Goal: Task Accomplishment & Management: Manage account settings

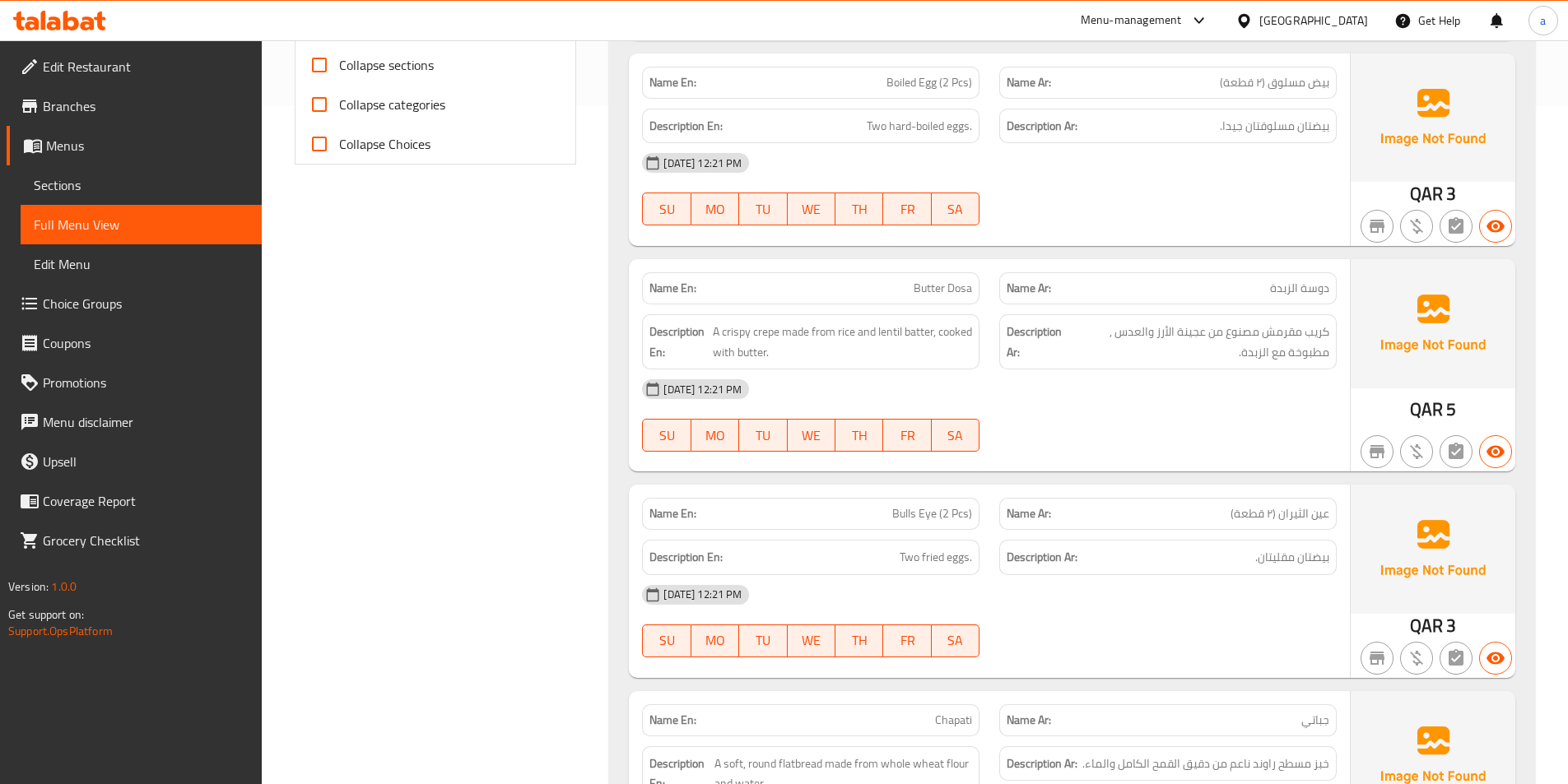
scroll to position [658, 0]
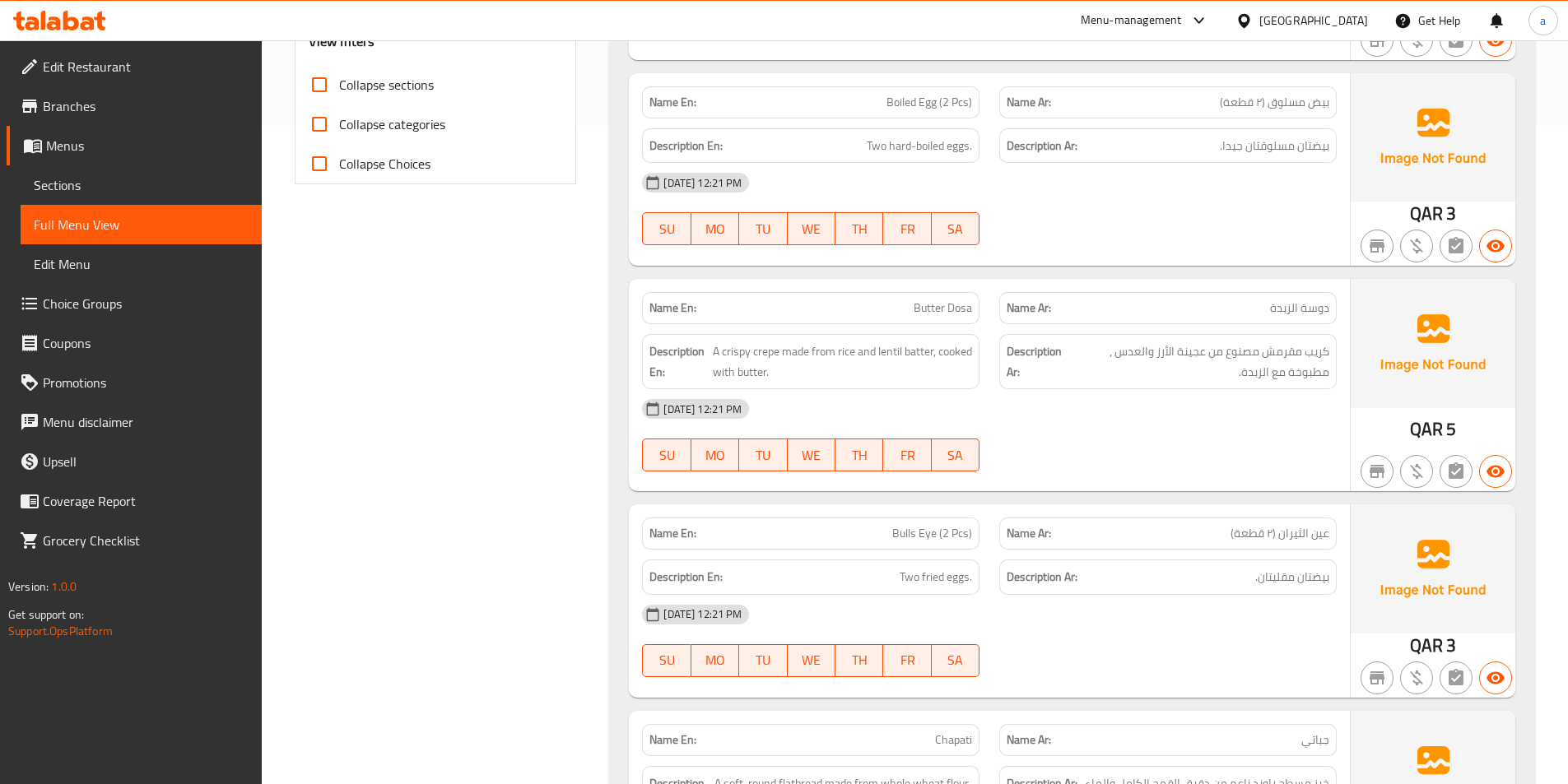
click at [1095, 198] on div "[DATE] 12:21 PM" at bounding box center [990, 183] width 715 height 39
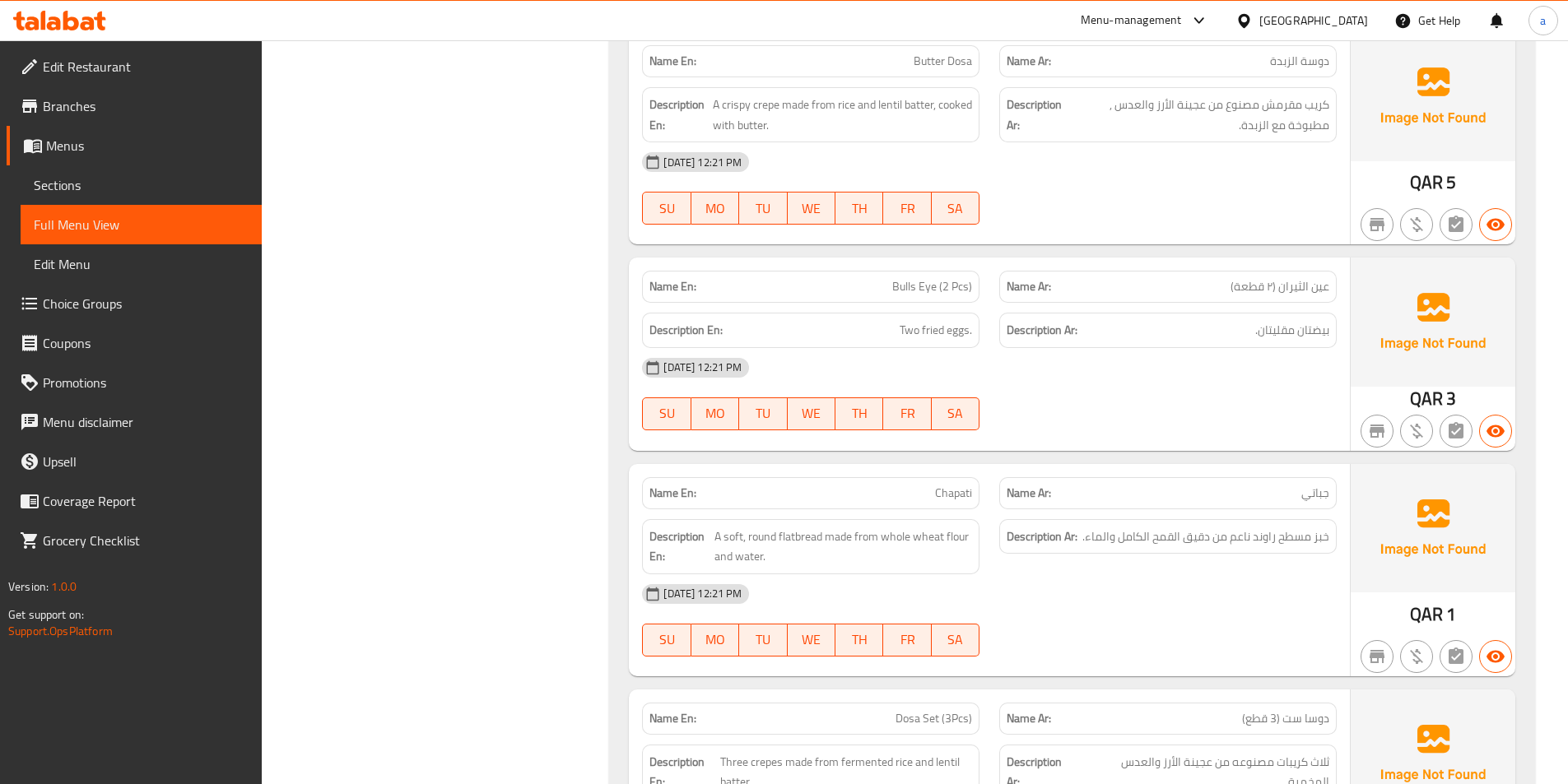
click at [1077, 173] on div "[DATE] 12:21 PM" at bounding box center [990, 162] width 715 height 39
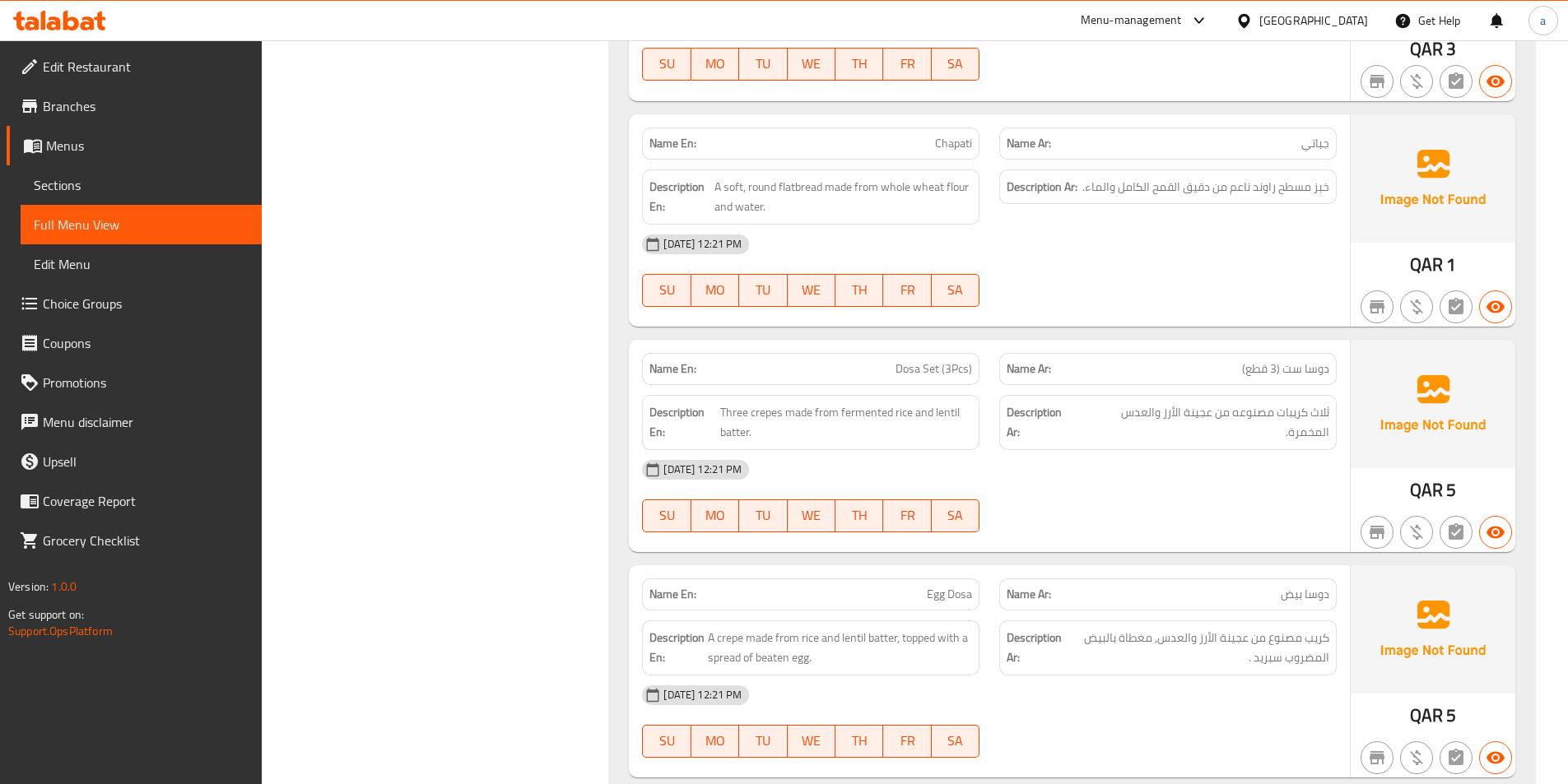
scroll to position [1316, 0]
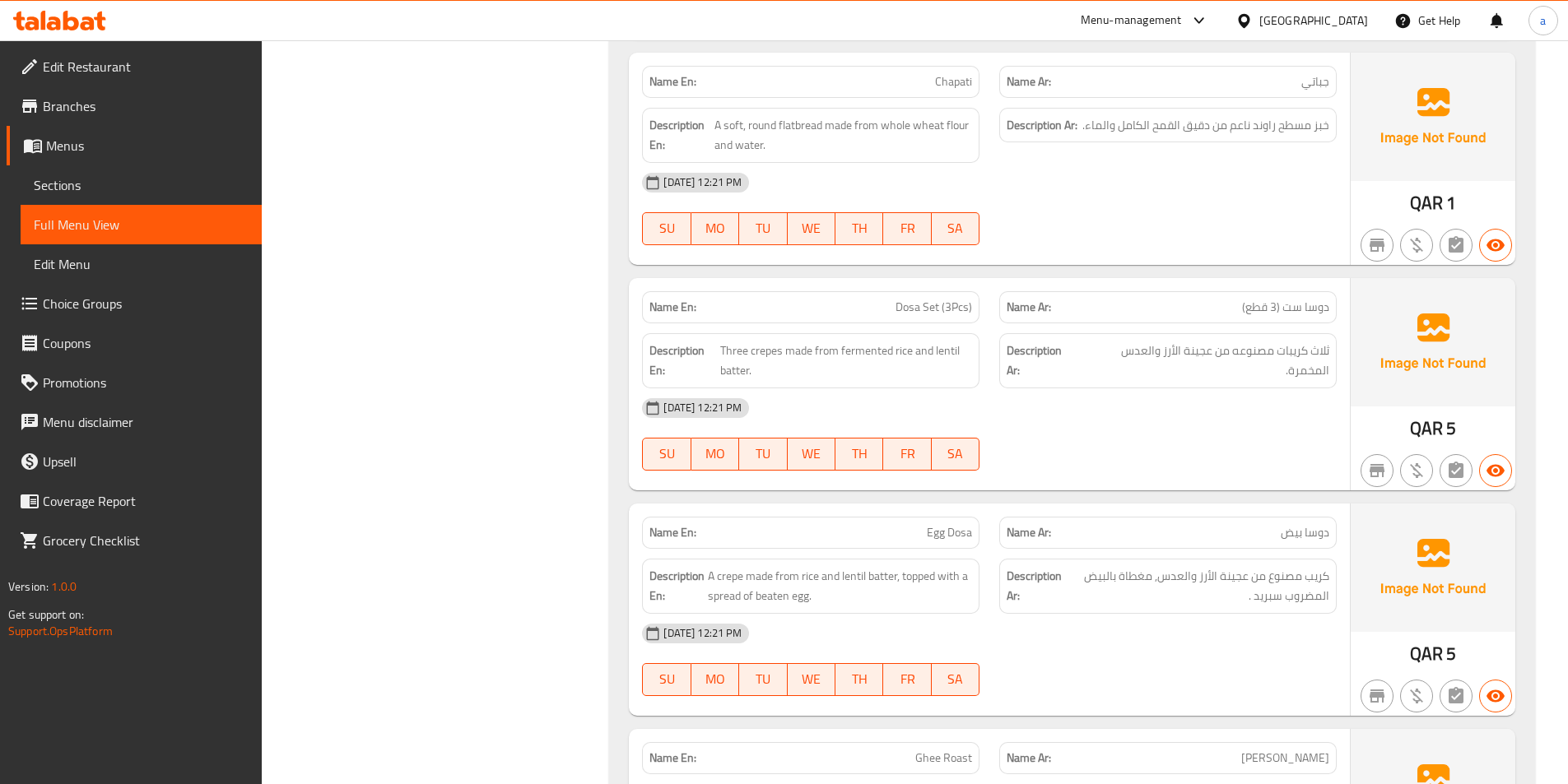
click at [954, 78] on span "Chapati" at bounding box center [953, 82] width 37 height 18
copy span "Chapati"
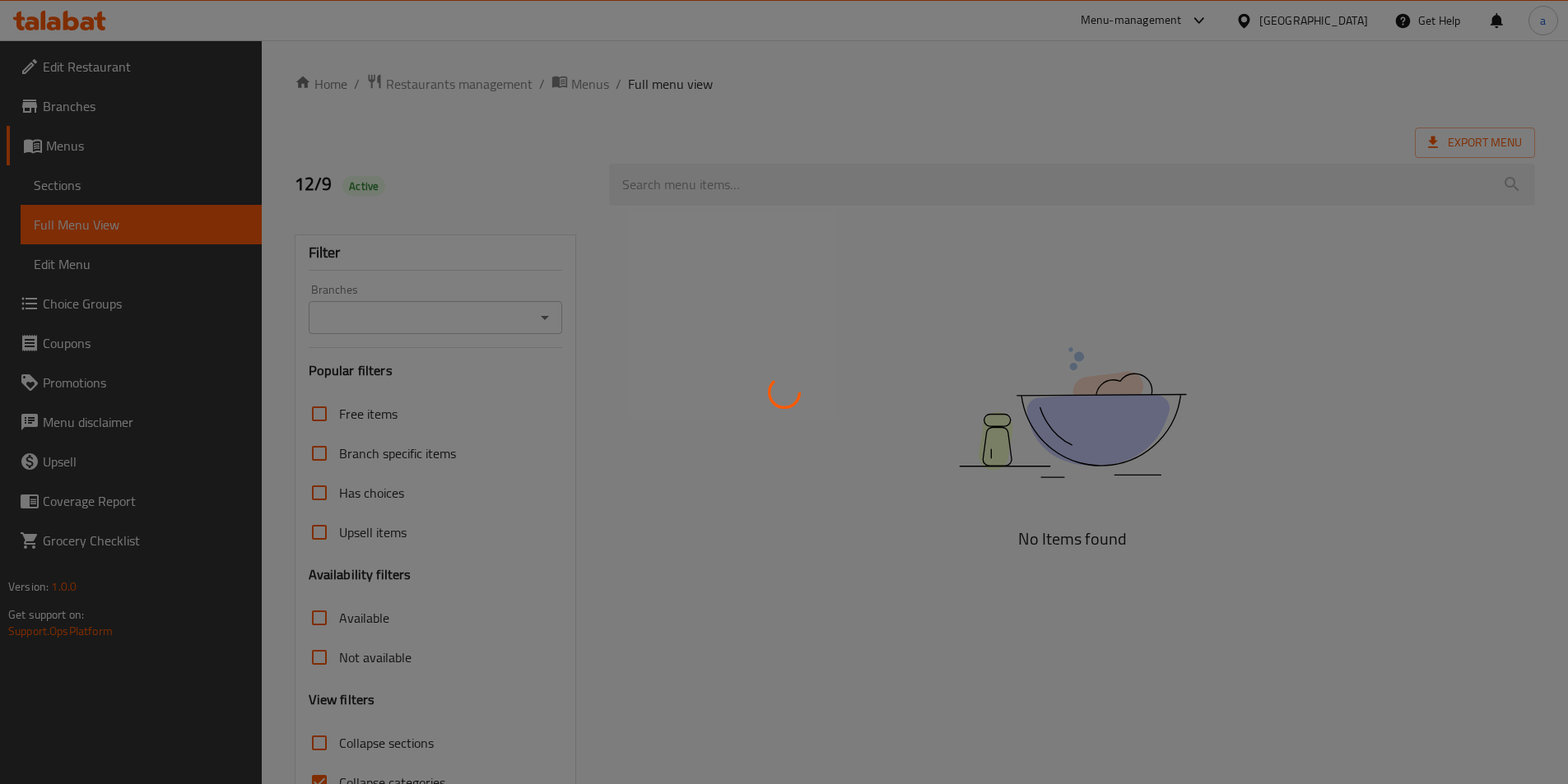
click at [163, 186] on div at bounding box center [784, 392] width 1568 height 784
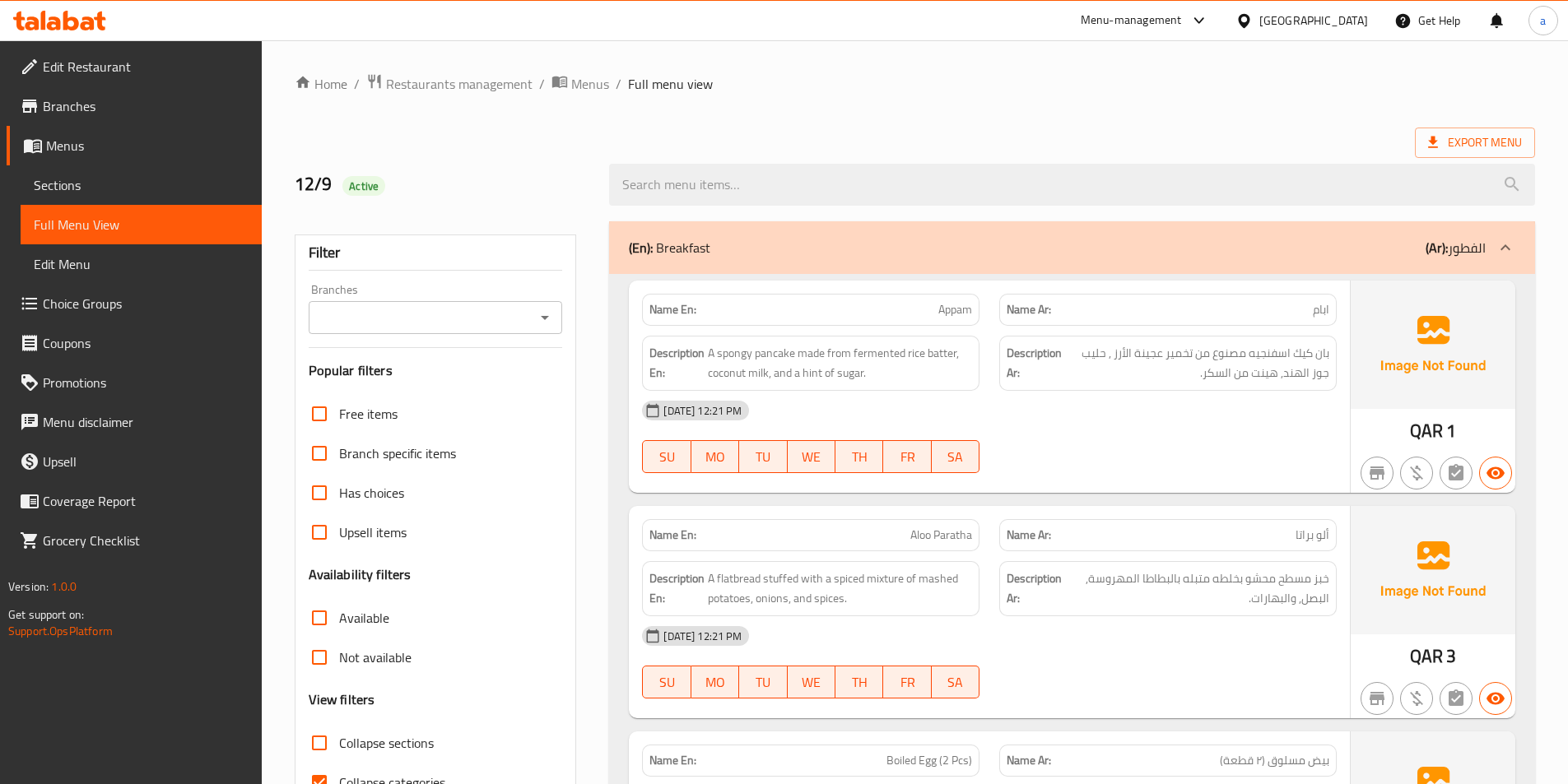
click at [76, 199] on link "Sections" at bounding box center [141, 184] width 242 height 39
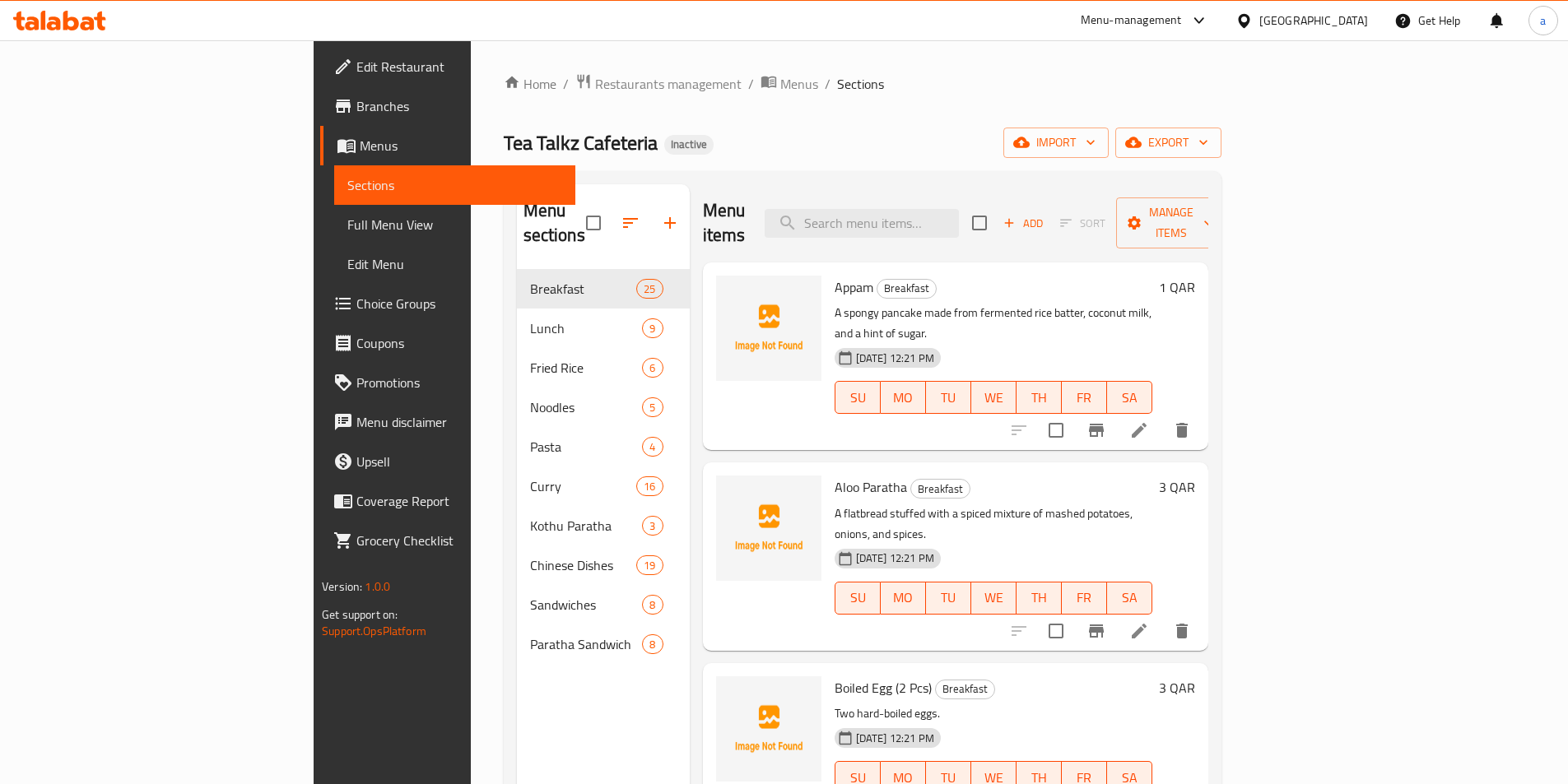
click at [1034, 135] on div "Tea Talkz Cafeteria Inactive import export" at bounding box center [862, 142] width 718 height 30
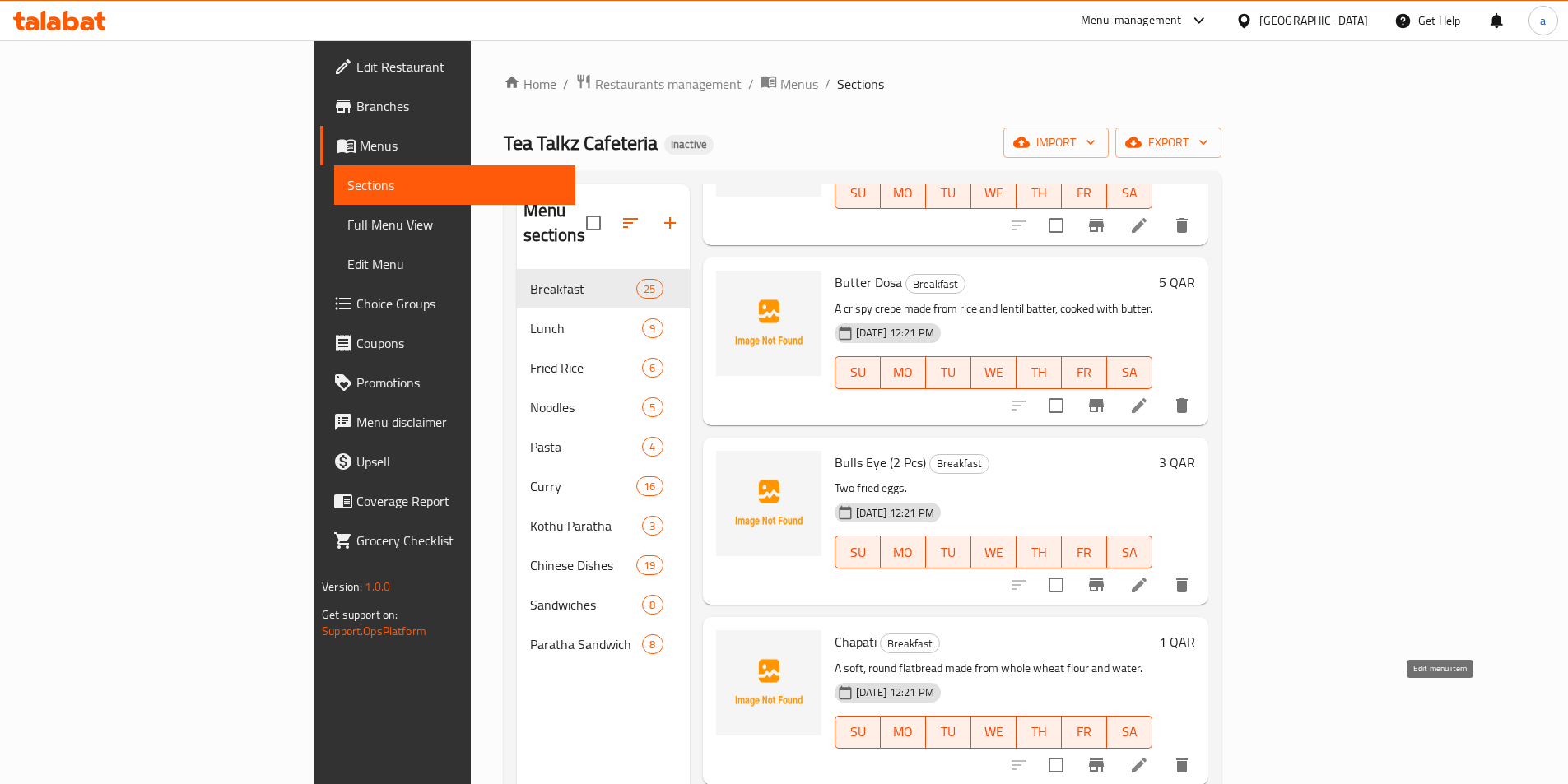
click at [1149, 755] on icon at bounding box center [1139, 764] width 20 height 20
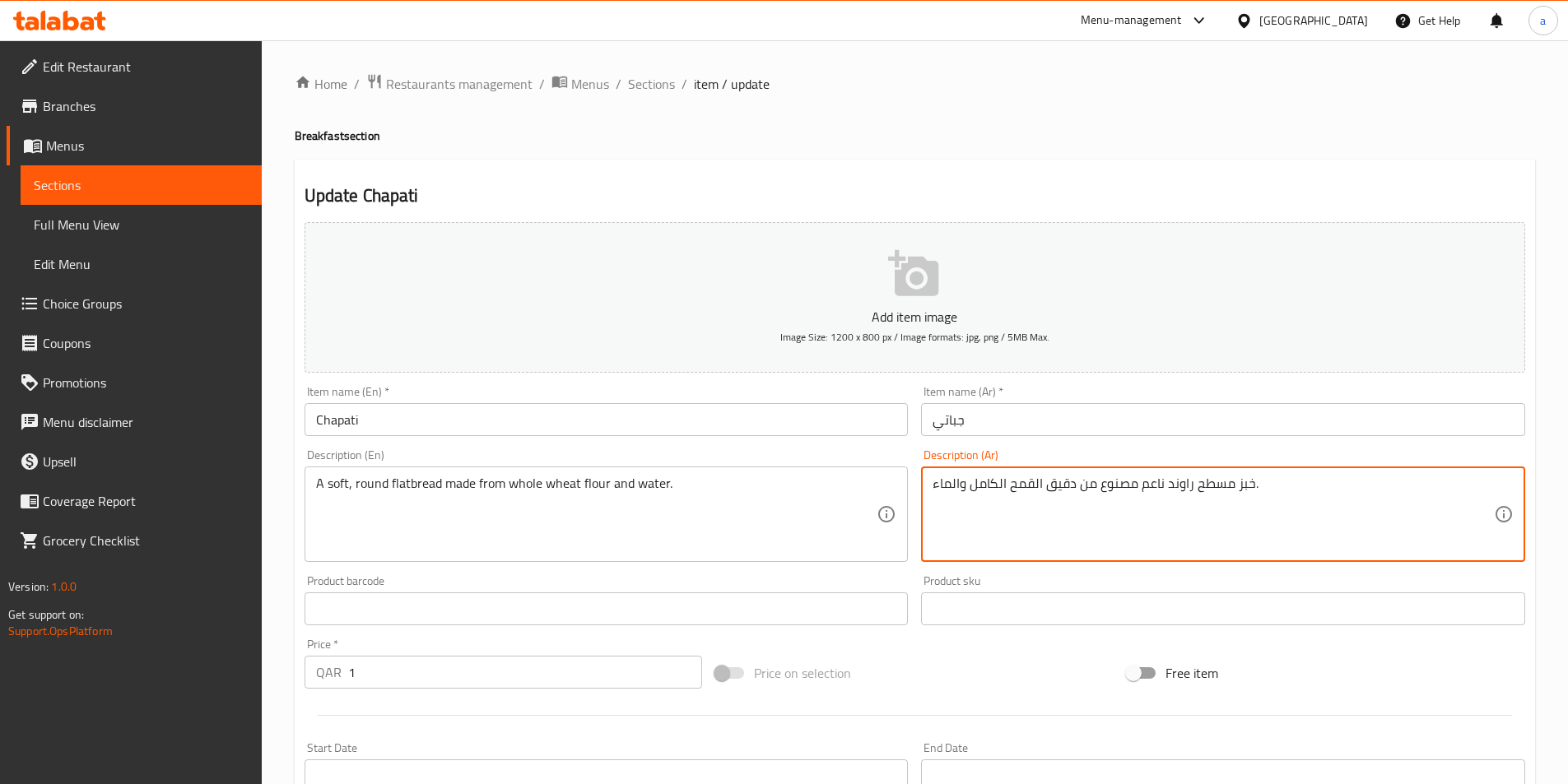
type textarea "خبز مسطح راوند ناعم مصنوع من دقيق القمح الكامل والماء."
click at [1095, 578] on div "Product sku Product sku" at bounding box center [1222, 600] width 604 height 50
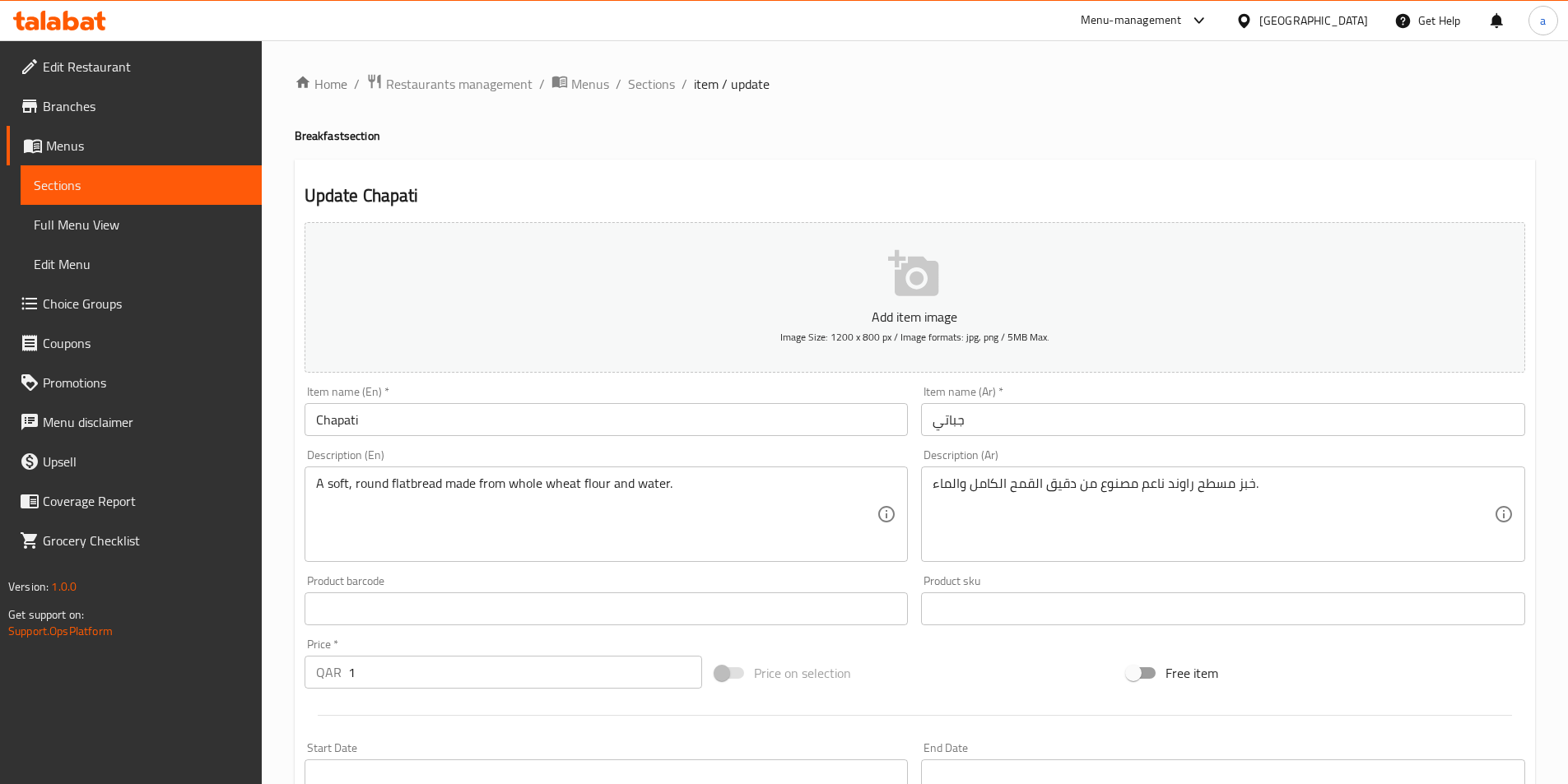
scroll to position [379, 0]
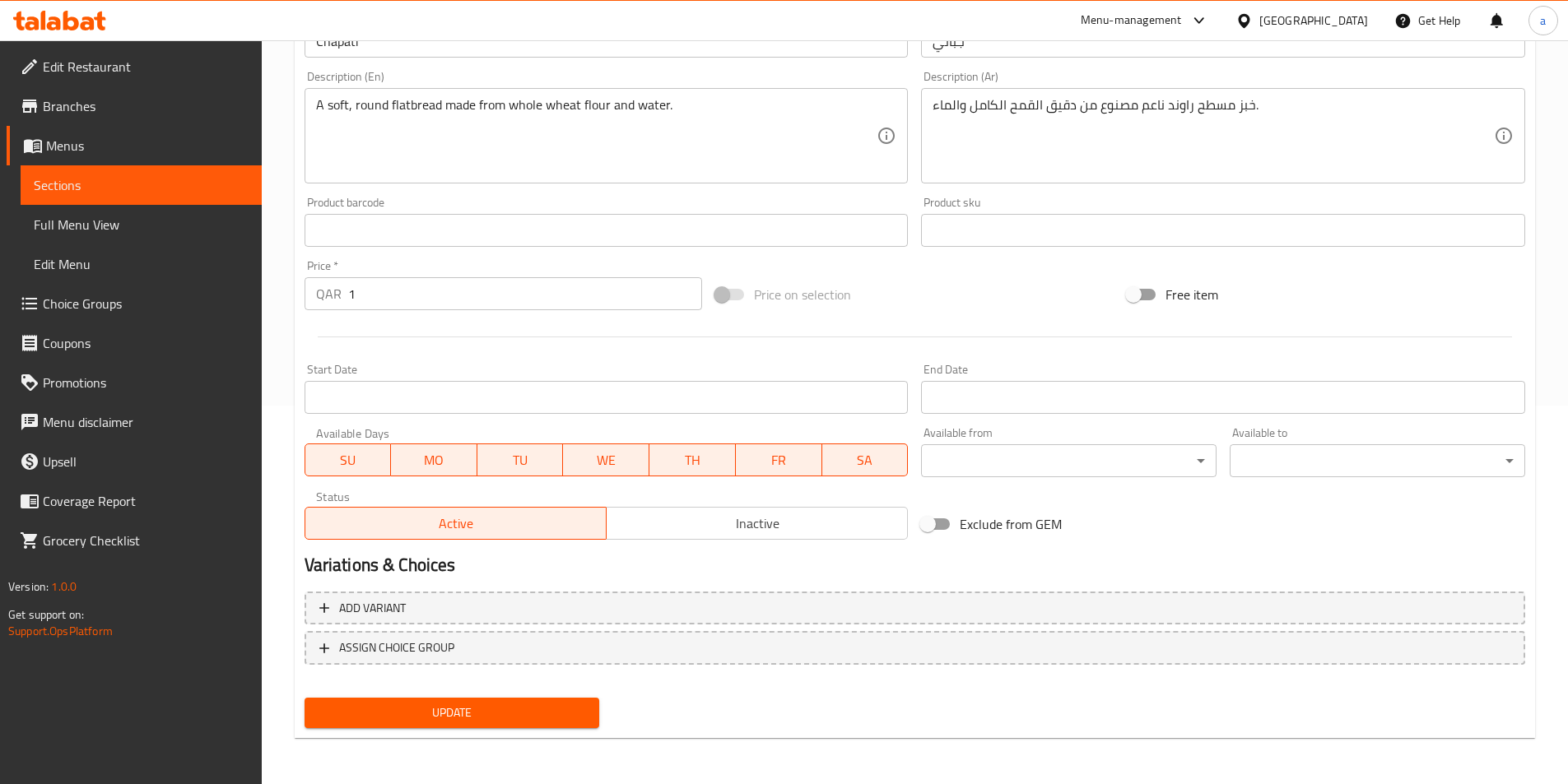
click at [542, 714] on span "Update" at bounding box center [453, 712] width 269 height 21
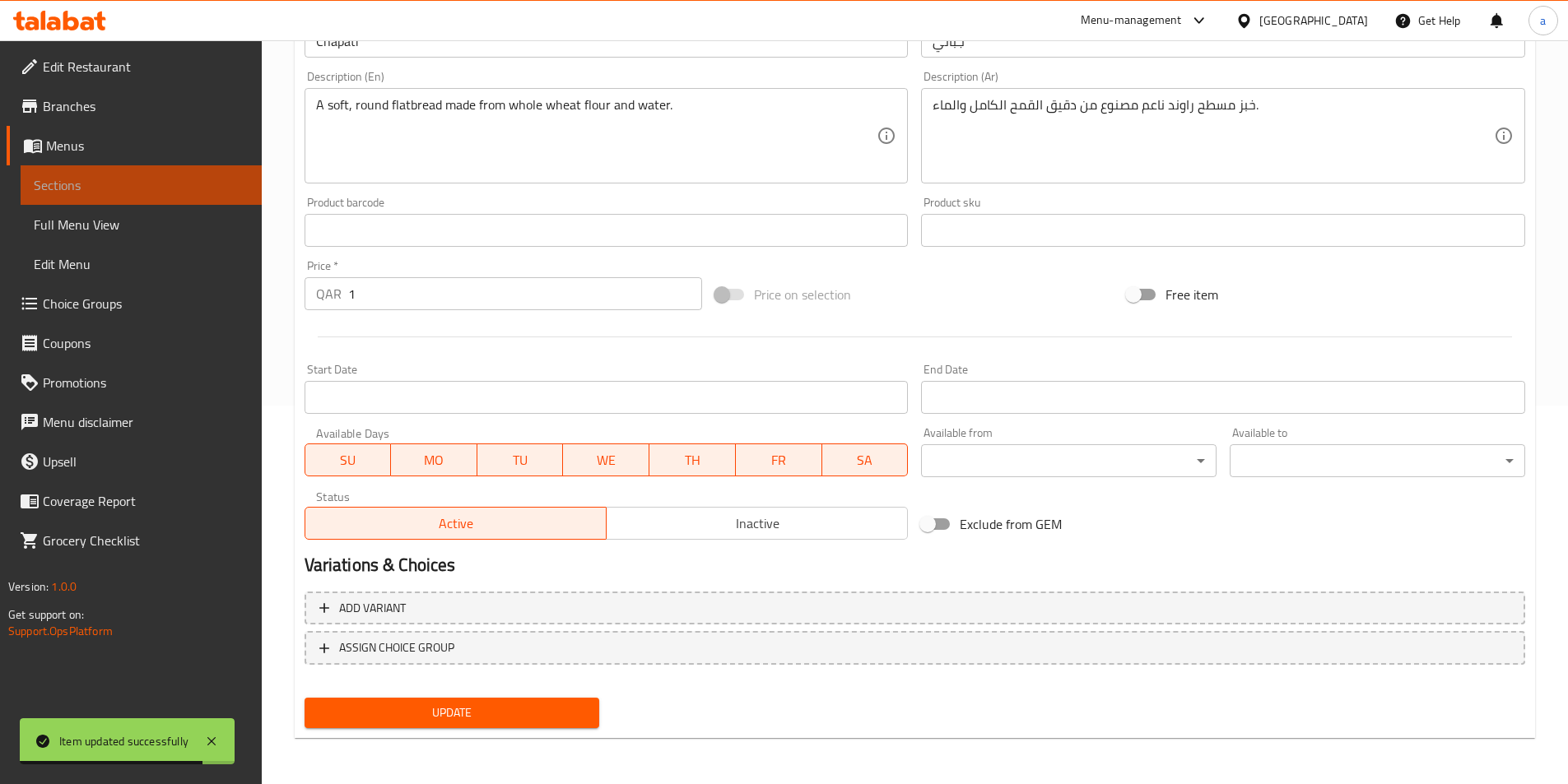
click at [204, 181] on span "Sections" at bounding box center [140, 185] width 215 height 20
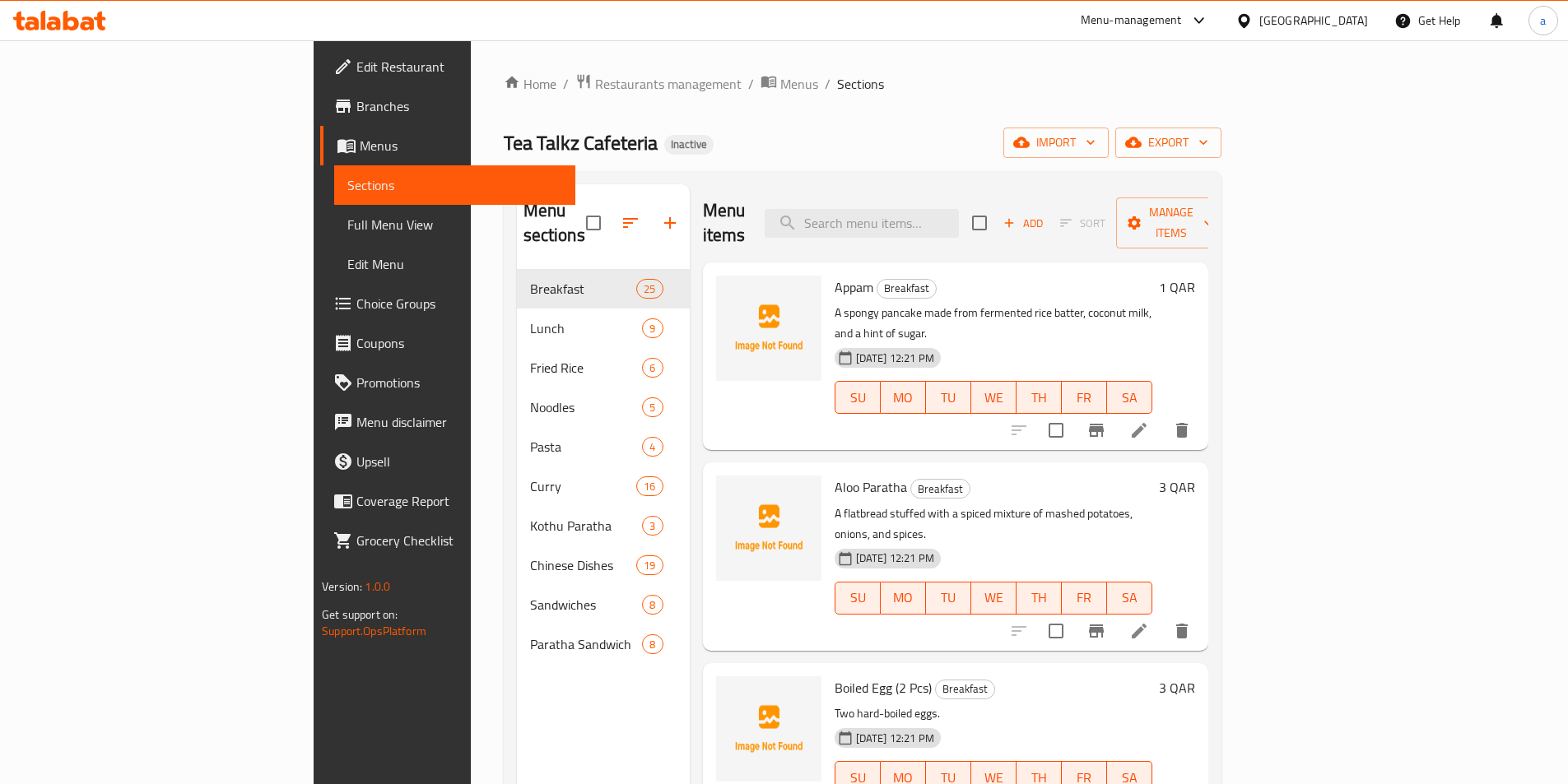
scroll to position [1483, 0]
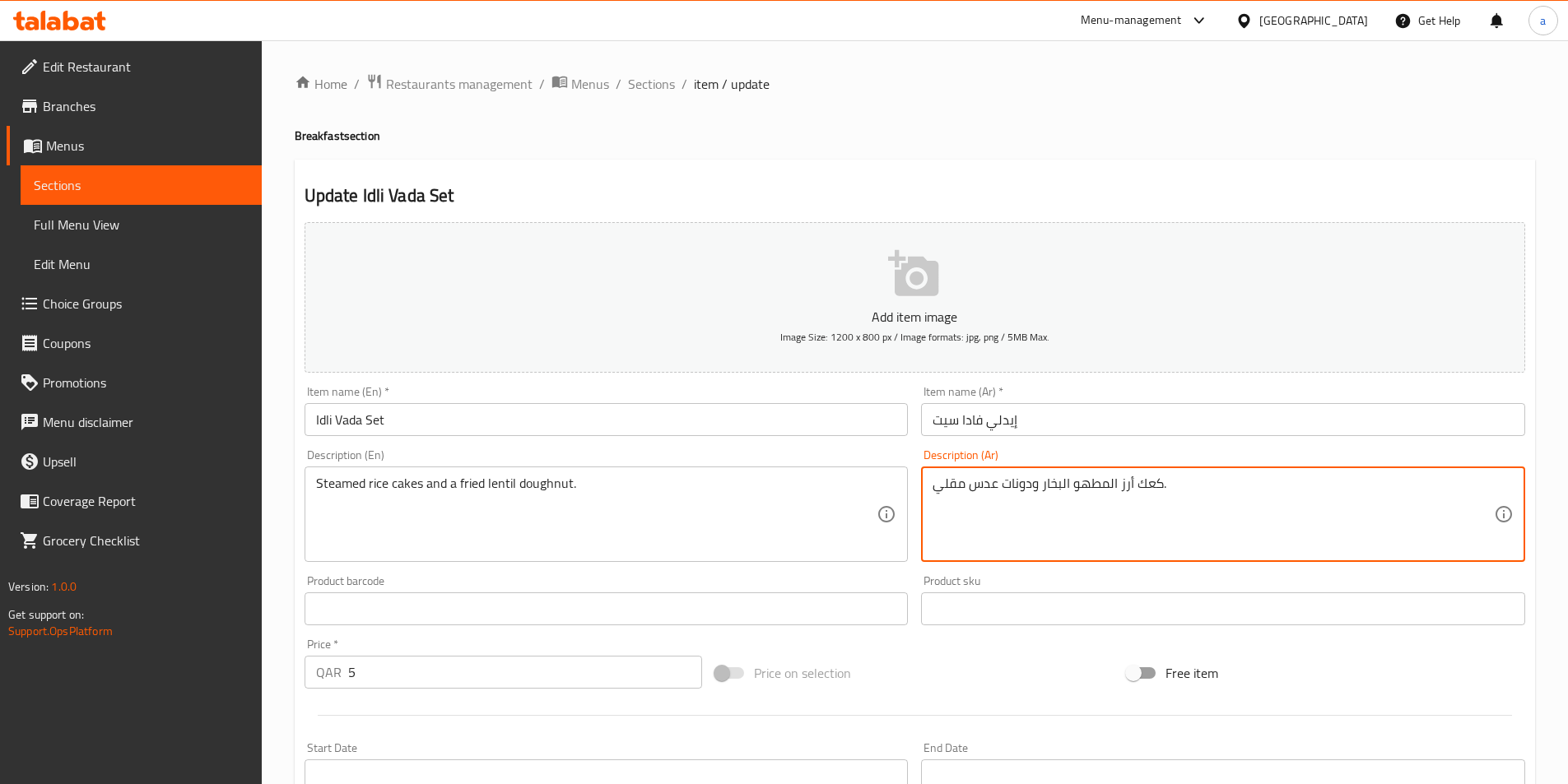
click at [1075, 483] on textarea "كعك أرز المطهو البخار ودونات عدس مقلي." at bounding box center [1214, 514] width 562 height 78
type textarea "كعك أرز المطهو علي البخار ودونات عدس مقلي."
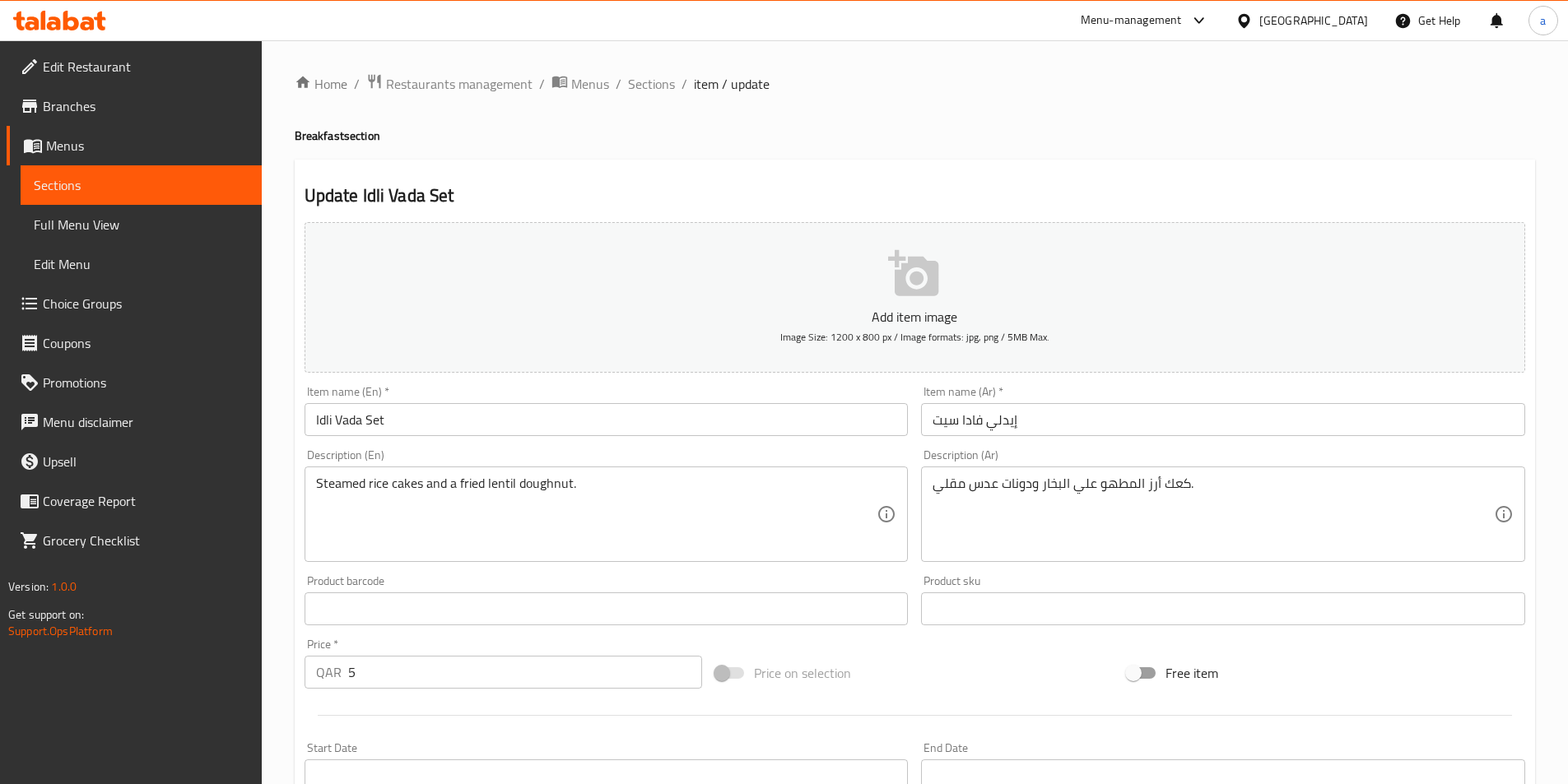
click at [988, 572] on div "Product sku Product sku" at bounding box center [1222, 600] width 618 height 64
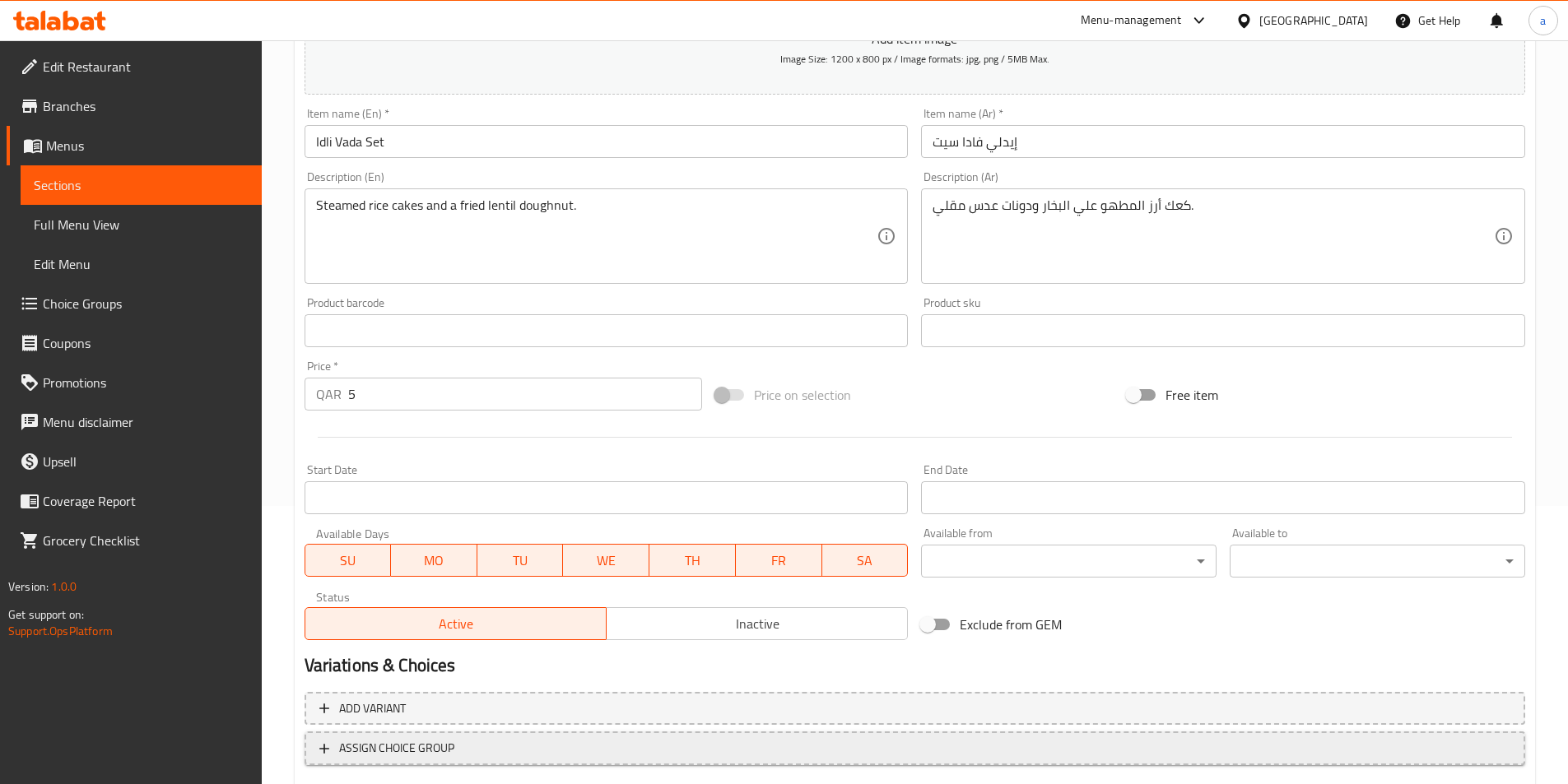
scroll to position [379, 0]
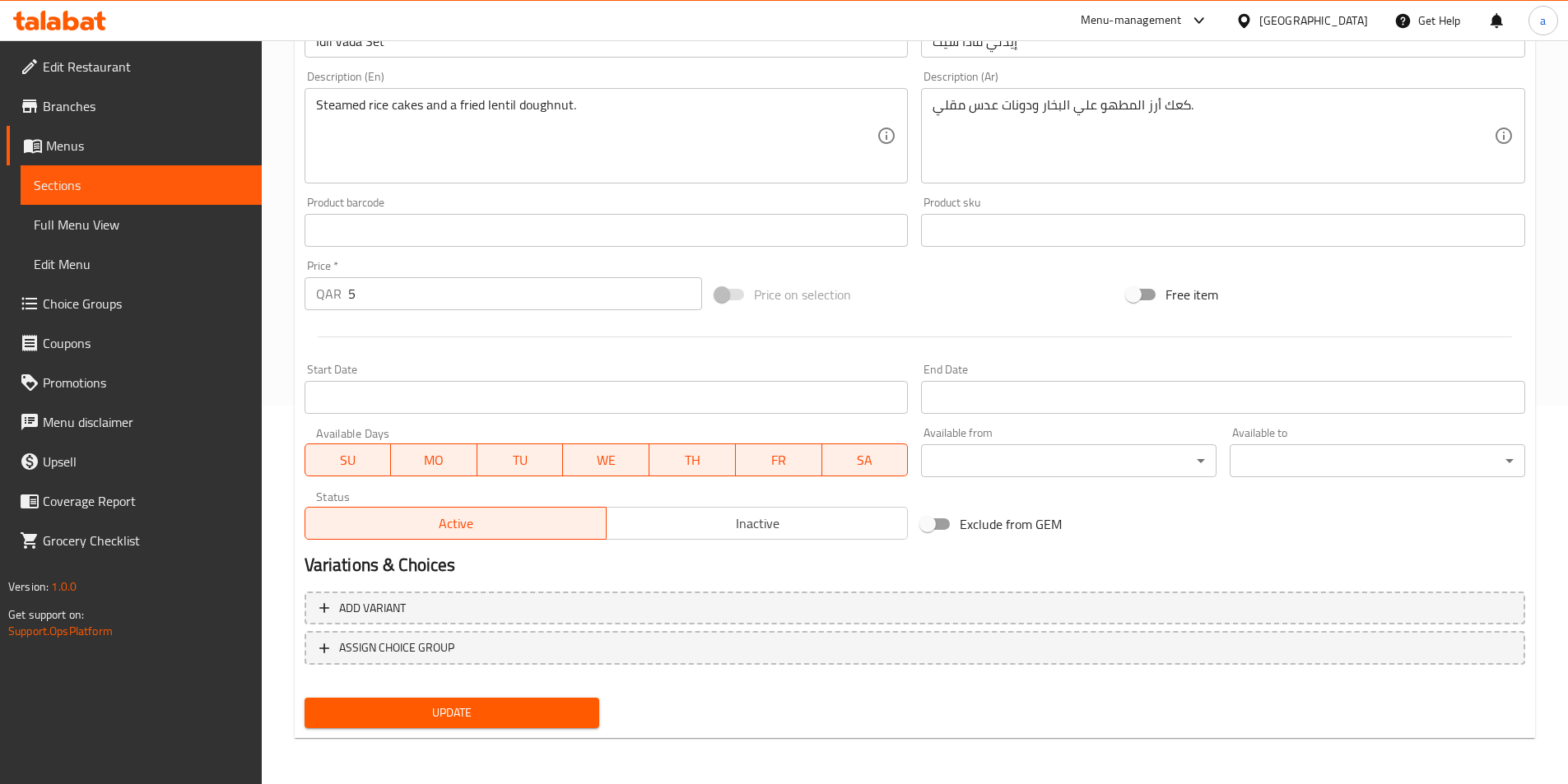
click at [567, 710] on span "Update" at bounding box center [453, 712] width 269 height 21
click at [241, 179] on span "Sections" at bounding box center [140, 185] width 215 height 20
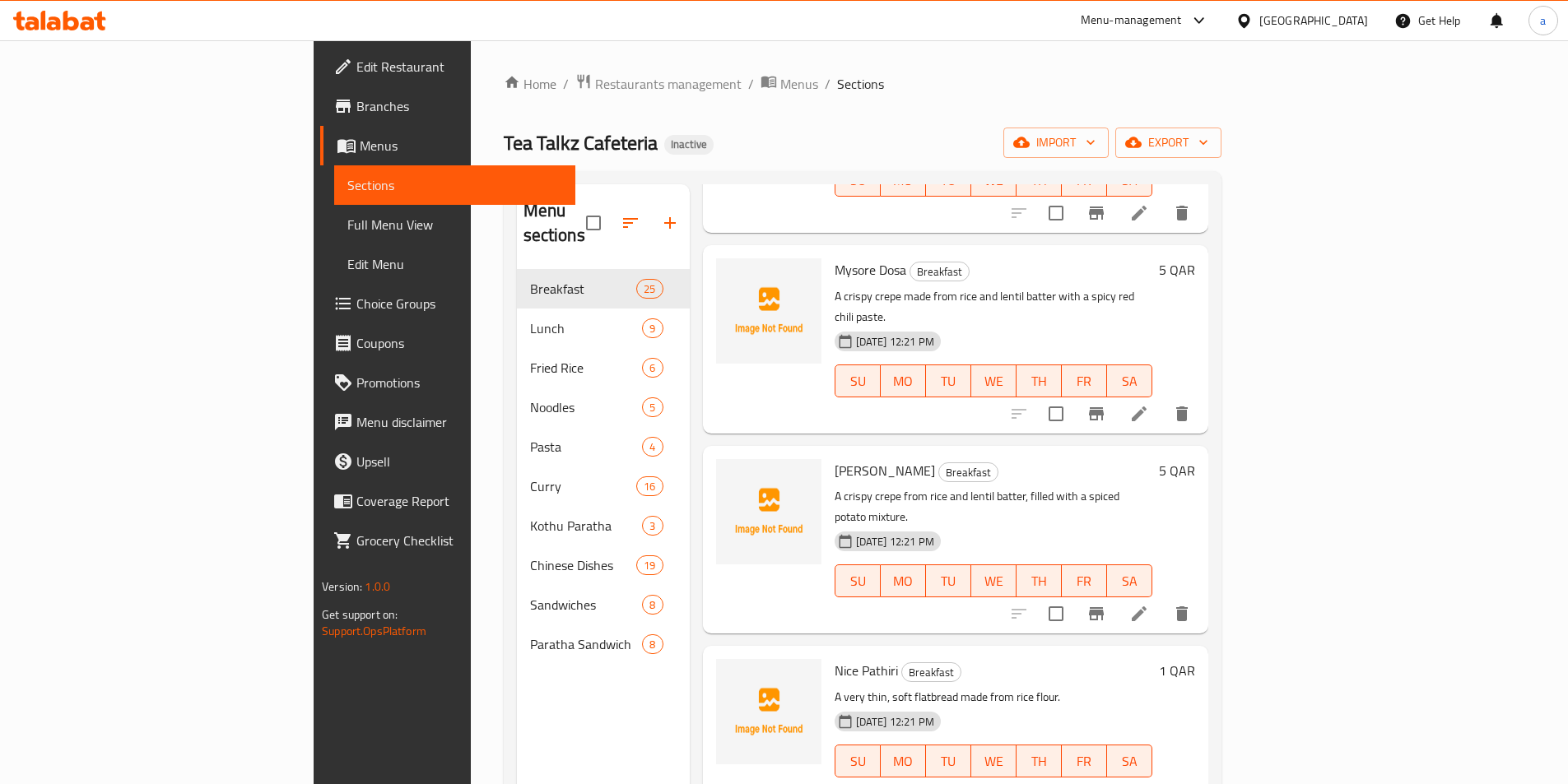
scroll to position [2284, 0]
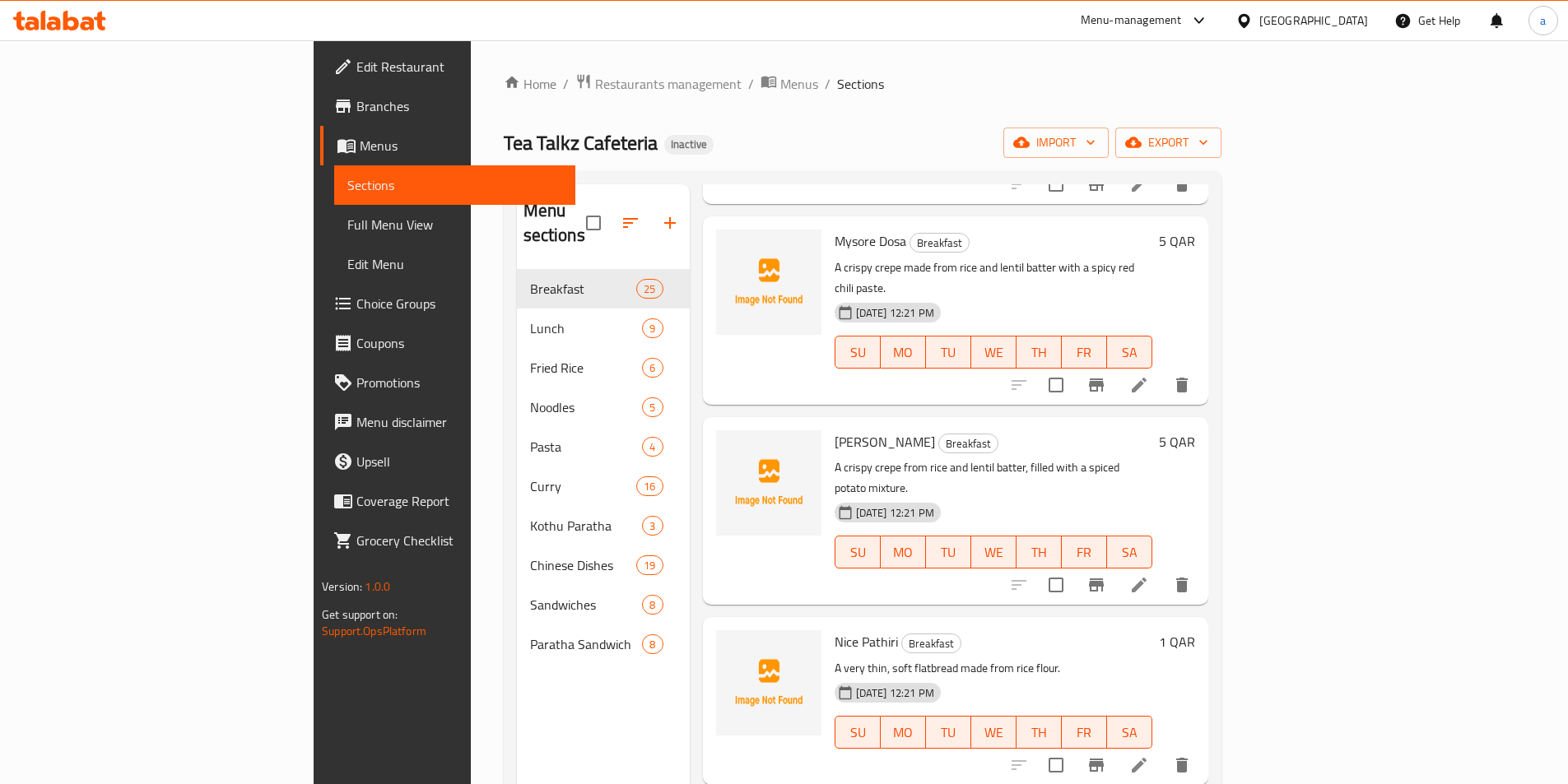
click at [1149, 755] on icon at bounding box center [1139, 764] width 20 height 20
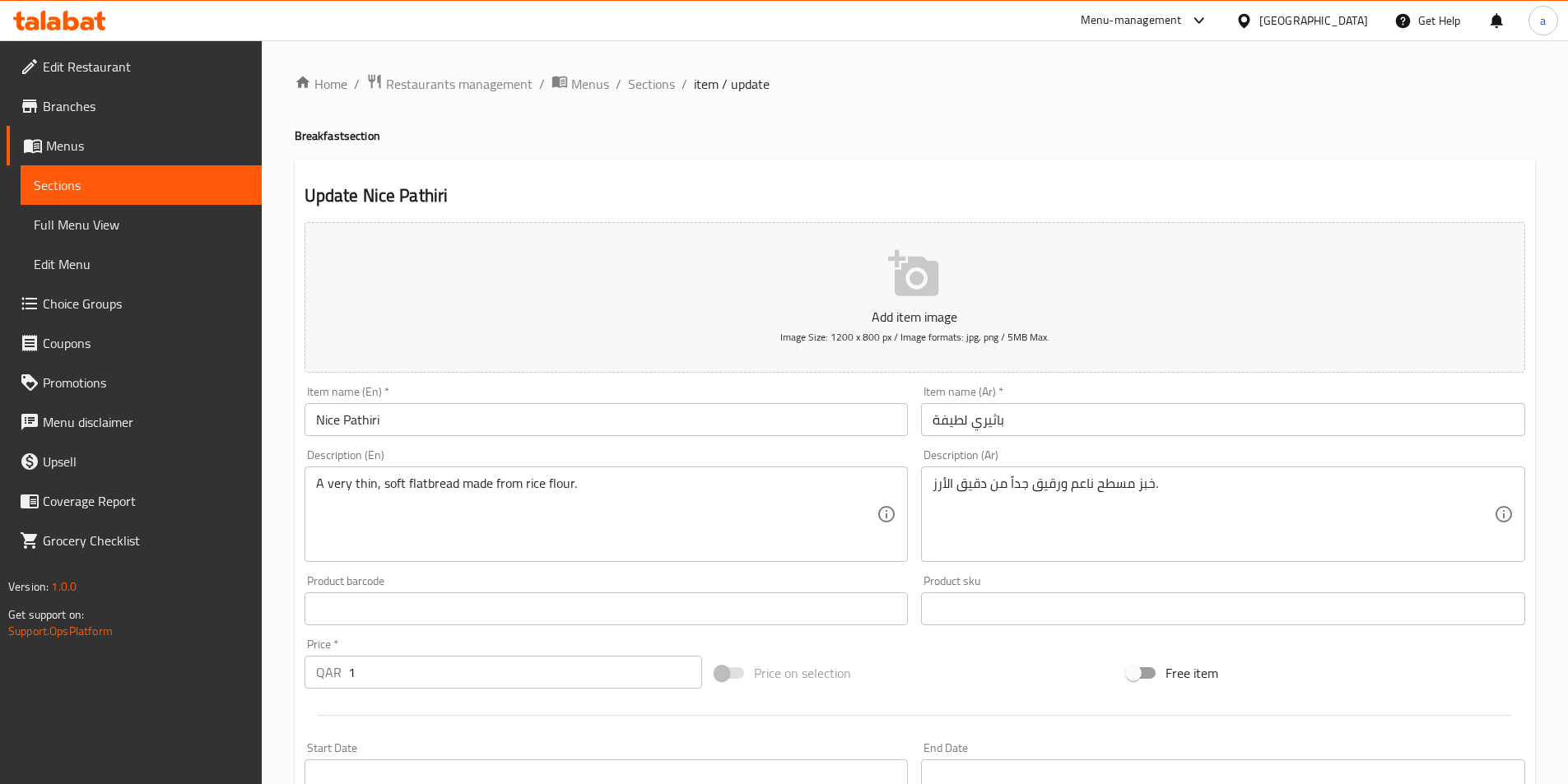
click at [995, 422] on input "باثيري لطيفة" at bounding box center [1222, 420] width 604 height 33
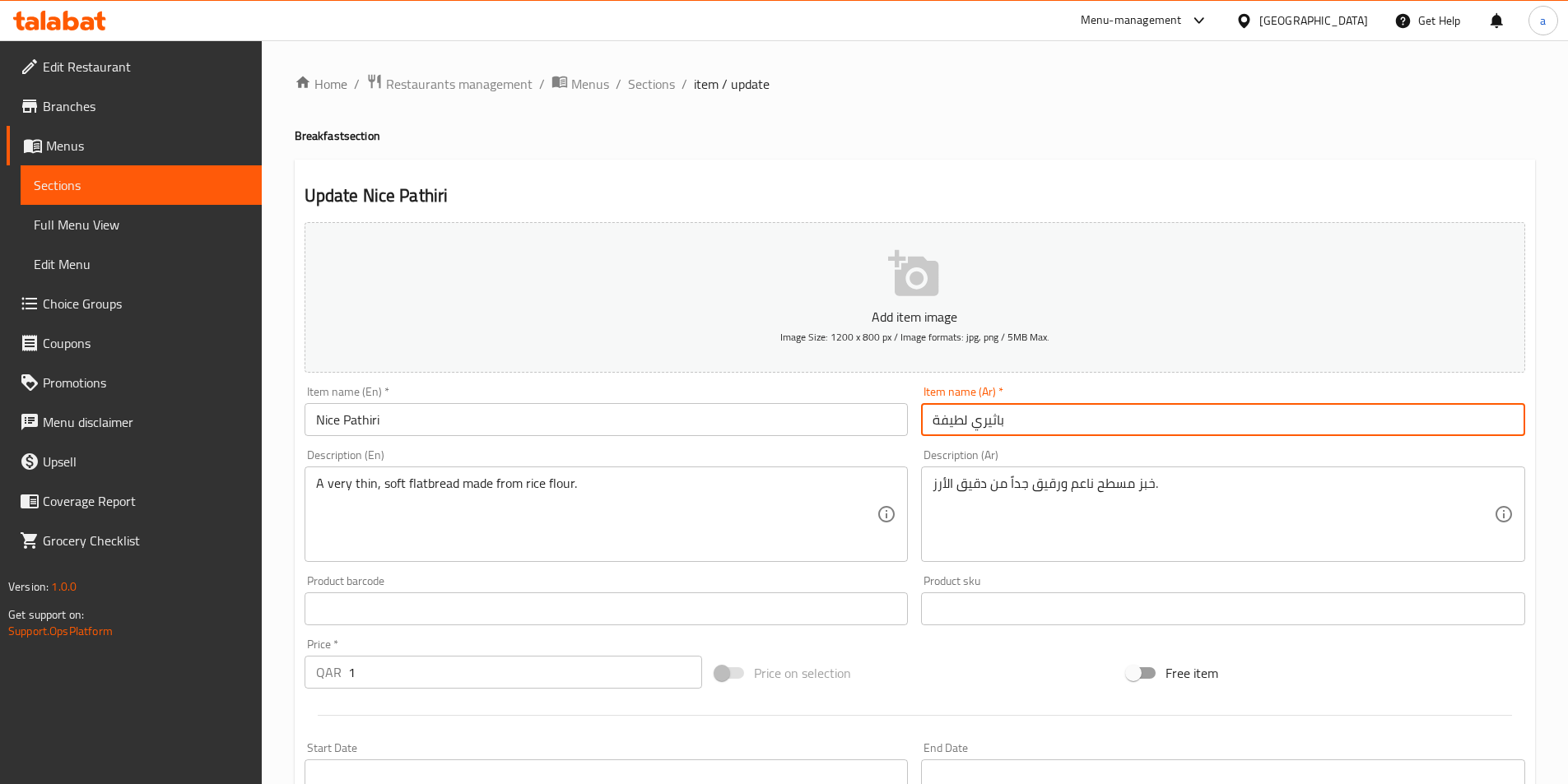
click at [995, 422] on input "باثيري لطيفة" at bounding box center [1222, 420] width 604 height 33
click at [949, 421] on input "باثيري لطيفة" at bounding box center [1222, 420] width 604 height 33
type input "باثيري نايس"
click at [901, 450] on div "Description (En) A very thin, soft flatbread made from rice flour. Description …" at bounding box center [606, 505] width 604 height 113
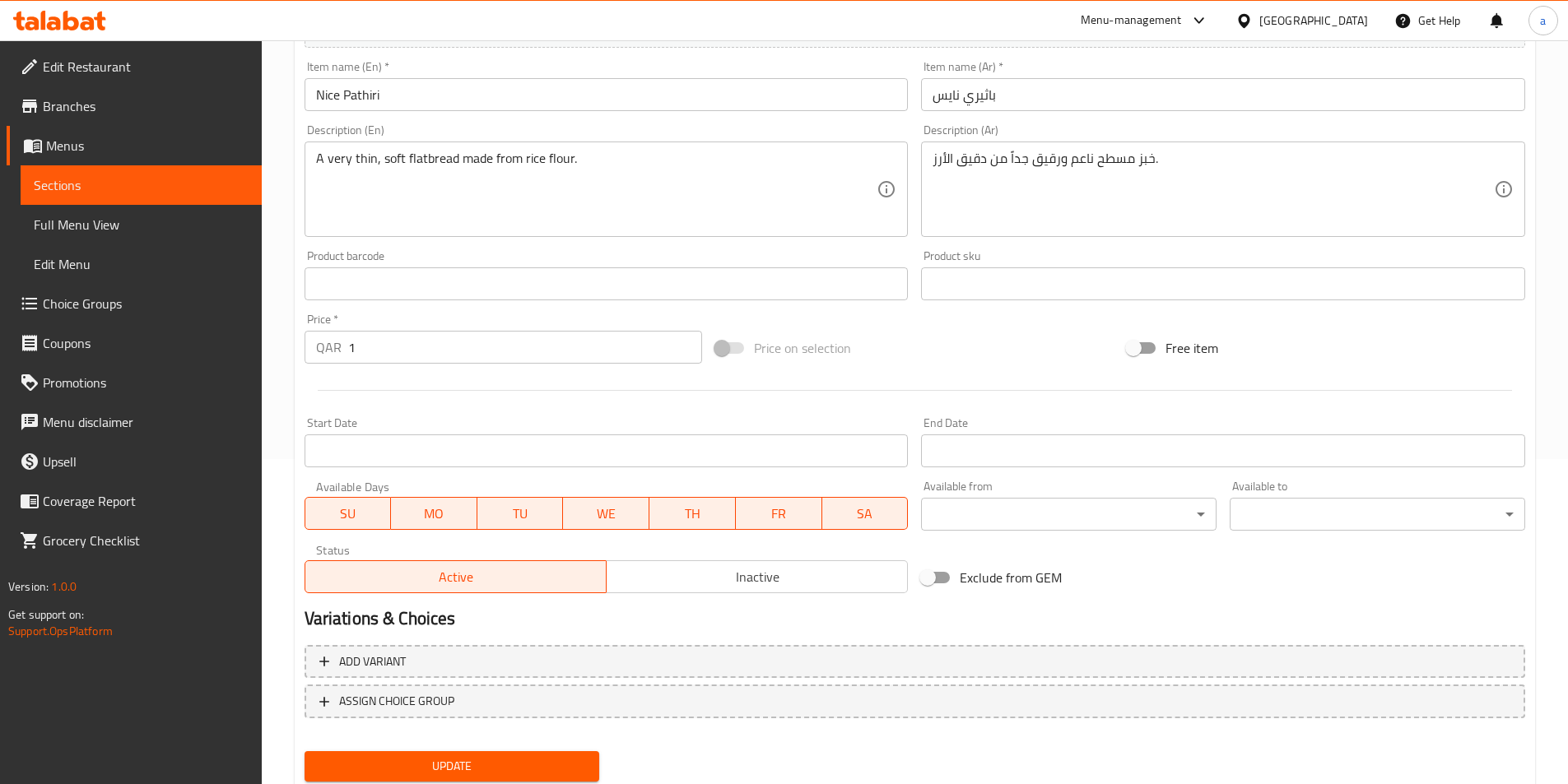
scroll to position [329, 0]
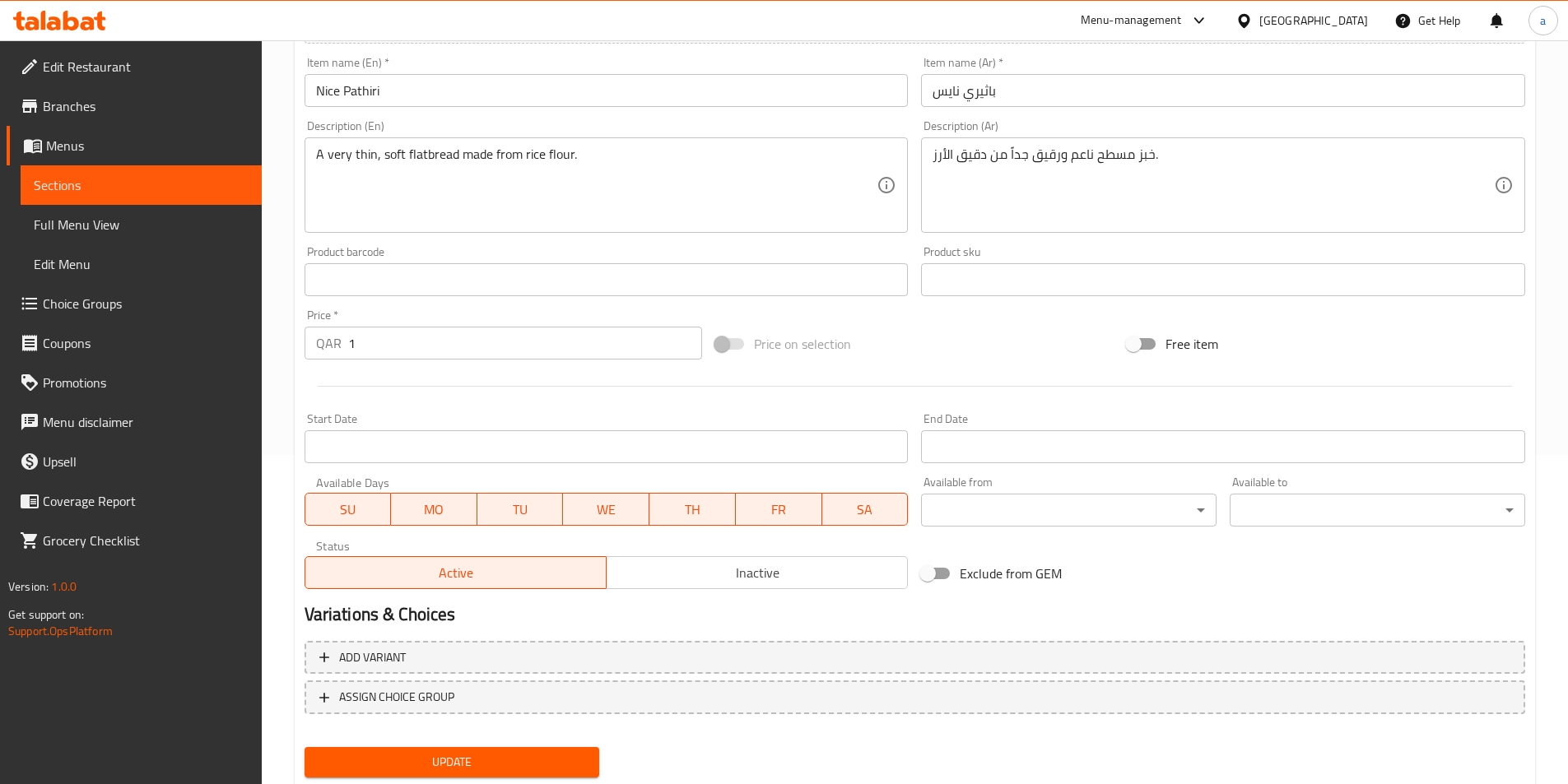
click at [546, 756] on span "Update" at bounding box center [453, 761] width 269 height 21
click at [486, 762] on span "Update" at bounding box center [453, 761] width 269 height 21
click at [193, 190] on span "Sections" at bounding box center [140, 185] width 215 height 20
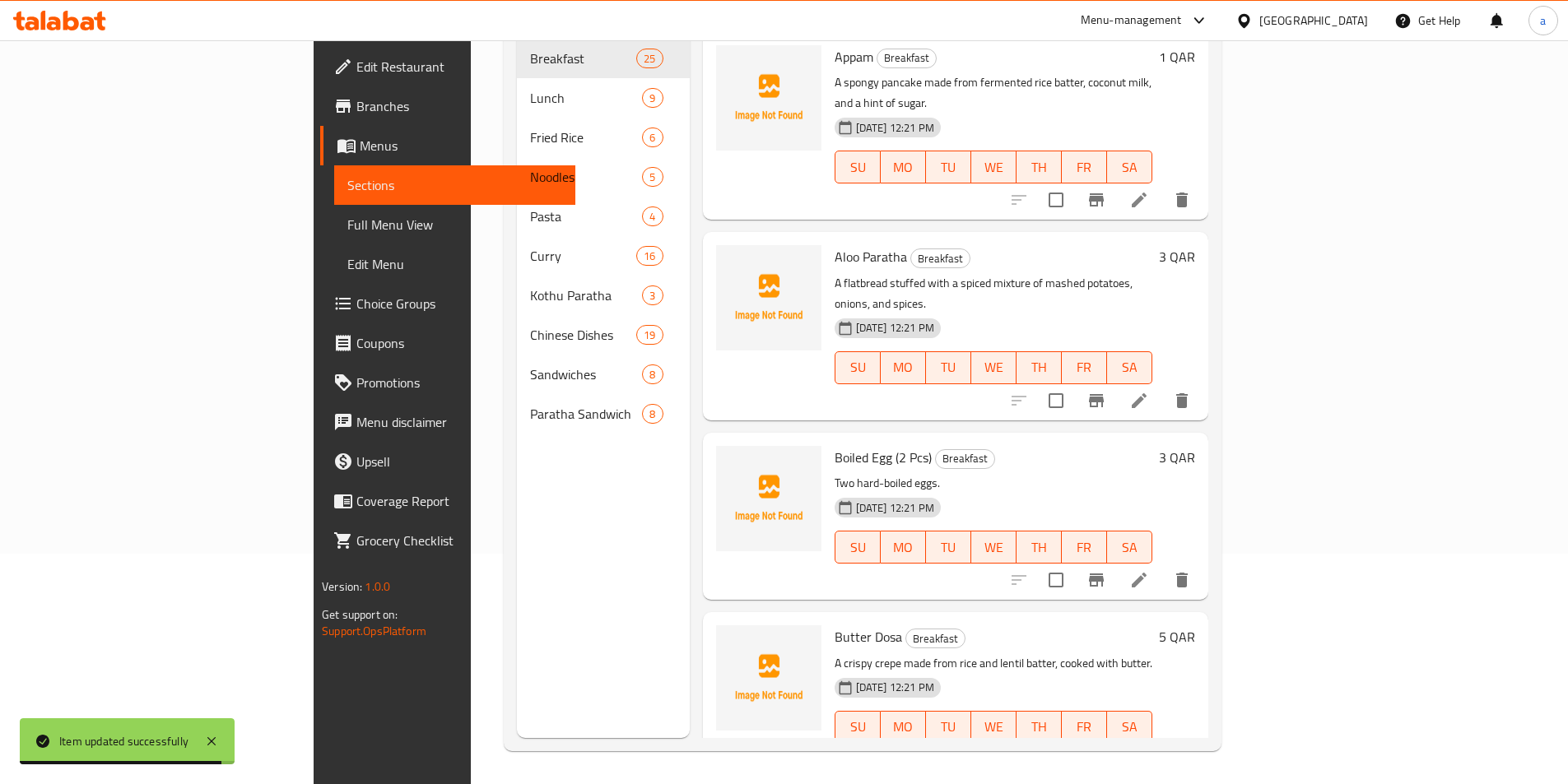
scroll to position [2381, 0]
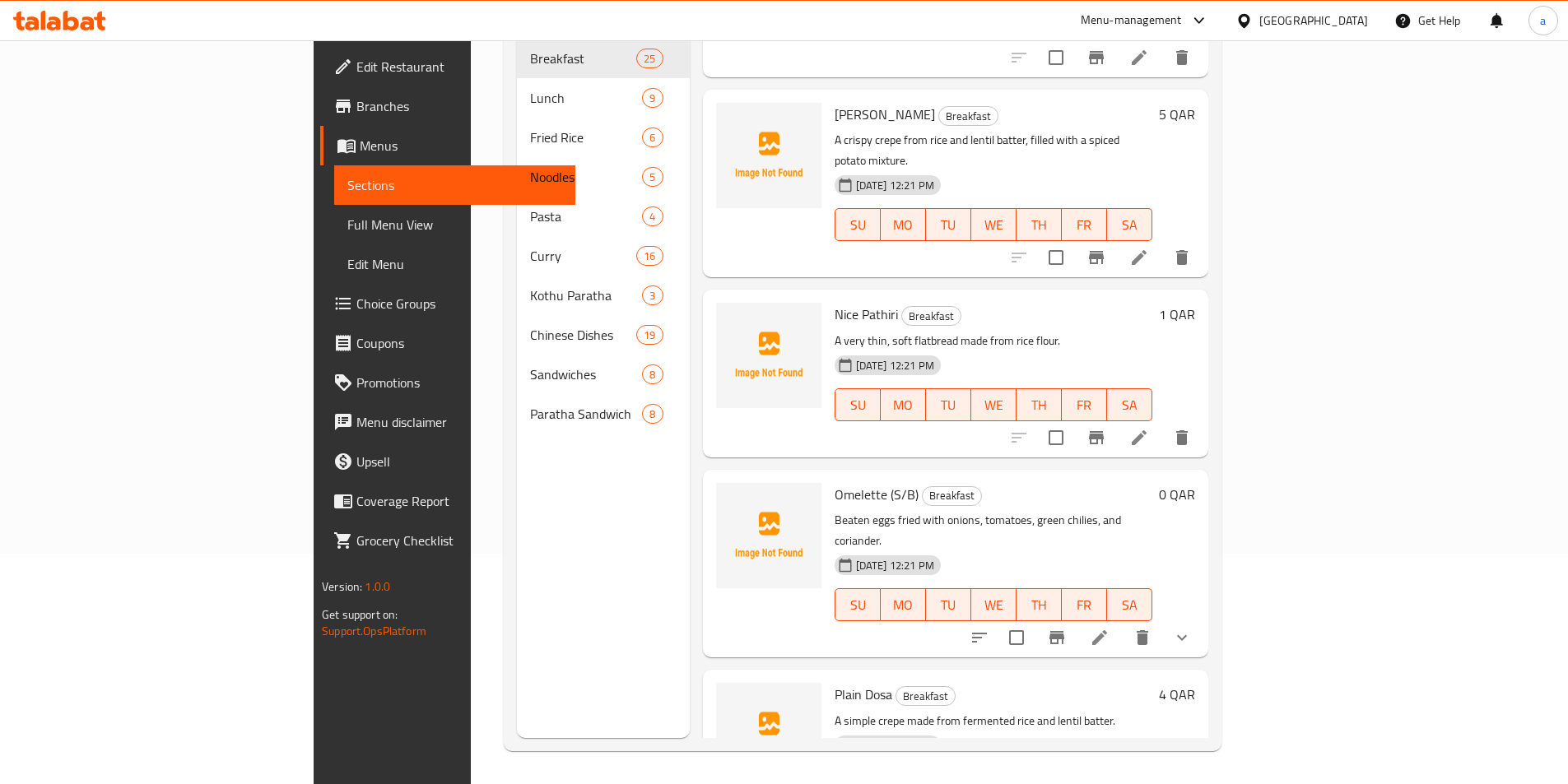
click at [1122, 623] on li at bounding box center [1099, 638] width 46 height 29
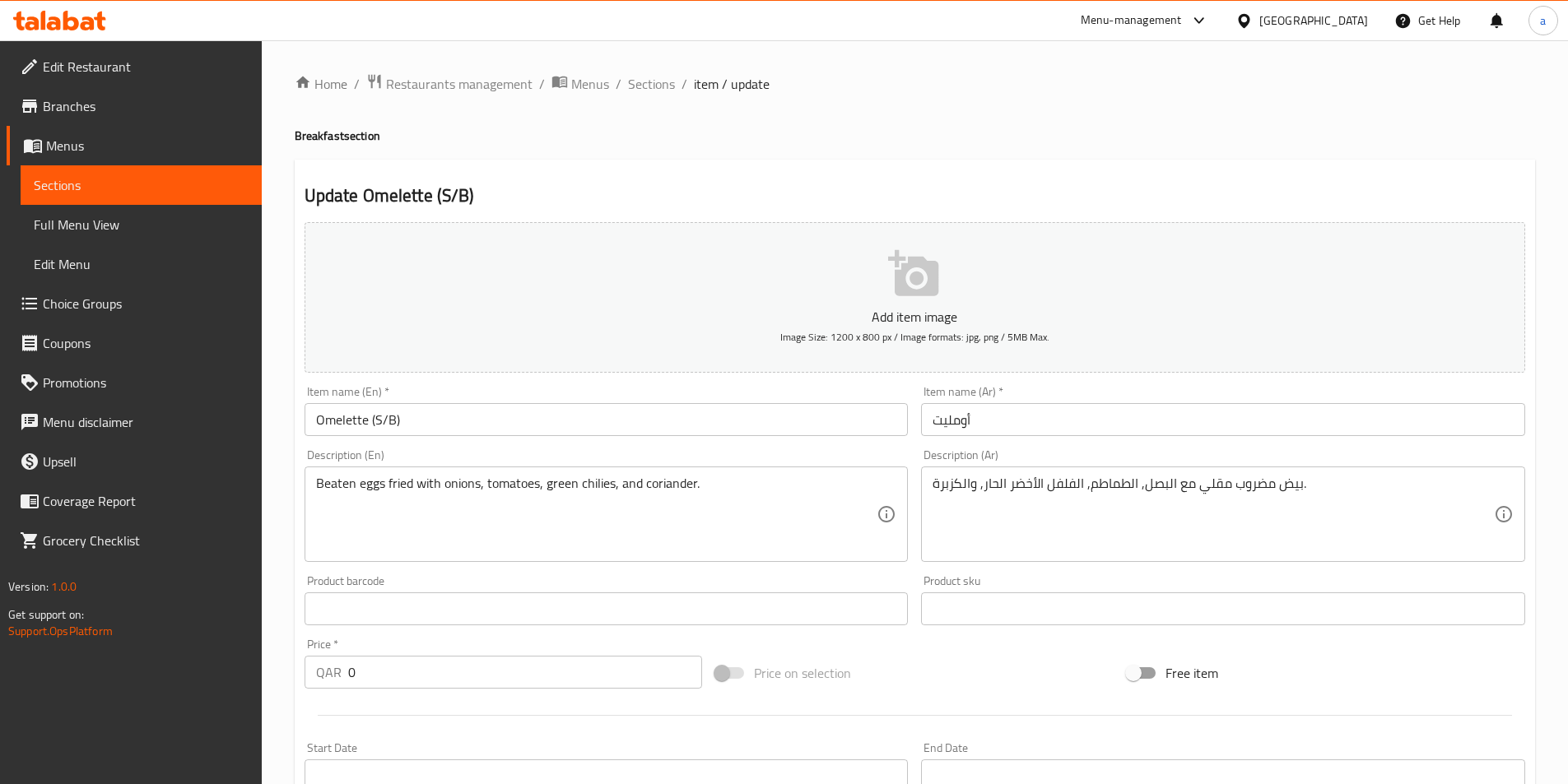
click at [1048, 423] on input "أومليت" at bounding box center [1222, 420] width 604 height 33
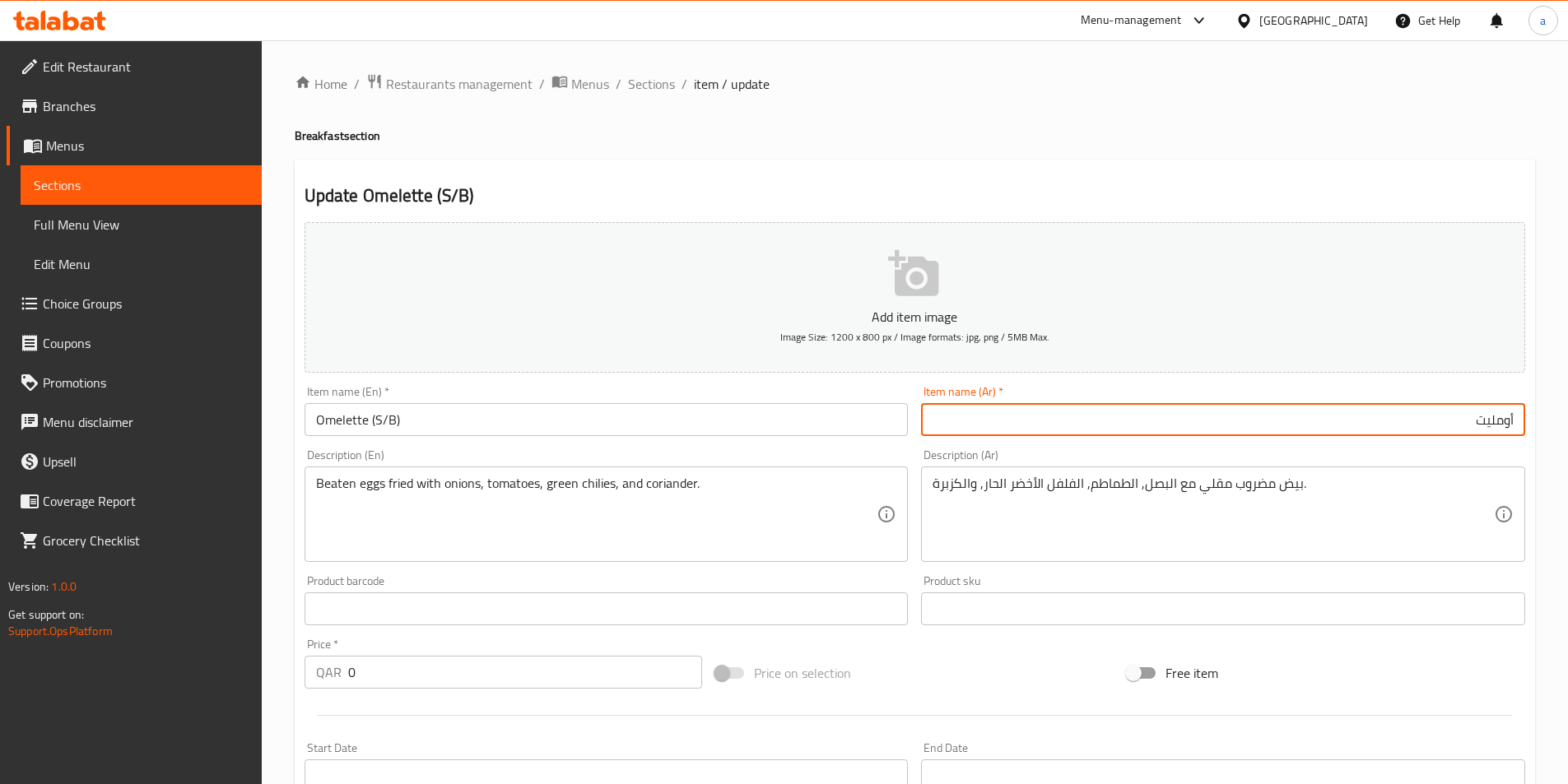
click at [1246, 423] on input "أومليت" at bounding box center [1222, 420] width 604 height 33
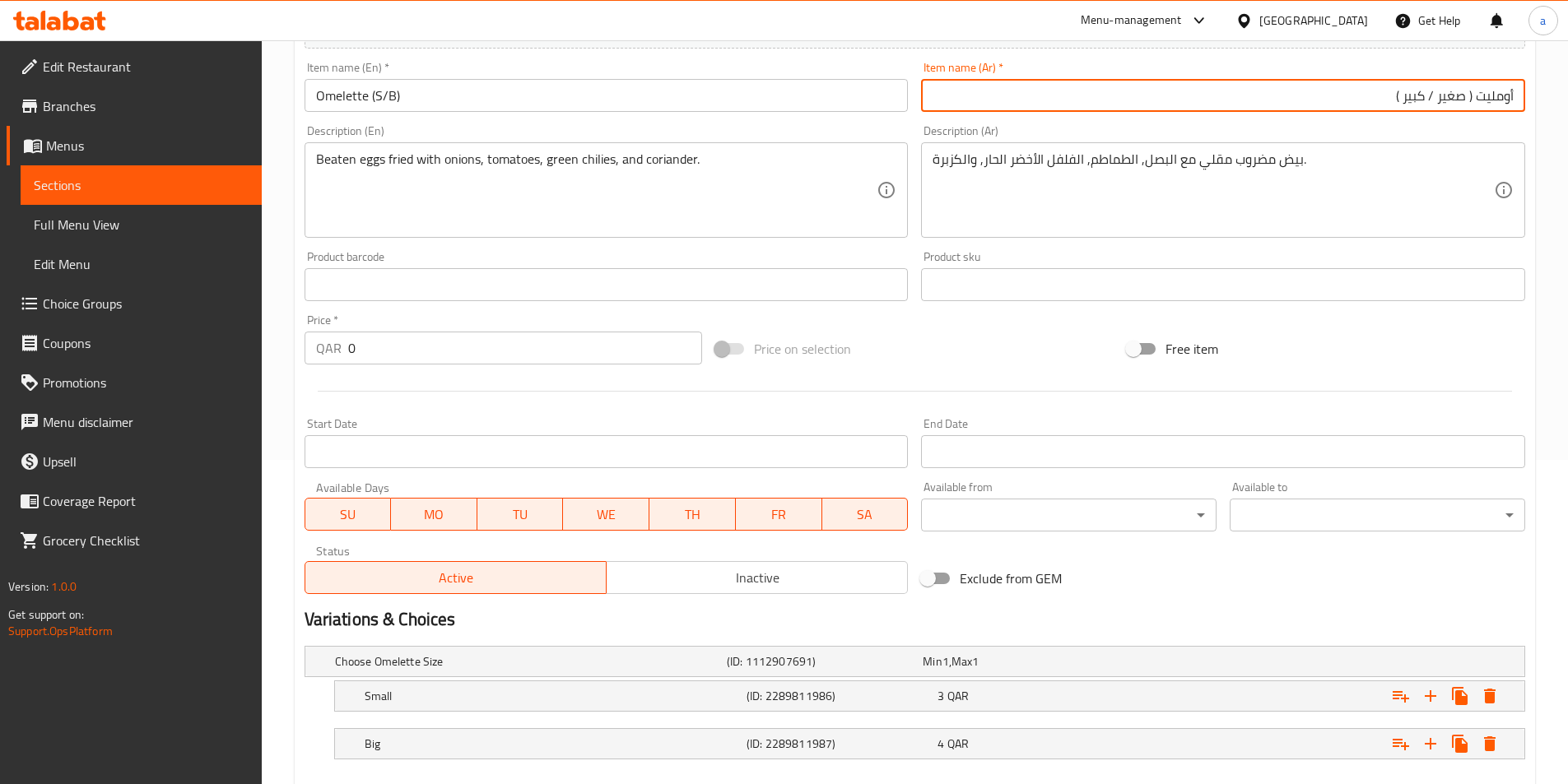
scroll to position [411, 0]
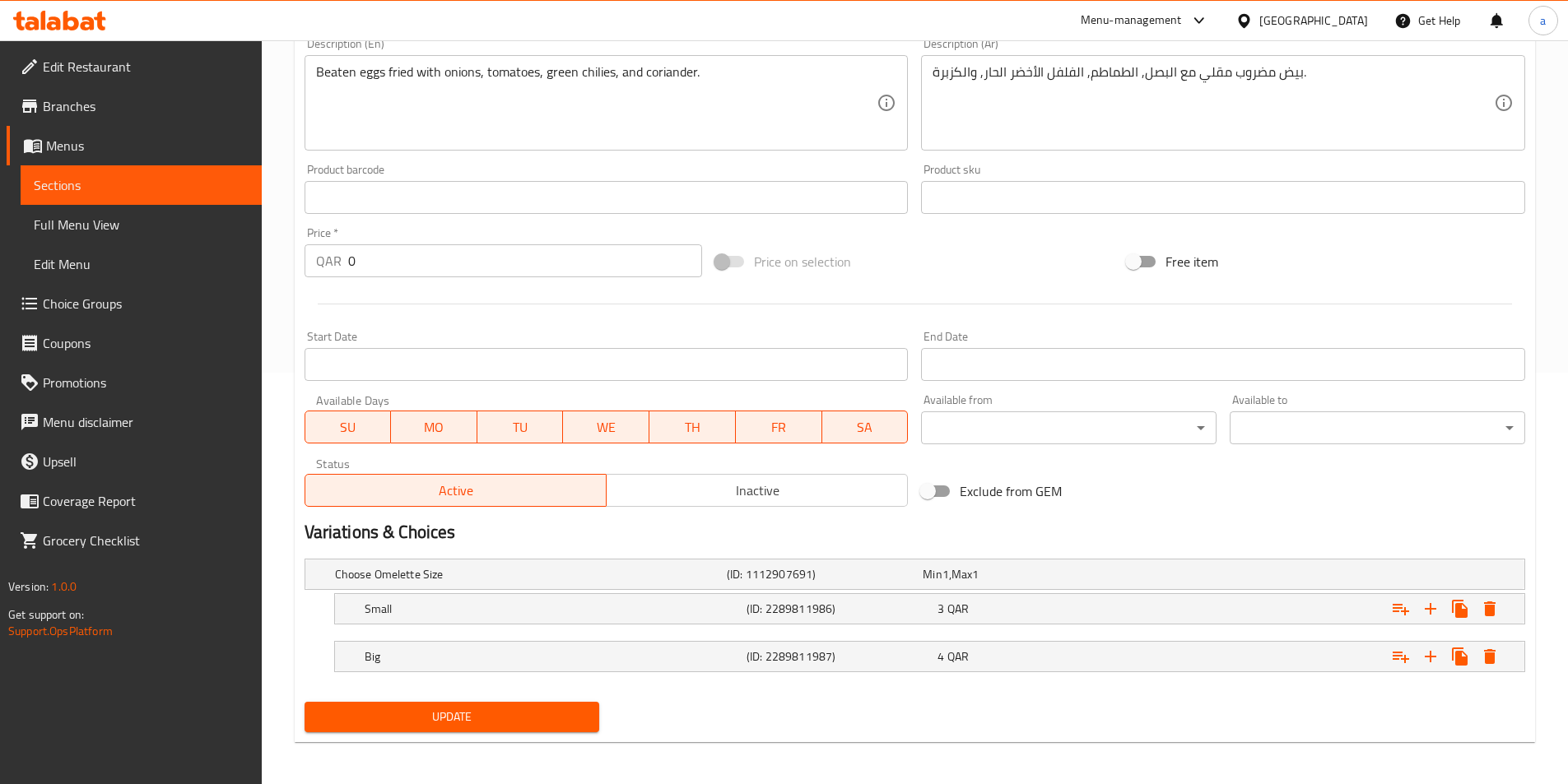
type input "أومليت ( صغير / كبير )"
click at [491, 724] on span "Update" at bounding box center [453, 716] width 269 height 21
click at [201, 192] on span "Sections" at bounding box center [140, 185] width 215 height 20
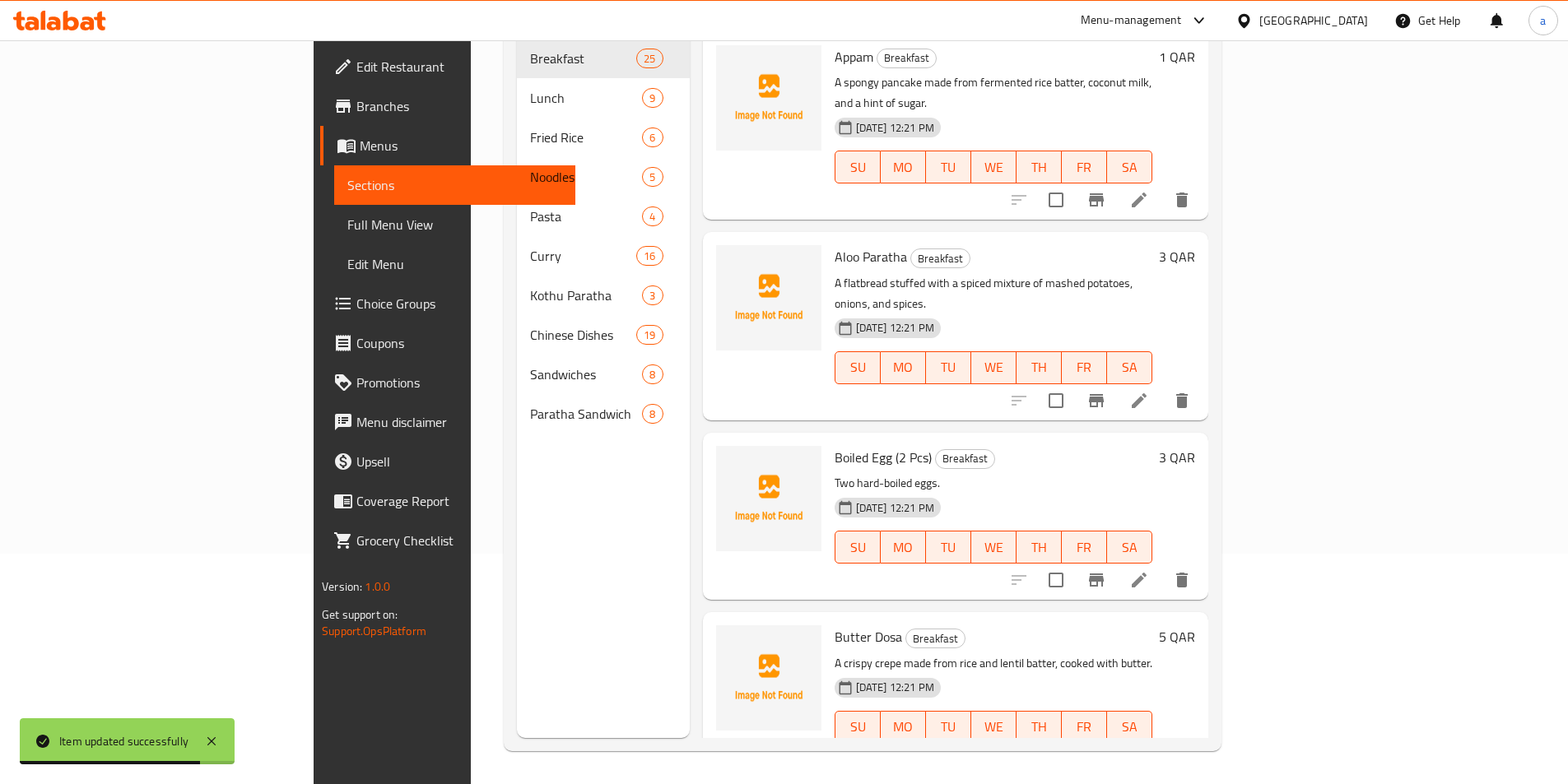
scroll to position [3749, 0]
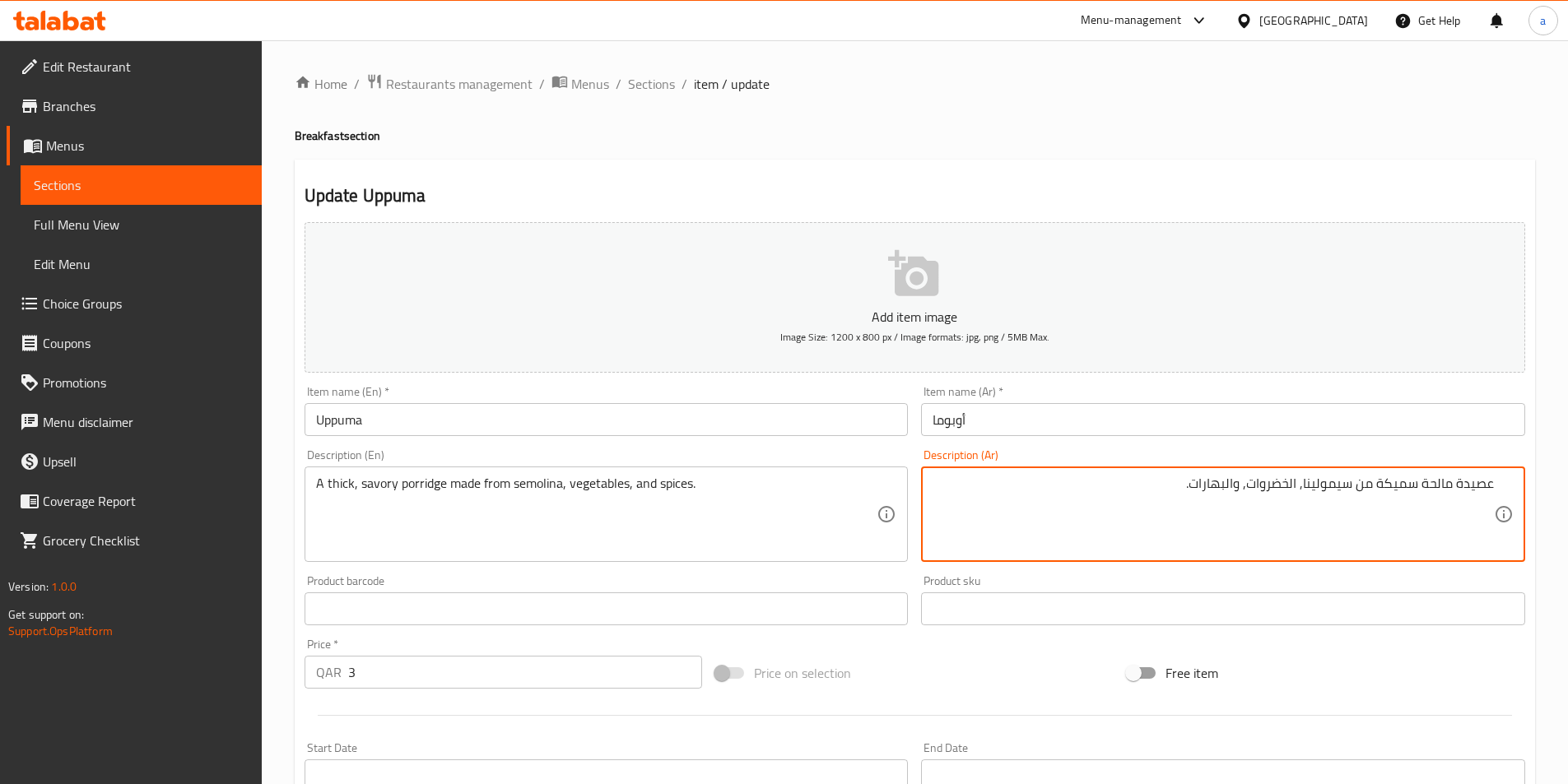
click at [1382, 487] on textarea "عصيدة مالحة سميكة من سيمولينا, الخضروات, والبهارات." at bounding box center [1214, 514] width 562 height 78
click at [1375, 486] on textarea "عصيدة مالحة سميكة من سيمولينا, الخضروات, والبهارات." at bounding box center [1214, 514] width 562 height 78
type textarea "عصيدة مالحة سميكة مصنوعه من سيمولينا, الخضروات, والبهارات."
click at [1417, 556] on div "عصيدة مالحة سميكة مصنوعه من سيمولينا, الخضروات, والبهارات. Description (Ar)" at bounding box center [1222, 513] width 604 height 95
click at [1380, 653] on div "Free item" at bounding box center [1325, 672] width 411 height 44
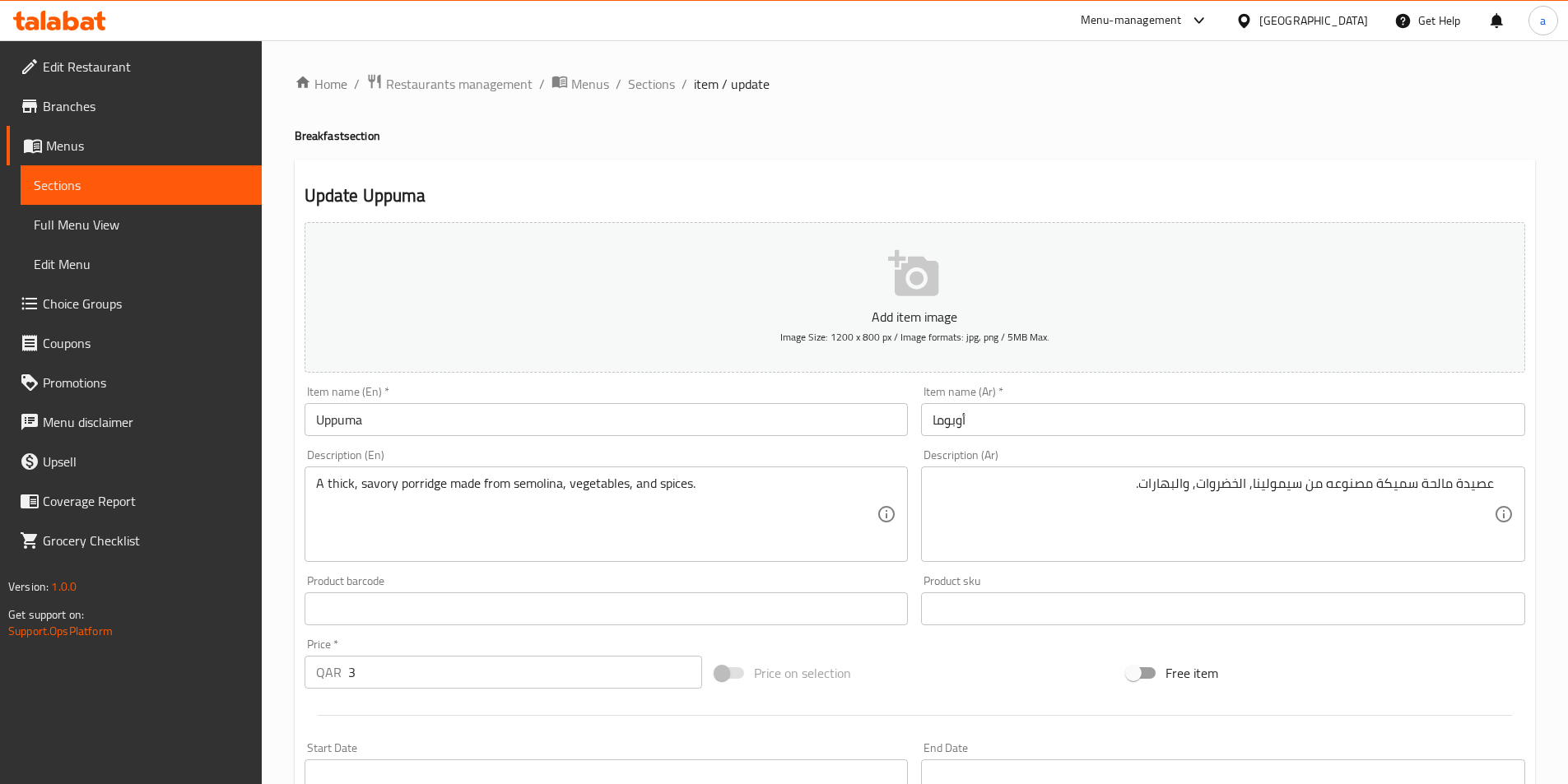
scroll to position [379, 0]
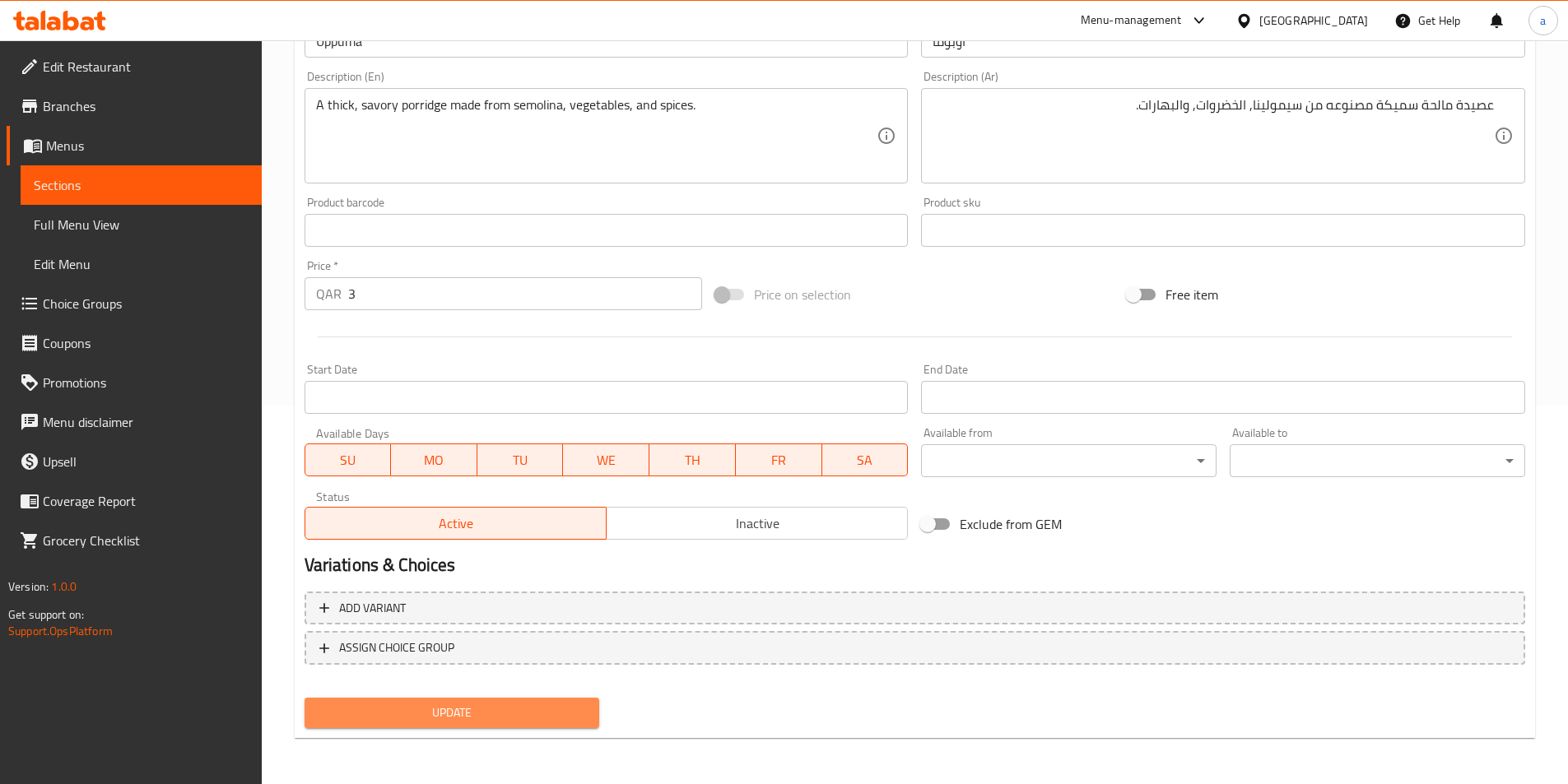
click at [537, 706] on span "Update" at bounding box center [453, 712] width 269 height 21
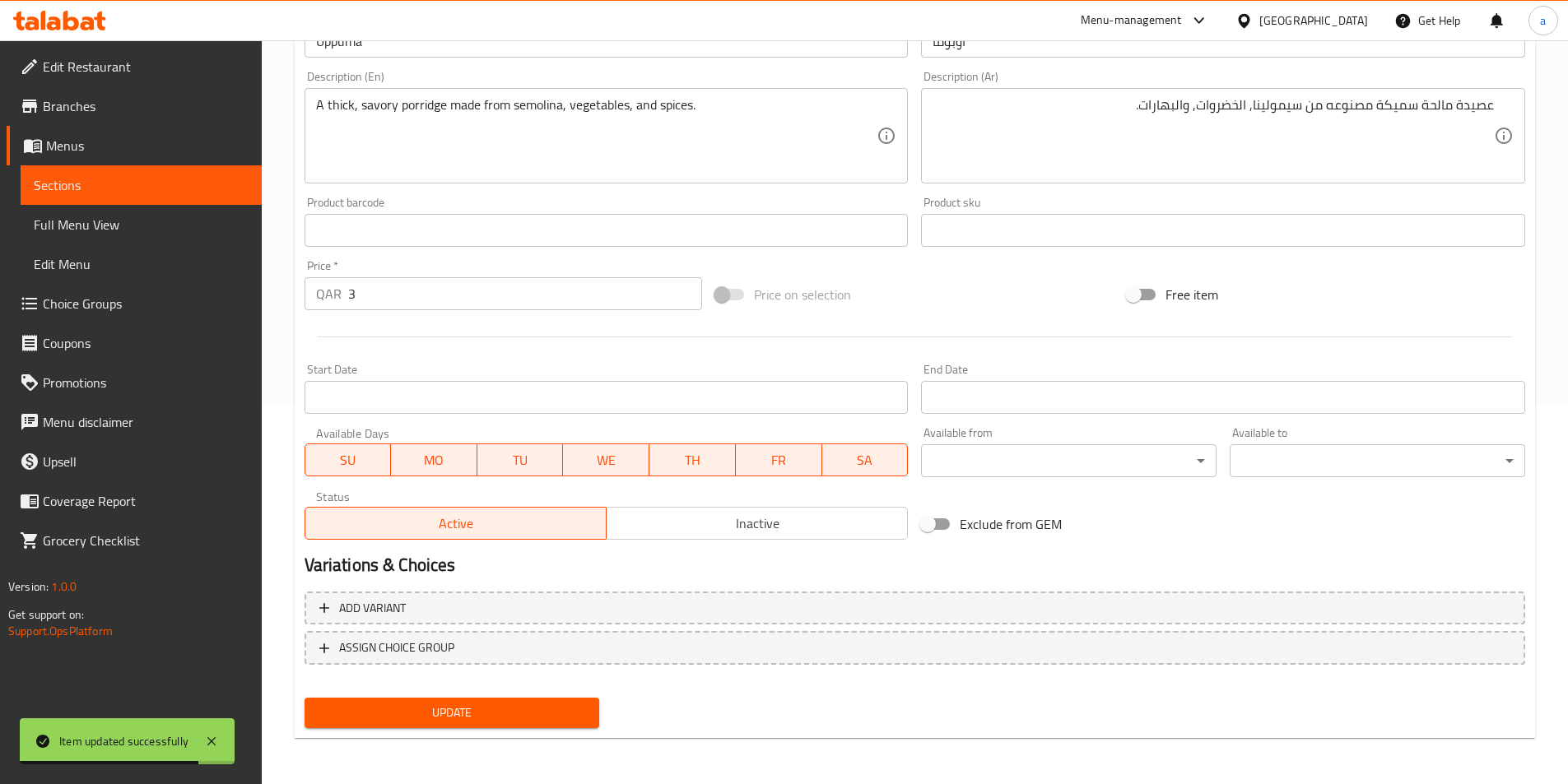
scroll to position [0, 0]
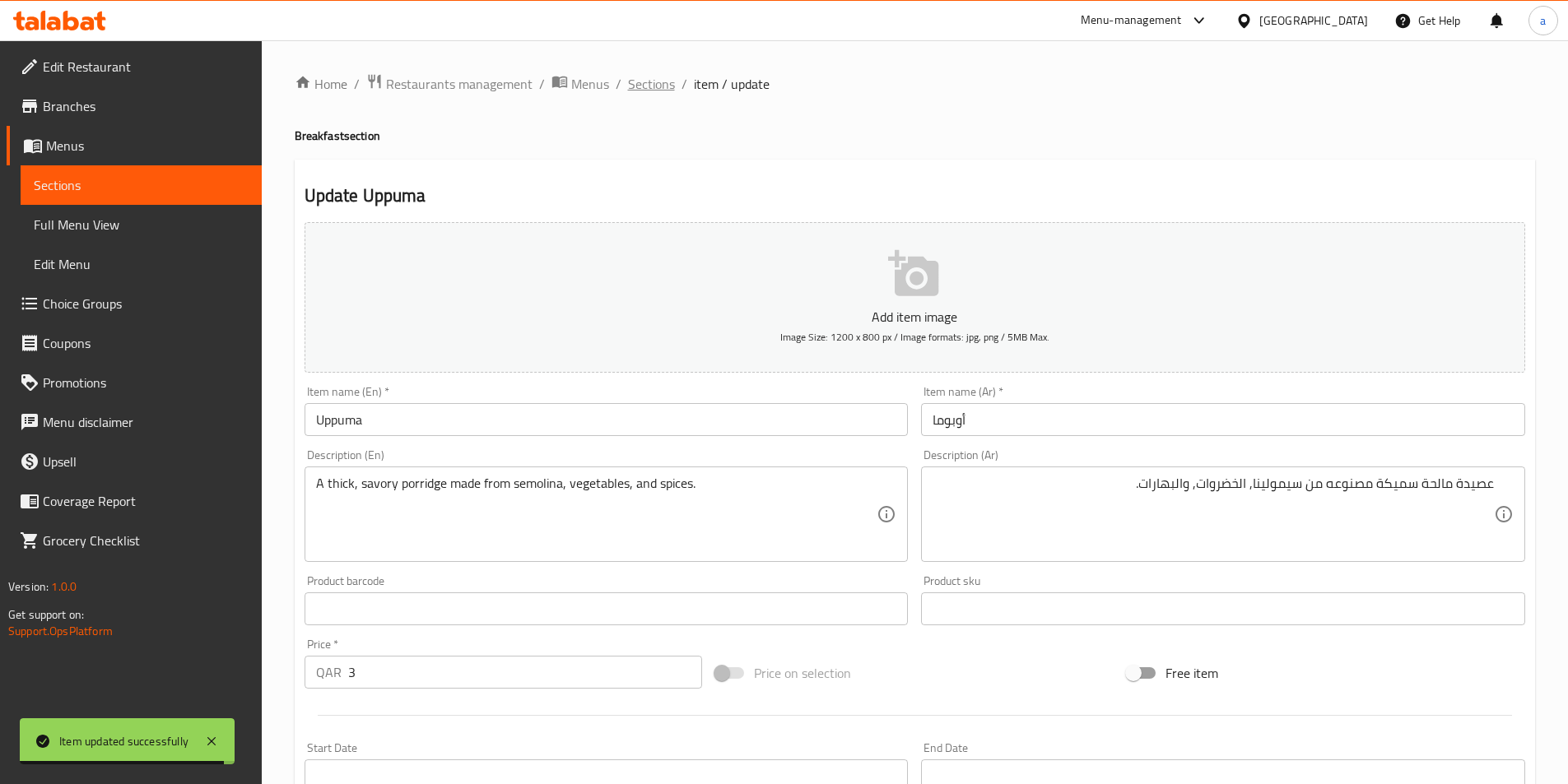
click at [659, 94] on span "Sections" at bounding box center [652, 83] width 47 height 20
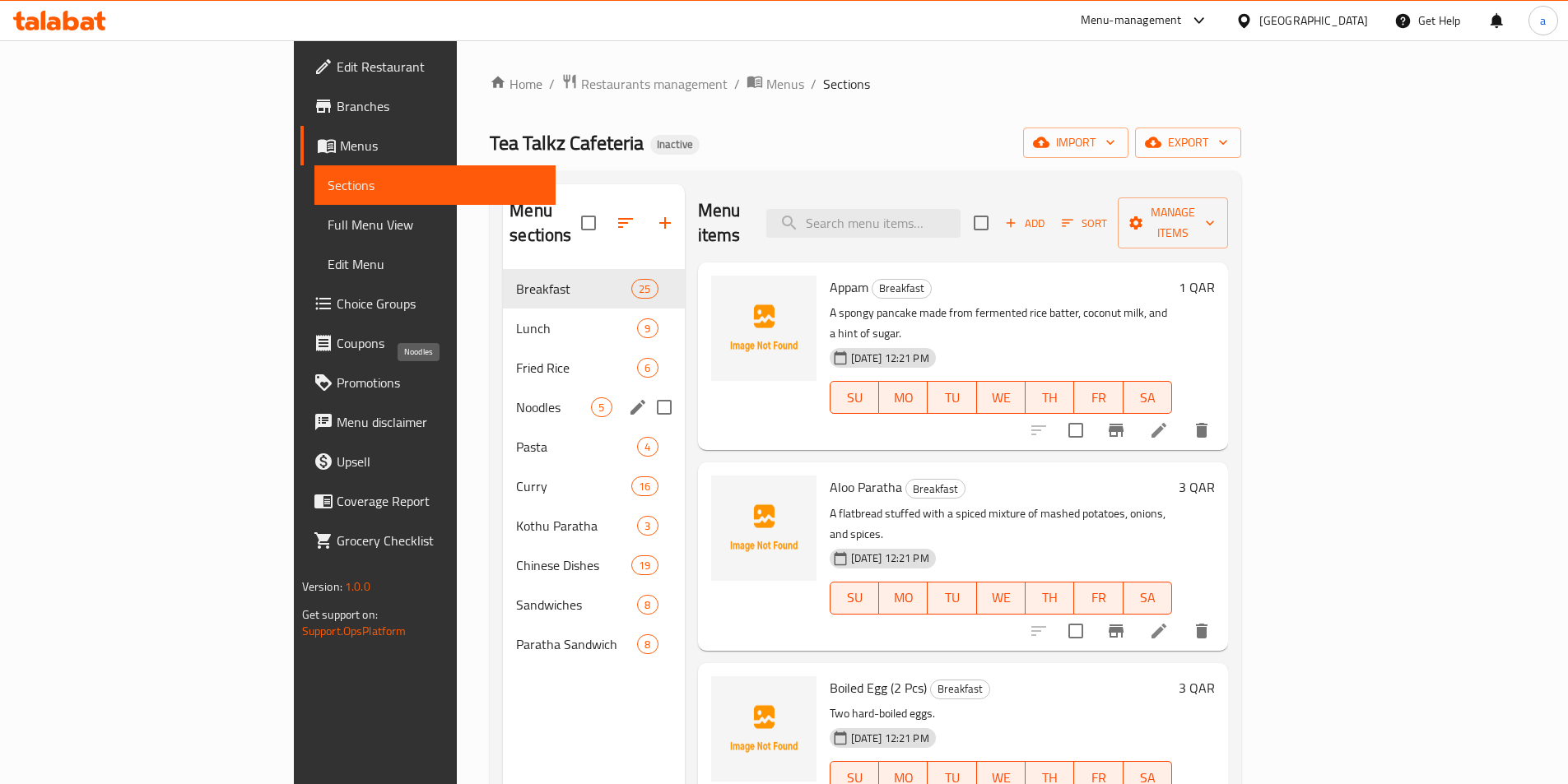
click at [516, 397] on span "Noodles" at bounding box center [554, 407] width 75 height 20
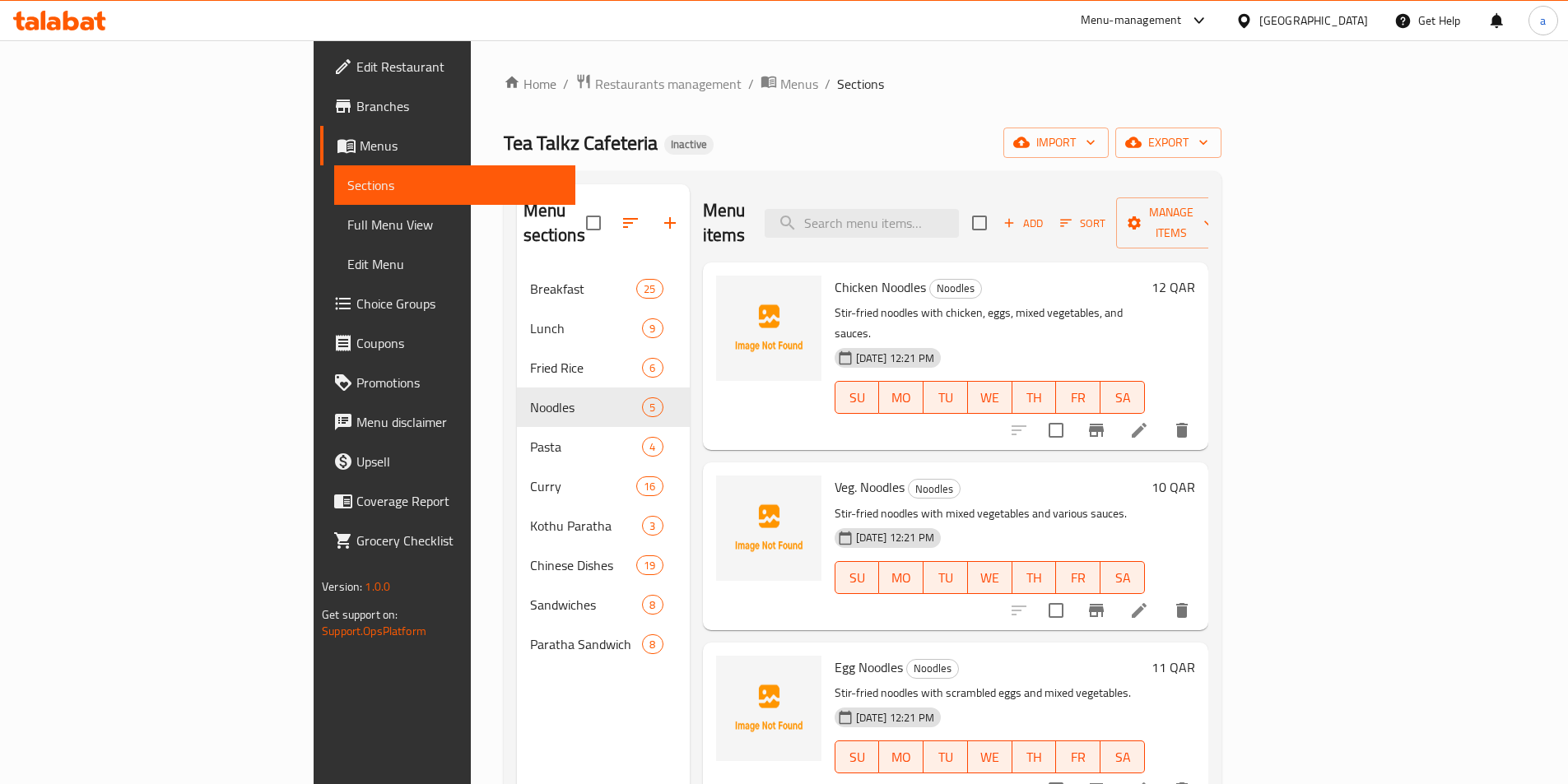
click at [1149, 601] on icon at bounding box center [1139, 610] width 20 height 20
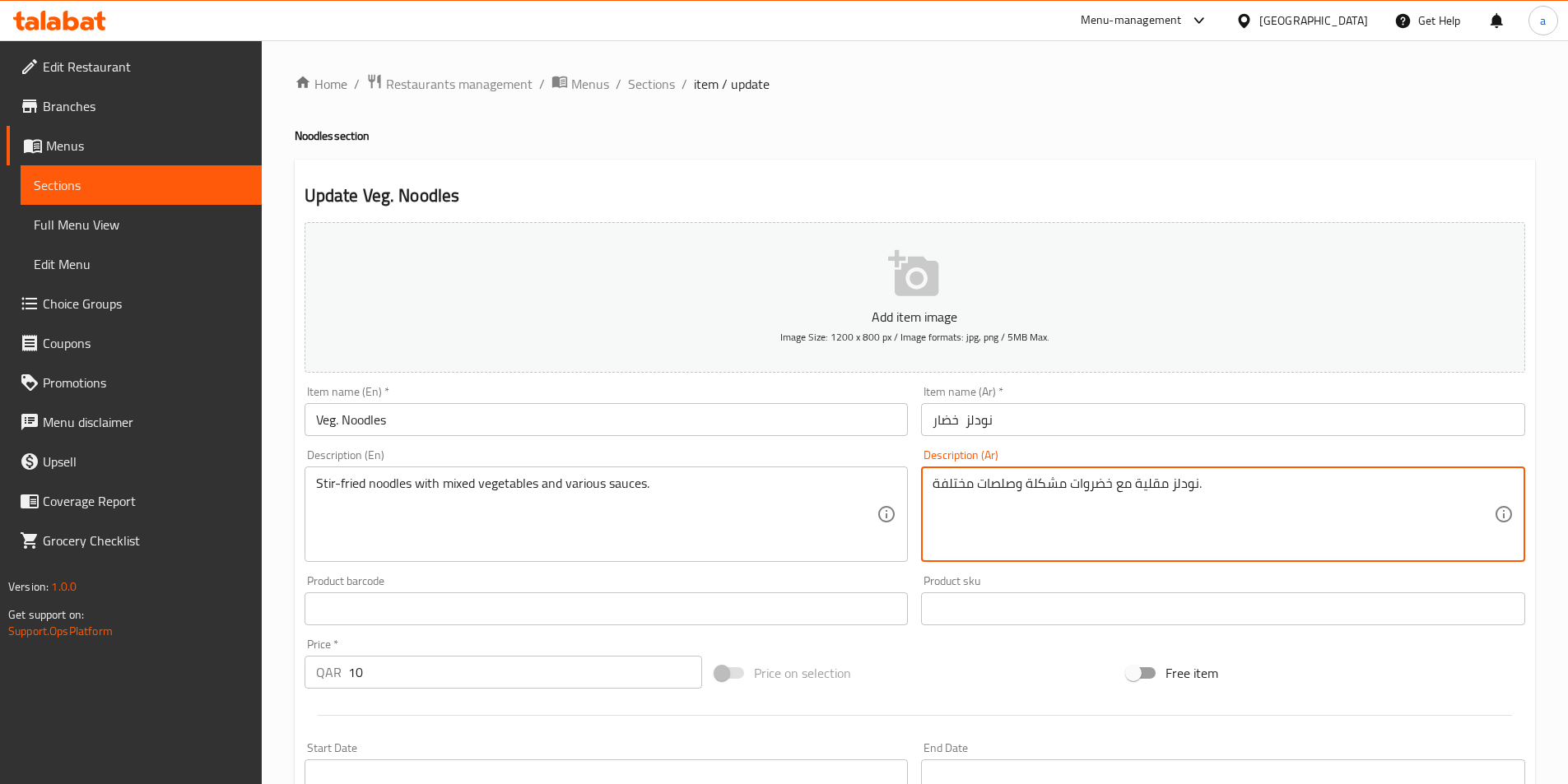
click at [958, 488] on textarea "نودلز مقلية مع خضروات مشكلة وصلصات مختلفة." at bounding box center [1214, 514] width 562 height 78
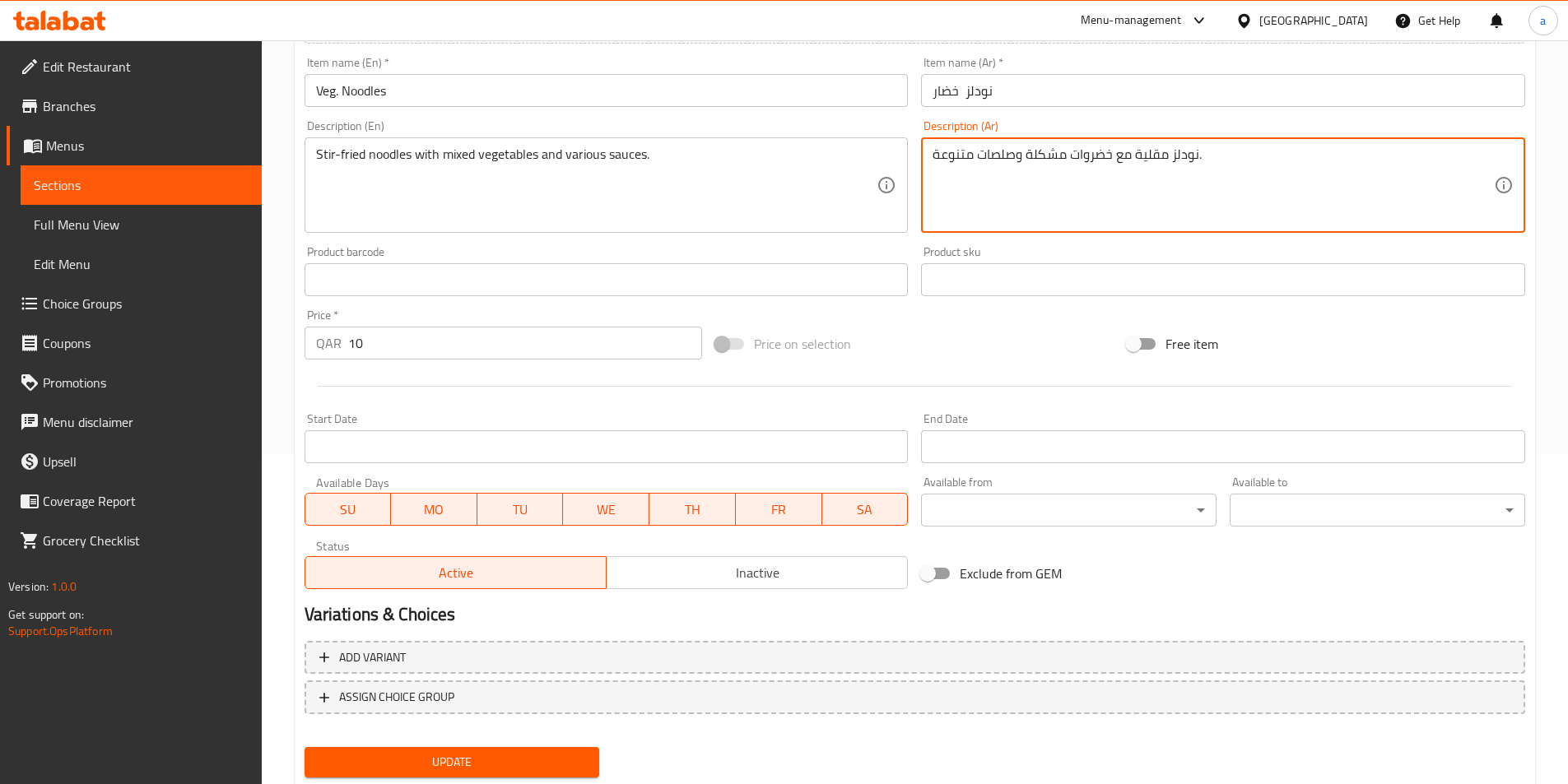
type textarea "نودلز مقلية مع خضروات مشكلة وصلصات متنوعة."
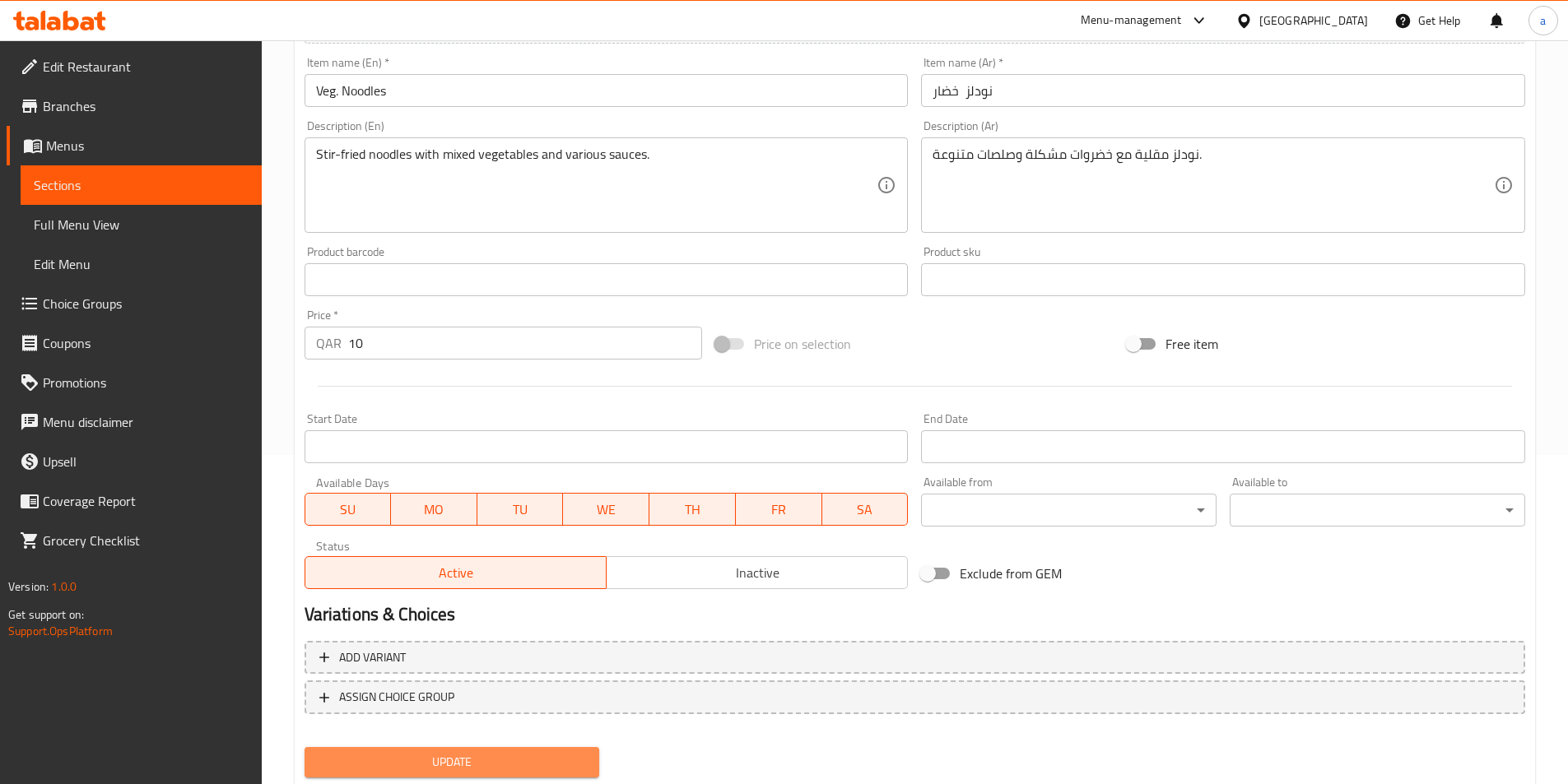
click at [481, 759] on span "Update" at bounding box center [453, 761] width 269 height 21
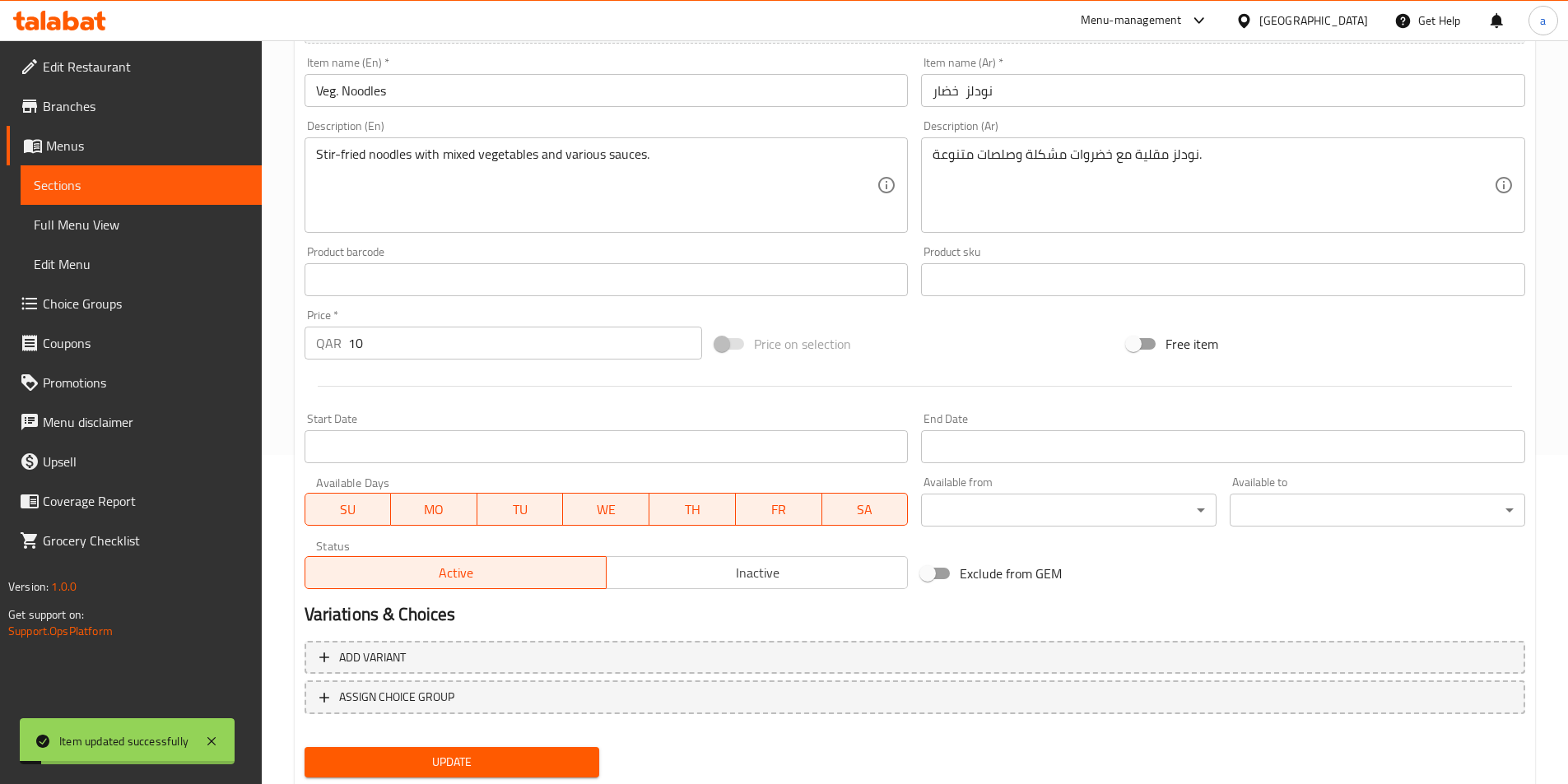
scroll to position [0, 0]
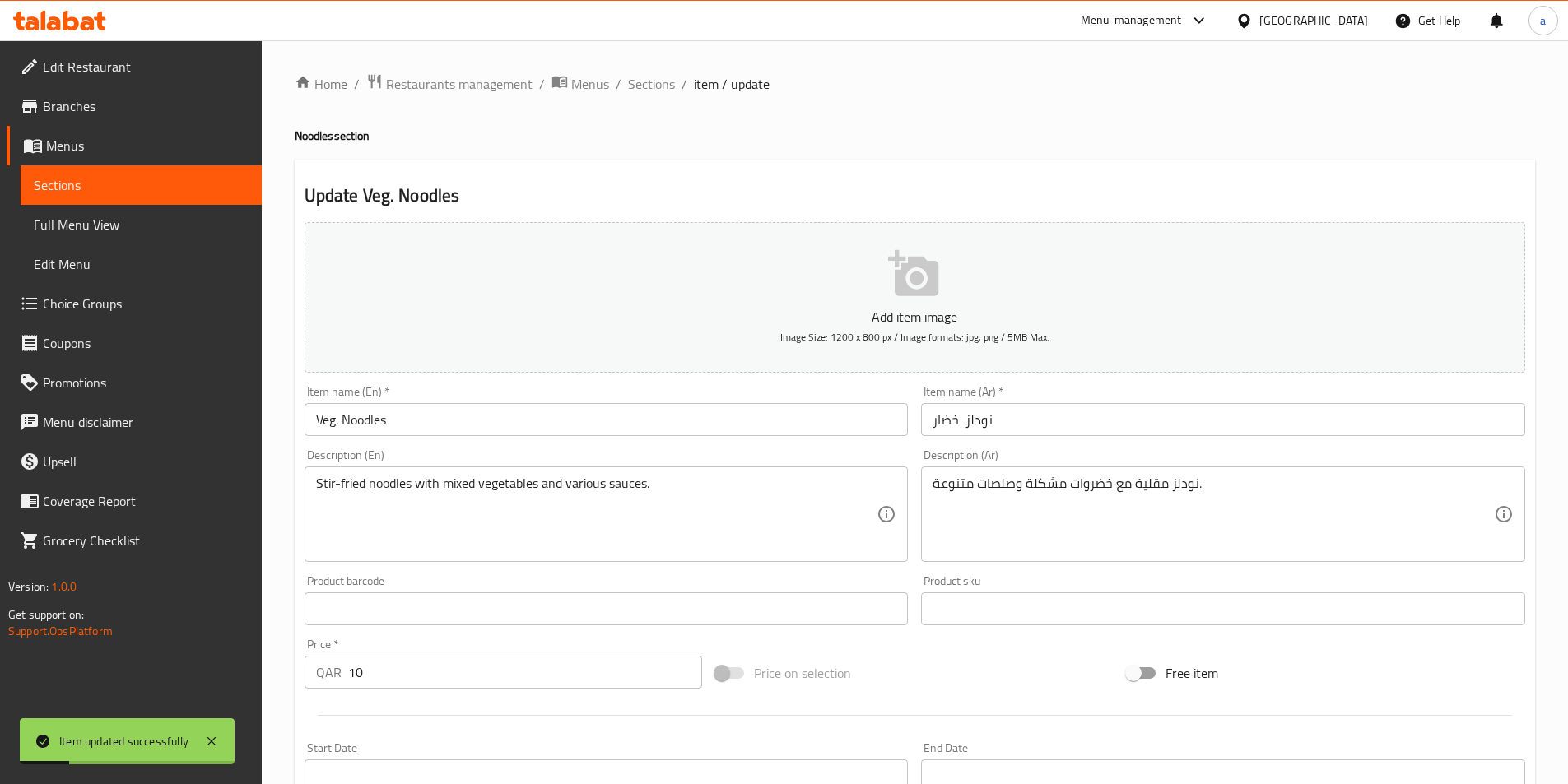
click at [654, 94] on span "Sections" at bounding box center [652, 83] width 47 height 20
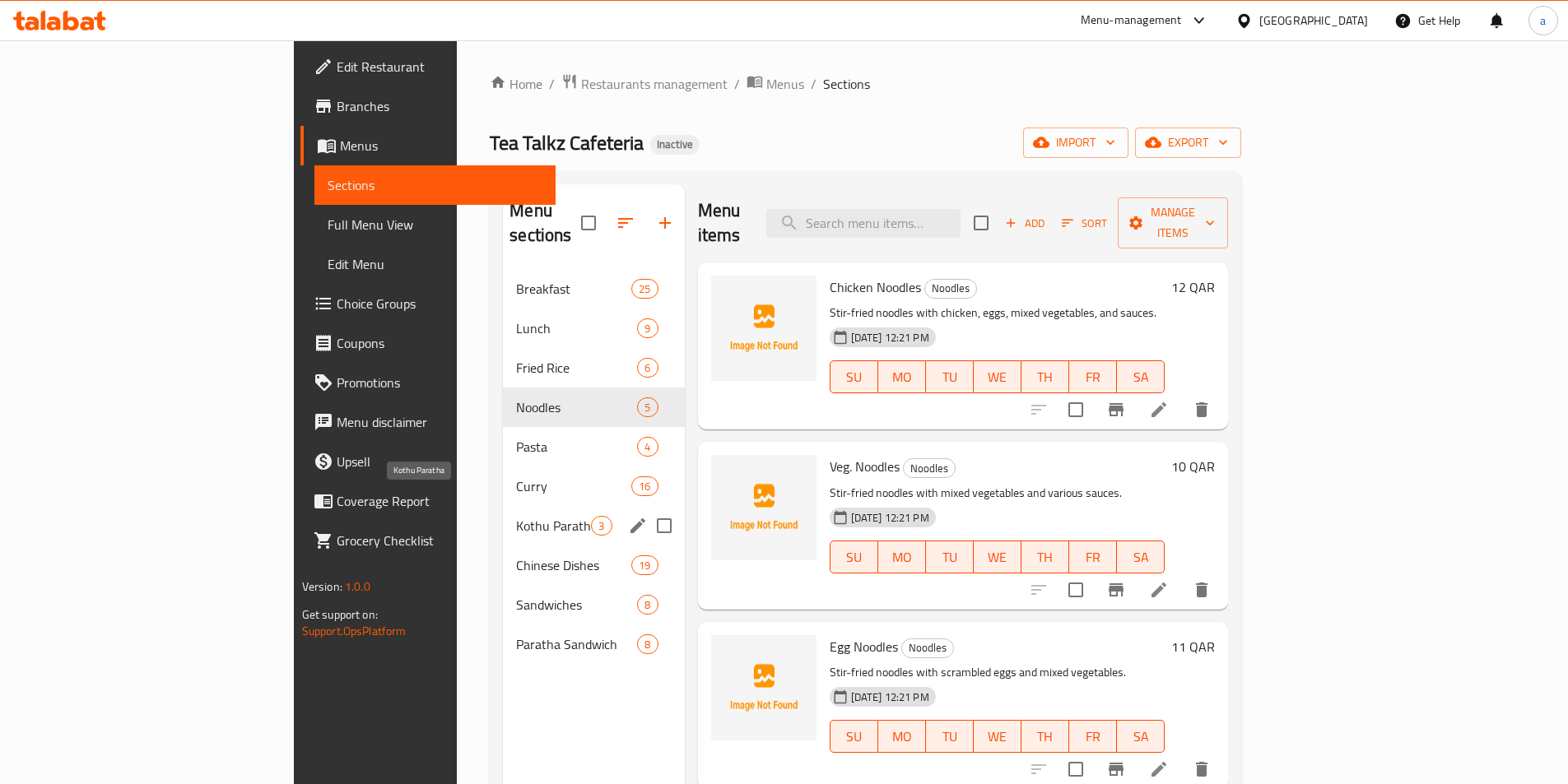
click at [516, 516] on span "Kothu Paratha" at bounding box center [554, 526] width 75 height 20
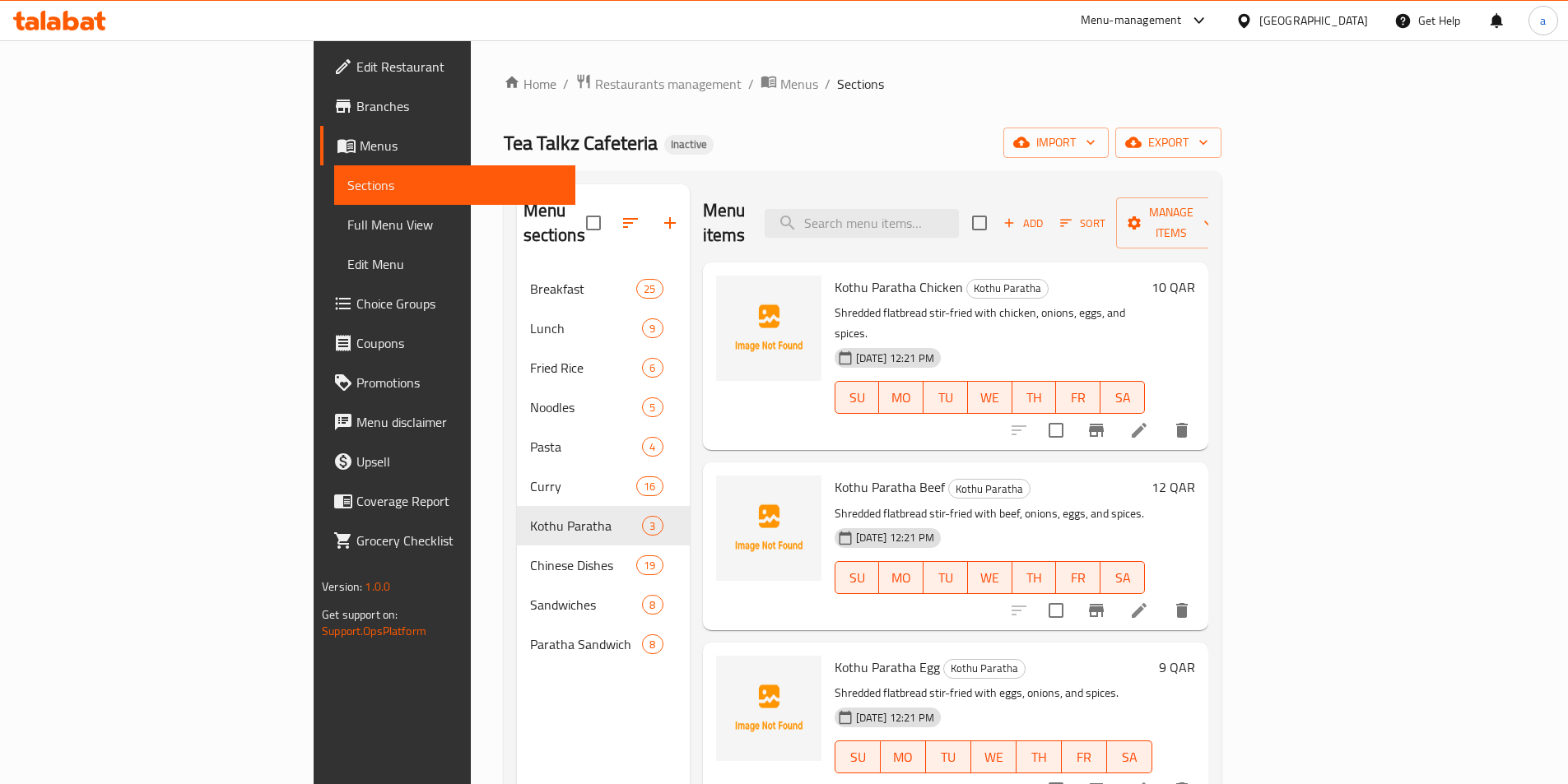
click at [1147, 602] on icon at bounding box center [1139, 609] width 15 height 15
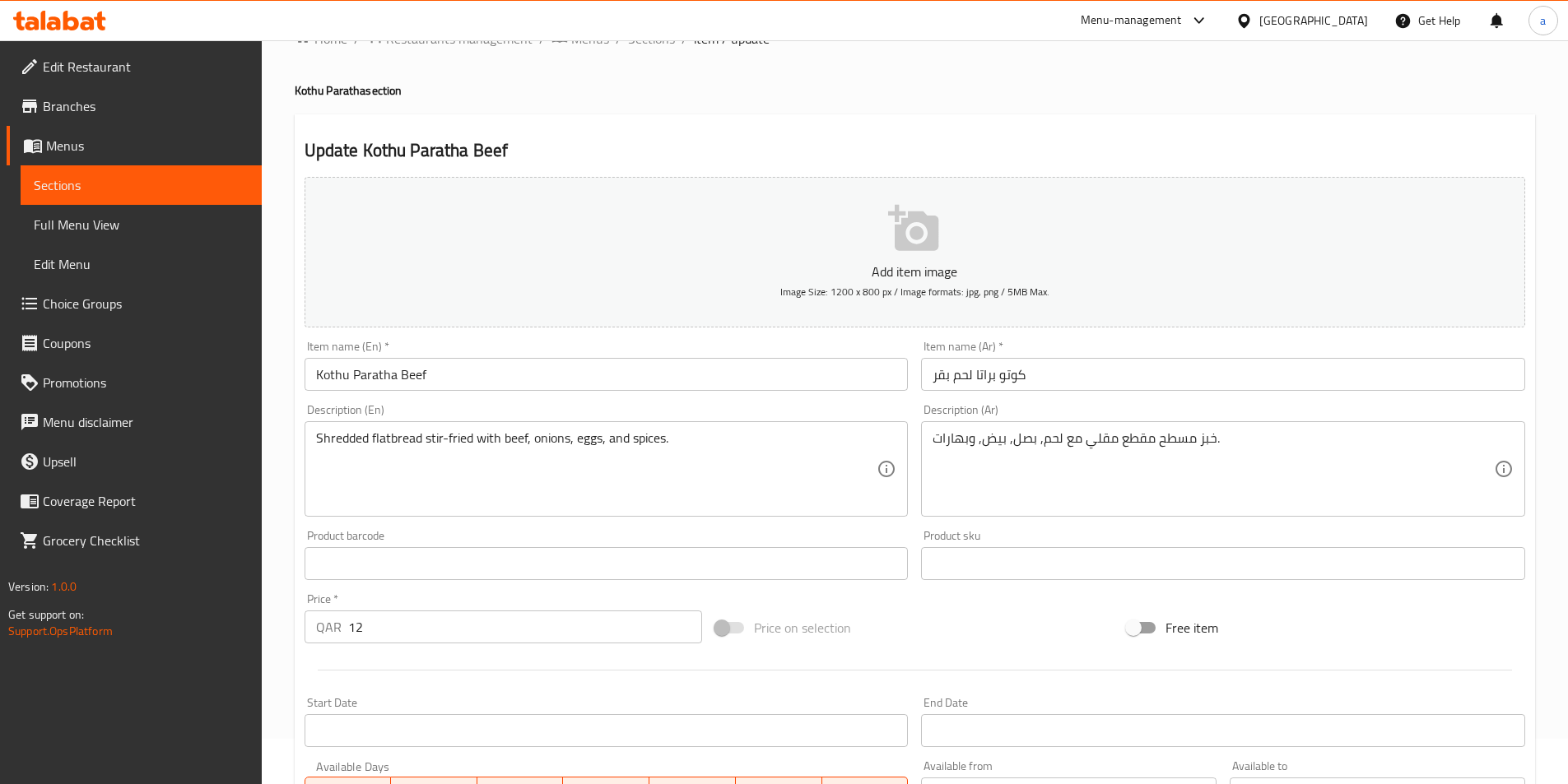
scroll to position [82, 0]
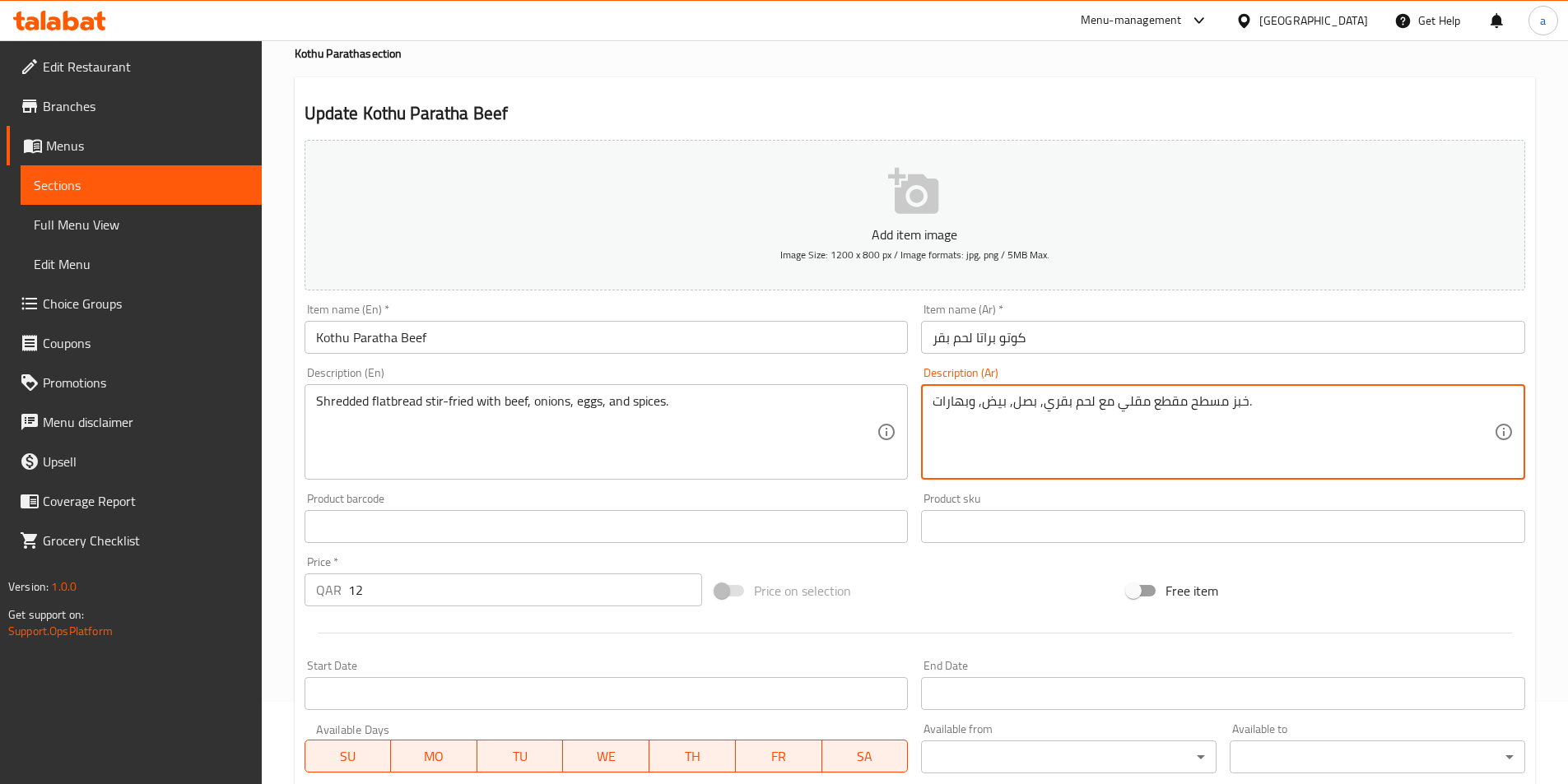
type textarea "خبز مسطح مقطع مقلي مع لحم بقري, بصل, بيض, وبهارات."
click at [587, 493] on div "Product barcode Product barcode" at bounding box center [606, 517] width 604 height 50
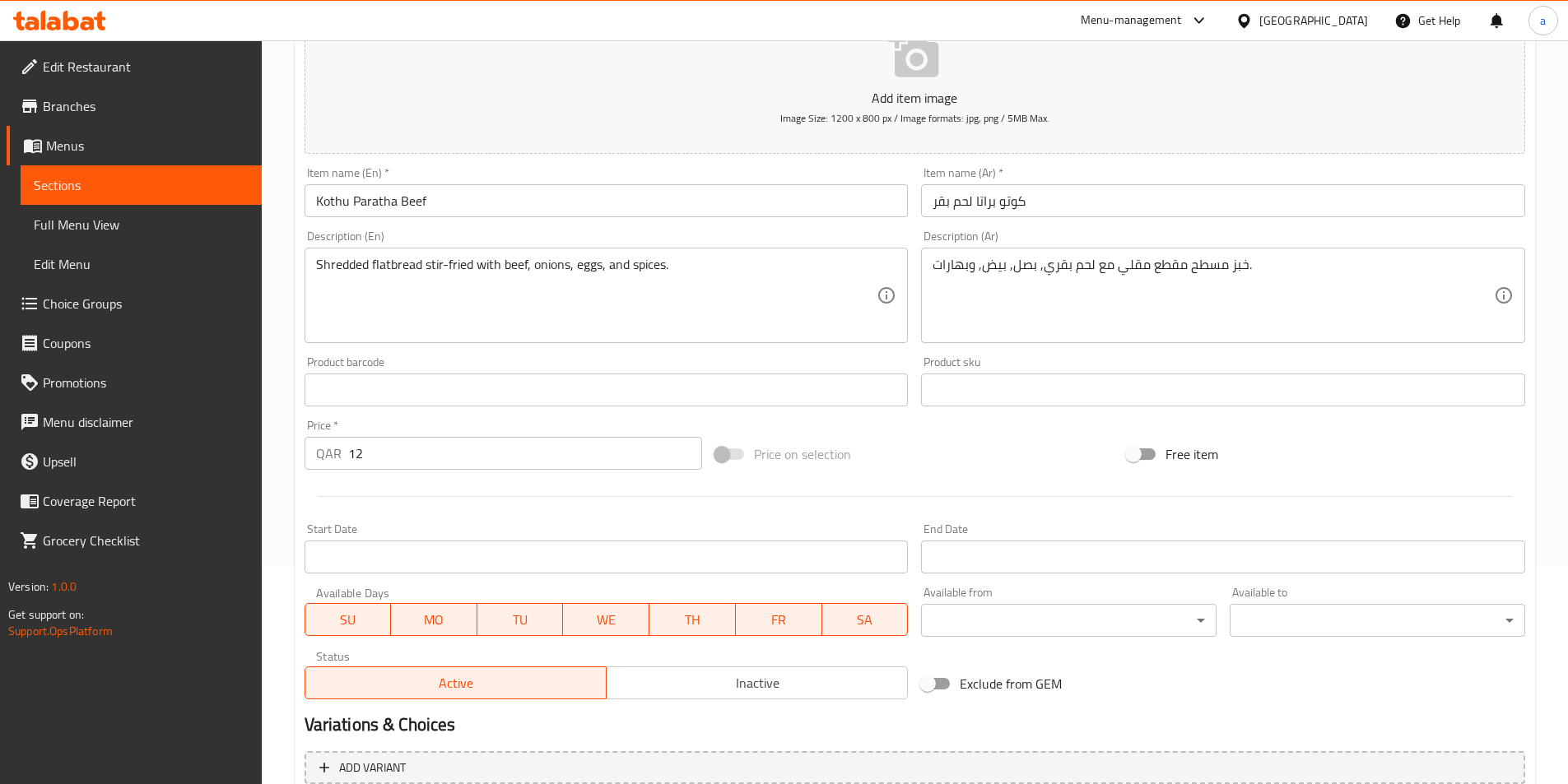
scroll to position [379, 0]
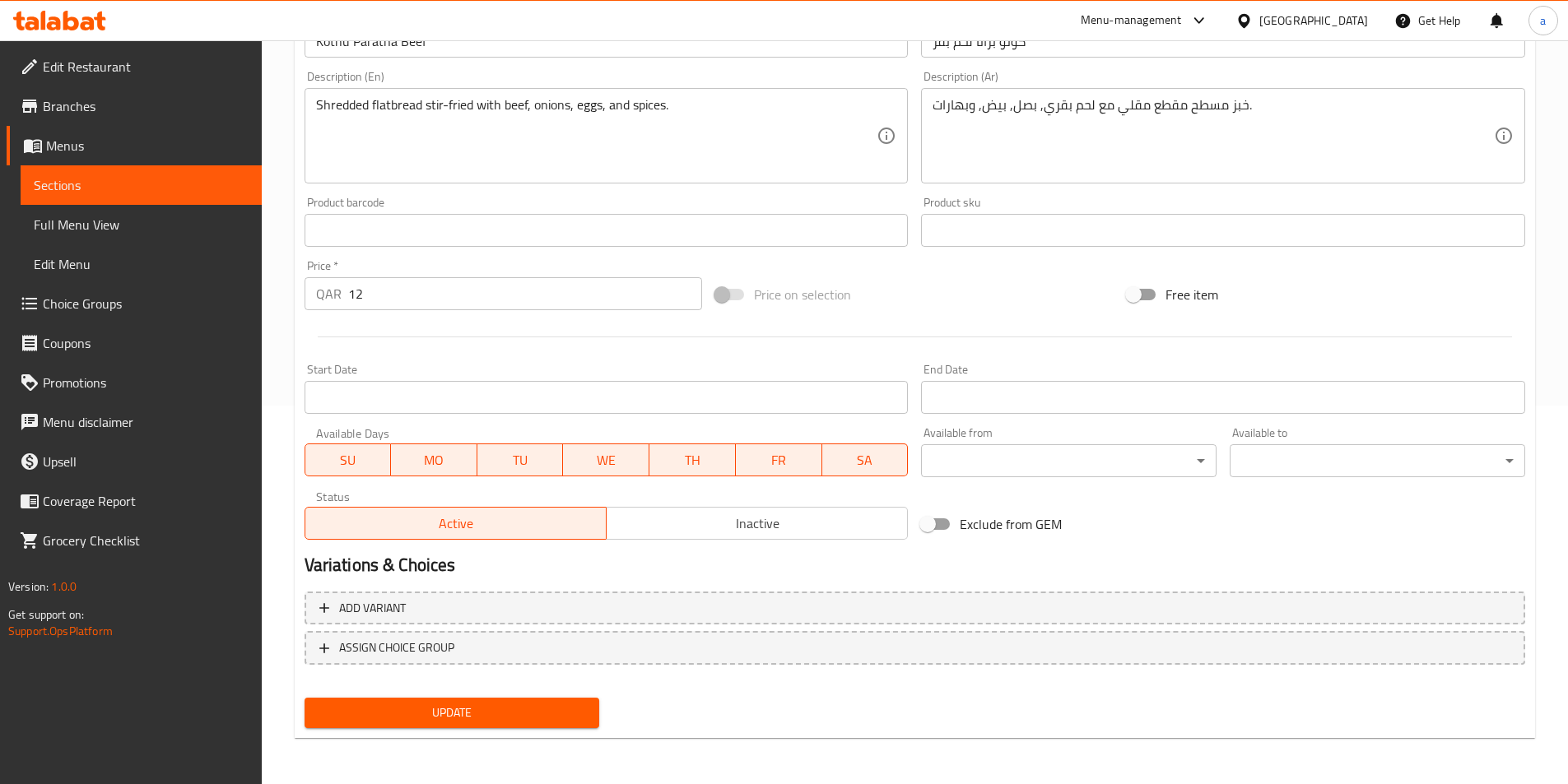
click at [571, 734] on div "Update" at bounding box center [452, 712] width 308 height 43
click at [577, 715] on span "Update" at bounding box center [453, 712] width 269 height 21
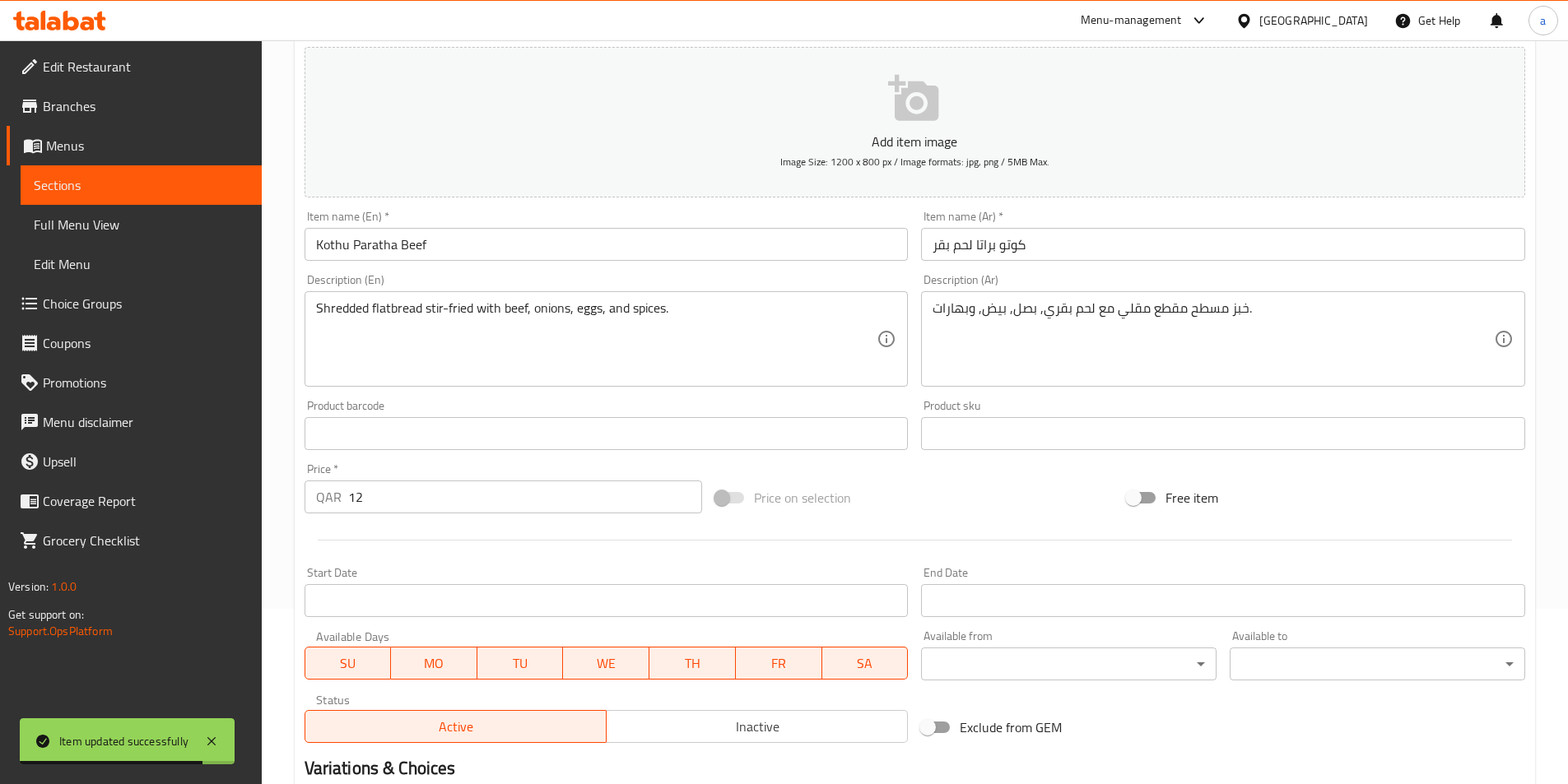
scroll to position [0, 0]
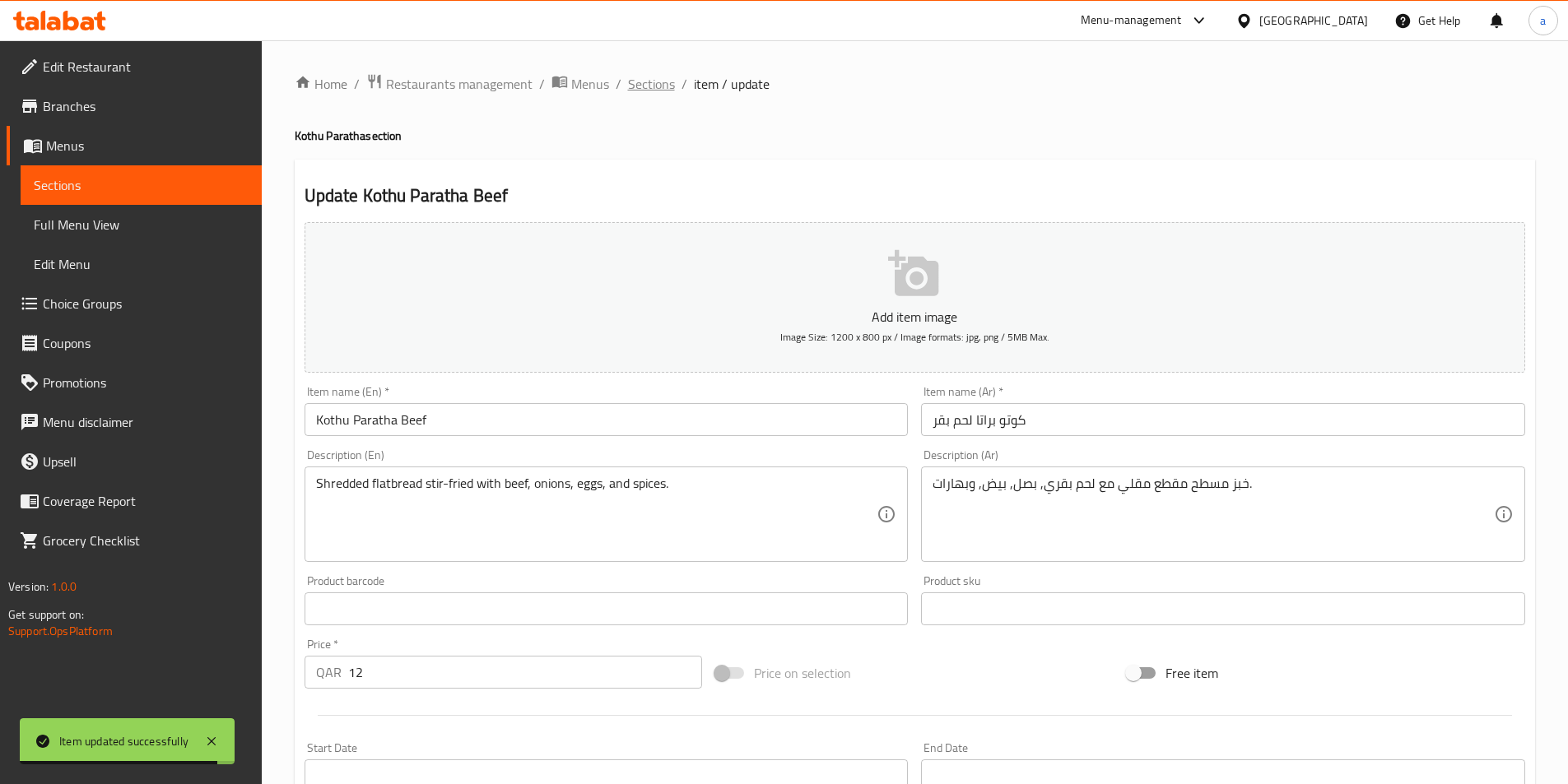
click at [657, 82] on span "Sections" at bounding box center [652, 83] width 47 height 20
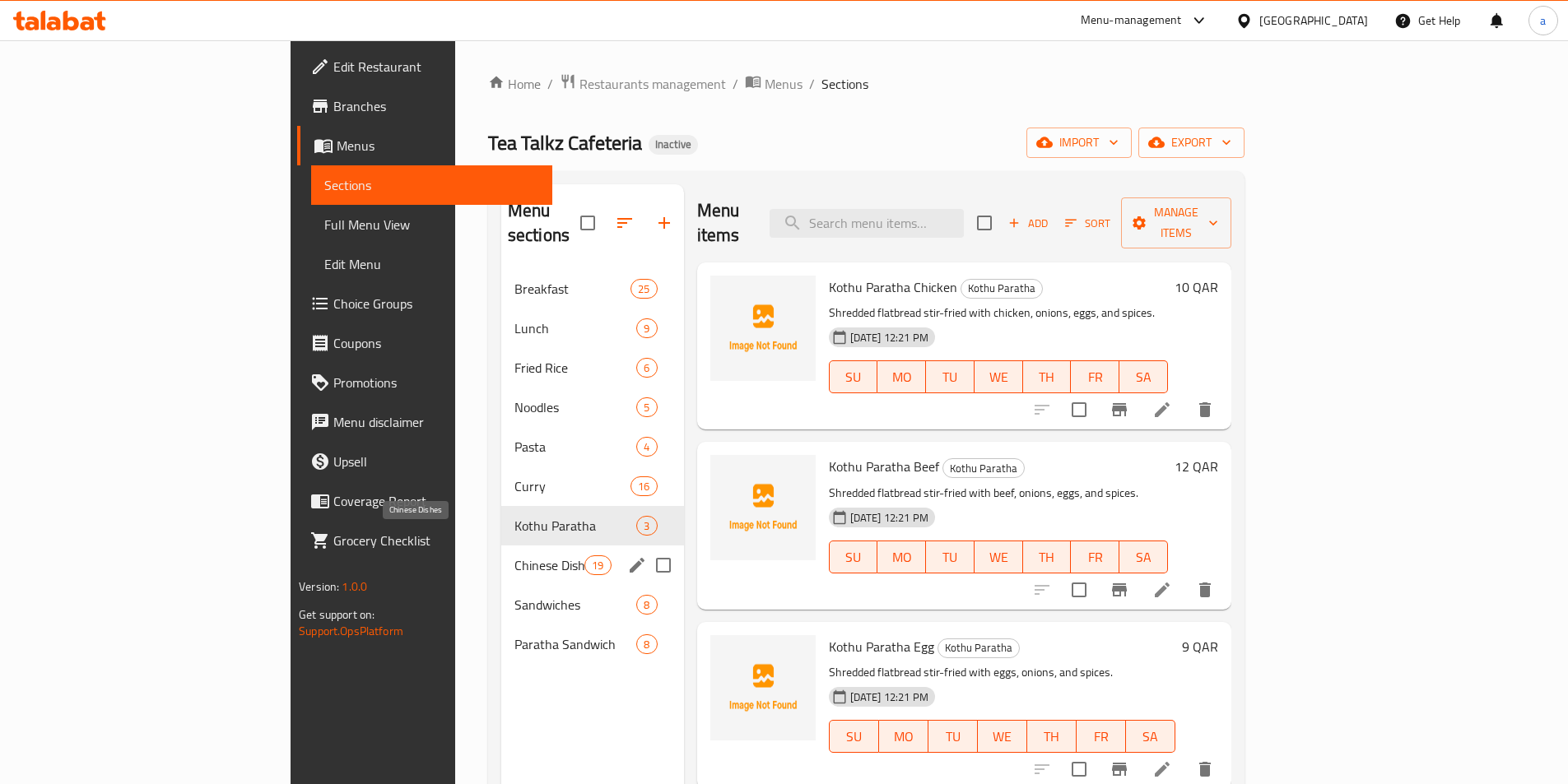
click at [514, 555] on span "Chinese Dishes" at bounding box center [549, 565] width 70 height 20
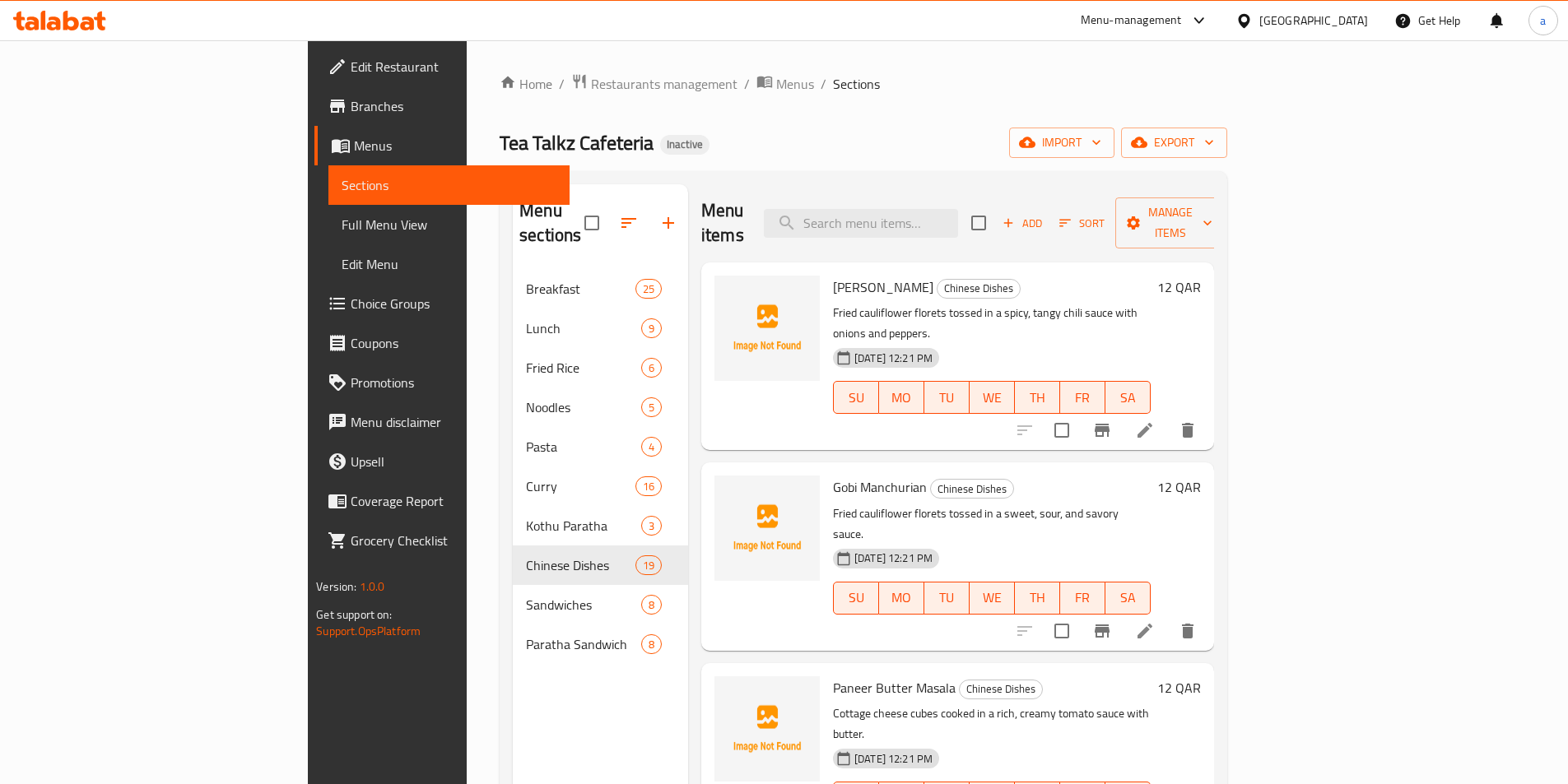
click at [1155, 420] on icon at bounding box center [1145, 430] width 20 height 20
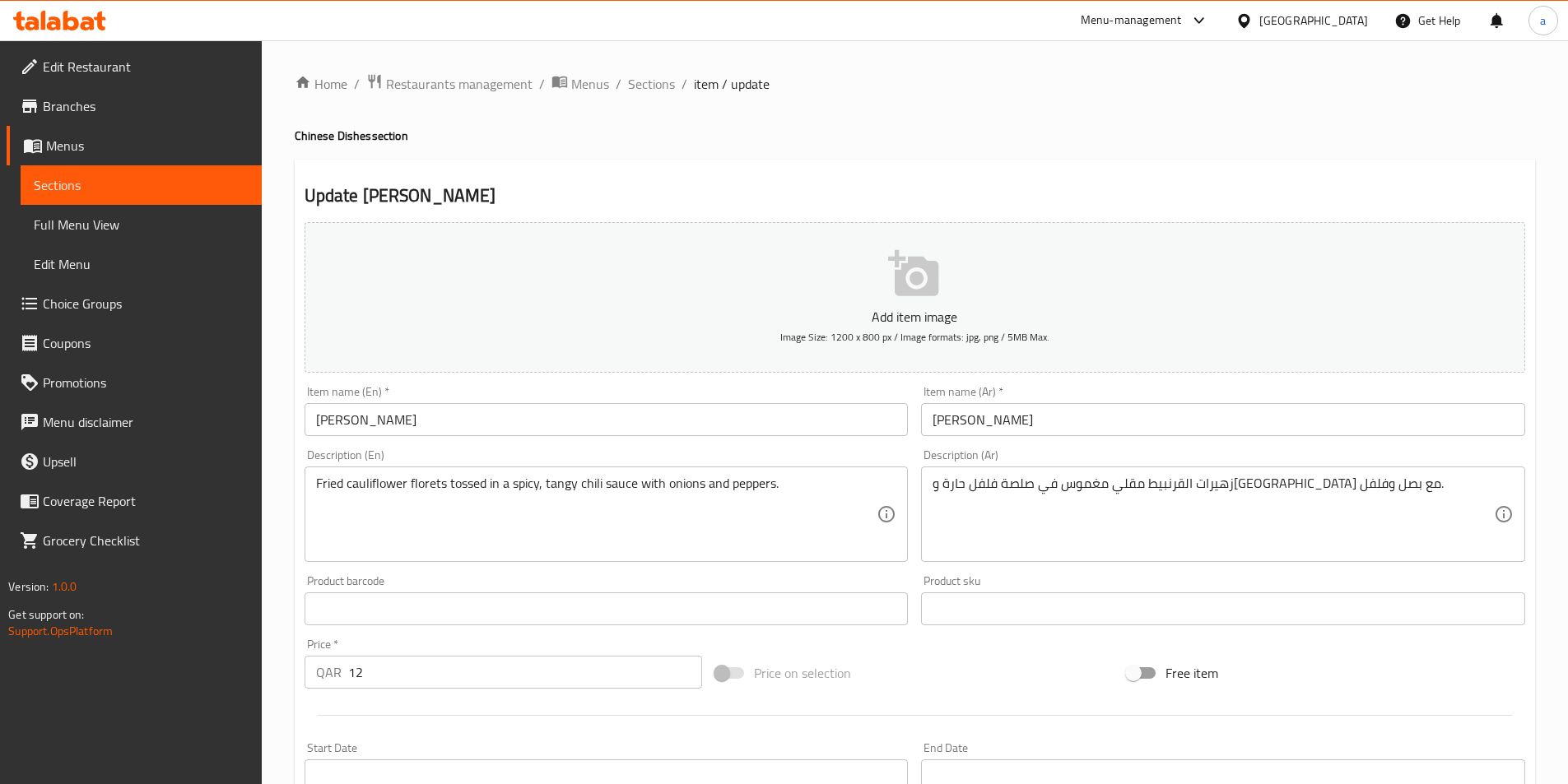
scroll to position [165, 0]
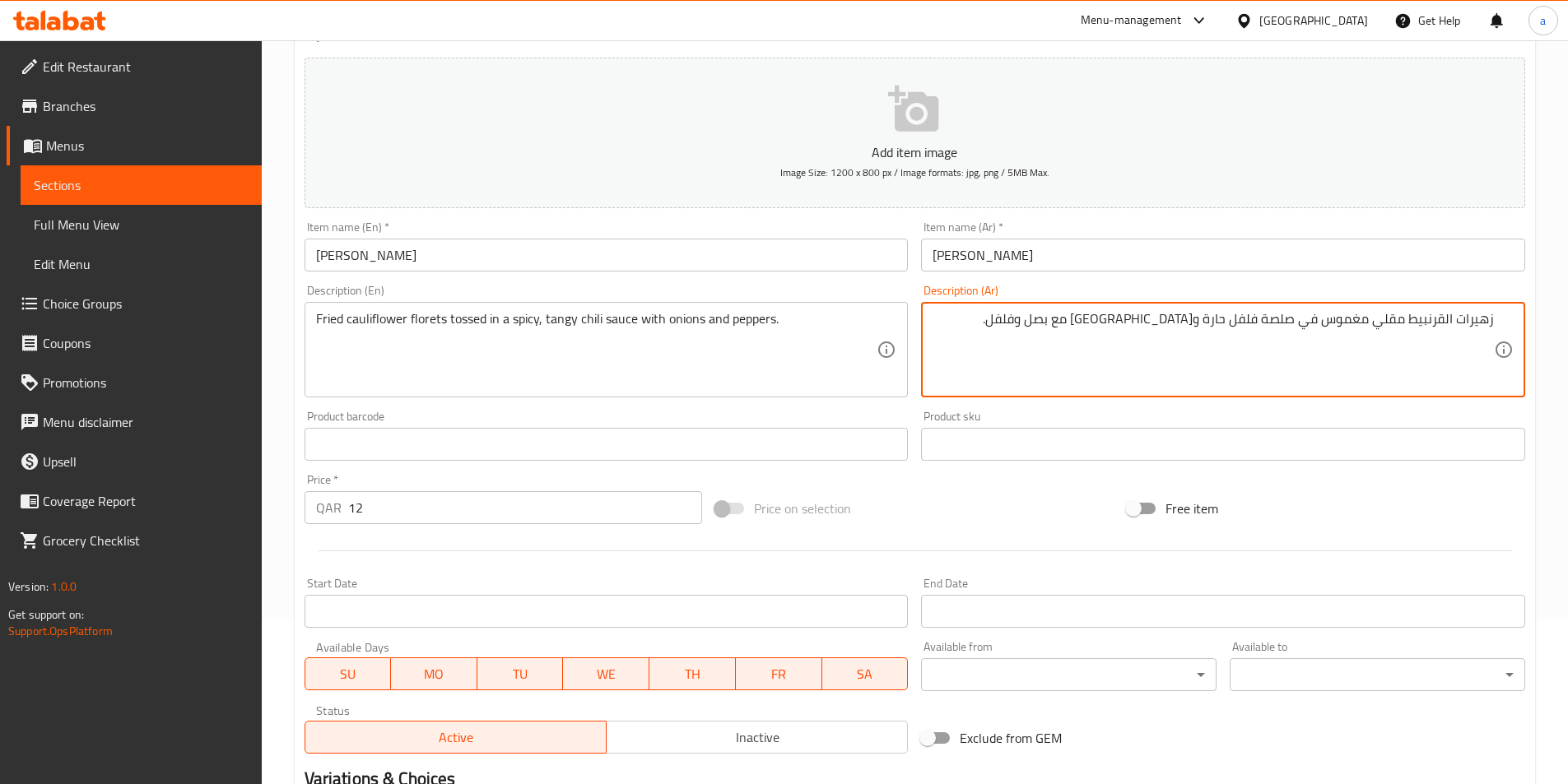
click at [1259, 321] on textarea "زهيرات القرنبيط مقلي مغموس في صلصة فلفل حارة و[GEOGRAPHIC_DATA] مع بصل وفلفل." at bounding box center [1214, 350] width 562 height 78
click at [1219, 323] on textarea "زهيرات القرنبيط مقلي مغموس في صلصة الفلفل حارة ومنعشة مع بصل وفلفل." at bounding box center [1214, 350] width 562 height 78
click at [1190, 317] on textarea "زهيرات القرنبيط مقلي مغموس في صلصة الفلفل الحارة ومنعشة مع بصل وفلفل." at bounding box center [1214, 350] width 562 height 78
click at [1188, 319] on textarea "زهيرات القرنبيط مقلي مغموس في صلصة الفلفل الحار ومنعشة مع بصل وفلفل." at bounding box center [1214, 350] width 562 height 78
click at [1145, 313] on textarea "زهيرات القرنبيط مقلي مغموس في صلصة الفلفل الحار المنعشة مع بصل وفلفل." at bounding box center [1214, 350] width 562 height 78
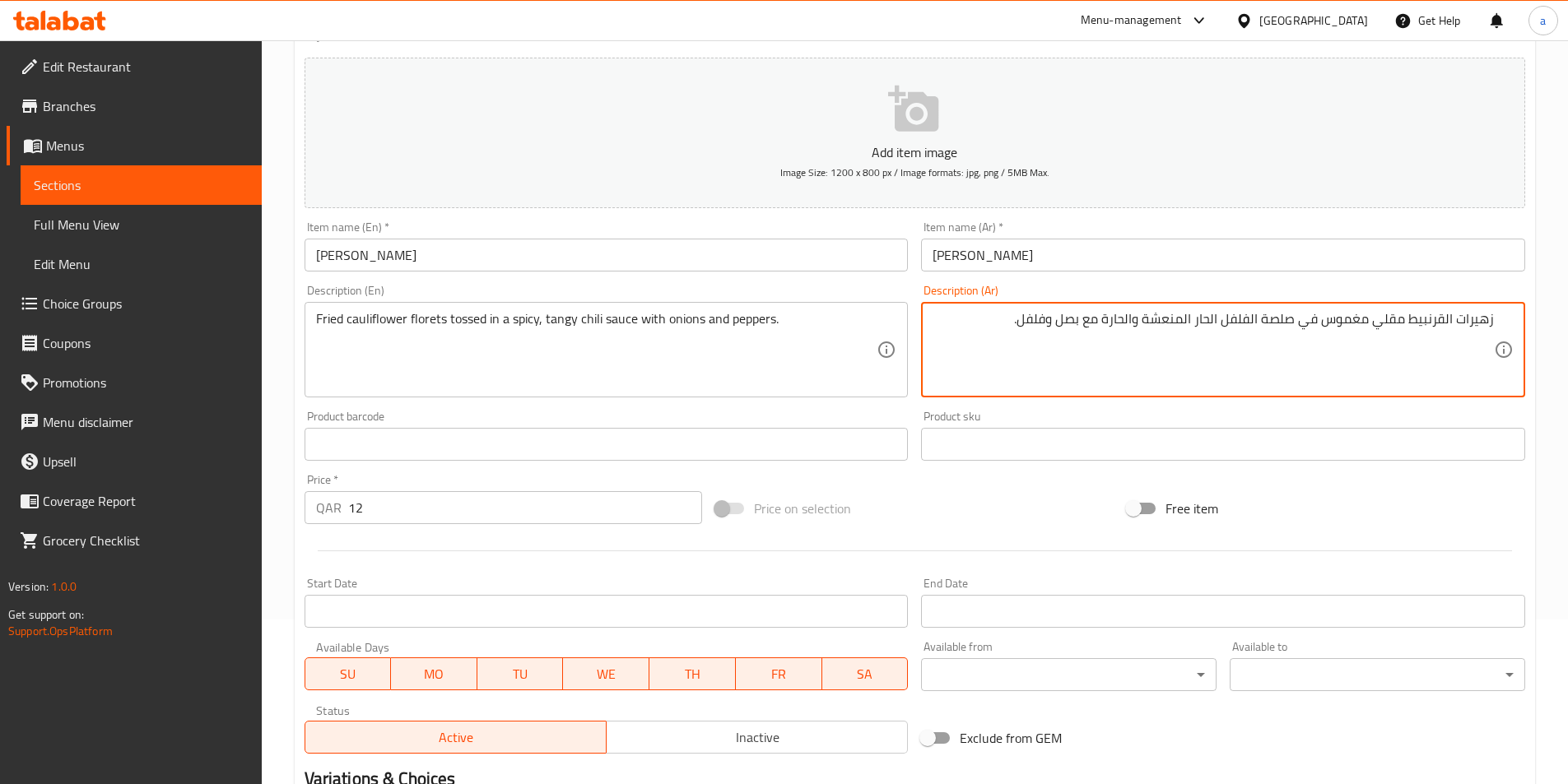
drag, startPoint x: 1105, startPoint y: 325, endPoint x: 1297, endPoint y: 351, distance: 193.8
click at [1297, 351] on textarea "زهيرات القرنبيط مقلي مغموس في صلصة الفلفل الحار المنعشة والحارة مع بصل وفلفل." at bounding box center [1214, 350] width 562 height 78
type textarea "زهيرات القرنبيط مقلي مغموس في صلصة الفلفل الحار المنعشة والحارة مع بصل وفلفل."
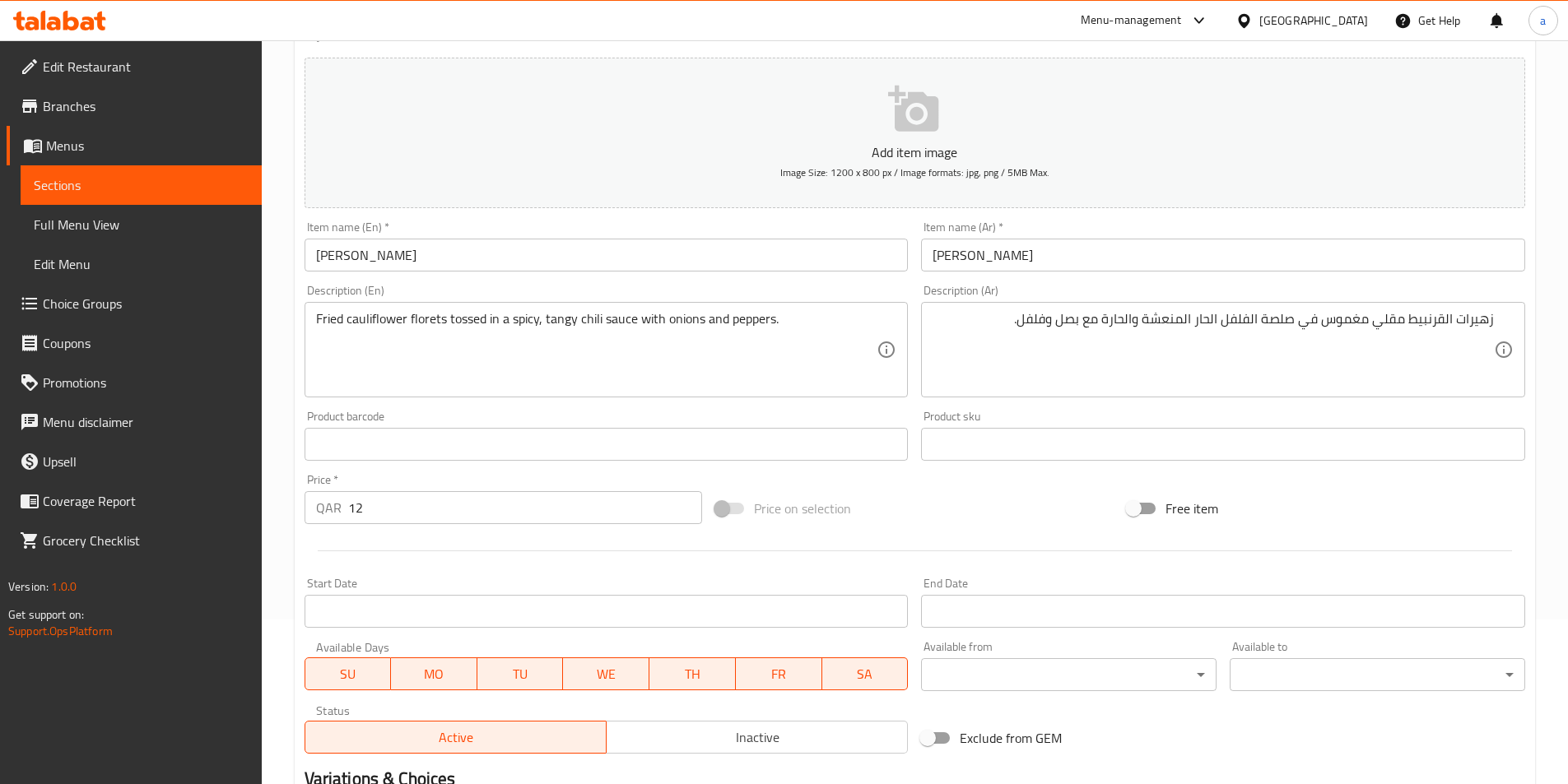
click at [1276, 422] on div "Product sku Product sku" at bounding box center [1222, 435] width 604 height 50
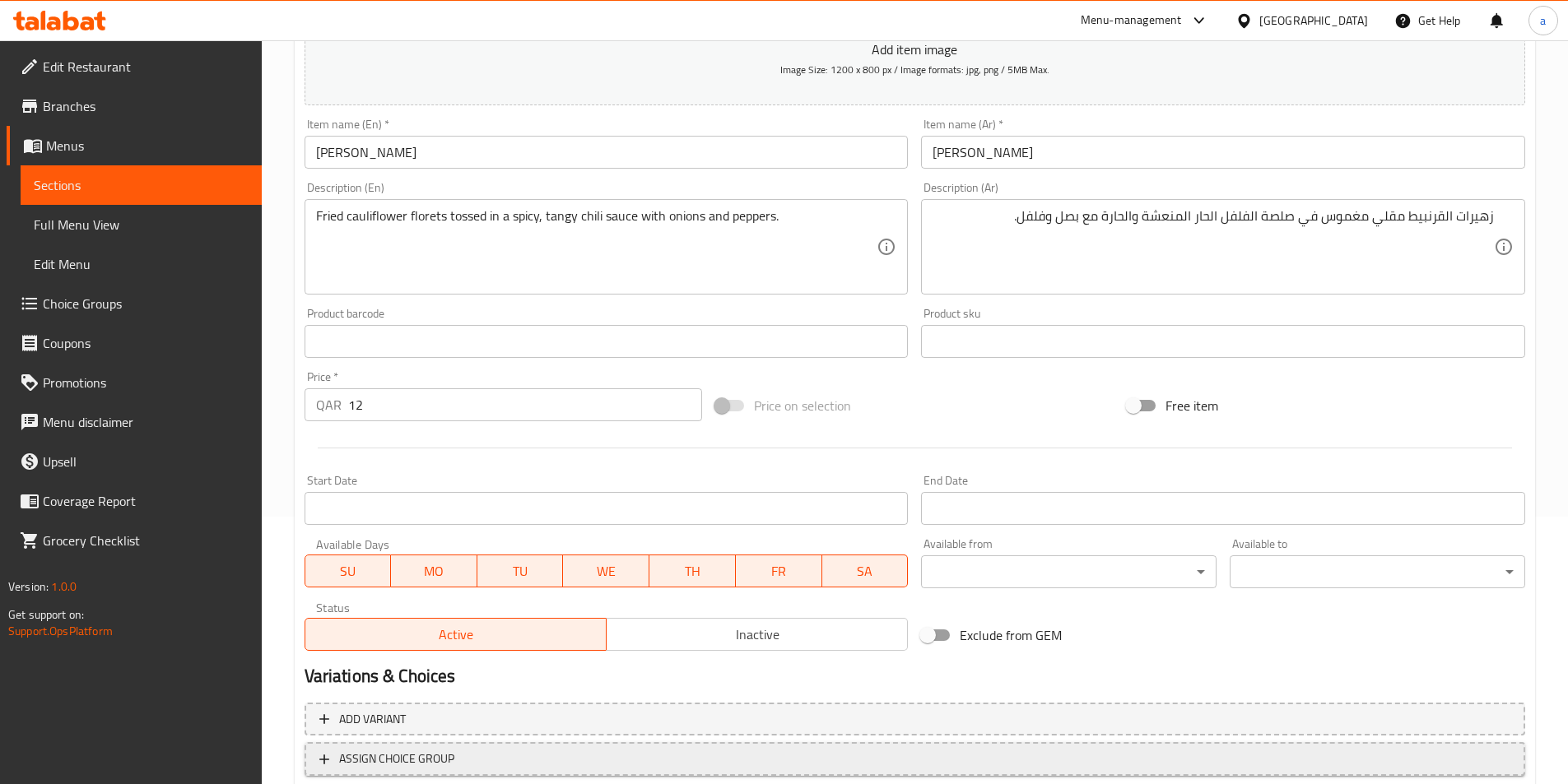
scroll to position [379, 0]
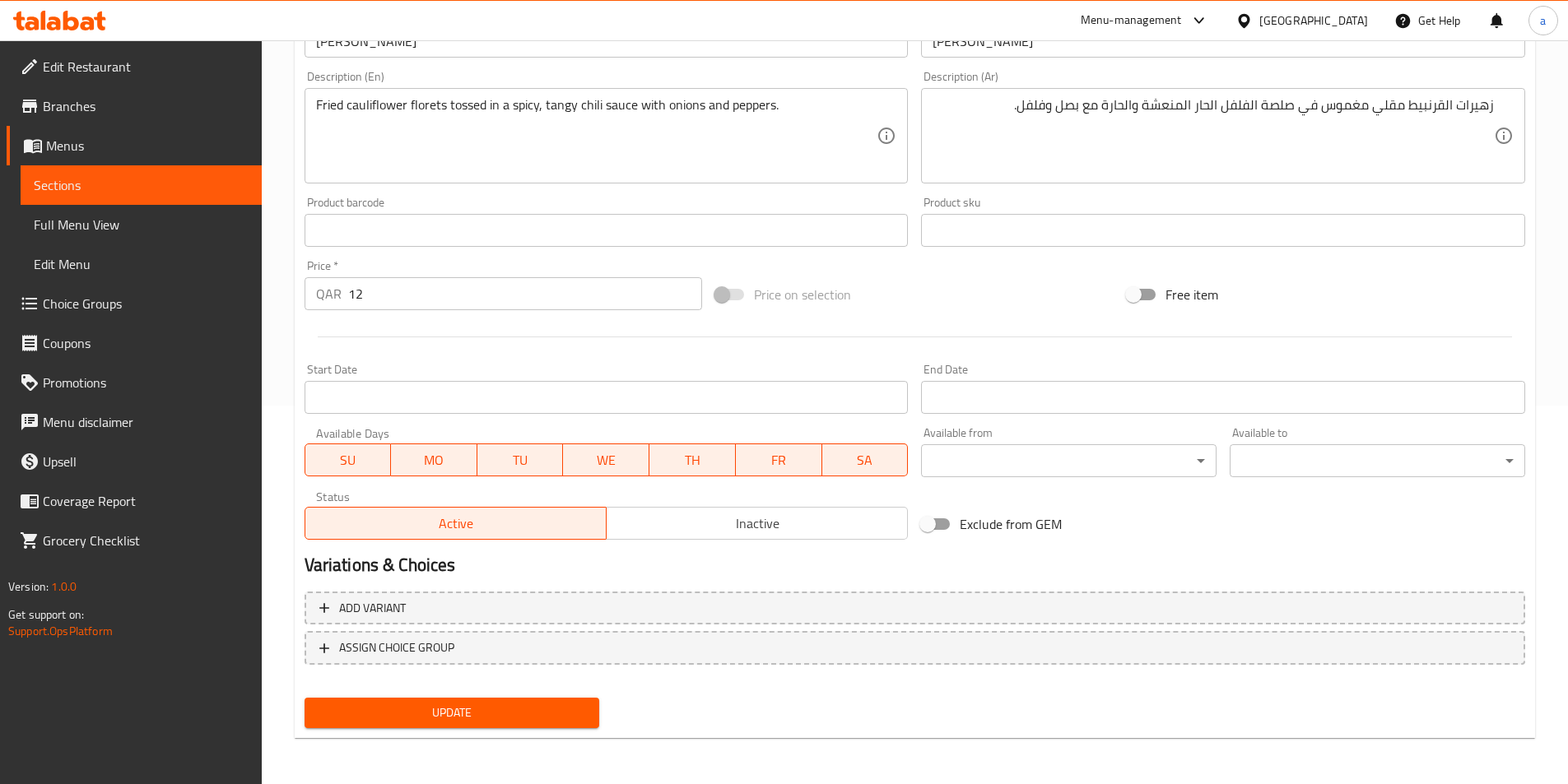
click at [521, 719] on span "Update" at bounding box center [453, 712] width 269 height 21
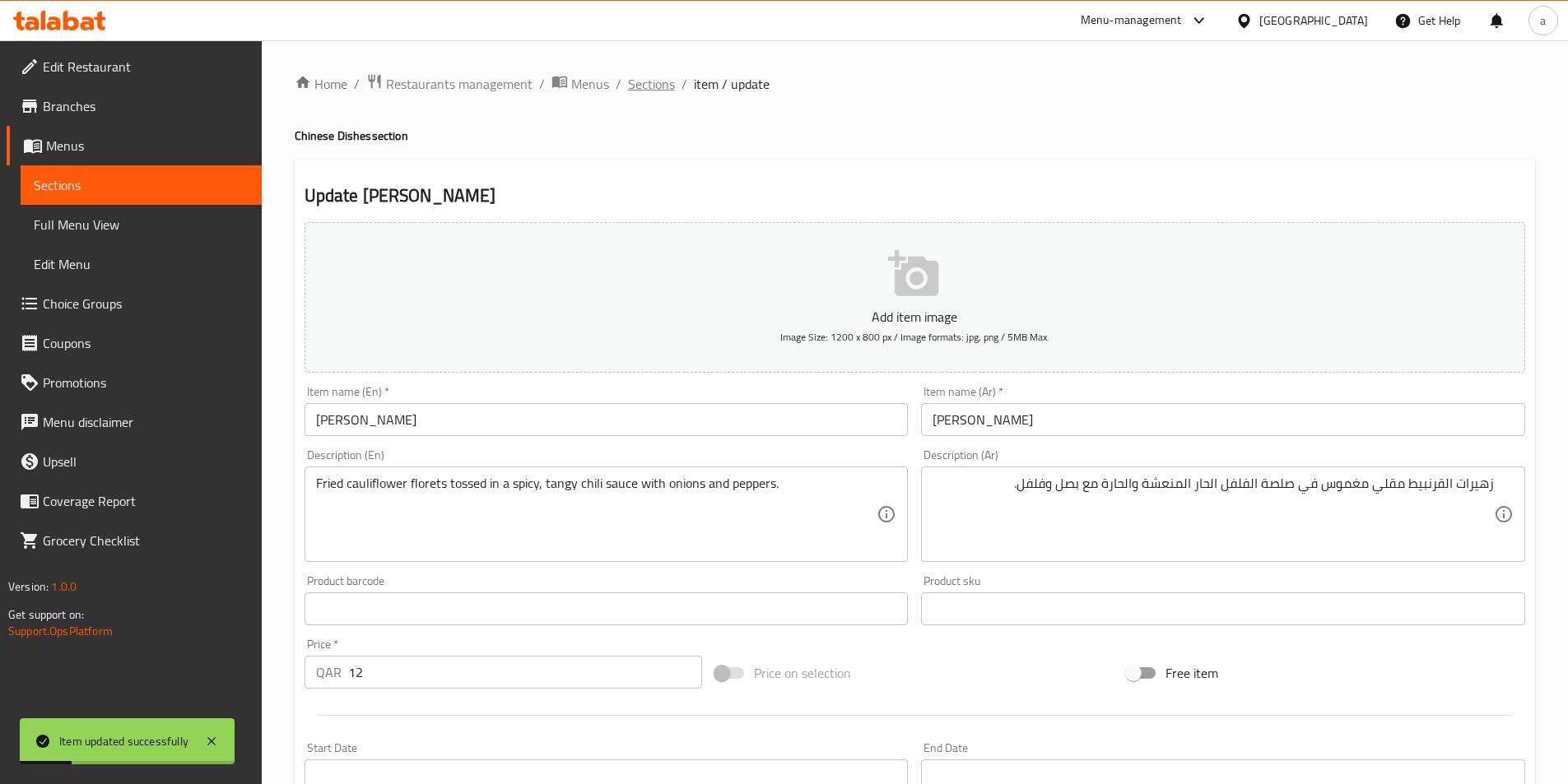
click at [659, 84] on span "Sections" at bounding box center [652, 83] width 47 height 20
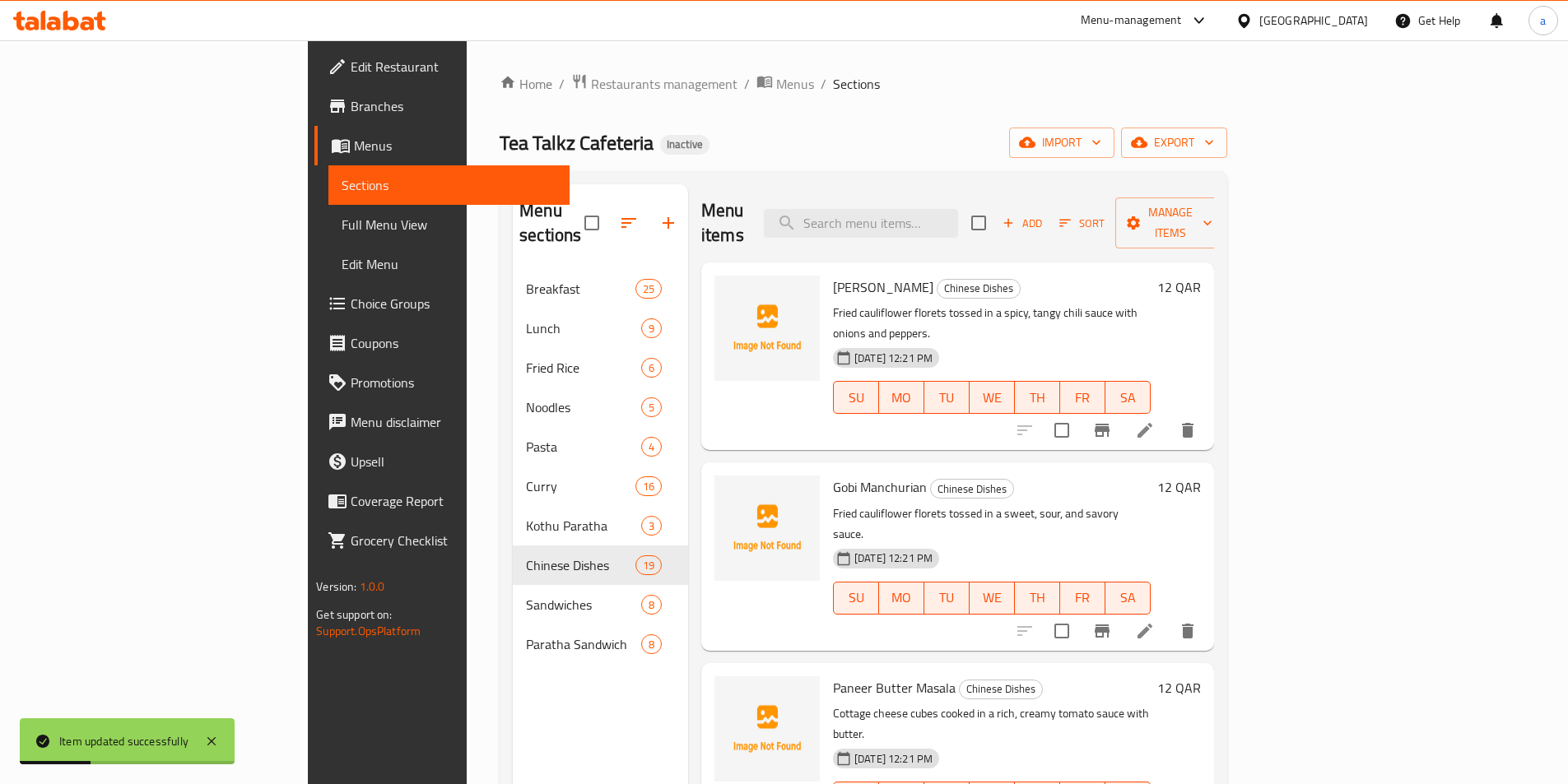
click at [1167, 616] on li at bounding box center [1144, 631] width 46 height 29
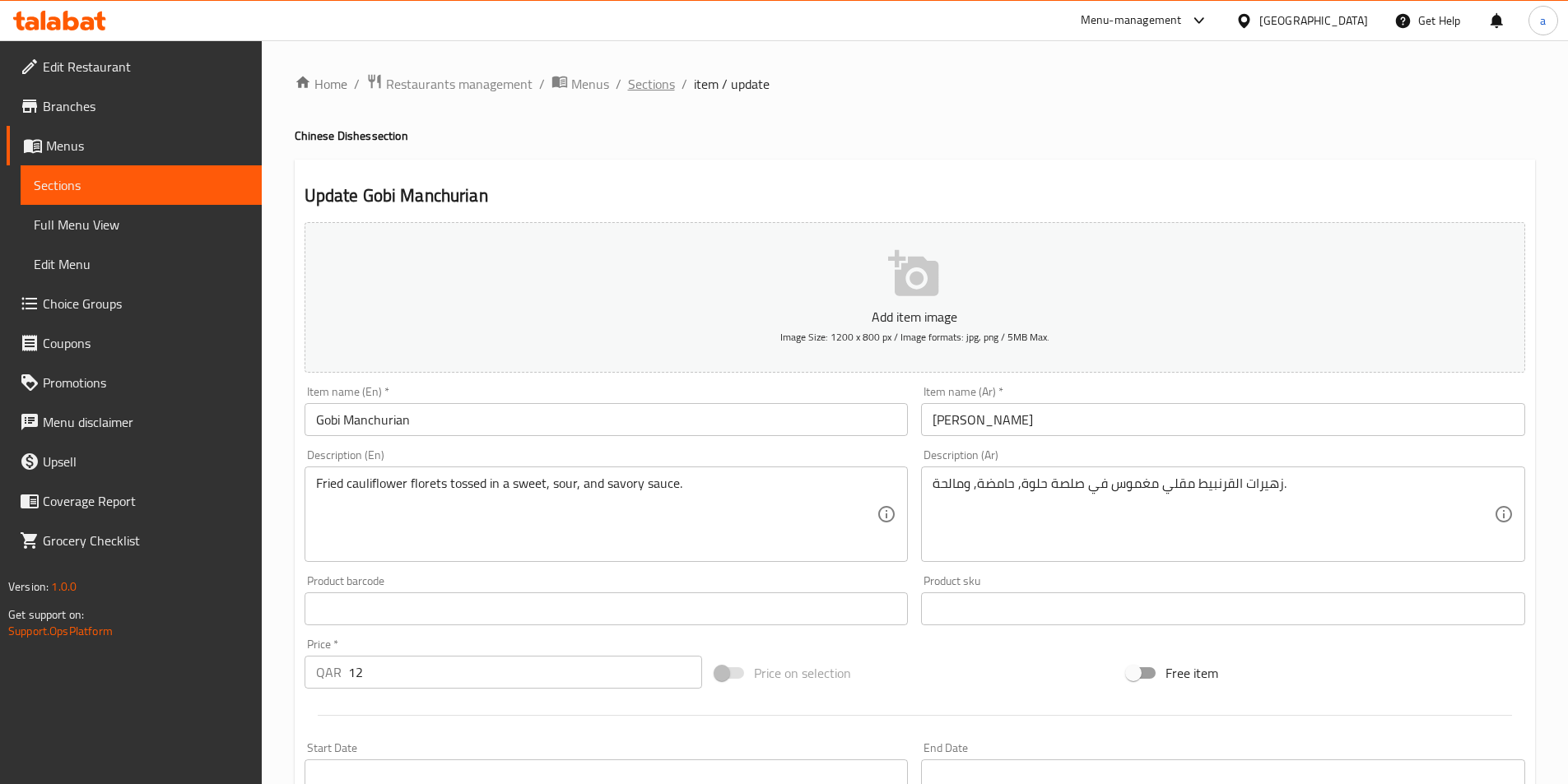
click at [647, 88] on span "Sections" at bounding box center [652, 83] width 47 height 20
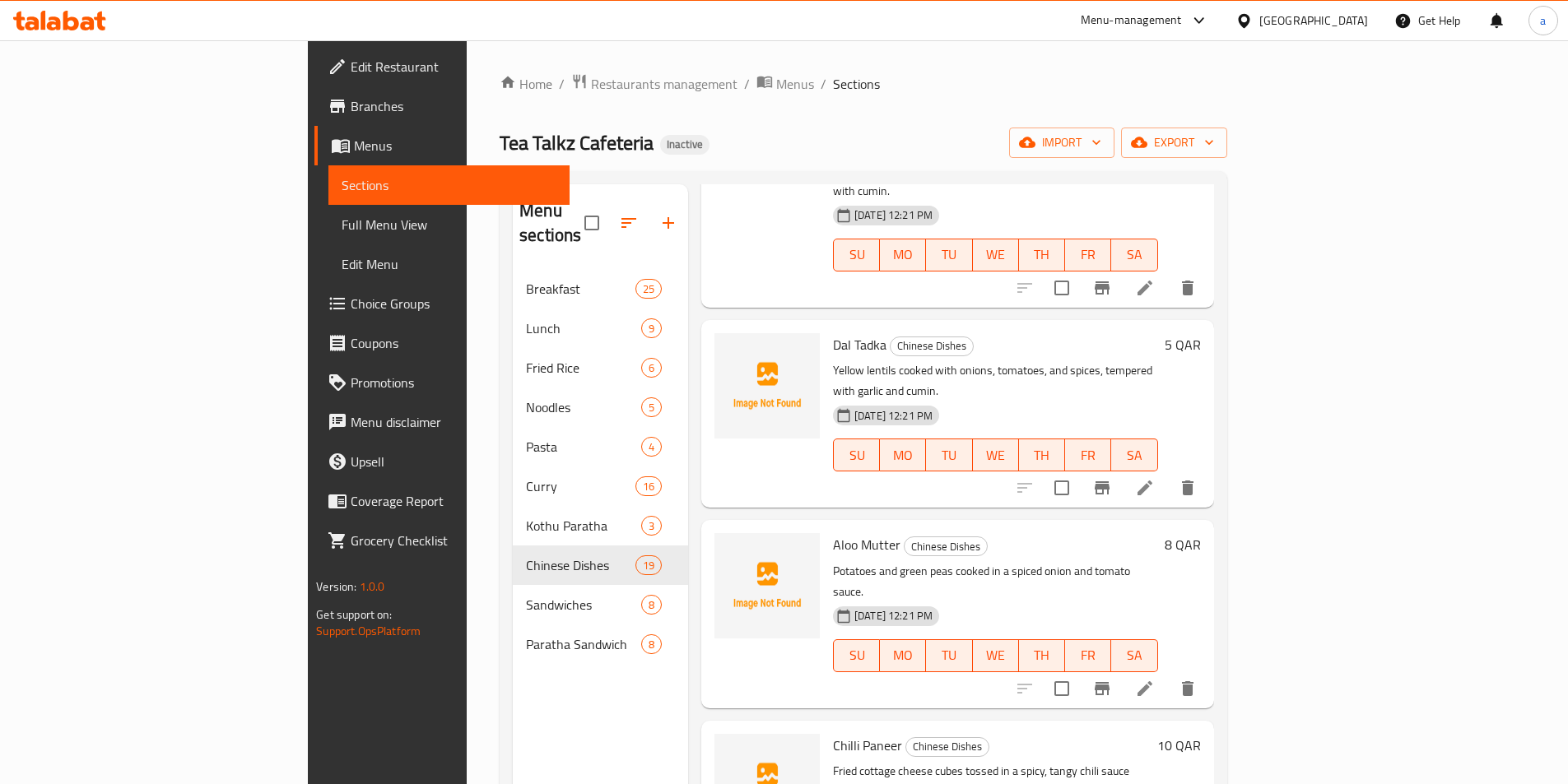
scroll to position [1206, 0]
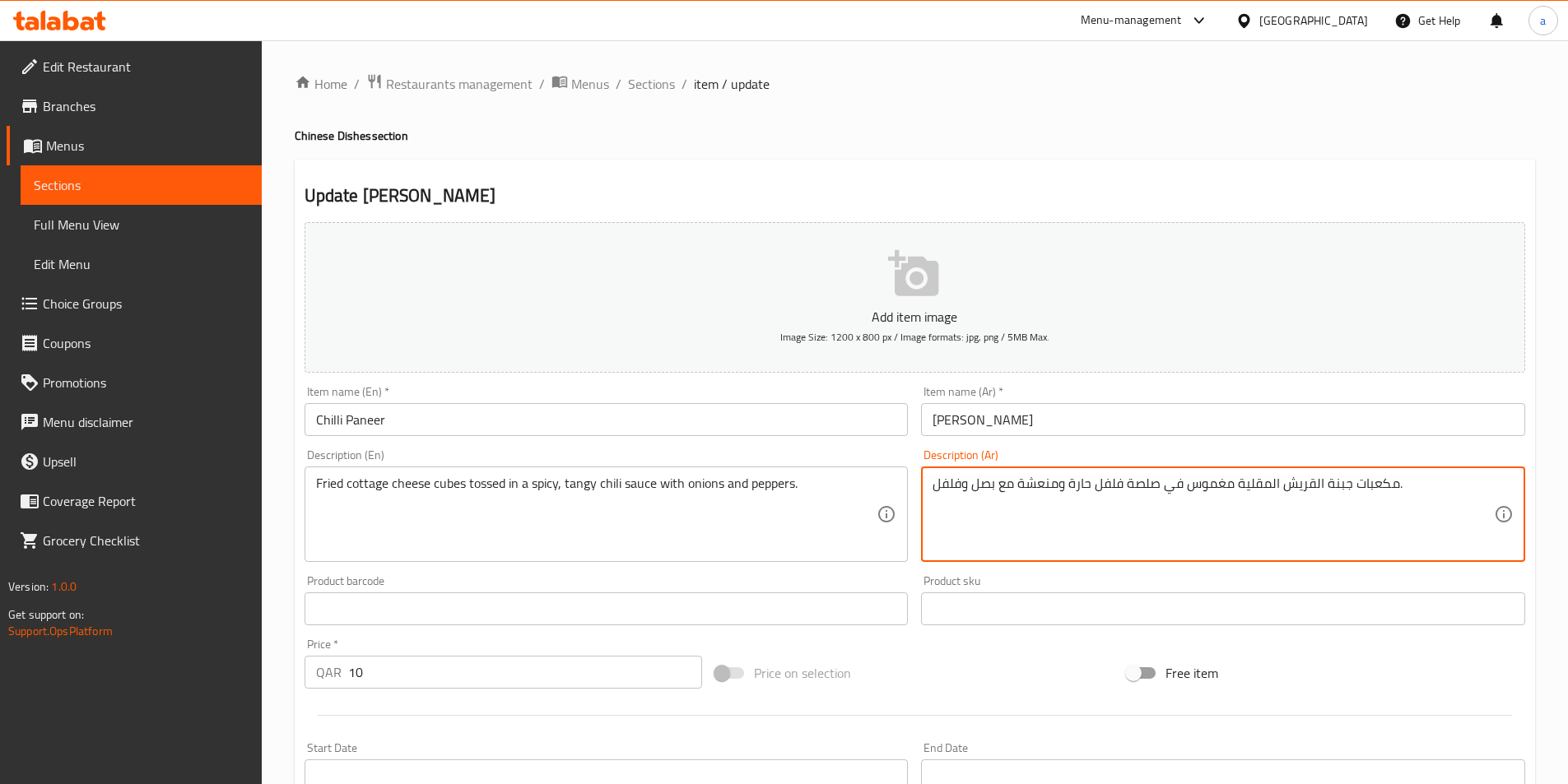
drag, startPoint x: 1016, startPoint y: 484, endPoint x: 1153, endPoint y: 497, distance: 137.6
paste textarea "الفلفل الحار المنعشة والحار"
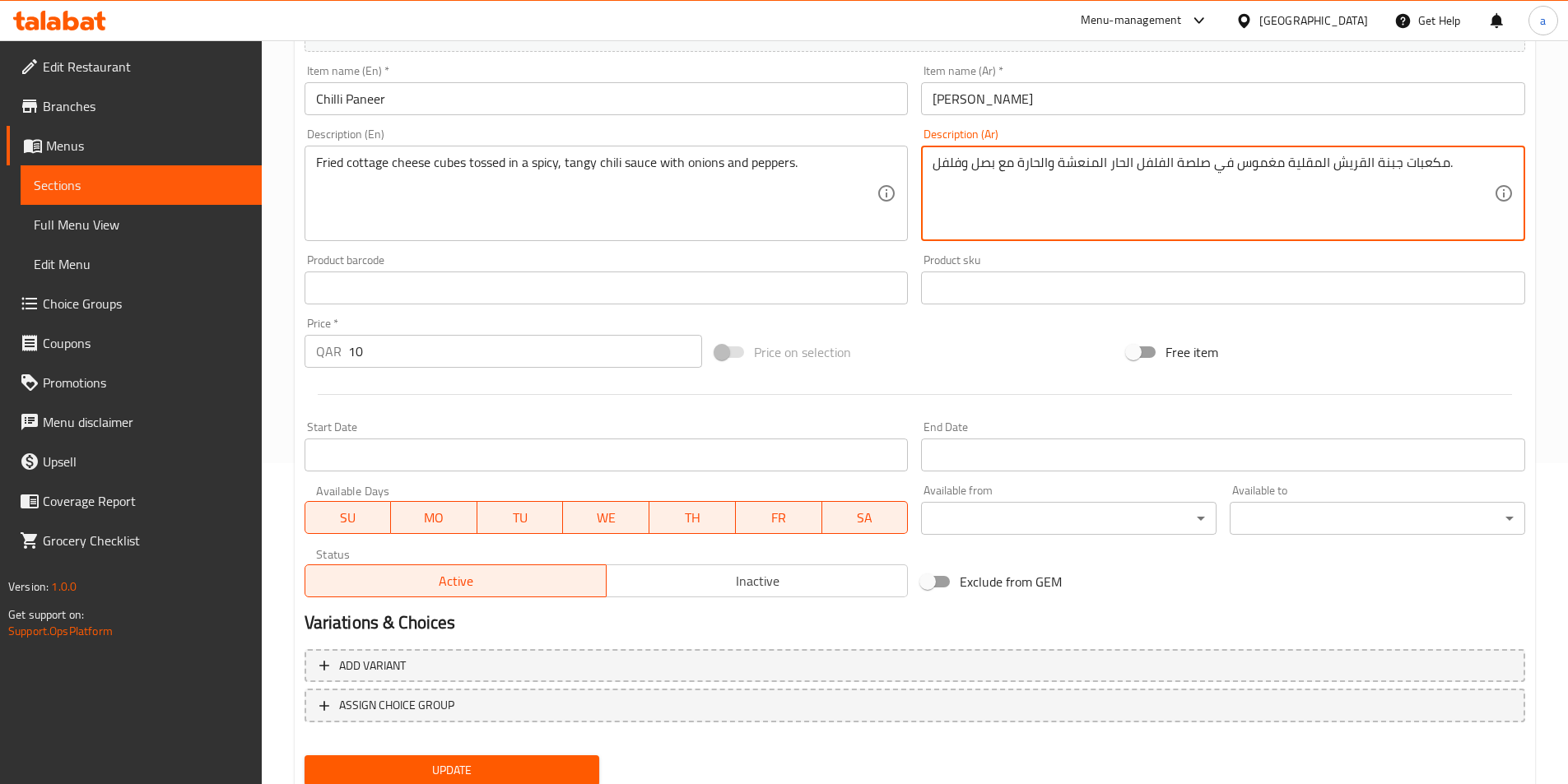
scroll to position [329, 0]
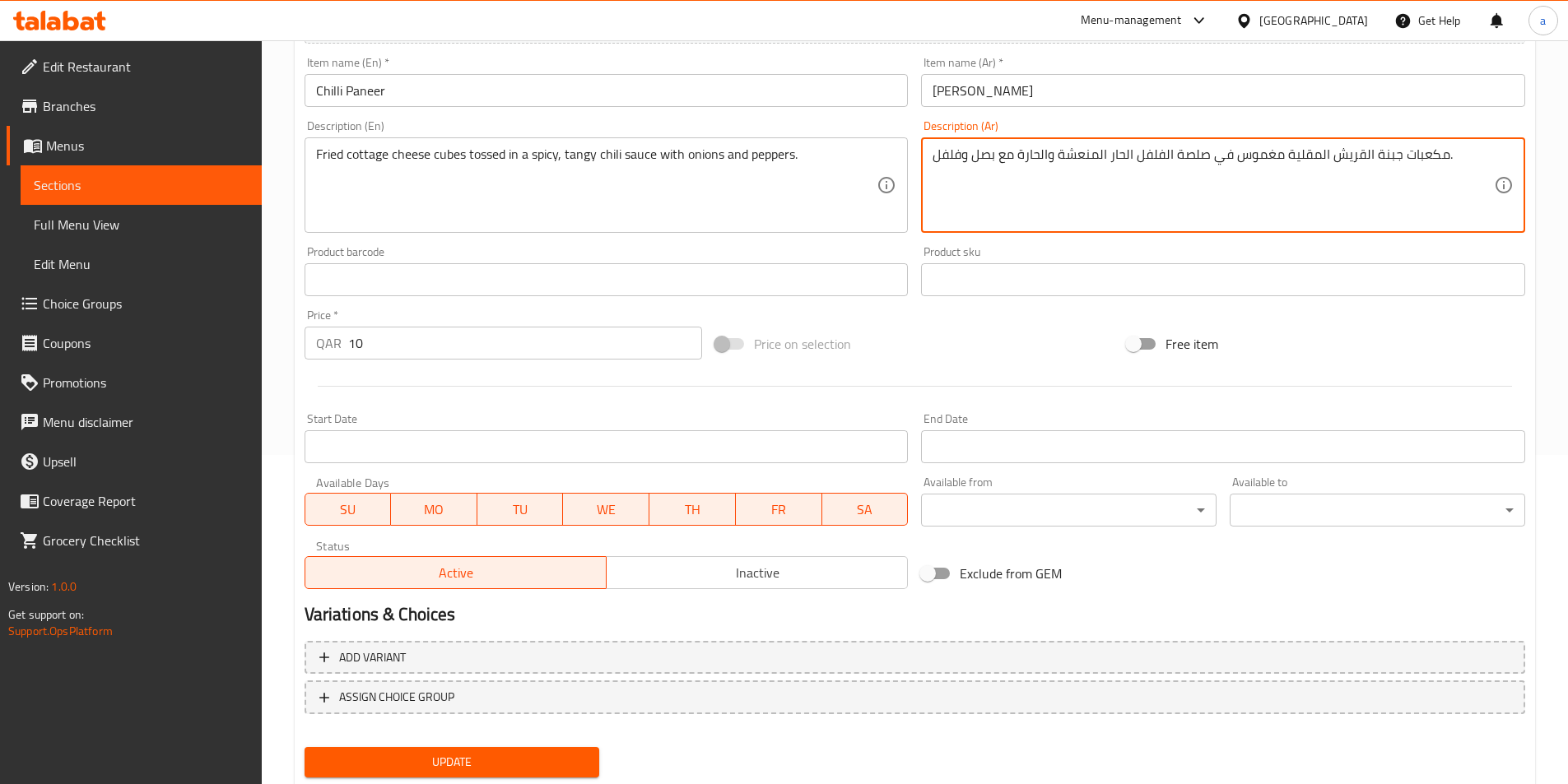
type textarea "مكعبات جبنة القريش المقلية مغموس في صلصة الفلفل الحار المنعشة والحارة مع بصل وف…"
click at [563, 764] on span "Update" at bounding box center [453, 761] width 269 height 21
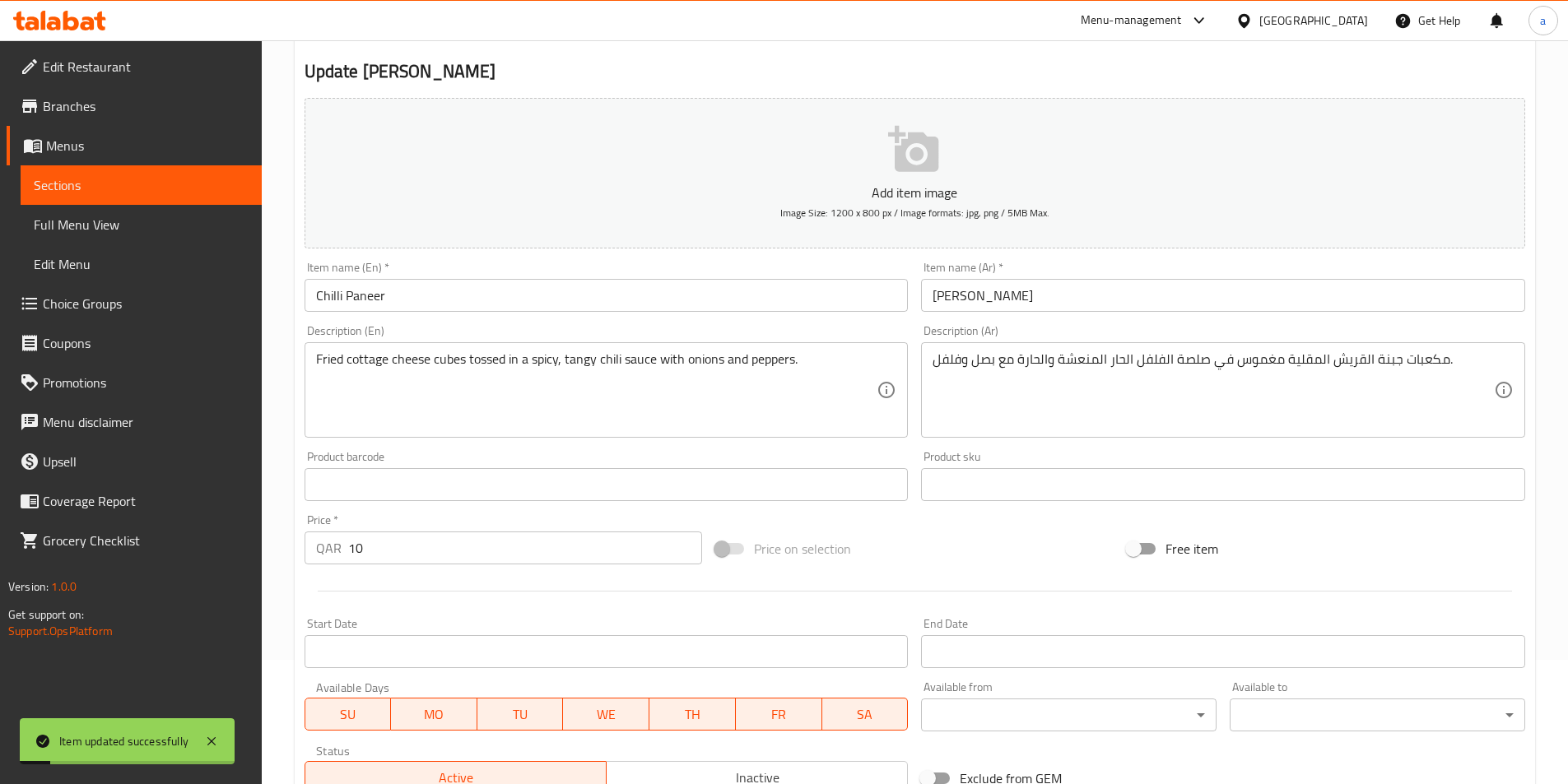
scroll to position [0, 0]
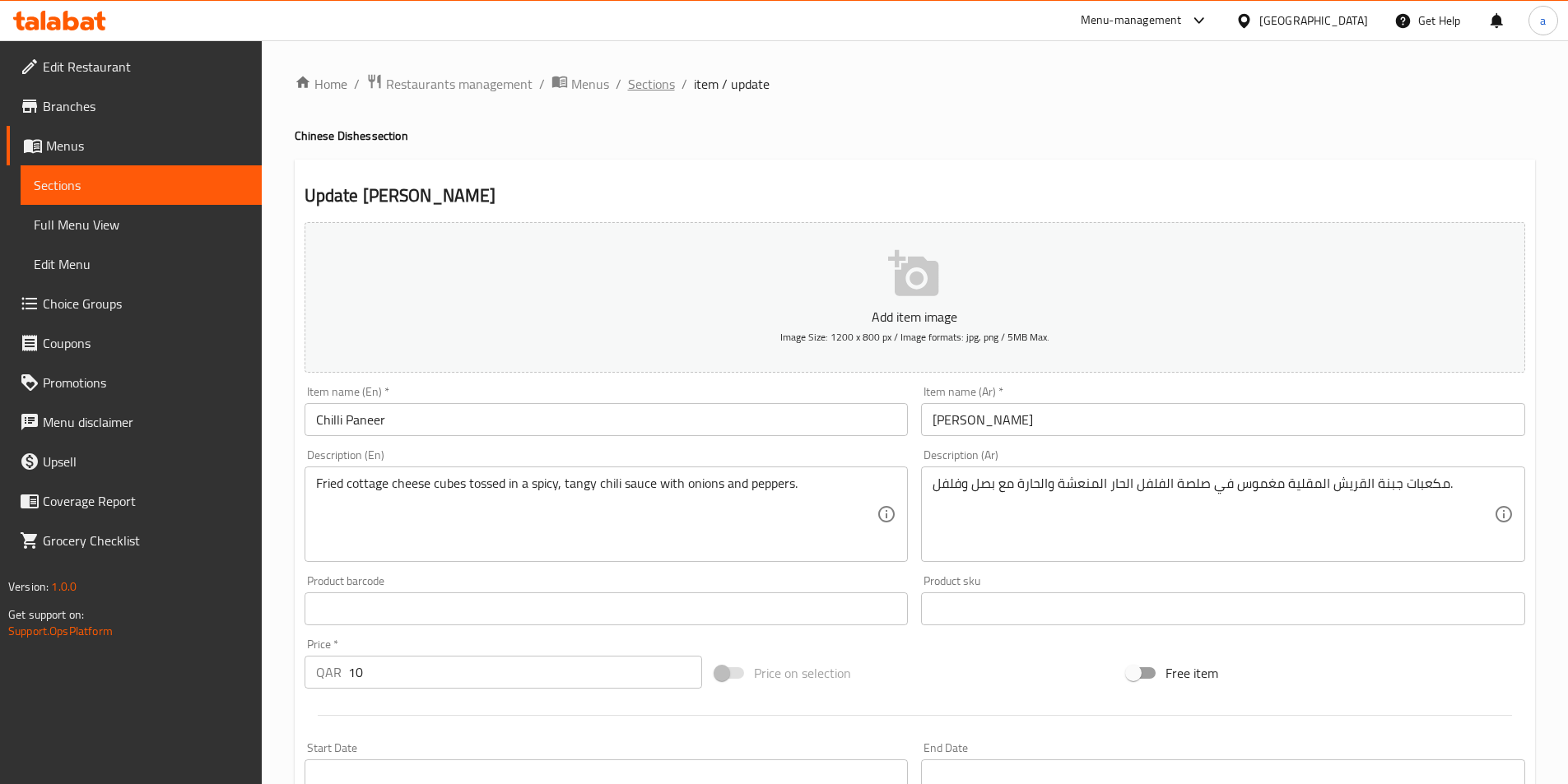
click at [659, 86] on span "Sections" at bounding box center [652, 83] width 47 height 20
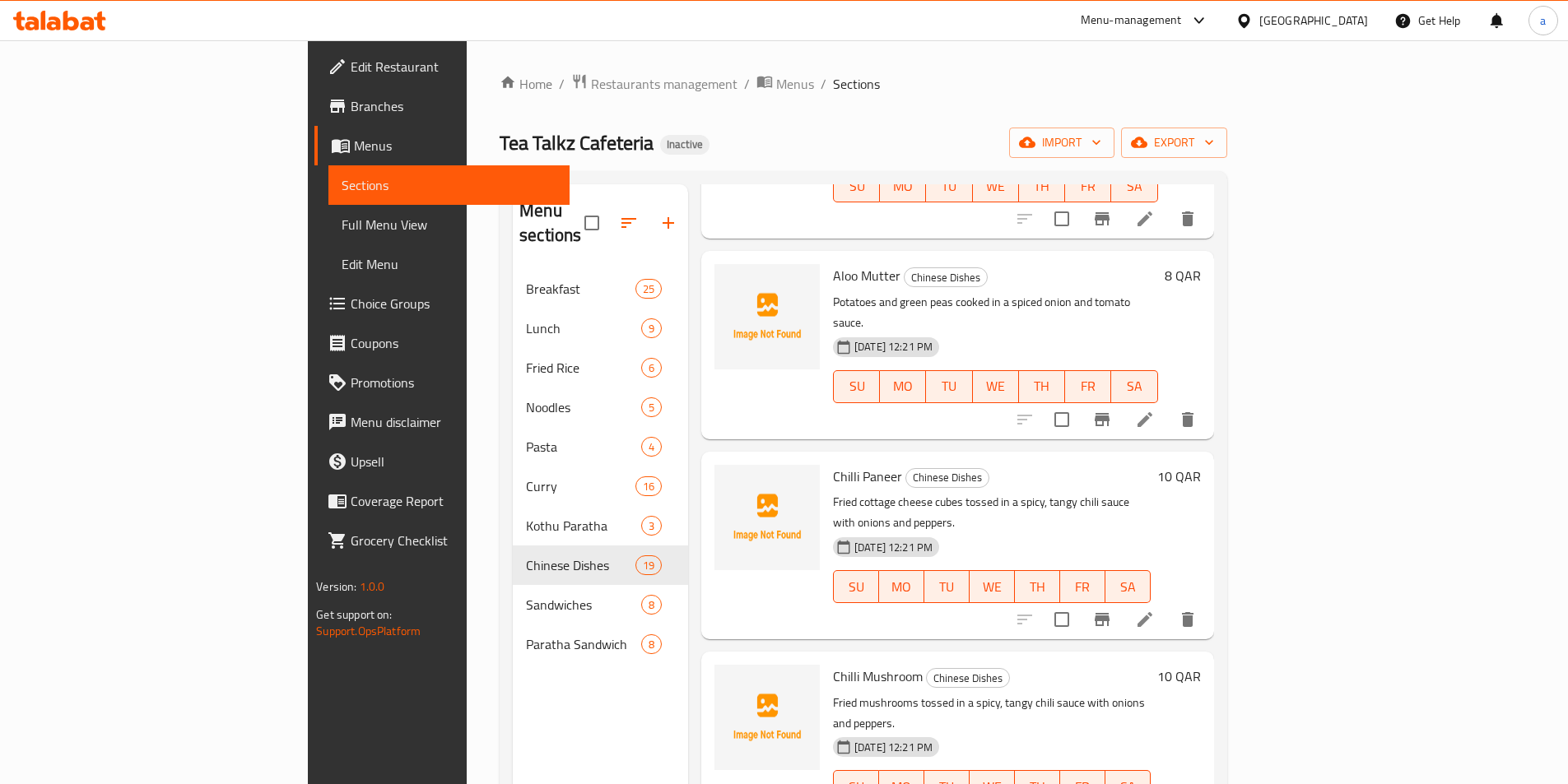
scroll to position [1398, 0]
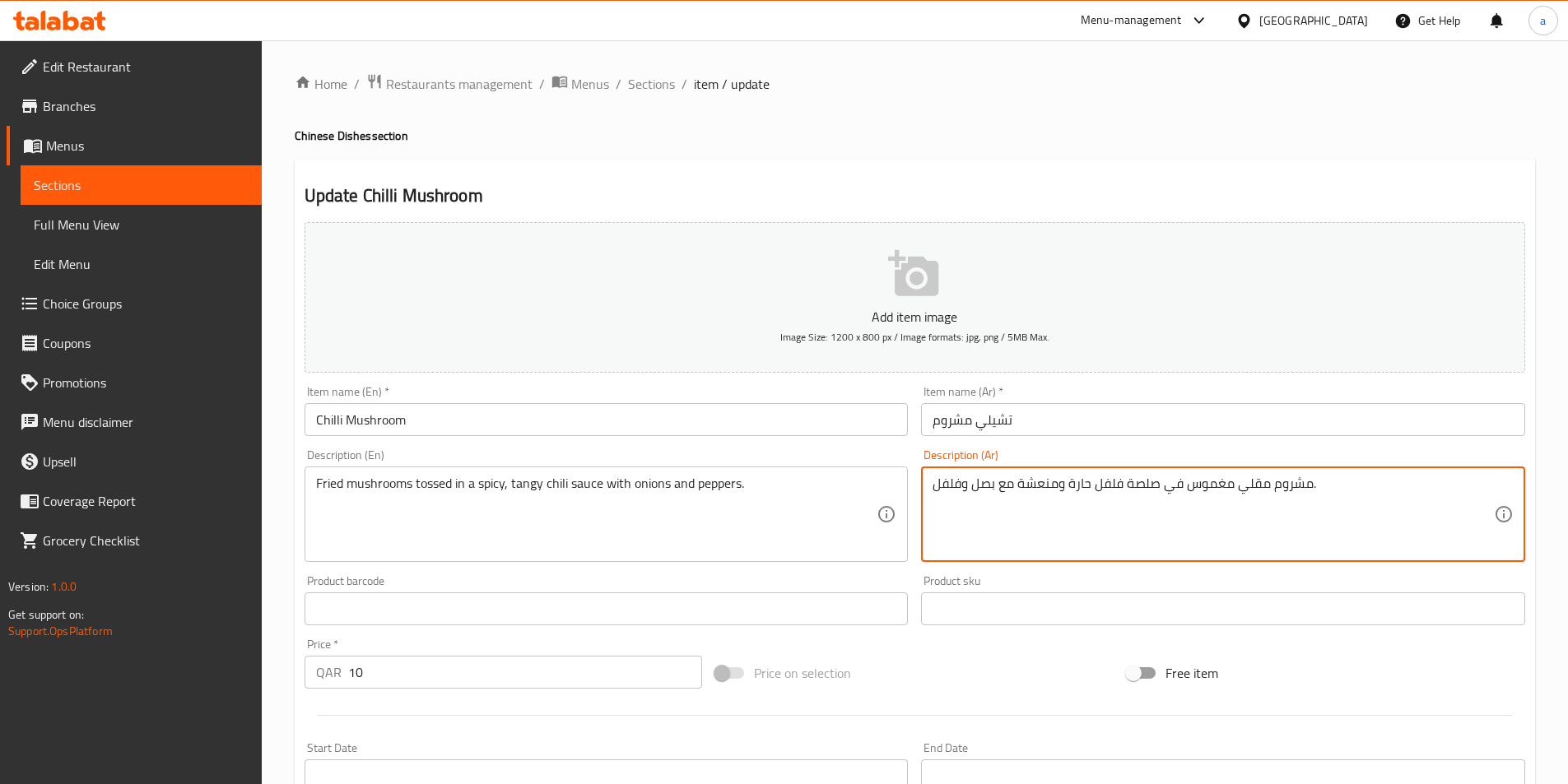
drag, startPoint x: 1015, startPoint y: 482, endPoint x: 1157, endPoint y: 517, distance: 146.2
paste textarea "الفلفل الحار المنعشة والحار"
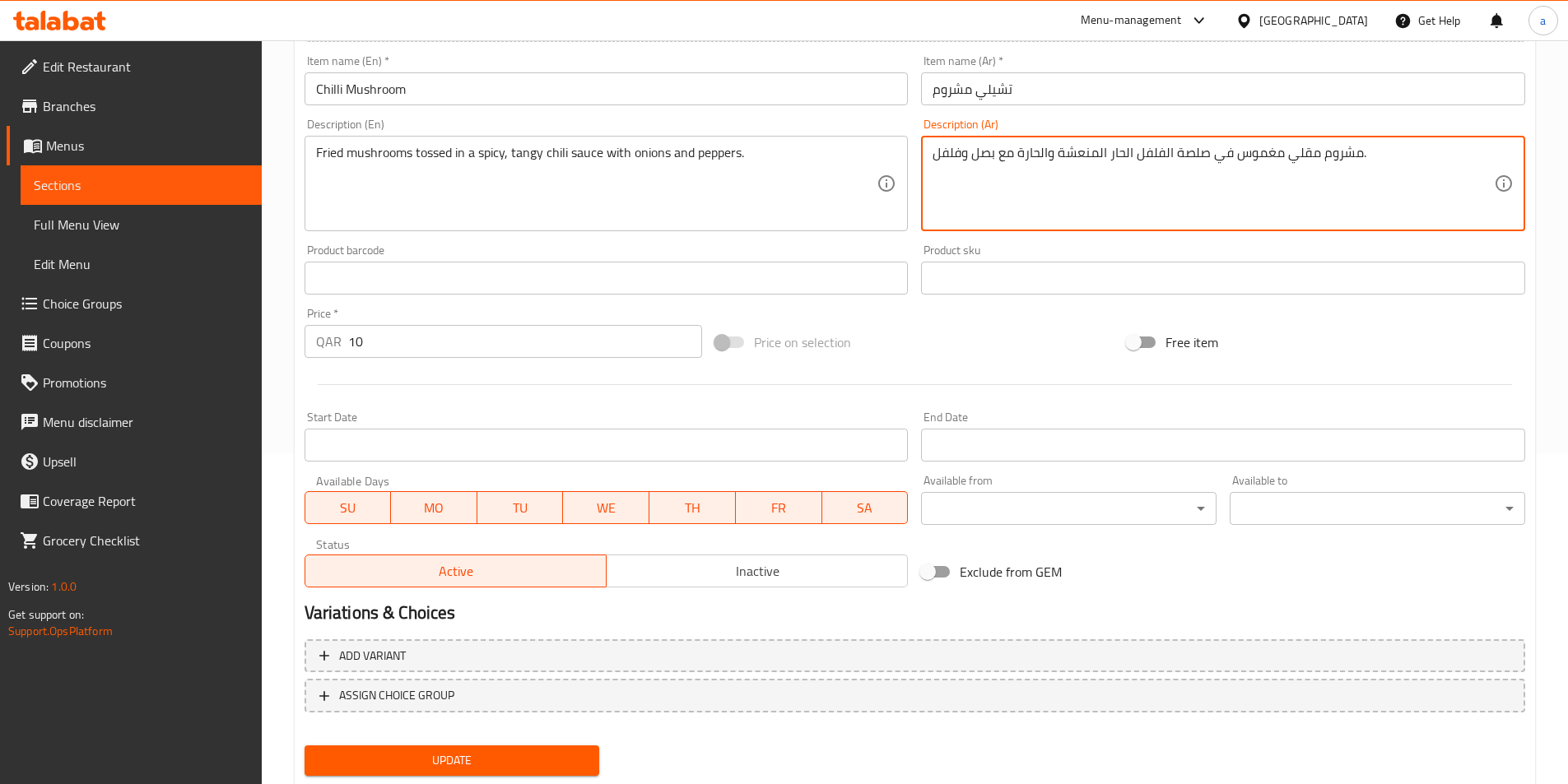
scroll to position [379, 0]
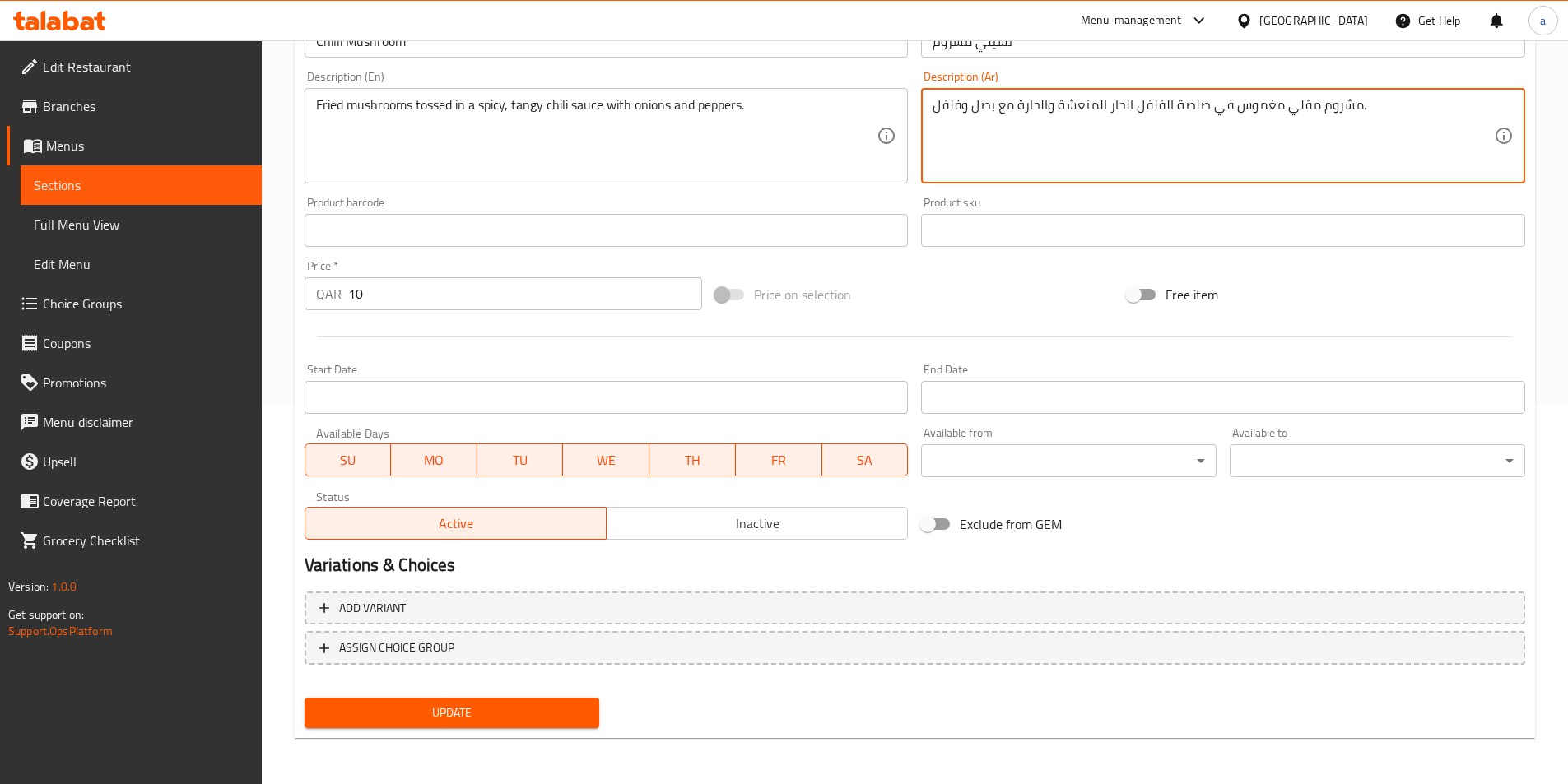
type textarea "مشروم مقلي مغموس في صلصة الفلفل الحار المنعشة والحارة مع بصل وفلفل."
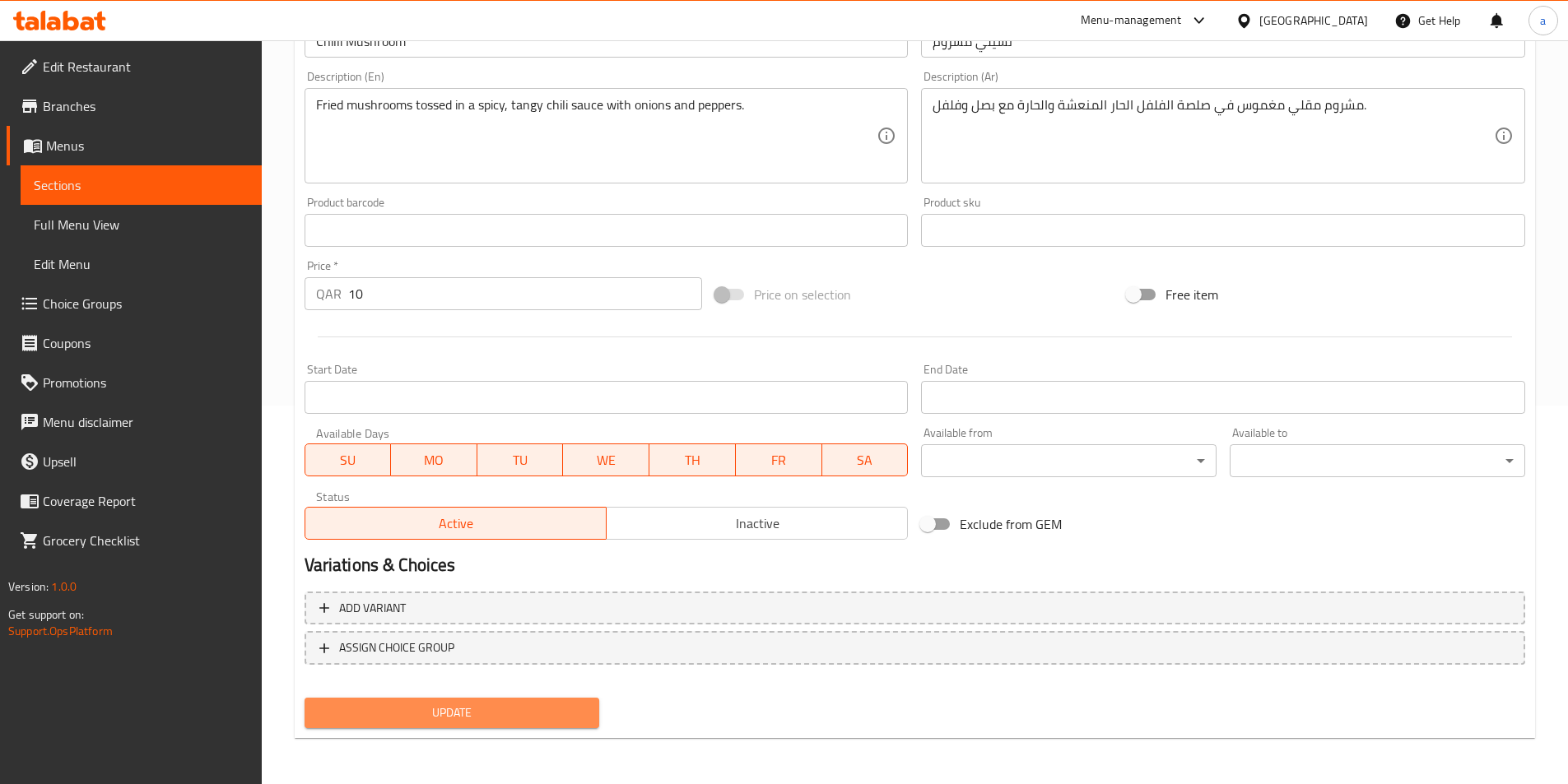
click at [398, 721] on span "Update" at bounding box center [453, 712] width 269 height 21
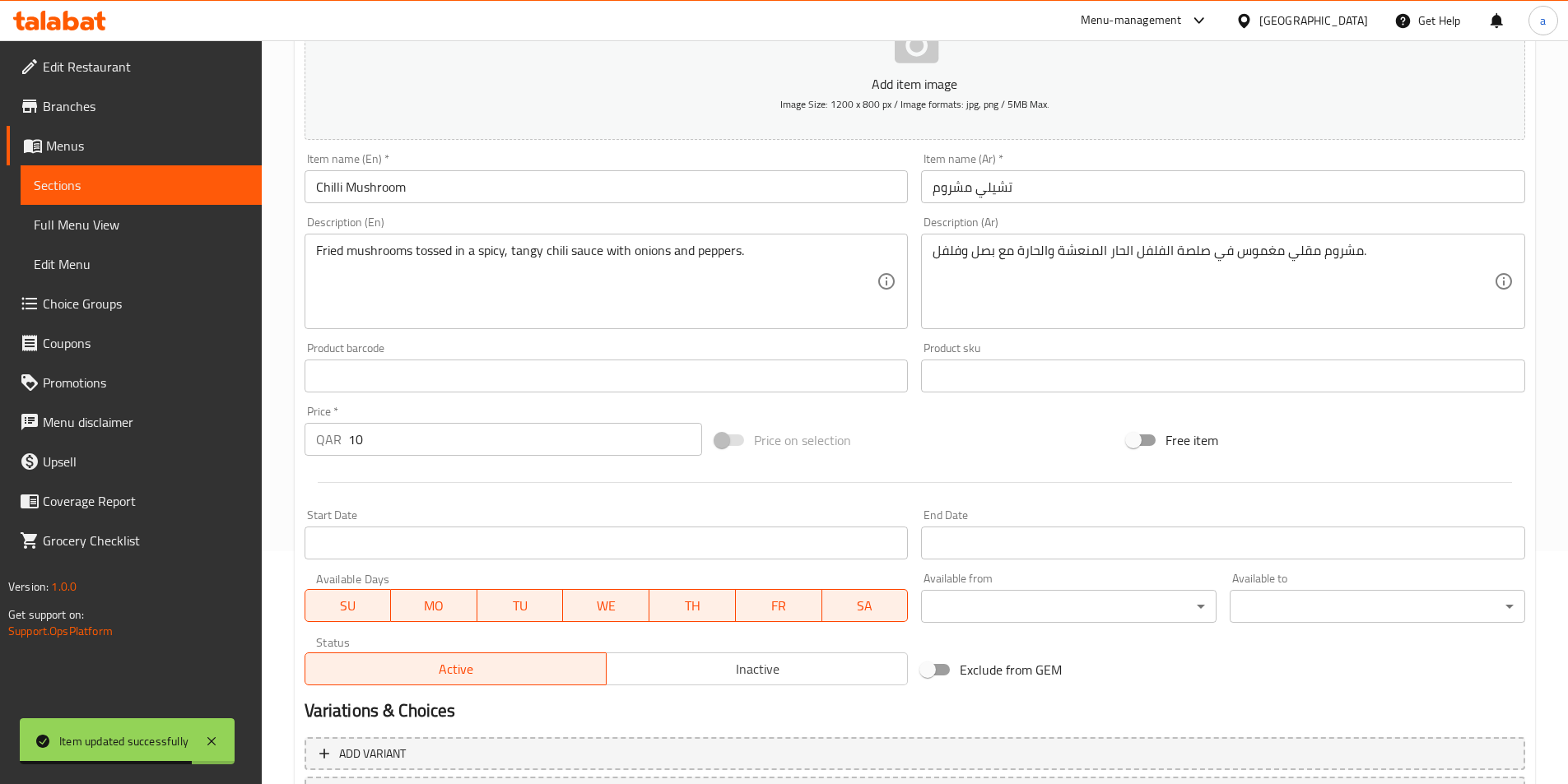
scroll to position [0, 0]
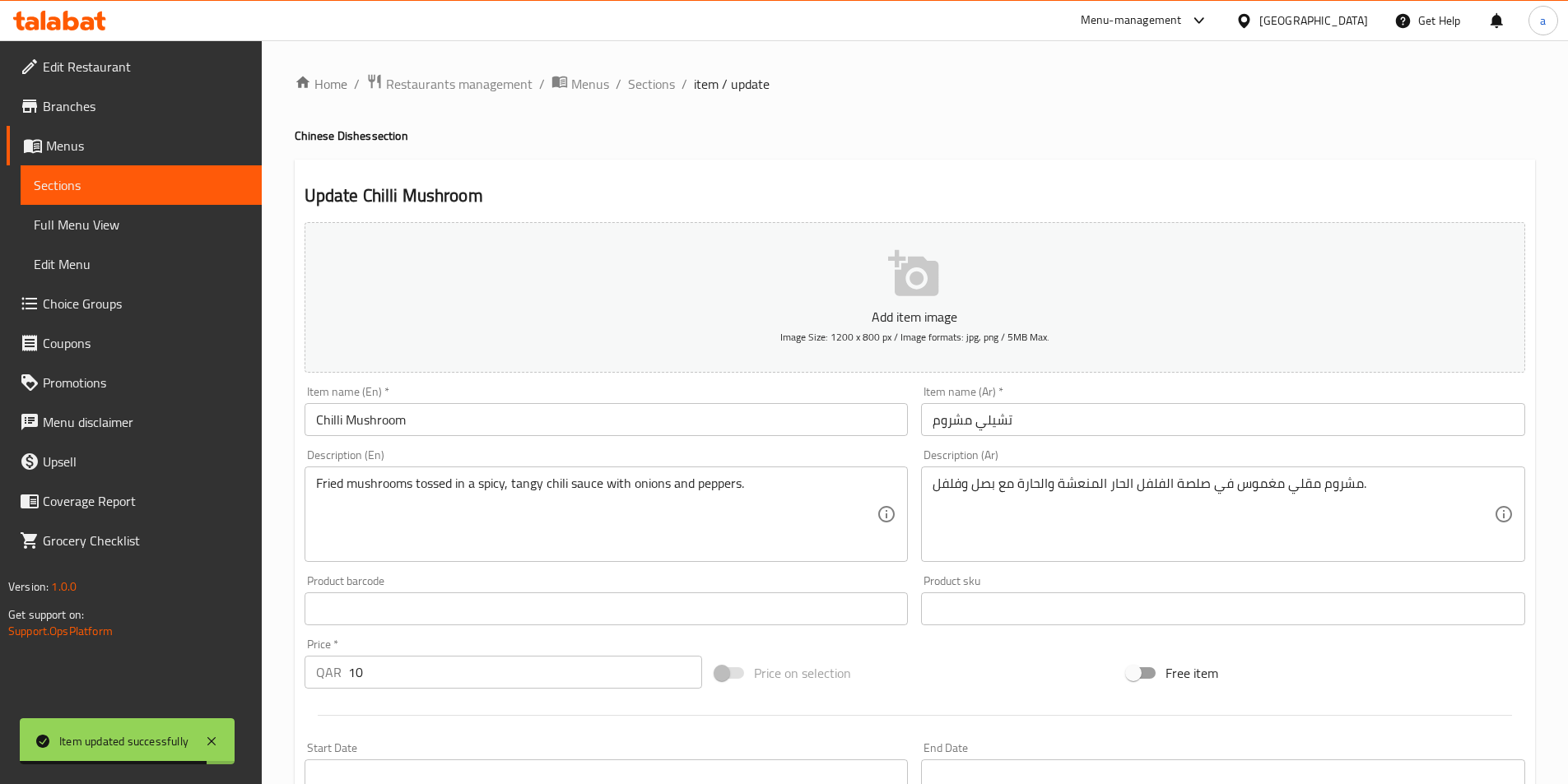
click at [643, 99] on div "Home / Restaurants management / Menus / Sections / item / update Chinese Dishes…" at bounding box center [914, 601] width 1240 height 1056
click at [646, 94] on span "Sections" at bounding box center [652, 83] width 47 height 20
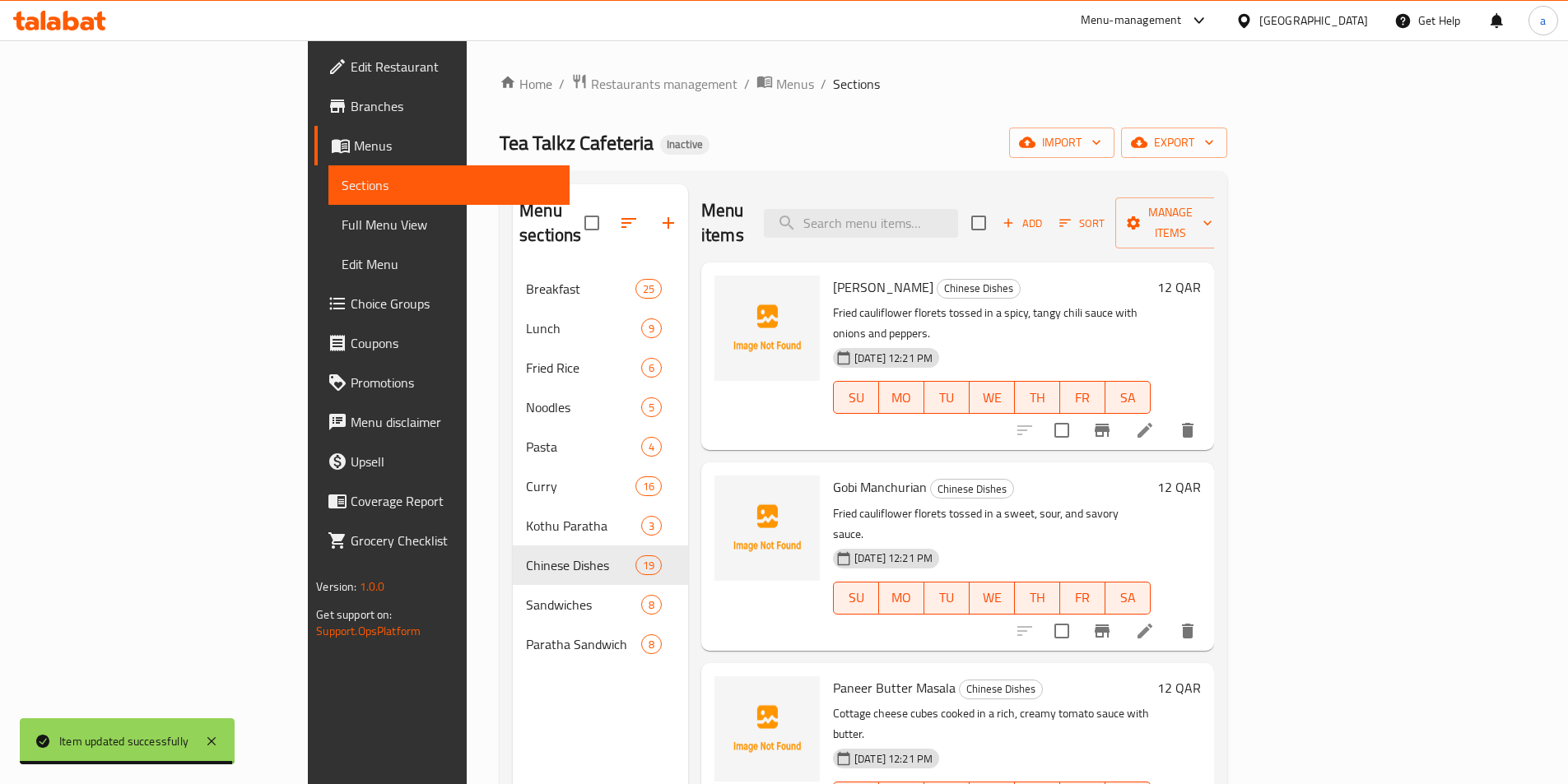
scroll to position [2021, 0]
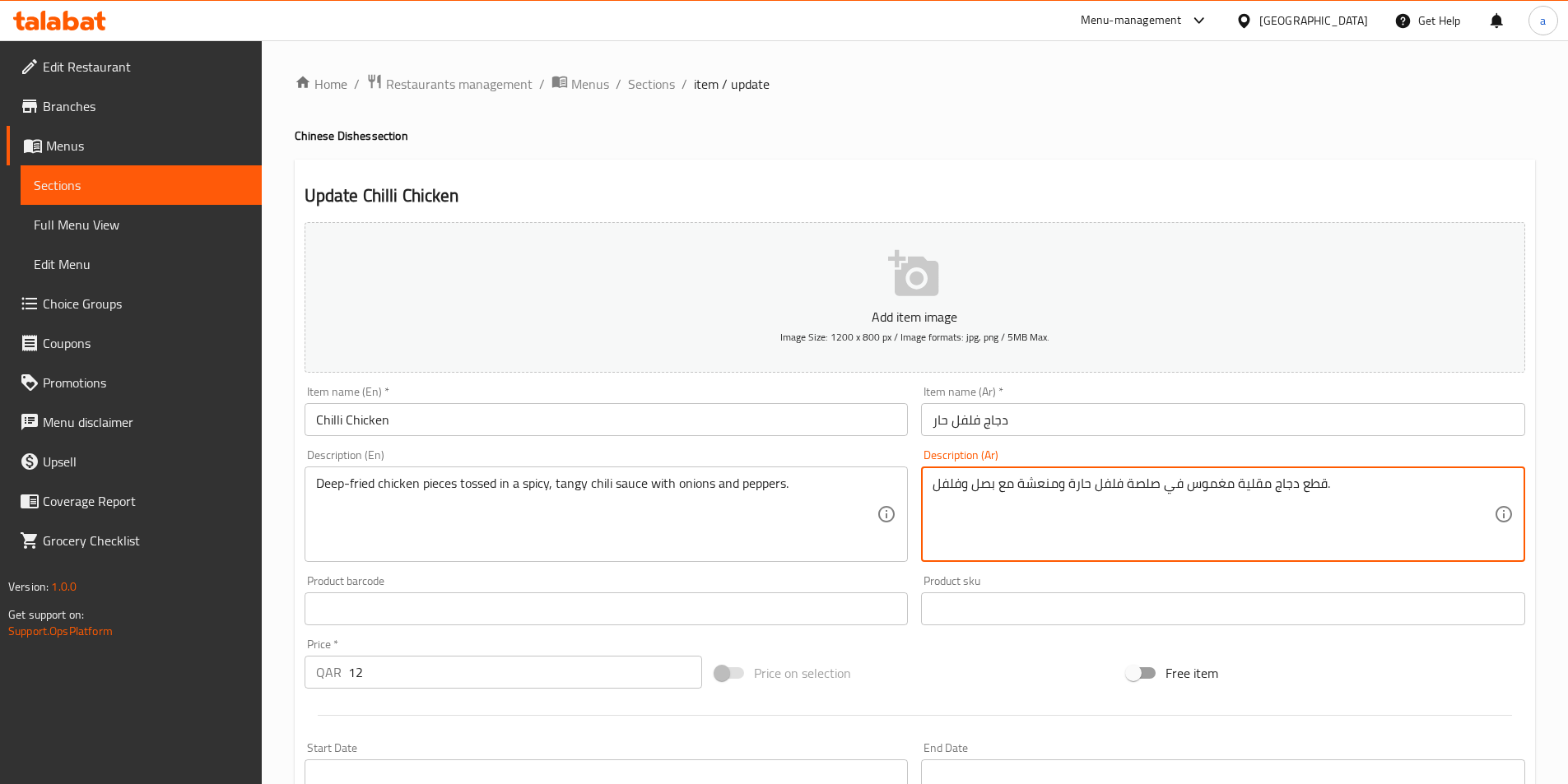
drag, startPoint x: 1020, startPoint y: 483, endPoint x: 1155, endPoint y: 501, distance: 136.2
paste textarea "الفلفل الحار المنعشة والحار"
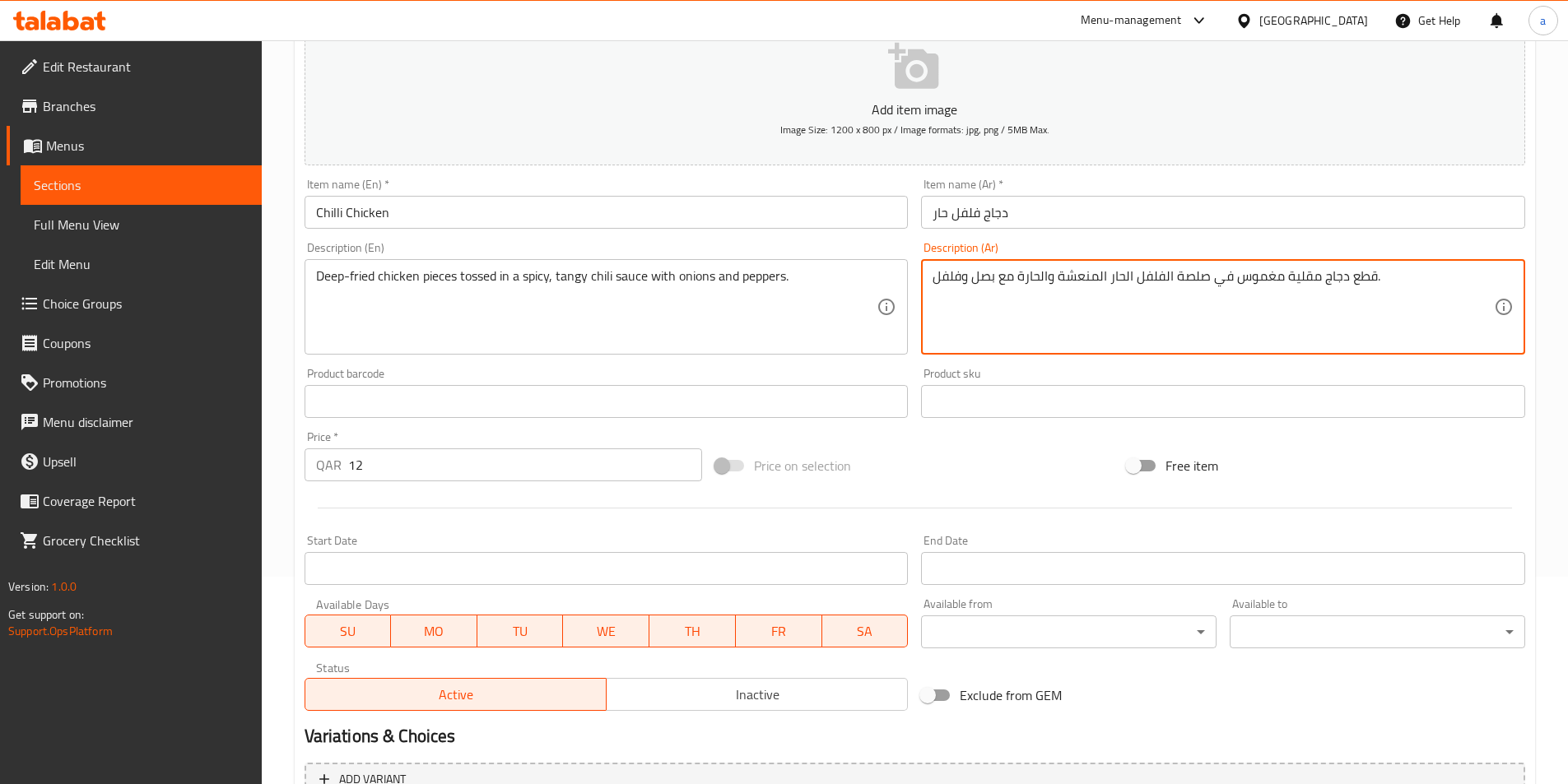
scroll to position [379, 0]
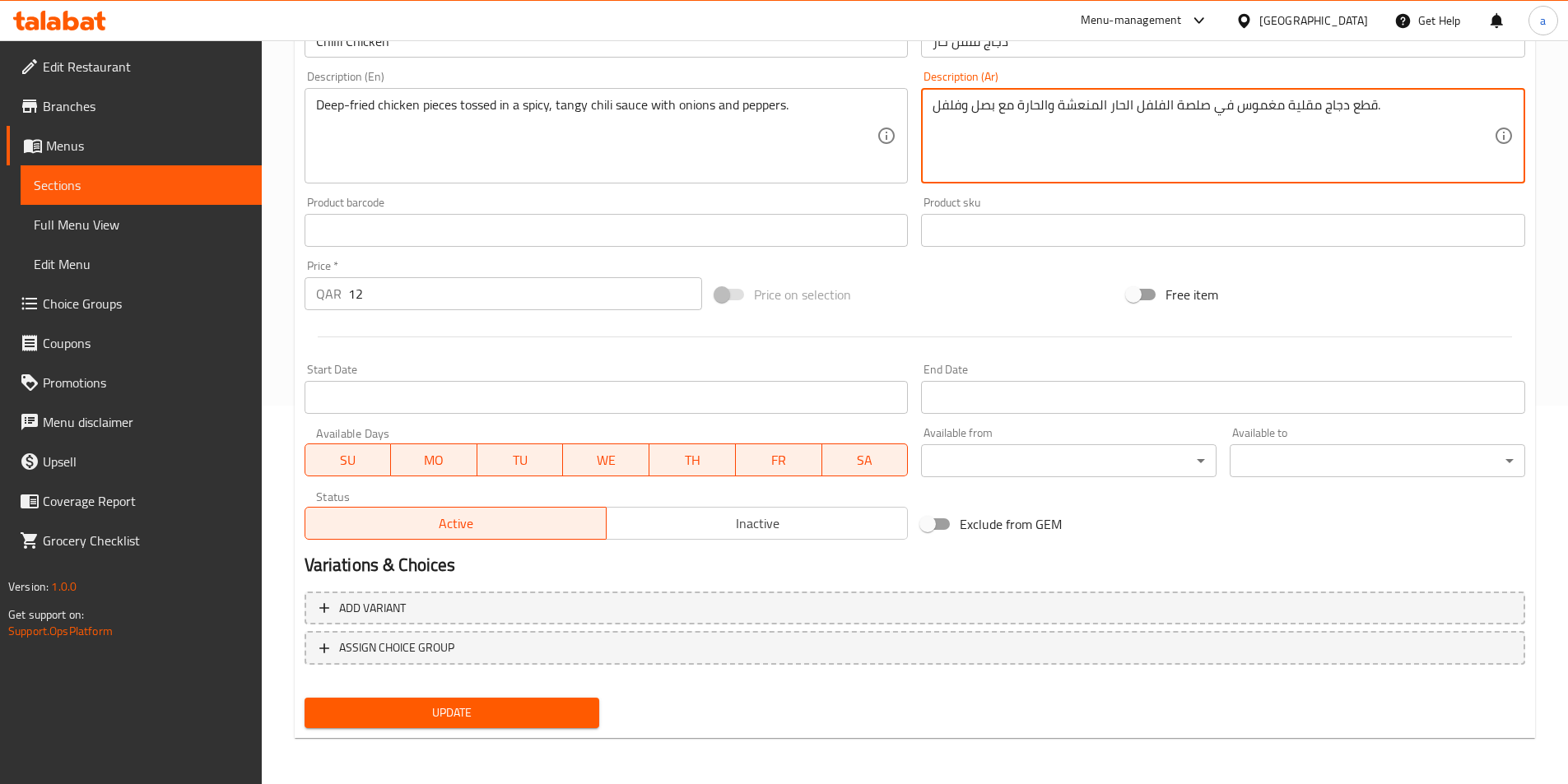
type textarea "قطع دجاج مقلية مغموس في صلصة الفلفل الحار المنعشة والحارة مع بصل وفلفل."
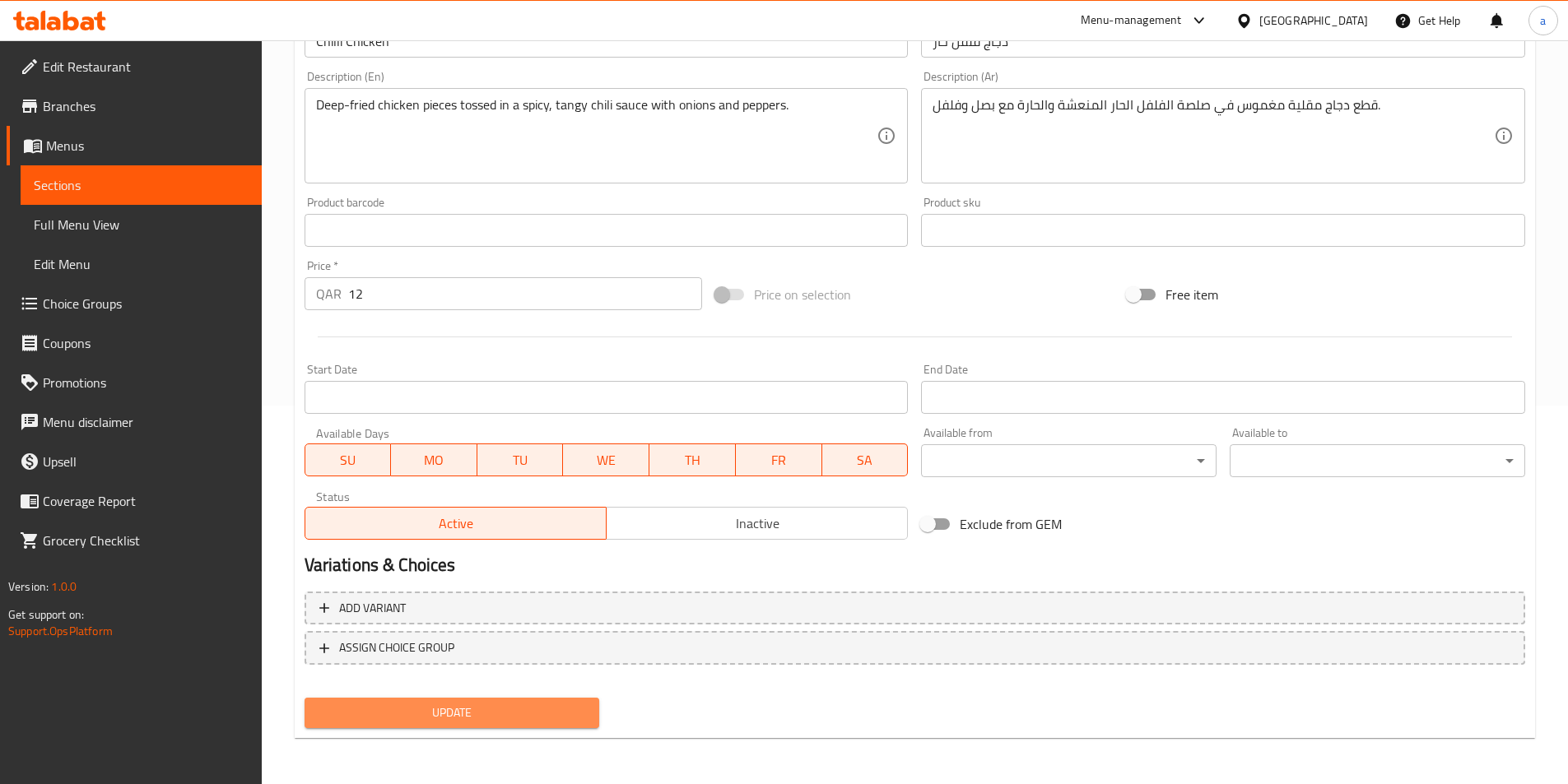
click at [553, 716] on span "Update" at bounding box center [453, 712] width 269 height 21
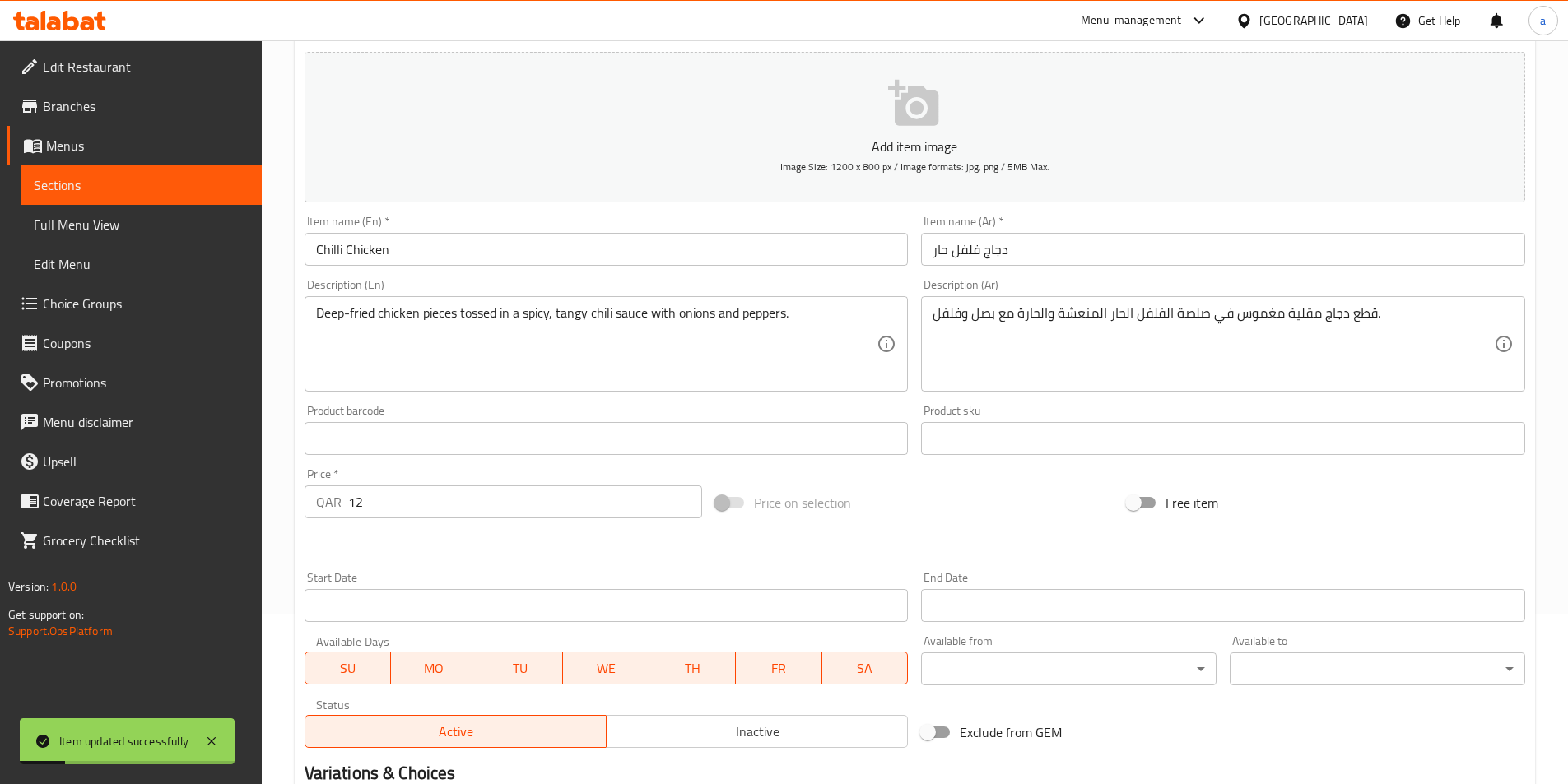
scroll to position [0, 0]
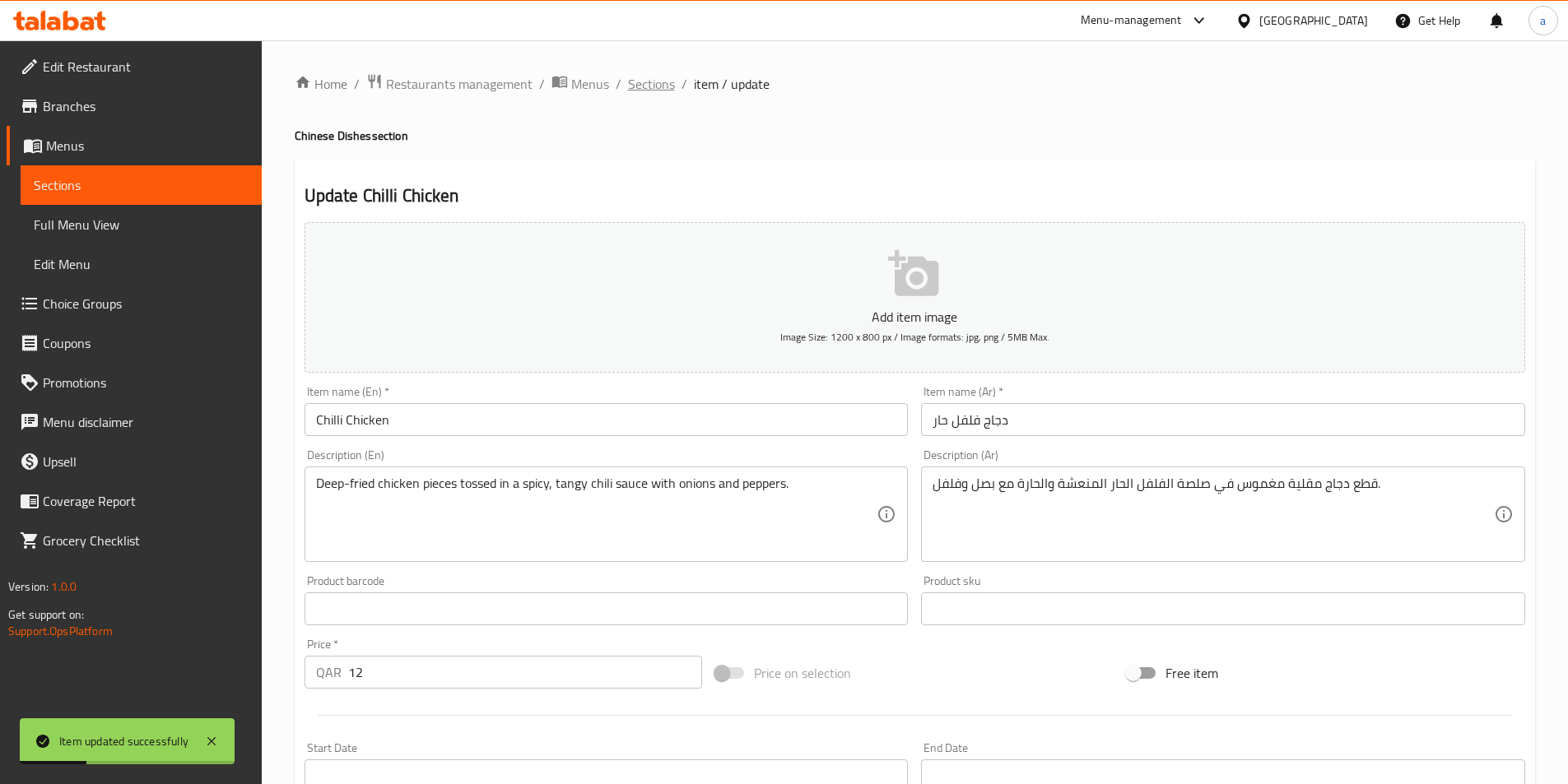
click at [633, 78] on span "Sections" at bounding box center [652, 83] width 47 height 20
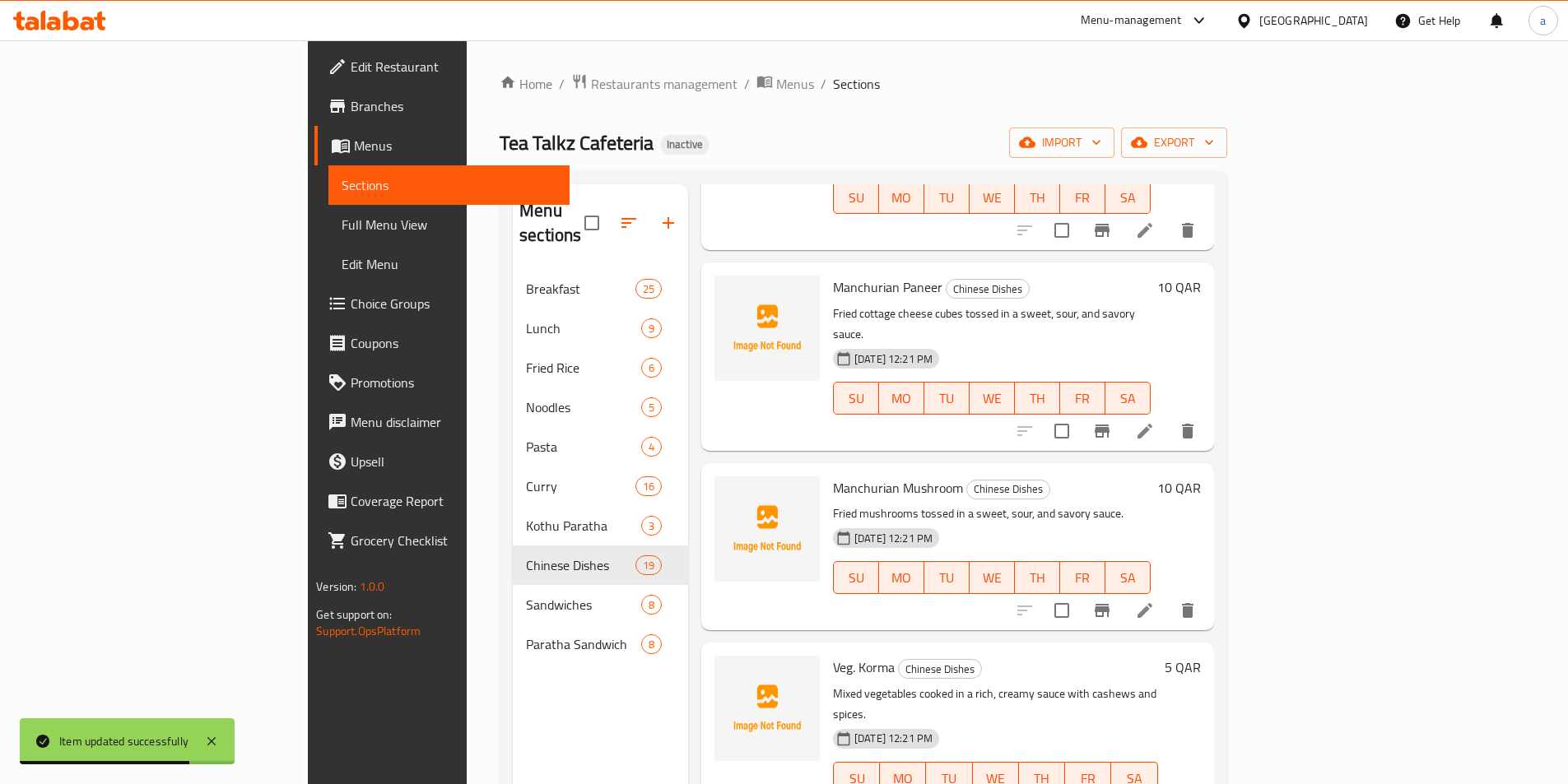
scroll to position [2303, 0]
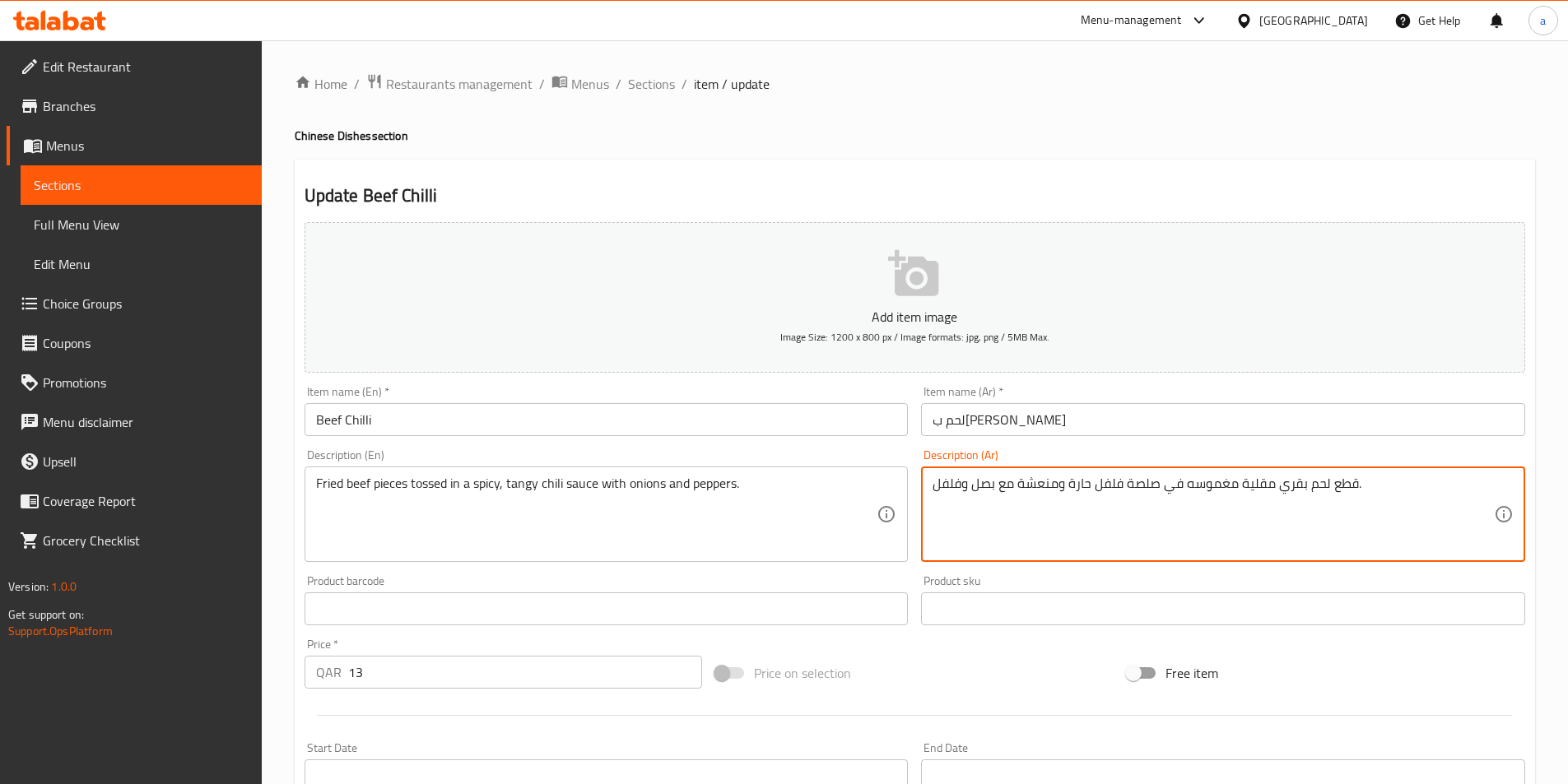
drag, startPoint x: 1014, startPoint y: 484, endPoint x: 1157, endPoint y: 496, distance: 143.5
paste textarea "الفلفل الحار المنعشة والحارة"
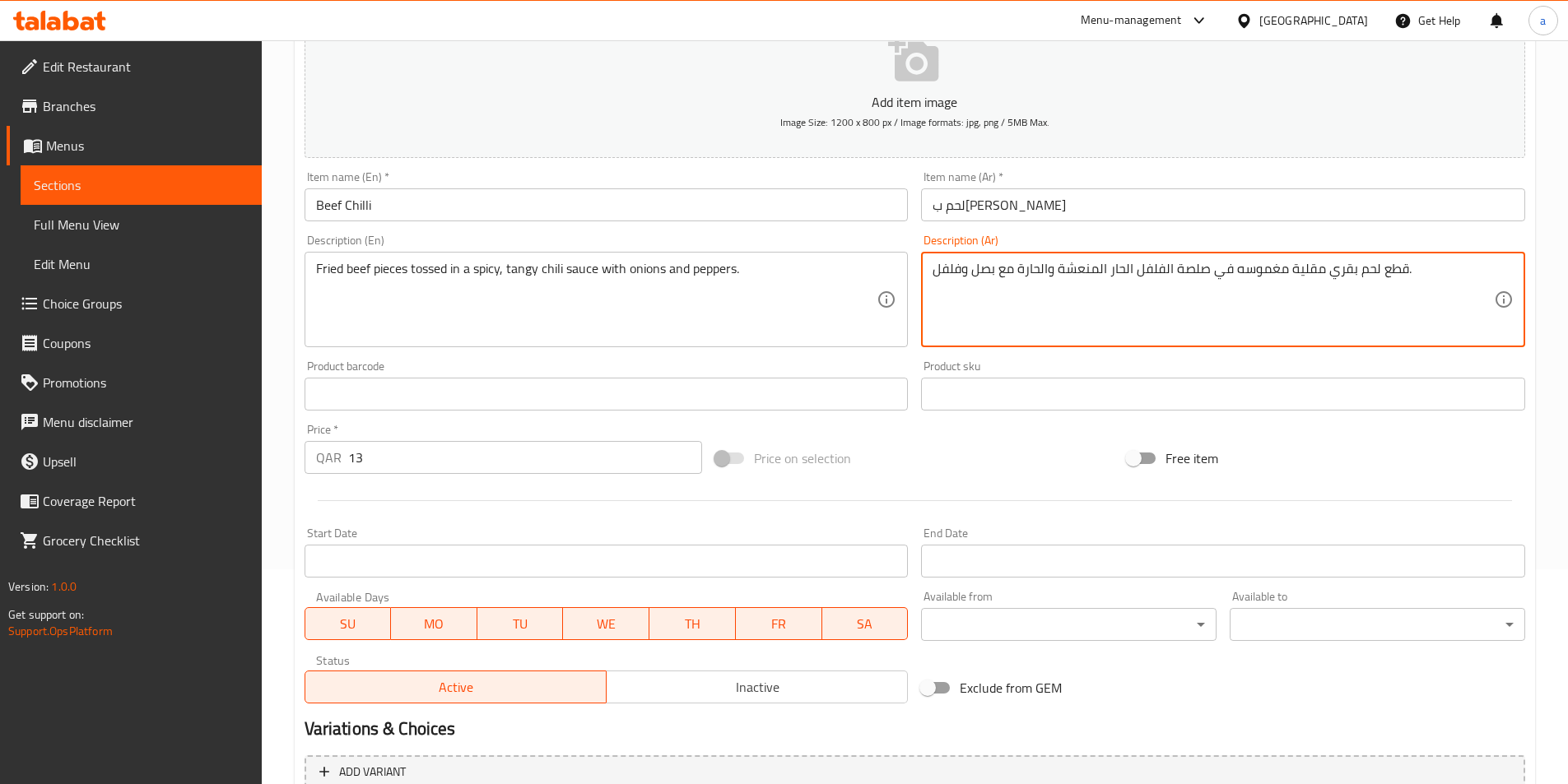
scroll to position [379, 0]
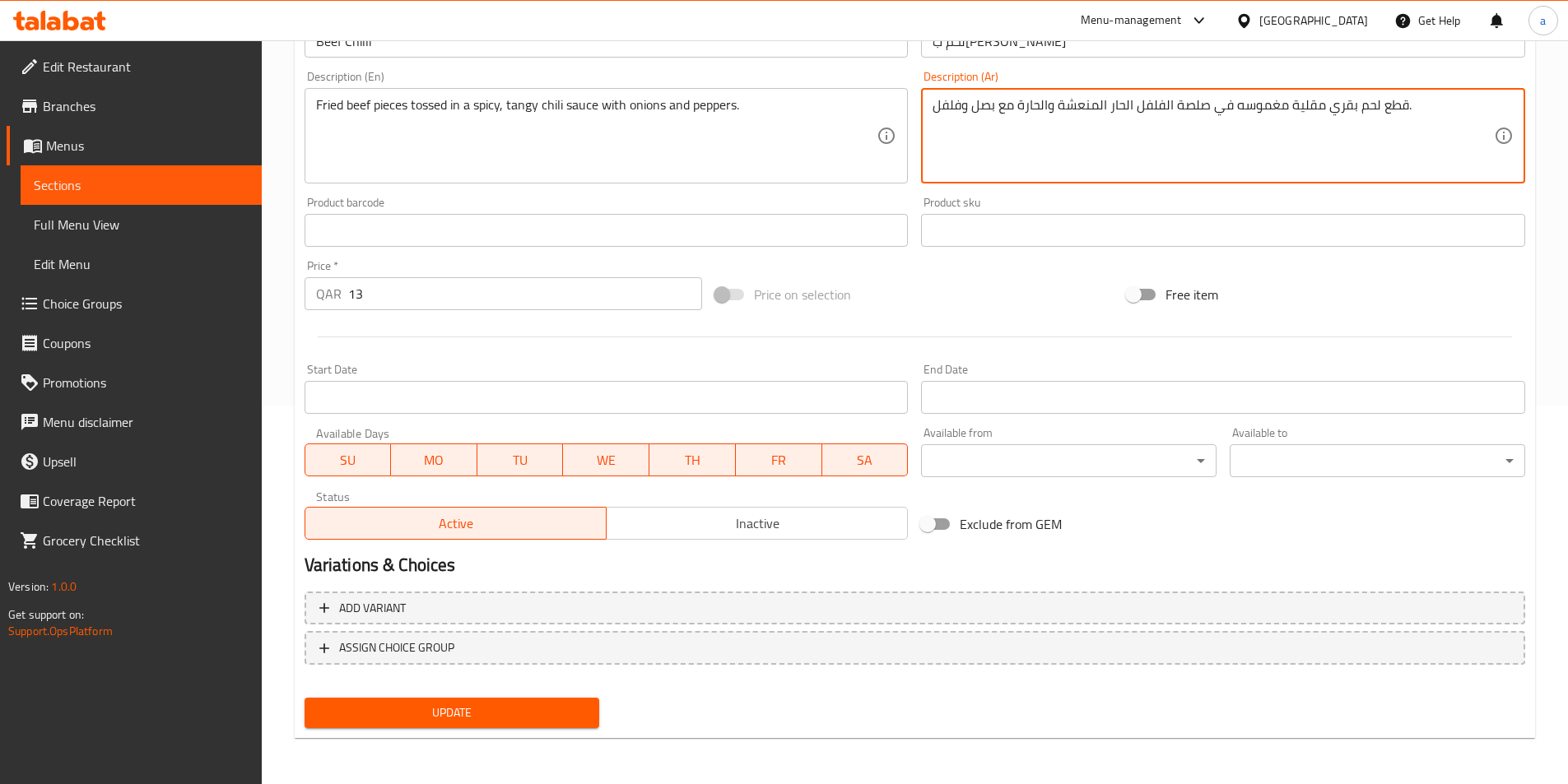
type textarea "قطع لحم بقري مقلية مغموسه في صلصة الفلفل الحار المنعشة والحارة مع بصل وفلفل."
click at [454, 709] on span "Update" at bounding box center [453, 712] width 269 height 21
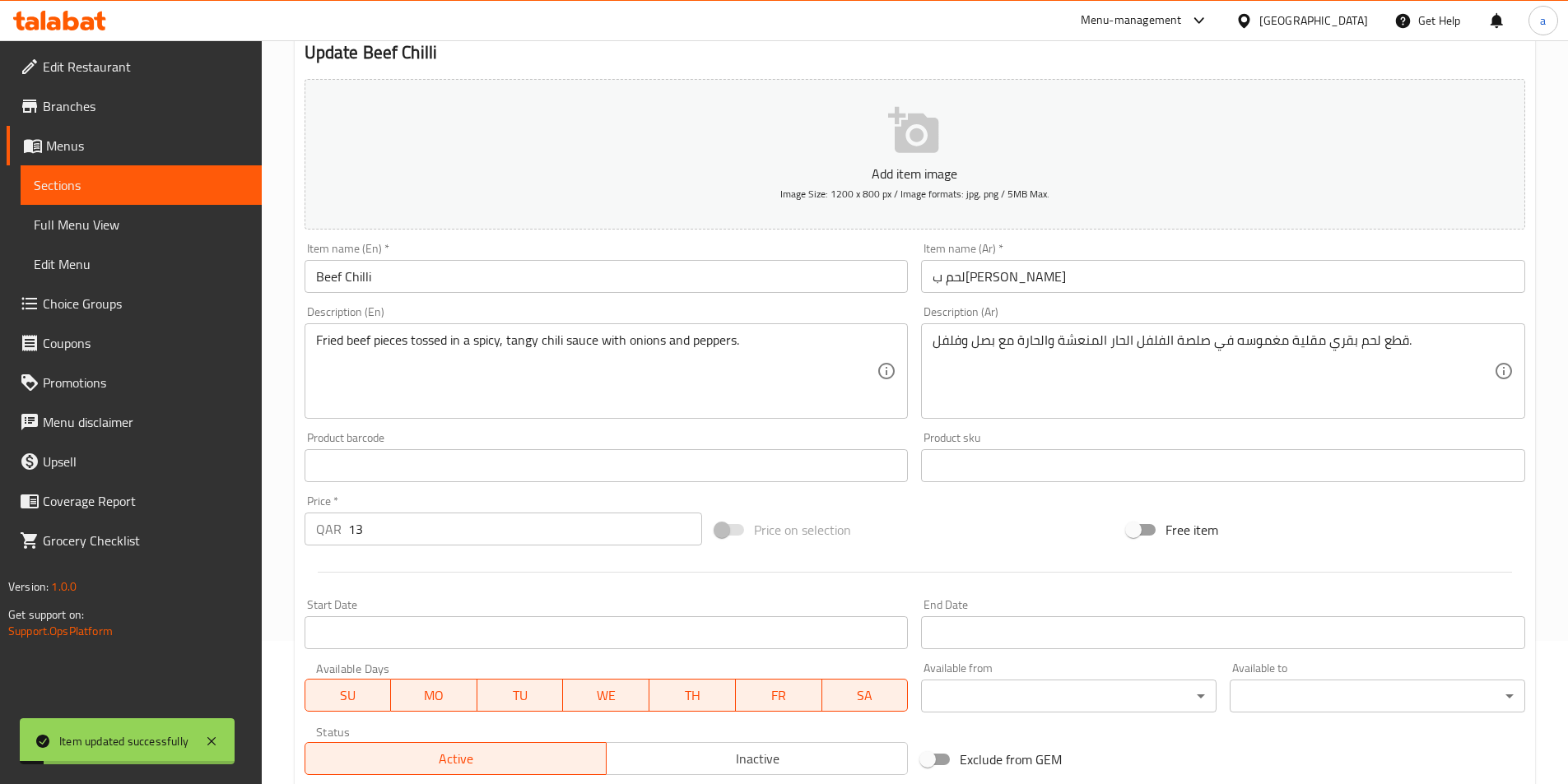
scroll to position [0, 0]
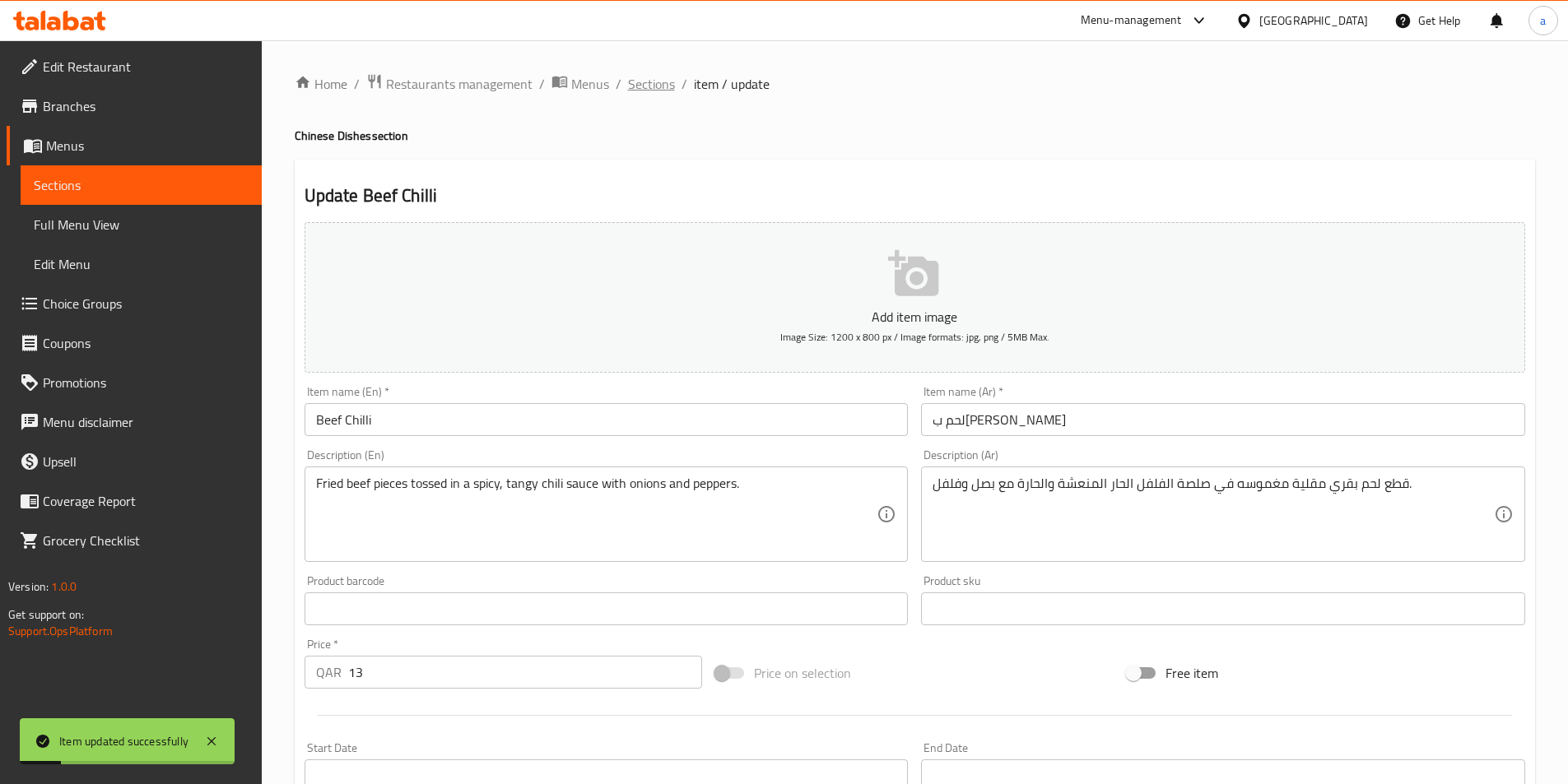
click at [656, 94] on span "Sections" at bounding box center [652, 83] width 47 height 20
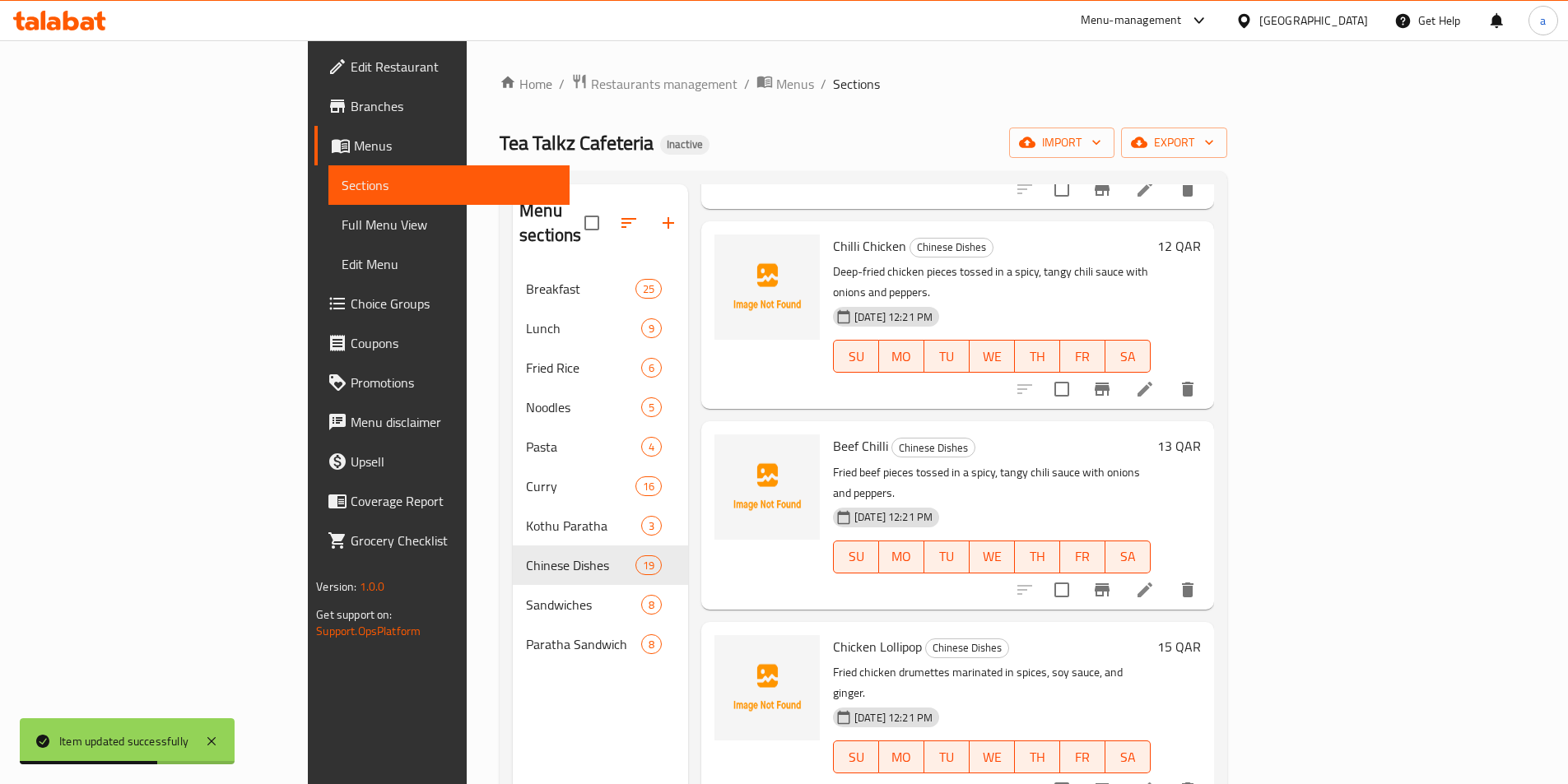
scroll to position [2632, 0]
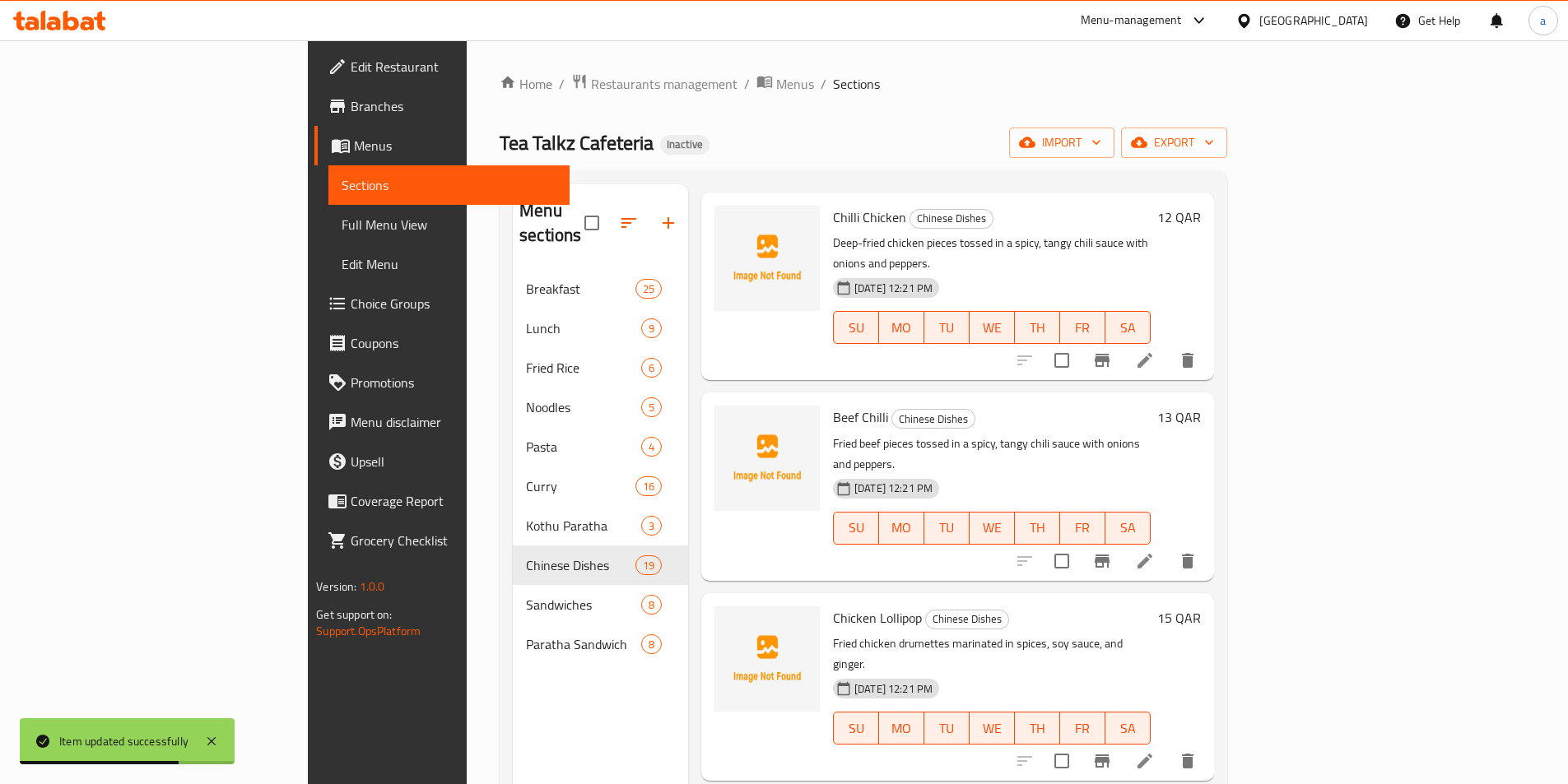
click at [1167, 746] on li at bounding box center [1144, 760] width 46 height 29
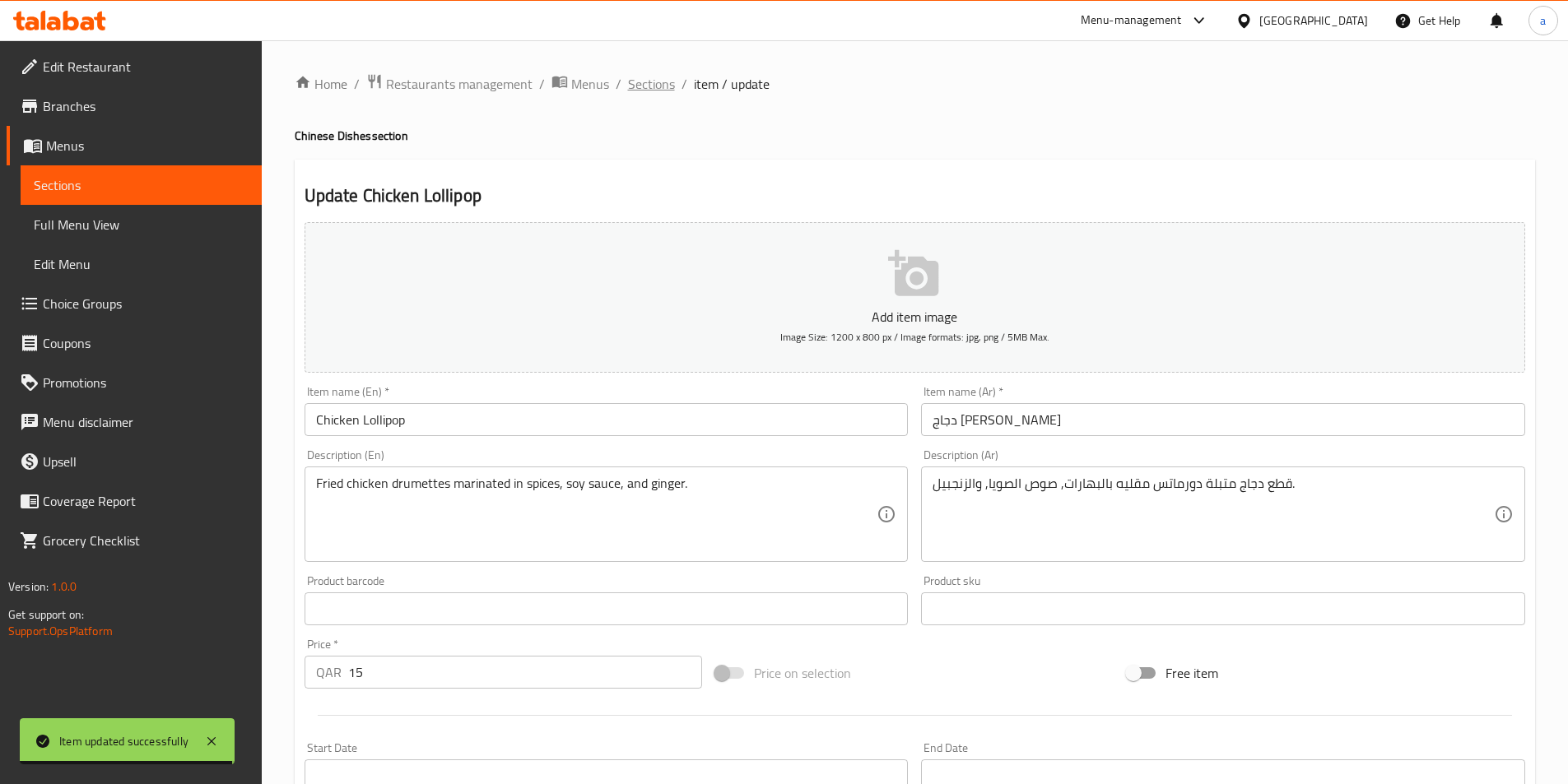
click at [635, 78] on span "Sections" at bounding box center [652, 83] width 47 height 20
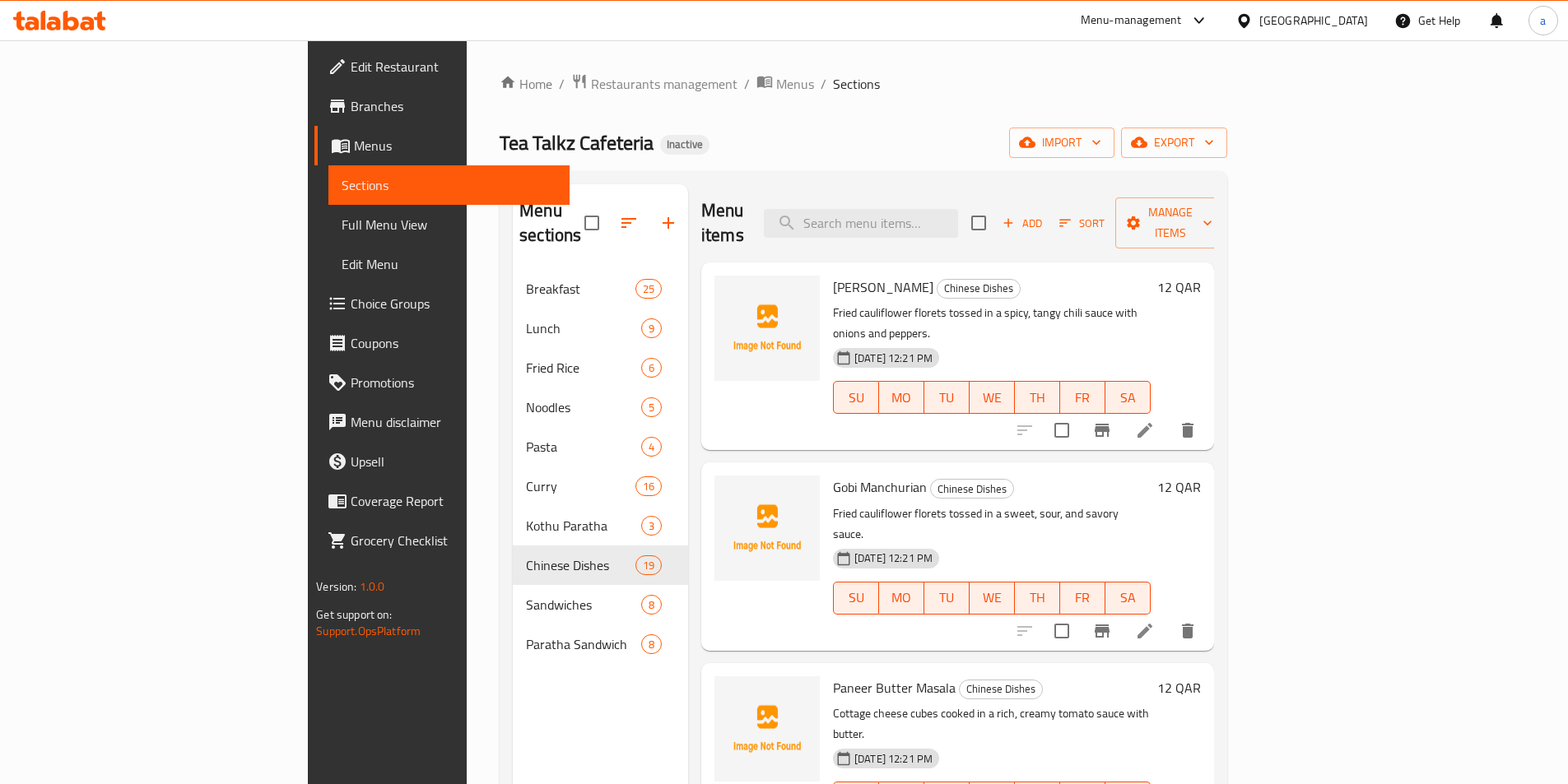
scroll to position [2381, 0]
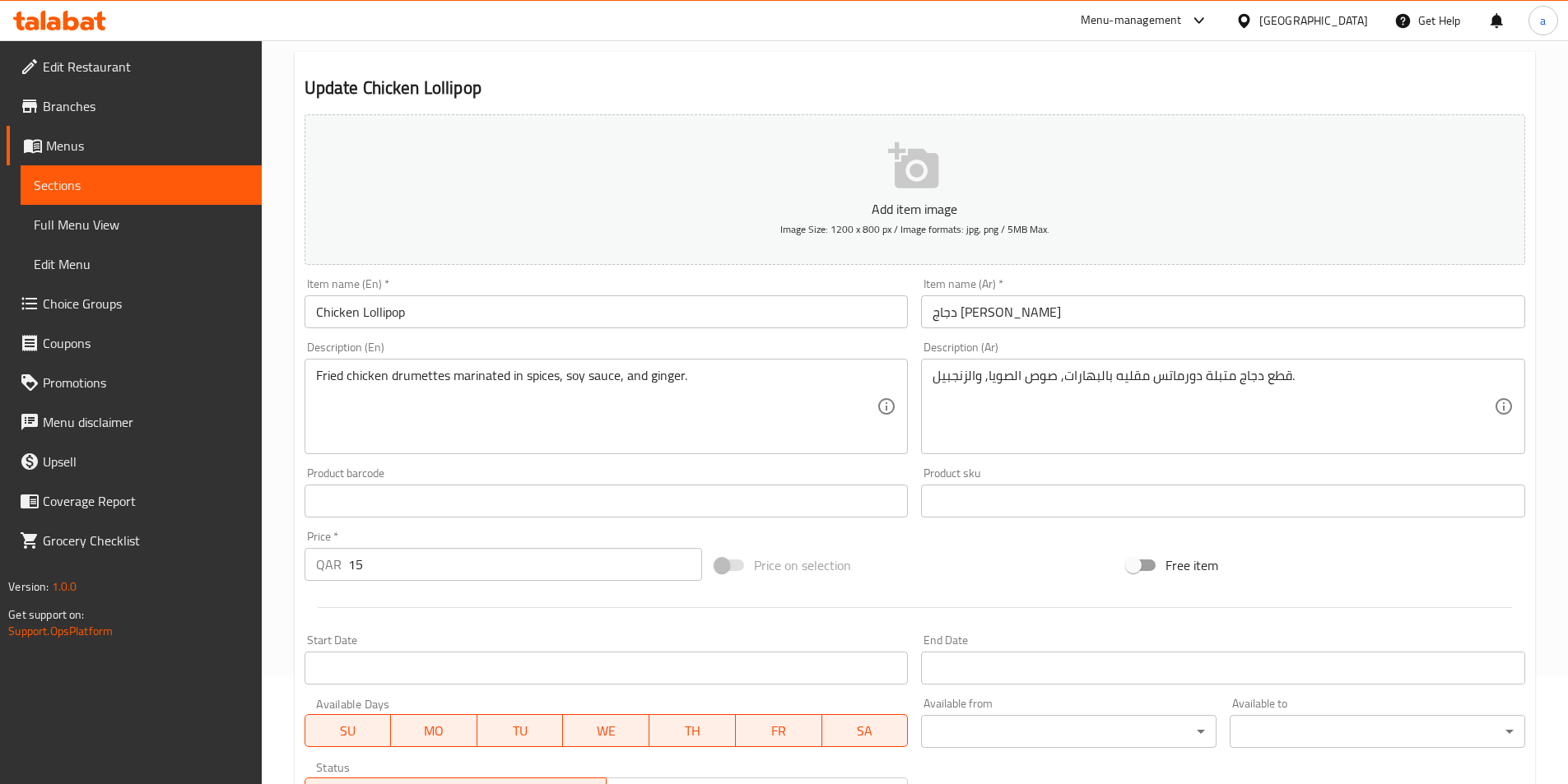
scroll to position [165, 0]
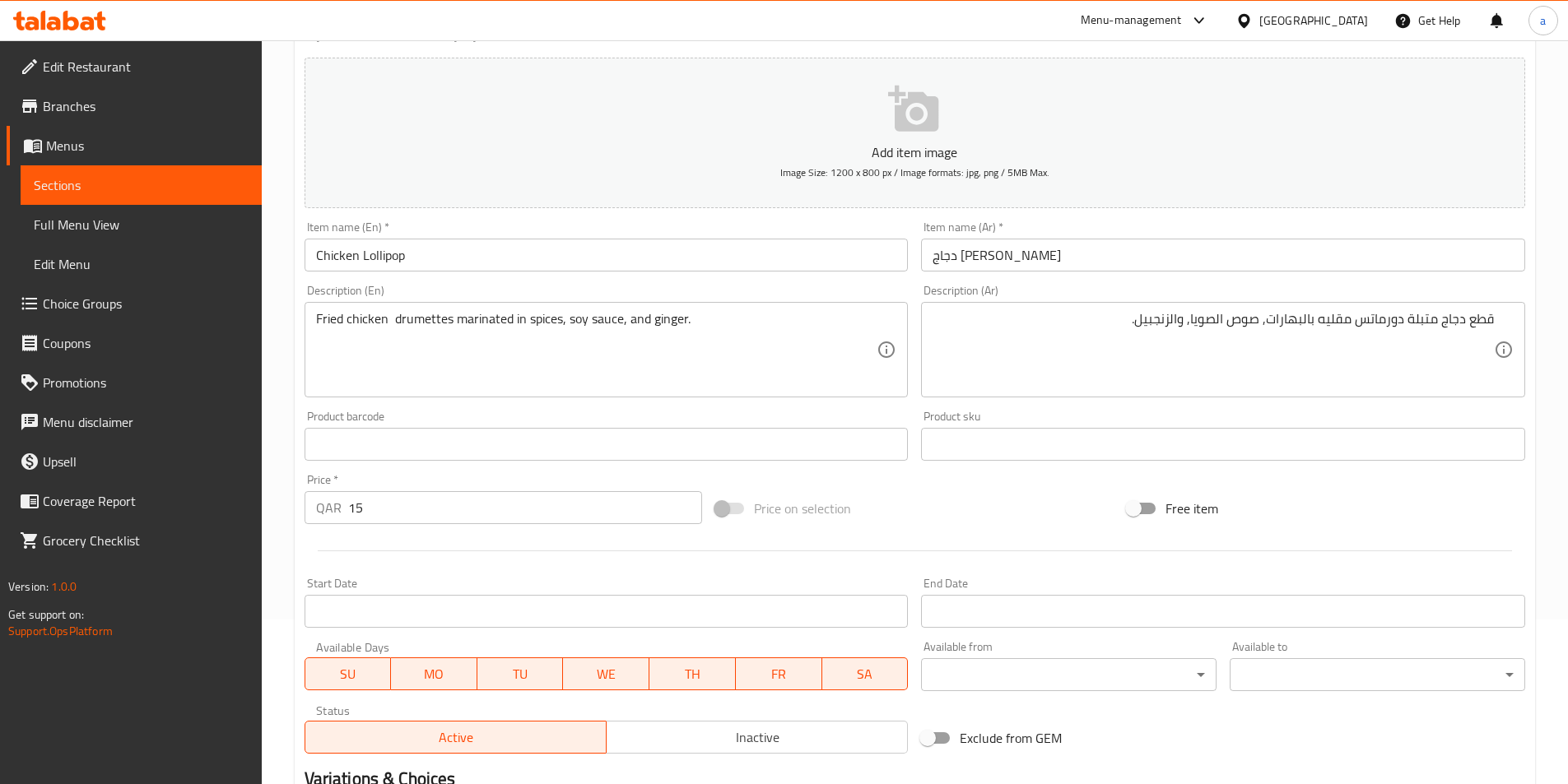
click at [389, 320] on textarea "Fried chicken drumettes marinated in spices, soy sauce, and ginger." at bounding box center [597, 350] width 562 height 78
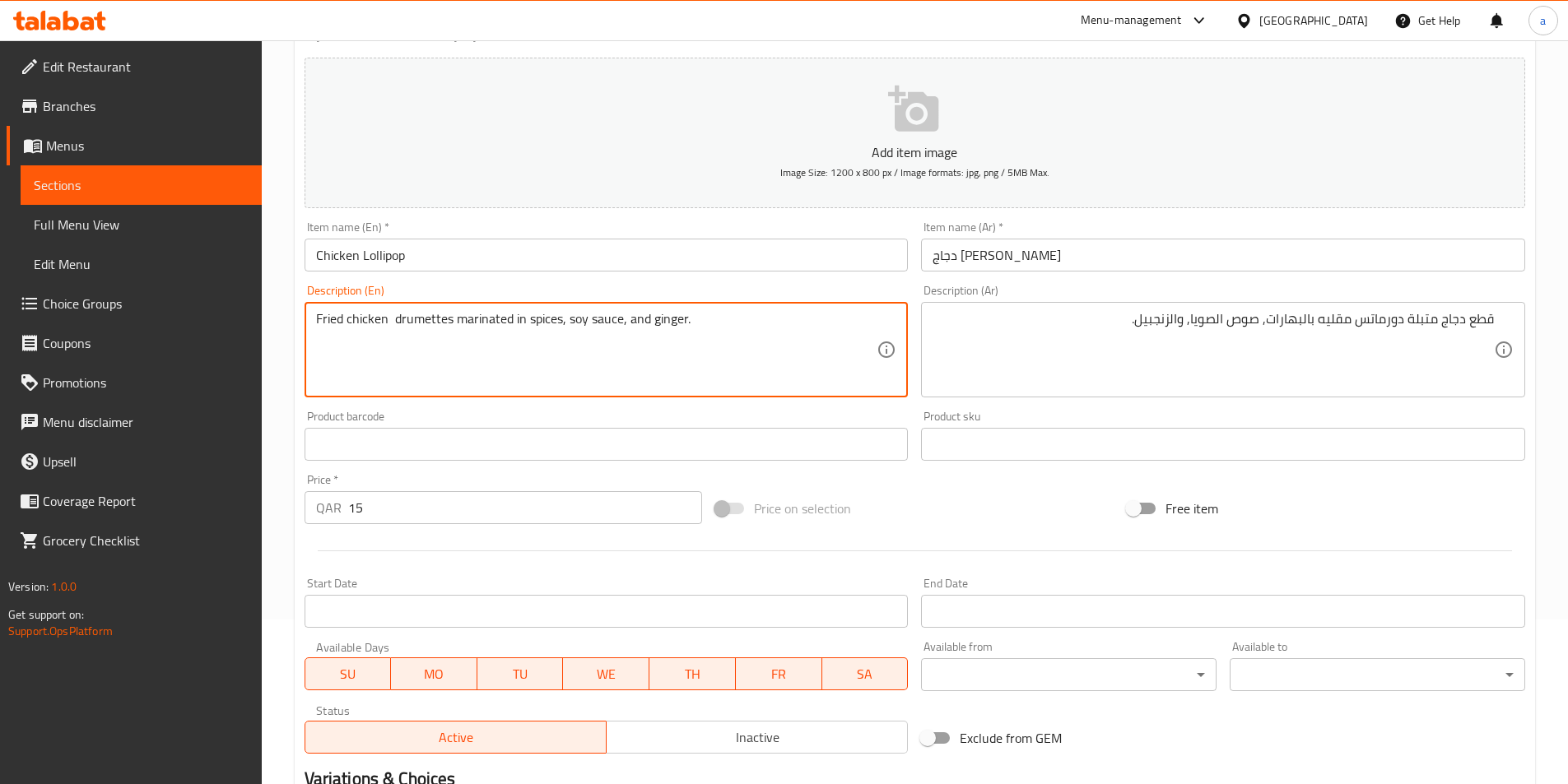
paste textarea "pieces"
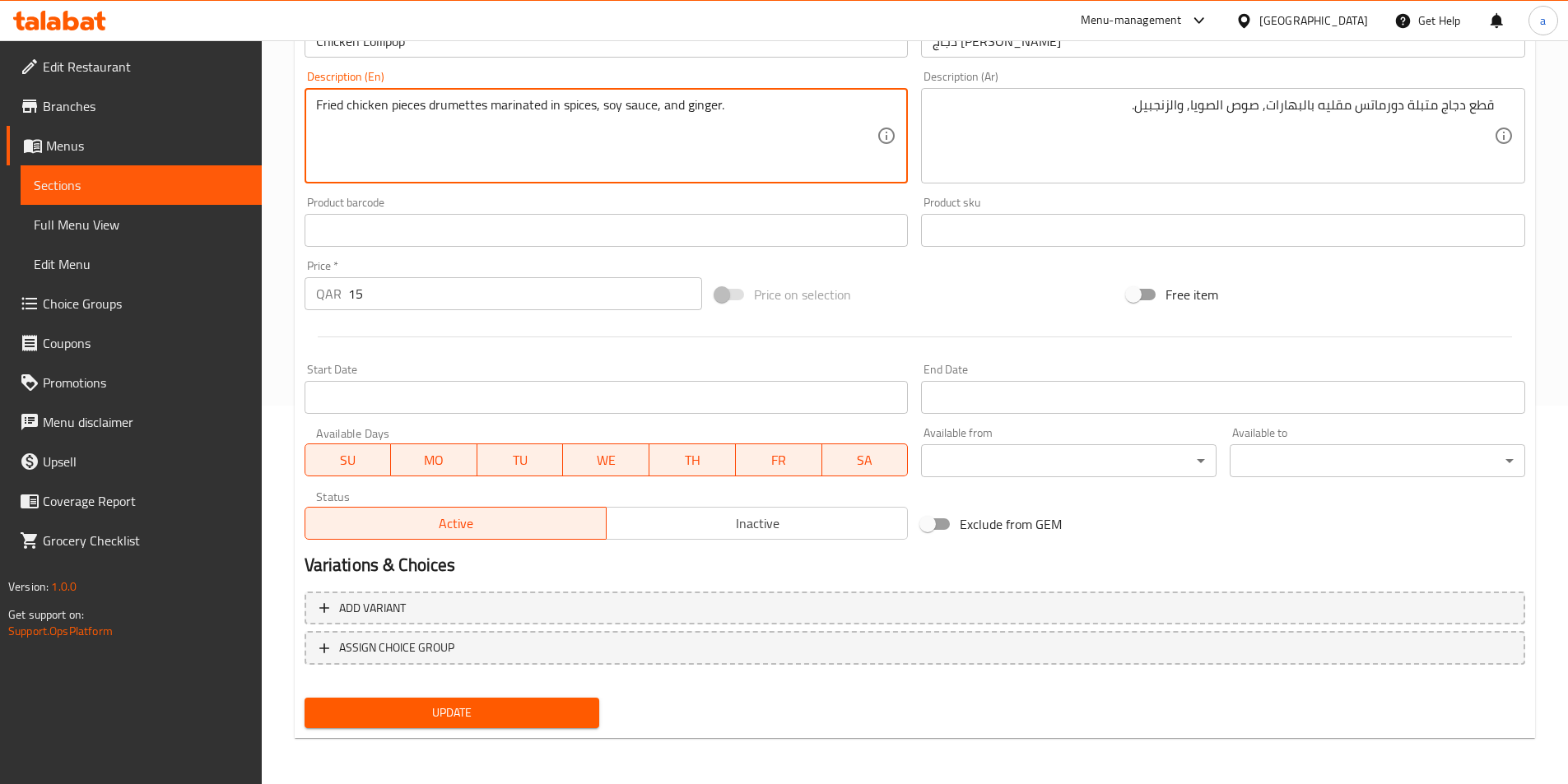
type textarea "Fried chicken pieces drumettes marinated in spices, soy sauce, and ginger."
click at [456, 706] on span "Update" at bounding box center [453, 712] width 269 height 21
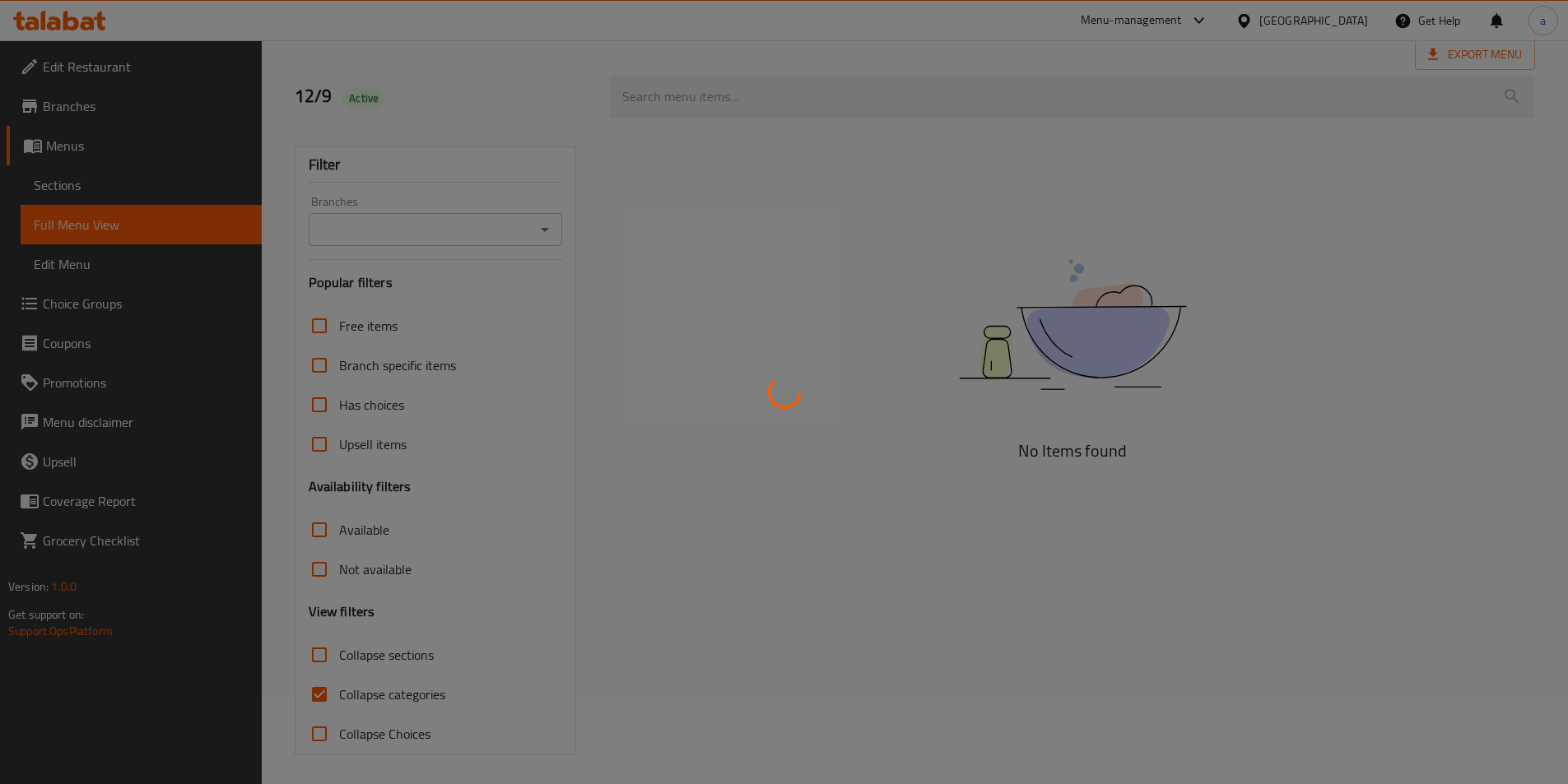
scroll to position [91, 0]
click at [313, 692] on div at bounding box center [784, 392] width 1568 height 784
click at [324, 694] on div at bounding box center [784, 392] width 1568 height 784
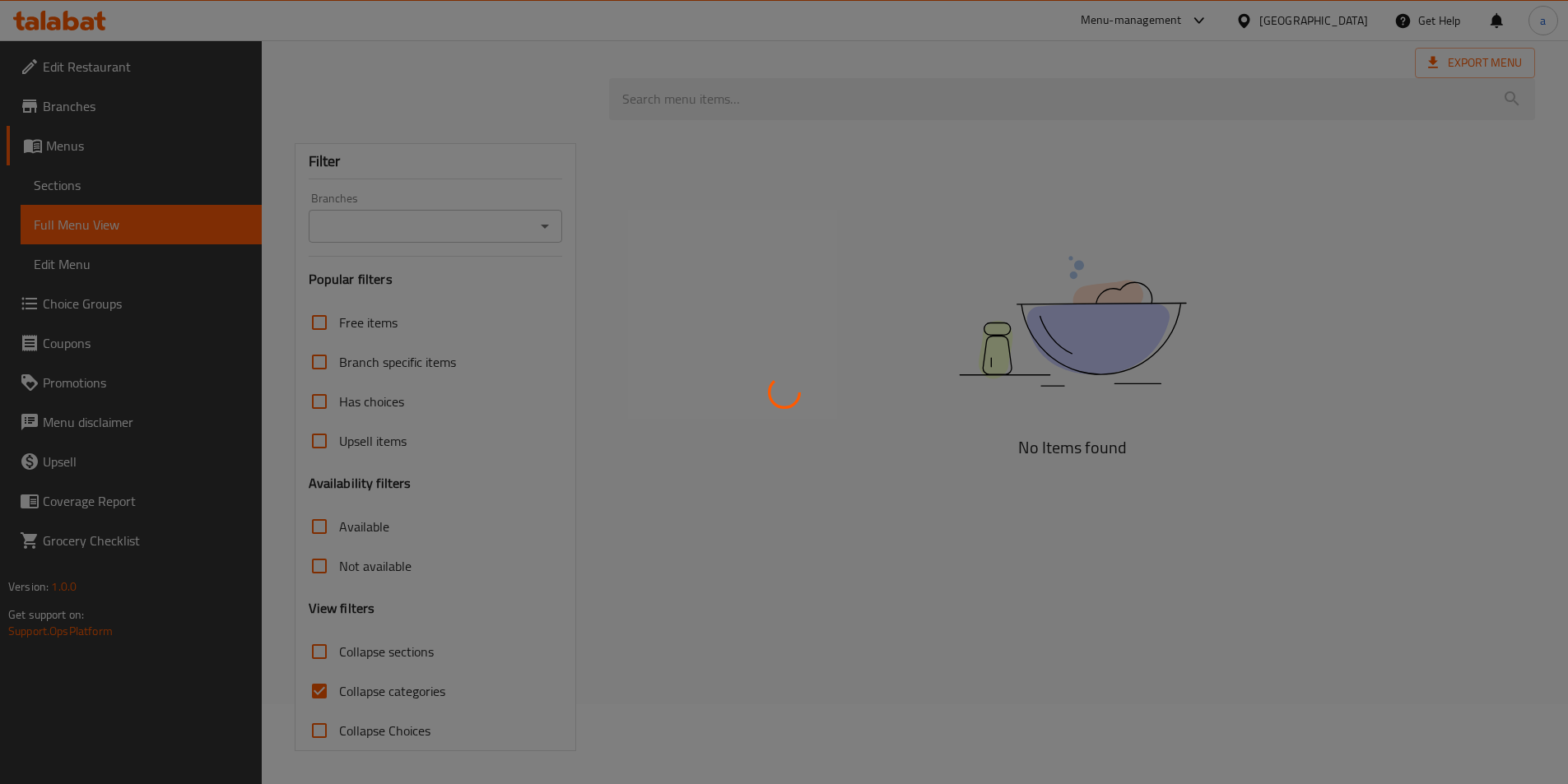
click at [312, 707] on div at bounding box center [784, 392] width 1568 height 784
click at [319, 701] on div at bounding box center [784, 392] width 1568 height 784
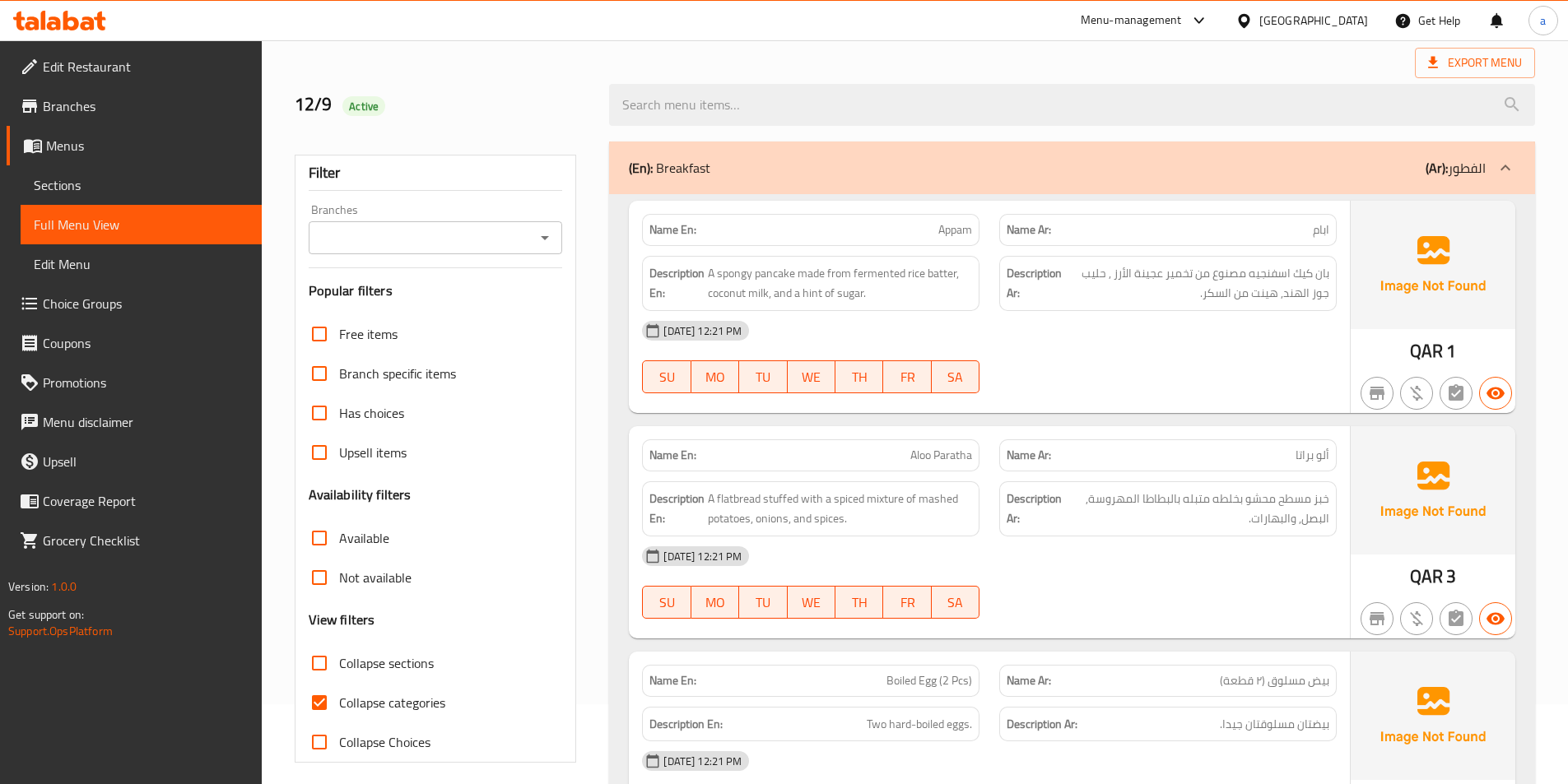
scroll to position [494, 0]
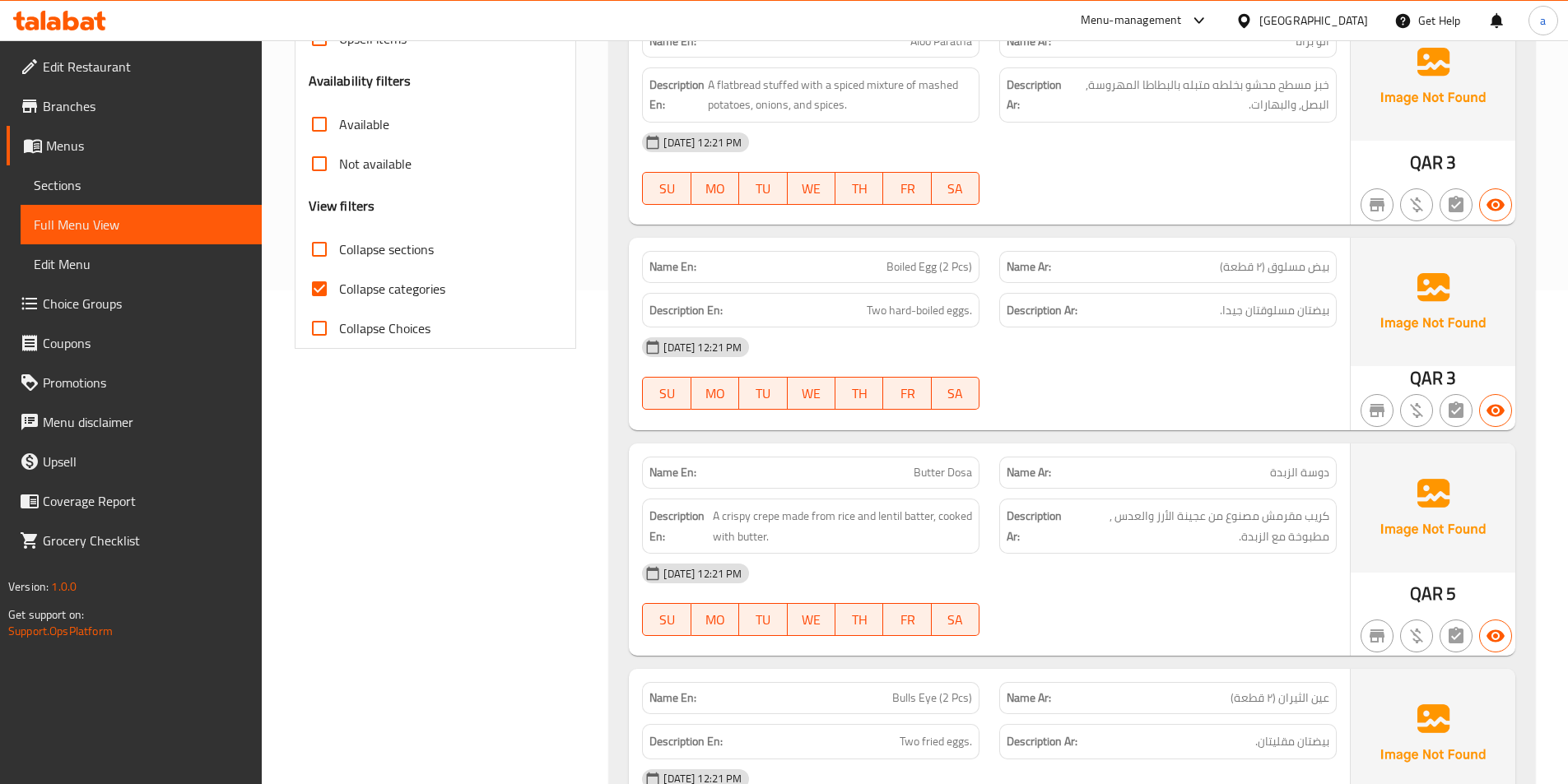
click at [319, 287] on input "Collapse categories" at bounding box center [319, 288] width 39 height 39
checkbox input "false"
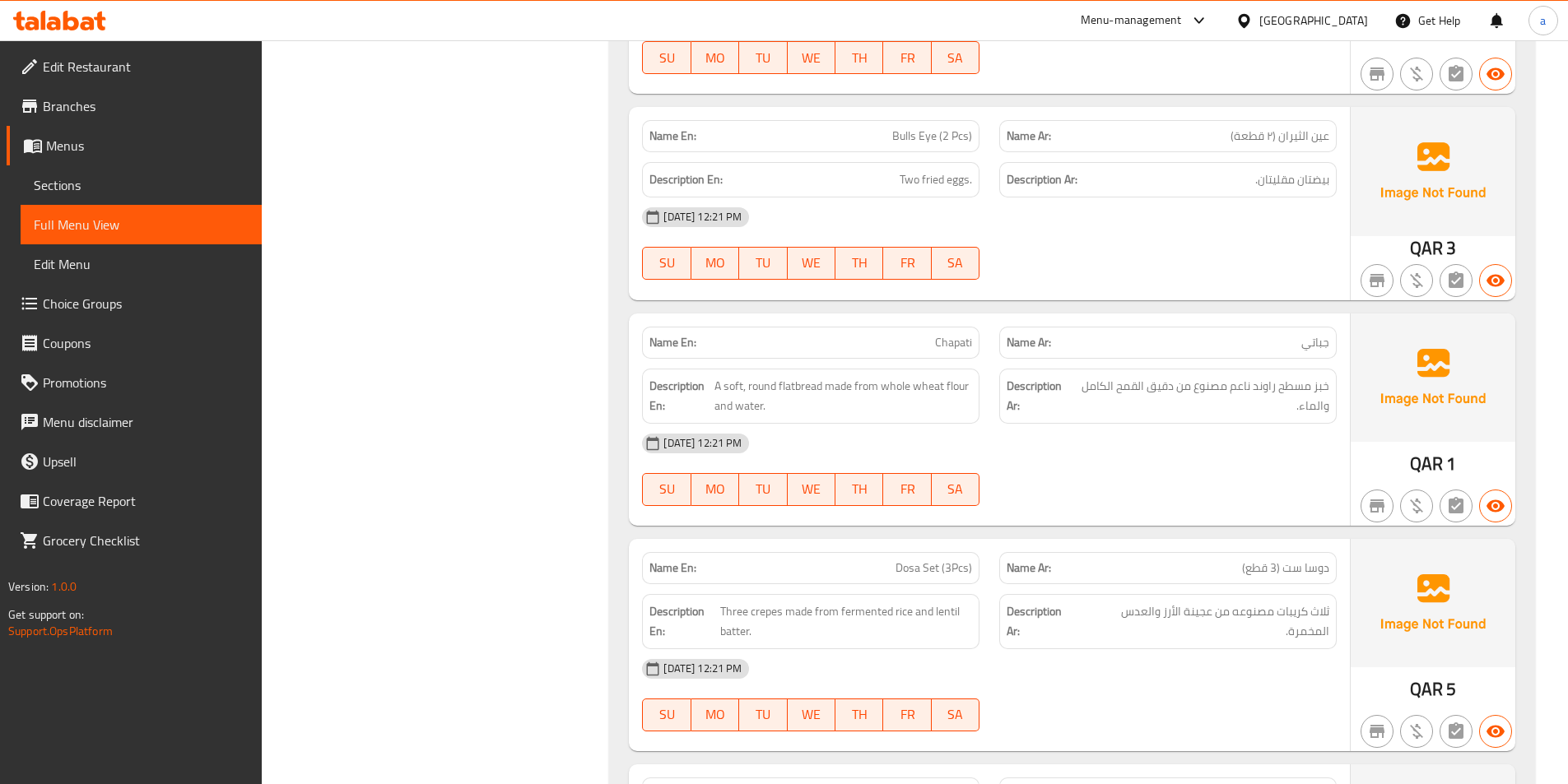
scroll to position [1233, 0]
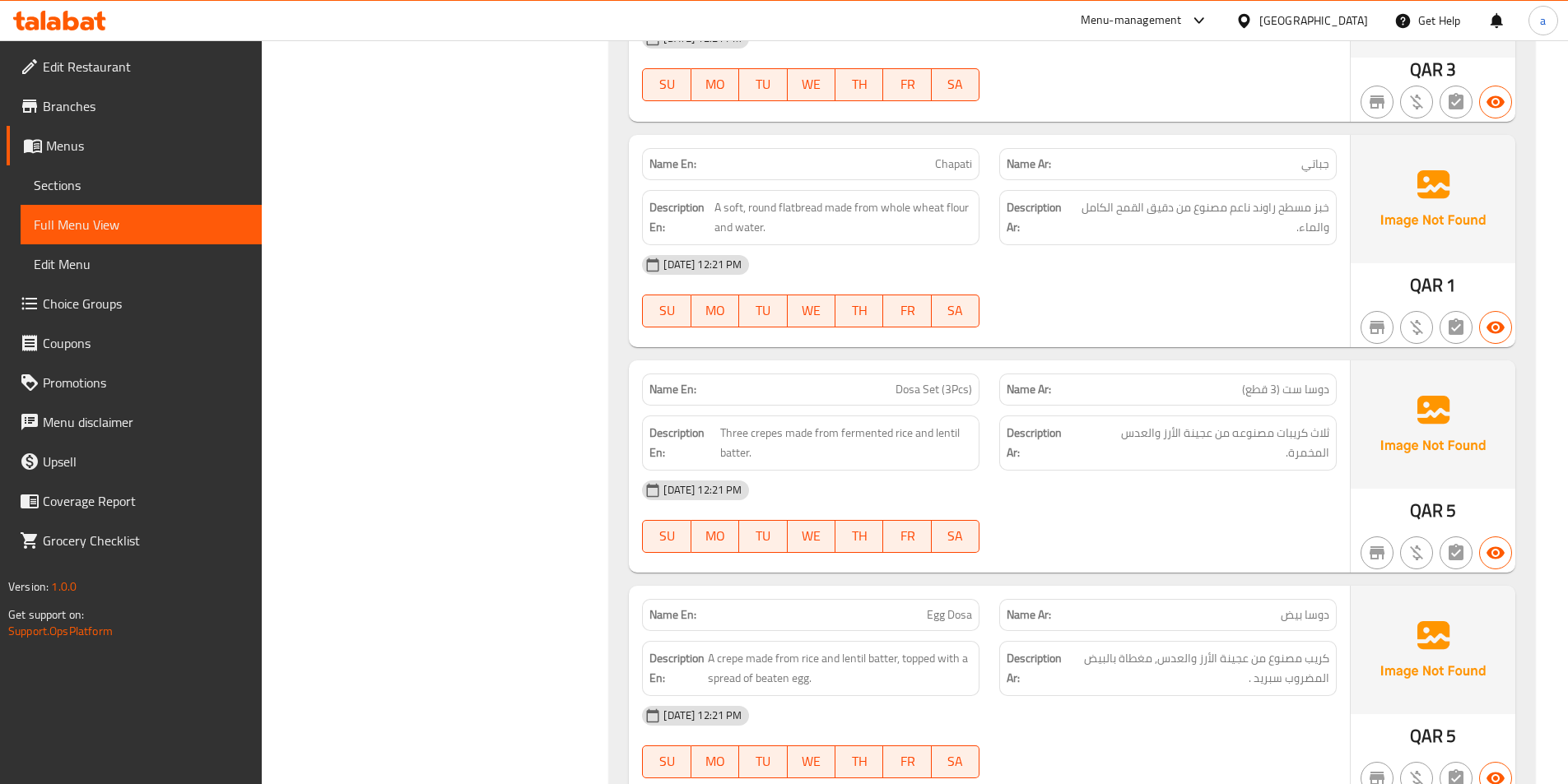
click at [1112, 284] on div "[DATE] 12:21 PM" at bounding box center [990, 265] width 715 height 39
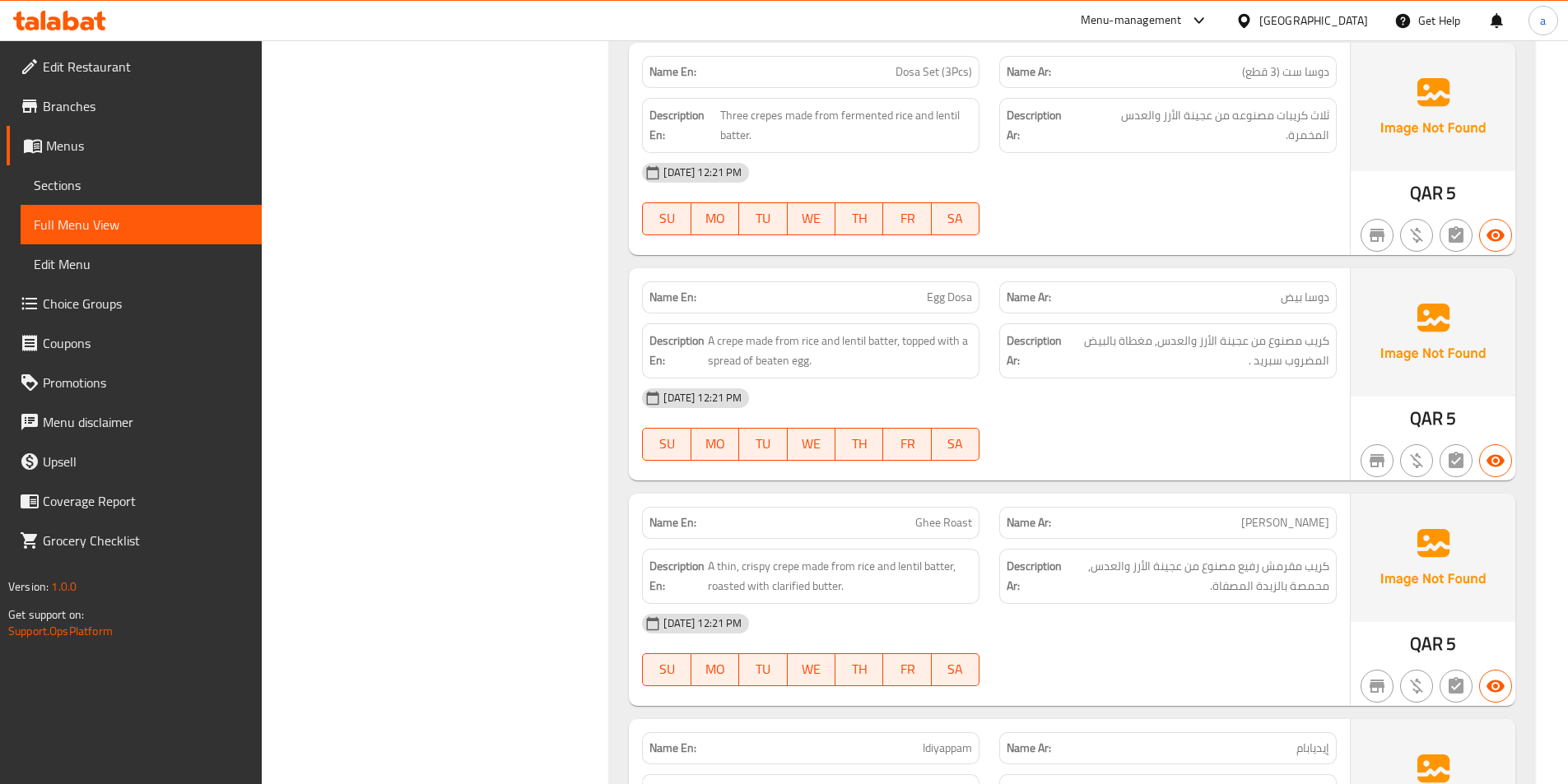
scroll to position [1563, 0]
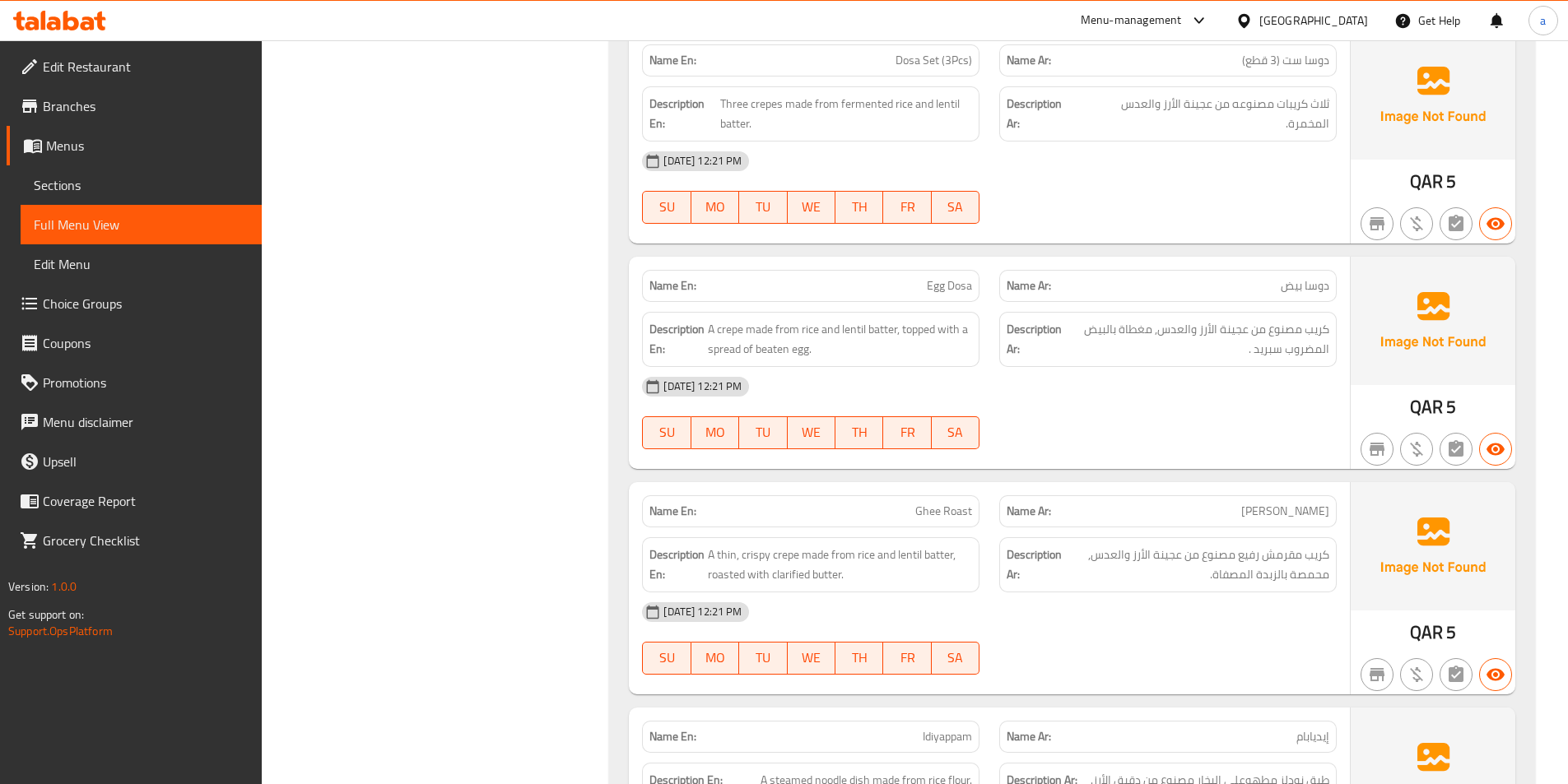
click at [1056, 183] on div "[DATE] 12:21 PM SU MO TU WE TH FR SA" at bounding box center [990, 187] width 715 height 92
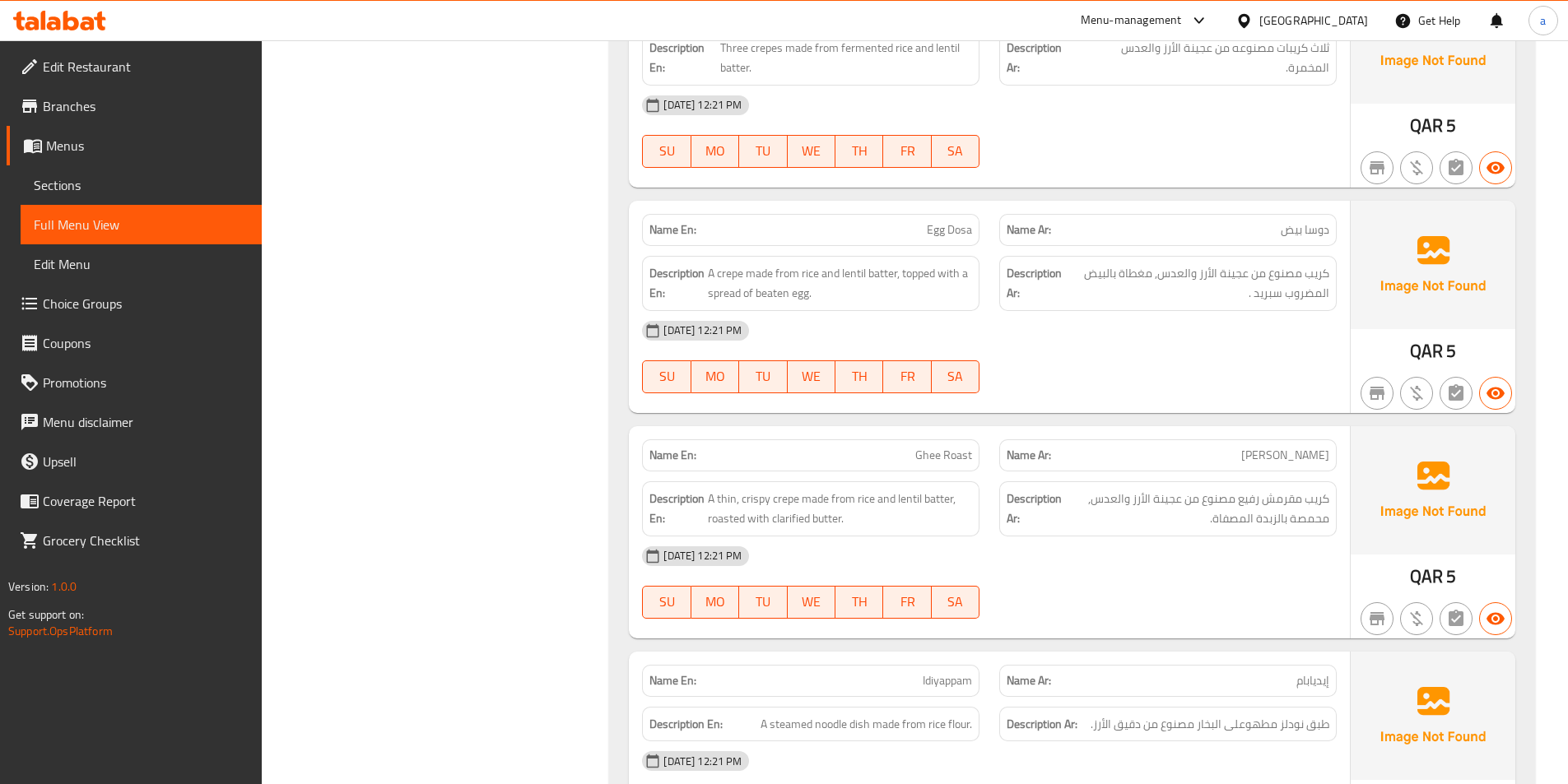
scroll to position [1727, 0]
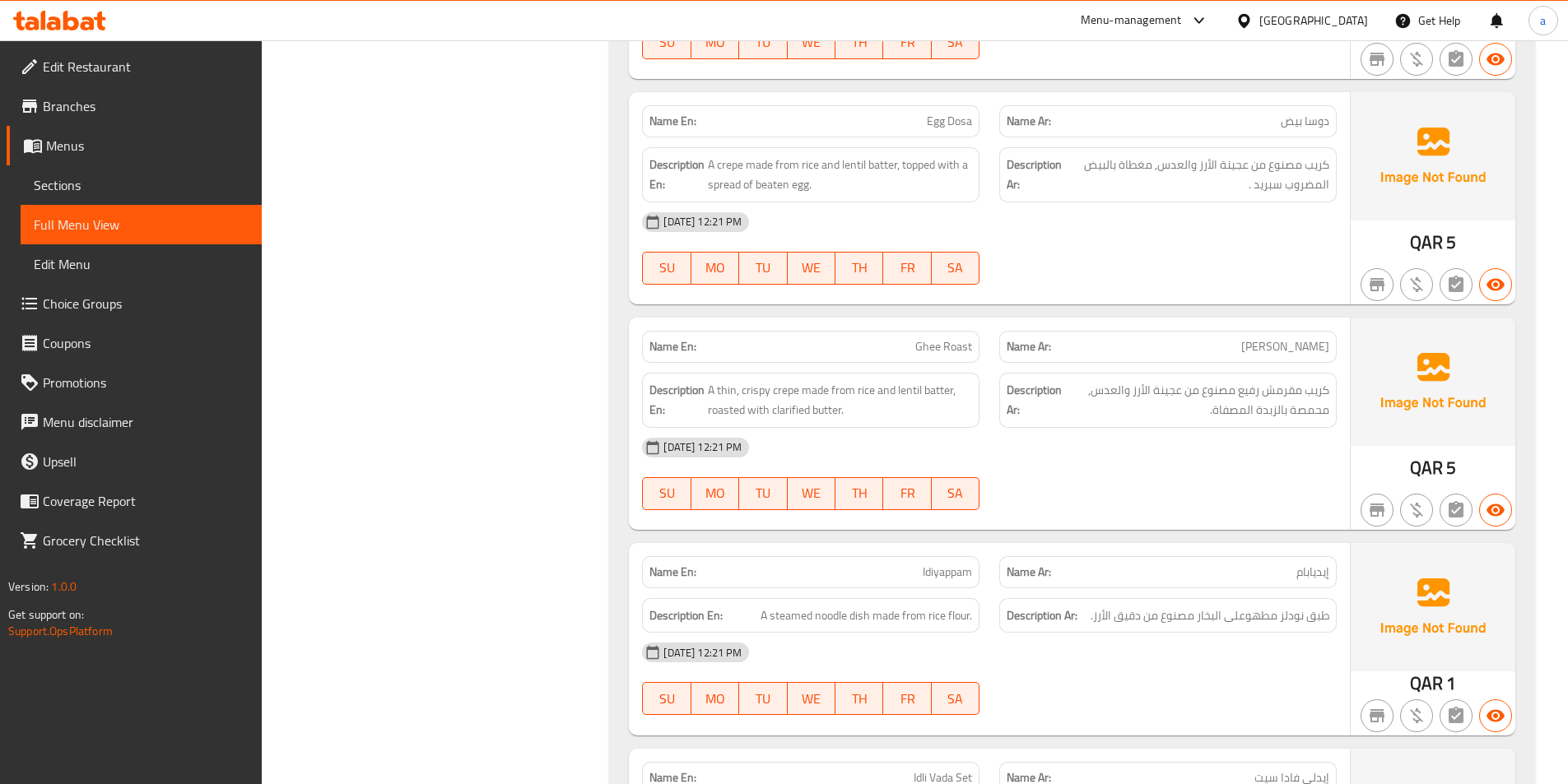
click at [1157, 253] on div "[DATE] 12:21 PM SU MO TU WE TH FR SA" at bounding box center [990, 248] width 715 height 92
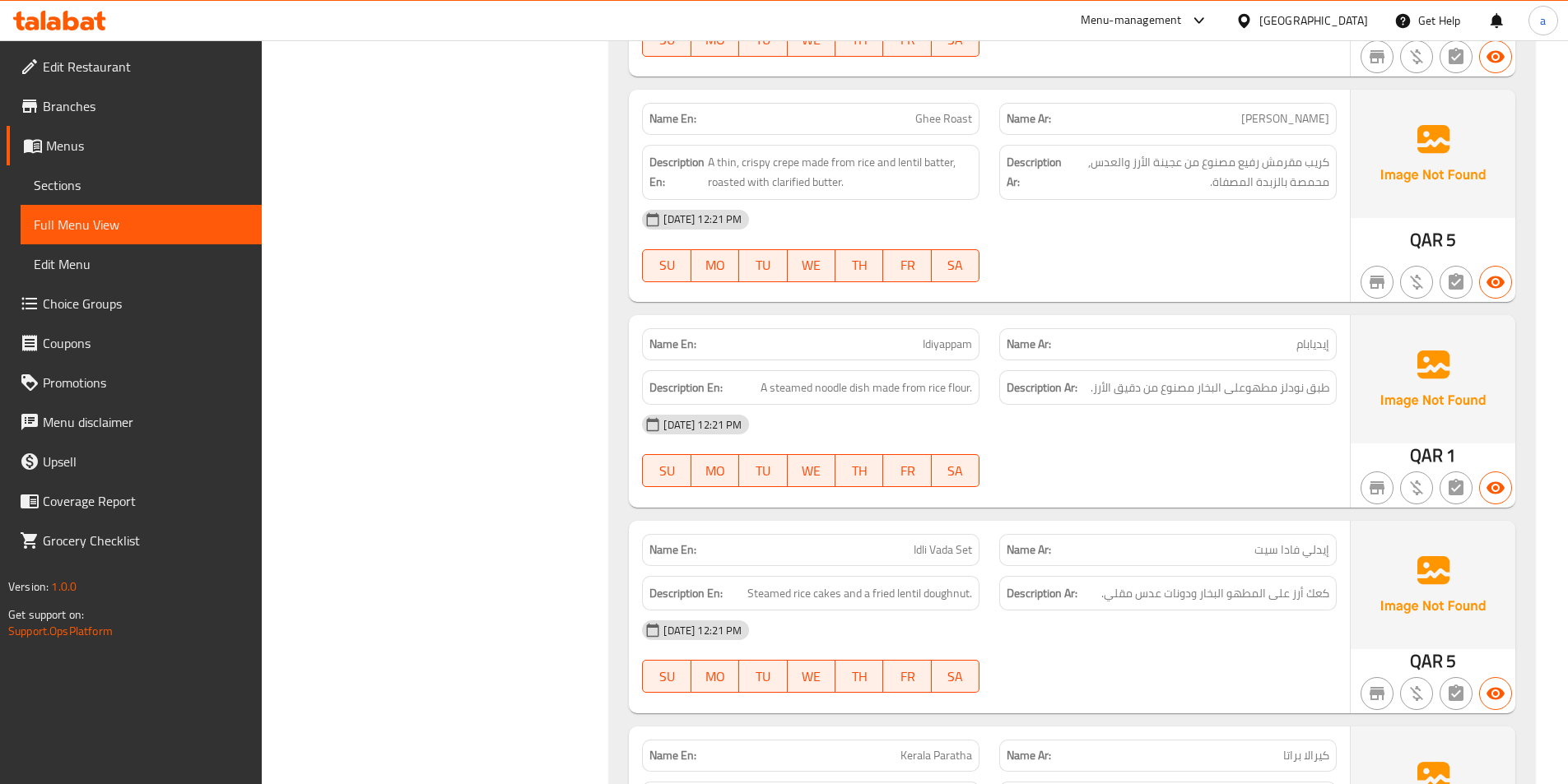
scroll to position [1974, 0]
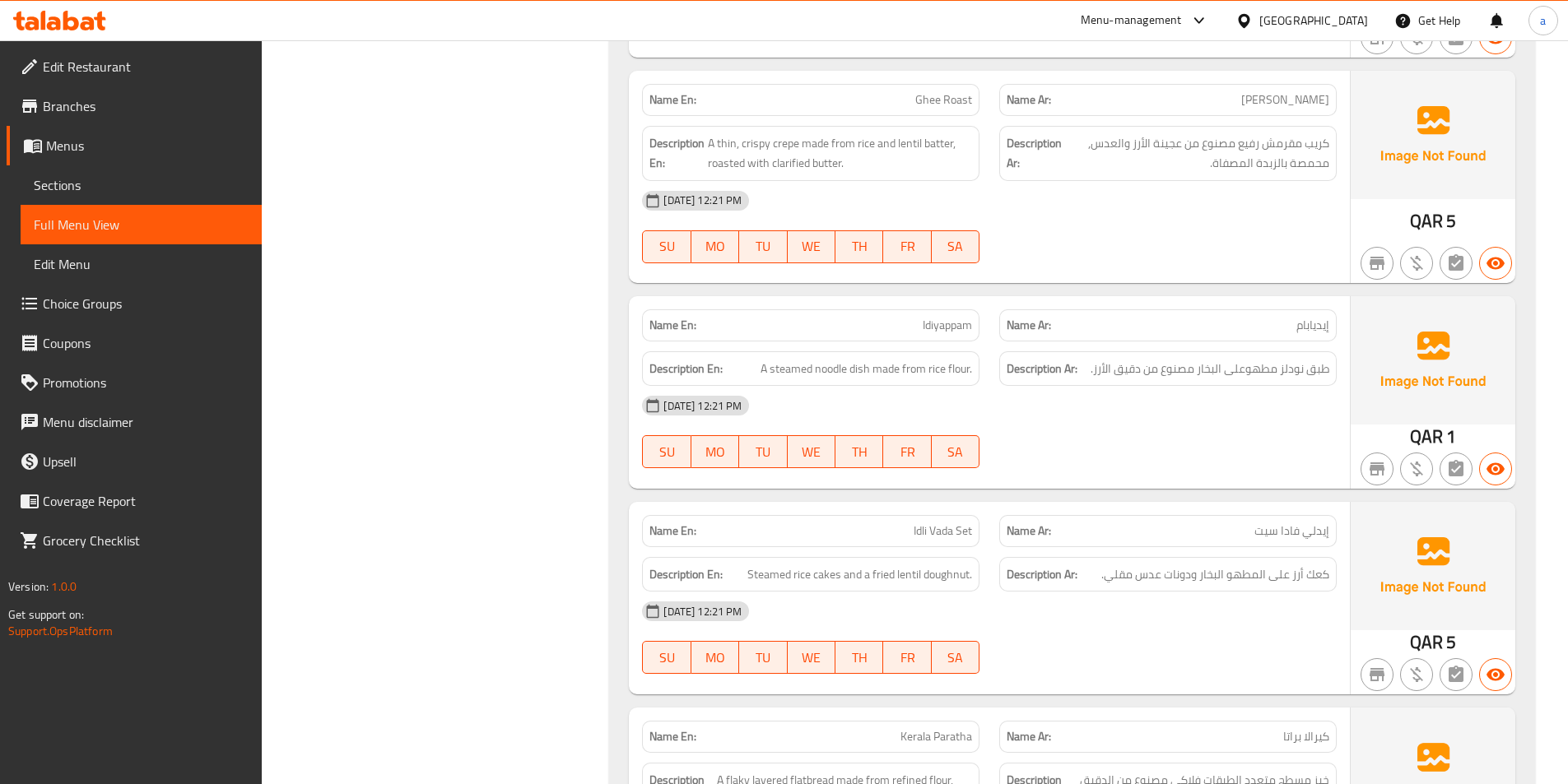
click at [1060, 204] on div "[DATE] 12:21 PM" at bounding box center [990, 200] width 715 height 39
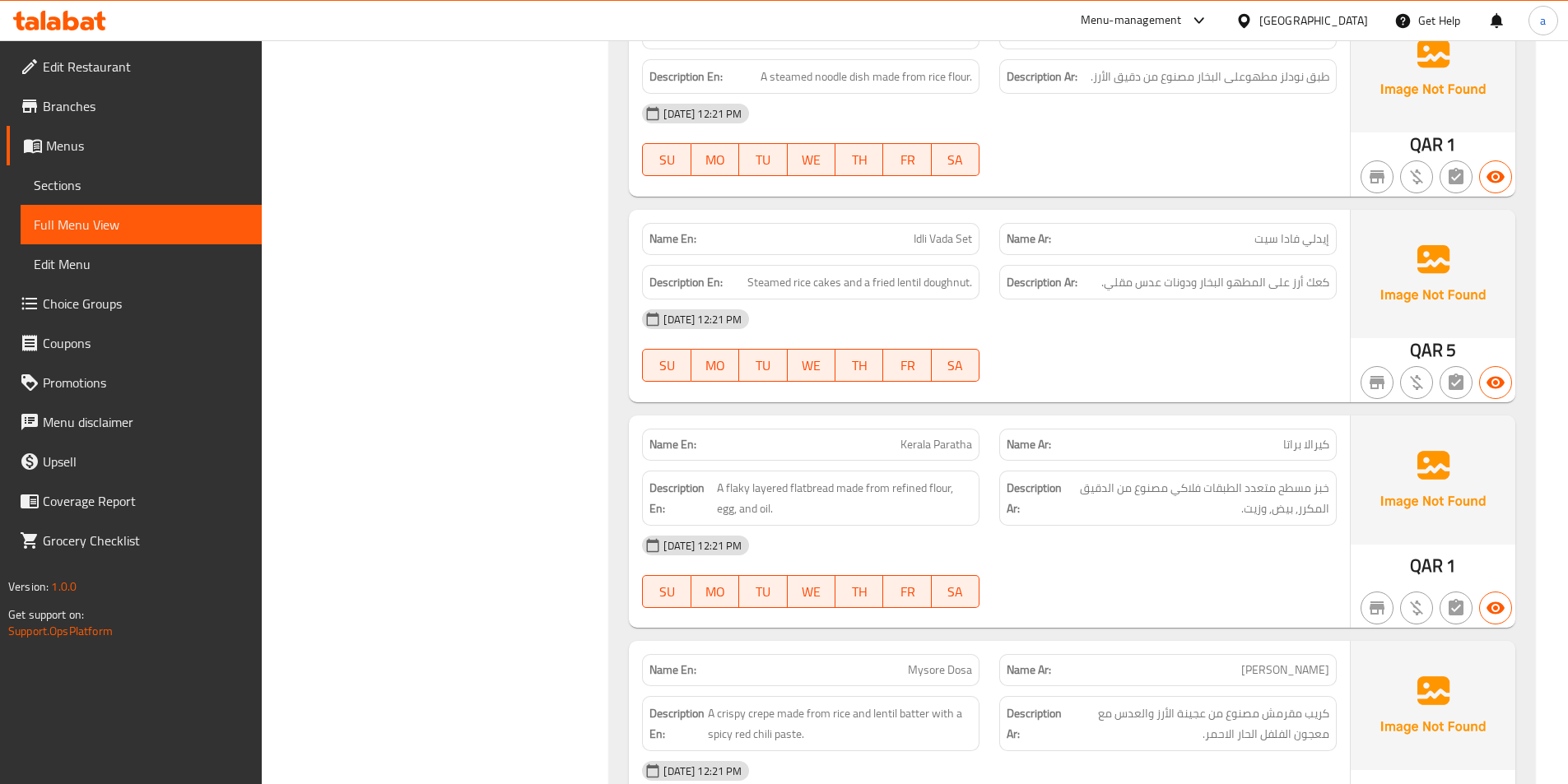
scroll to position [2385, 0]
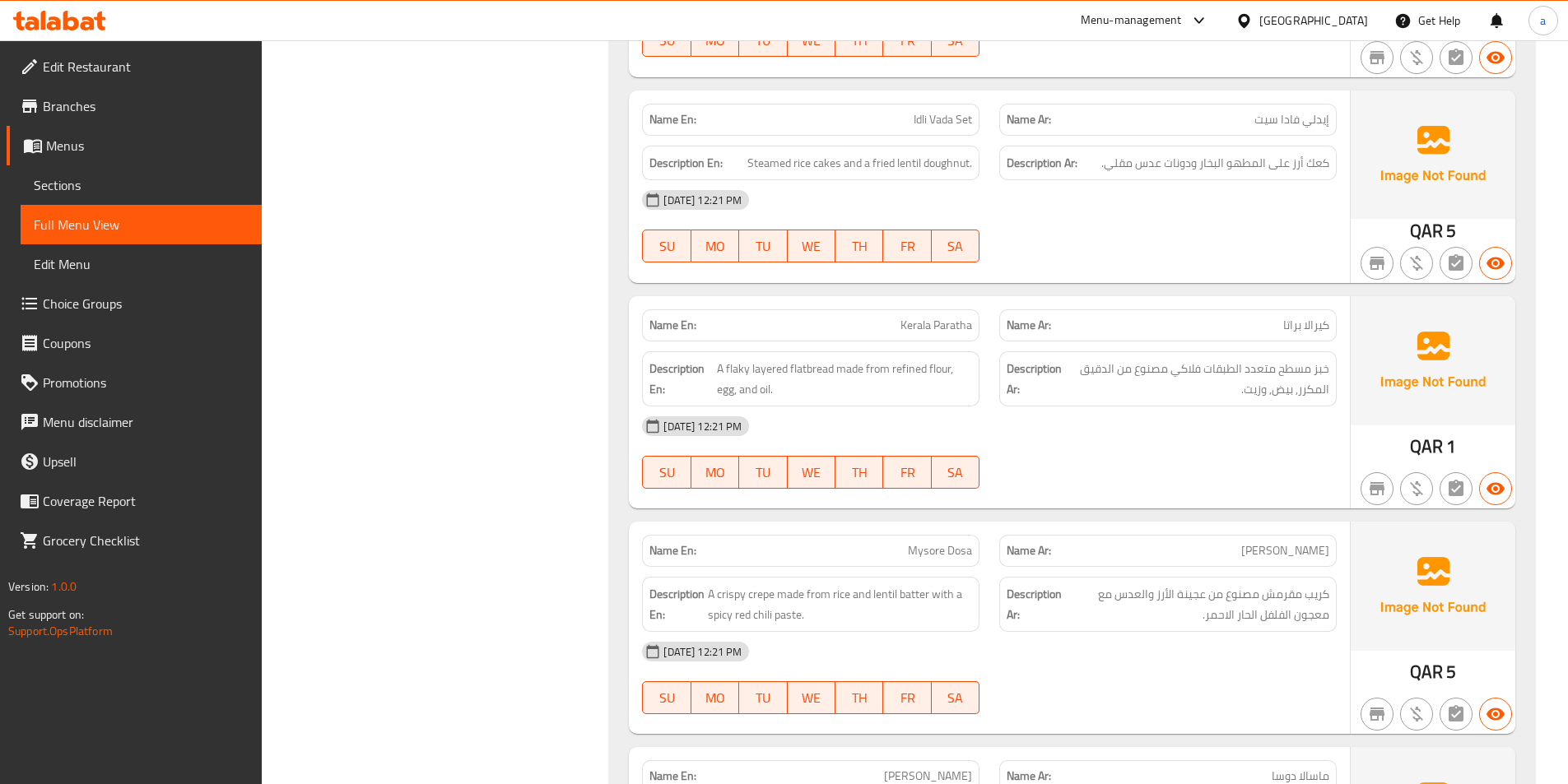
click at [960, 122] on span "Idli Vada Set" at bounding box center [943, 120] width 59 height 18
copy span "Idli Vada Set"
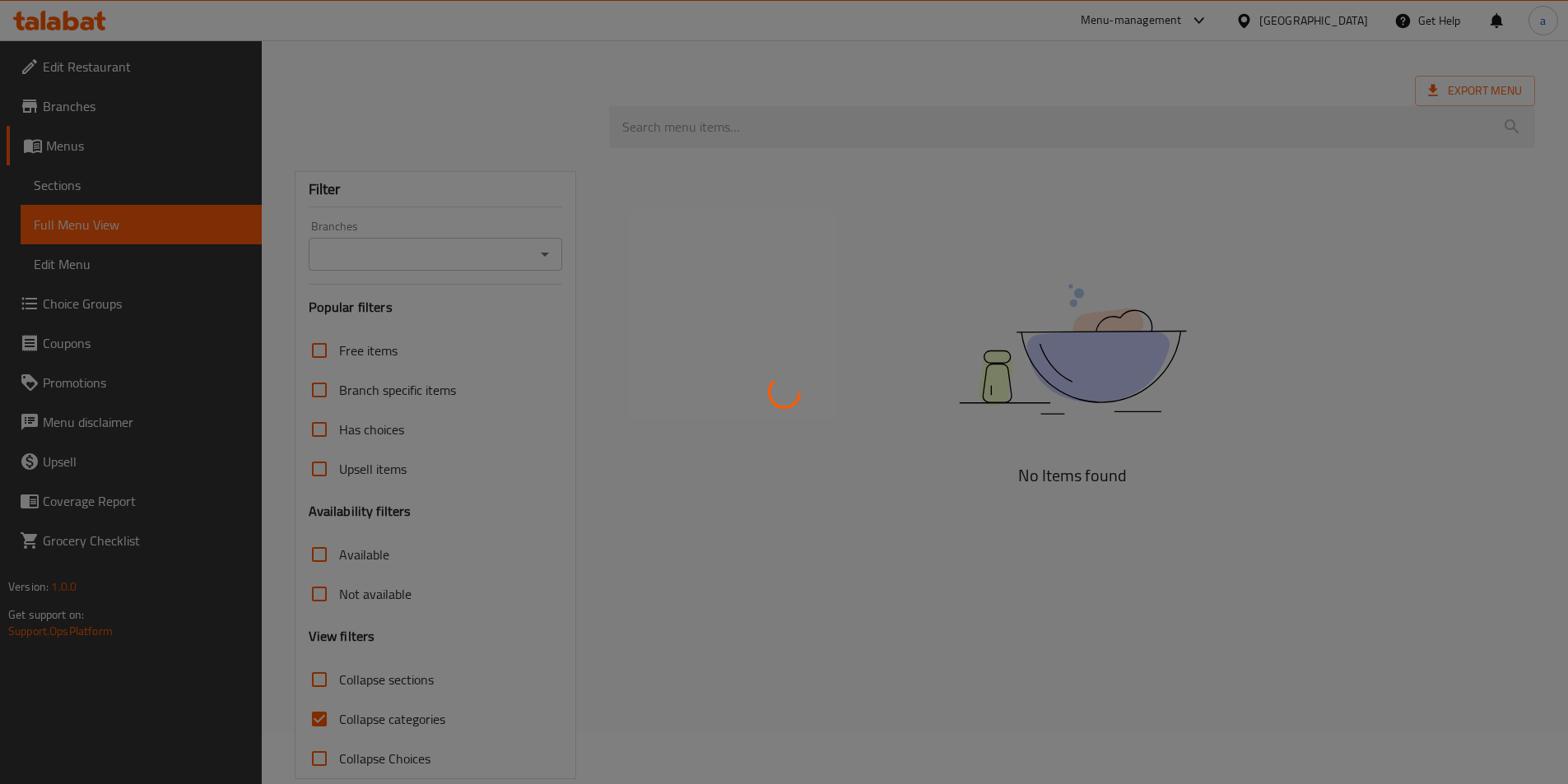
scroll to position [79, 0]
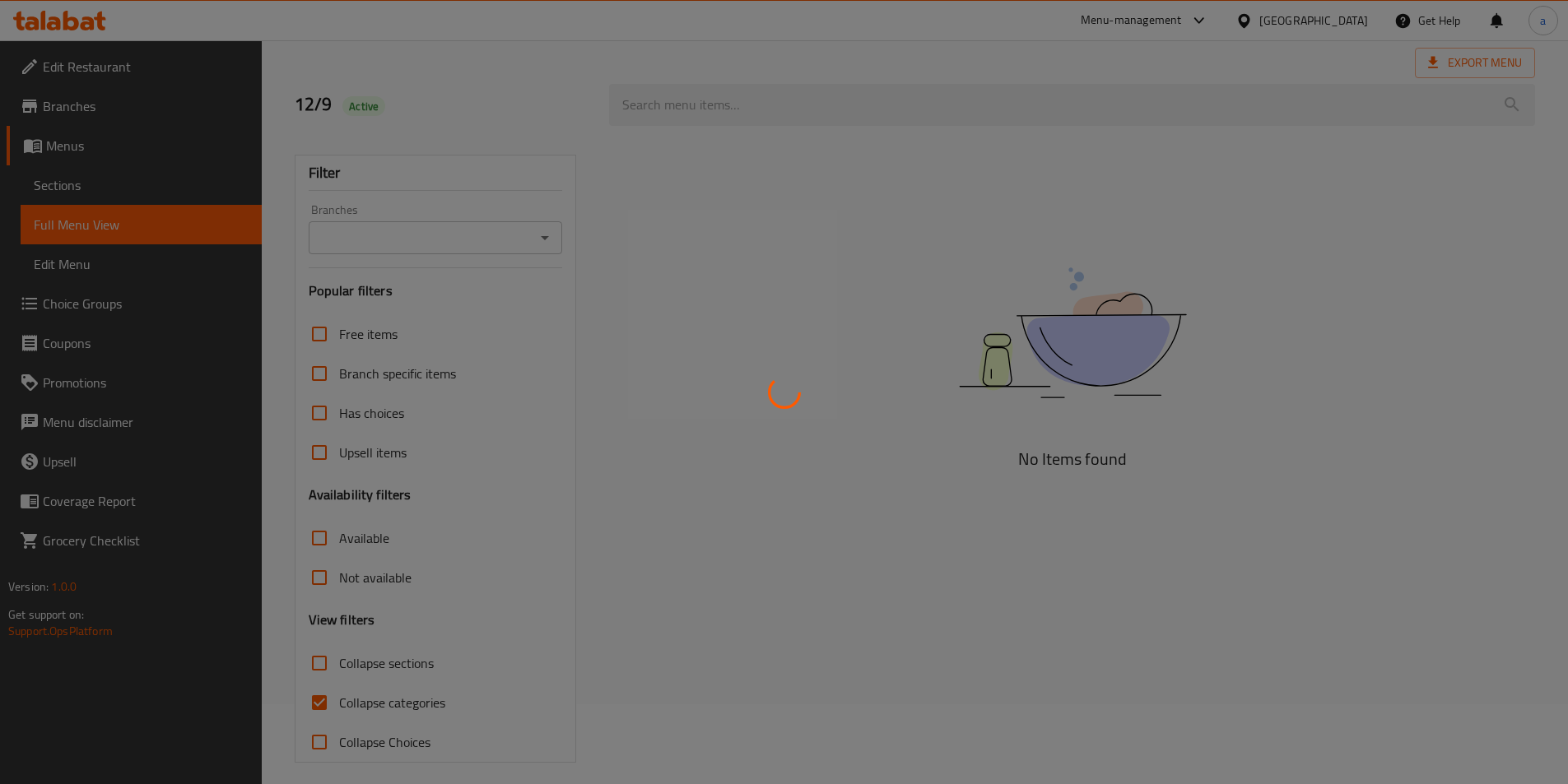
click at [321, 701] on div at bounding box center [784, 392] width 1568 height 784
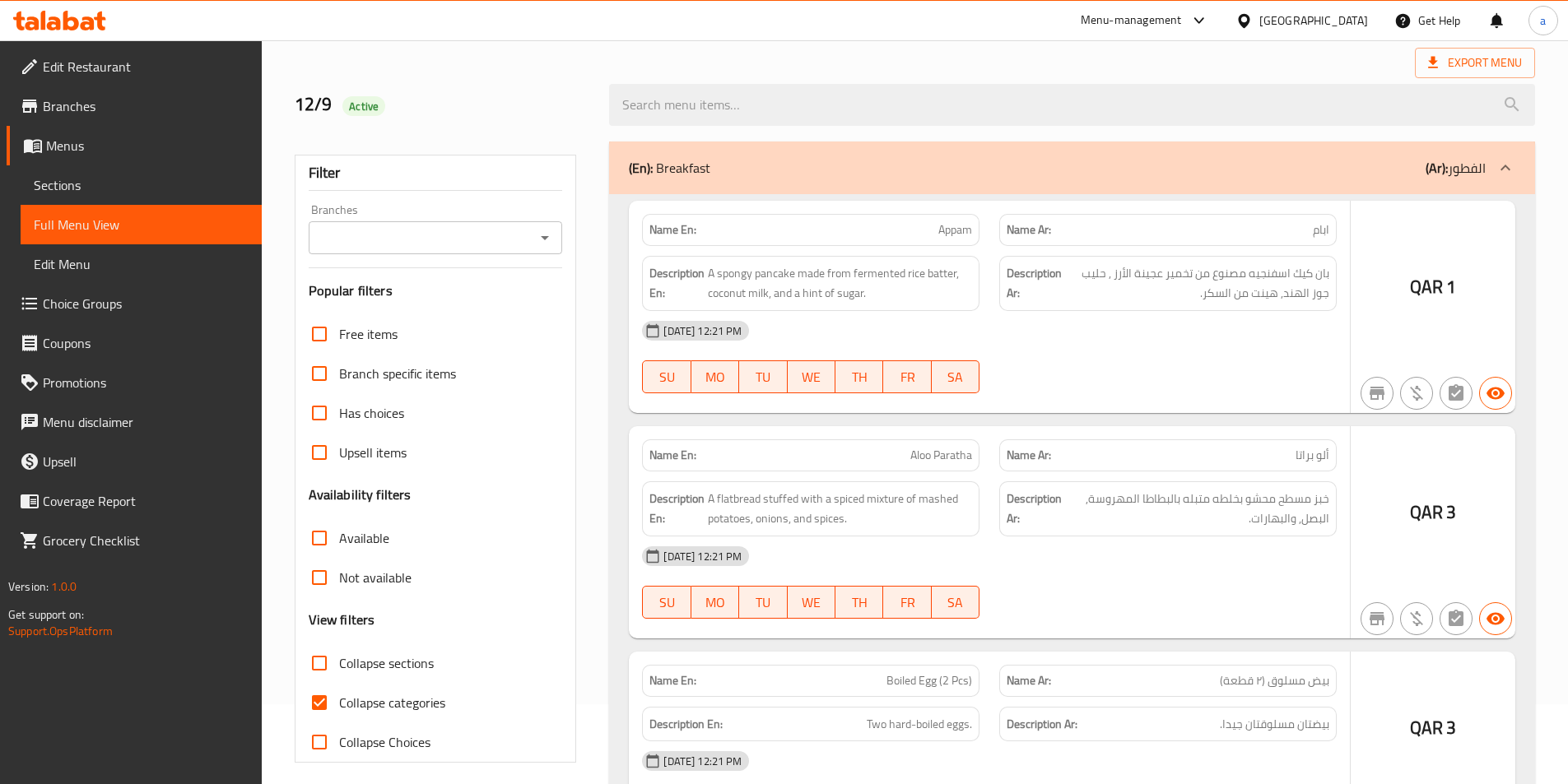
click at [321, 701] on div at bounding box center [784, 392] width 1568 height 784
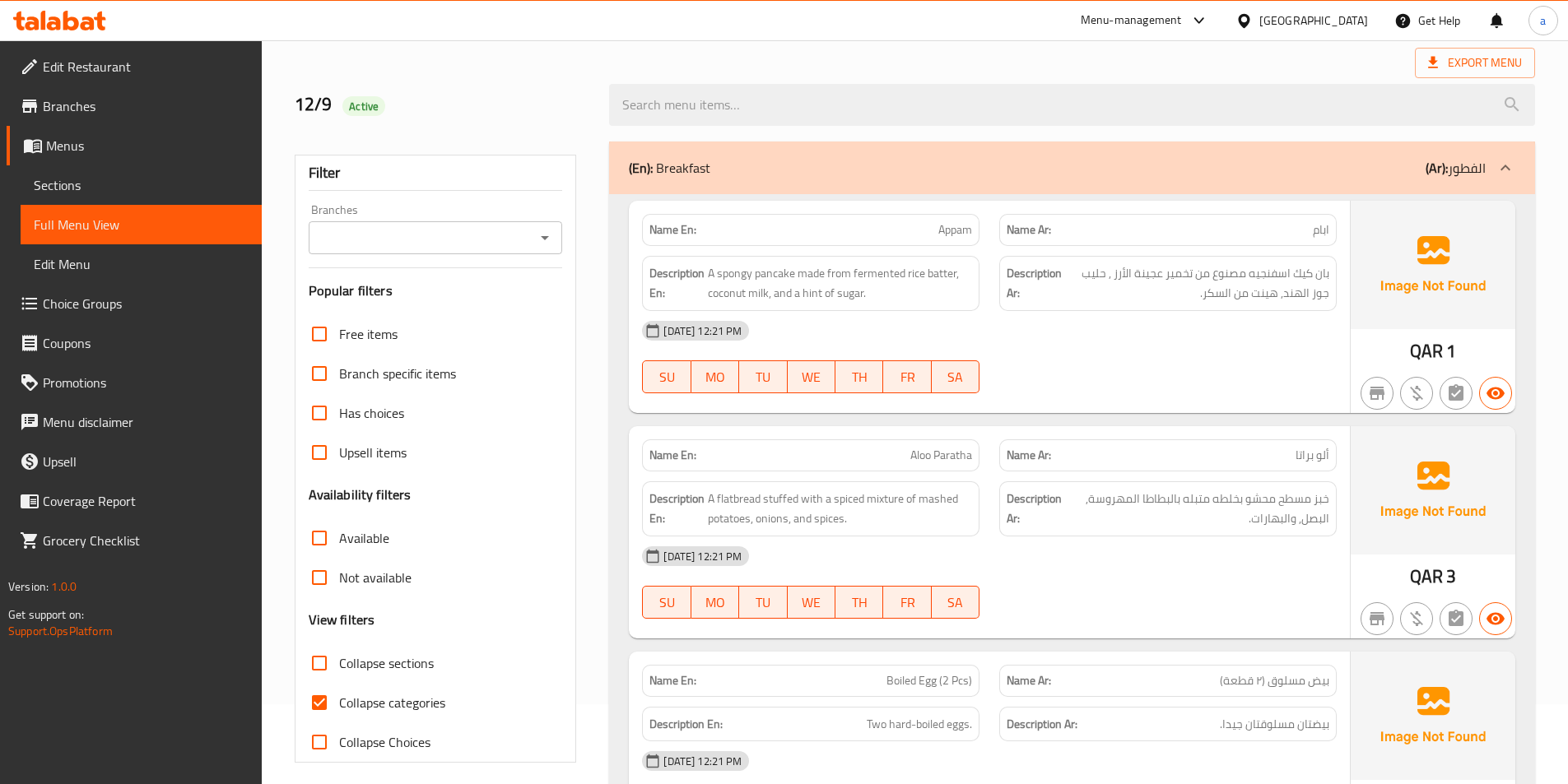
click at [321, 703] on input "Collapse categories" at bounding box center [319, 703] width 39 height 39
checkbox input "false"
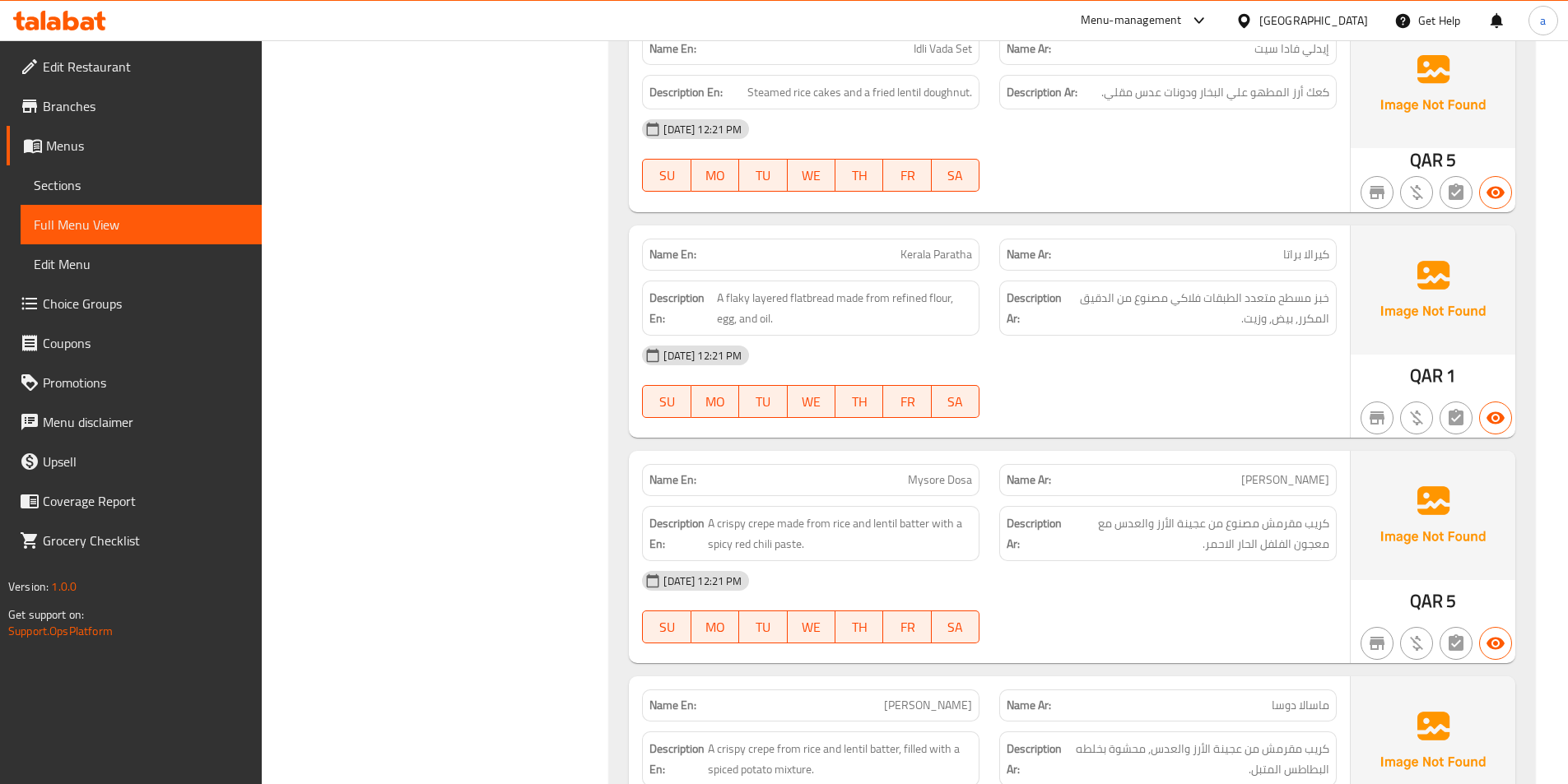
scroll to position [2547, 0]
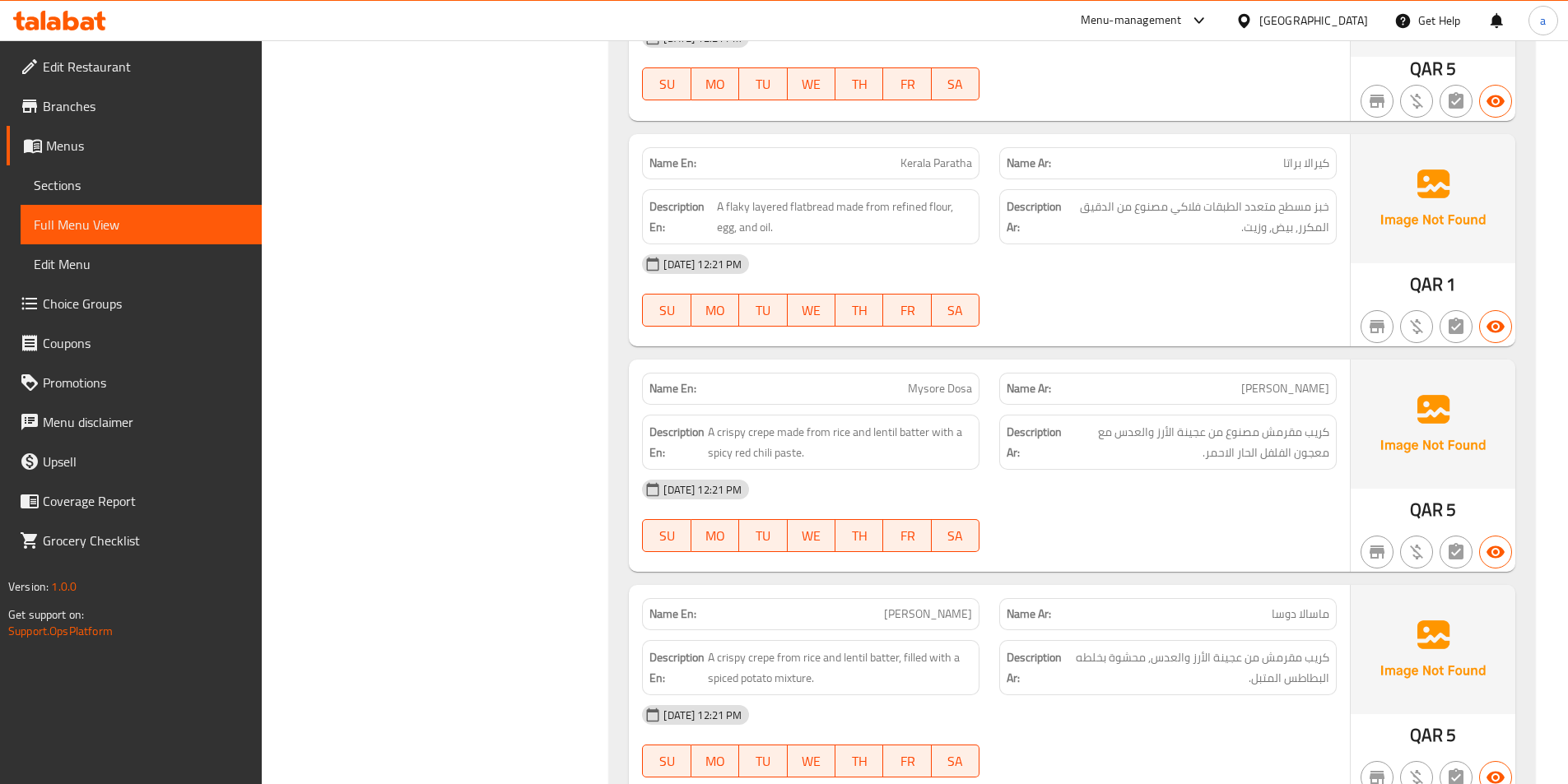
click at [1137, 281] on div "[DATE] 12:21 PM" at bounding box center [990, 264] width 715 height 39
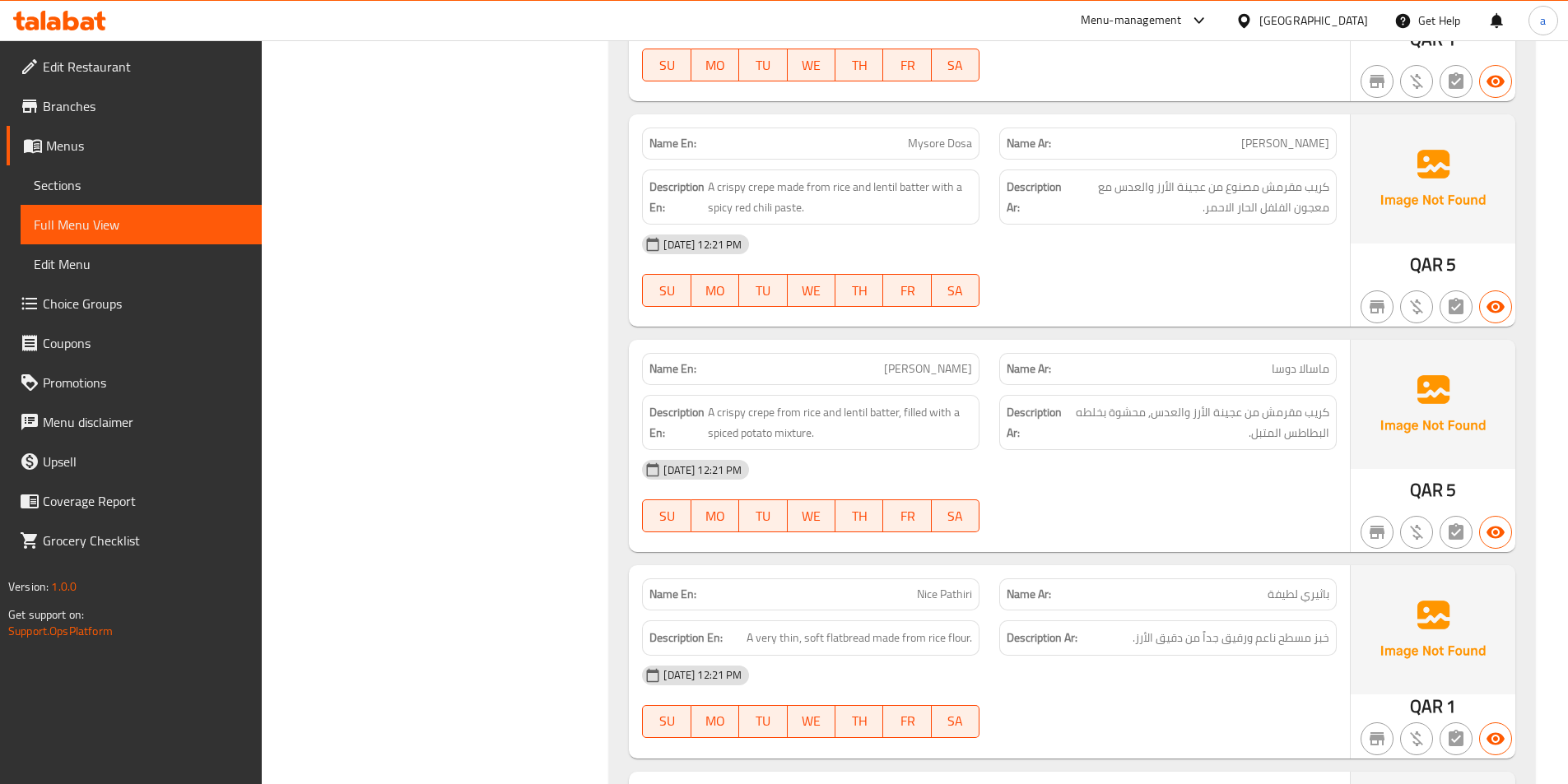
scroll to position [2794, 0]
click at [1100, 247] on div "[DATE] 12:21 PM" at bounding box center [990, 242] width 715 height 39
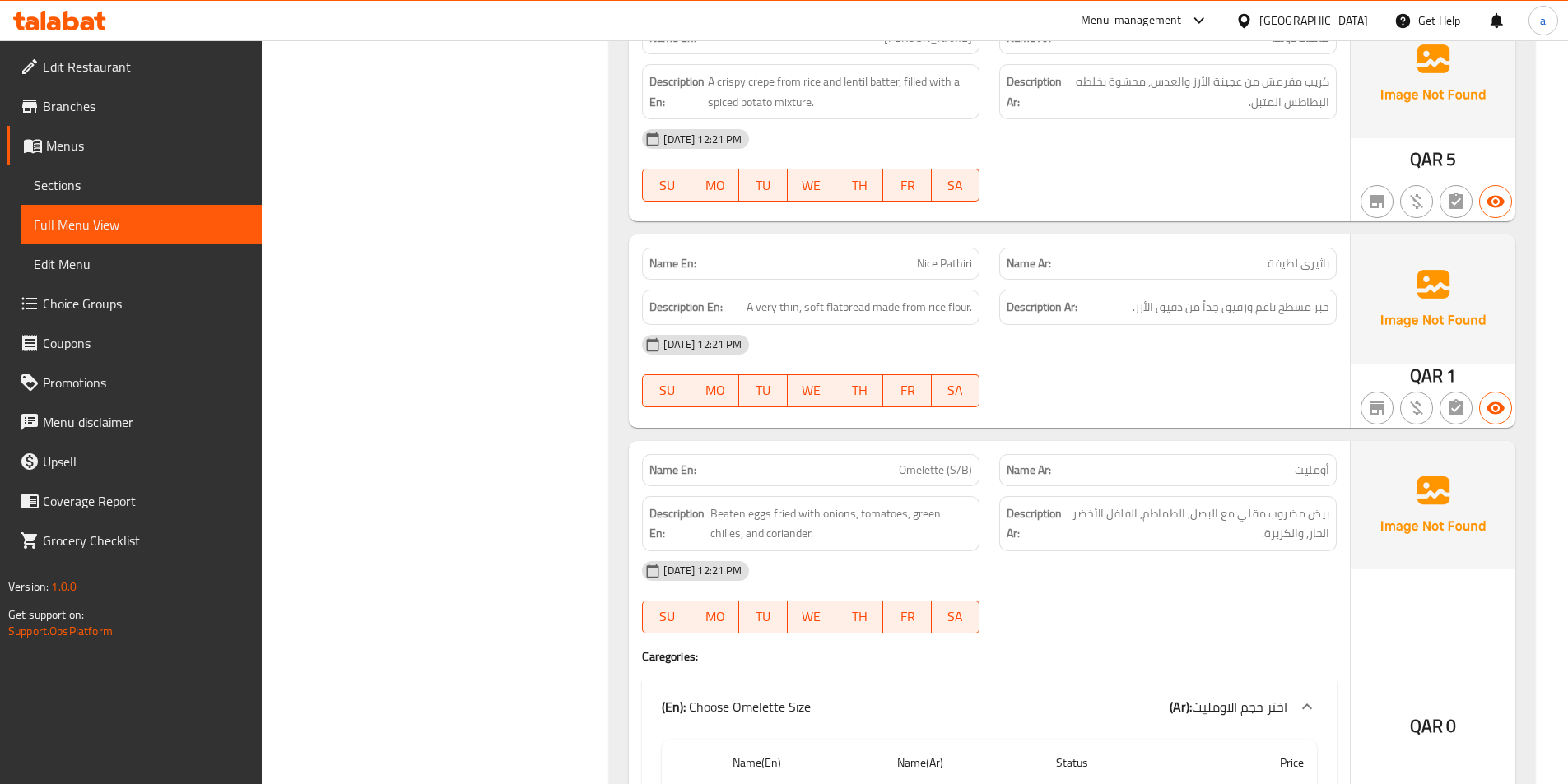
scroll to position [3041, 0]
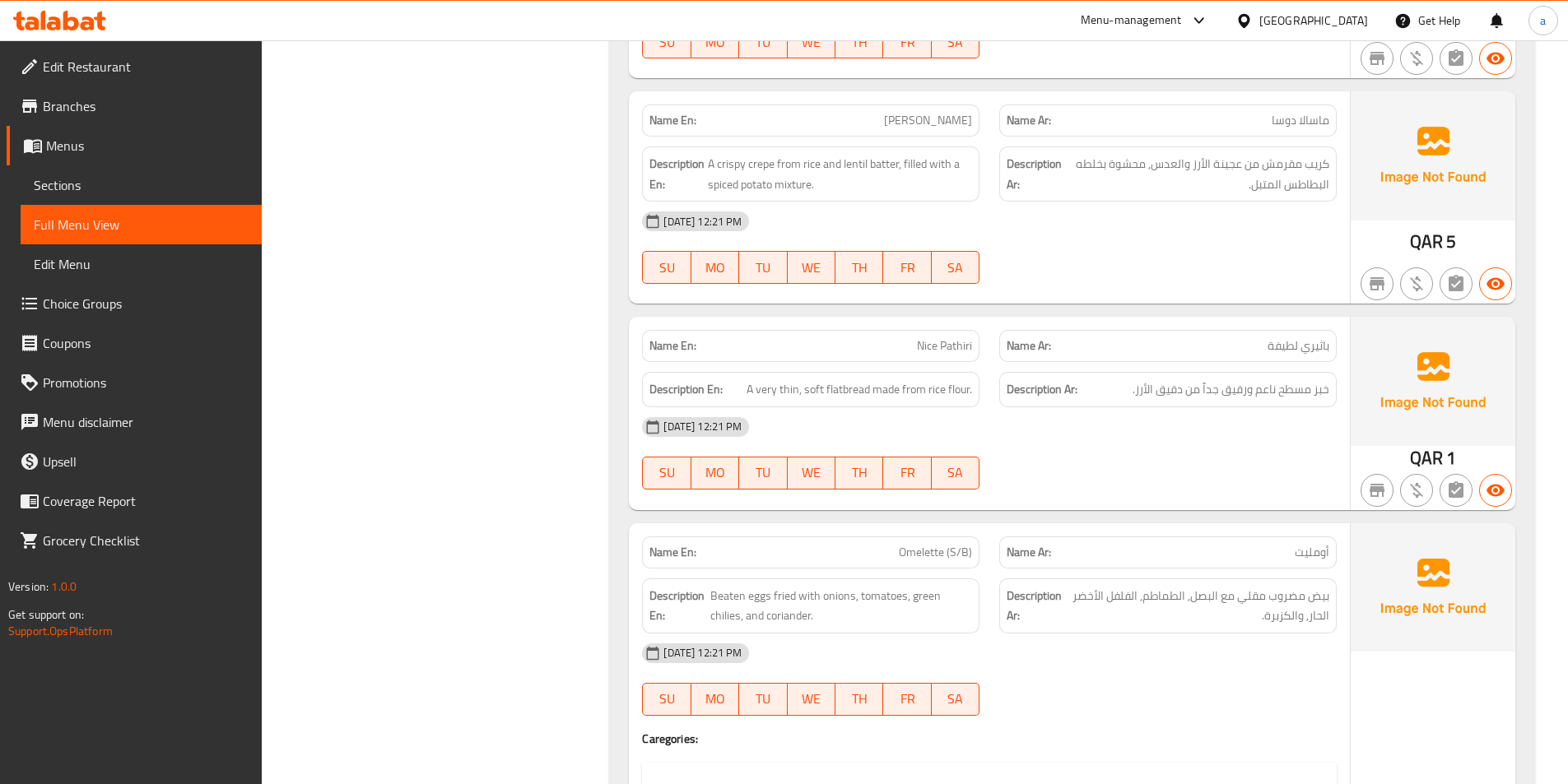
click at [1070, 237] on div "[DATE] 12:21 PM" at bounding box center [990, 221] width 715 height 39
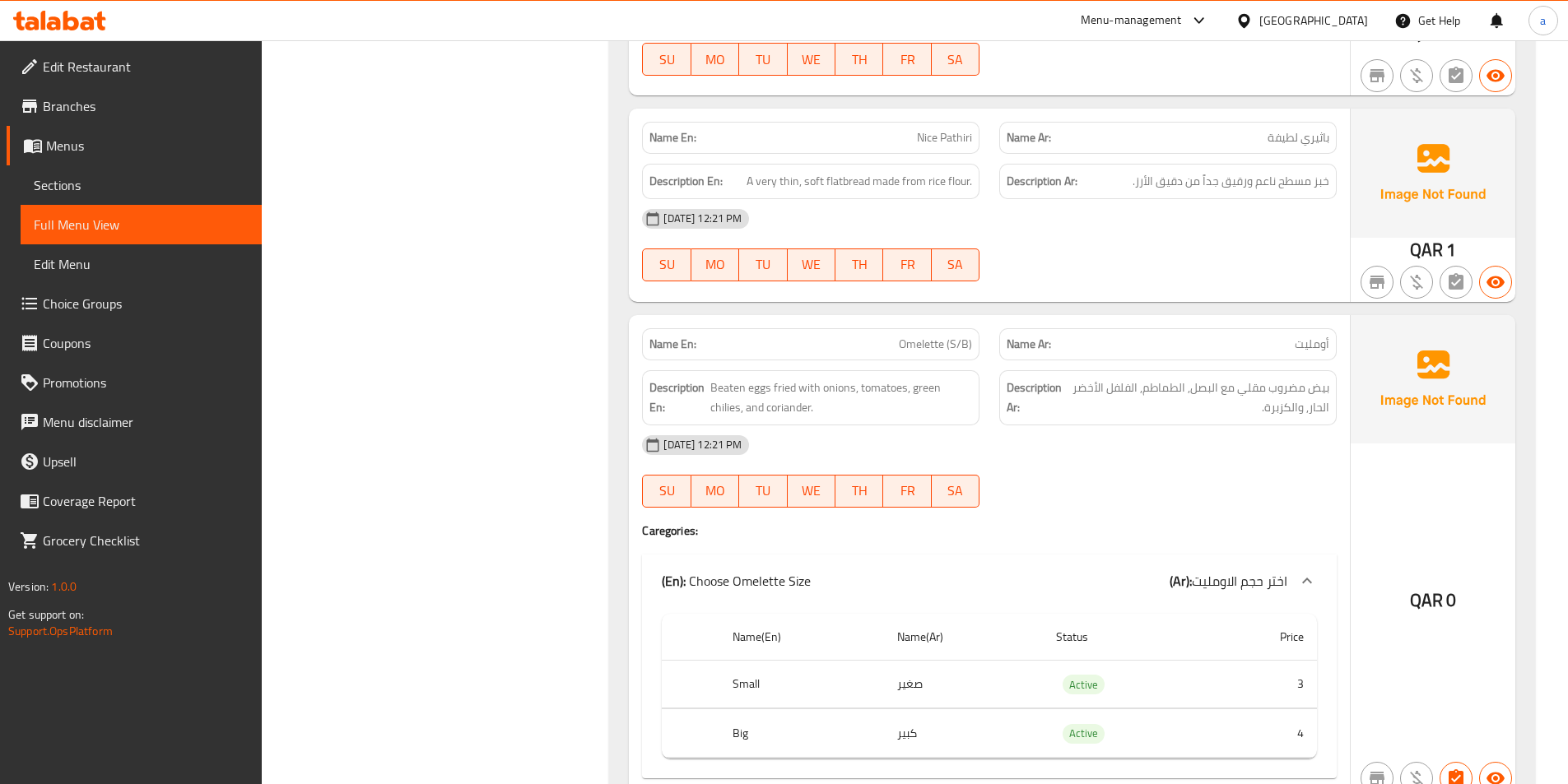
scroll to position [3287, 0]
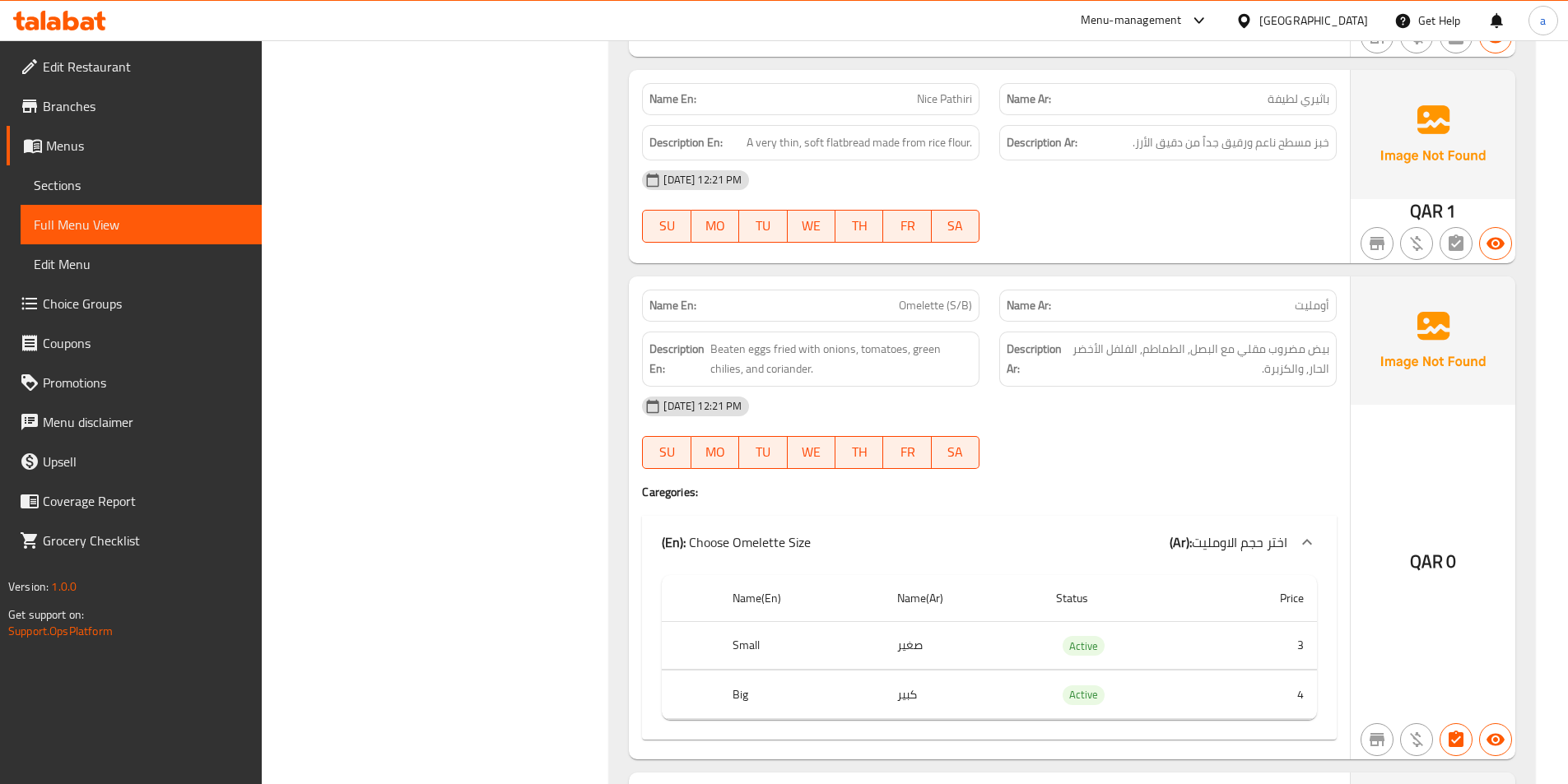
click at [948, 108] on span "Nice Pathiri" at bounding box center [945, 99] width 55 height 18
copy span "Nice Pathiri"
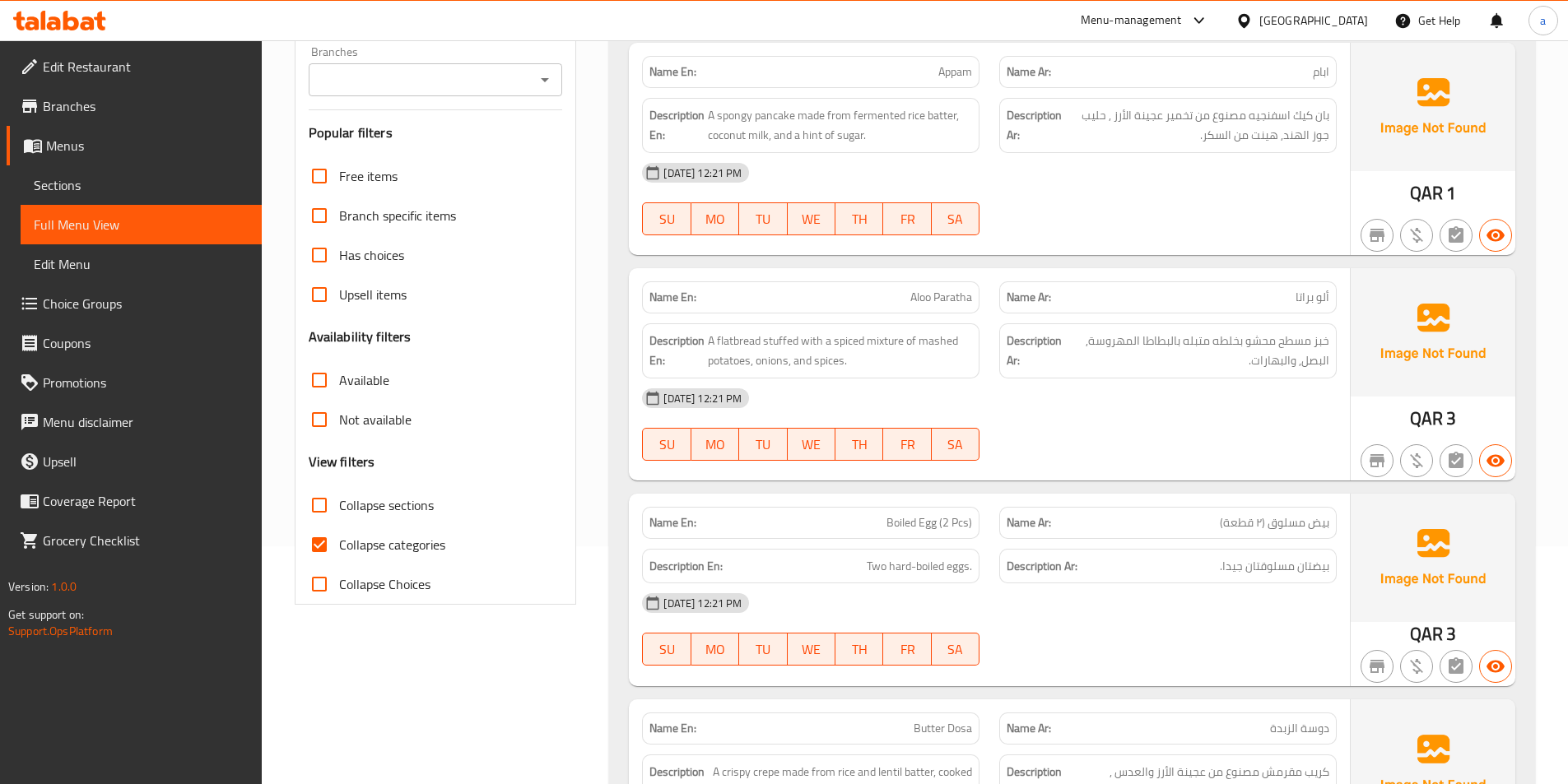
scroll to position [246, 0]
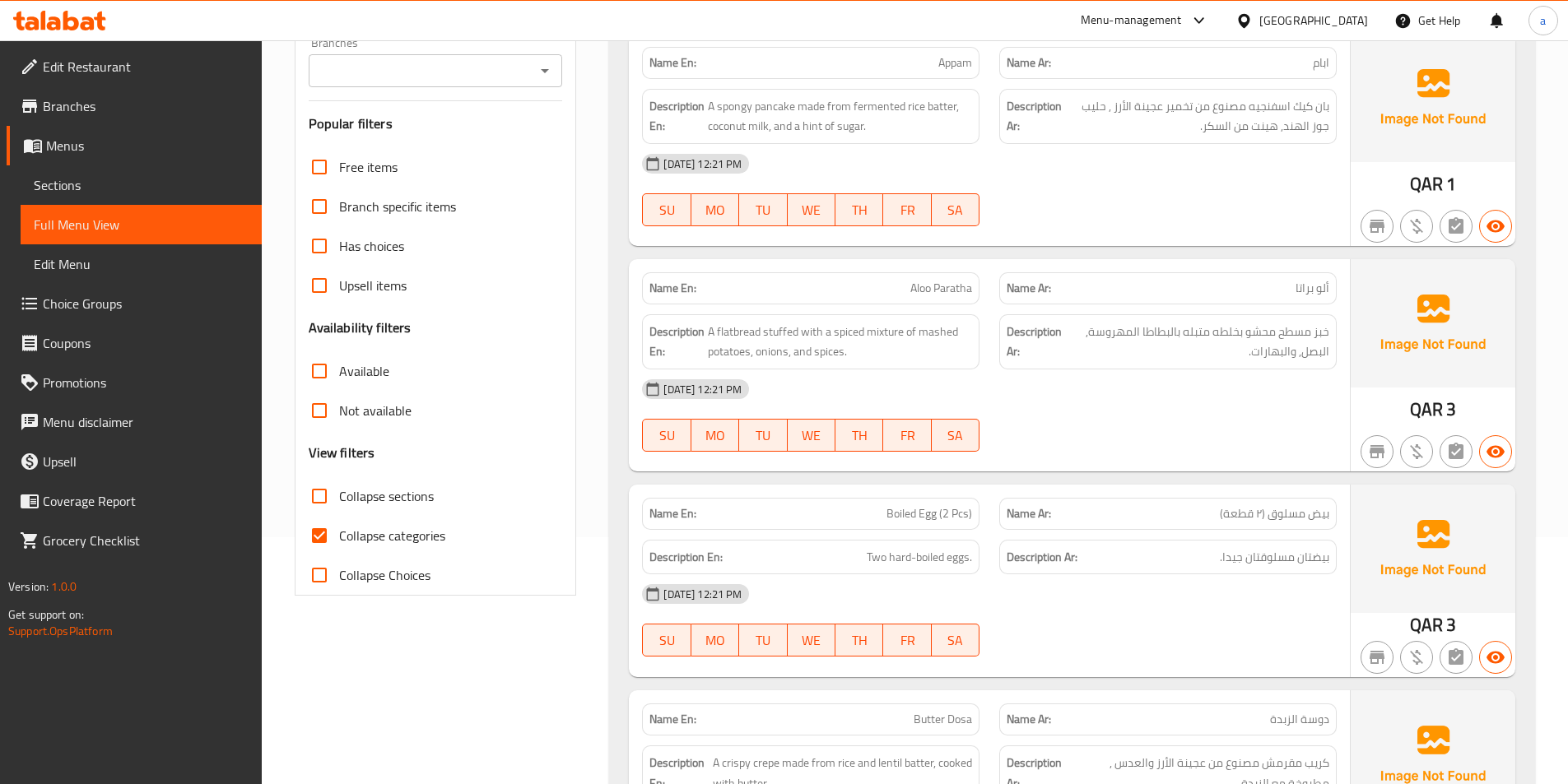
click at [302, 539] on input "Collapse categories" at bounding box center [319, 536] width 39 height 39
checkbox input "false"
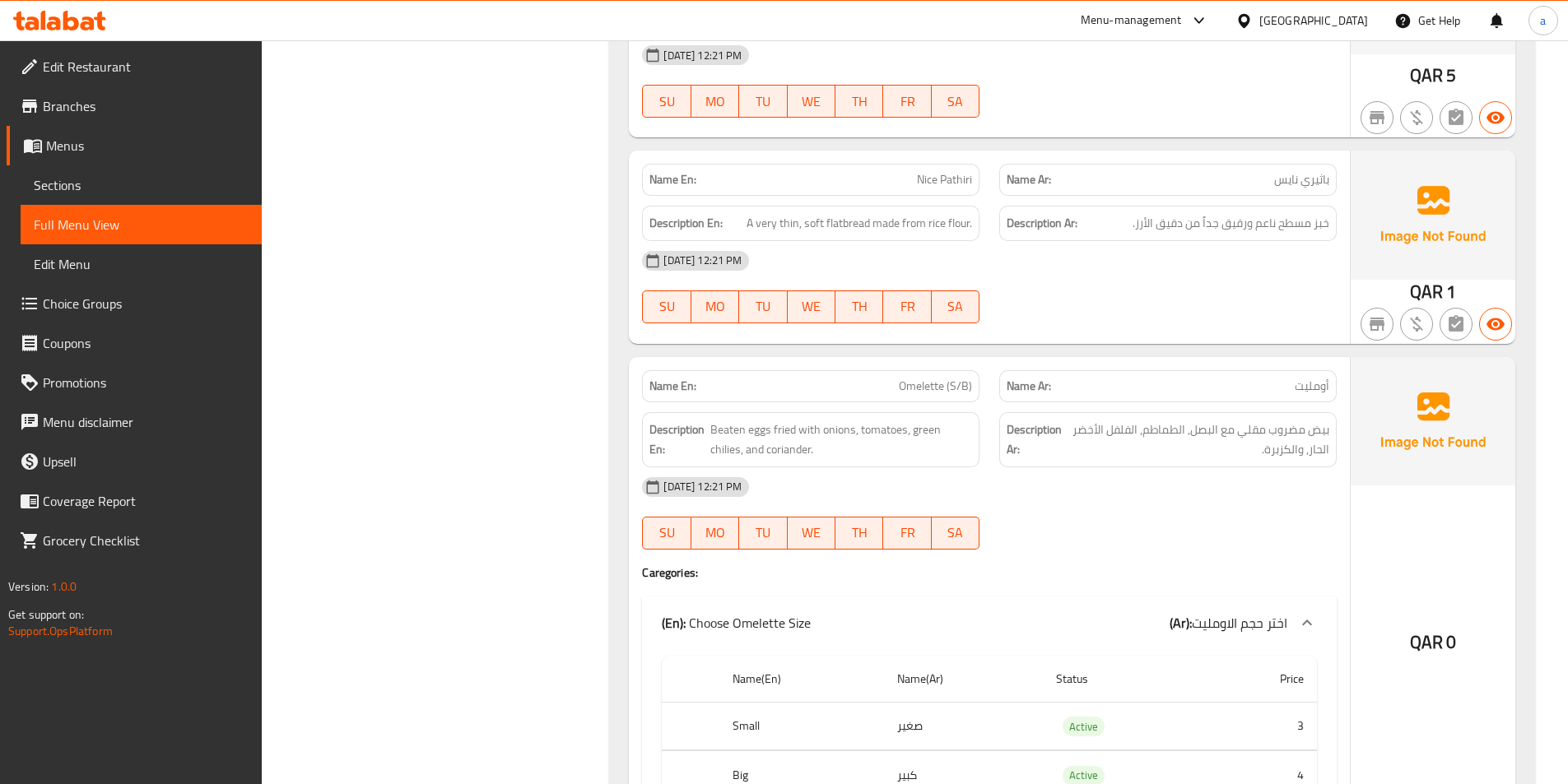
scroll to position [3208, 0]
click at [1096, 284] on div "[DATE] 12:21 PM SU MO TU WE TH FR SA" at bounding box center [990, 287] width 715 height 92
click at [1229, 285] on div "[DATE] 12:21 PM SU MO TU WE TH FR SA" at bounding box center [990, 287] width 715 height 92
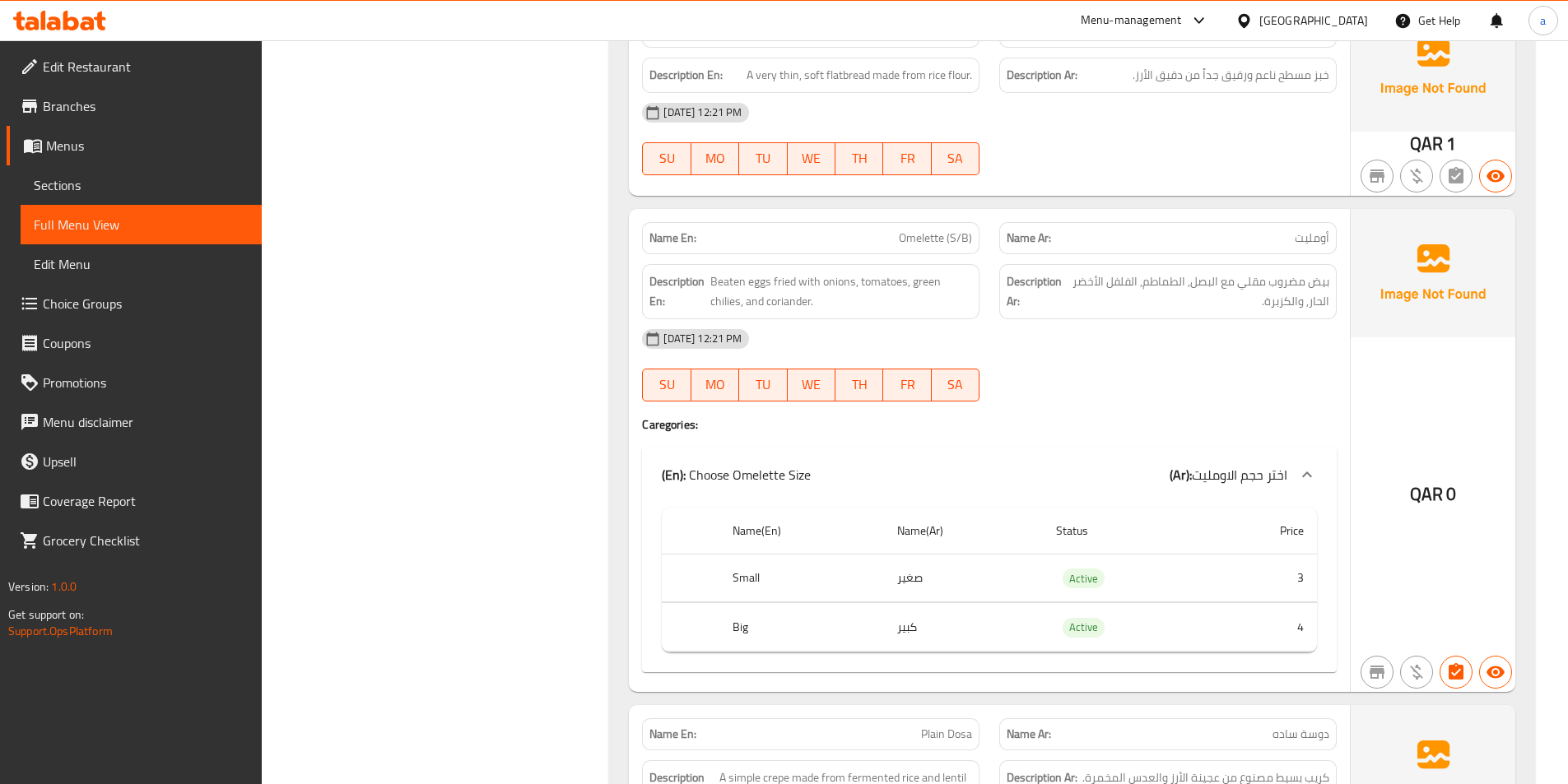
scroll to position [3372, 0]
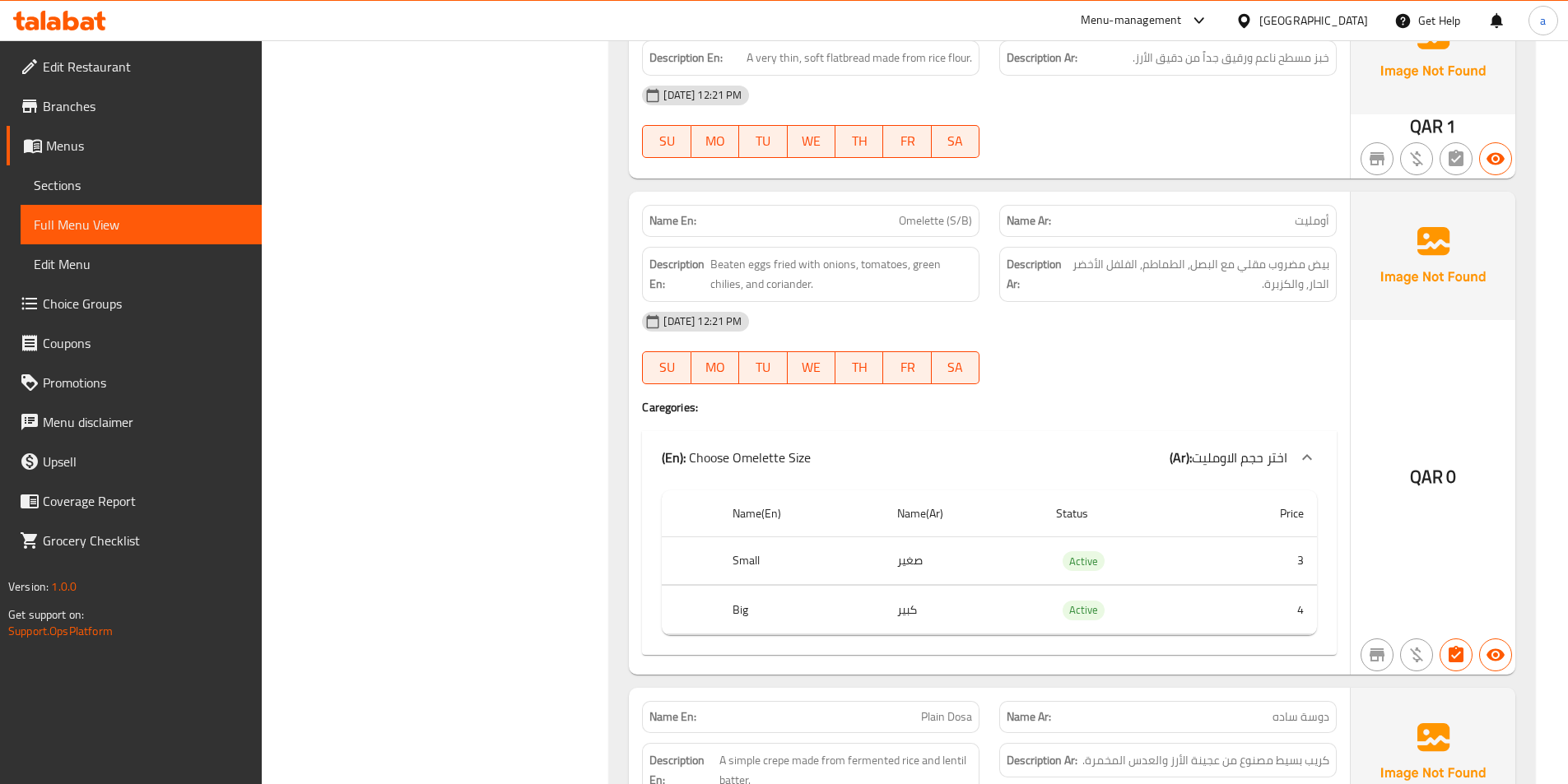
click at [942, 224] on span "Omelette (S/B)" at bounding box center [935, 221] width 74 height 18
copy span "Omelette (S/B)"
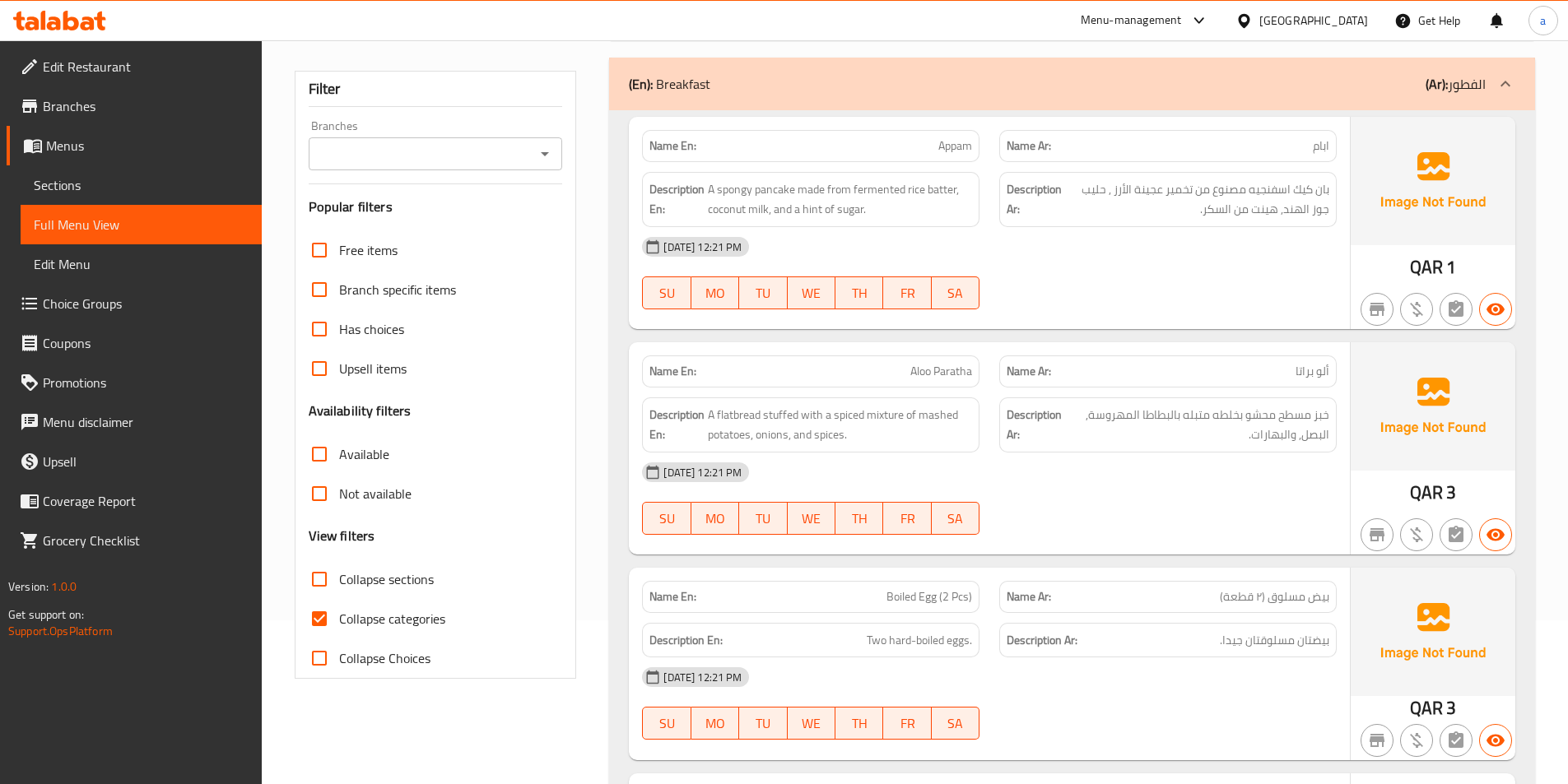
scroll to position [165, 0]
click at [328, 623] on input "Collapse categories" at bounding box center [319, 617] width 39 height 39
checkbox input "false"
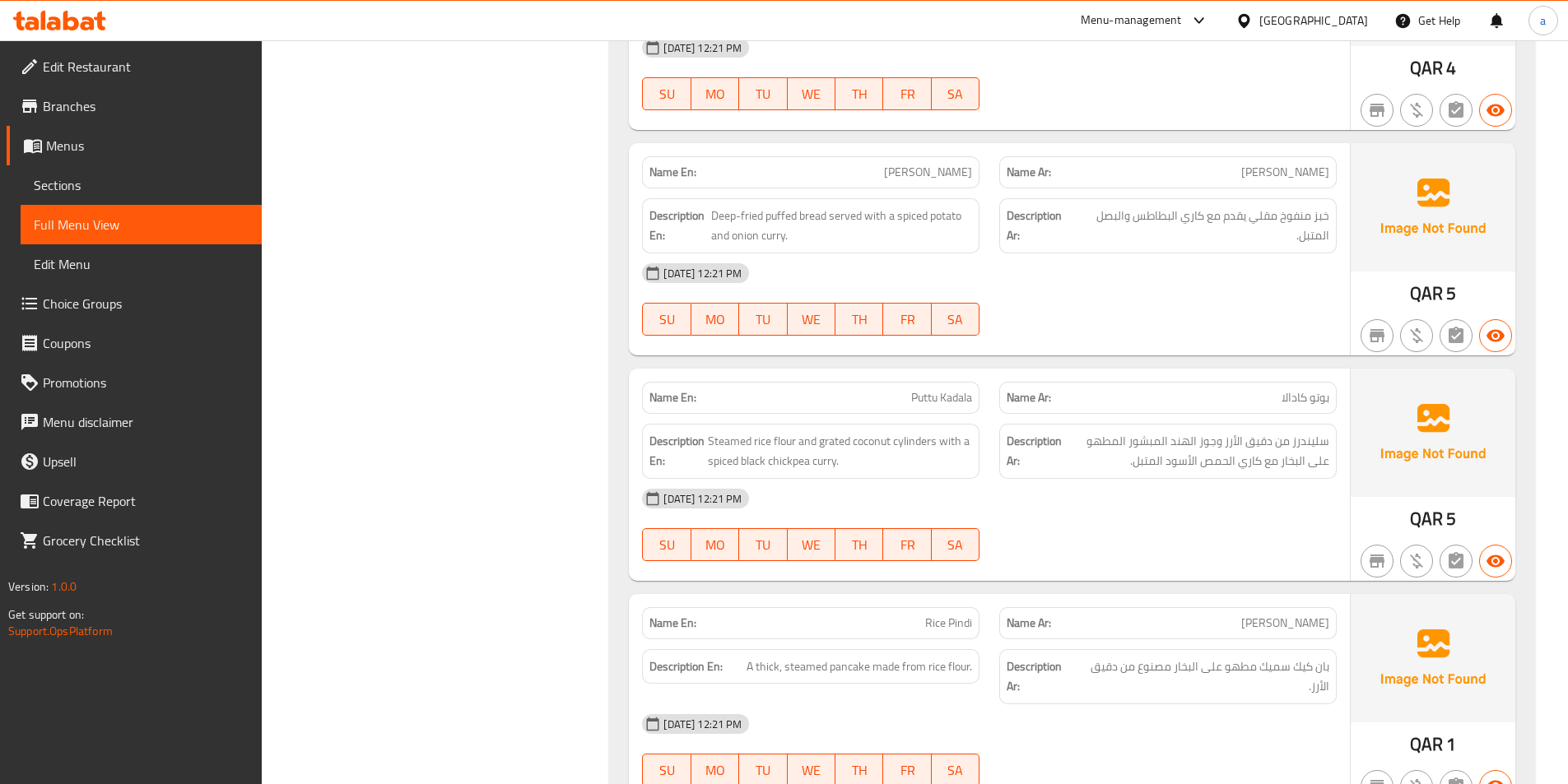
scroll to position [4195, 0]
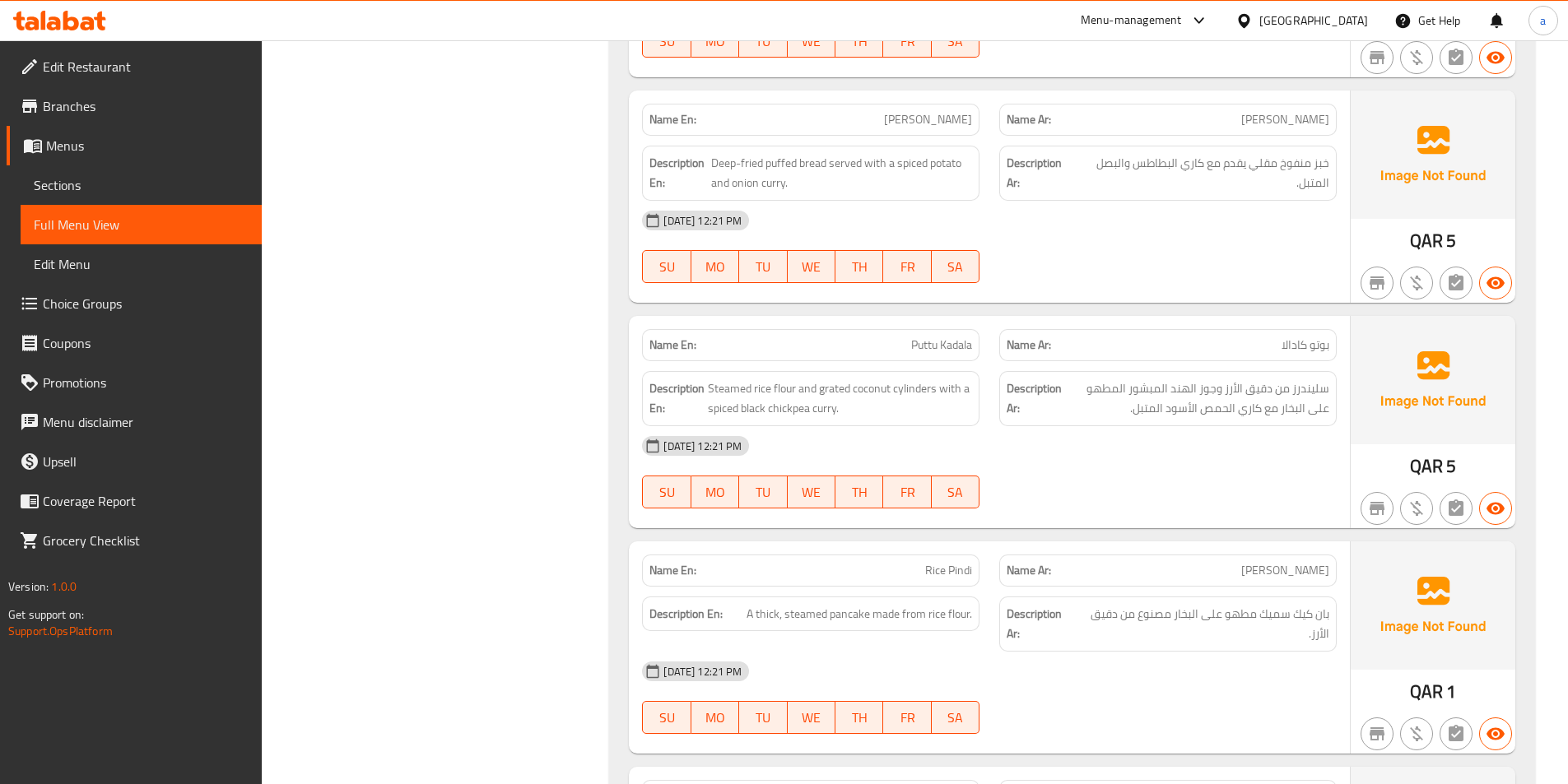
click at [1073, 228] on div "[DATE] 12:21 PM" at bounding box center [990, 221] width 715 height 39
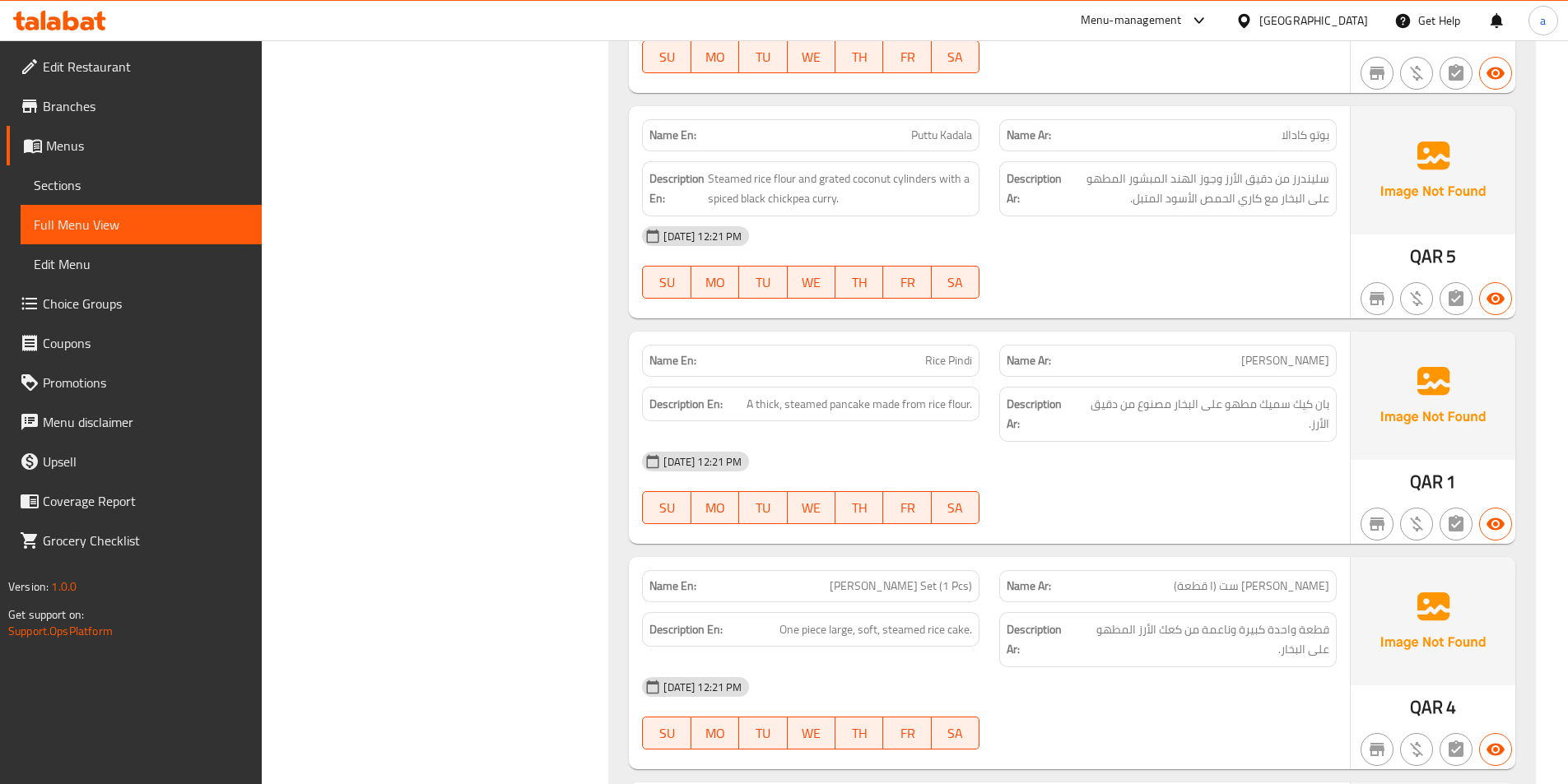
scroll to position [4441, 0]
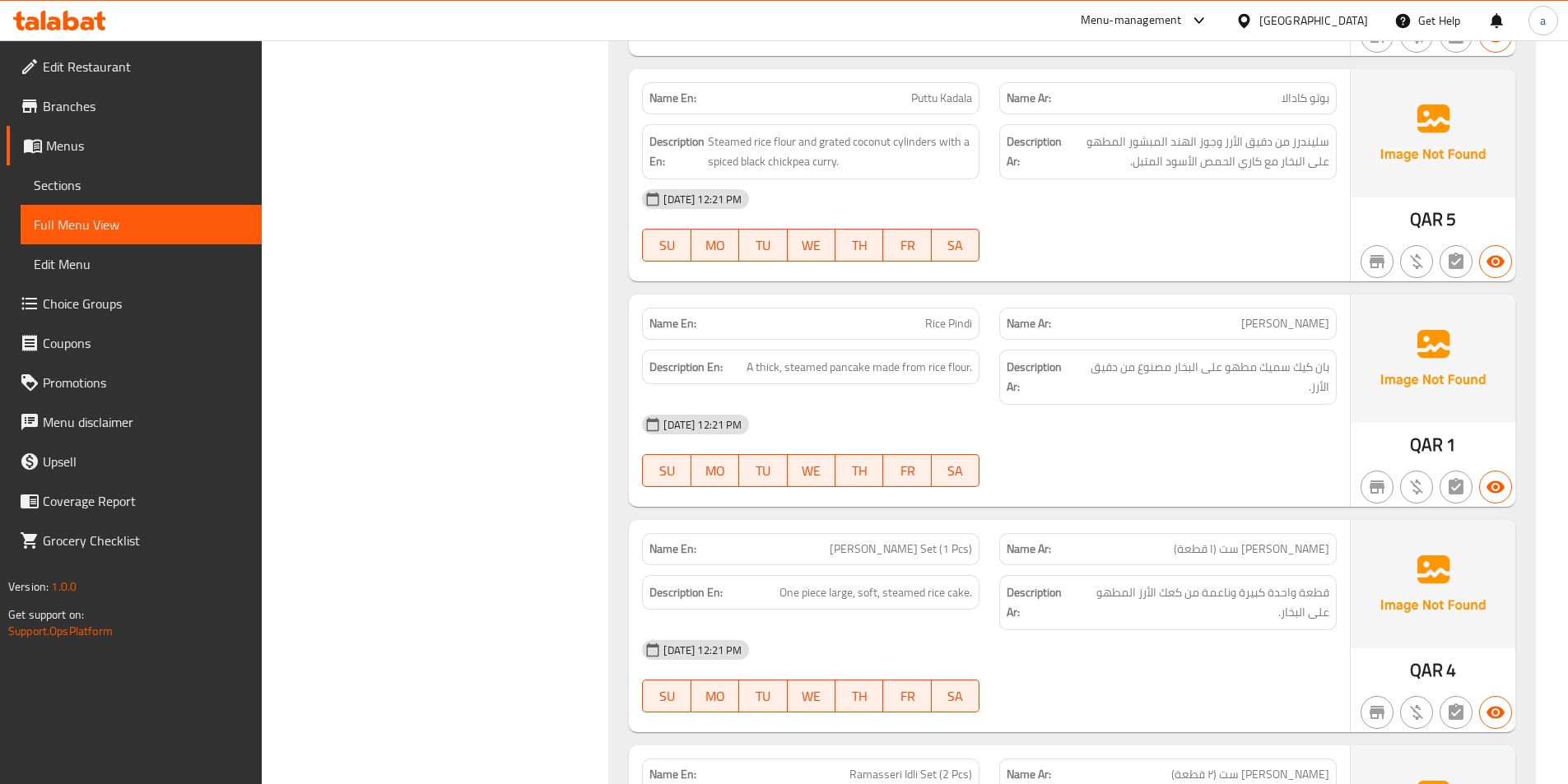
click at [1239, 231] on div "[DATE] 12:21 PM SU MO TU WE TH FR SA" at bounding box center [990, 226] width 715 height 92
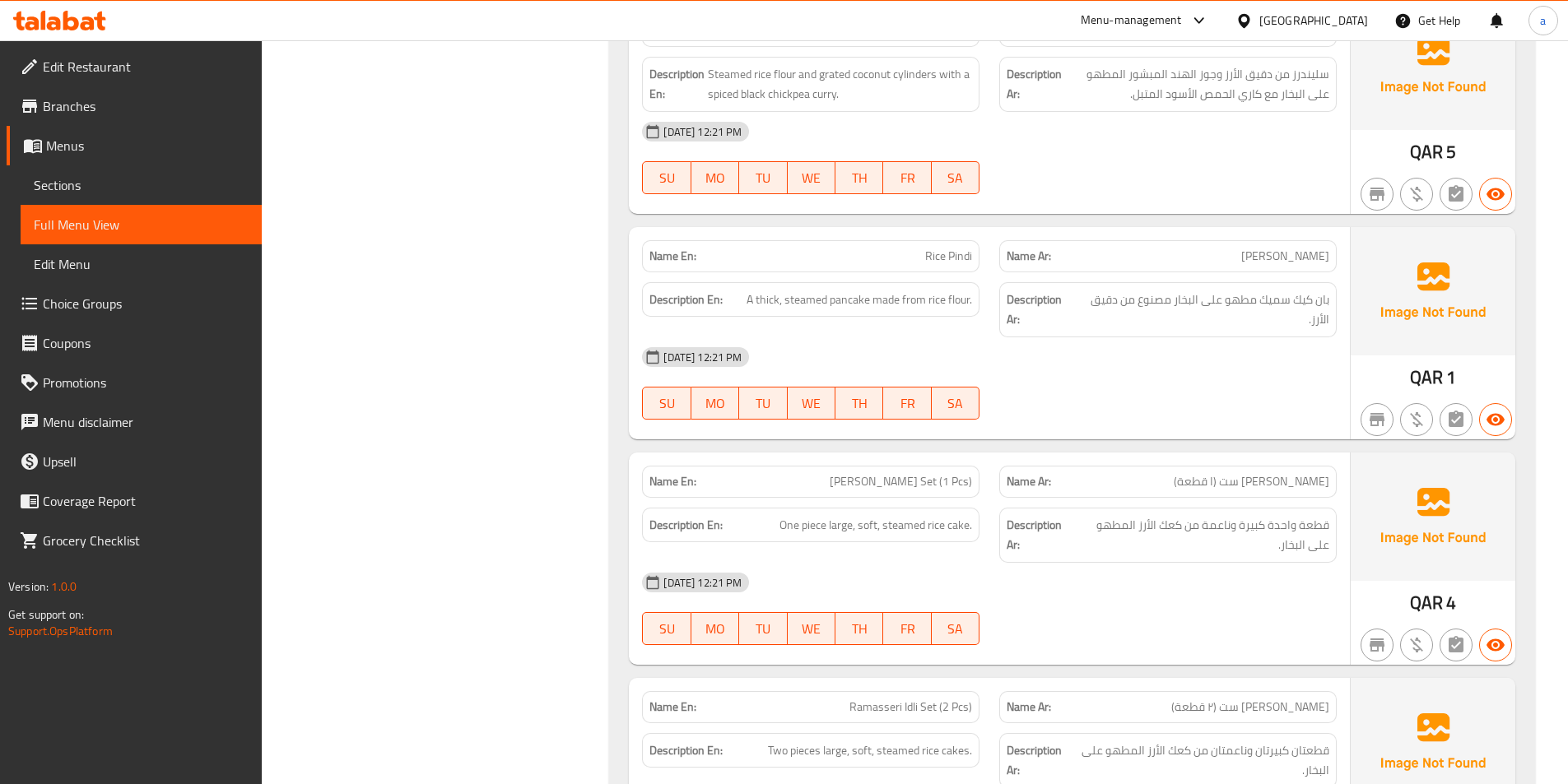
scroll to position [4688, 0]
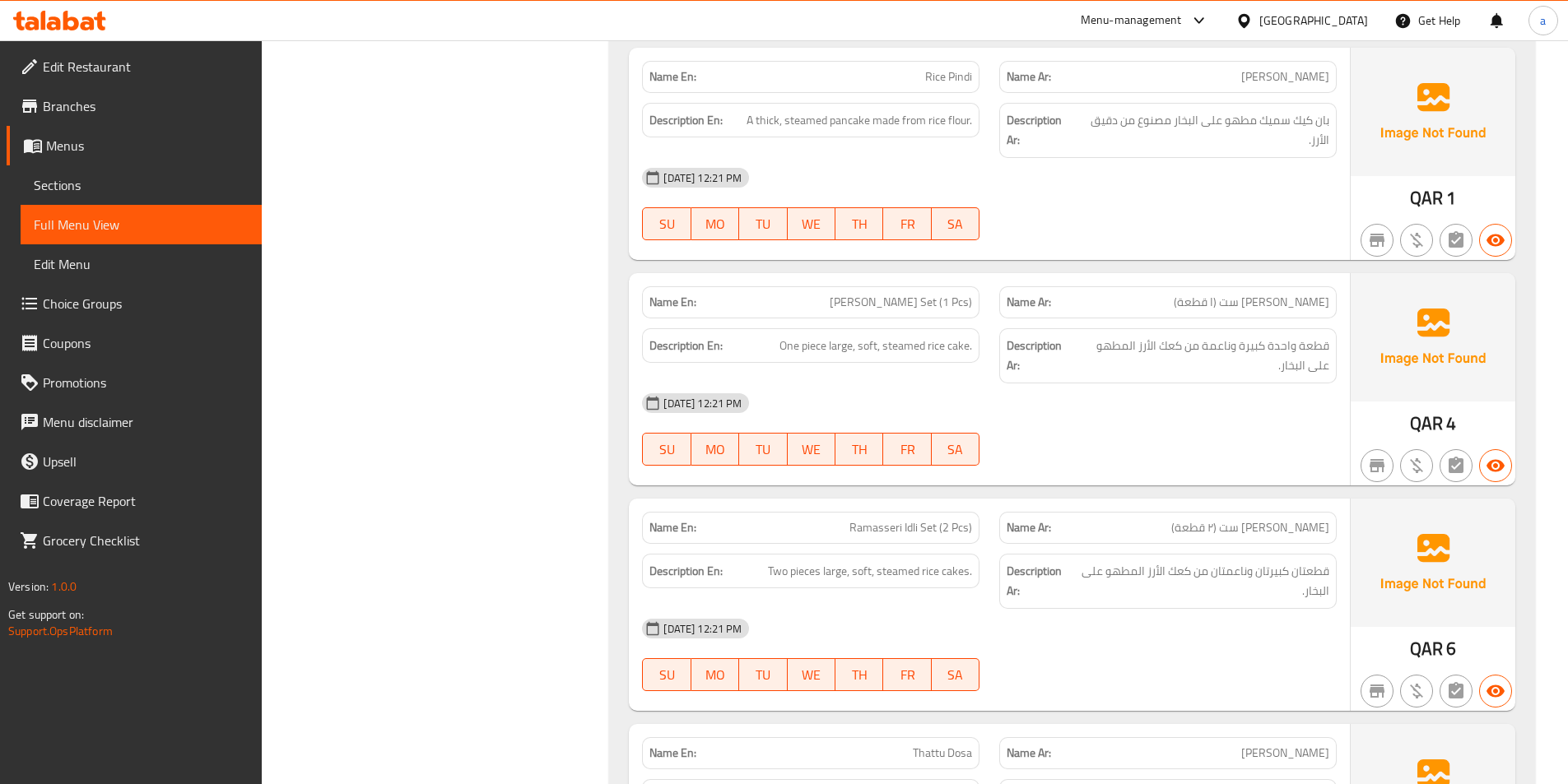
click at [1038, 192] on div "[DATE] 12:21 PM" at bounding box center [990, 178] width 715 height 39
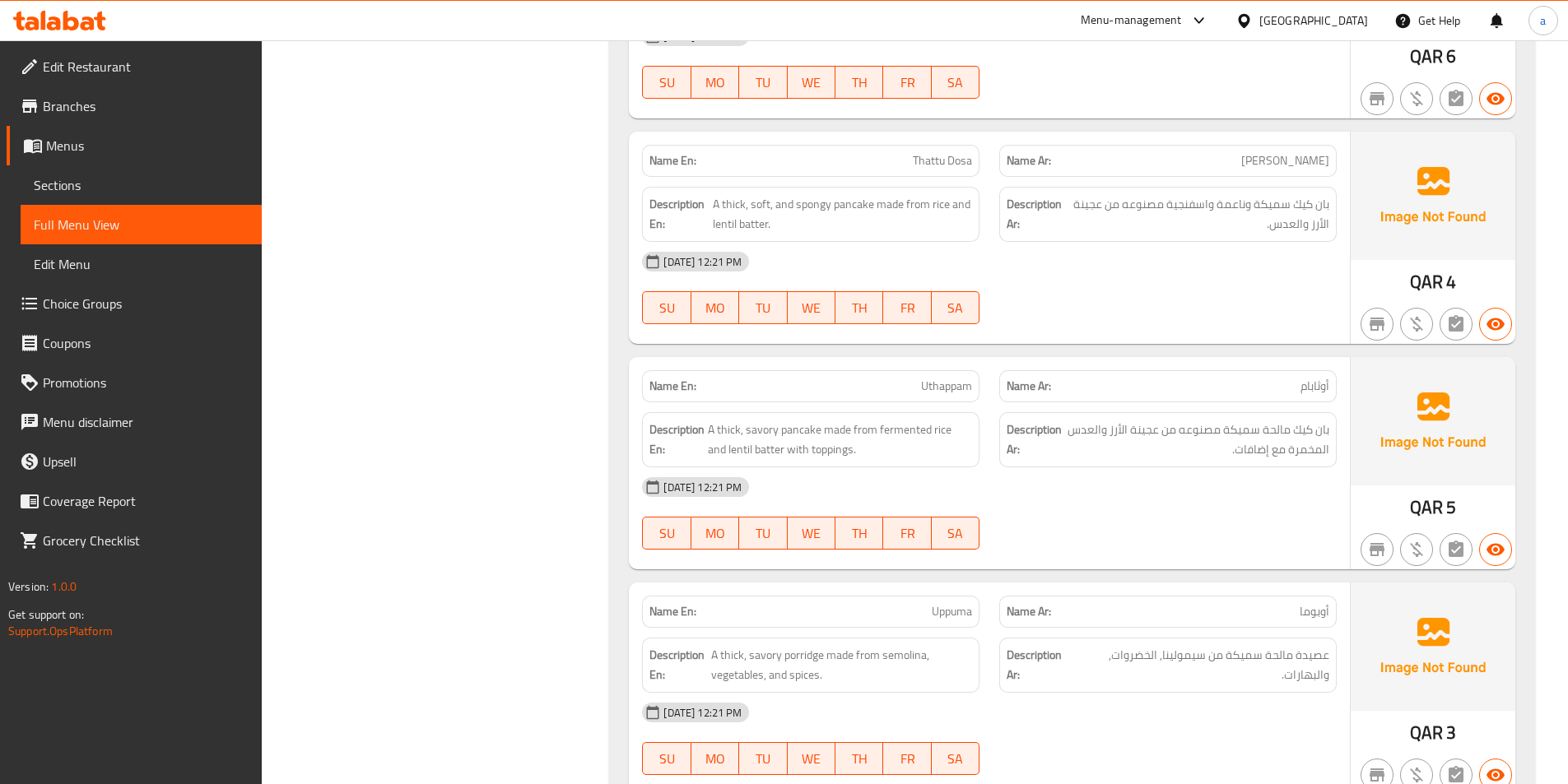
scroll to position [5099, 0]
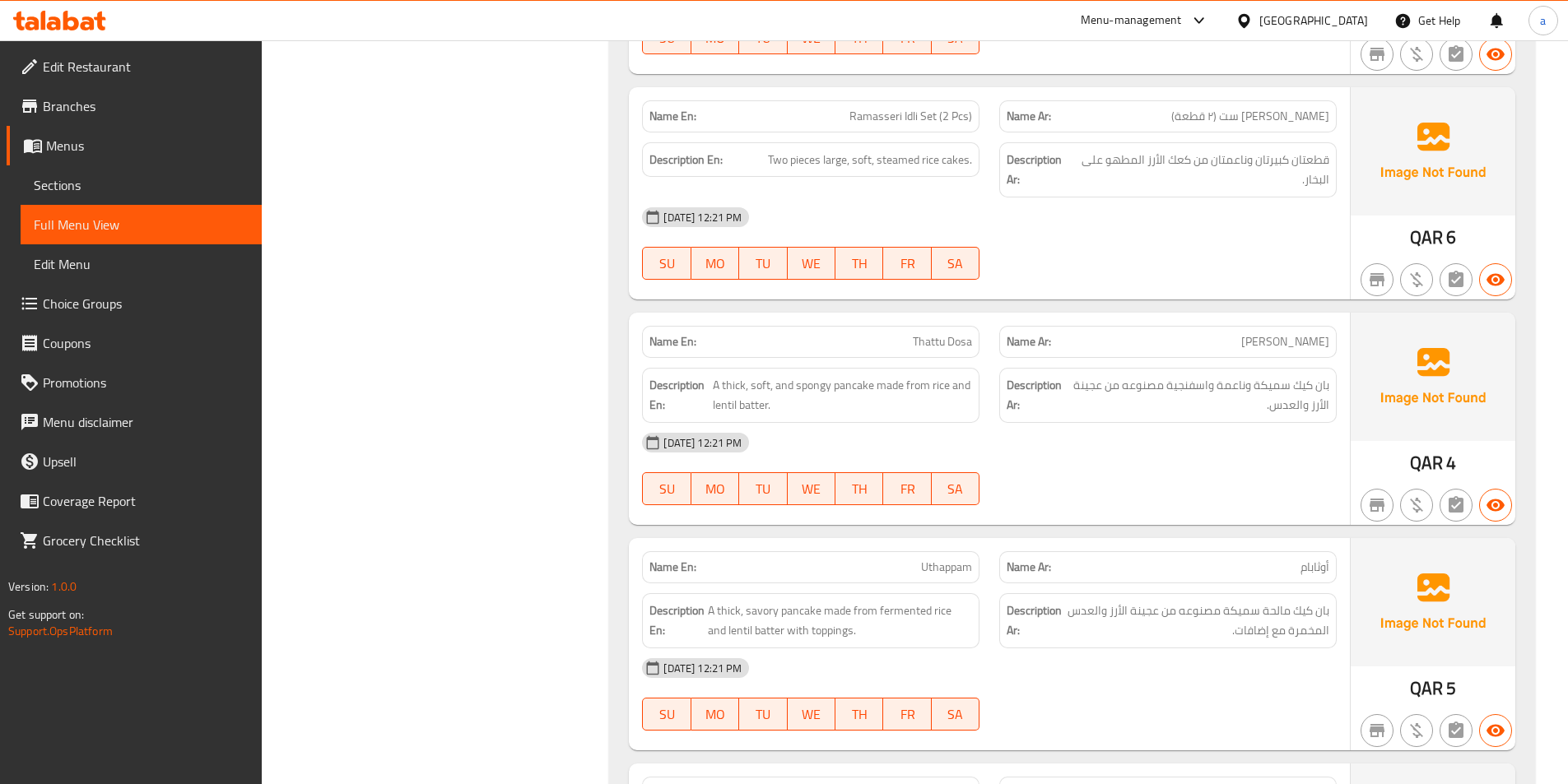
click at [1076, 236] on div "[DATE] 12:21 PM SU MO TU WE TH FR SA" at bounding box center [990, 243] width 715 height 92
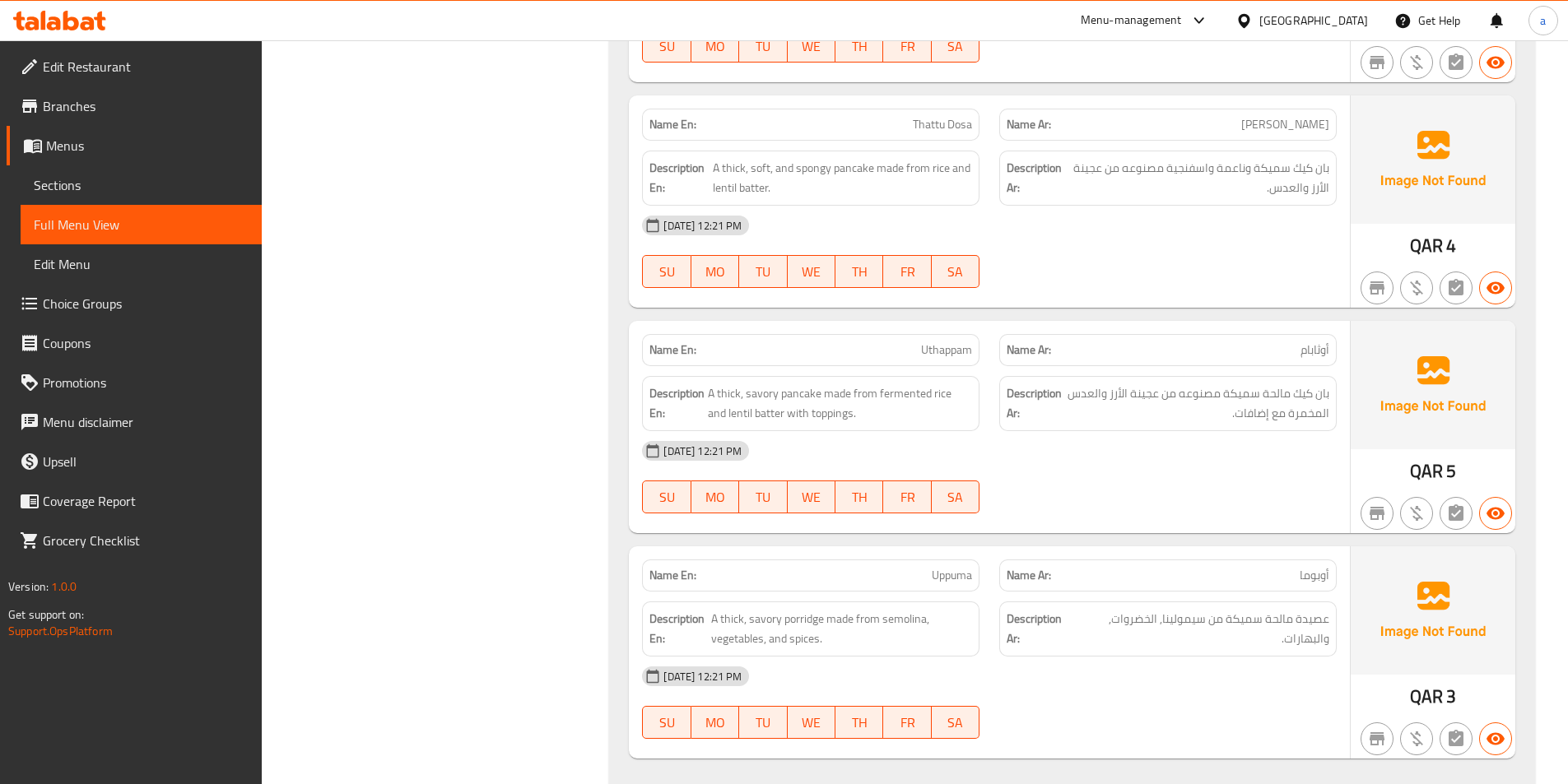
scroll to position [5346, 0]
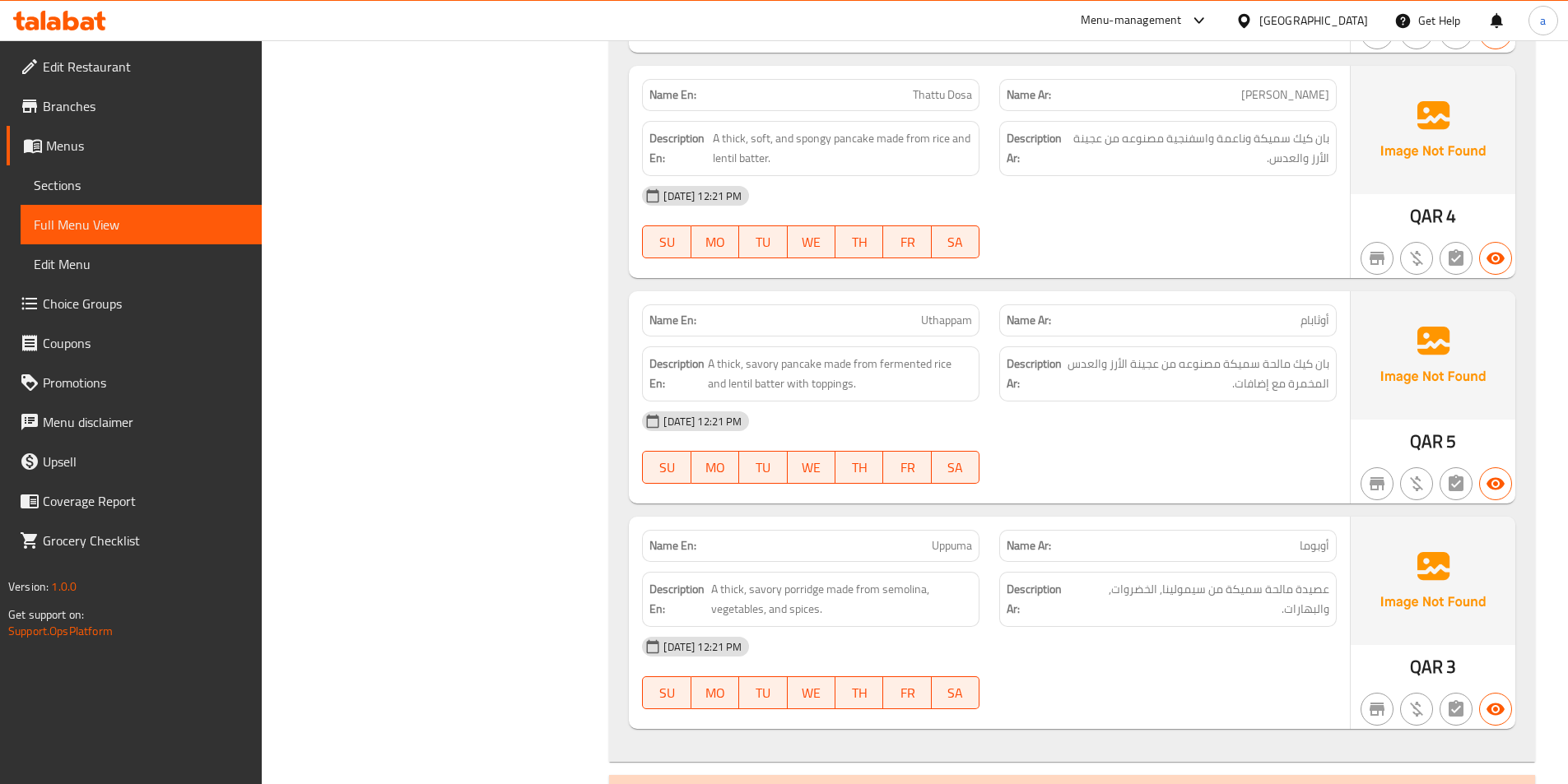
click at [1130, 218] on div "[DATE] 12:21 PM SU MO TU WE TH FR SA" at bounding box center [990, 222] width 715 height 92
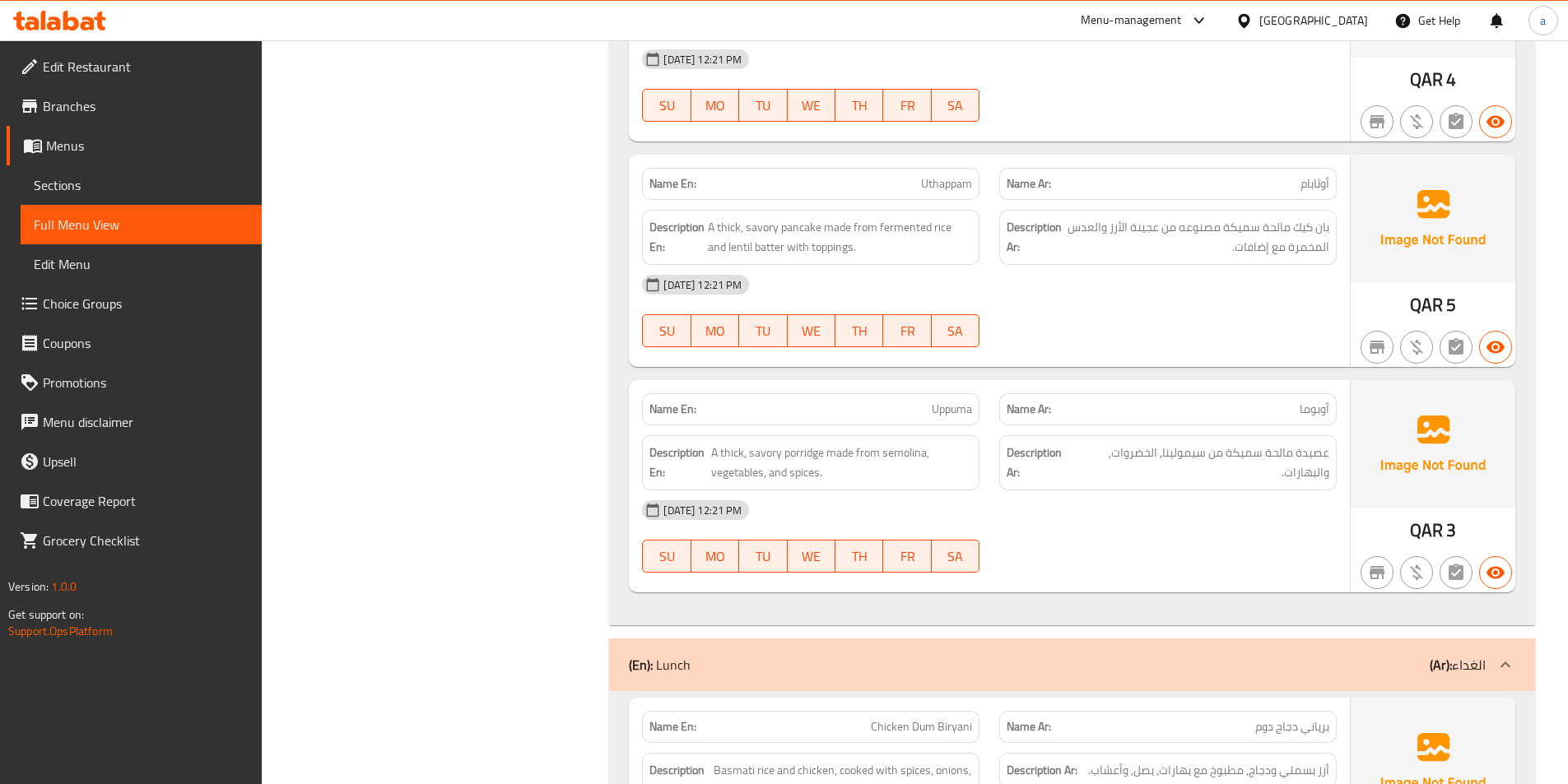
scroll to position [5511, 0]
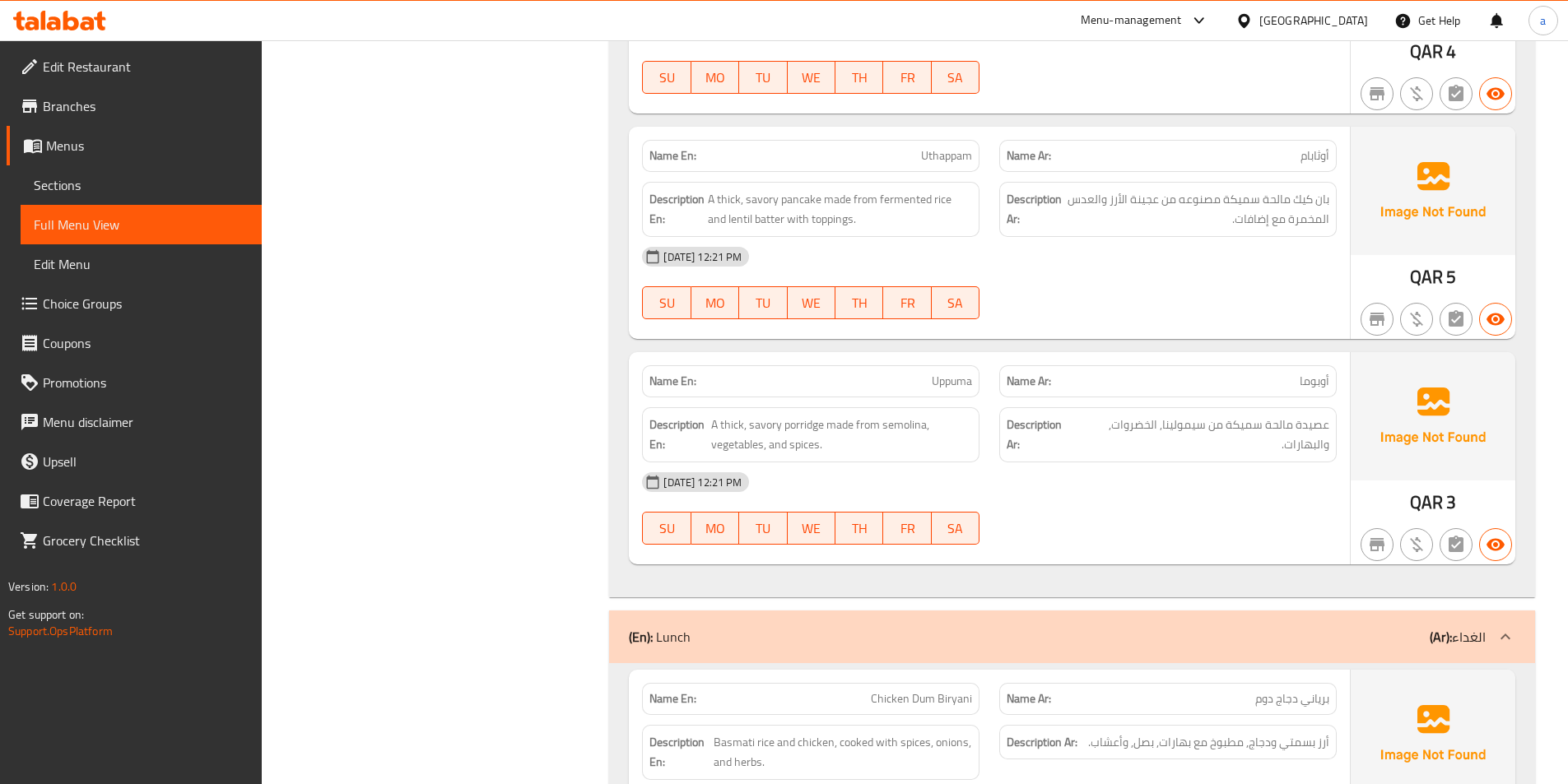
click at [1025, 275] on div "[DATE] 12:21 PM" at bounding box center [990, 256] width 715 height 39
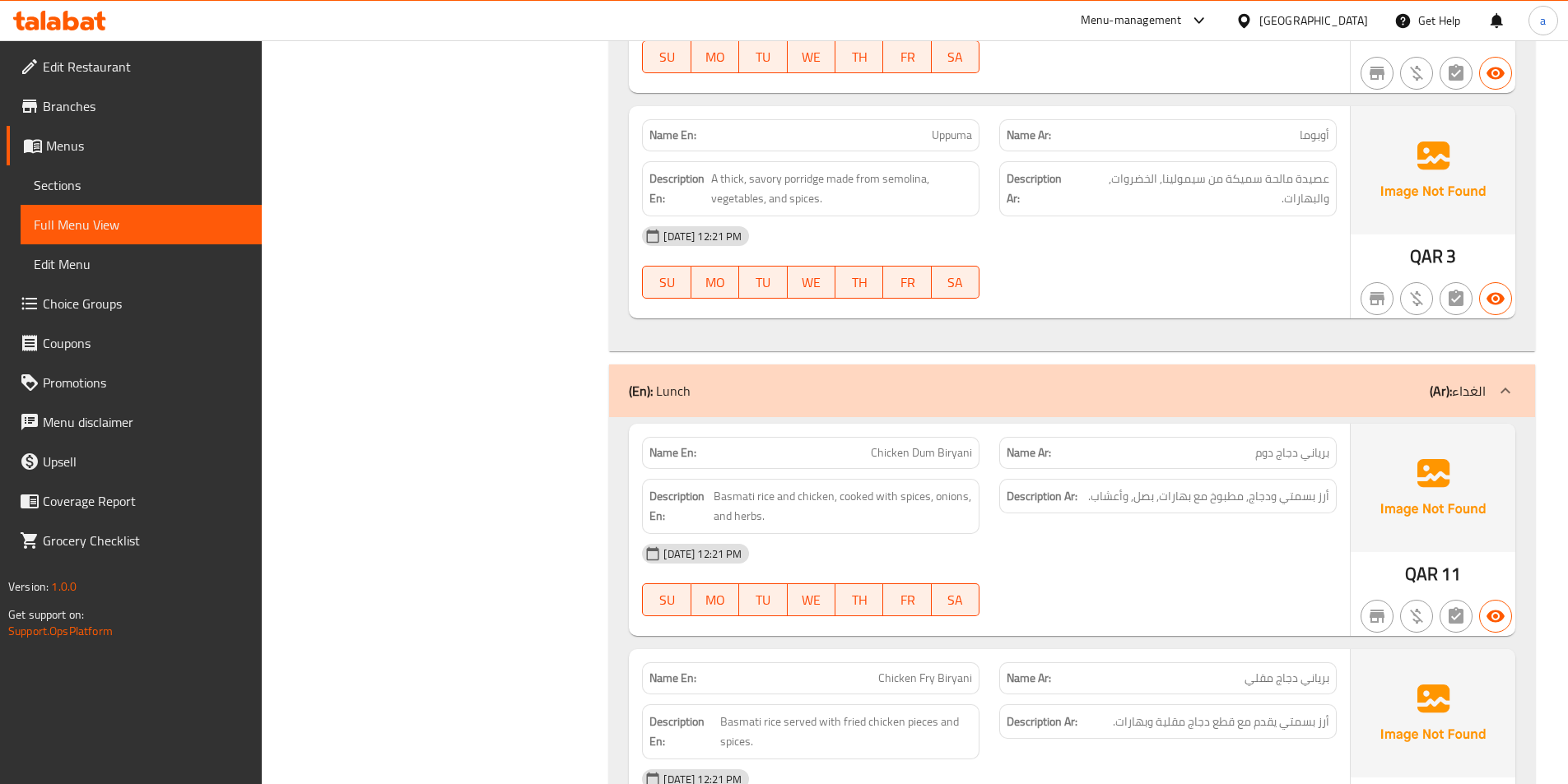
scroll to position [5757, 0]
click at [952, 134] on span "Uppuma" at bounding box center [951, 134] width 40 height 18
copy span "Uppuma"
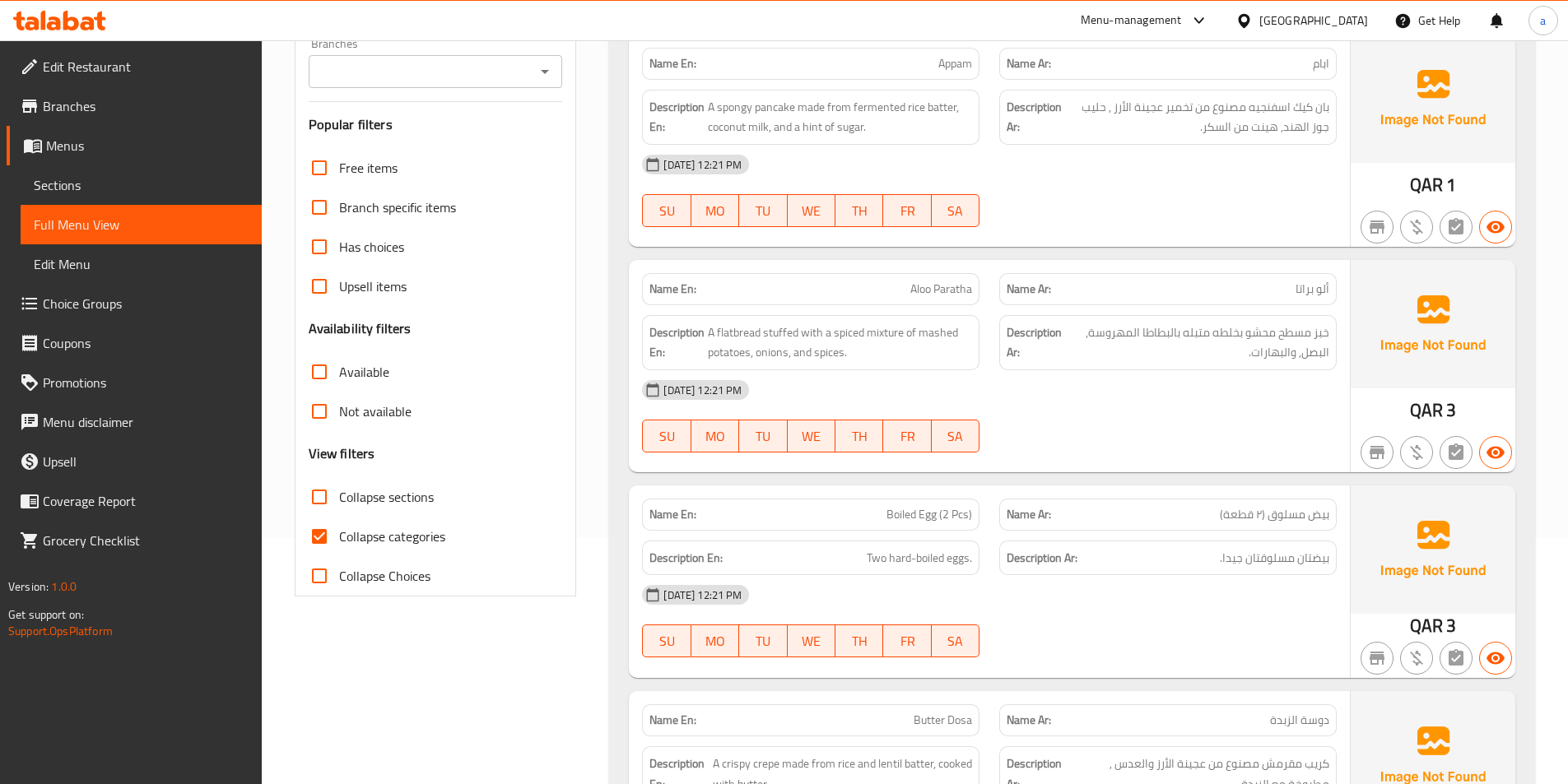
scroll to position [246, 0]
click at [330, 531] on input "Collapse categories" at bounding box center [319, 536] width 39 height 39
checkbox input "false"
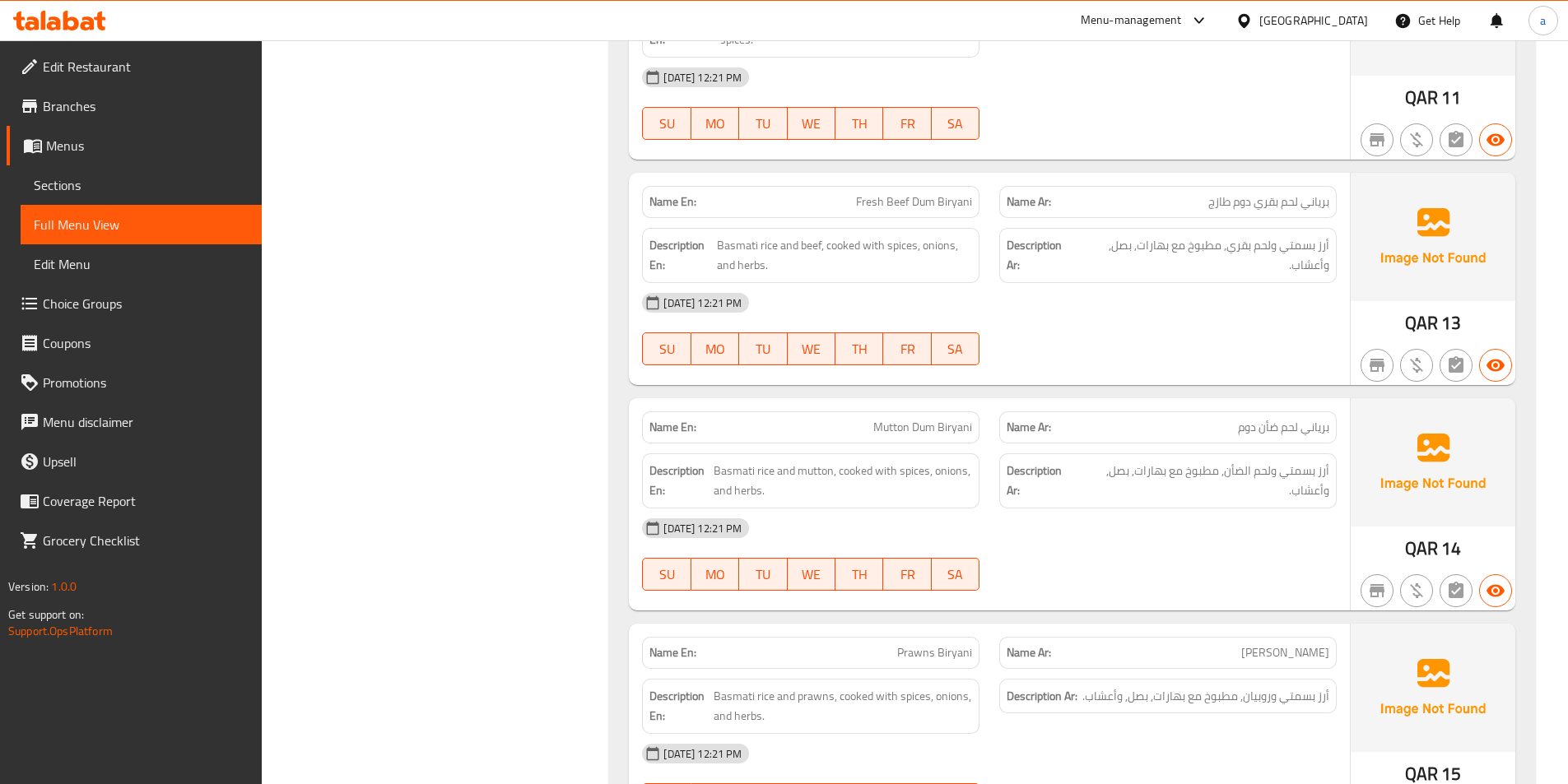
scroll to position [6498, 0]
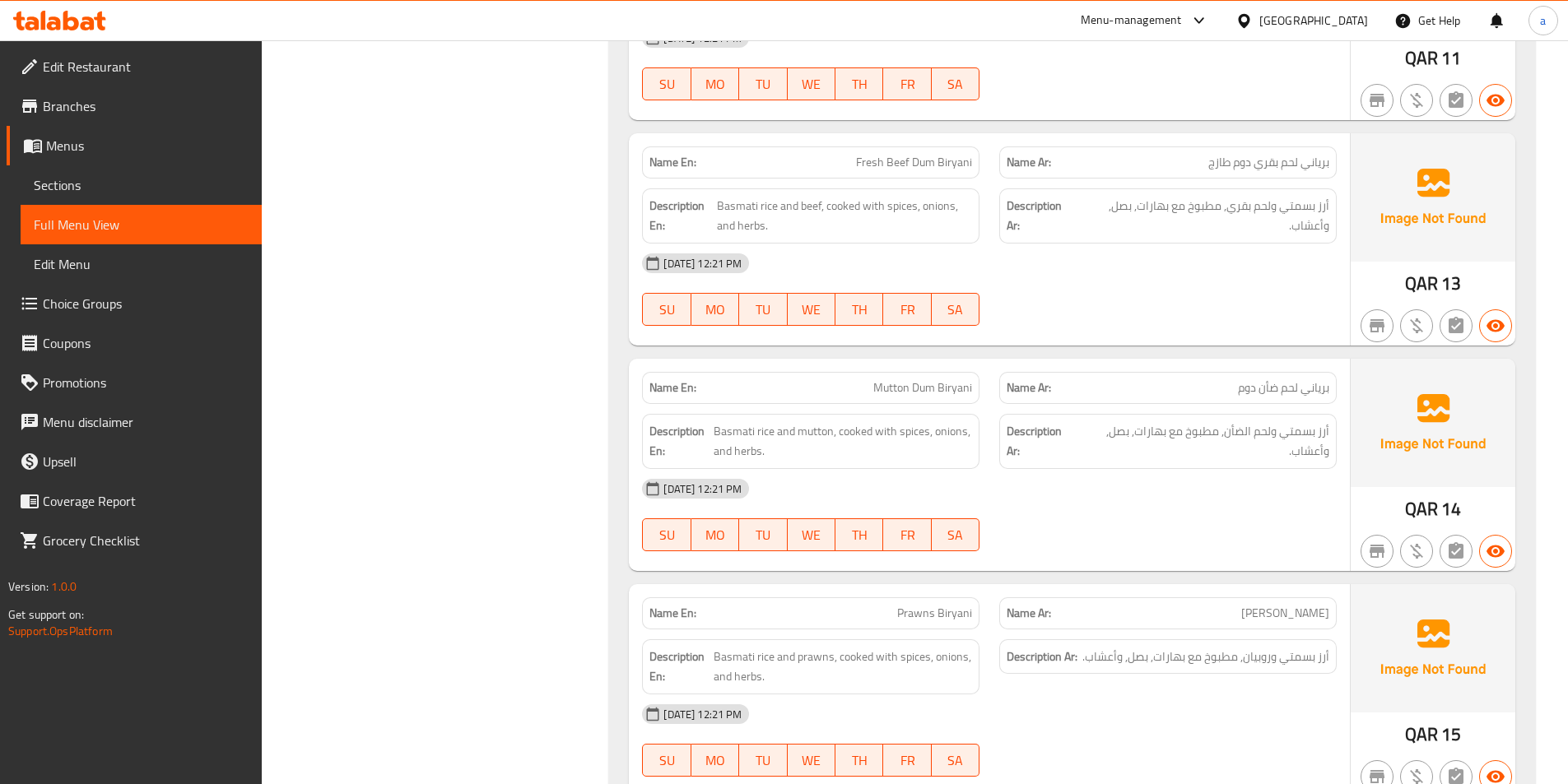
click at [1101, 280] on div "[DATE] 12:21 PM" at bounding box center [990, 263] width 715 height 39
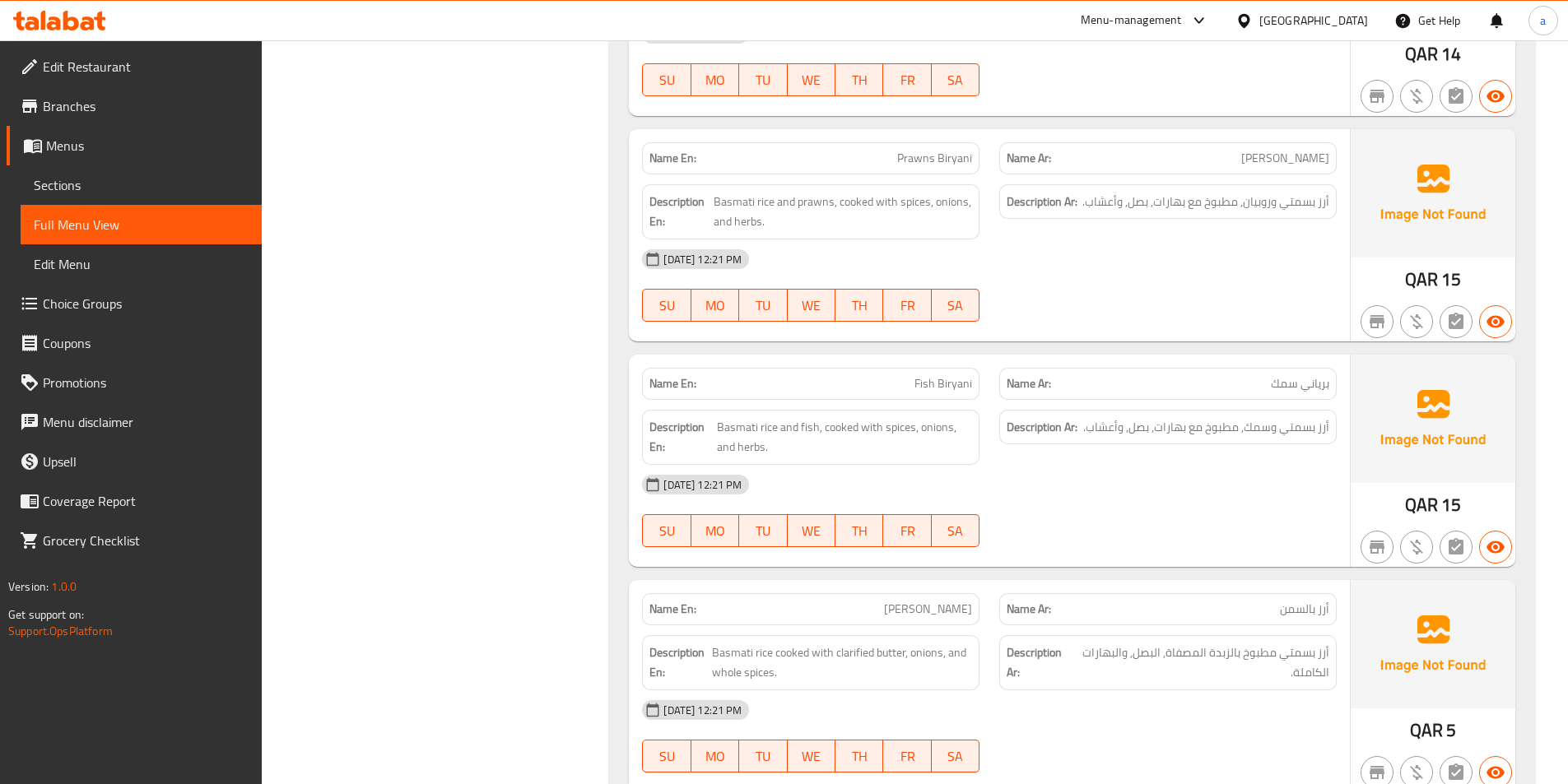
scroll to position [6991, 0]
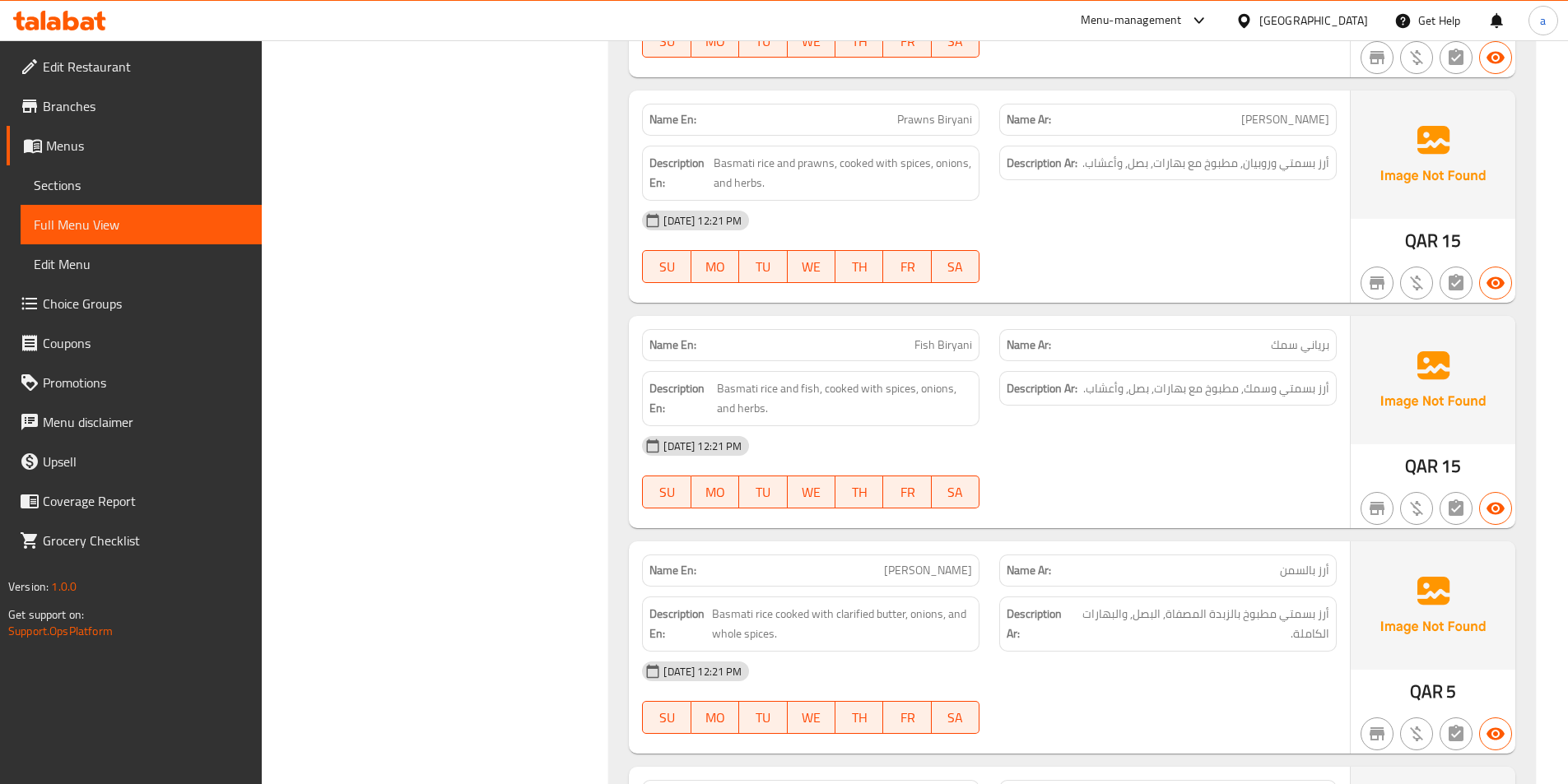
click at [1056, 235] on div "[DATE] 12:21 PM" at bounding box center [990, 221] width 715 height 39
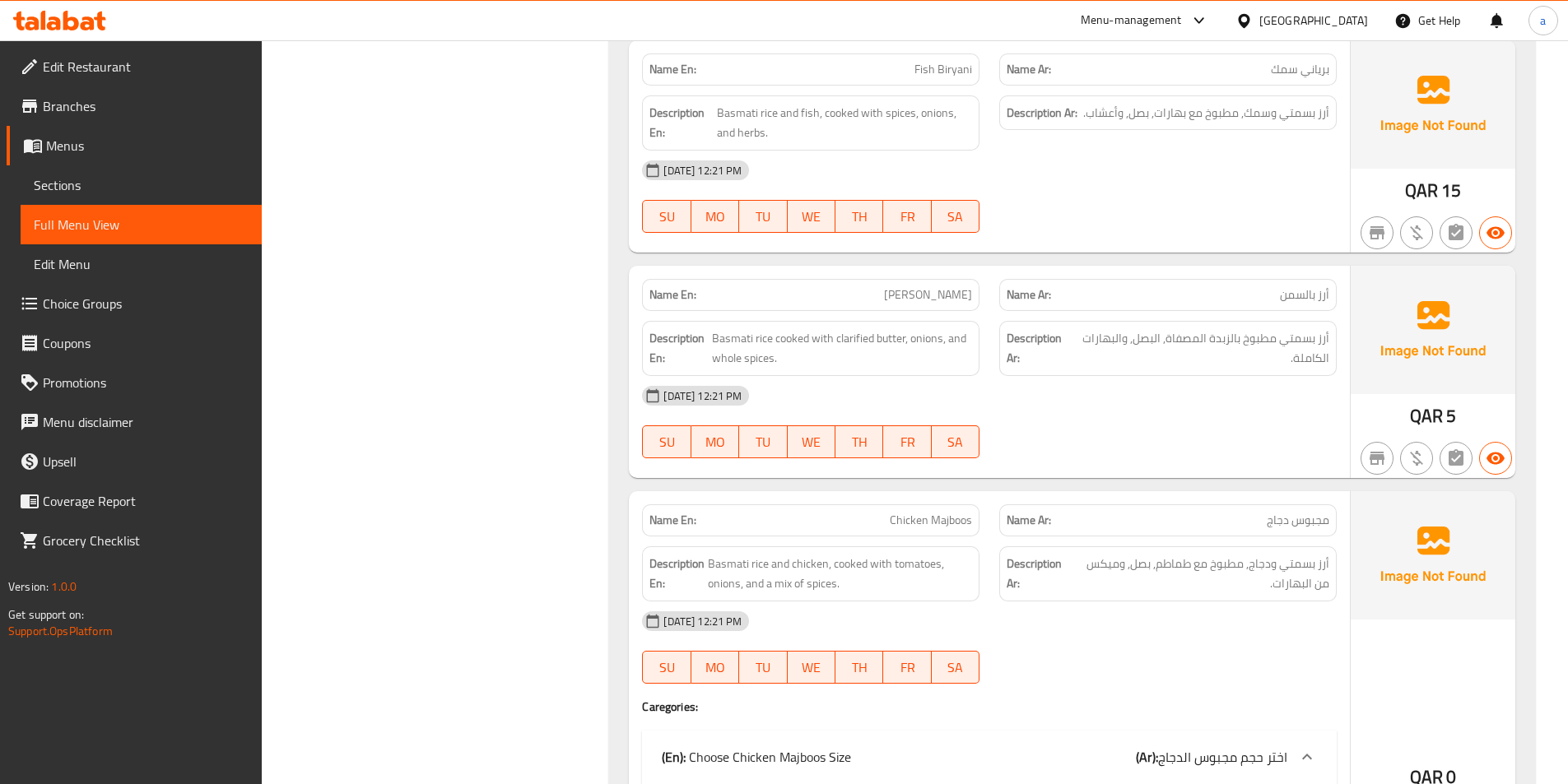
scroll to position [7238, 0]
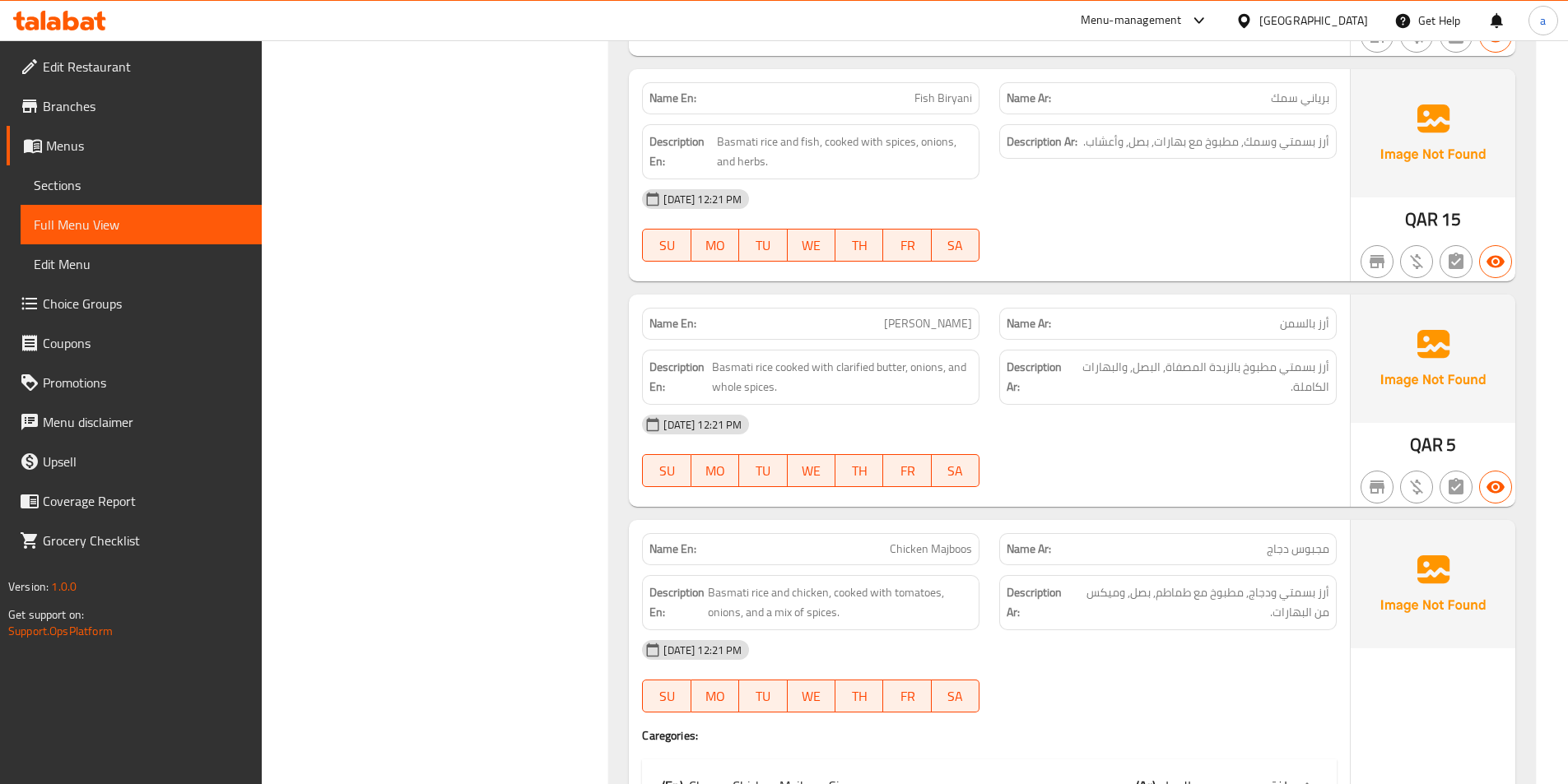
click at [1116, 226] on div "[DATE] 12:21 PM SU MO TU WE TH FR SA" at bounding box center [990, 226] width 715 height 92
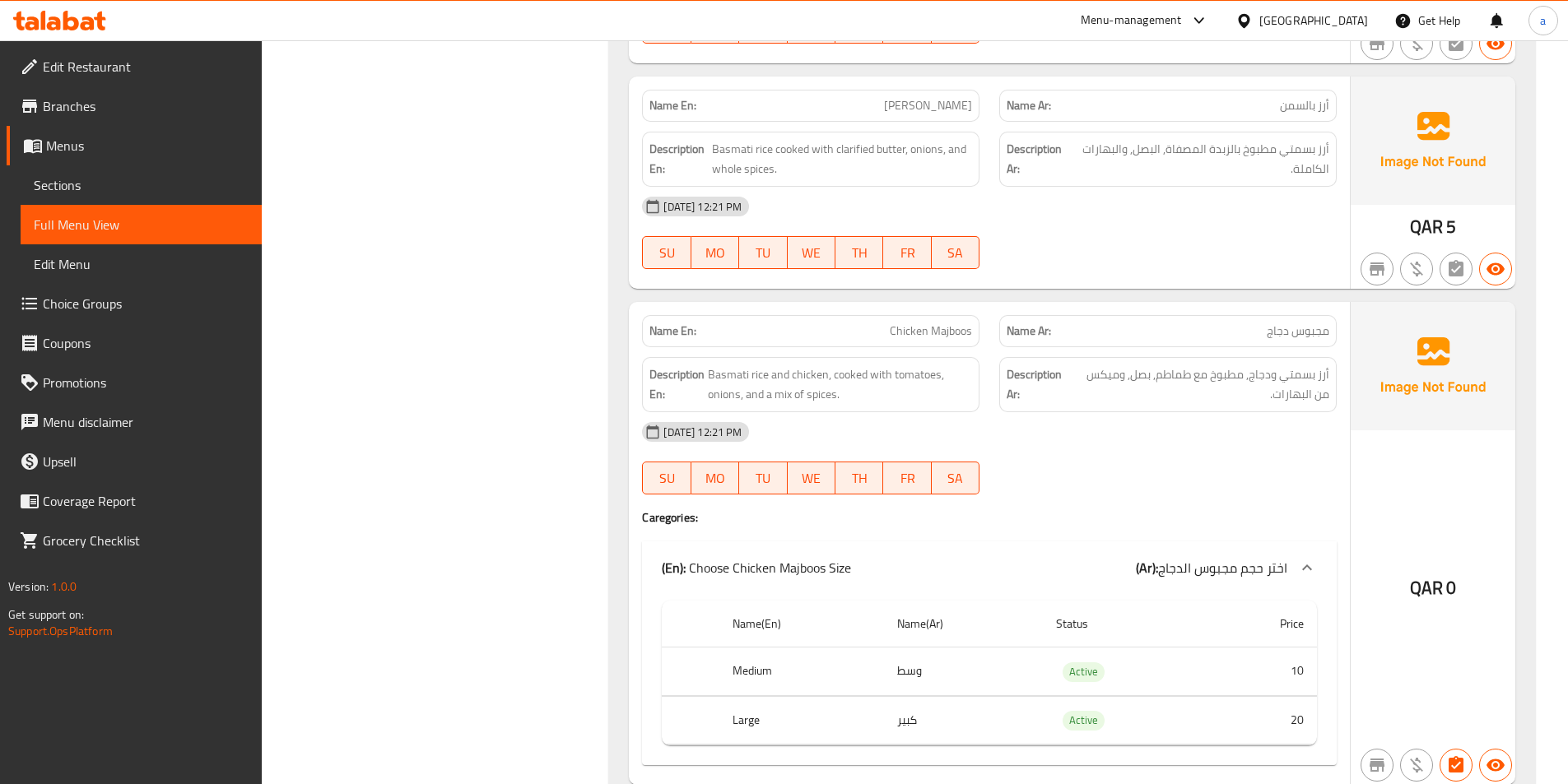
scroll to position [7485, 0]
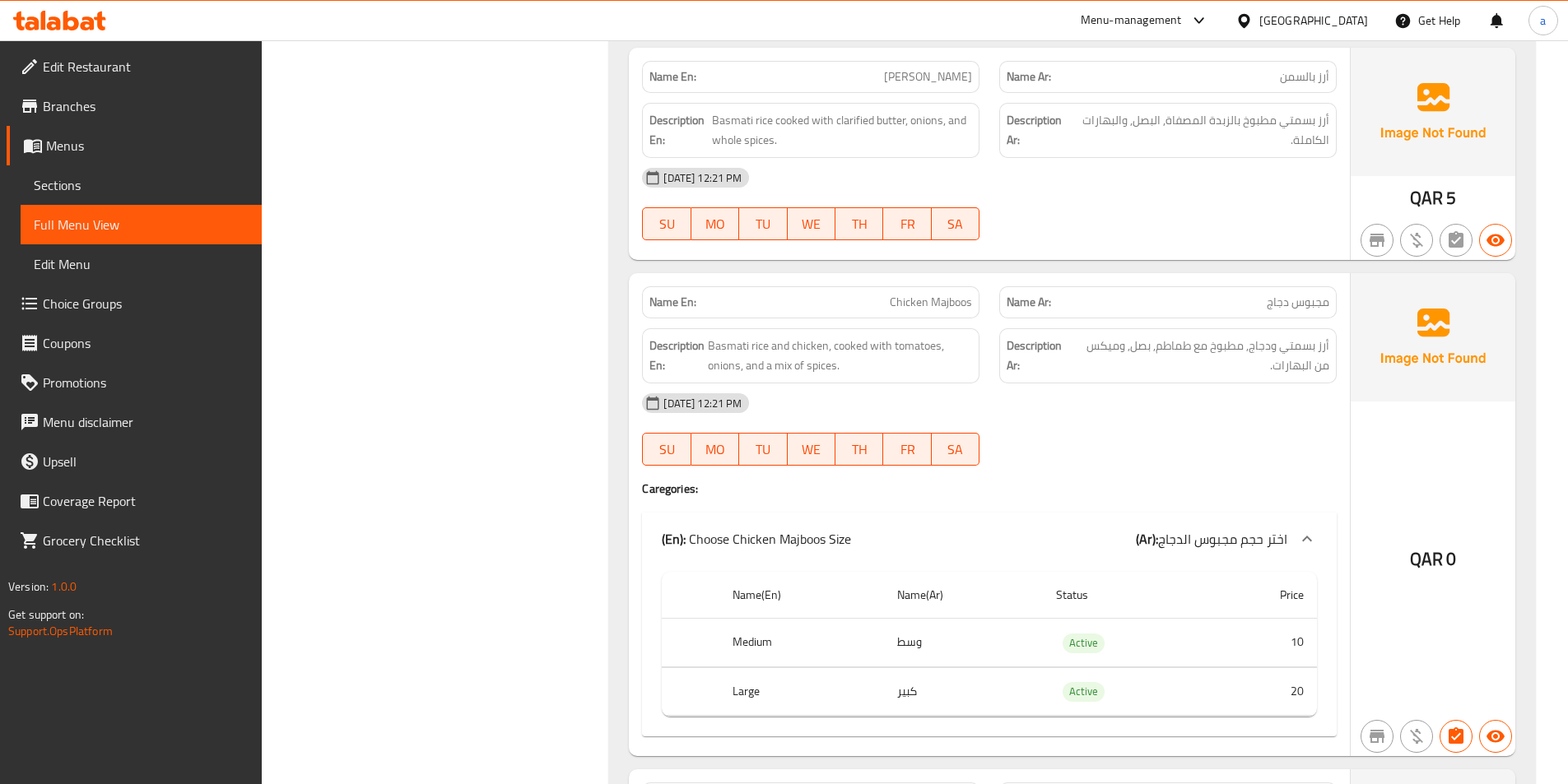
click at [1241, 201] on div "[DATE] 12:21 PM SU MO TU WE TH FR SA" at bounding box center [990, 204] width 715 height 92
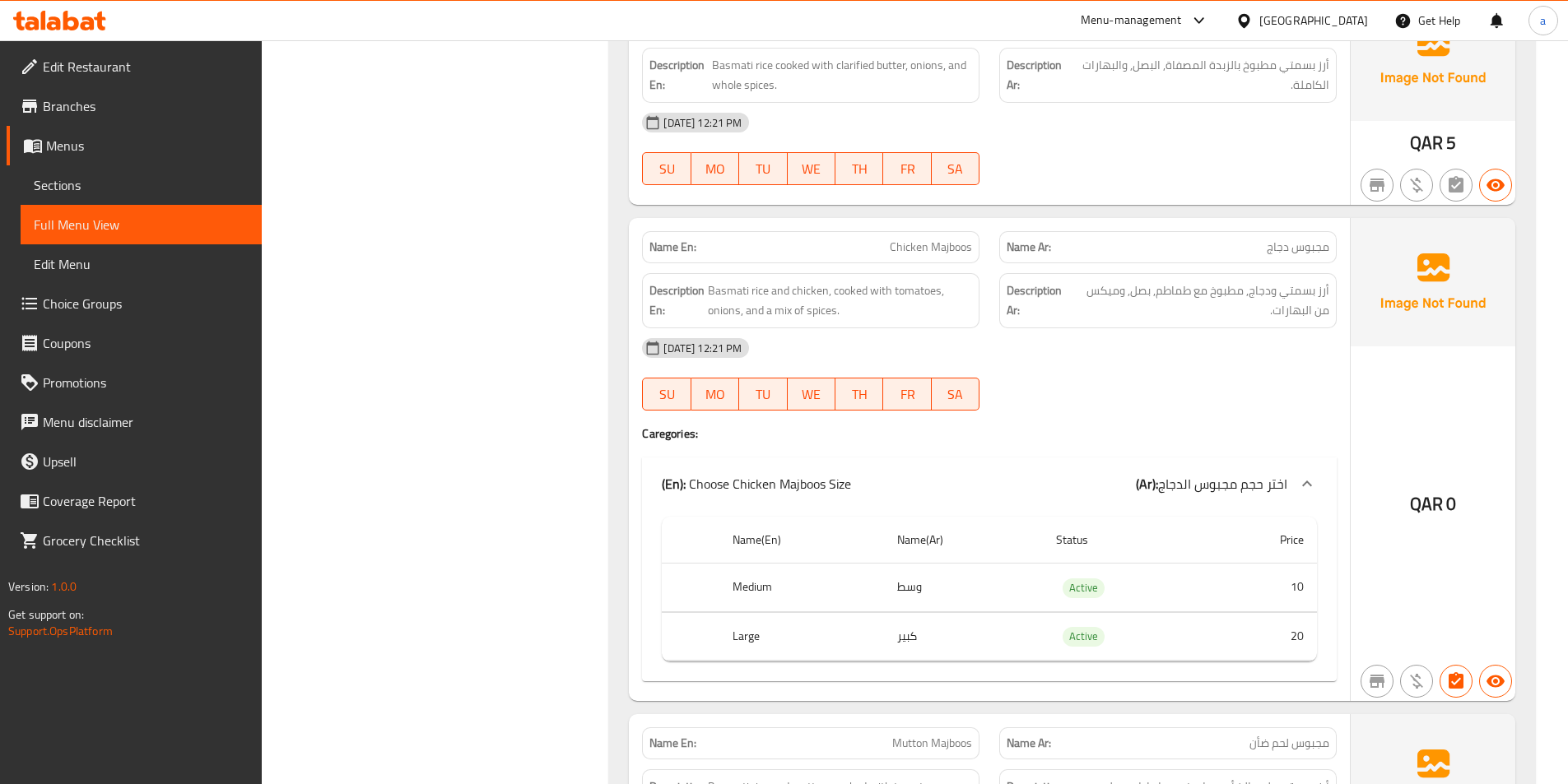
scroll to position [7649, 0]
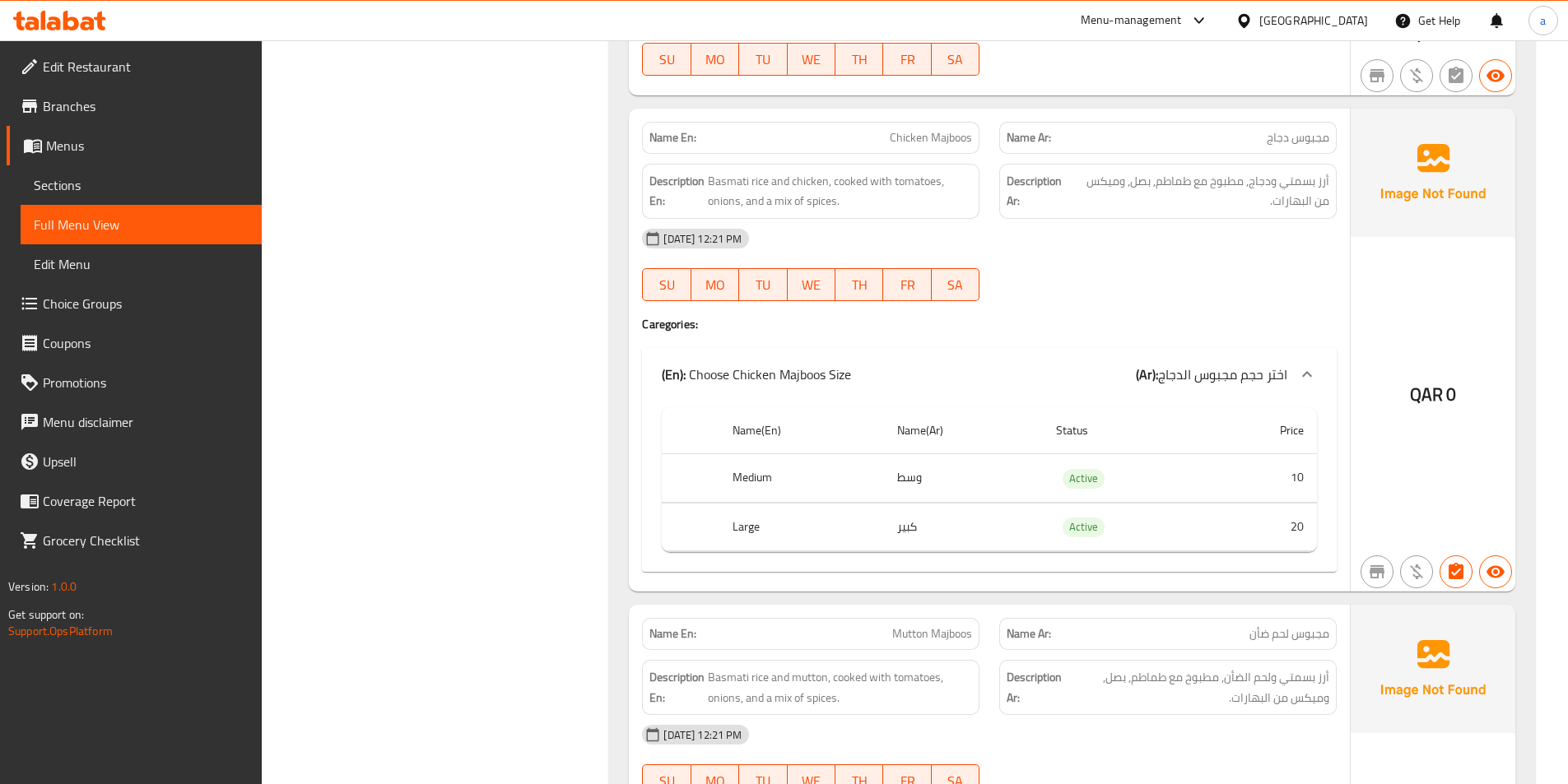
click at [1074, 254] on div "[DATE] 12:21 PM" at bounding box center [990, 238] width 715 height 39
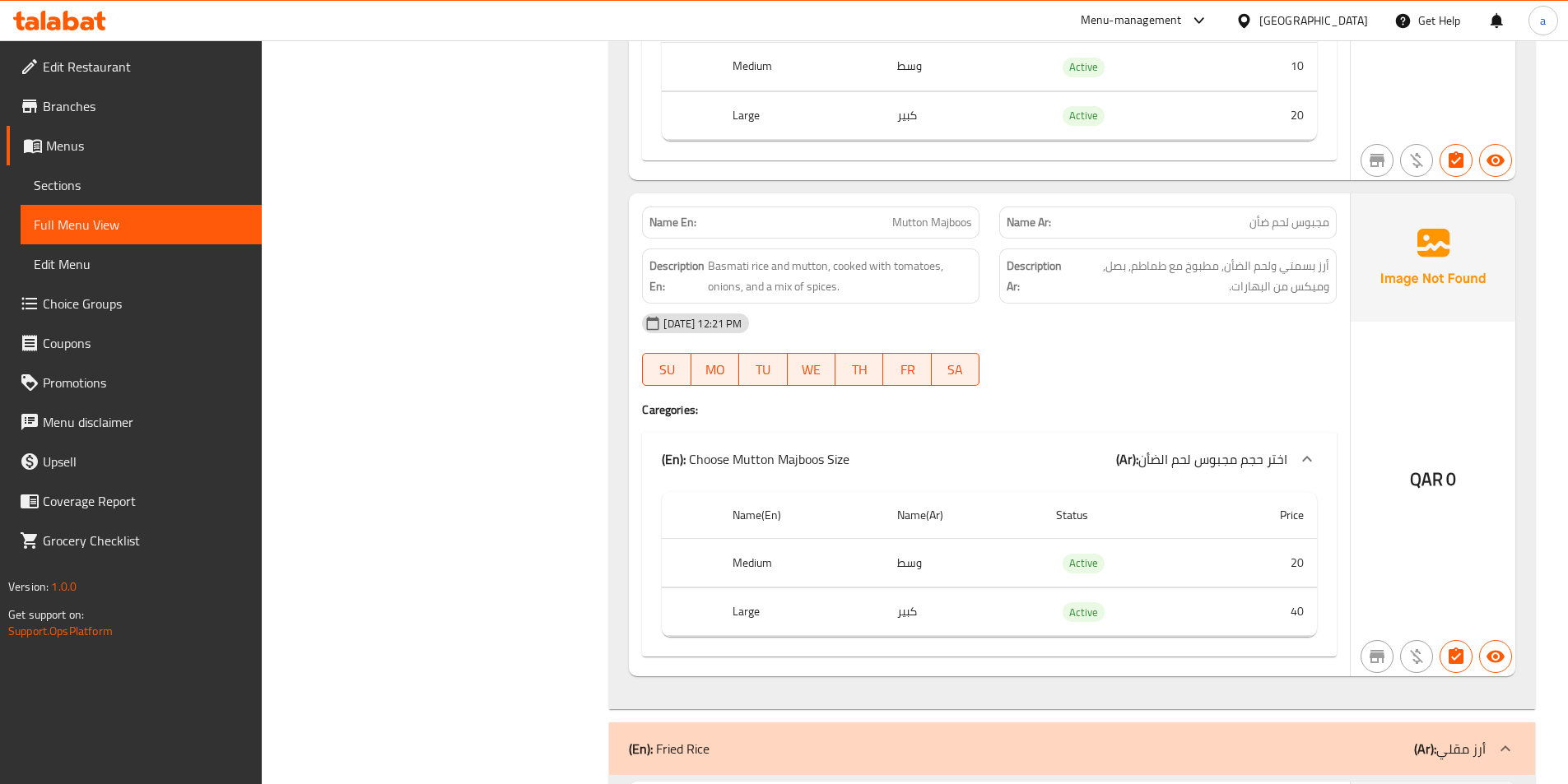
scroll to position [8142, 0]
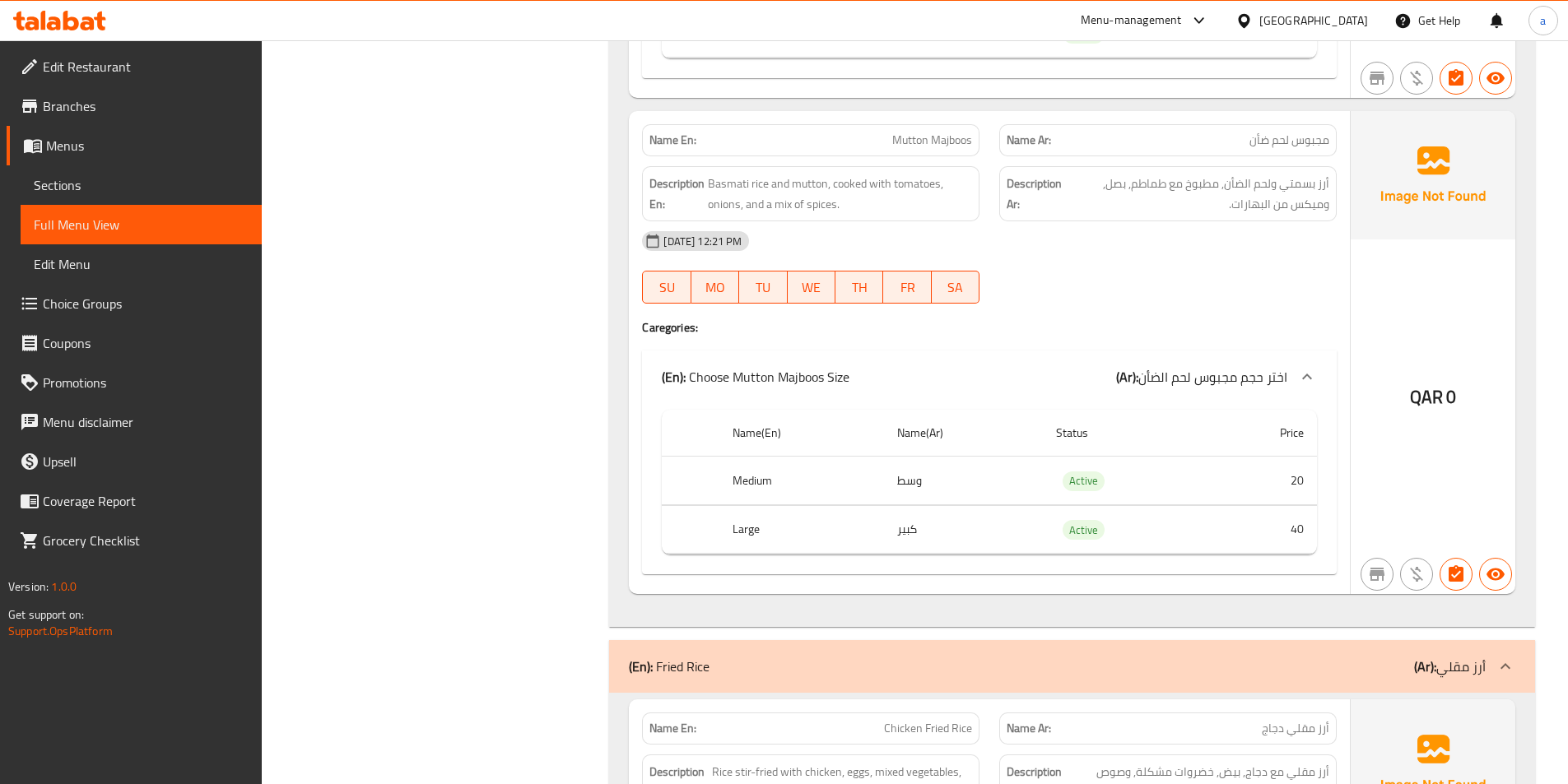
click at [968, 147] on span "Mutton Majboos" at bounding box center [932, 140] width 80 height 18
copy span "Mutton Majboos"
click at [1077, 307] on div at bounding box center [1168, 303] width 357 height 20
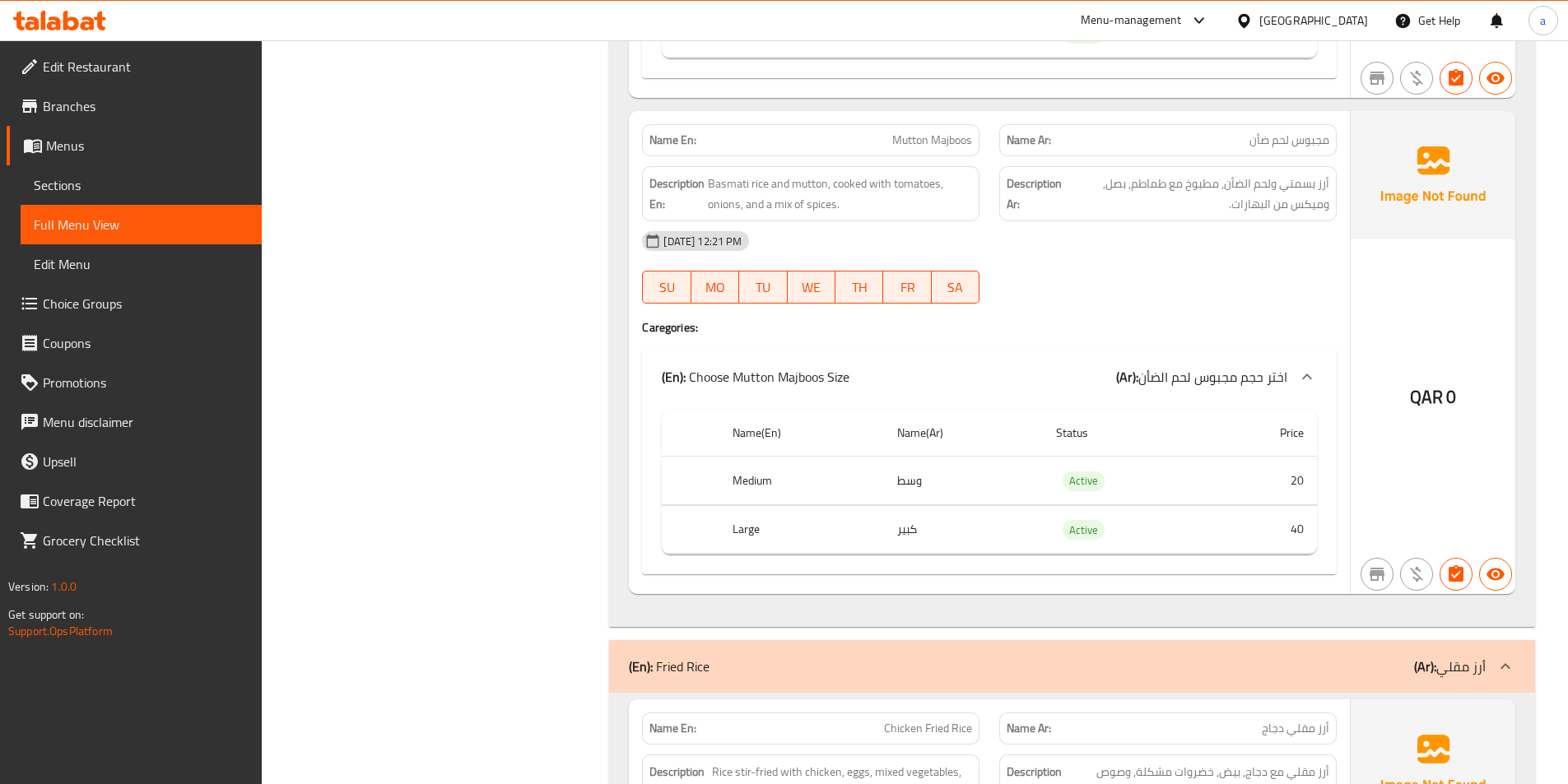
click at [1242, 300] on div at bounding box center [1168, 303] width 357 height 20
click at [1092, 278] on div "[DATE] 12:21 PM SU MO TU WE TH FR SA" at bounding box center [990, 267] width 715 height 92
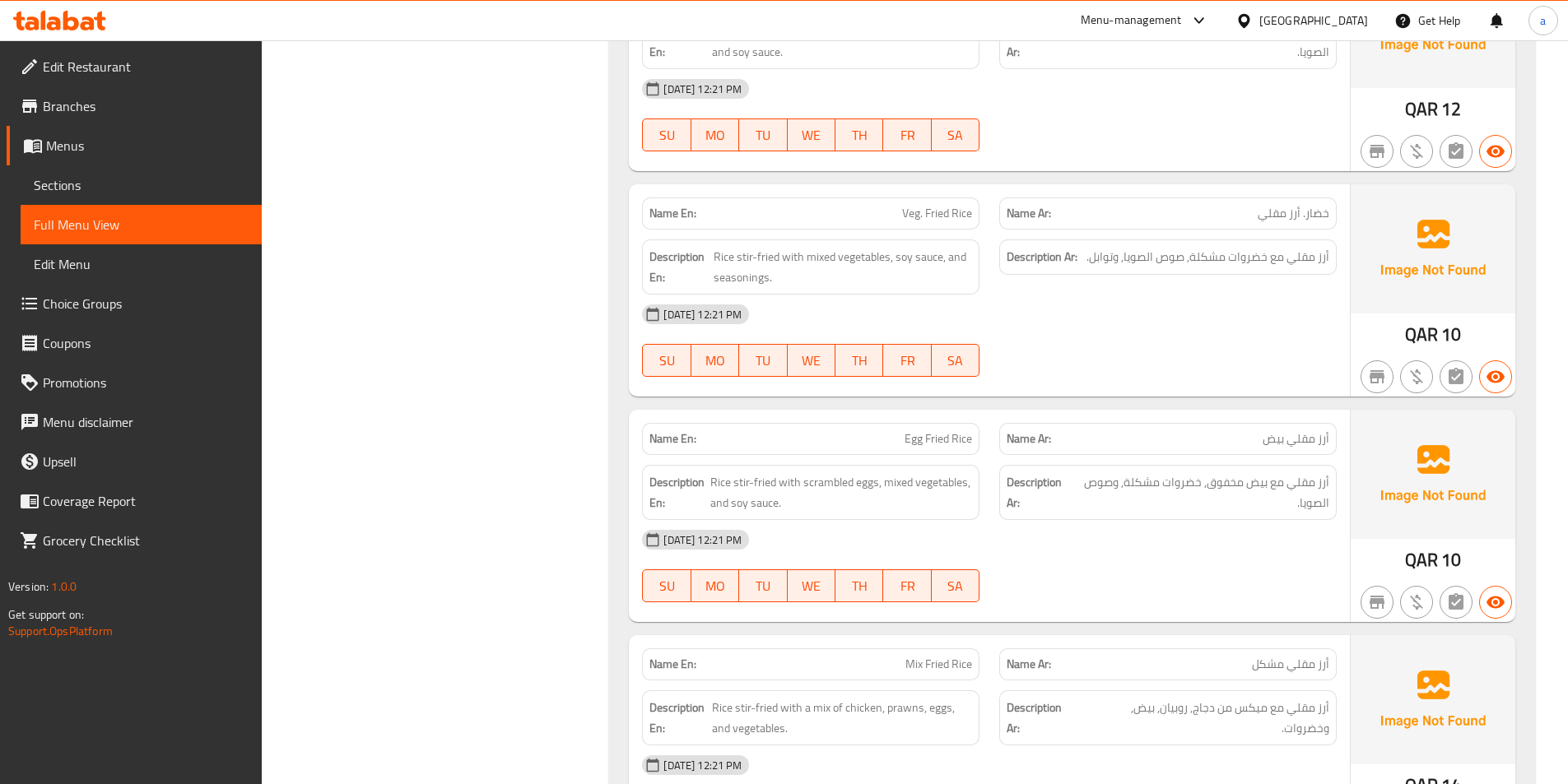
scroll to position [8964, 0]
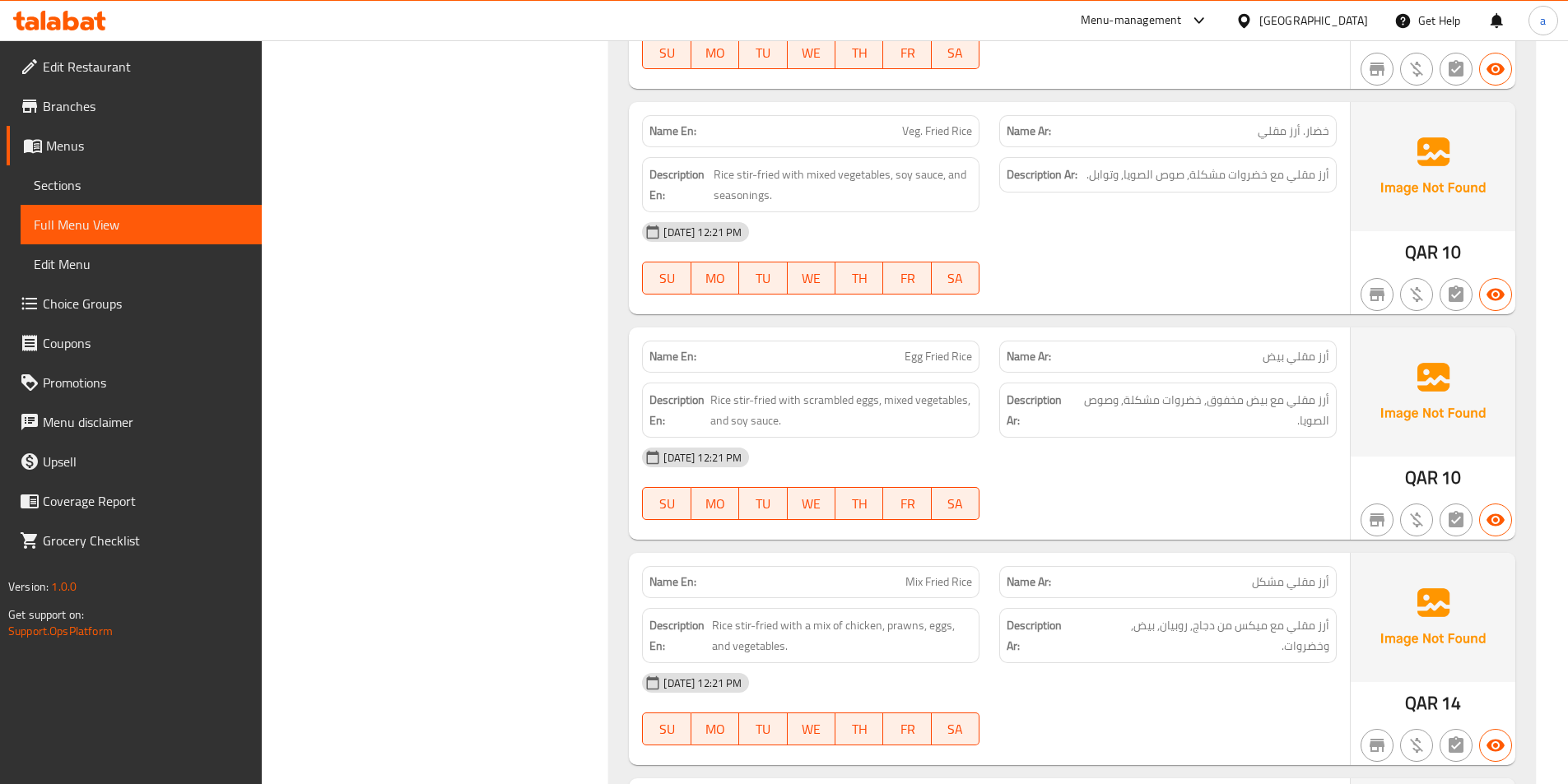
click at [1209, 276] on div "[DATE] 12:21 PM SU MO TU WE TH FR SA" at bounding box center [990, 258] width 715 height 92
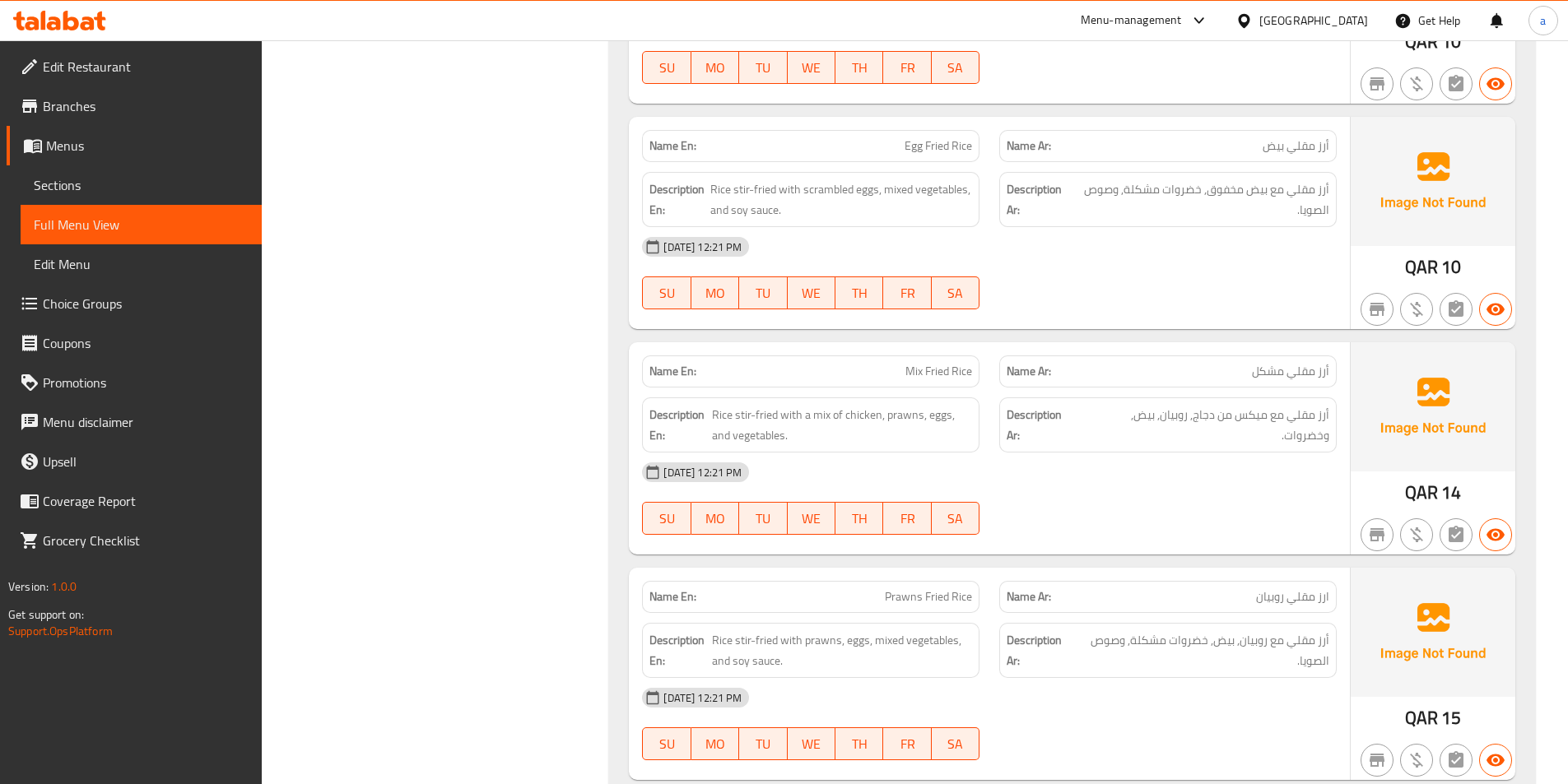
scroll to position [9212, 0]
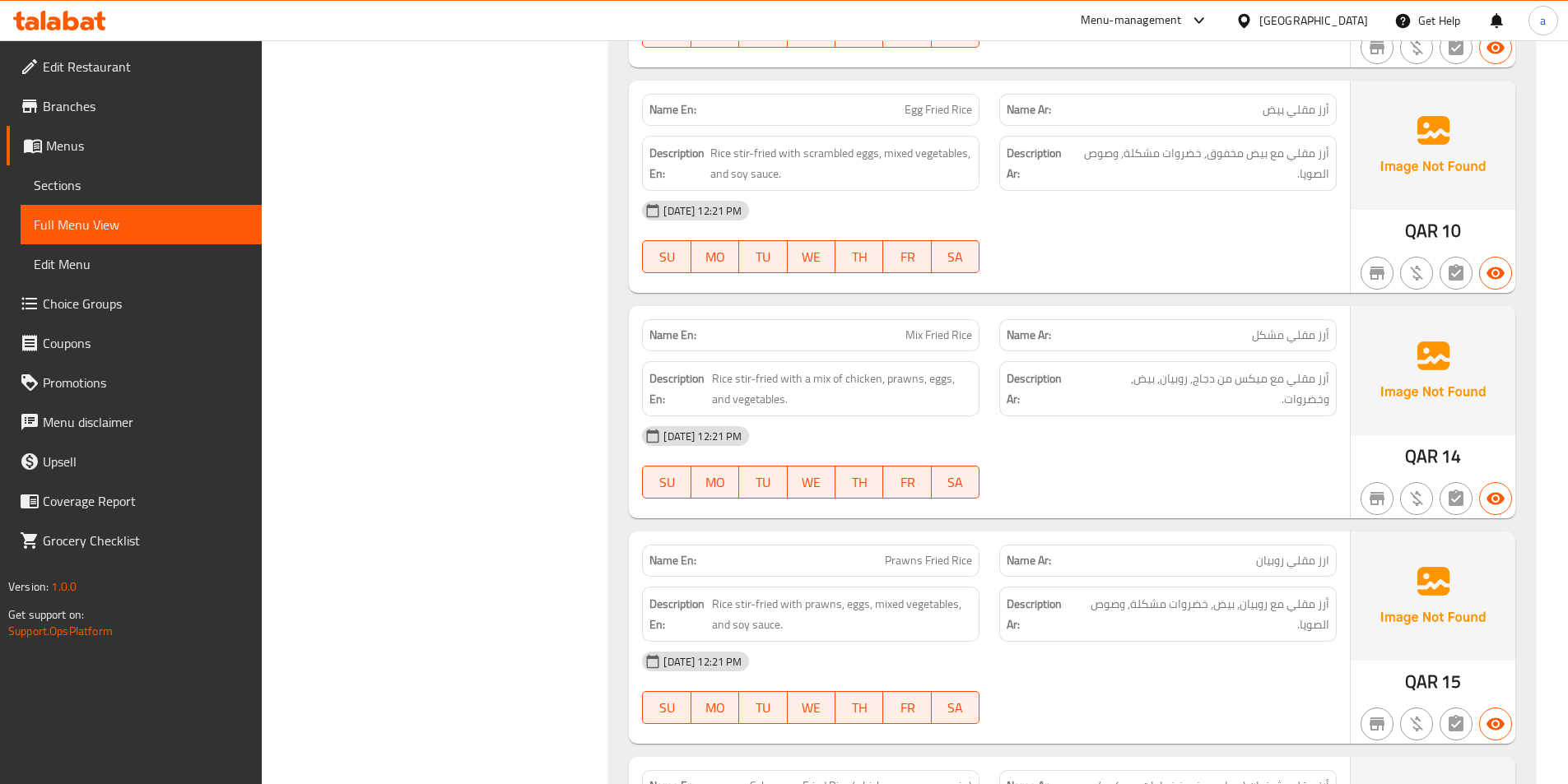
click at [1126, 253] on div "[DATE] 12:21 PM SU MO TU WE TH FR SA" at bounding box center [990, 236] width 715 height 92
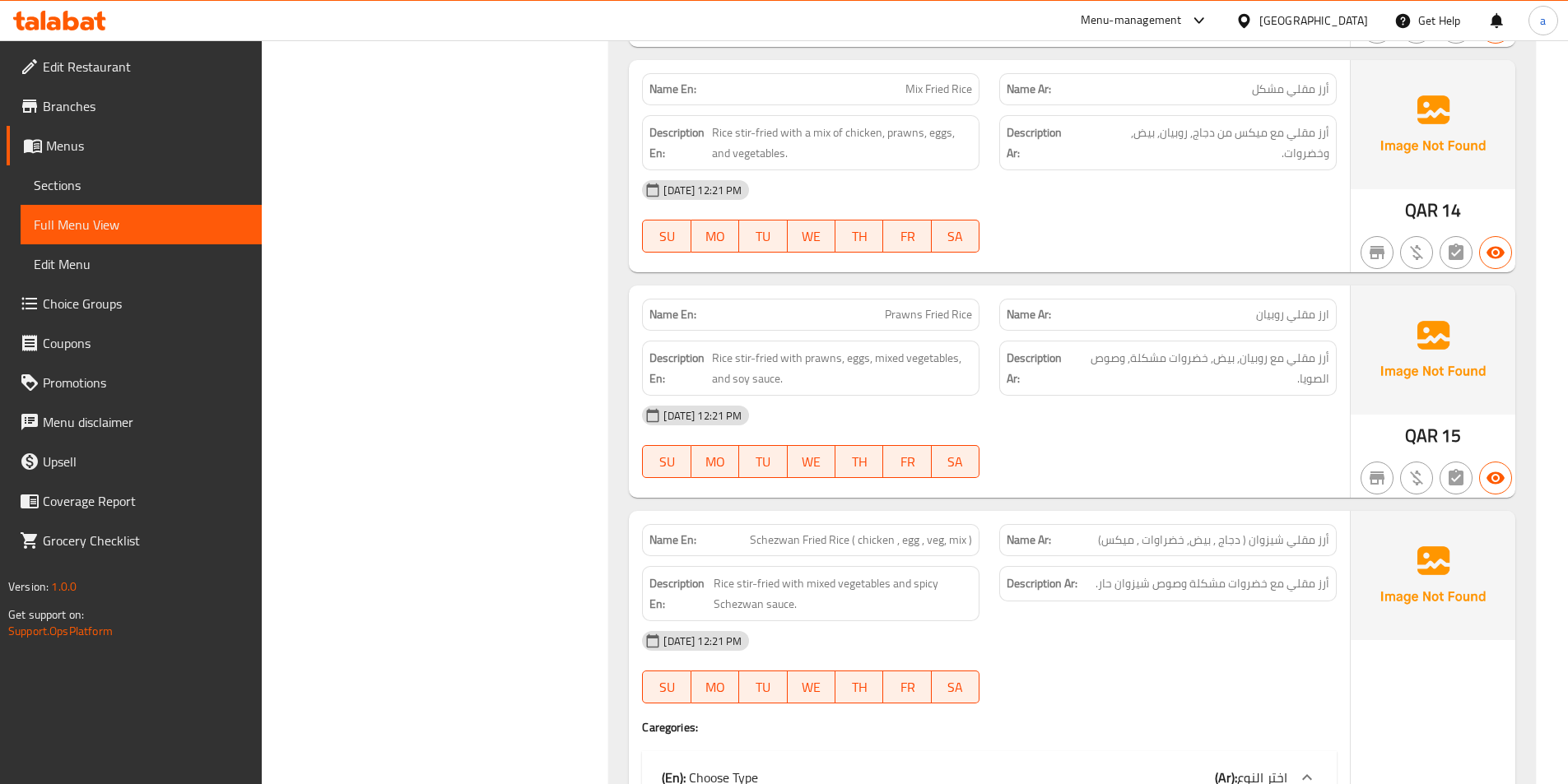
scroll to position [9458, 0]
click at [1137, 211] on div "12-09-2025 12:21 PM SU MO TU WE TH FR SA" at bounding box center [990, 216] width 715 height 92
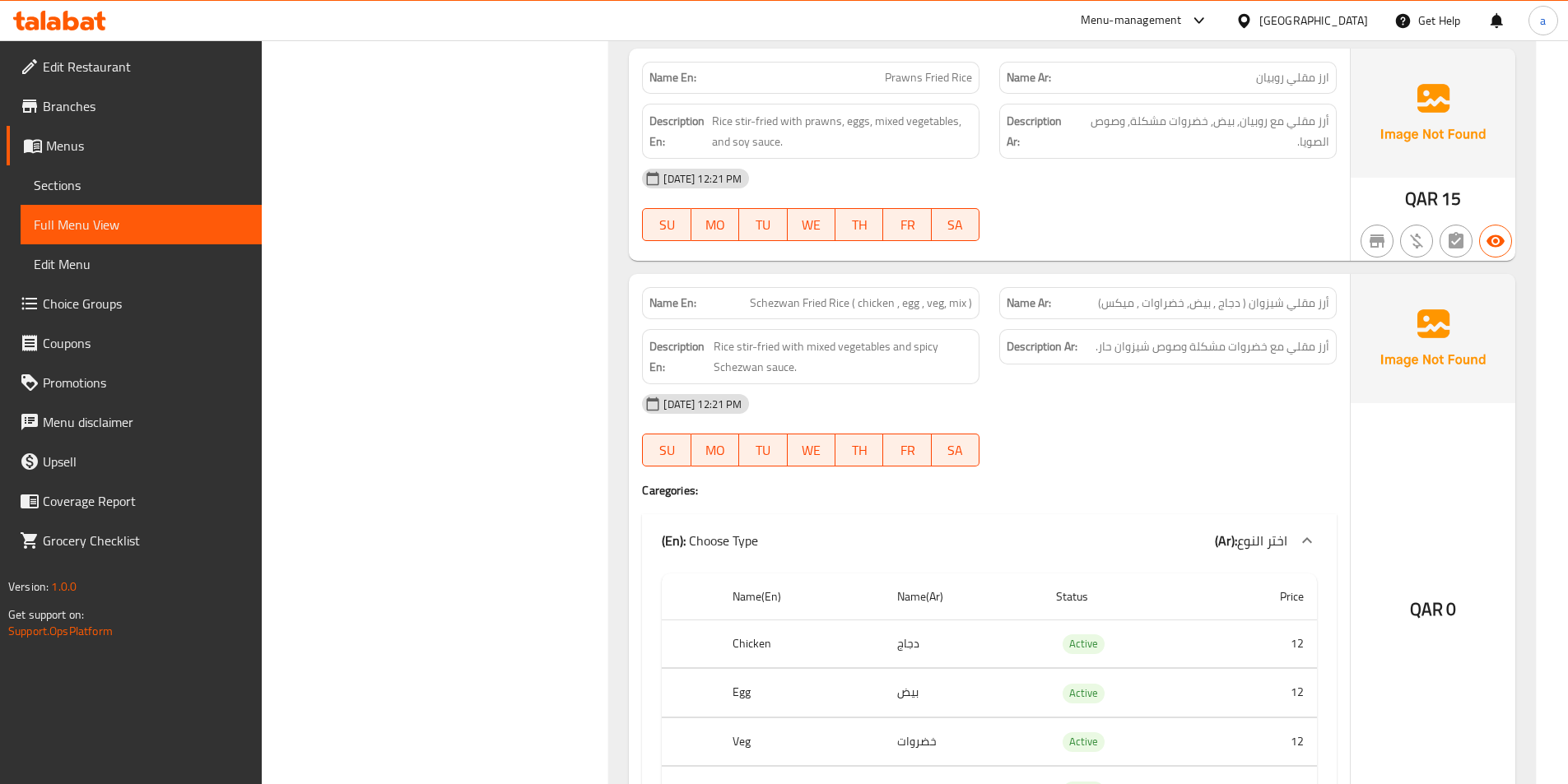
scroll to position [9705, 0]
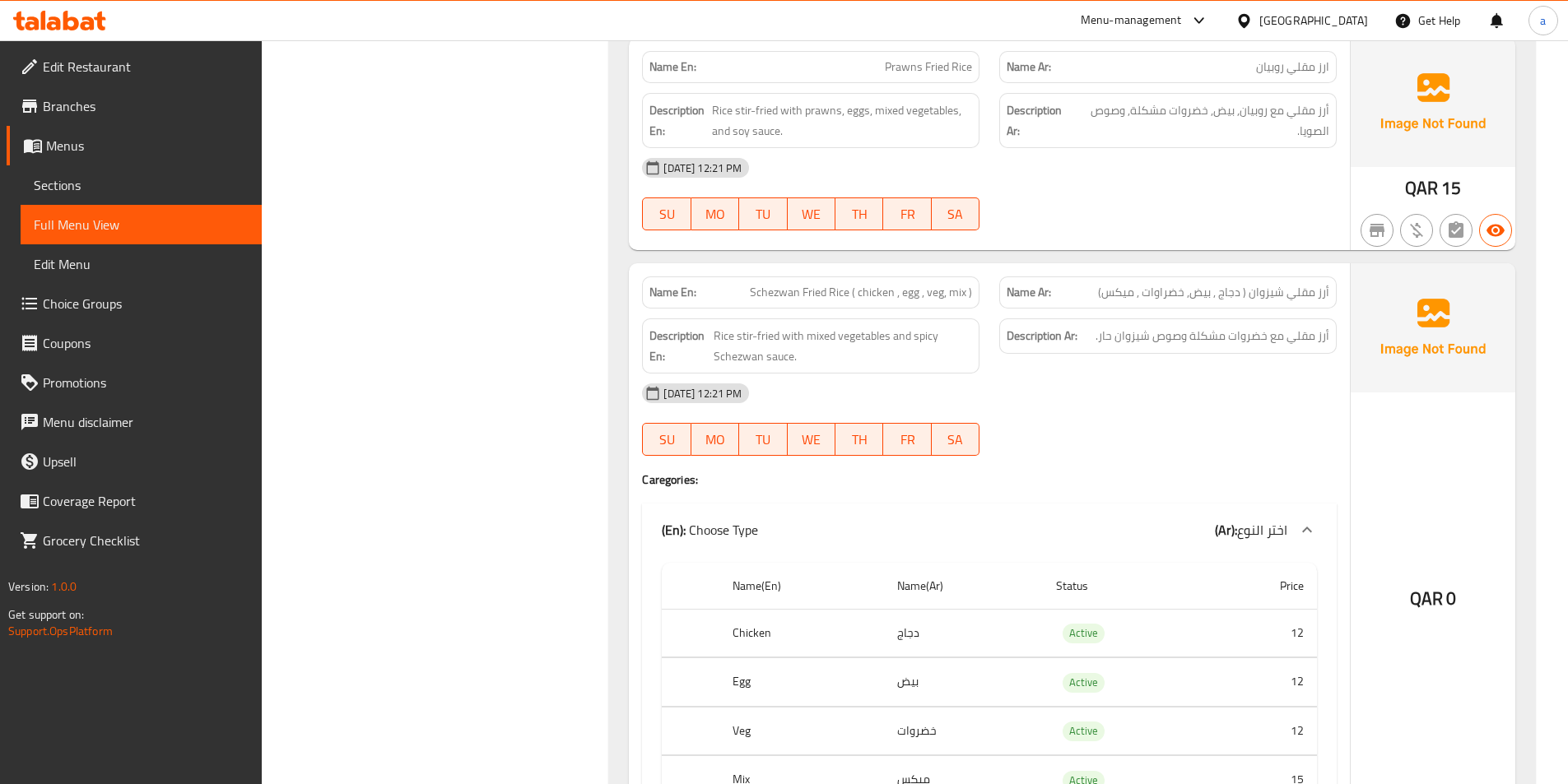
click at [1069, 171] on div "[DATE] 12:21 PM" at bounding box center [990, 168] width 715 height 39
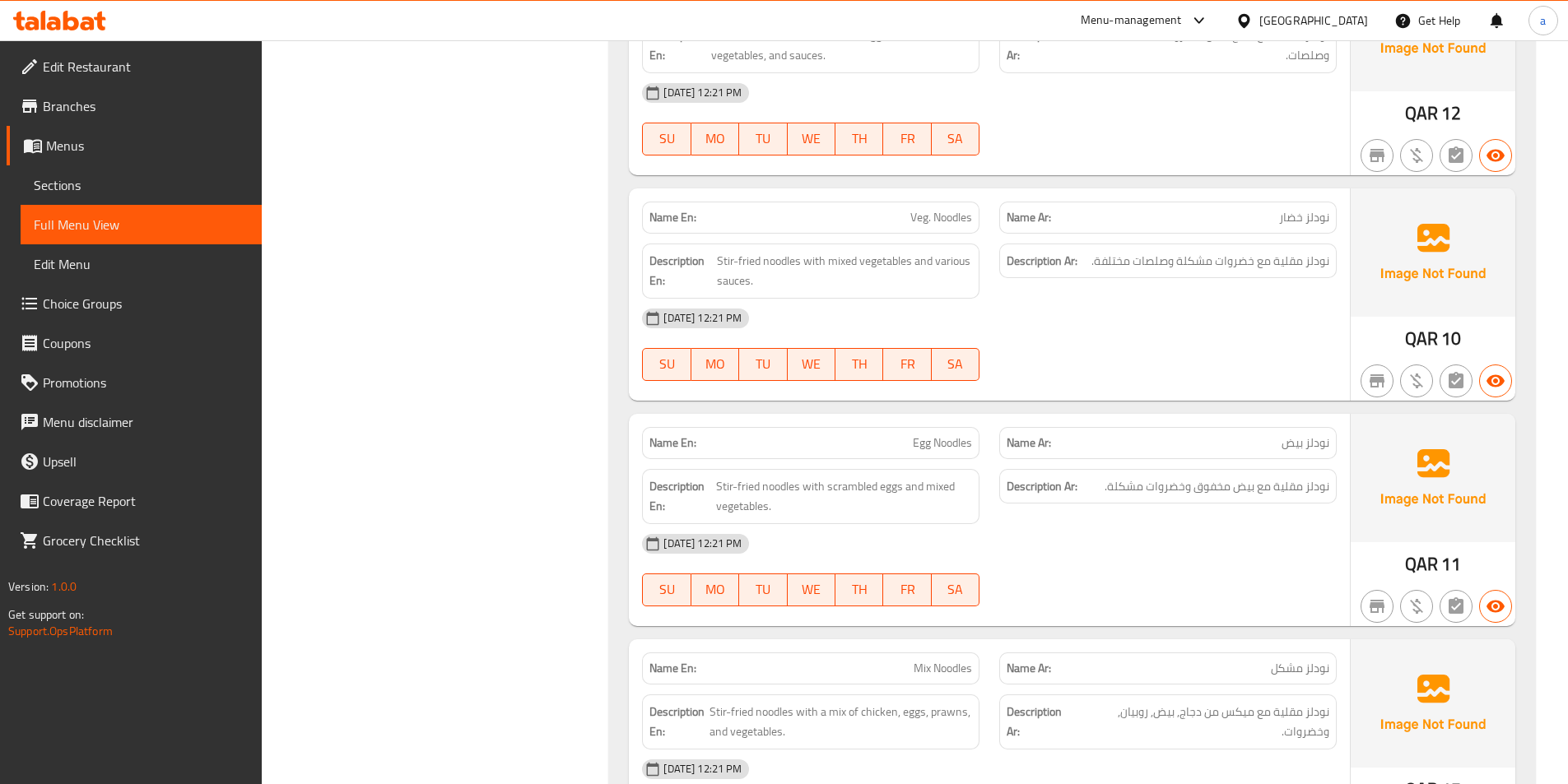
scroll to position [10774, 0]
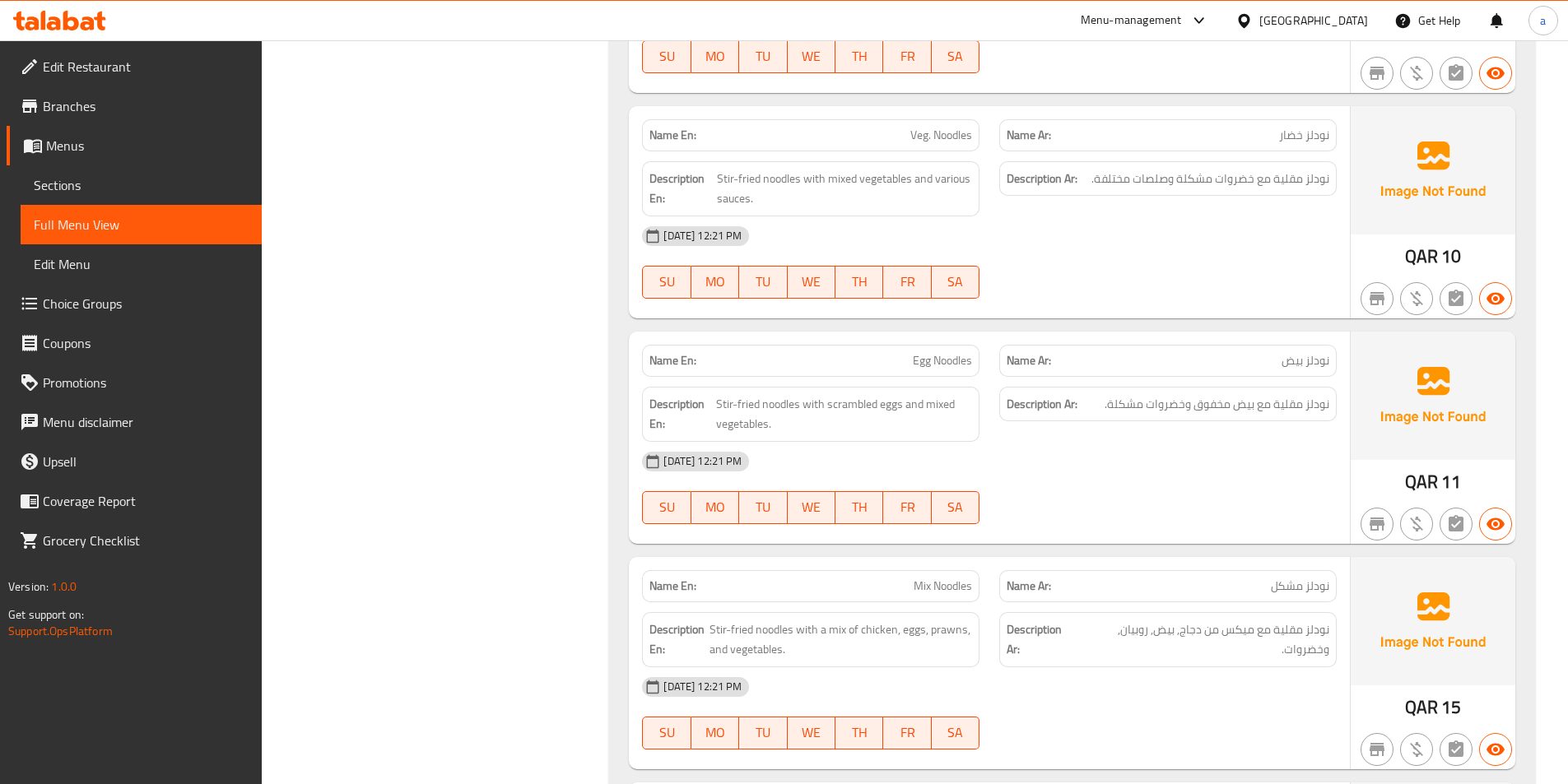
click at [1075, 234] on div "[DATE] 12:21 PM" at bounding box center [990, 235] width 715 height 39
click at [946, 132] on span "Veg. Noodles" at bounding box center [941, 135] width 62 height 18
copy span "Veg. Noodles"
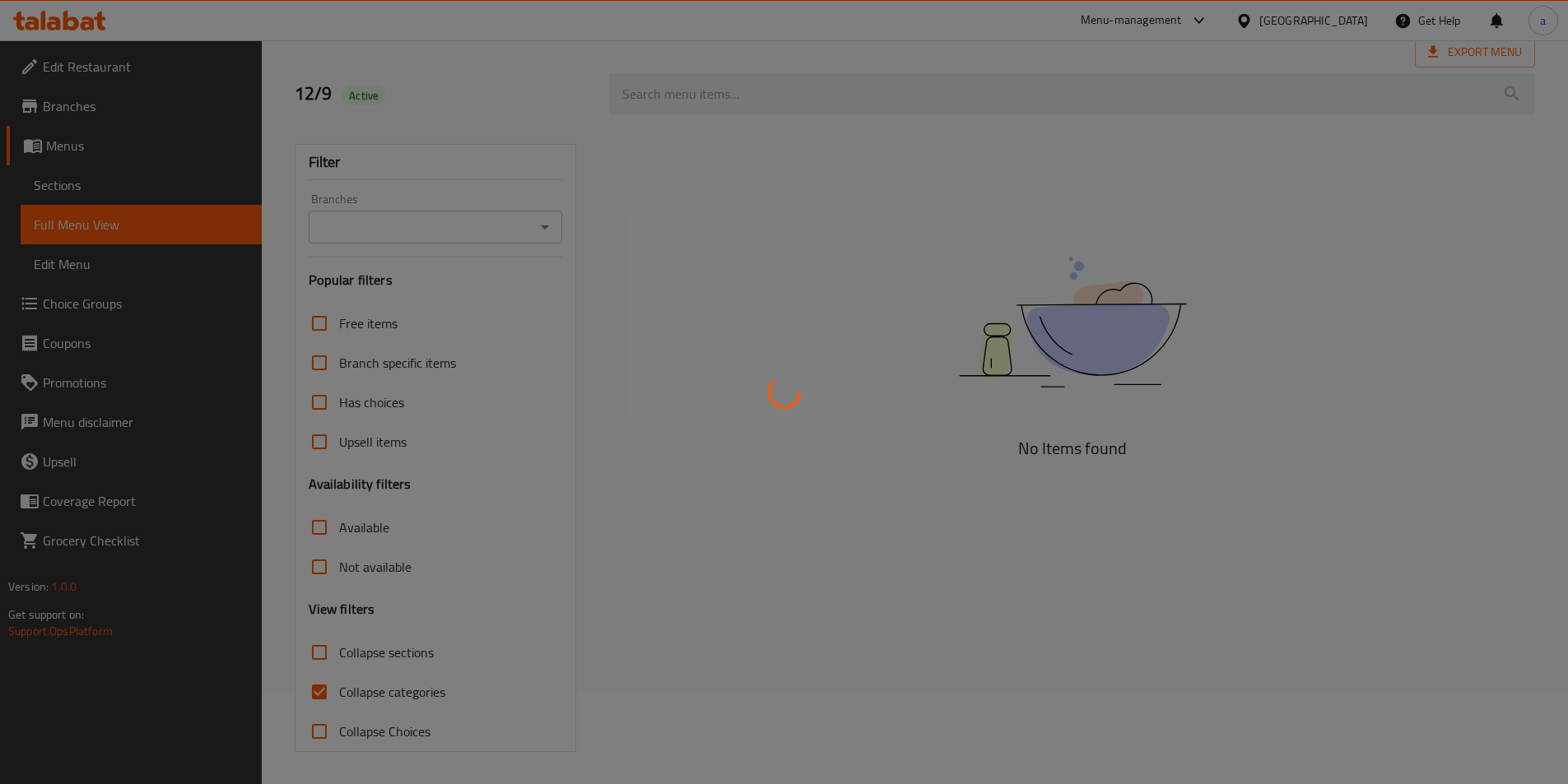
scroll to position [91, 0]
click at [326, 691] on div at bounding box center [784, 392] width 1568 height 784
click at [323, 691] on div at bounding box center [784, 392] width 1568 height 784
click at [314, 698] on div at bounding box center [784, 392] width 1568 height 784
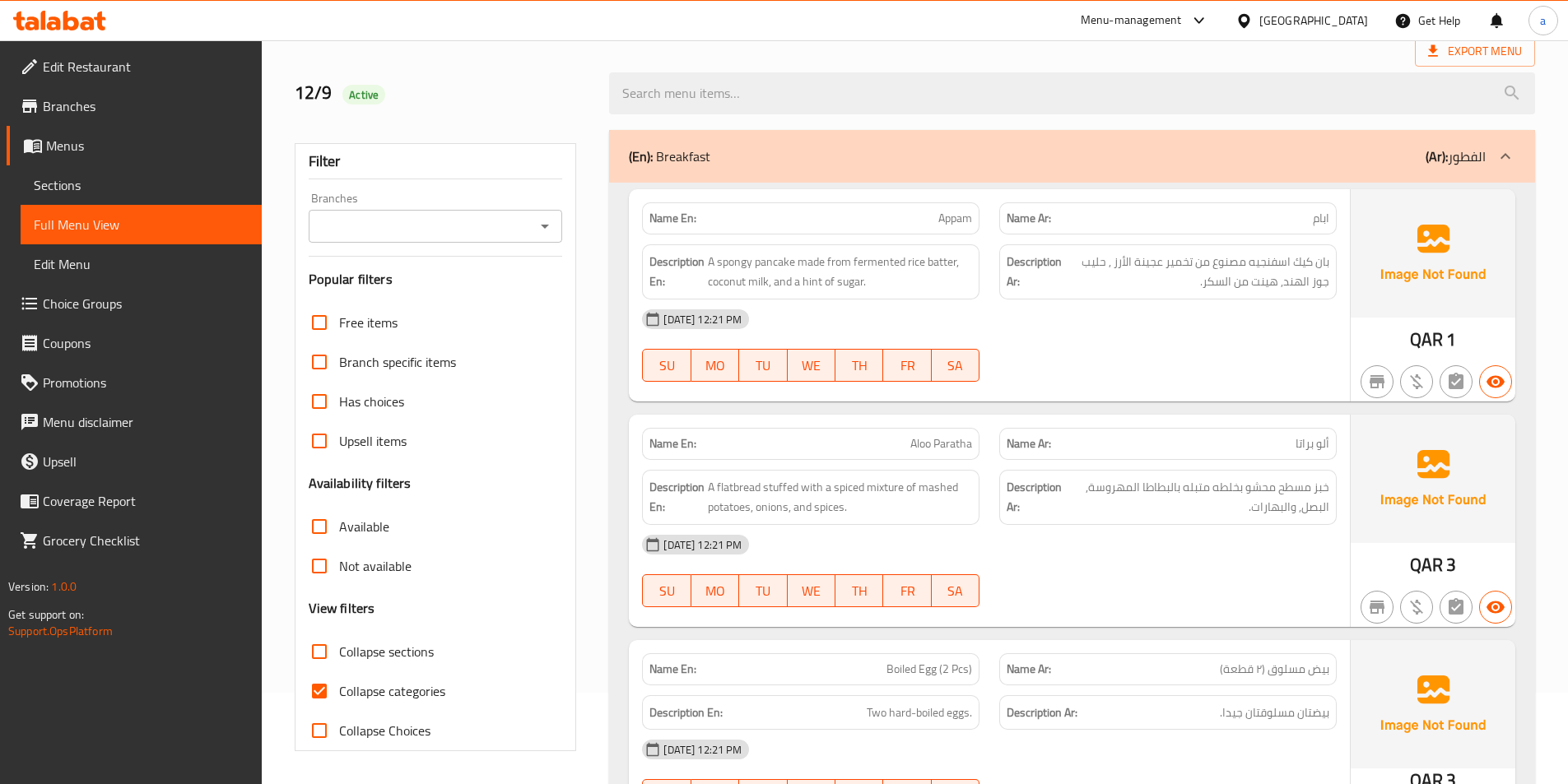
click at [328, 689] on input "Collapse categories" at bounding box center [319, 691] width 39 height 39
checkbox input "false"
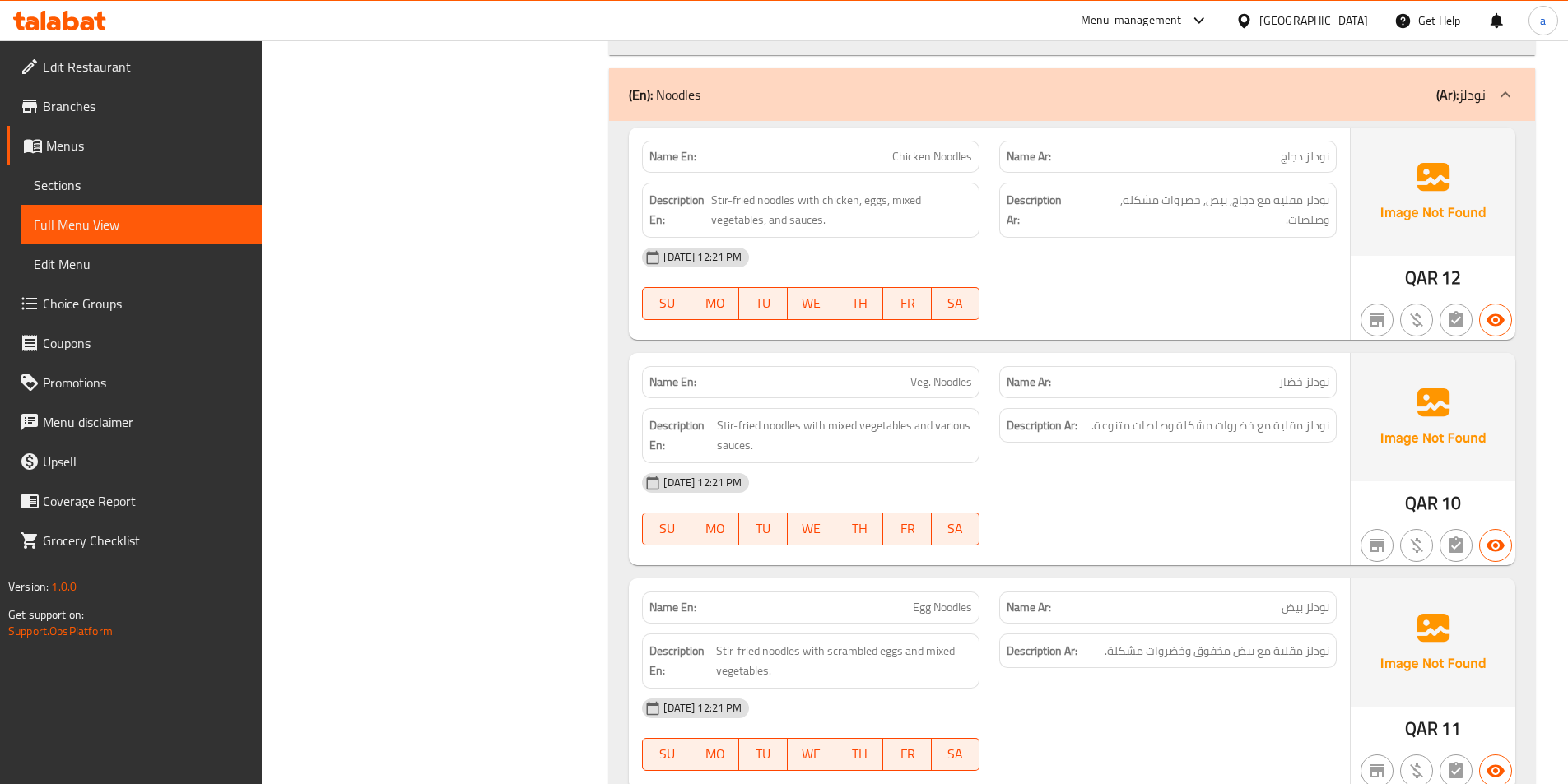
scroll to position [10536, 0]
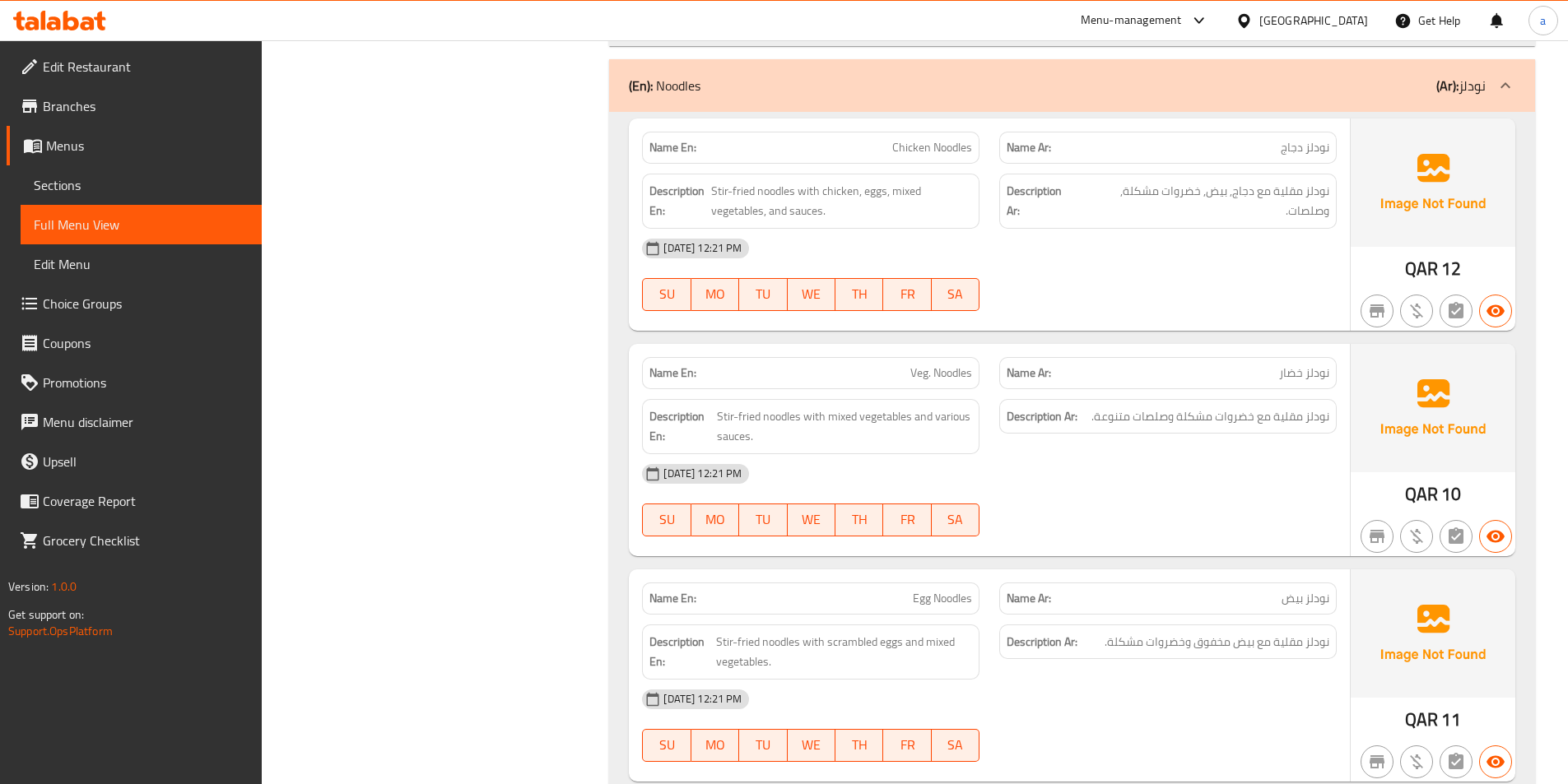
click at [1110, 271] on div "[DATE] 12:21 PM SU MO TU WE TH FR SA" at bounding box center [990, 275] width 715 height 92
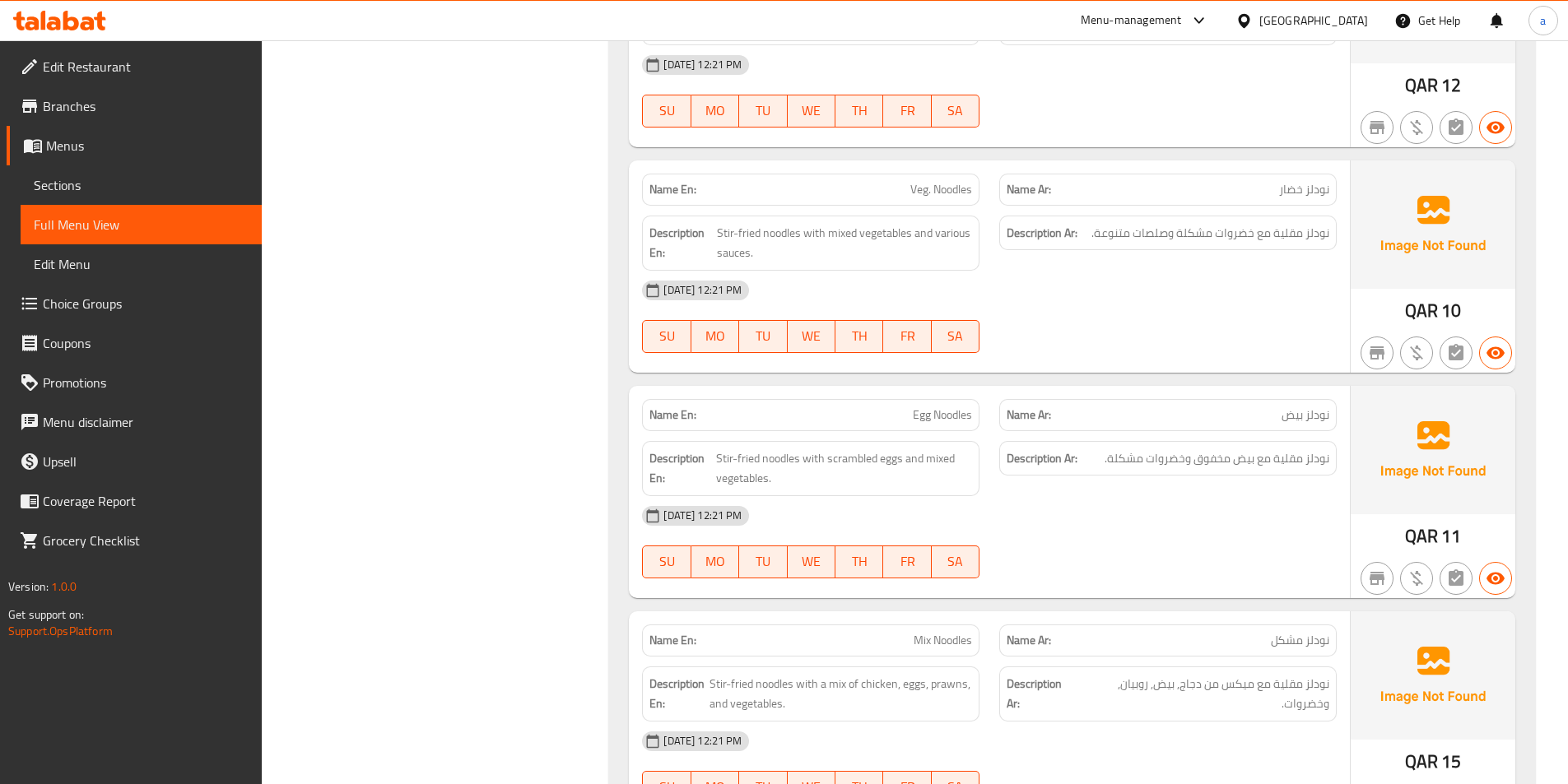
scroll to position [10784, 0]
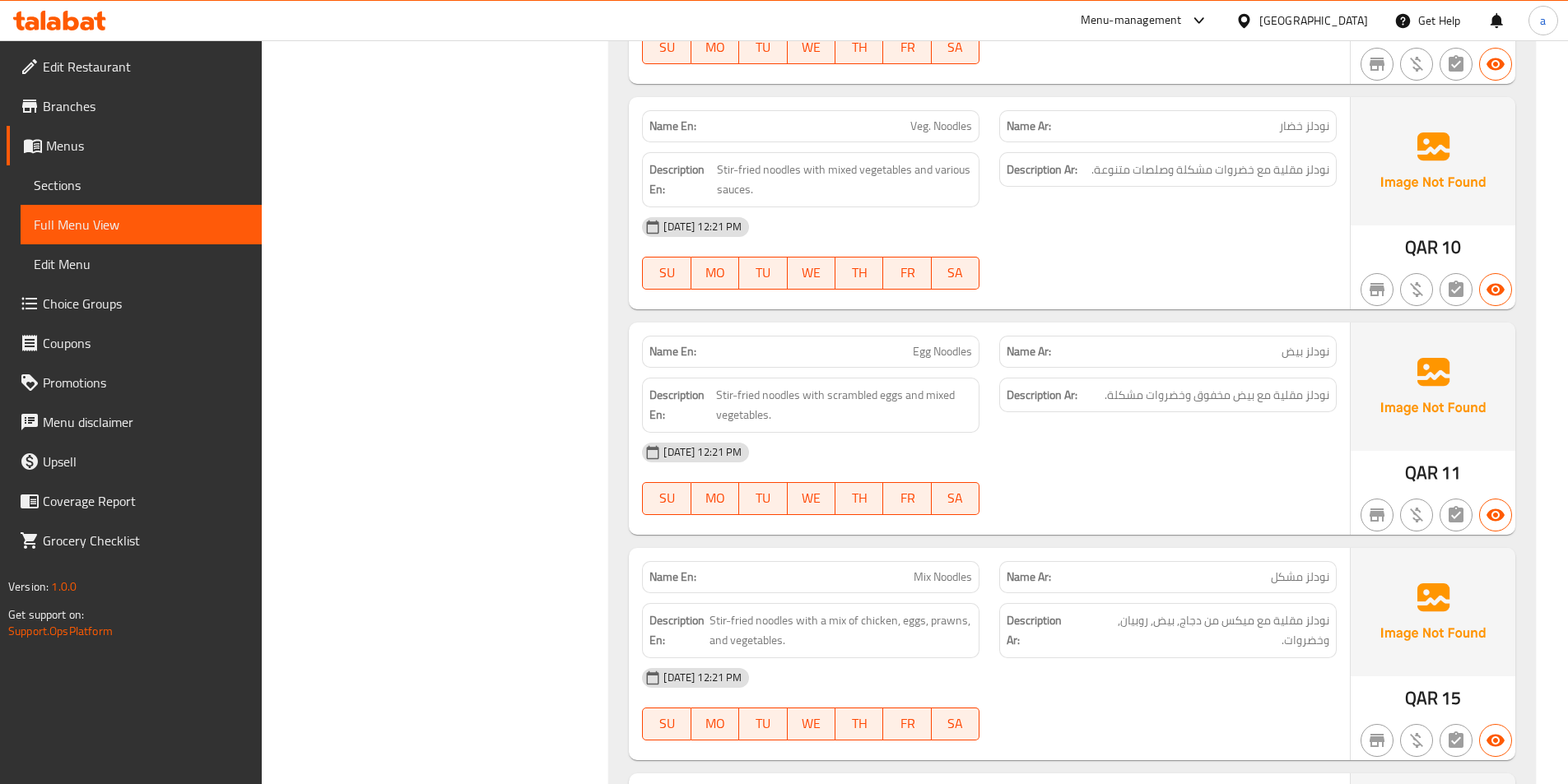
click at [1086, 246] on div "[DATE] 12:21 PM" at bounding box center [990, 227] width 715 height 39
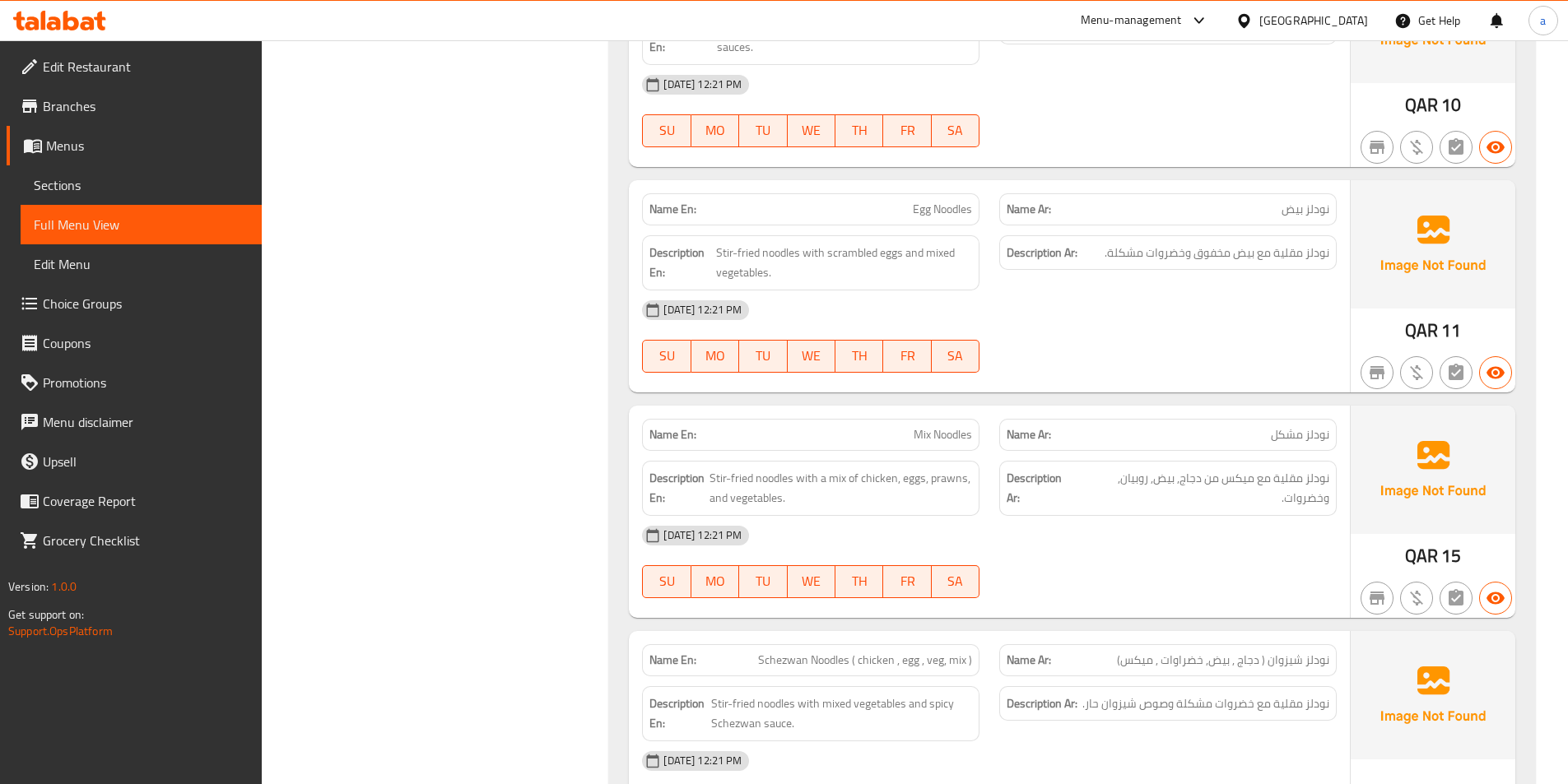
scroll to position [11030, 0]
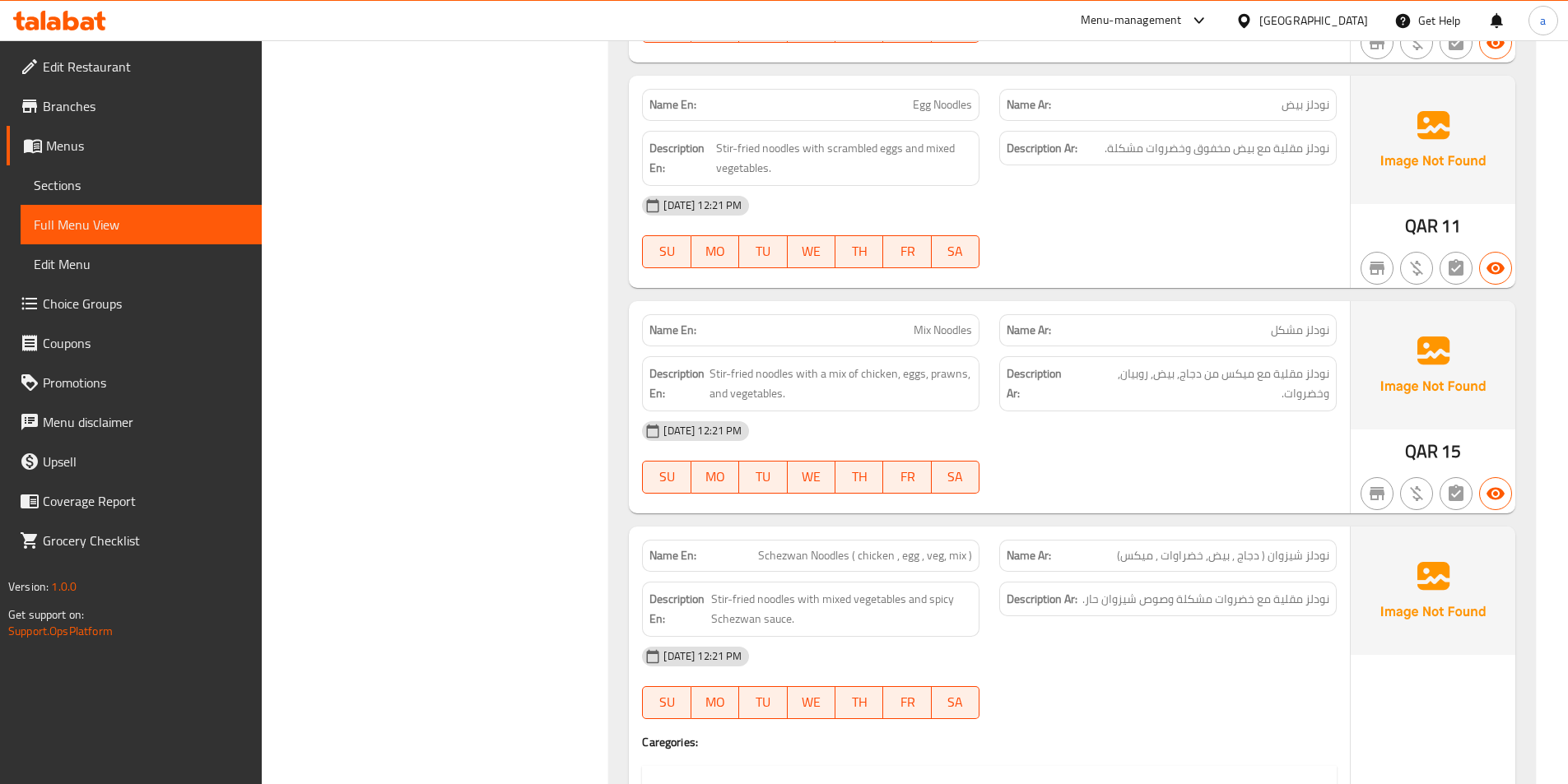
click at [1075, 237] on div "[DATE] 12:21 PM SU MO TU WE TH FR SA" at bounding box center [990, 232] width 715 height 92
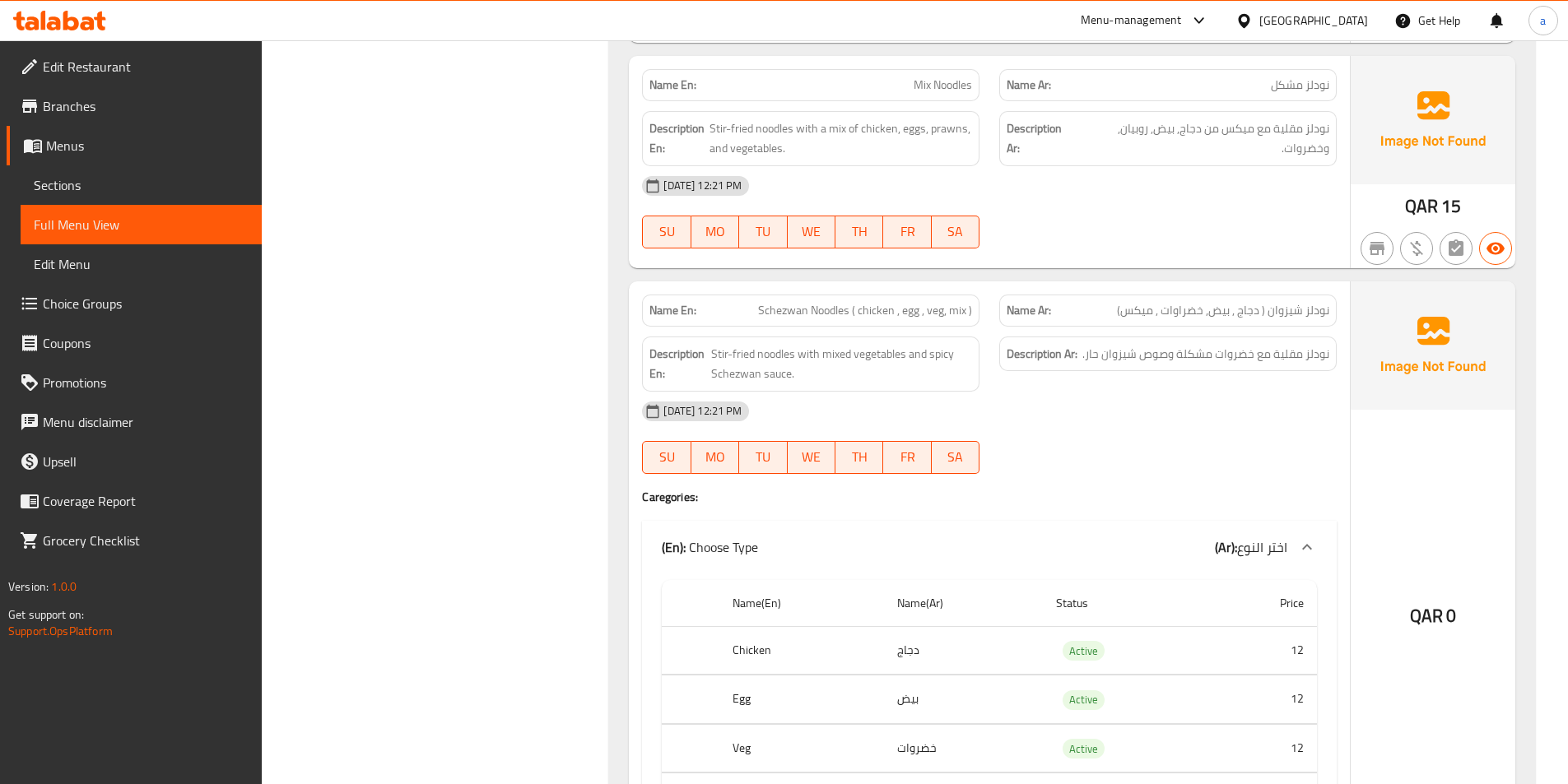
scroll to position [11276, 0]
click at [1147, 194] on div "[DATE] 12:21 PM" at bounding box center [990, 184] width 715 height 39
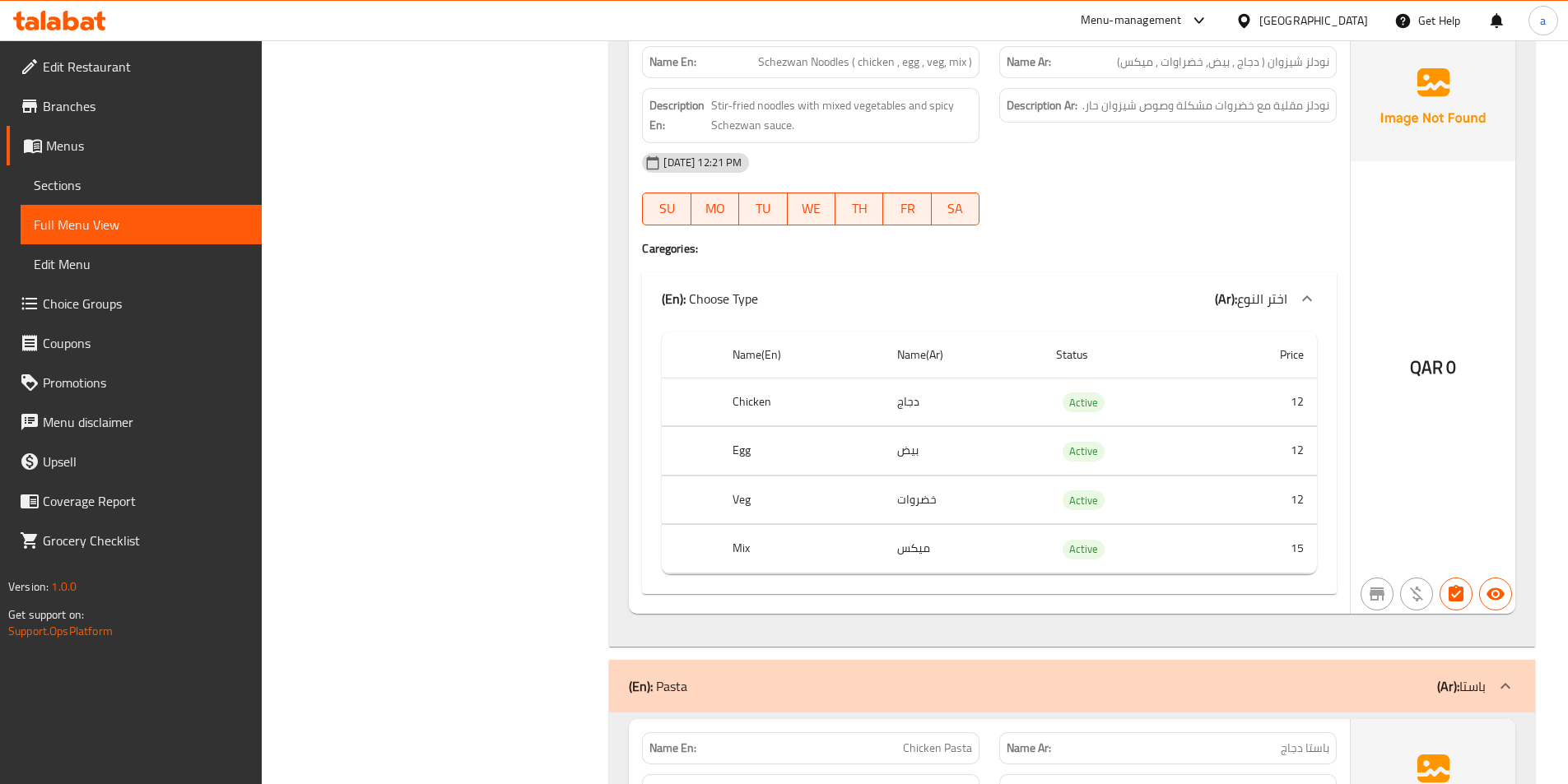
scroll to position [11441, 0]
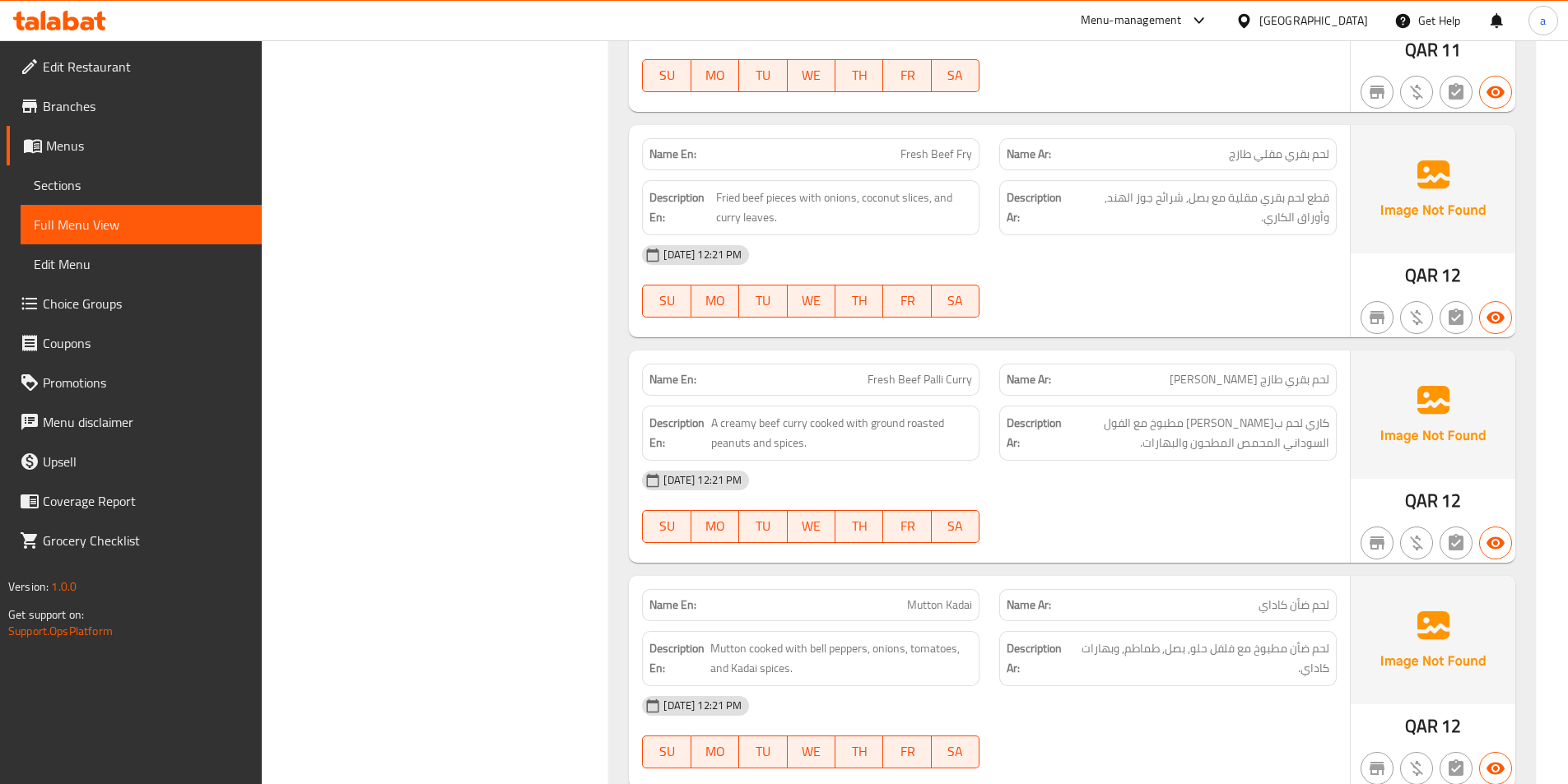
scroll to position [14320, 0]
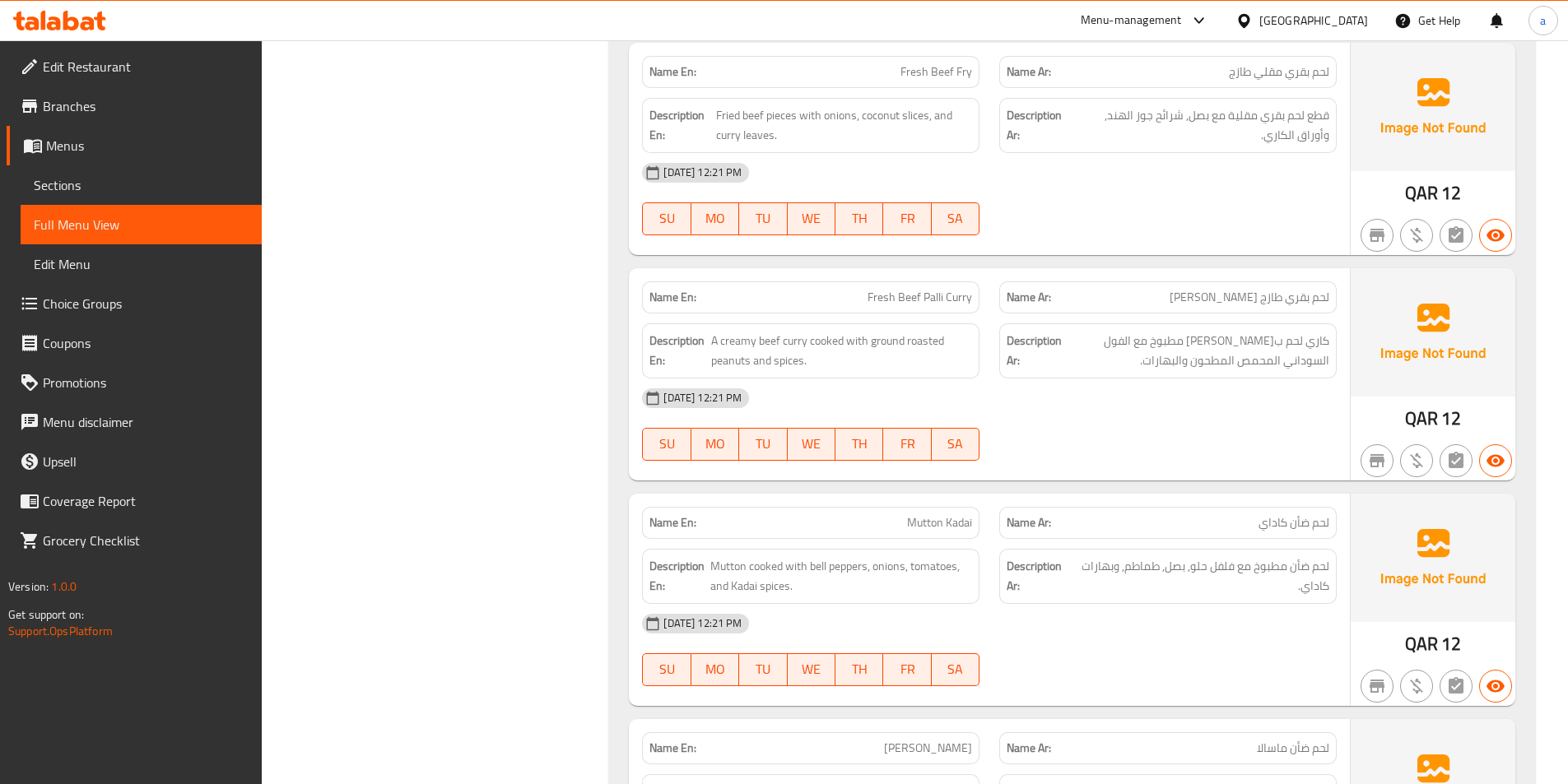
click at [1167, 191] on div "[DATE] 12:21 PM" at bounding box center [990, 173] width 715 height 39
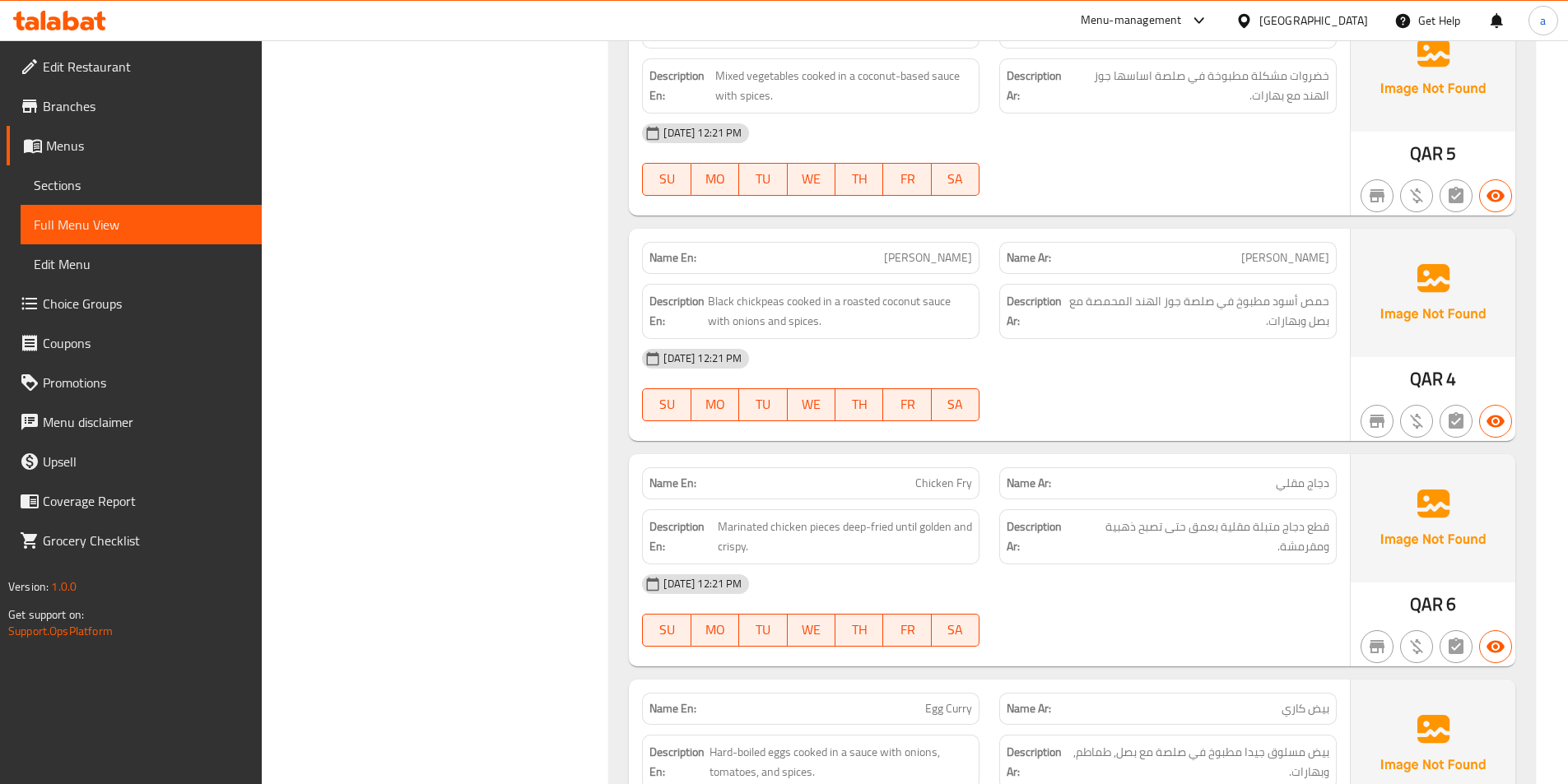
scroll to position [15718, 0]
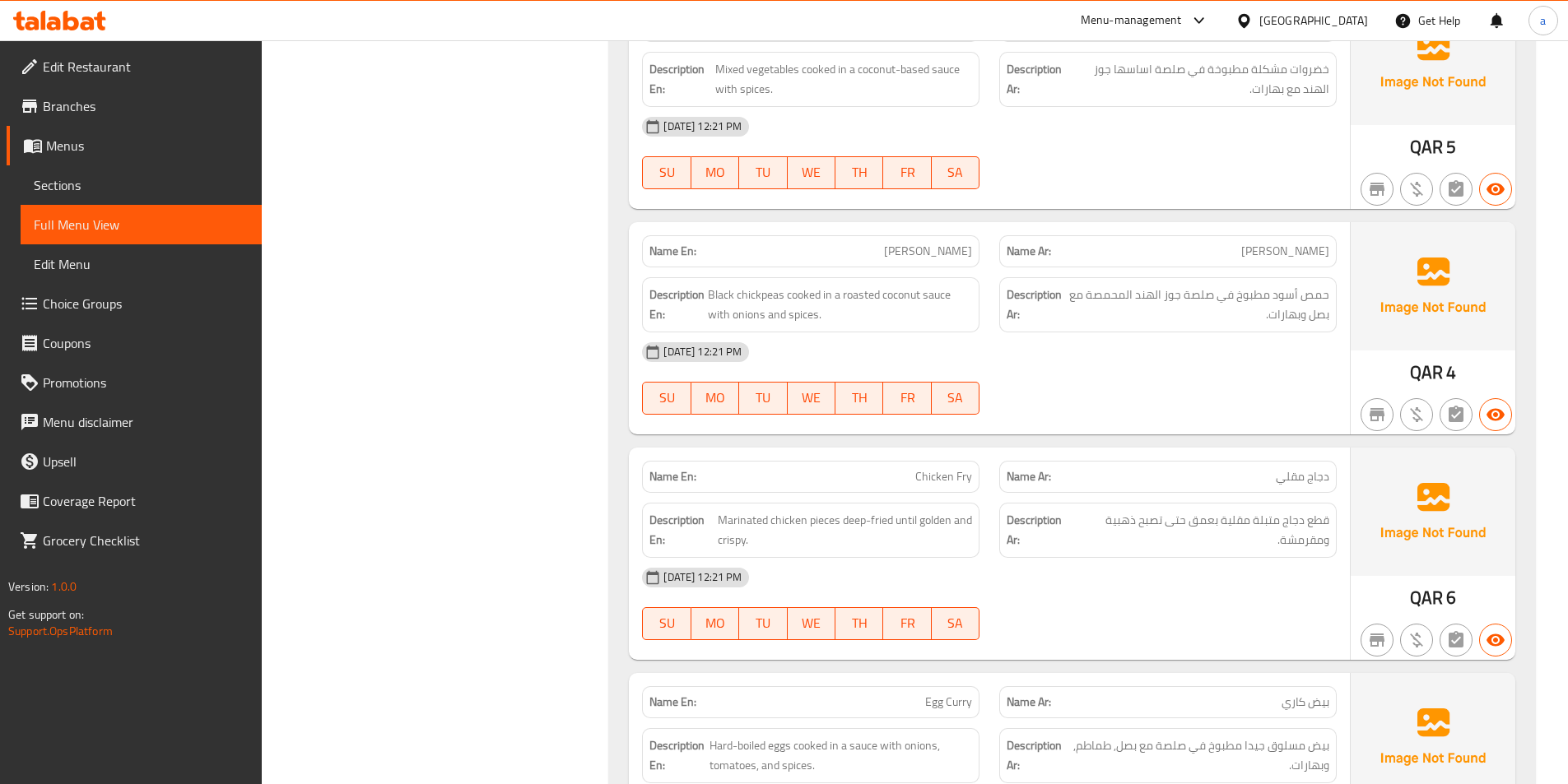
click at [1087, 384] on div "12-09-2025 12:21 PM SU MO TU WE TH FR SA" at bounding box center [990, 379] width 715 height 92
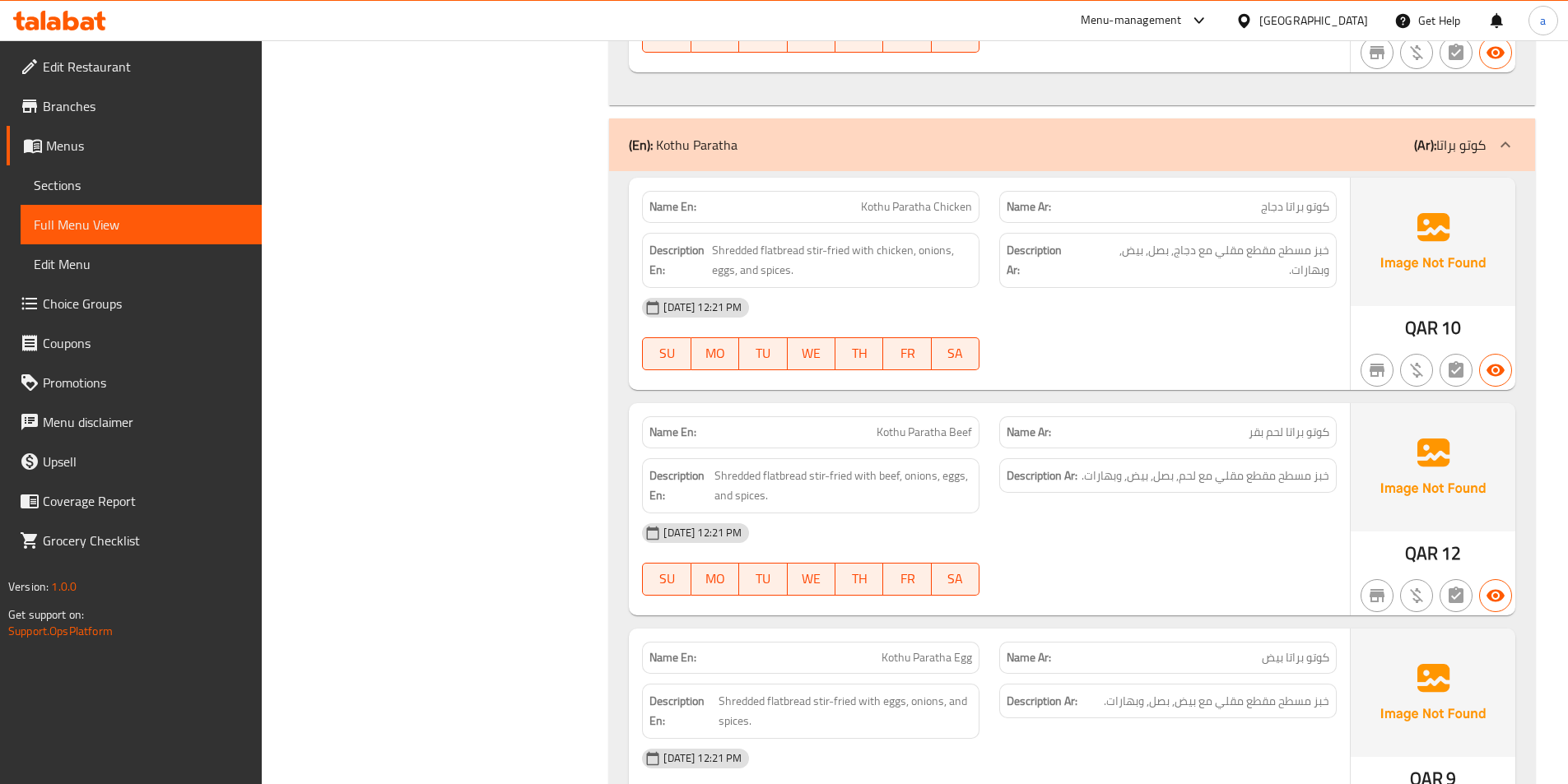
scroll to position [16787, 0]
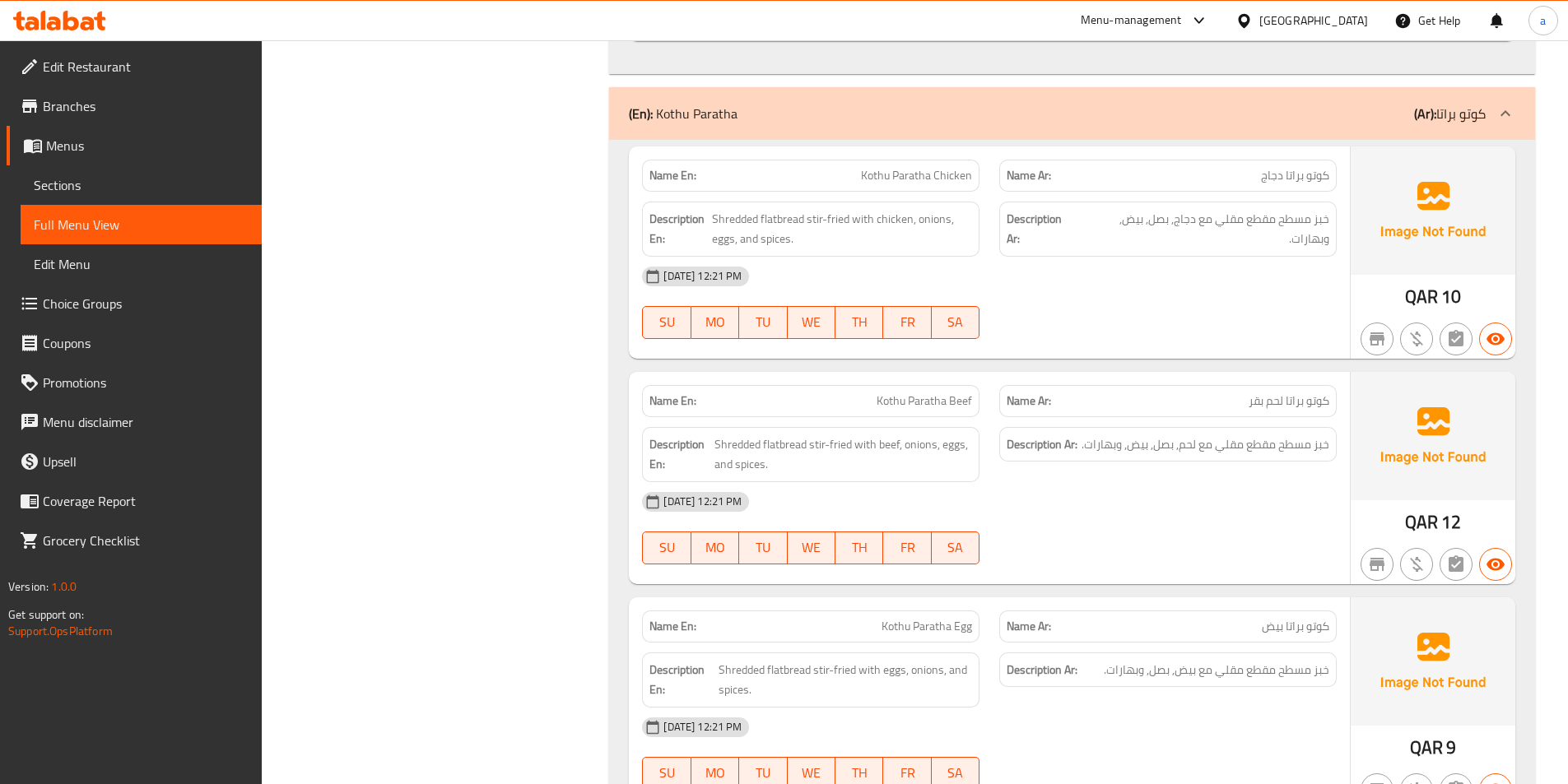
click at [1241, 312] on div "12-09-2025 12:21 PM SU MO TU WE TH FR SA" at bounding box center [990, 303] width 715 height 92
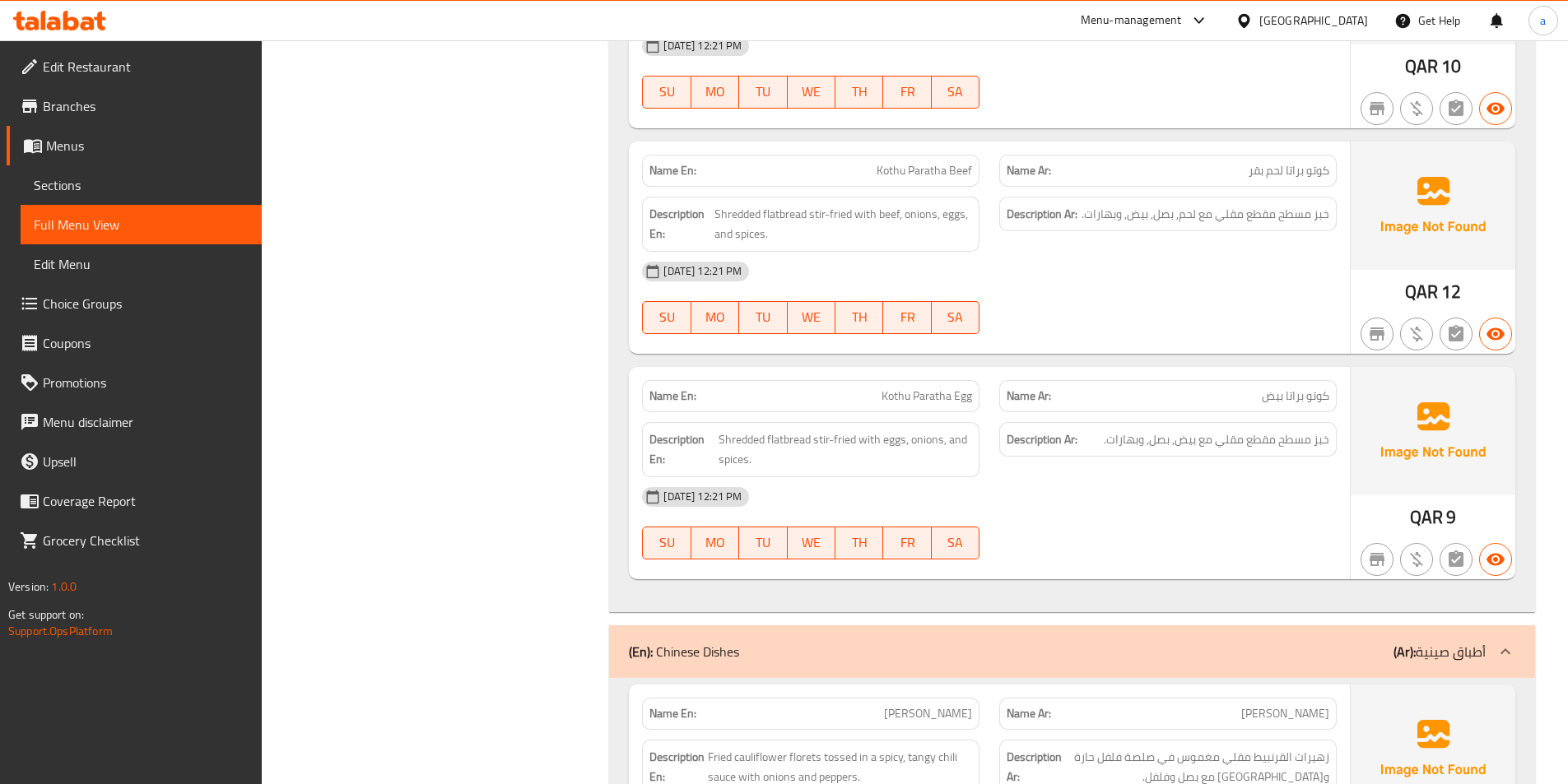
scroll to position [17034, 0]
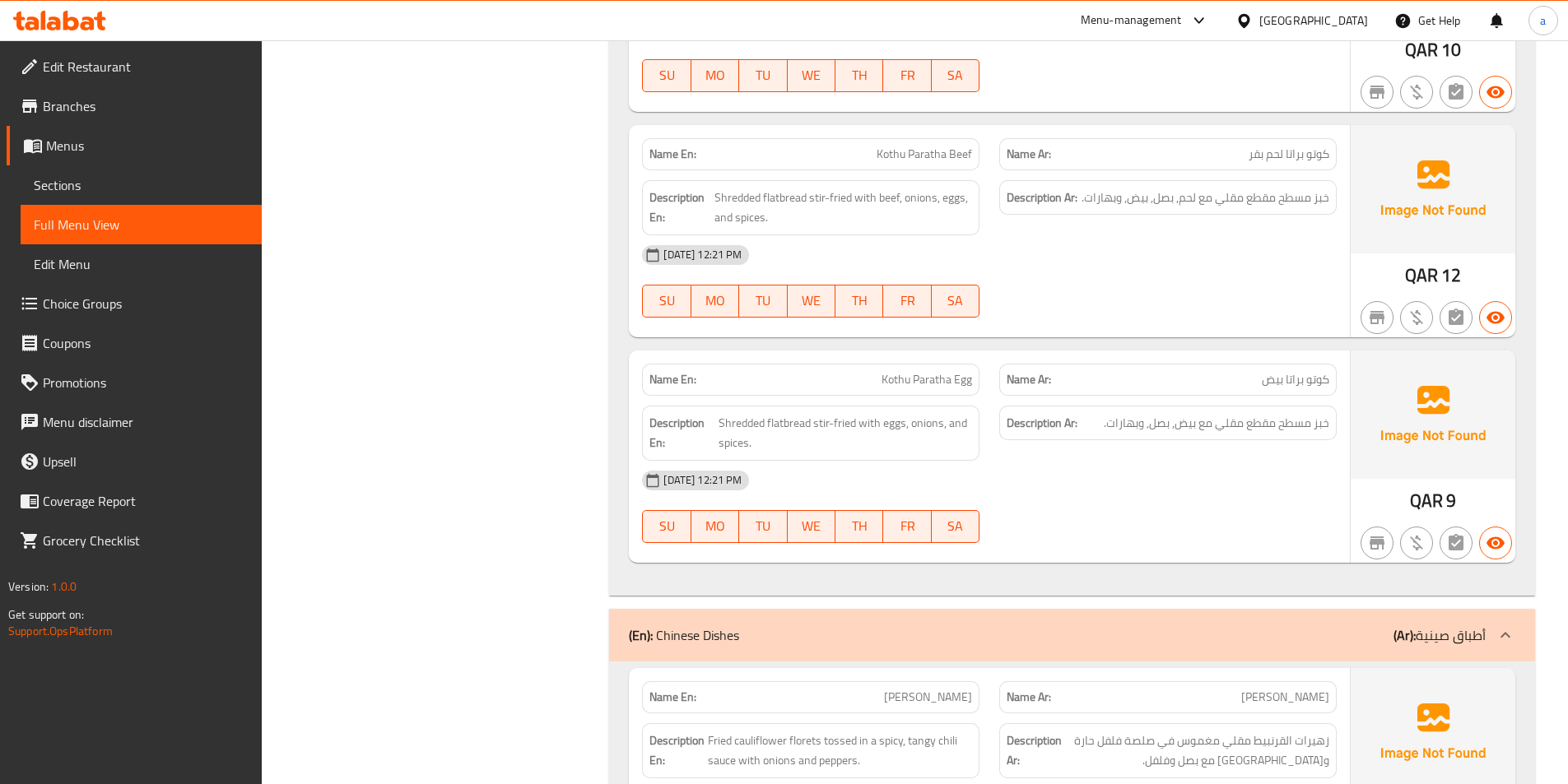
click at [932, 153] on span "Kothu Paratha Beef" at bounding box center [924, 154] width 95 height 18
copy span "Kothu Paratha Beef"
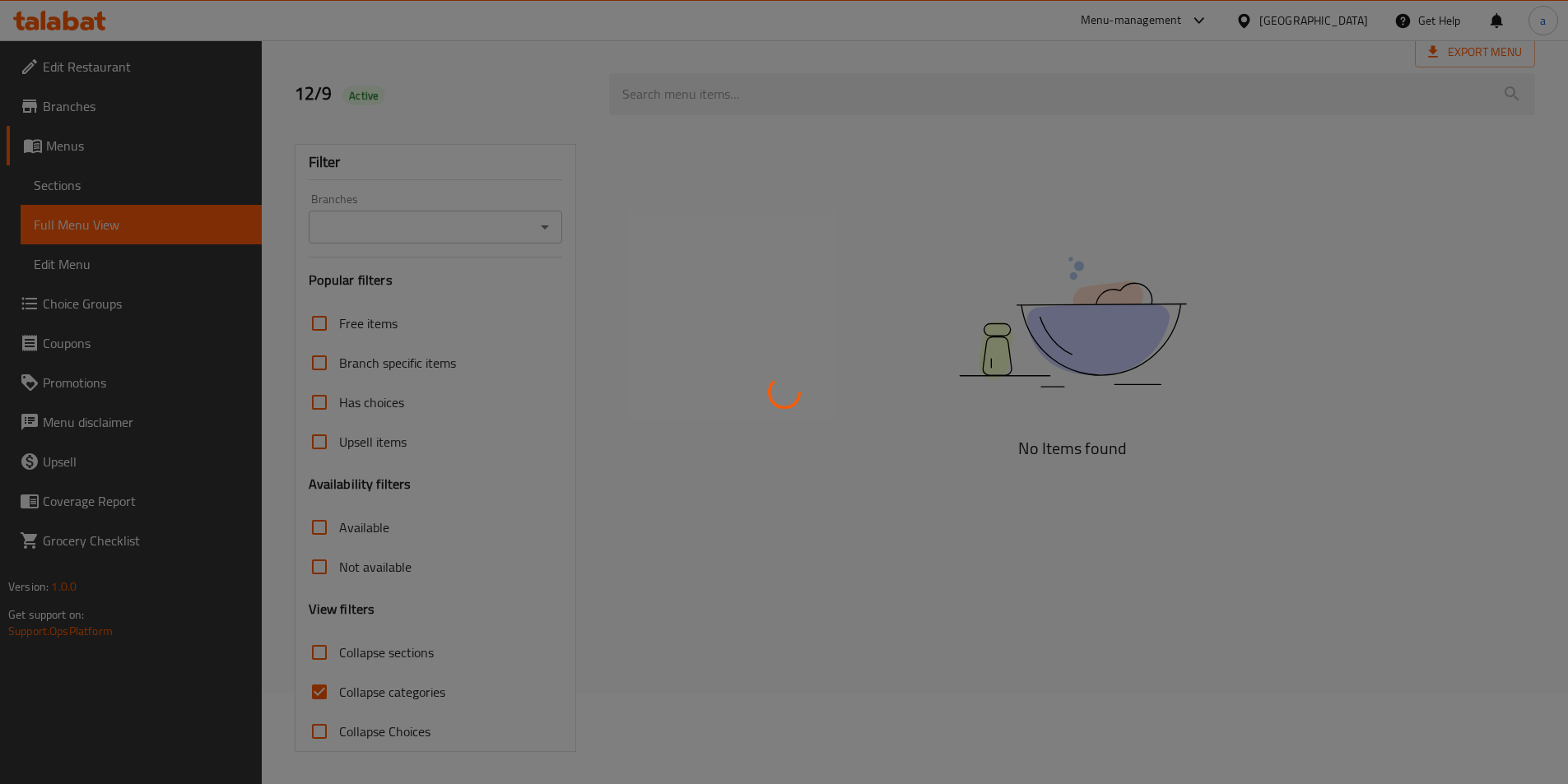
scroll to position [91, 0]
click at [311, 694] on div at bounding box center [784, 392] width 1568 height 784
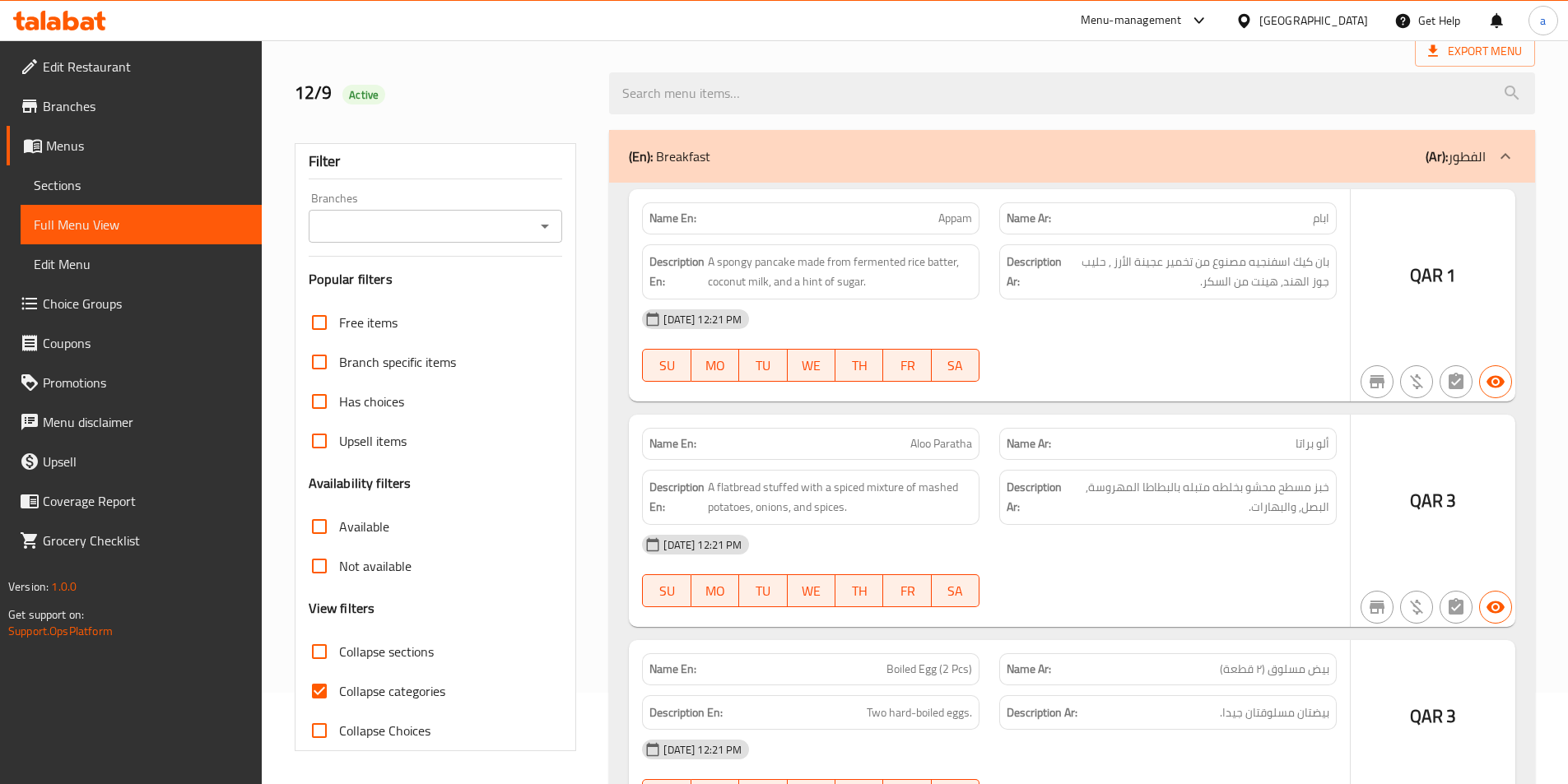
click at [324, 689] on div at bounding box center [784, 392] width 1568 height 784
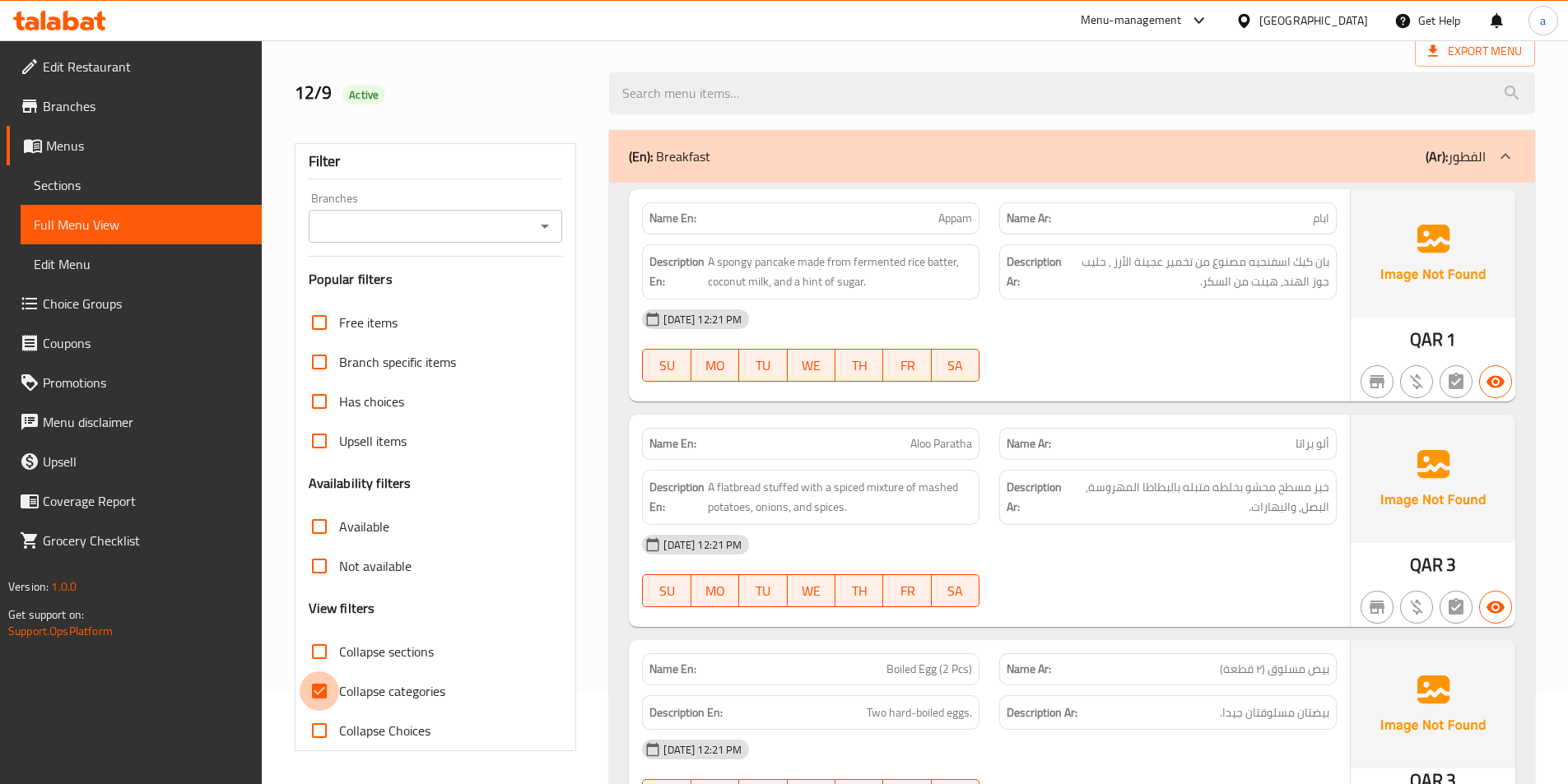
click at [323, 704] on input "Collapse categories" at bounding box center [319, 691] width 39 height 39
checkbox input "false"
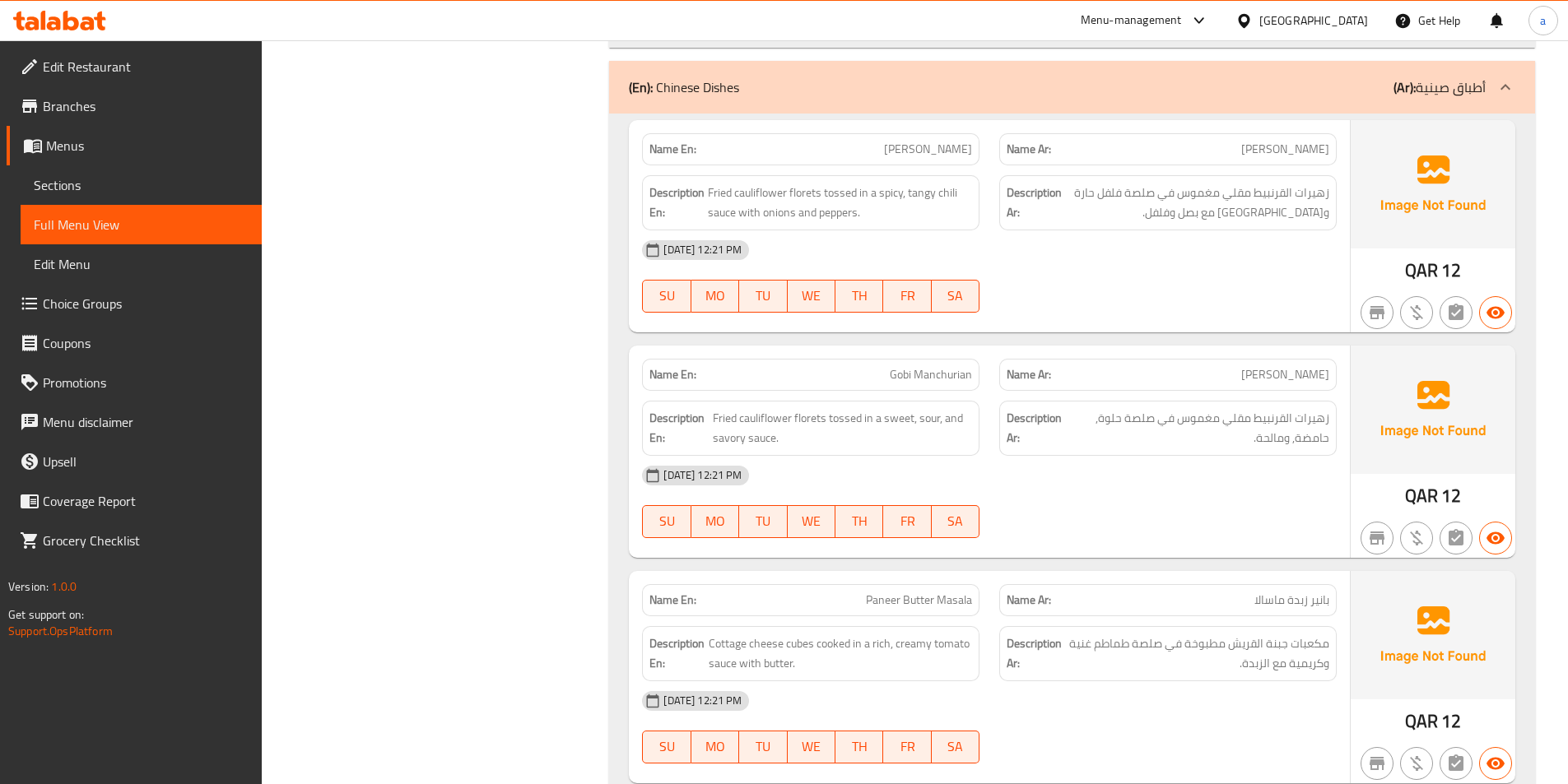
scroll to position [17610, 0]
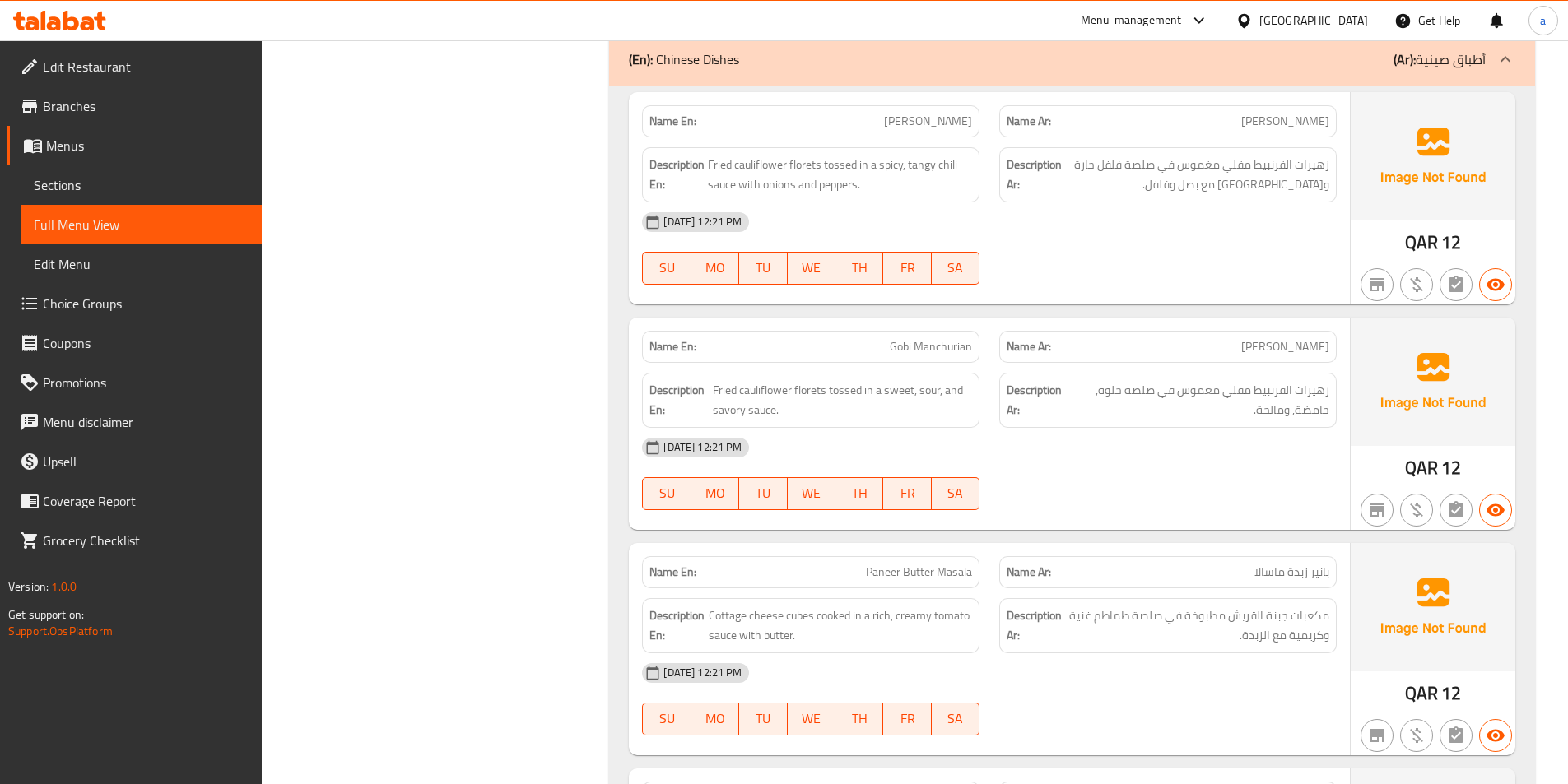
click at [970, 128] on span "[PERSON_NAME]" at bounding box center [928, 122] width 88 height 18
copy span "[PERSON_NAME]"
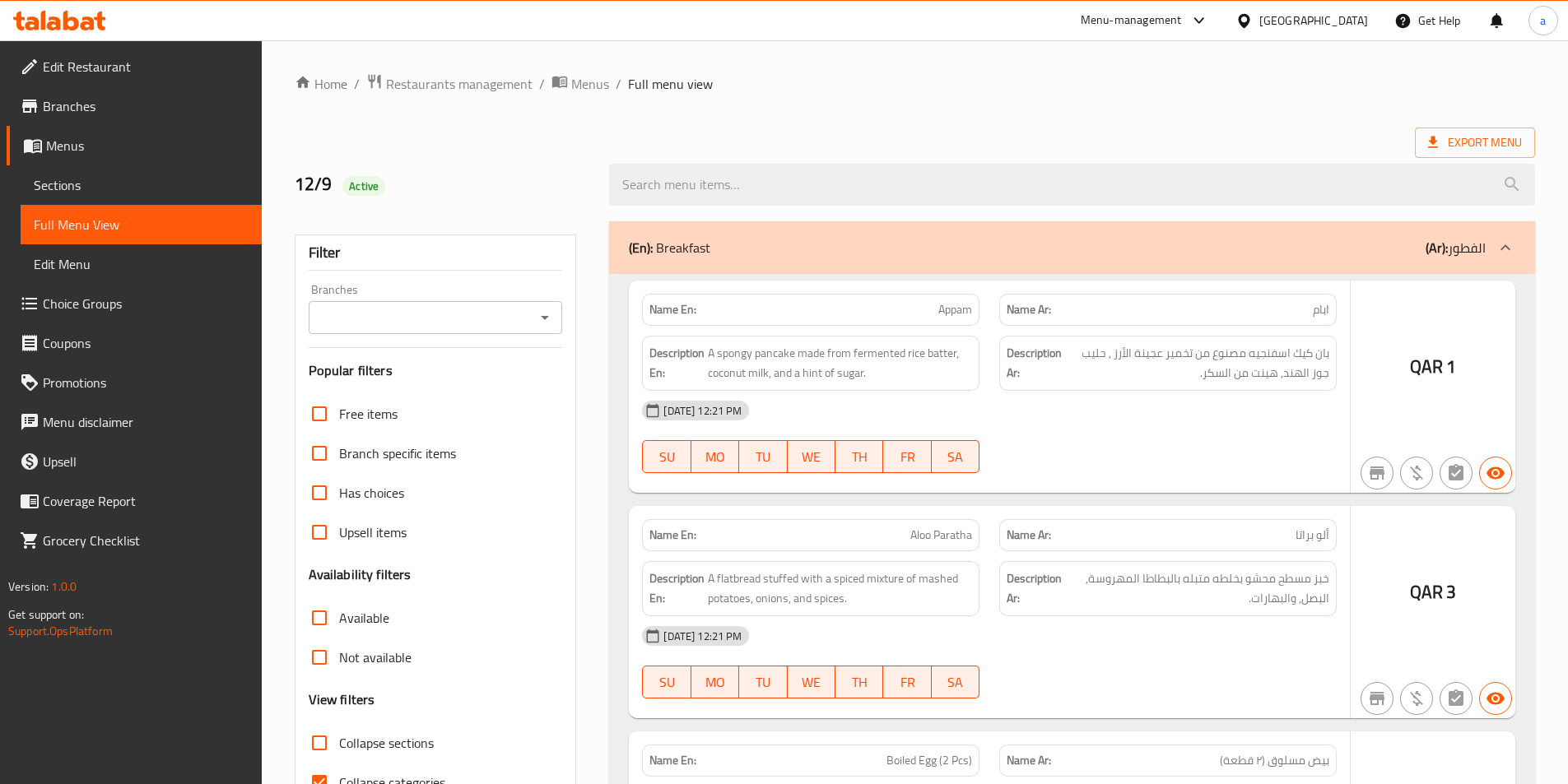
click at [325, 693] on div at bounding box center [784, 392] width 1568 height 784
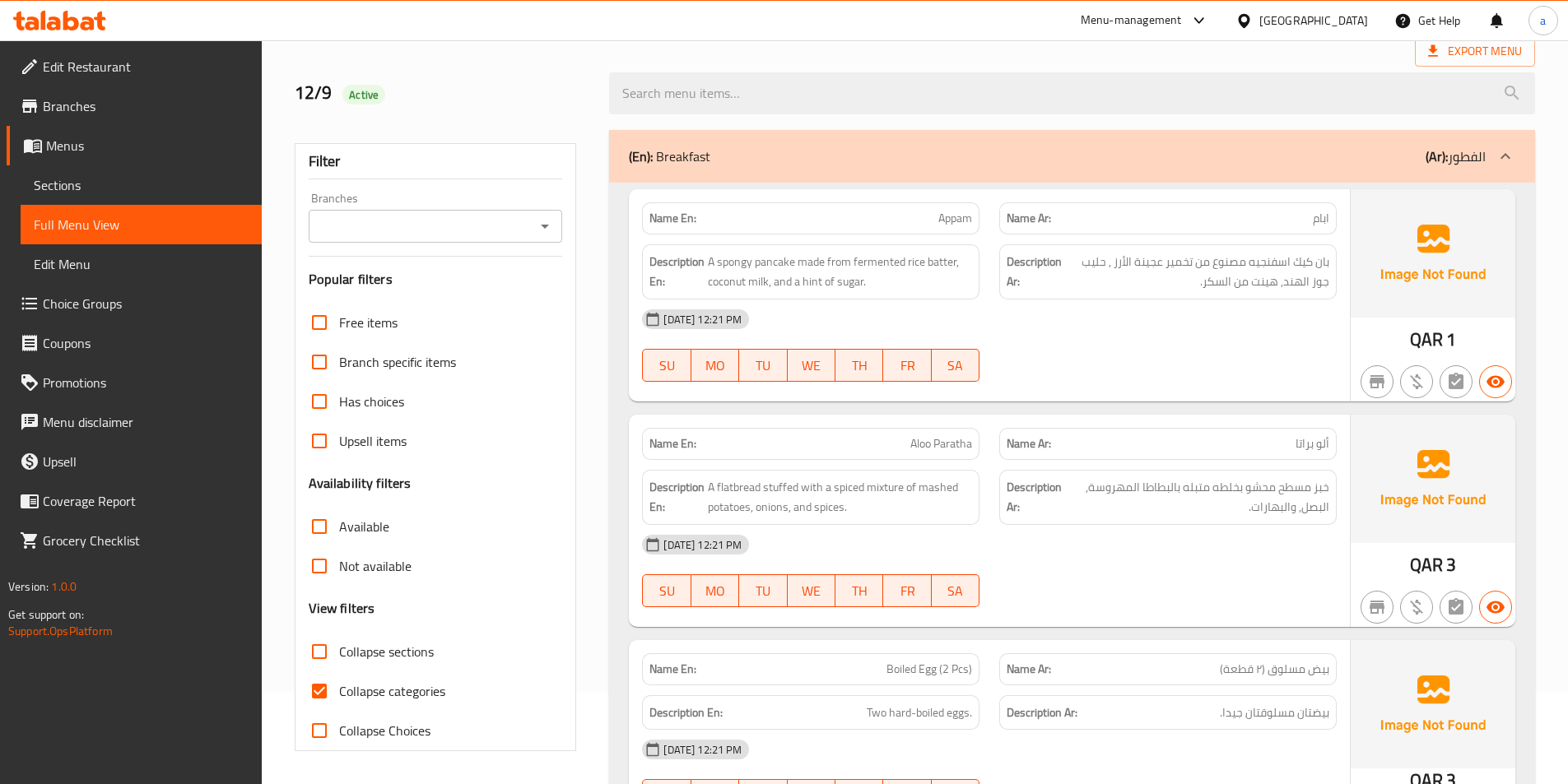
click at [310, 690] on input "Collapse categories" at bounding box center [319, 691] width 39 height 39
checkbox input "false"
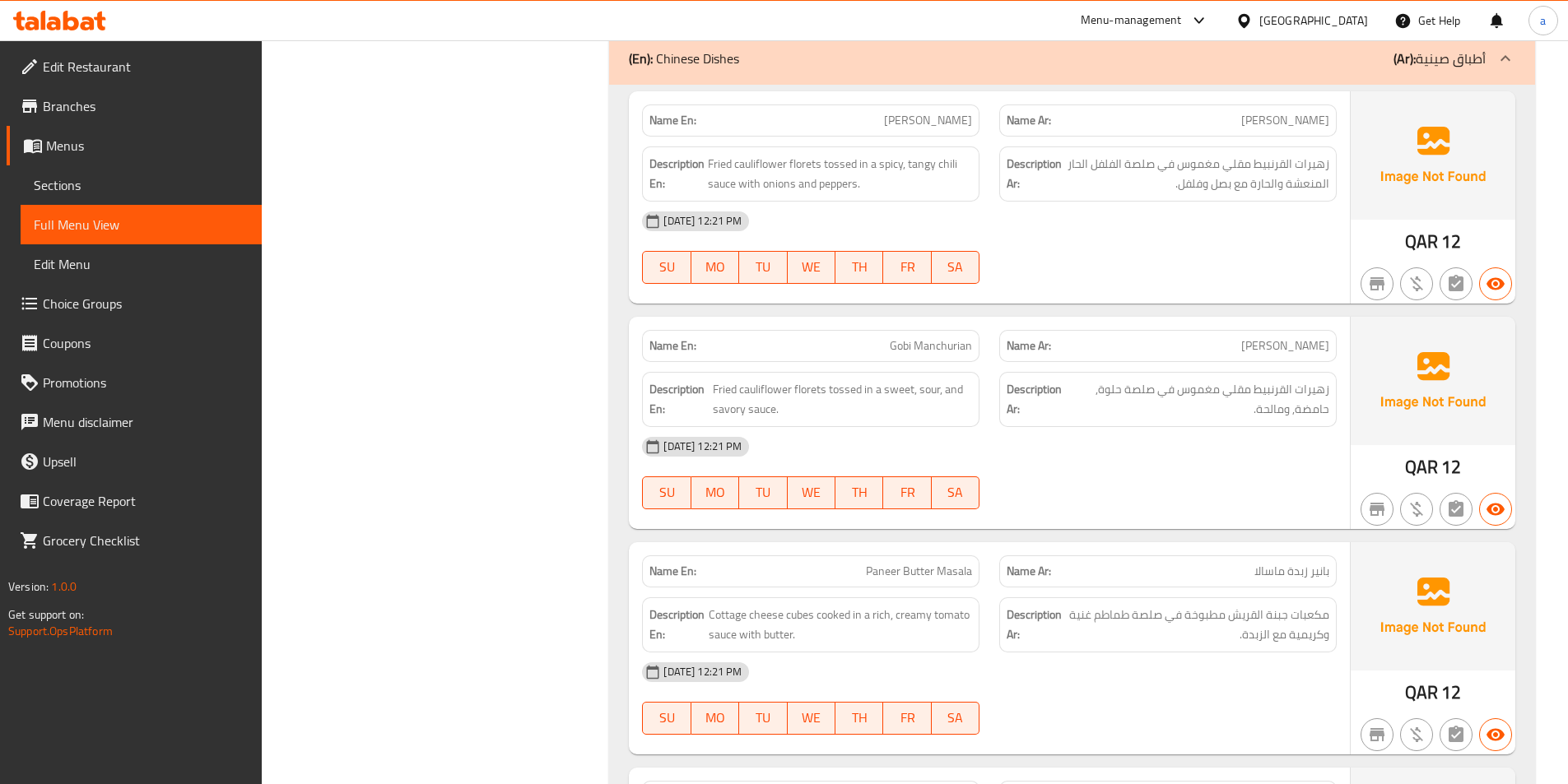
scroll to position [17610, 0]
click at [1116, 262] on div "[DATE] 12:21 PM SU MO TU WE TH FR SA" at bounding box center [990, 248] width 715 height 92
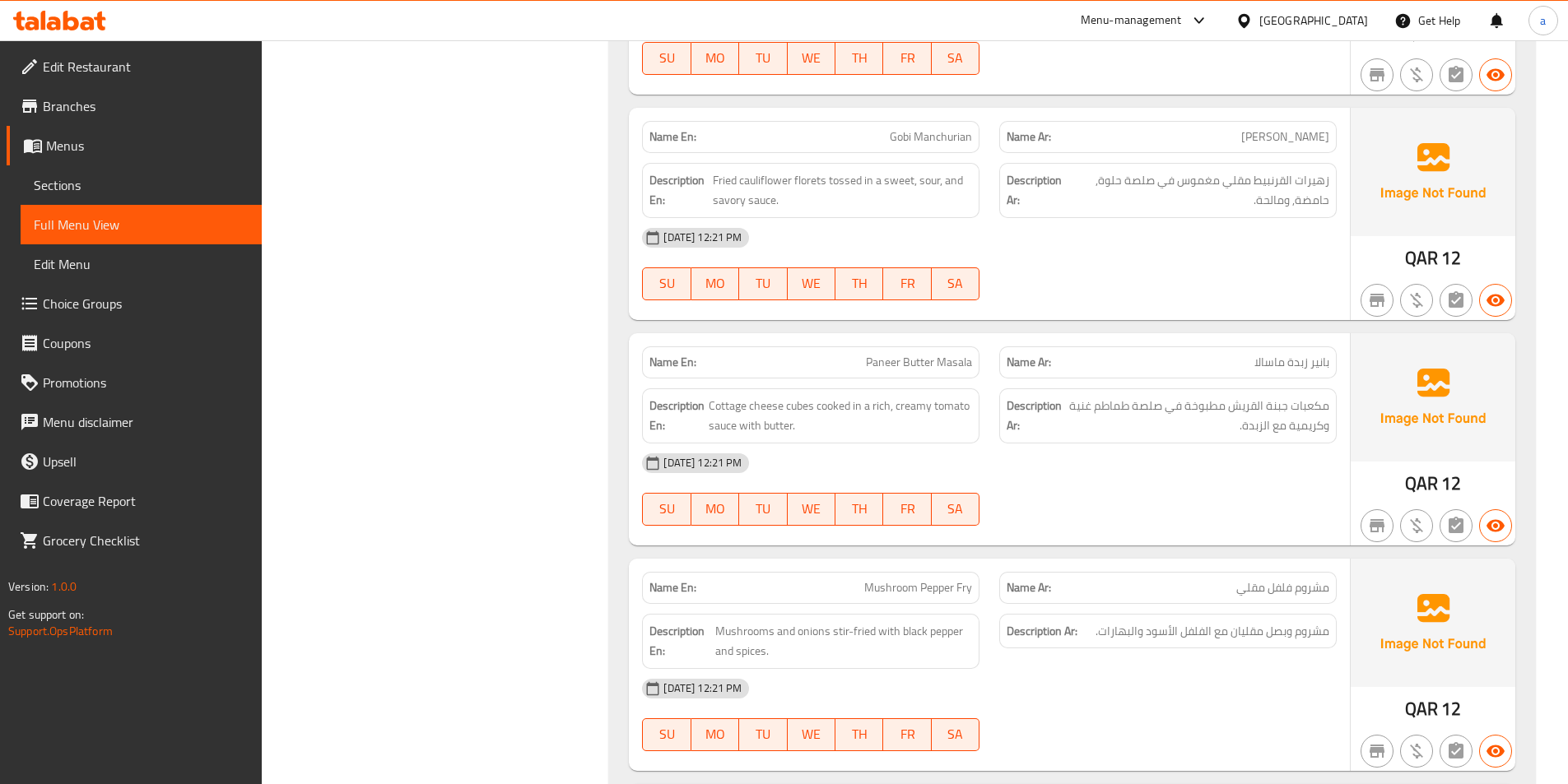
scroll to position [17856, 0]
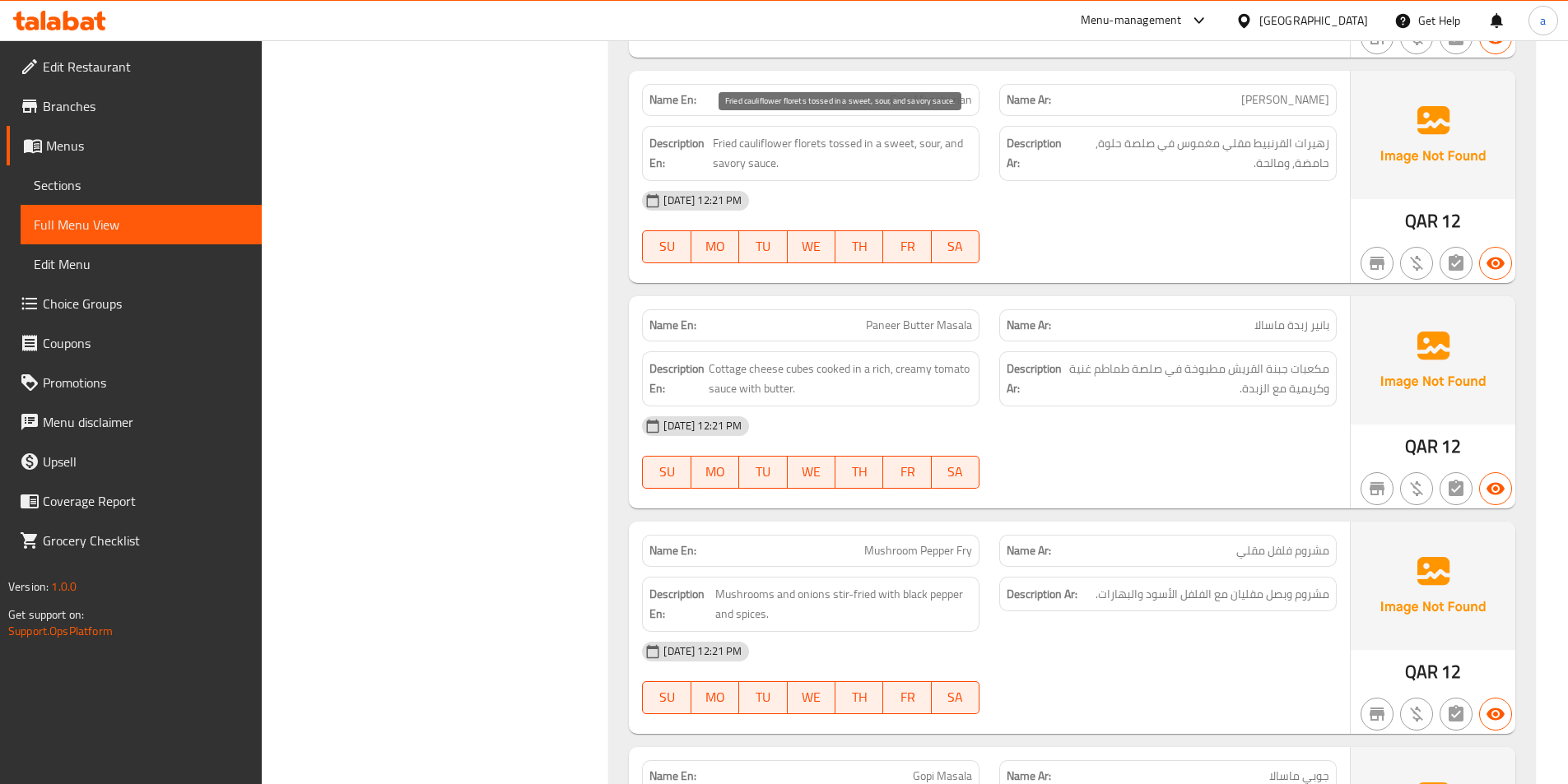
click at [928, 145] on span "Fried cauliflower florets tossed in a sweet, sour, and savory sauce." at bounding box center [842, 153] width 259 height 40
copy span "sour"
click at [1159, 228] on div "[DATE] 12:21 PM SU MO TU WE TH FR SA" at bounding box center [990, 227] width 715 height 92
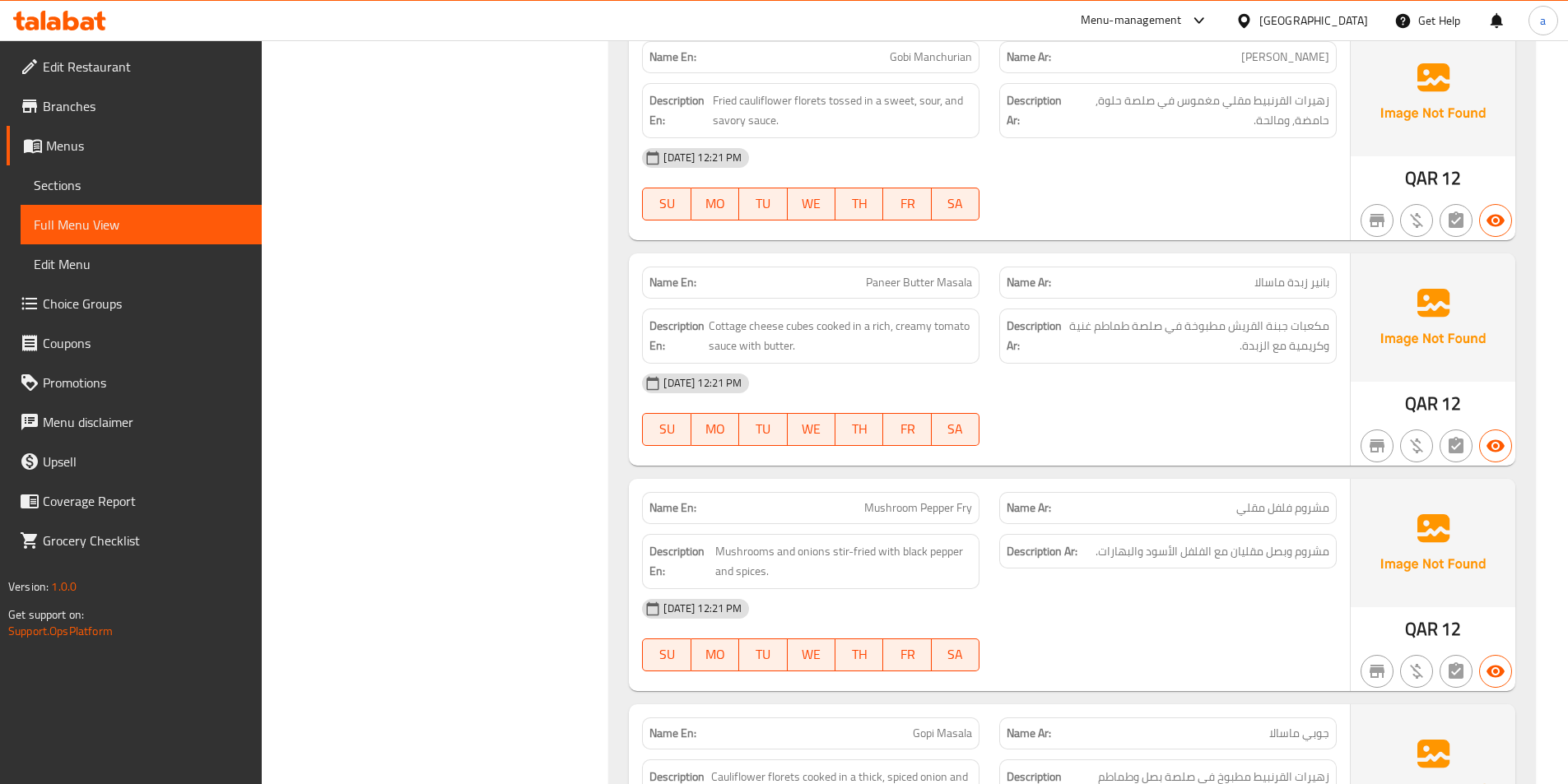
scroll to position [17939, 0]
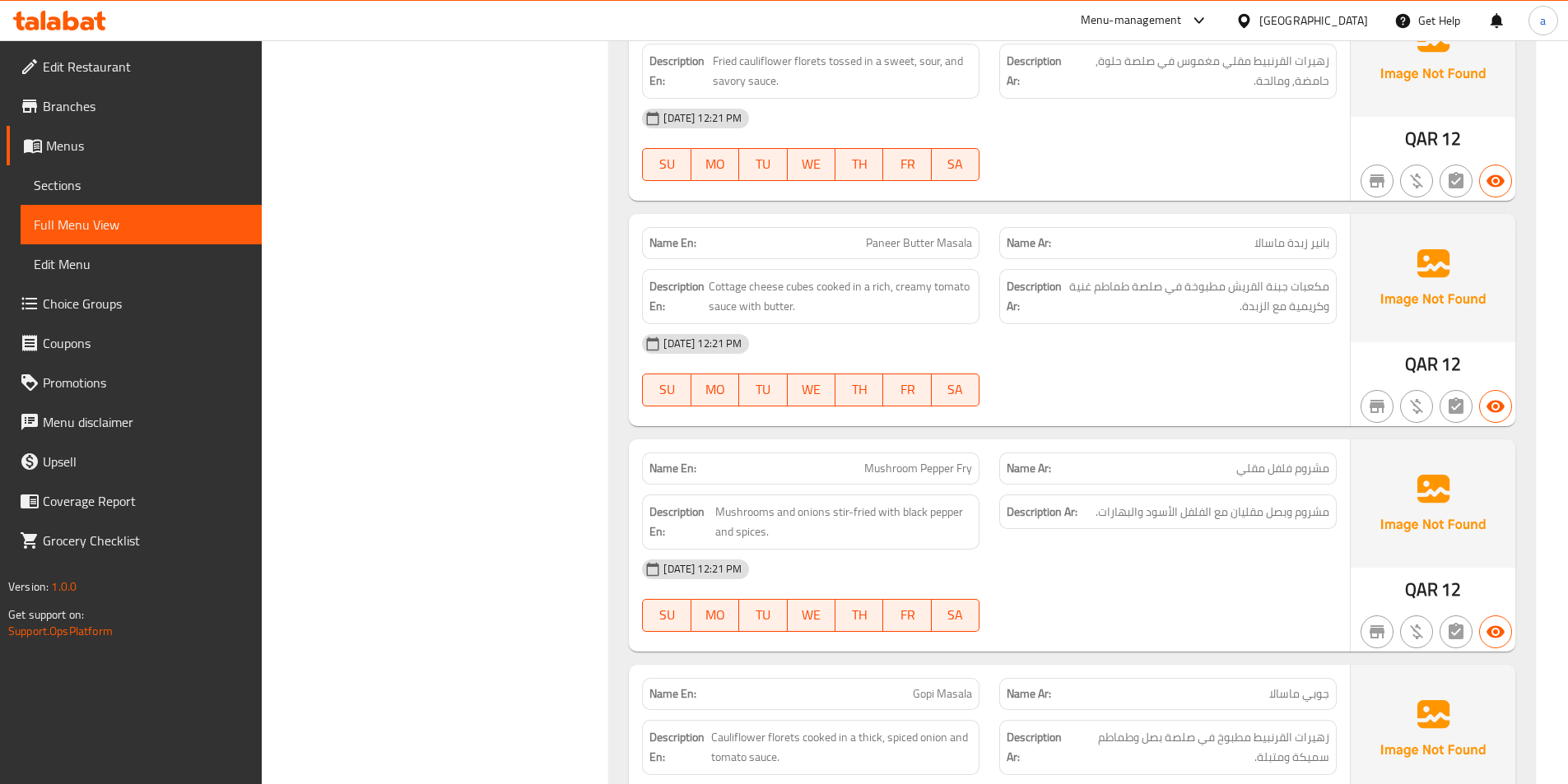
click at [1068, 346] on div "[DATE] 12:21 PM" at bounding box center [990, 343] width 715 height 39
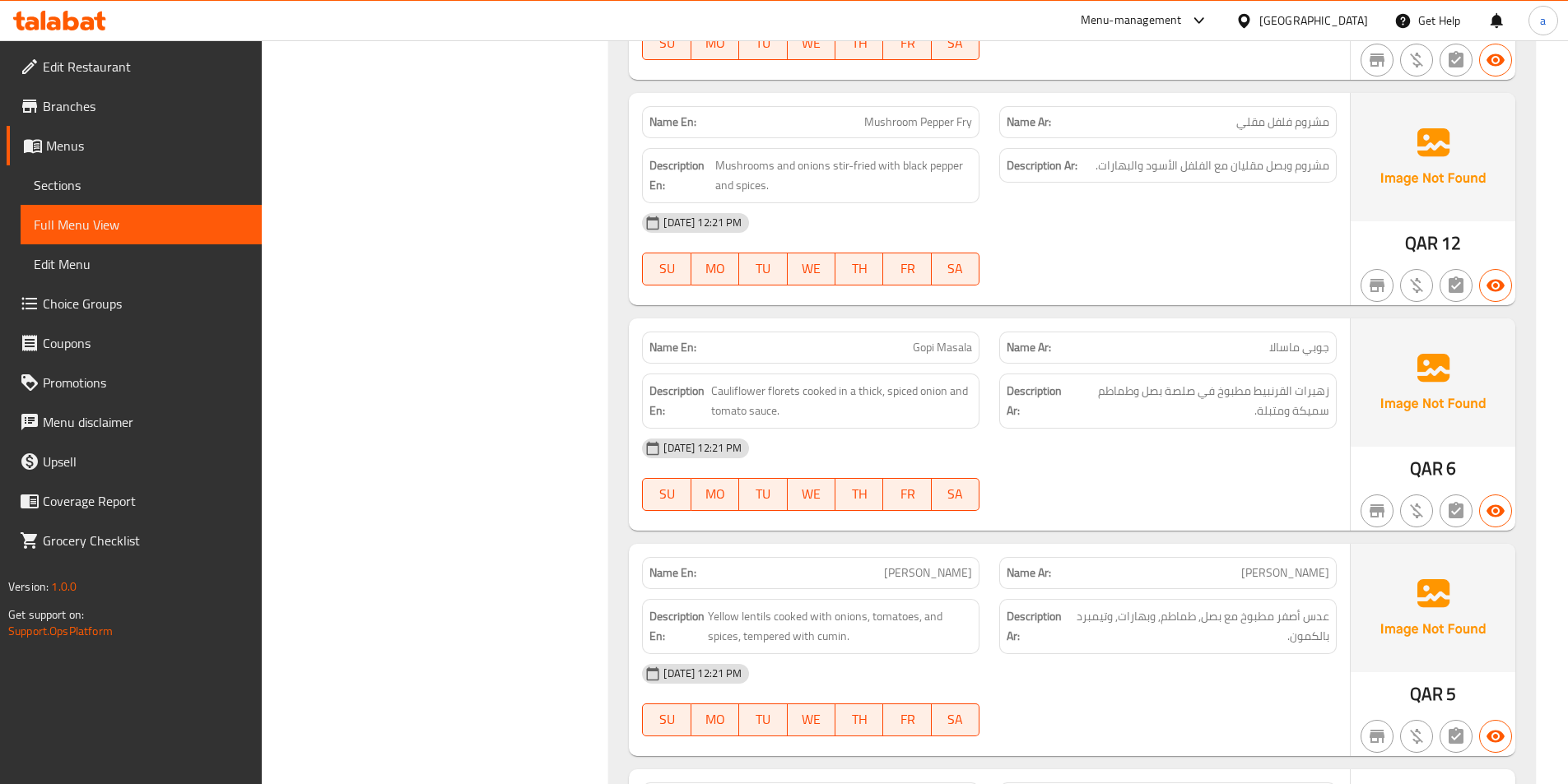
scroll to position [18432, 0]
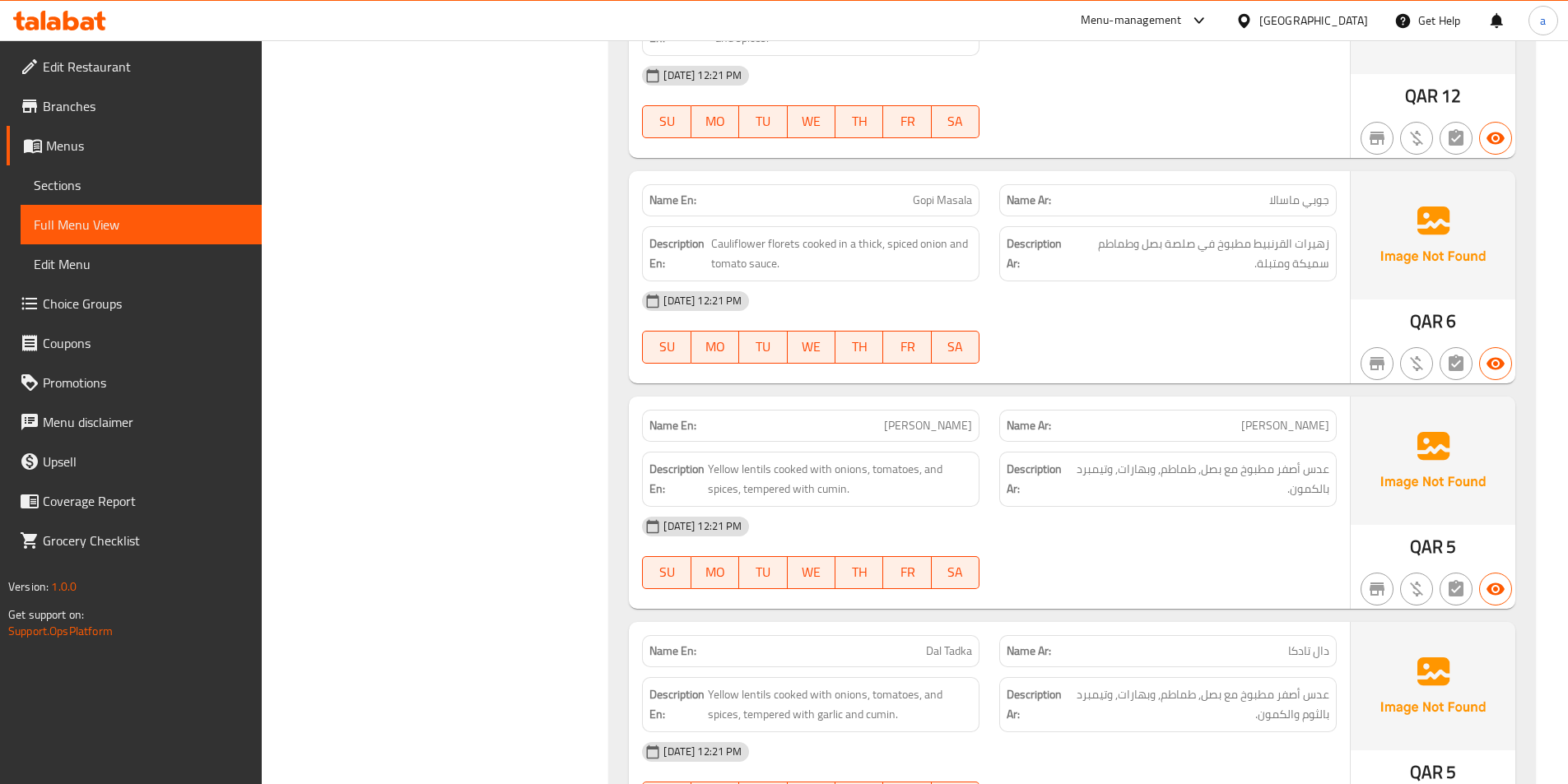
click at [1073, 343] on div "12-09-2025 12:21 PM SU MO TU WE TH FR SA" at bounding box center [990, 328] width 715 height 92
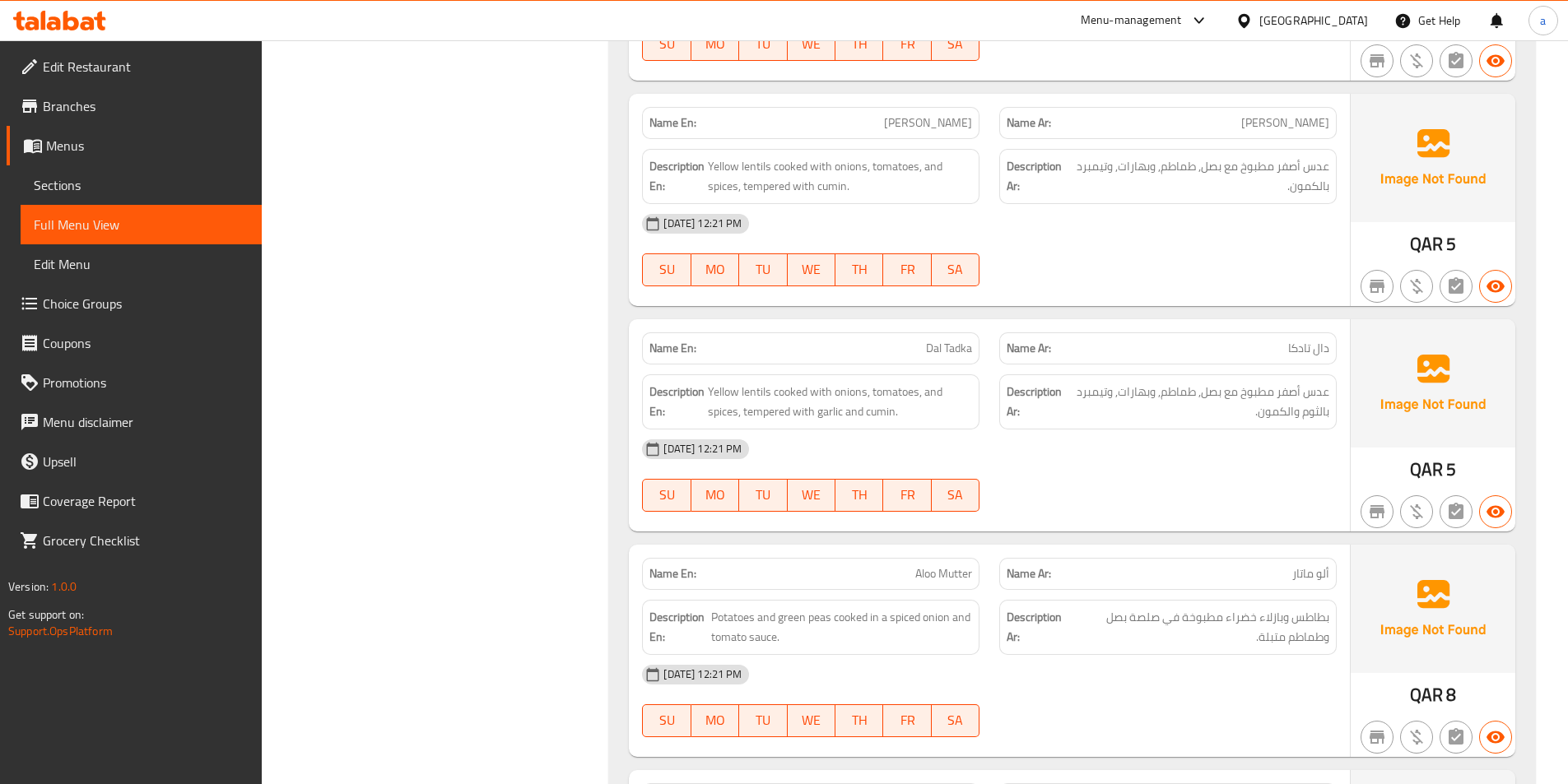
scroll to position [18761, 0]
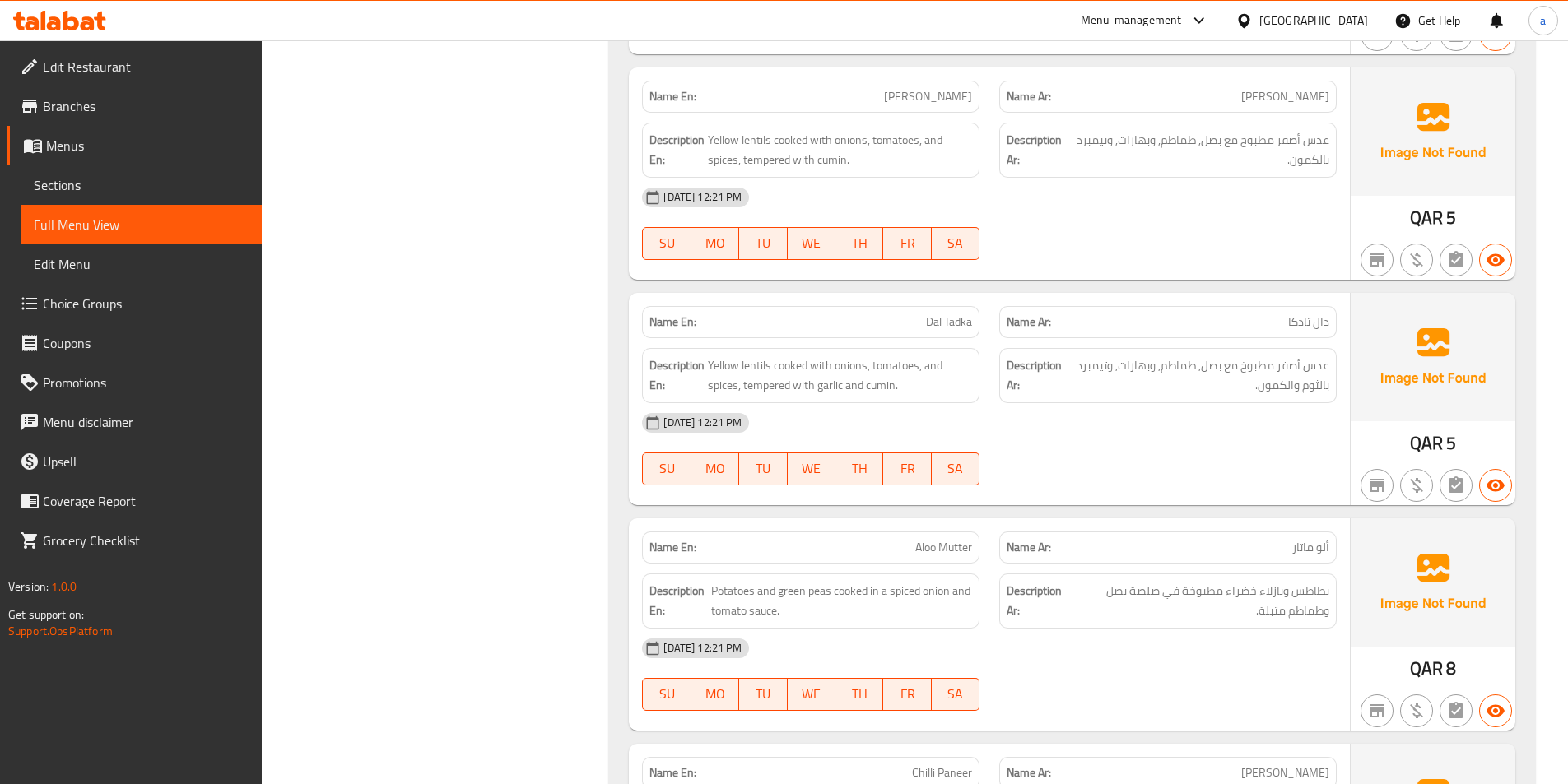
click at [1230, 264] on div at bounding box center [1168, 260] width 357 height 20
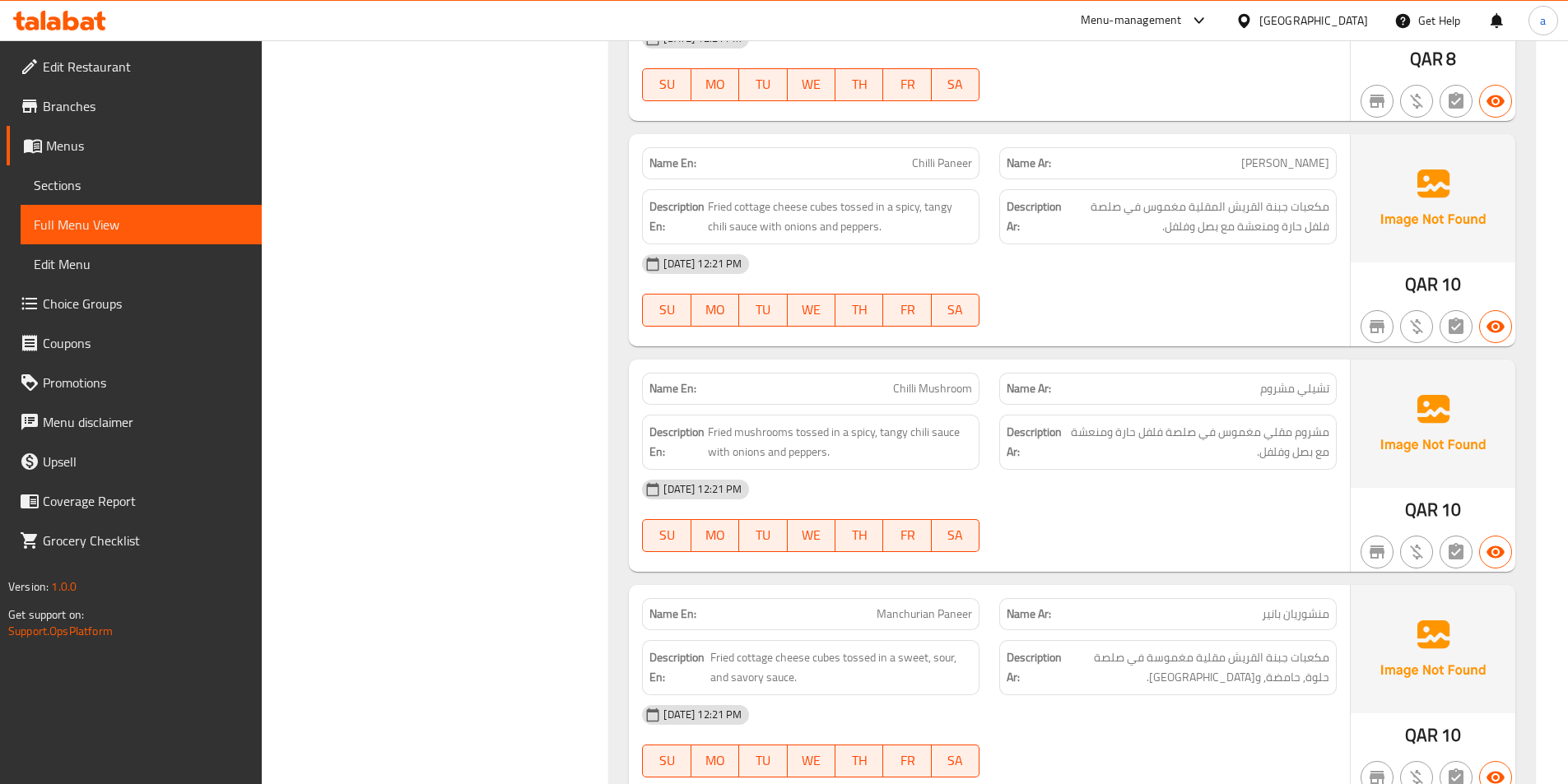
scroll to position [19419, 0]
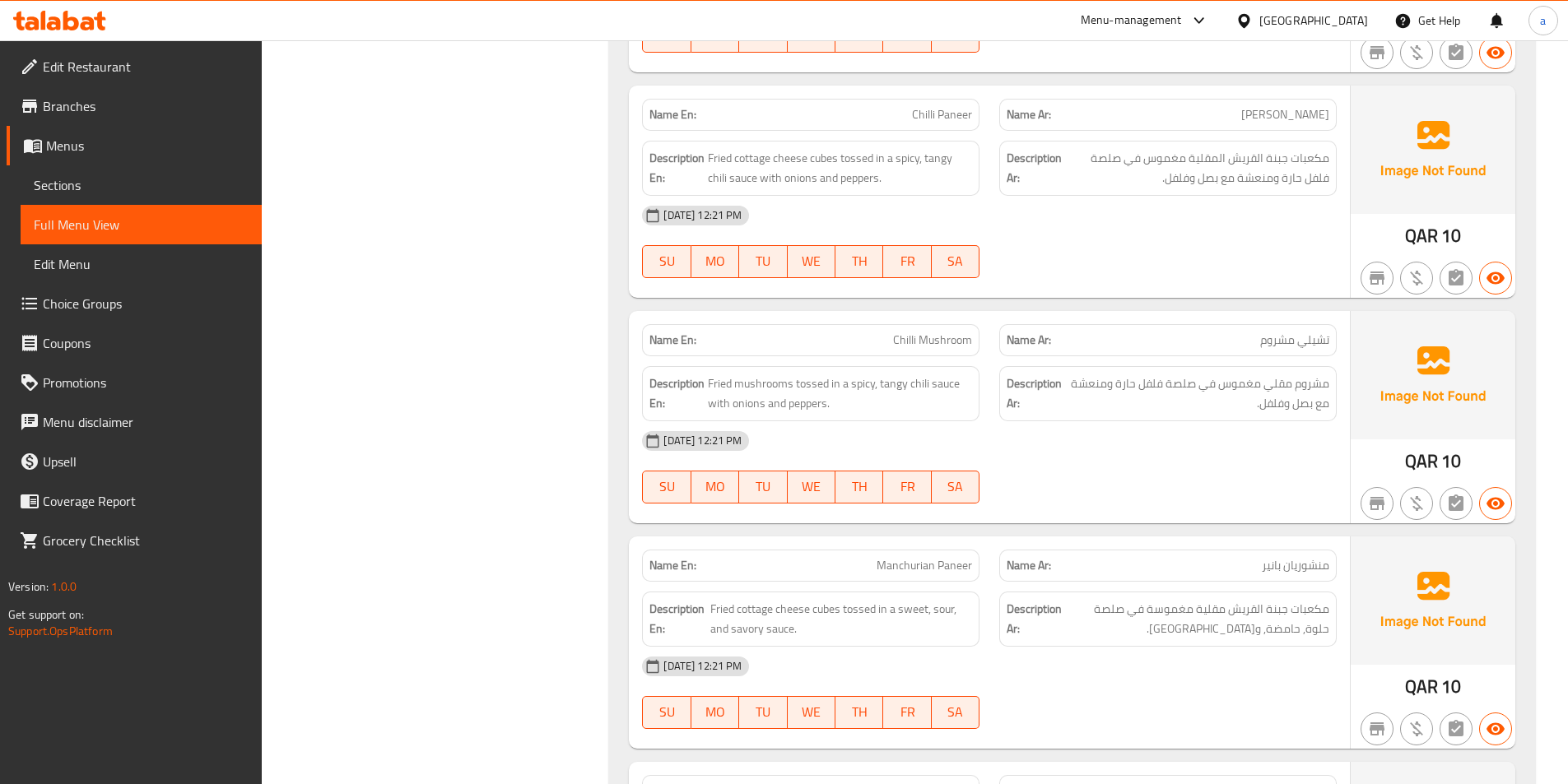
click at [930, 110] on span "Chilli Paneer" at bounding box center [942, 115] width 60 height 18
copy span "Chilli Paneer"
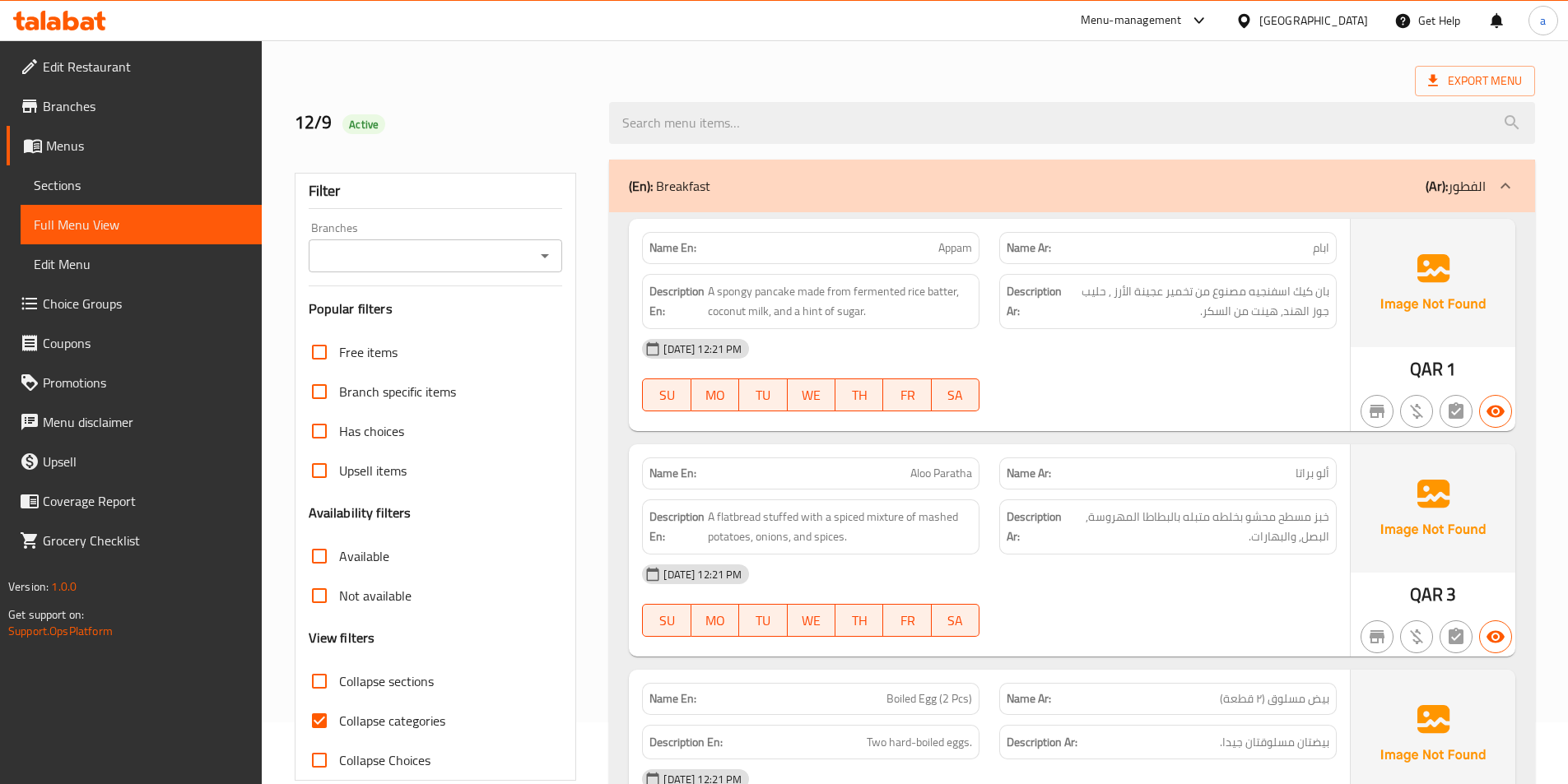
scroll to position [165, 0]
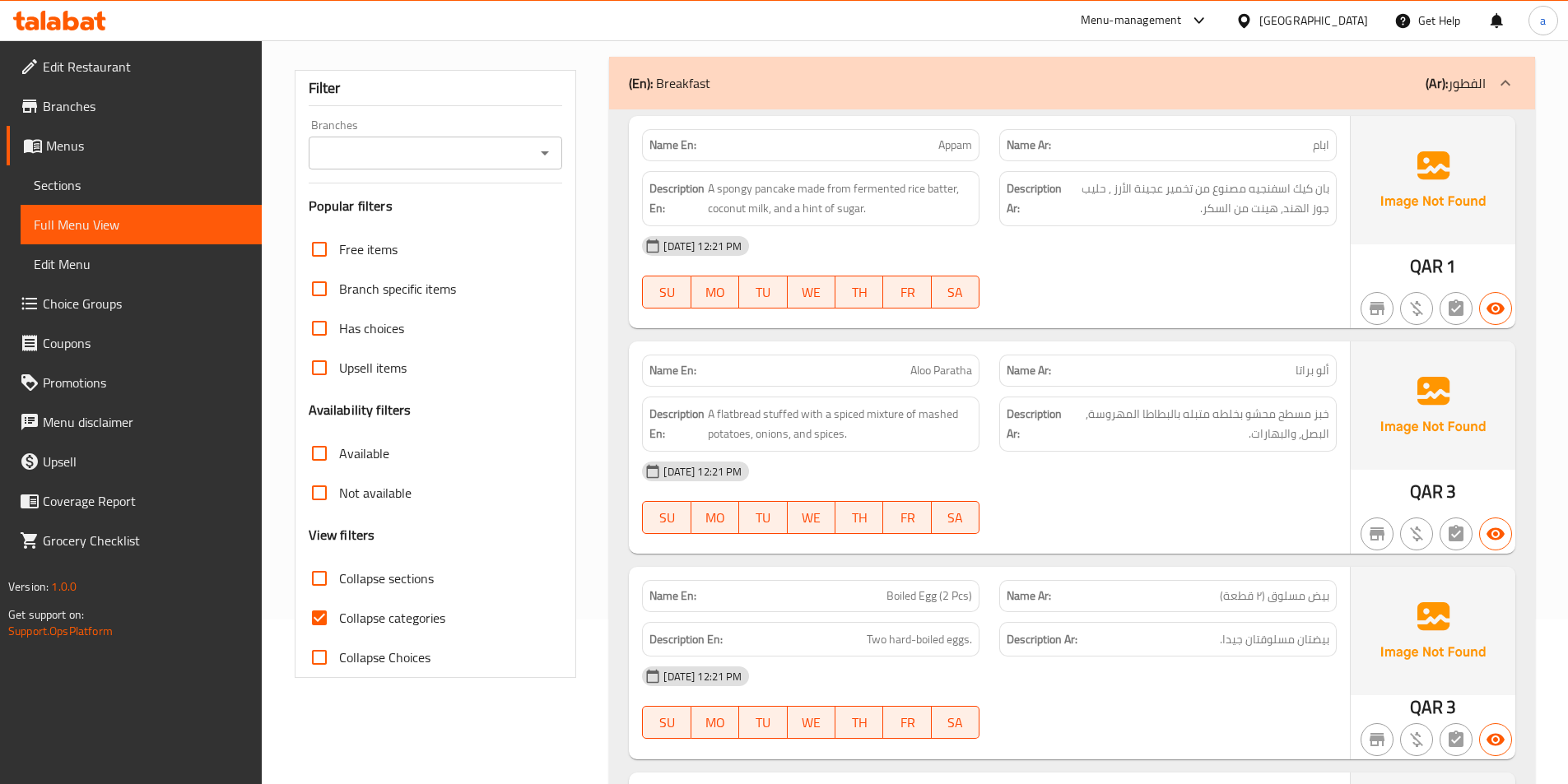
click at [337, 620] on input "Collapse categories" at bounding box center [319, 617] width 39 height 39
checkbox input "false"
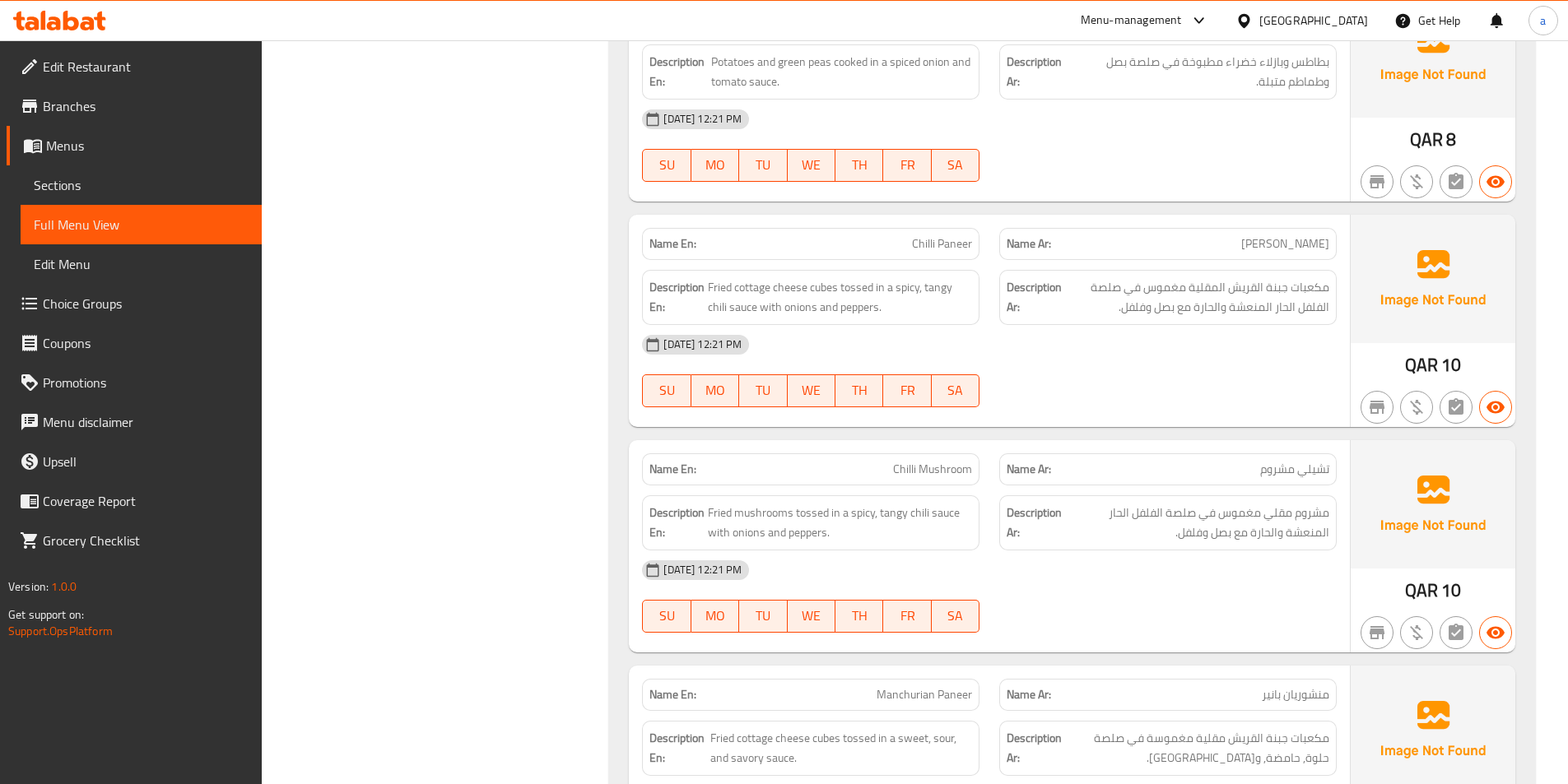
scroll to position [19328, 0]
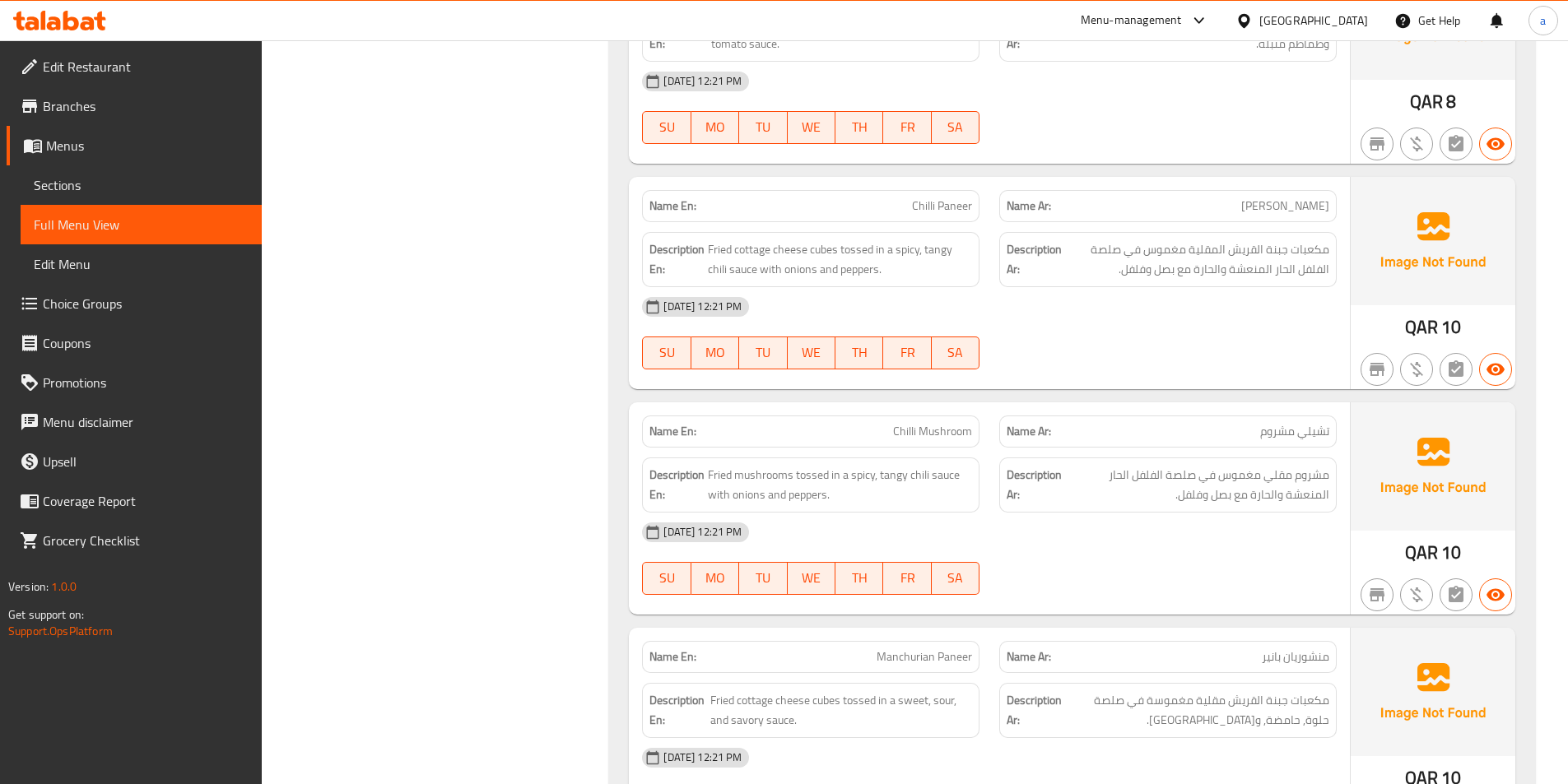
click at [1176, 357] on div "[DATE] 12:21 PM SU MO TU WE TH FR SA" at bounding box center [990, 334] width 715 height 92
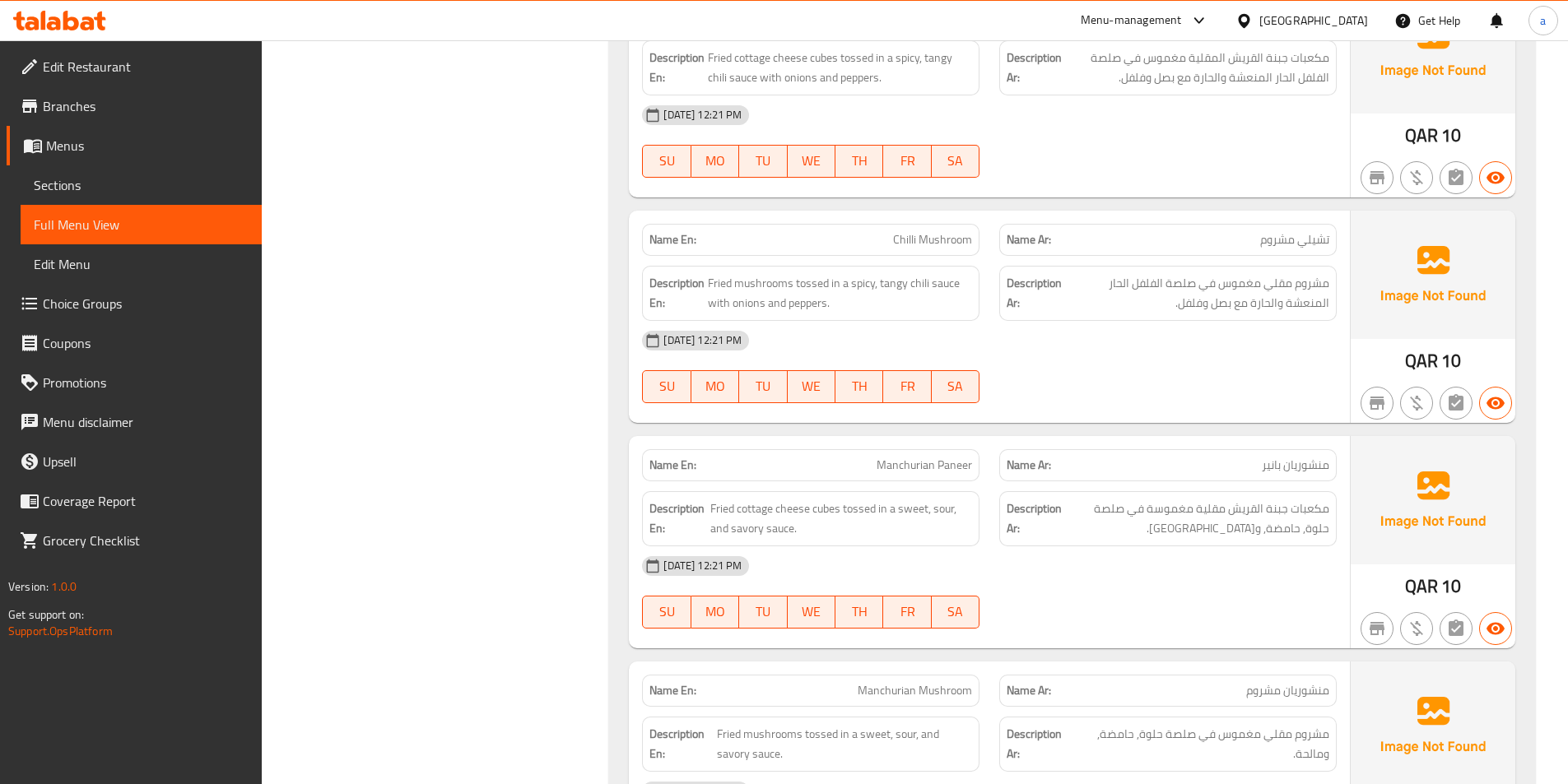
scroll to position [19574, 0]
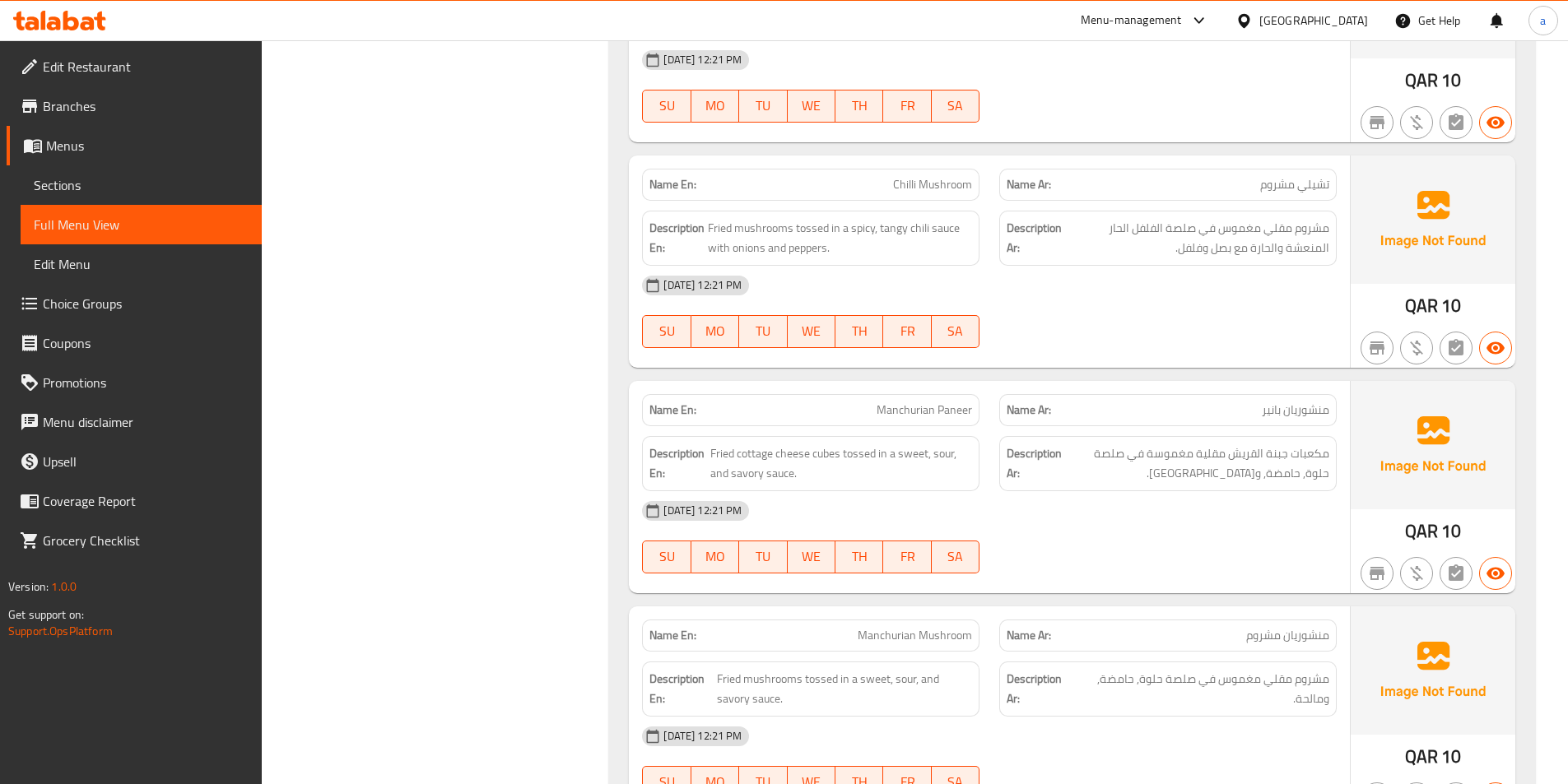
click at [1097, 332] on div "[DATE] 12:21 PM SU MO TU WE TH FR SA" at bounding box center [990, 312] width 715 height 92
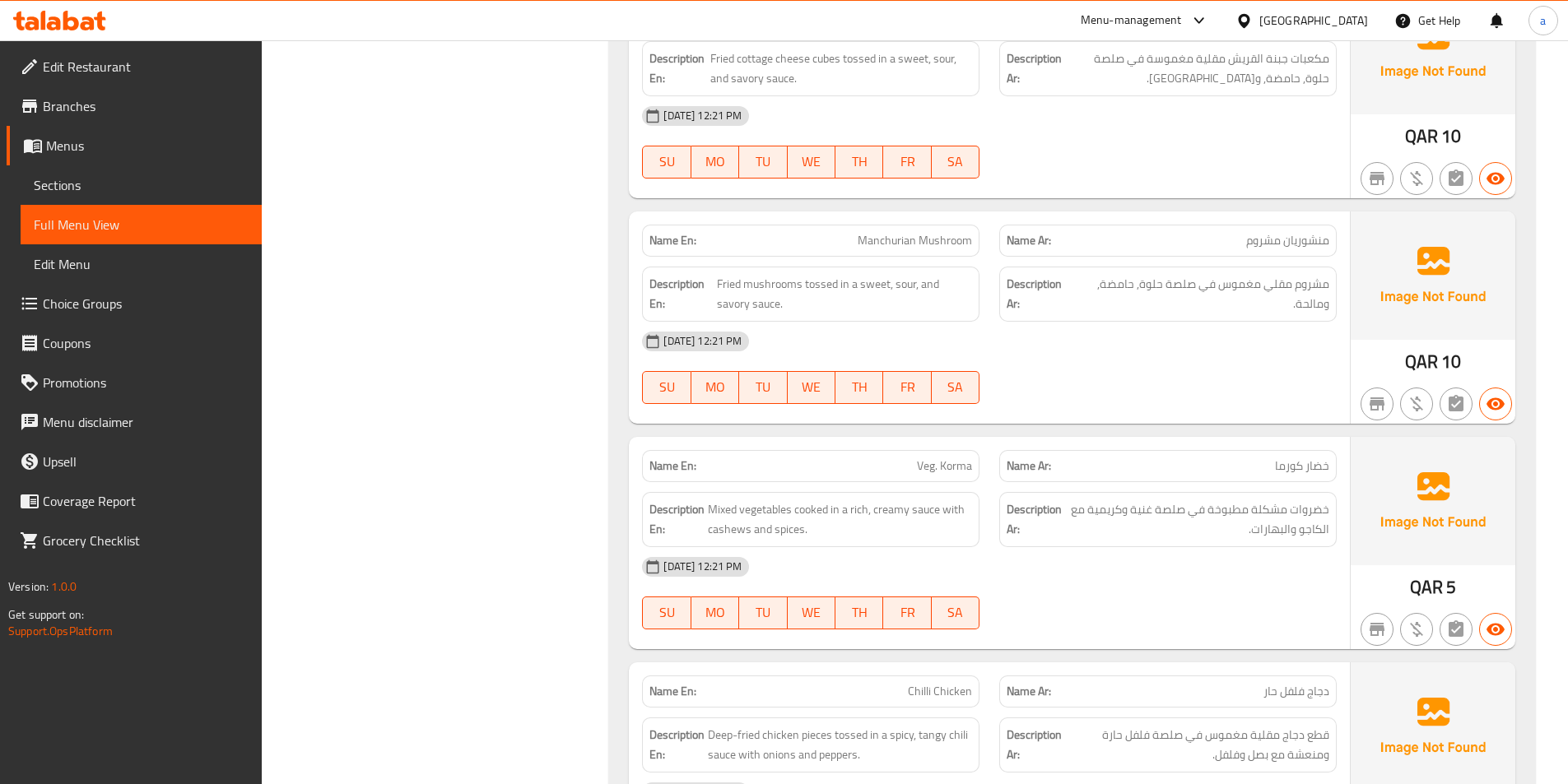
scroll to position [20068, 0]
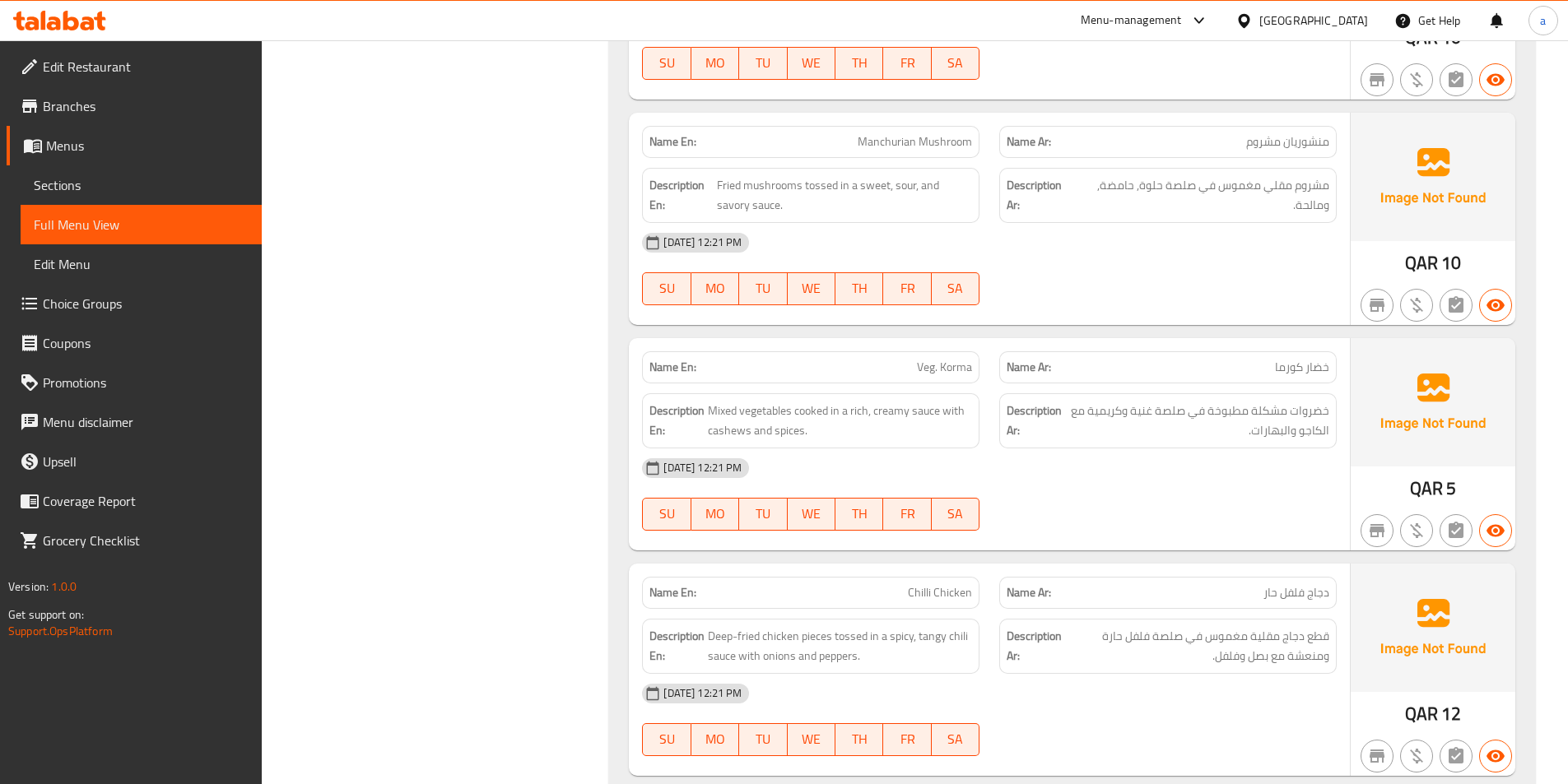
click at [1094, 277] on div "[DATE] 12:21 PM SU MO TU WE TH FR SA" at bounding box center [990, 269] width 715 height 92
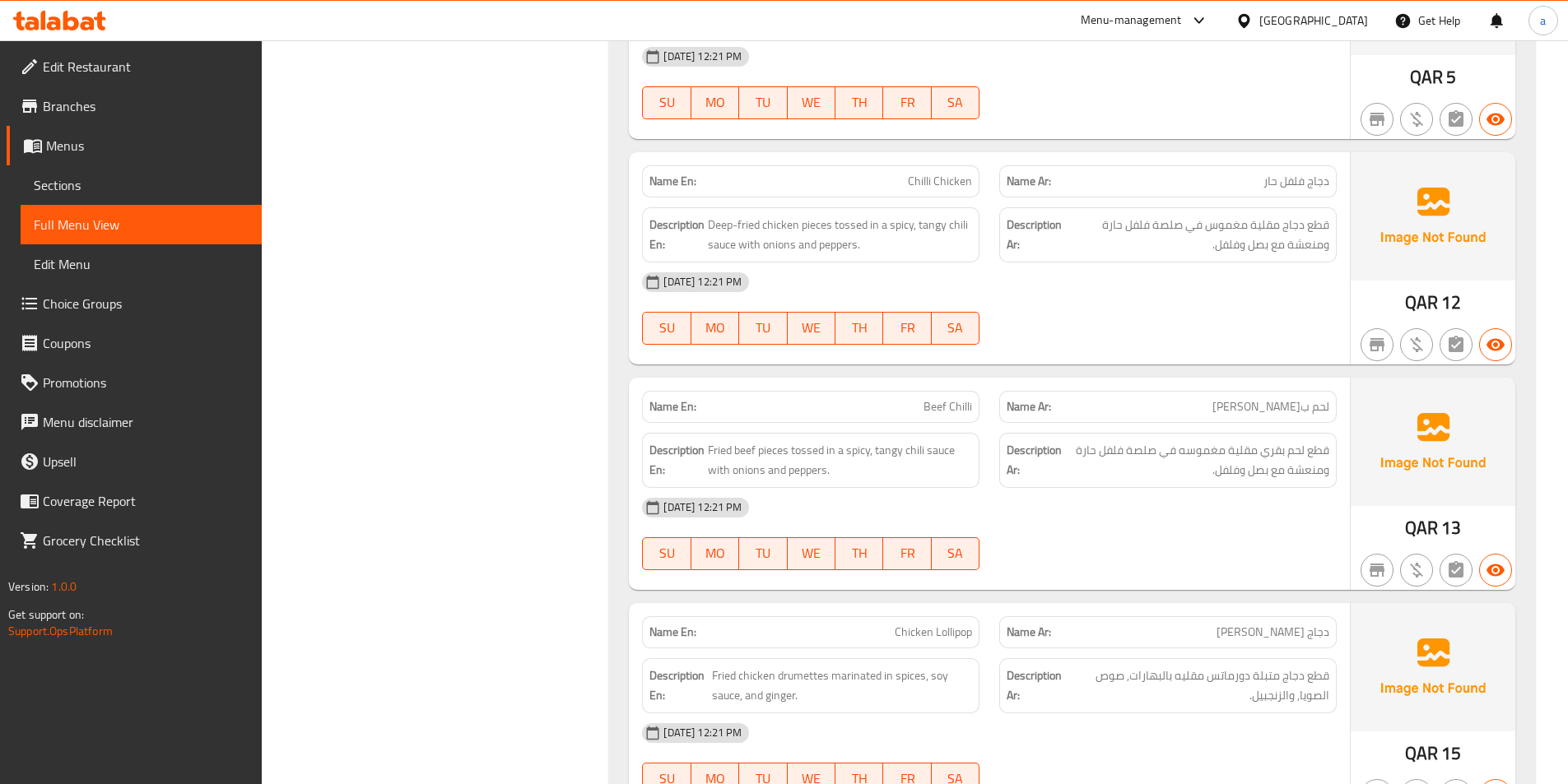
scroll to position [20562, 0]
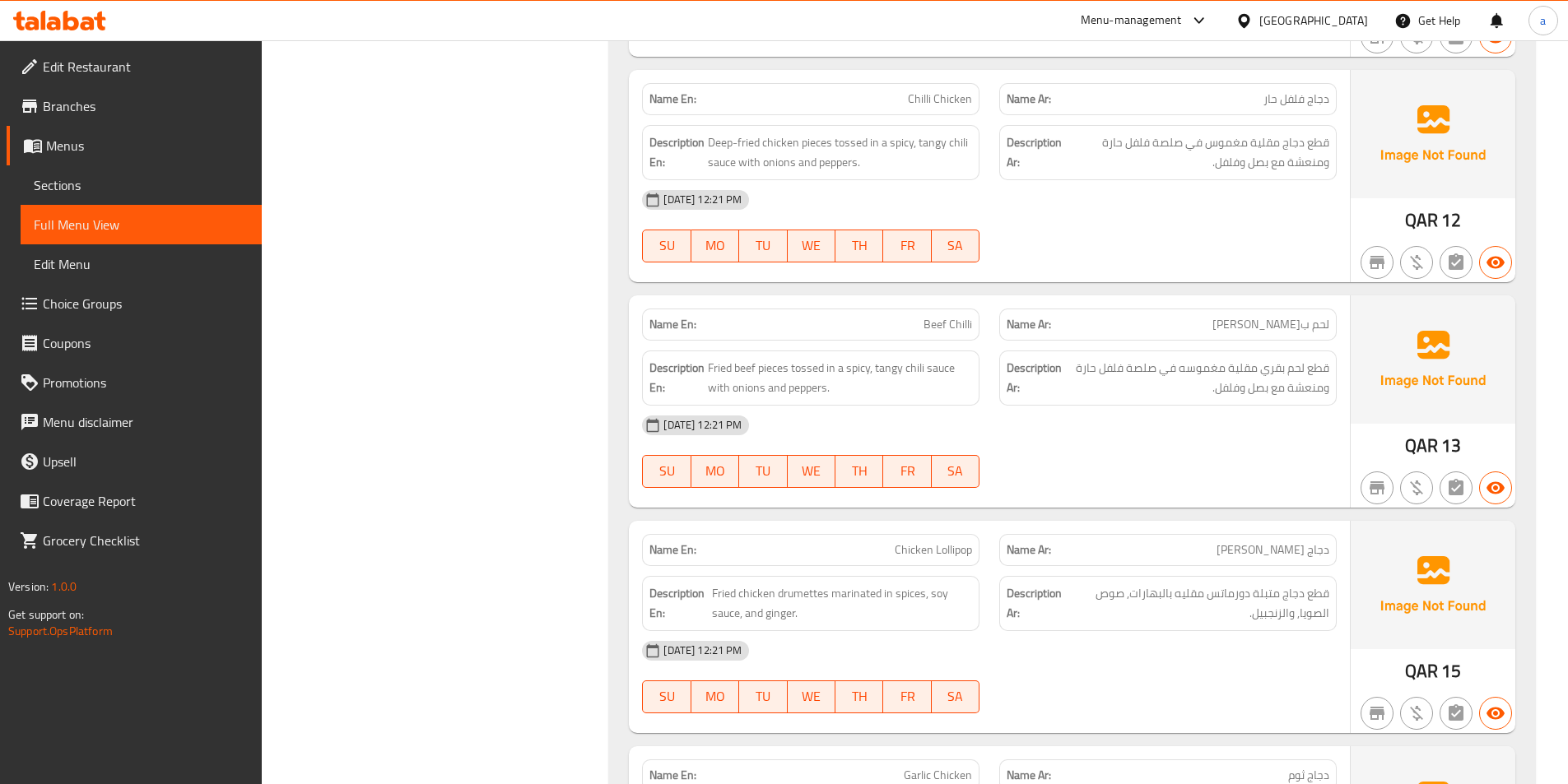
click at [934, 100] on span "Chilli Chicken" at bounding box center [940, 99] width 64 height 18
copy span "Chilli Chicken"
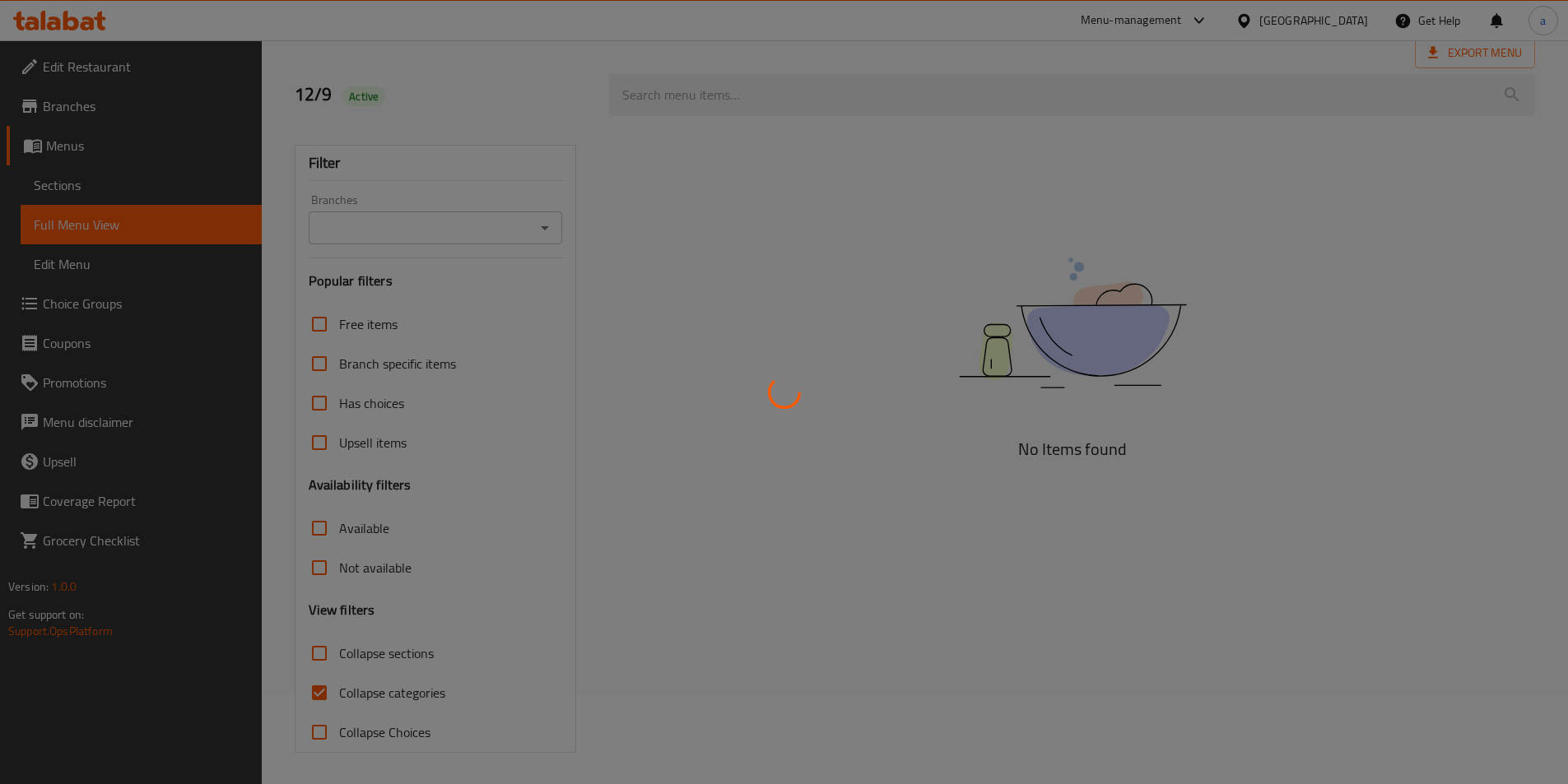
scroll to position [91, 0]
click at [313, 689] on div at bounding box center [784, 392] width 1568 height 784
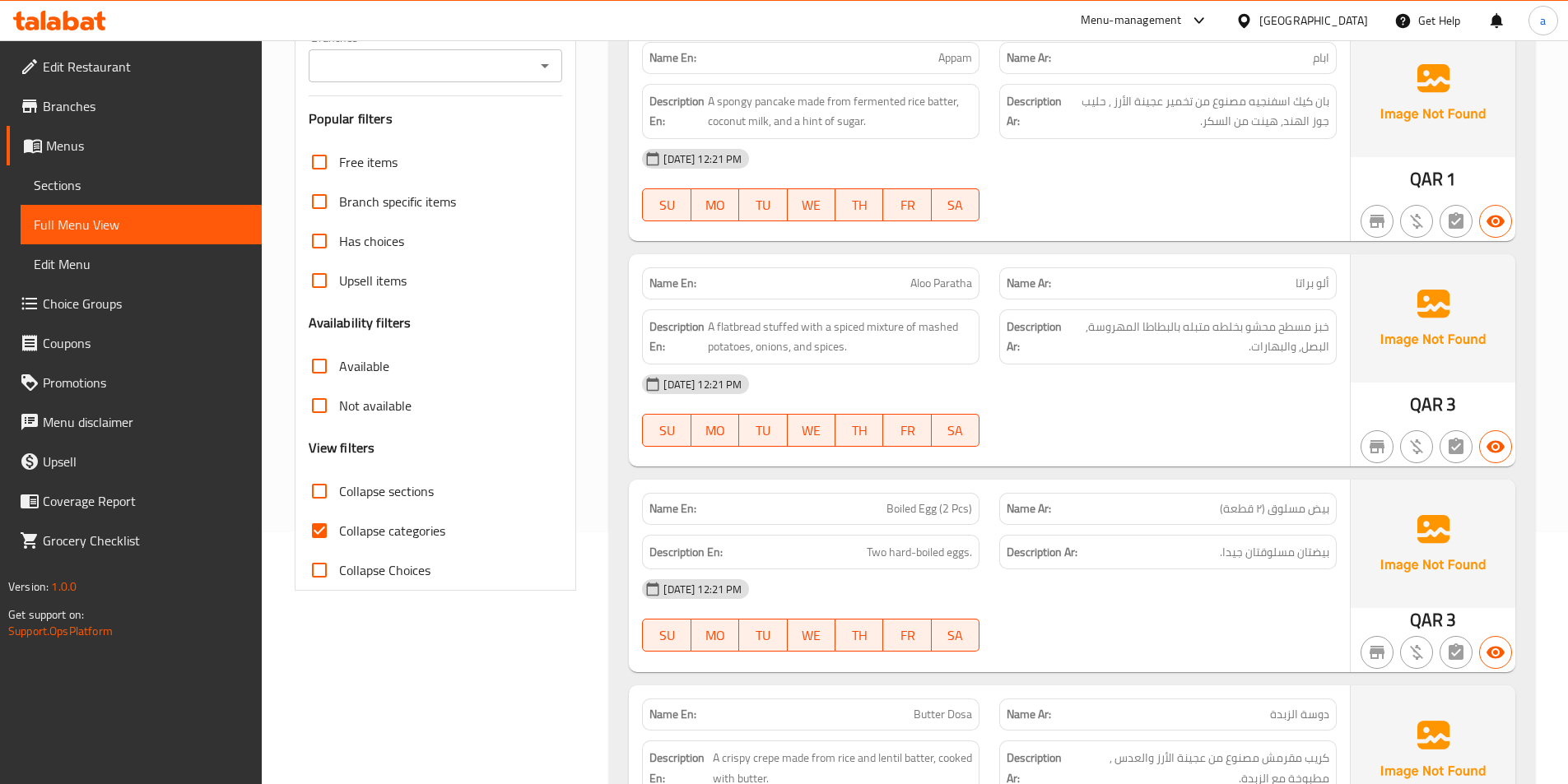
scroll to position [585, 0]
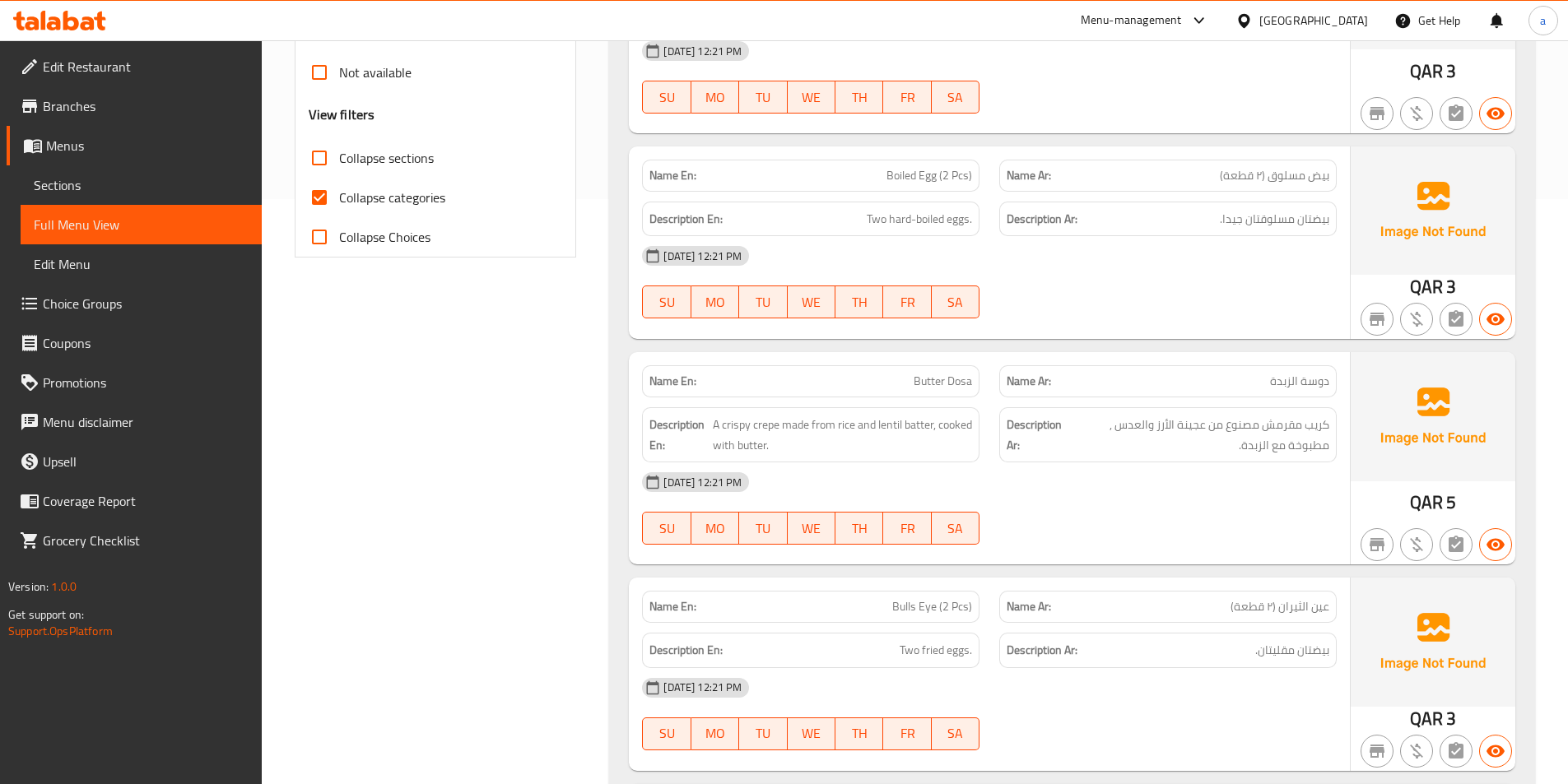
drag, startPoint x: 333, startPoint y: 199, endPoint x: 857, endPoint y: 442, distance: 577.6
click at [333, 199] on input "Collapse categories" at bounding box center [319, 197] width 39 height 39
checkbox input "false"
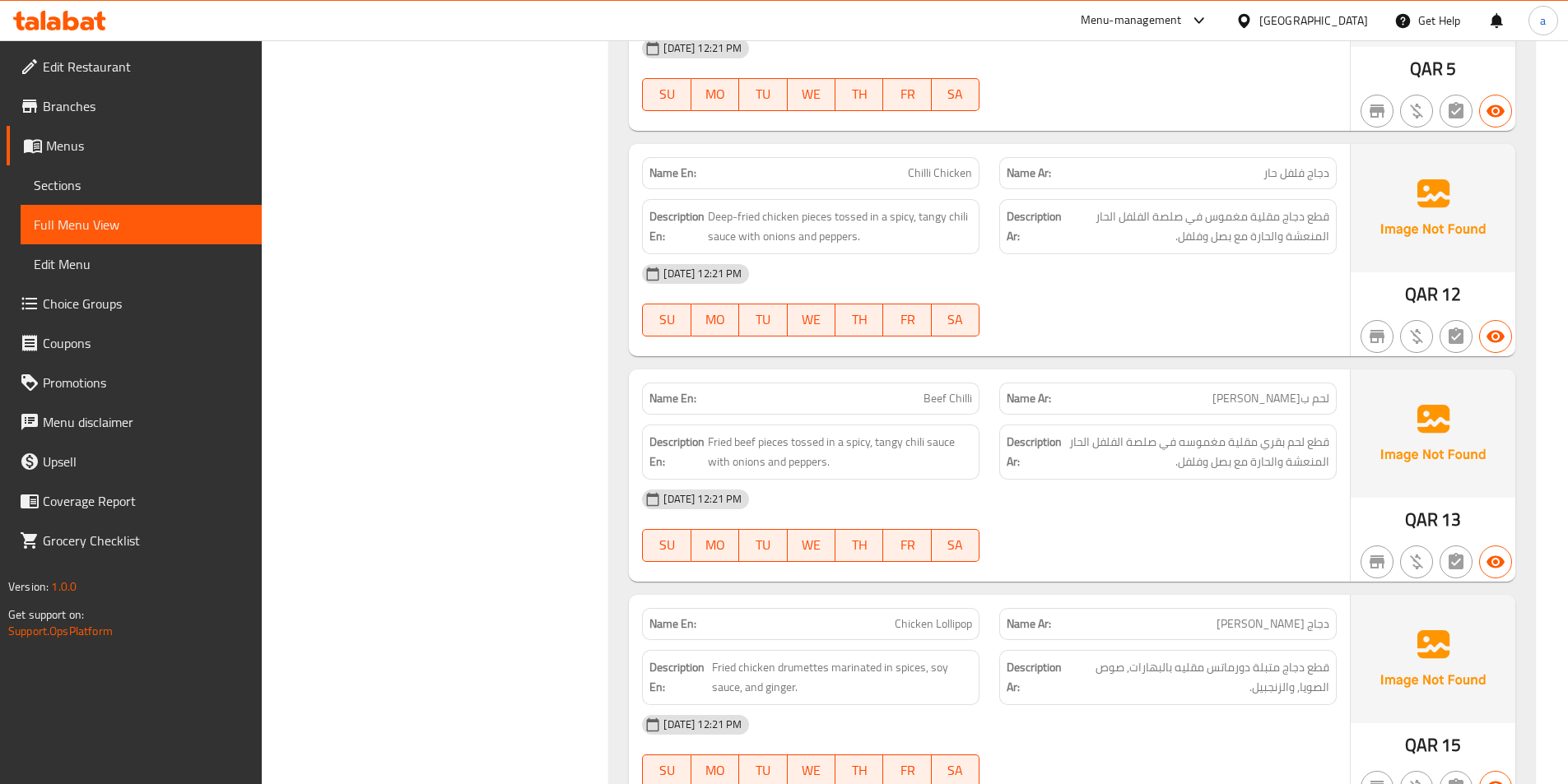
scroll to position [20488, 0]
click at [1168, 531] on div "[DATE] 12:21 PM SU MO TU WE TH FR SA" at bounding box center [990, 525] width 715 height 92
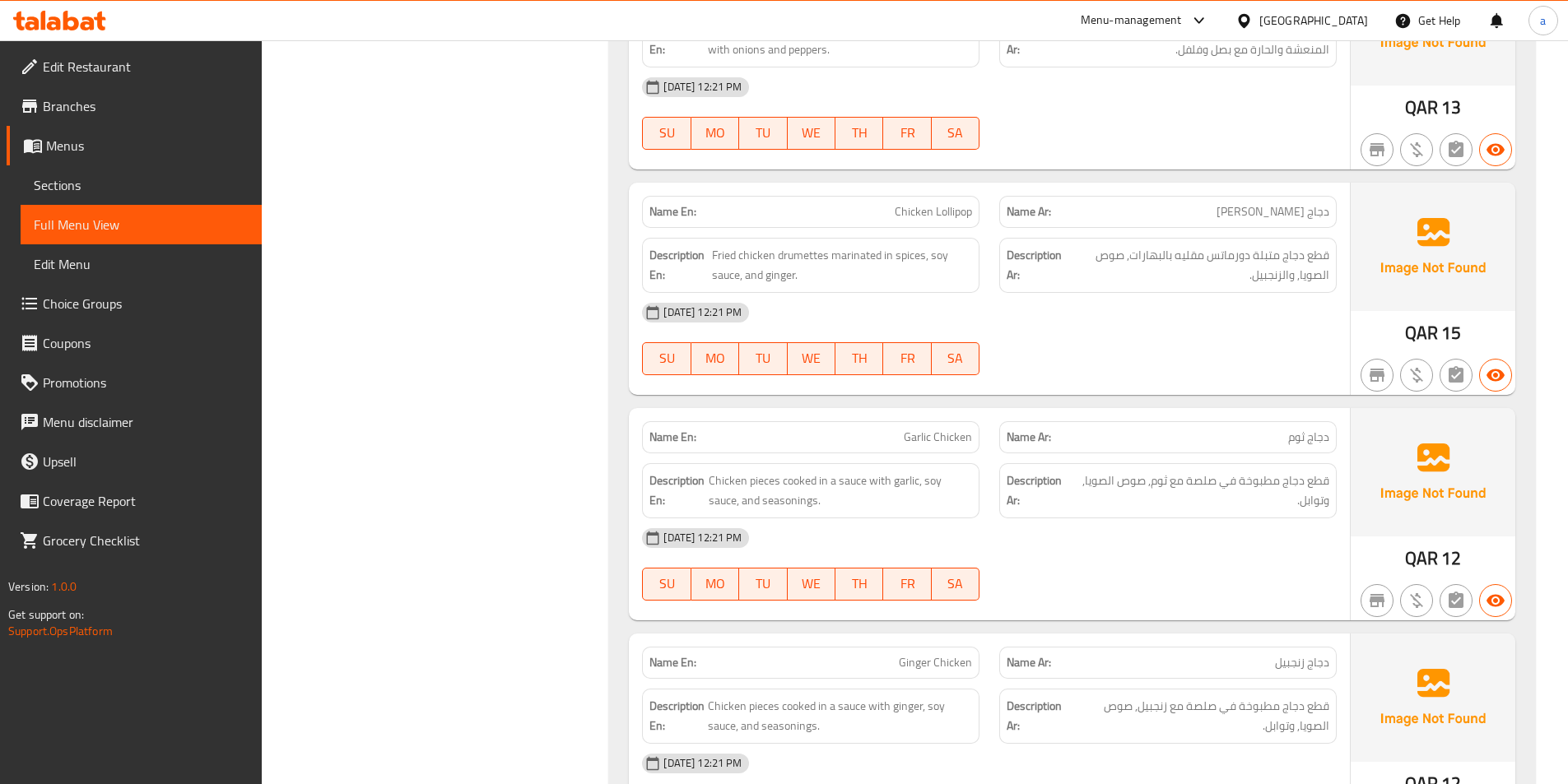
scroll to position [20982, 0]
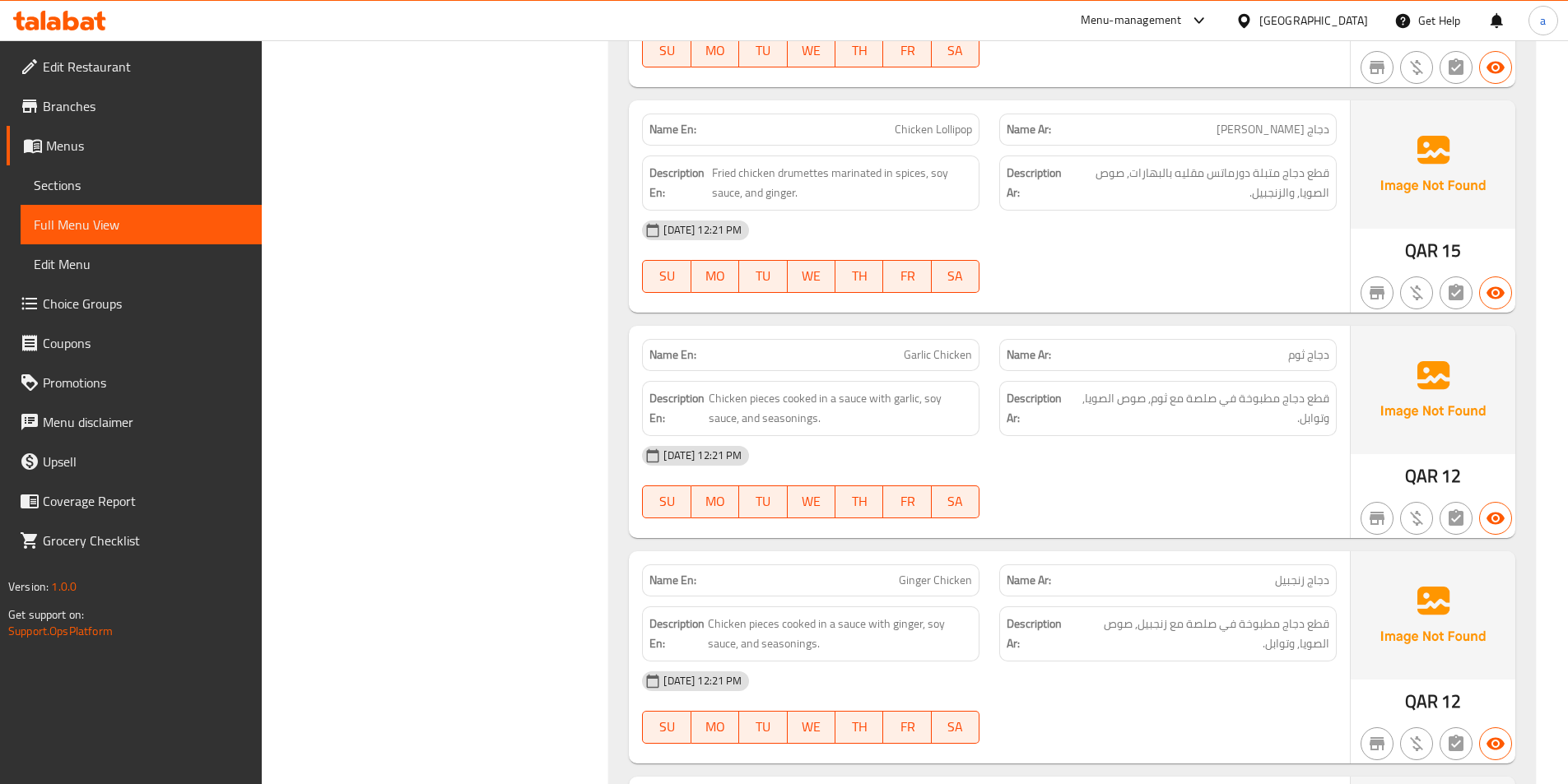
click at [940, 134] on span "Chicken Lollipop" at bounding box center [933, 130] width 78 height 18
copy span "Chicken Lollipop"
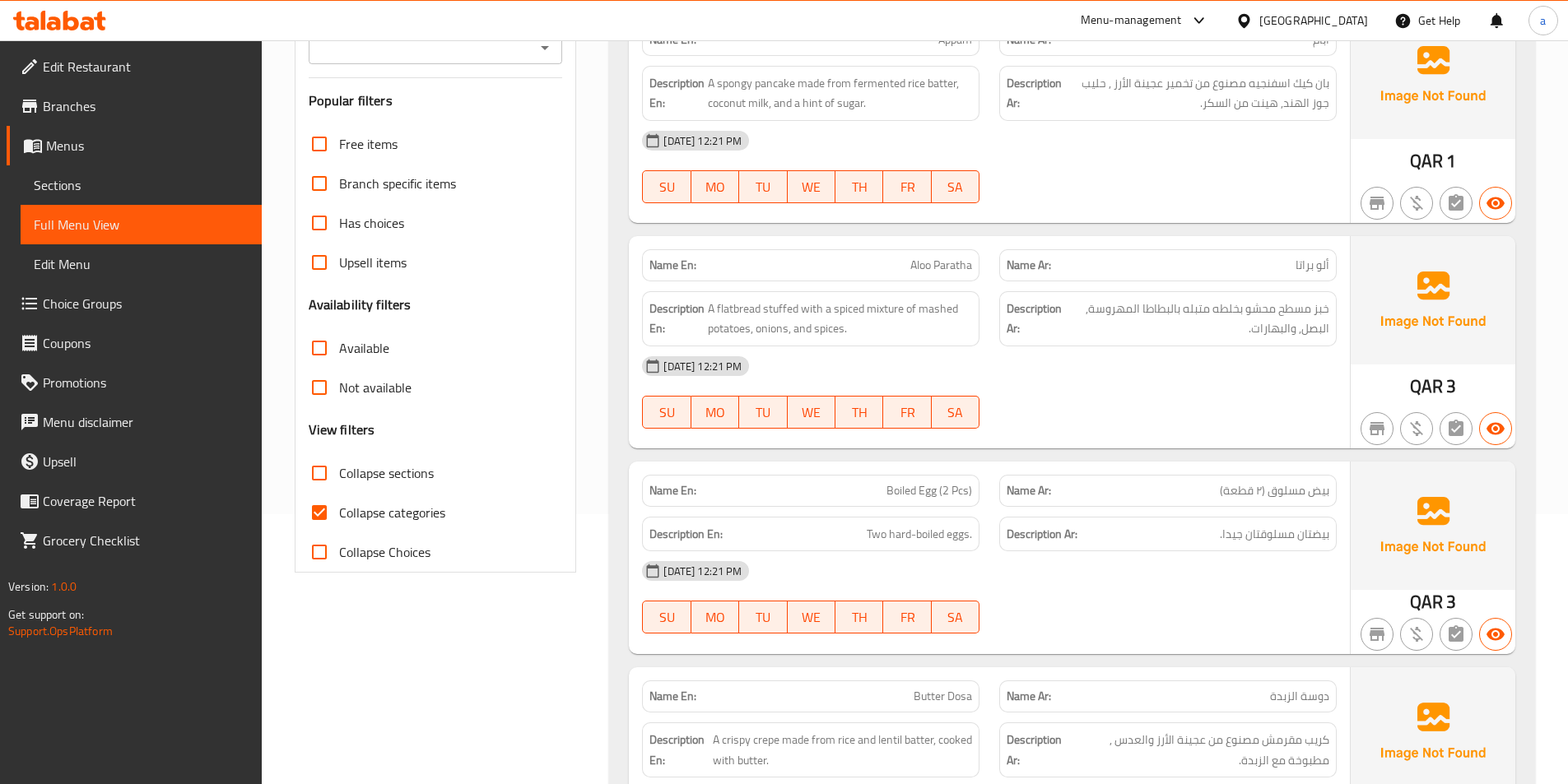
scroll to position [329, 0]
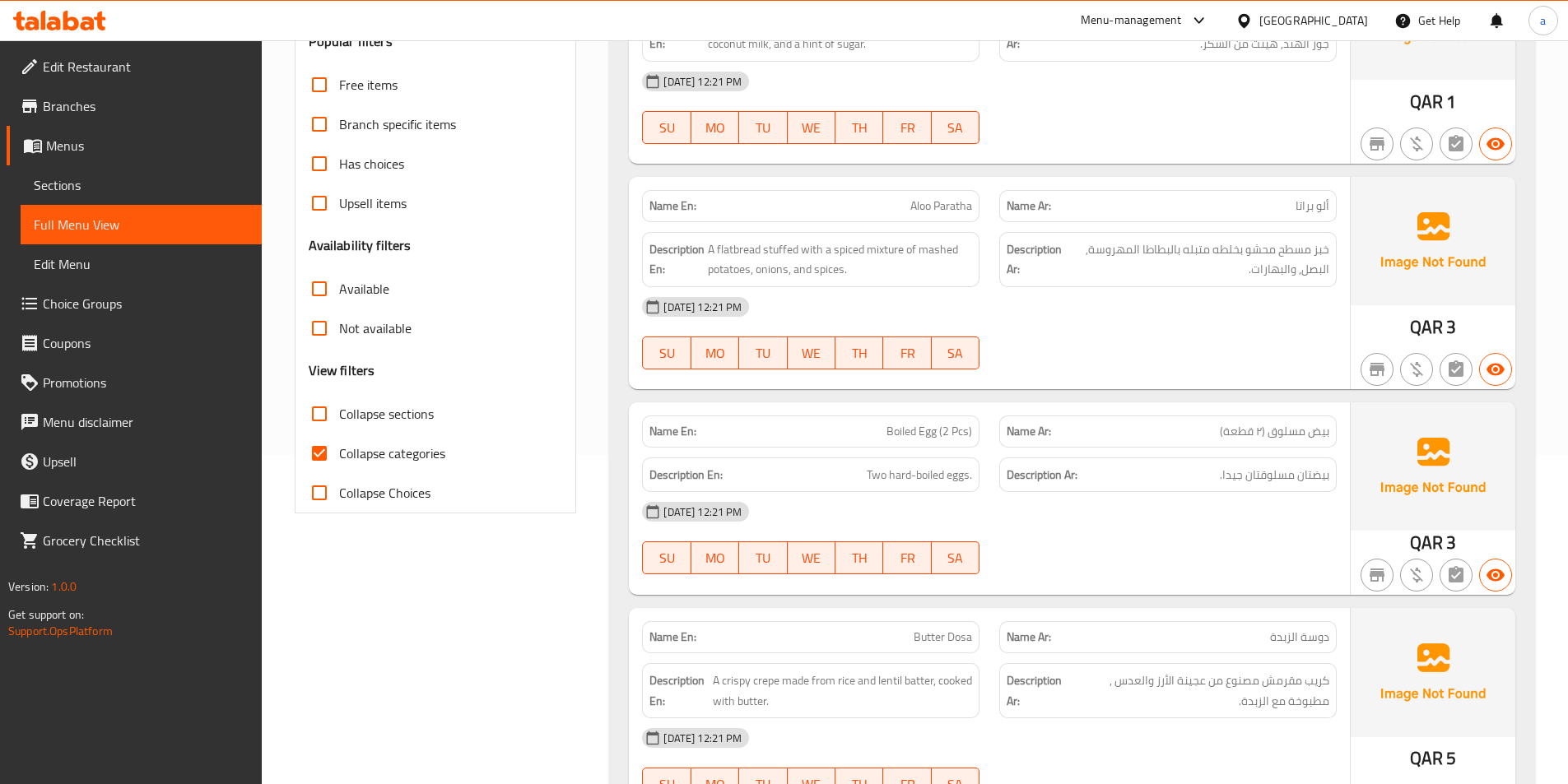
drag, startPoint x: 323, startPoint y: 452, endPoint x: 860, endPoint y: 471, distance: 537.3
click at [323, 452] on input "Collapse categories" at bounding box center [319, 453] width 39 height 39
checkbox input "false"
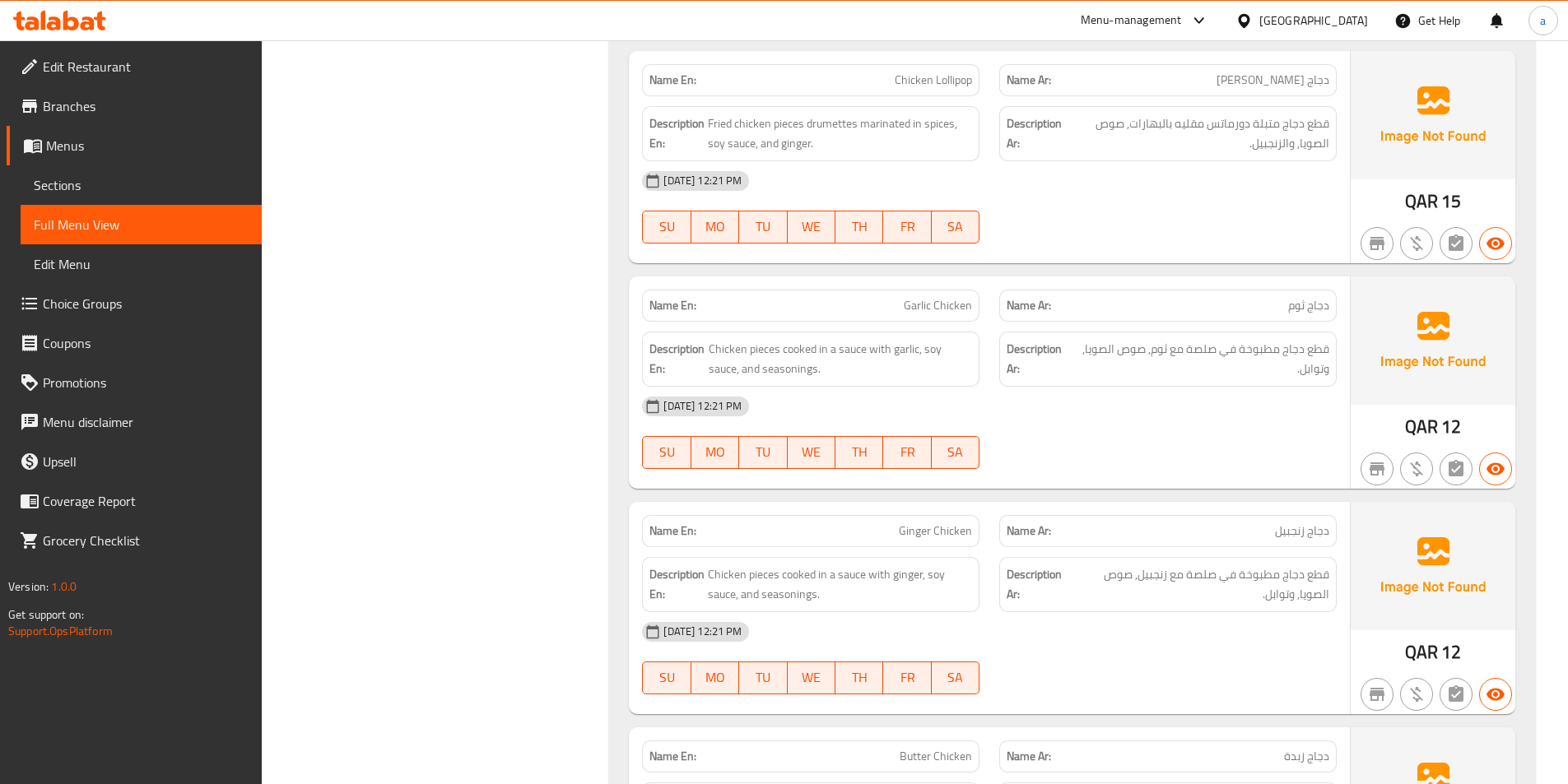
scroll to position [21033, 0]
click at [1121, 206] on div "12-09-2025 12:21 PM SU MO TU WE TH FR SA" at bounding box center [990, 206] width 715 height 92
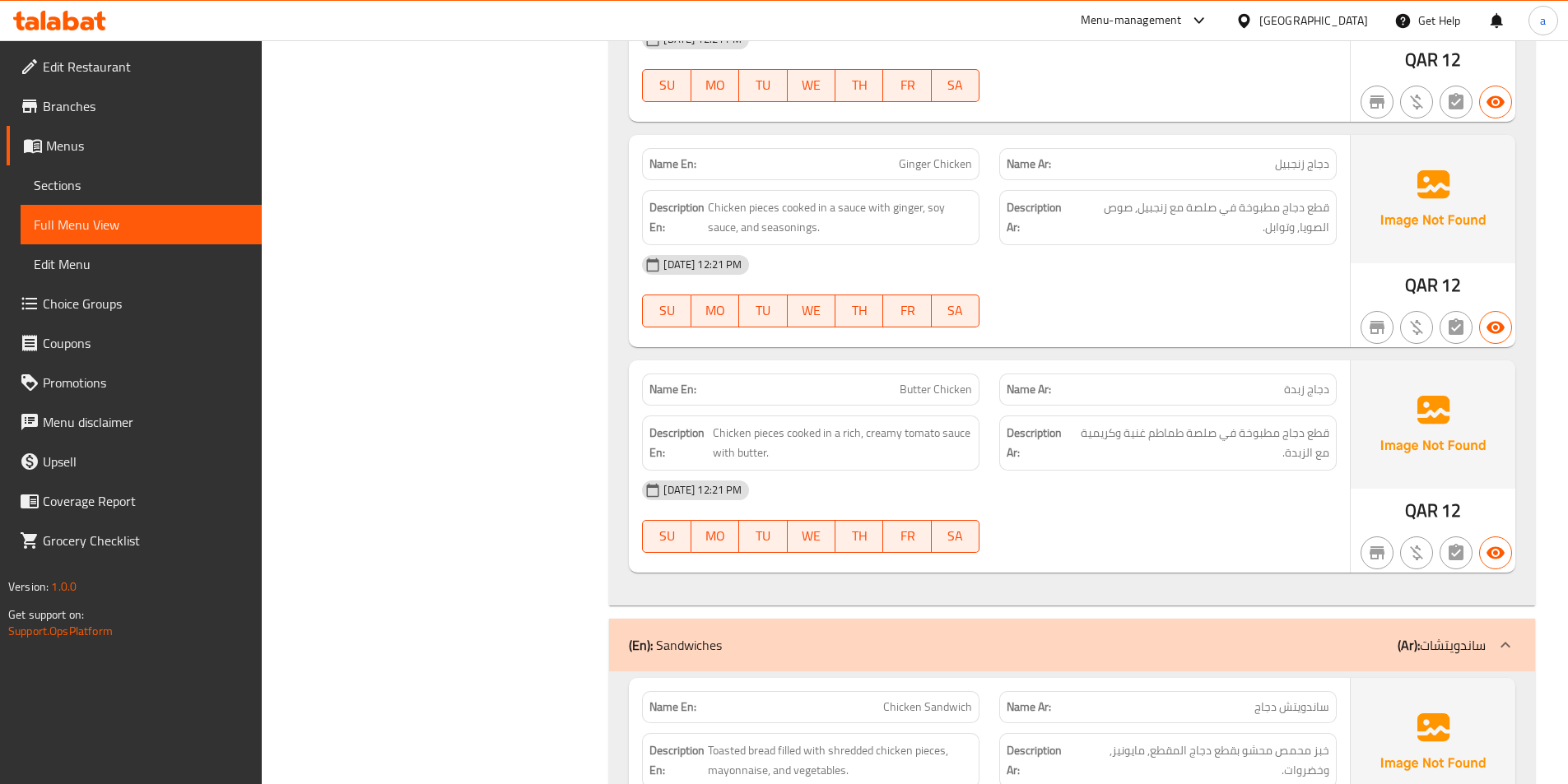
scroll to position [21444, 0]
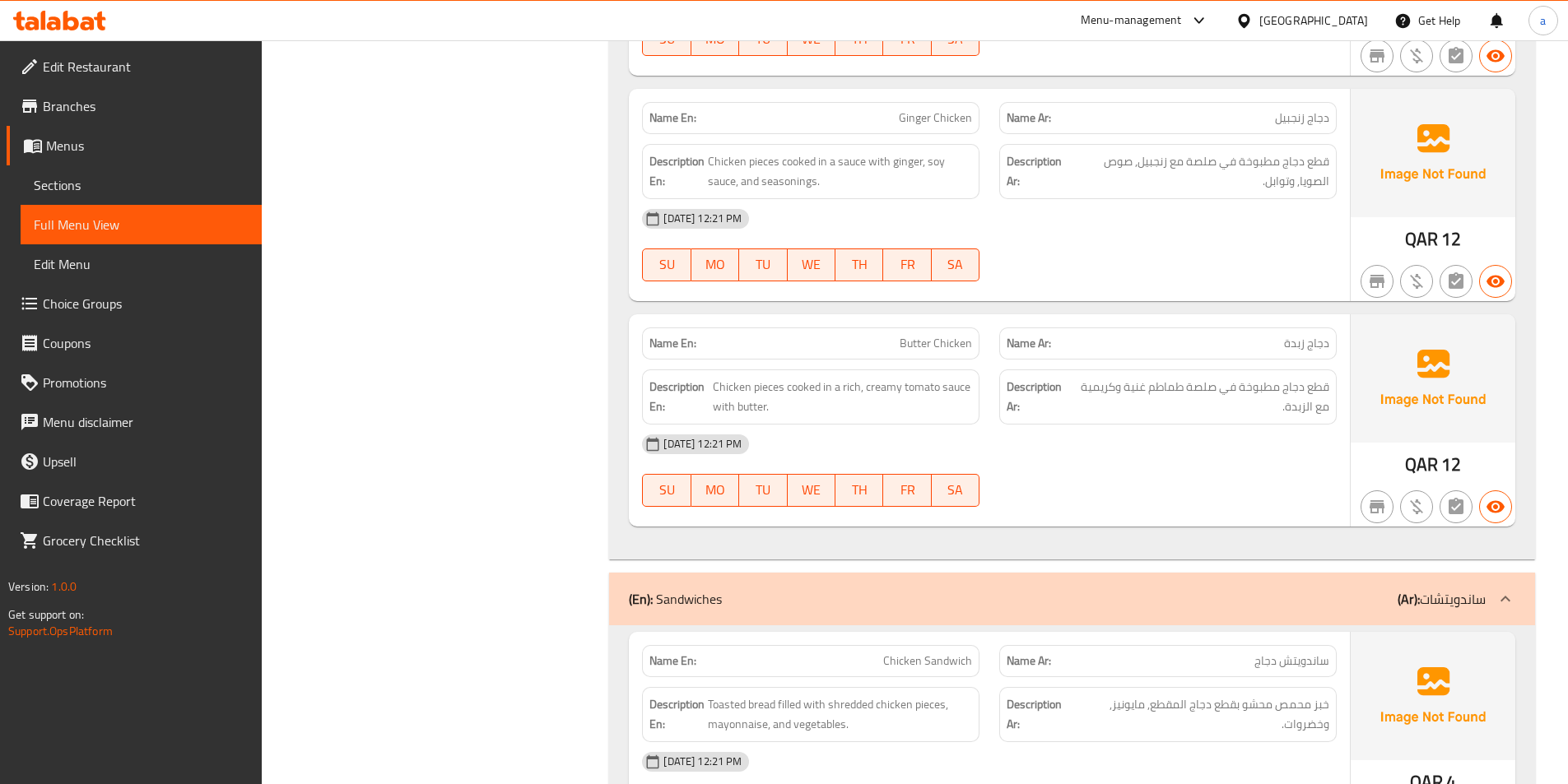
click at [1087, 227] on div "[DATE] 12:21 PM" at bounding box center [990, 219] width 715 height 39
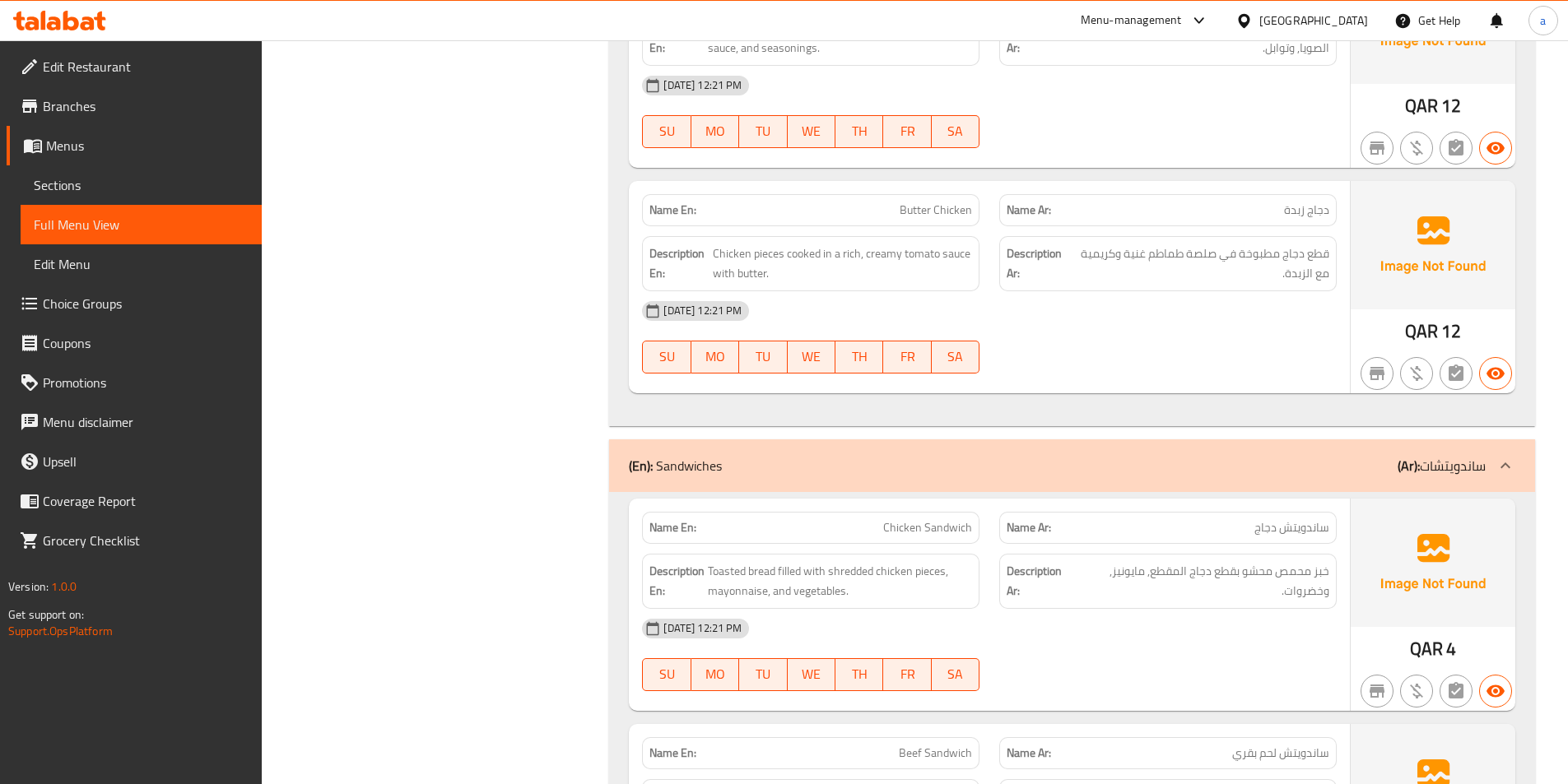
scroll to position [21609, 0]
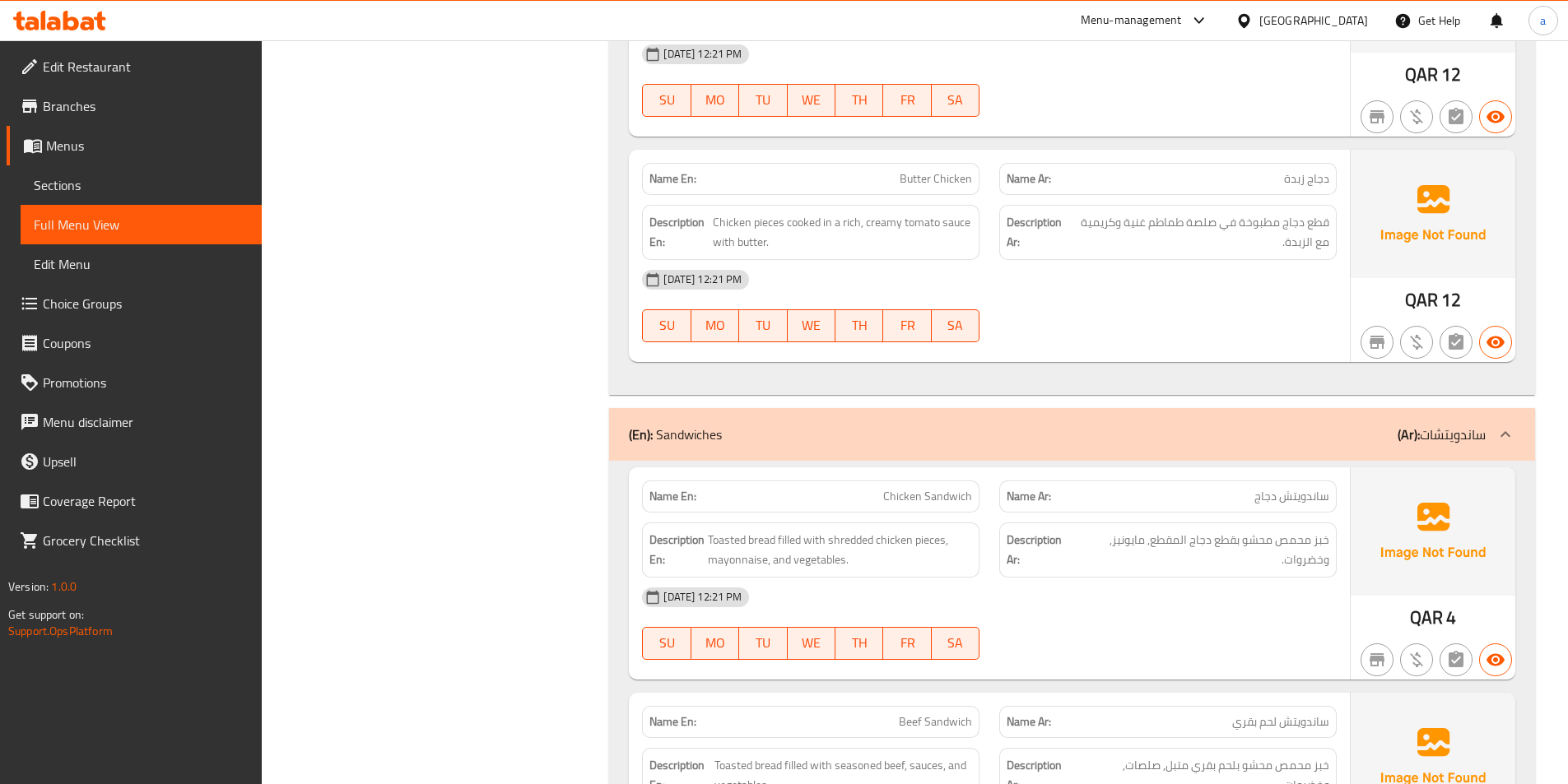
click at [1142, 318] on div "12-09-2025 12:21 PM SU MO TU WE TH FR SA" at bounding box center [990, 306] width 715 height 92
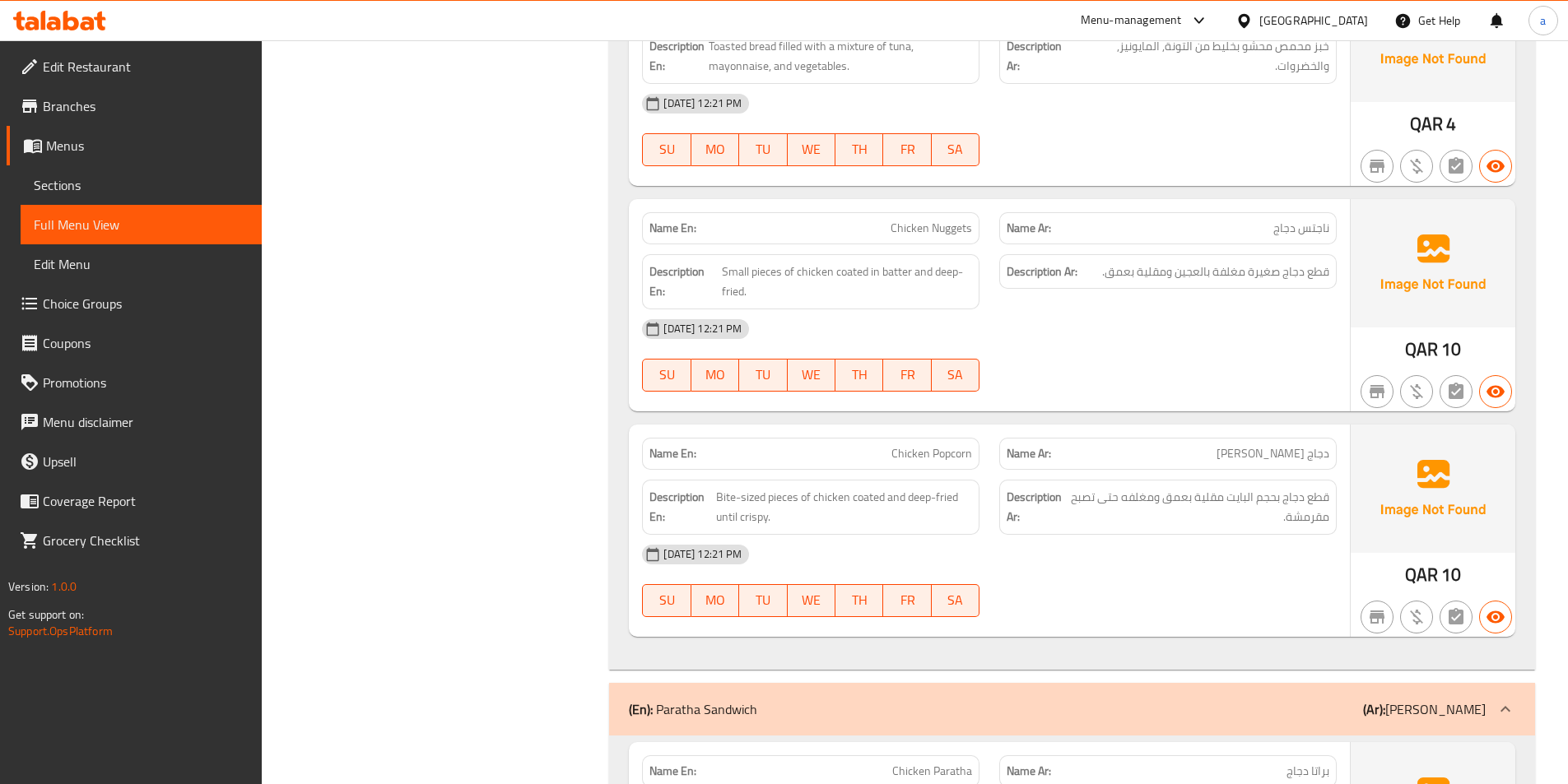
scroll to position [23336, 0]
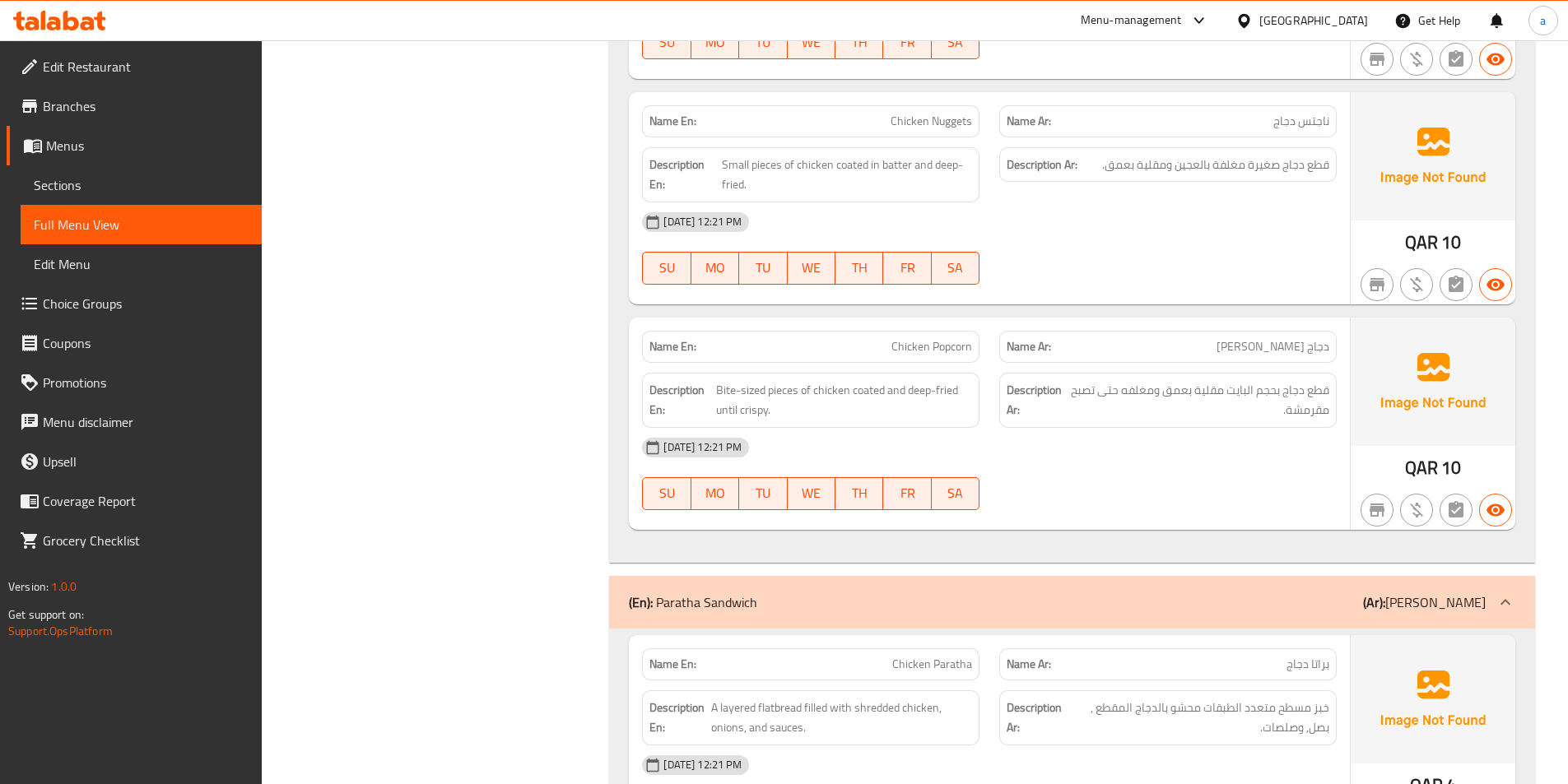
click at [1118, 229] on div "[DATE] 12:21 PM" at bounding box center [990, 222] width 715 height 39
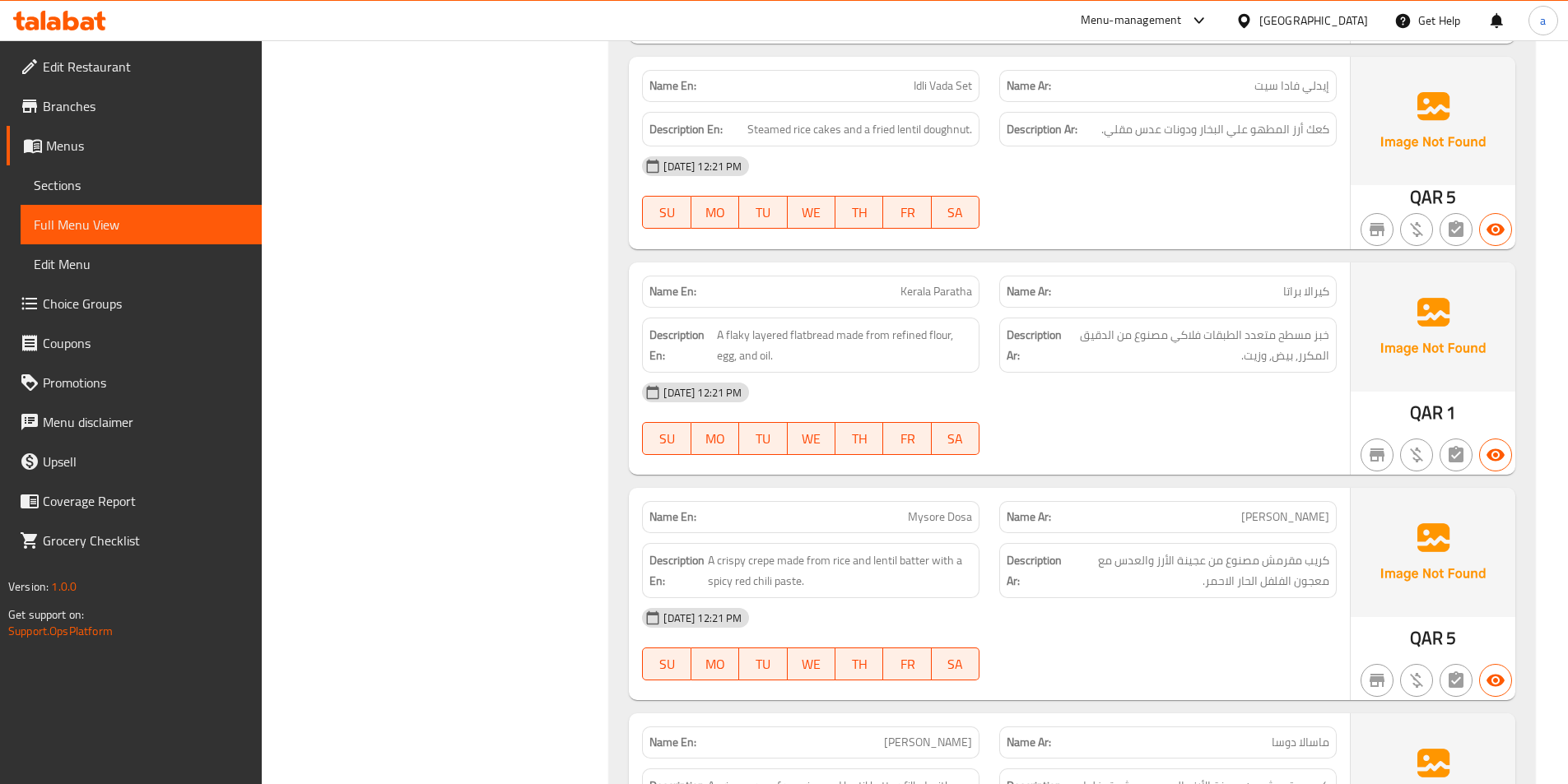
scroll to position [0, 0]
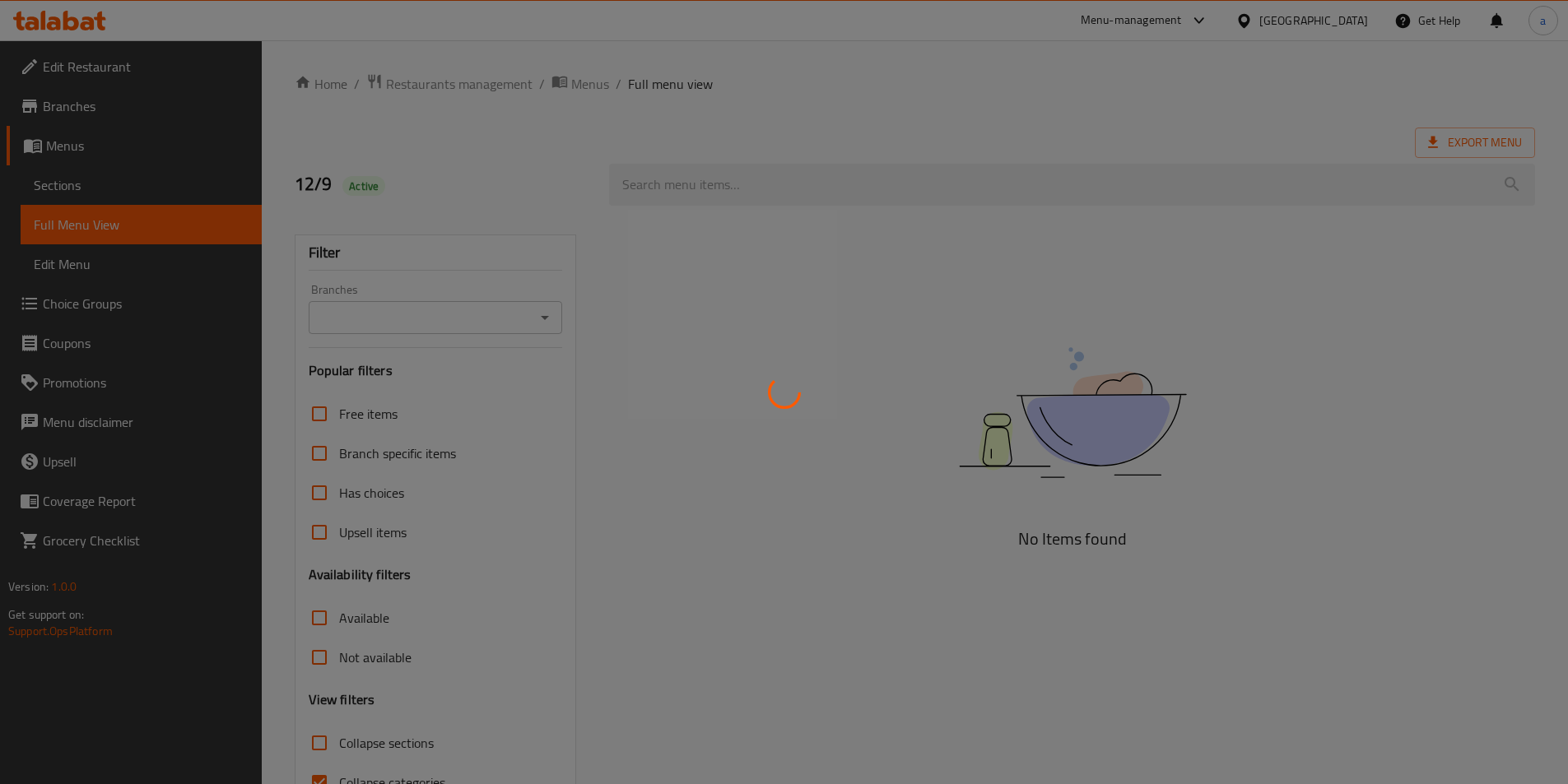
scroll to position [91, 0]
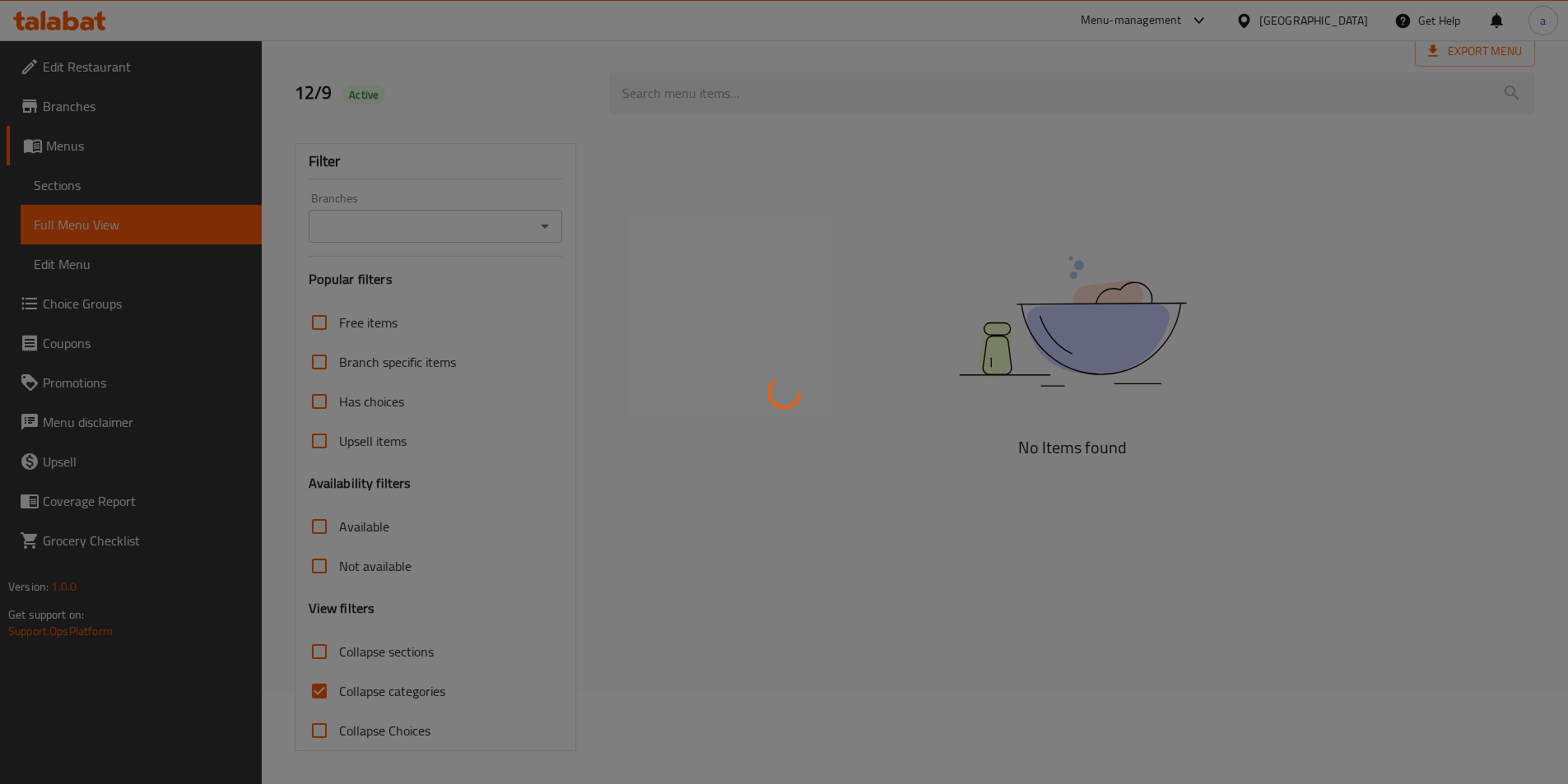
click at [322, 688] on div at bounding box center [784, 392] width 1568 height 784
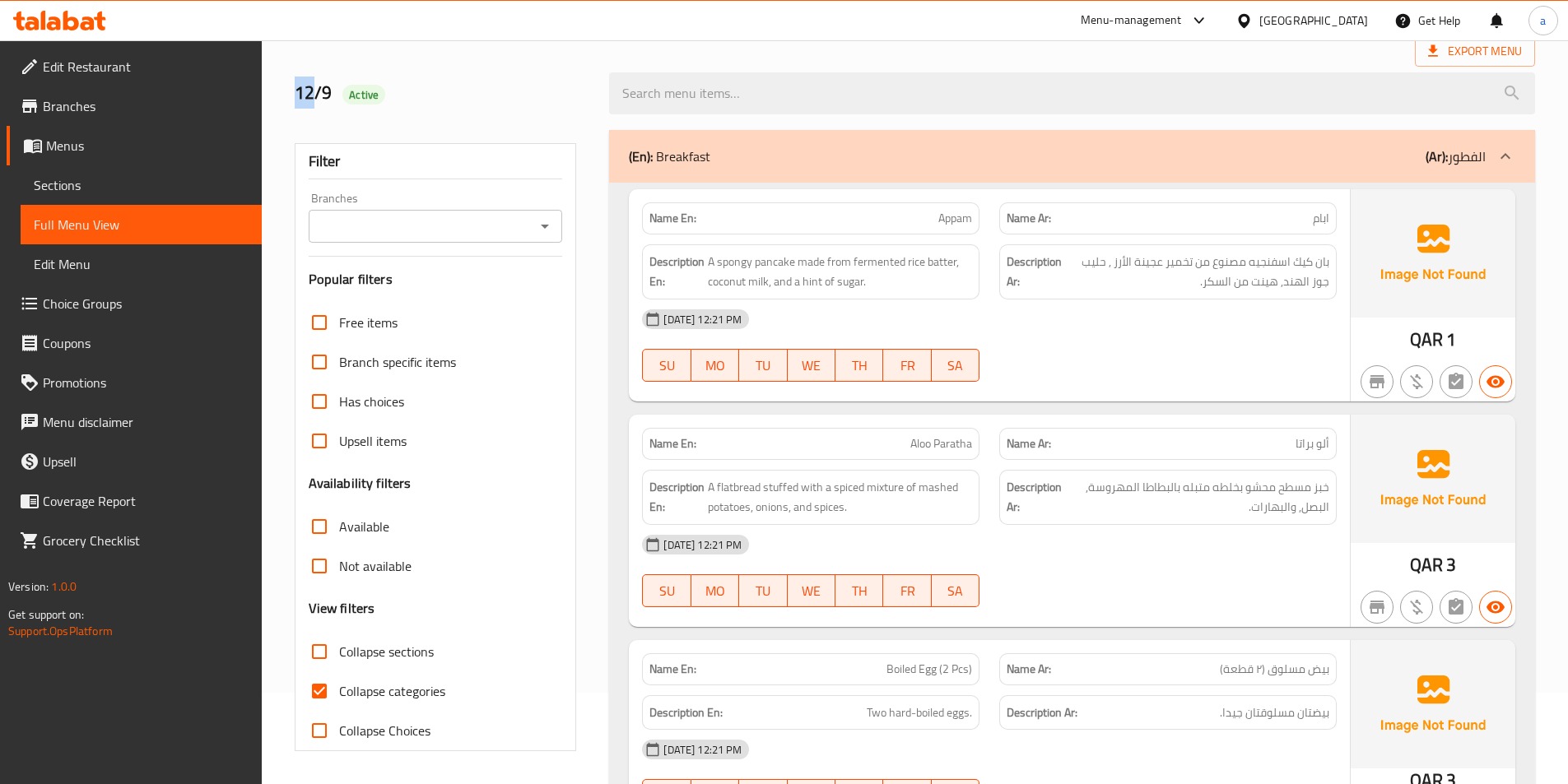
drag, startPoint x: 337, startPoint y: 688, endPoint x: 710, endPoint y: 549, distance: 398.1
click at [337, 688] on input "Collapse categories" at bounding box center [319, 691] width 39 height 39
checkbox input "false"
click at [962, 57] on div "12/9 Active" at bounding box center [914, 93] width 1260 height 74
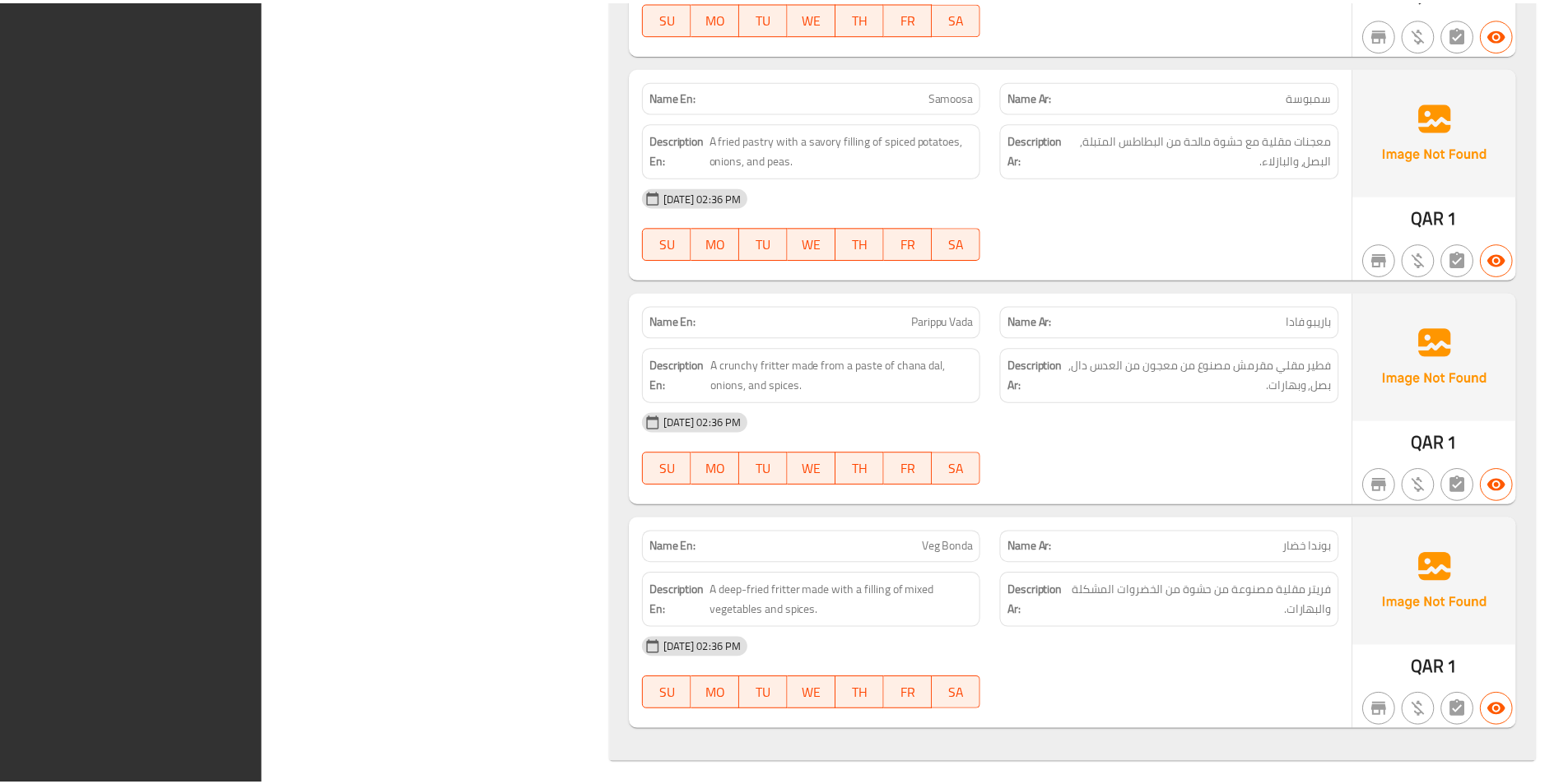
scroll to position [51966, 0]
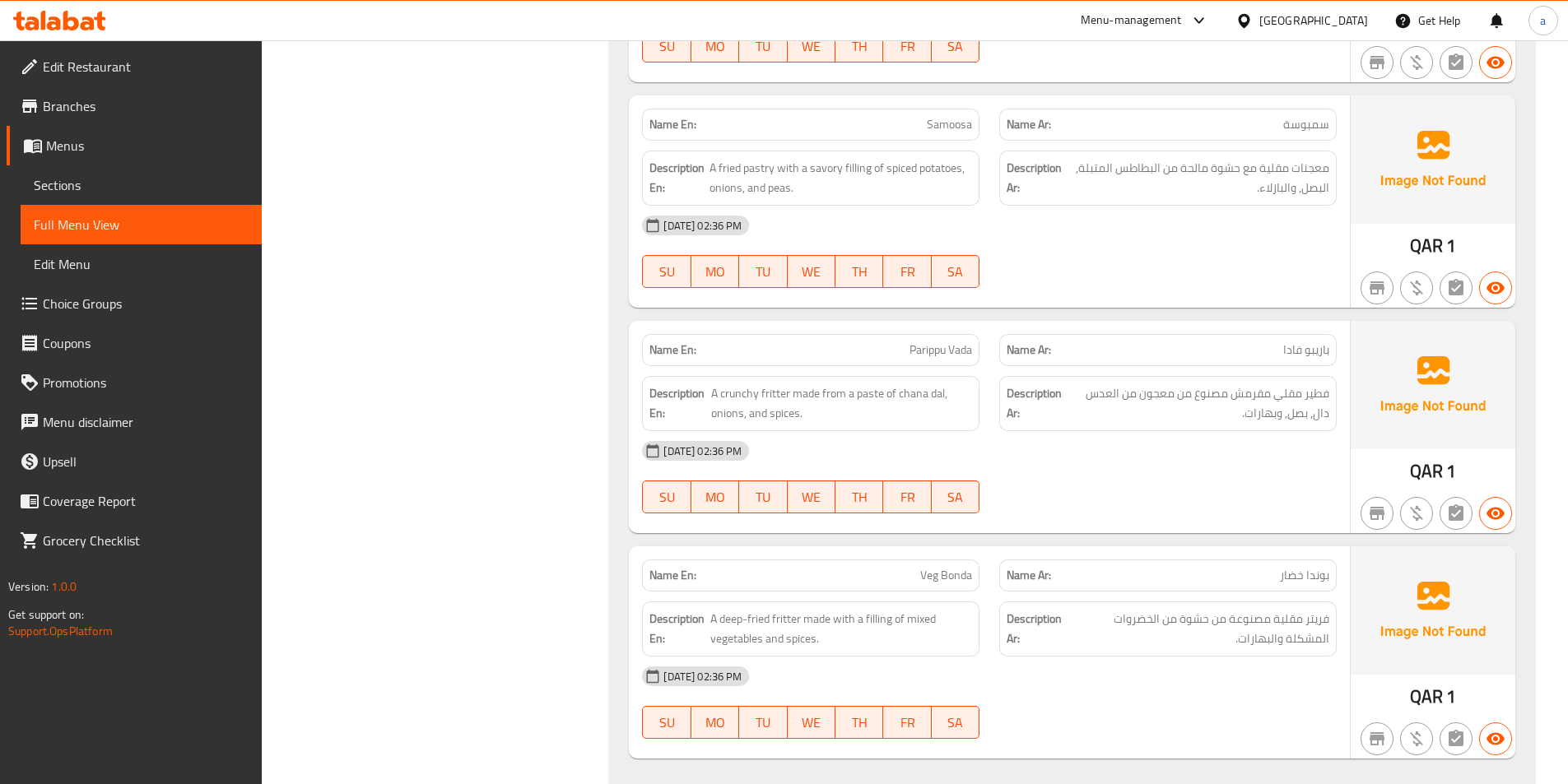
click at [175, 199] on link "Sections" at bounding box center [141, 184] width 242 height 39
click at [178, 190] on span "Sections" at bounding box center [140, 185] width 215 height 20
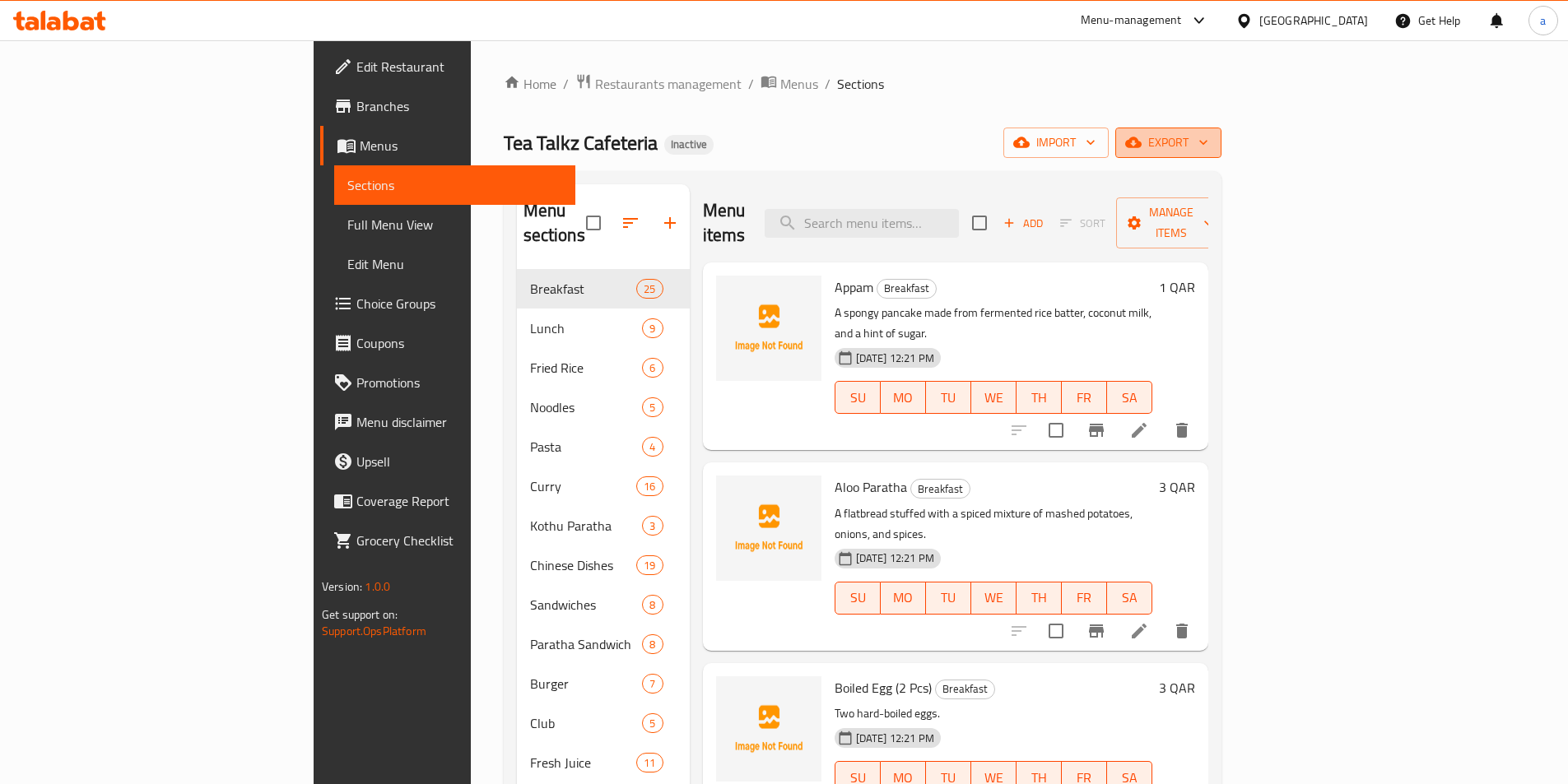
click at [1208, 139] on span "export" at bounding box center [1167, 142] width 80 height 21
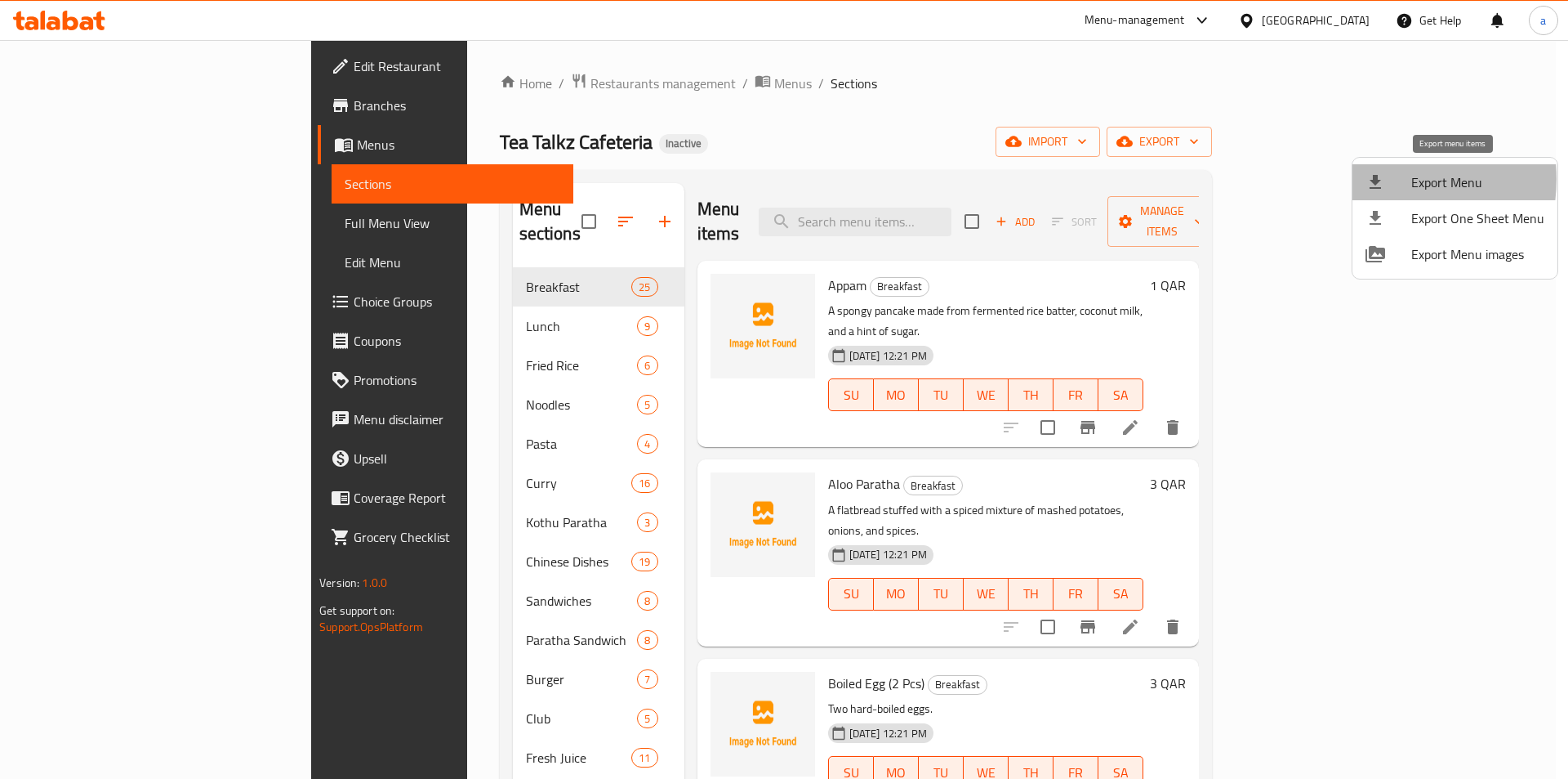
click at [1382, 179] on icon at bounding box center [1375, 182] width 19 height 19
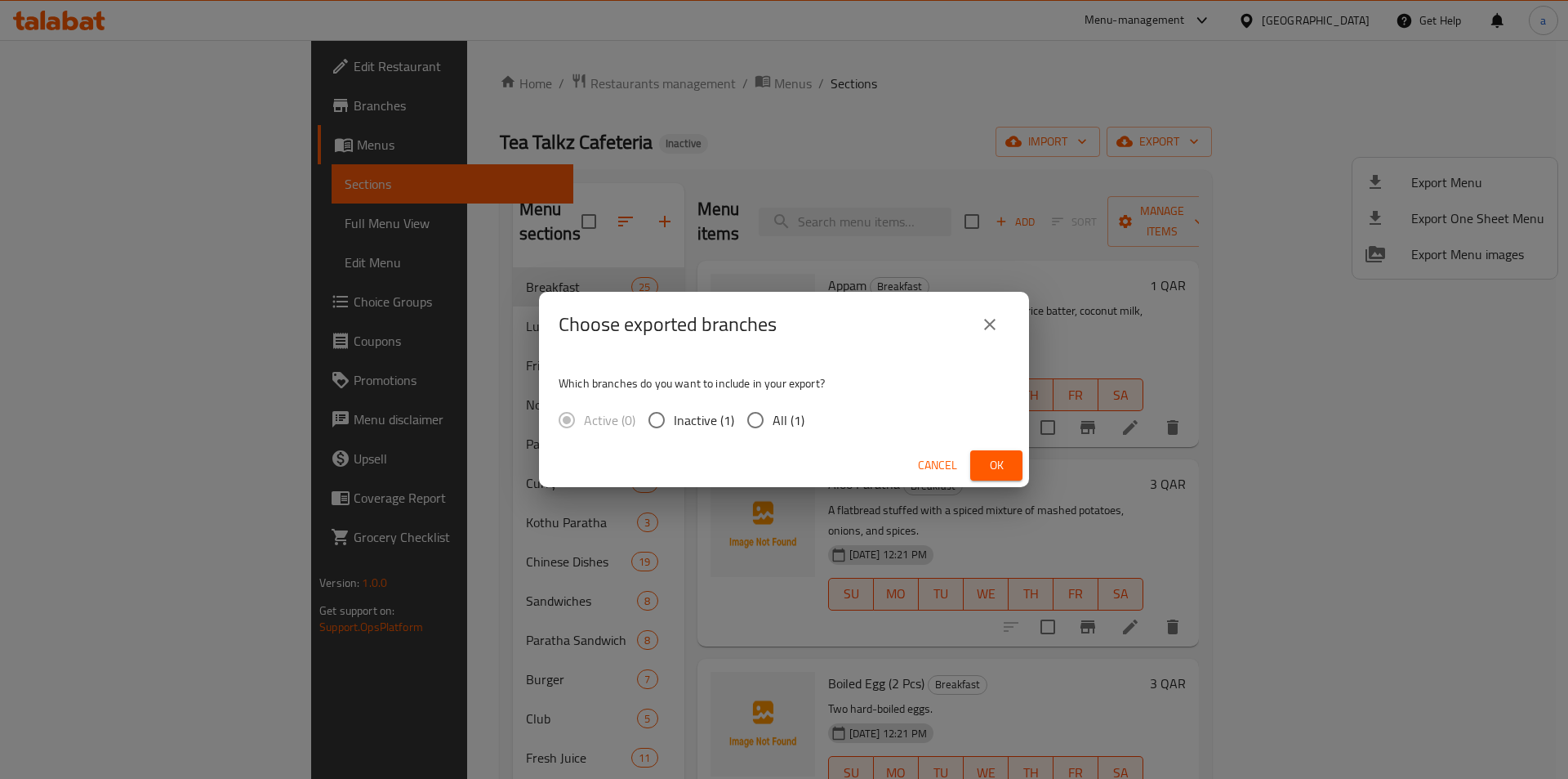
click at [782, 413] on span "All (1)" at bounding box center [788, 420] width 32 height 19
click at [773, 413] on input "All (1)" at bounding box center [755, 419] width 34 height 34
radio input "true"
click at [997, 462] on span "Ok" at bounding box center [996, 465] width 26 height 20
